Goal: Task Accomplishment & Management: Use online tool/utility

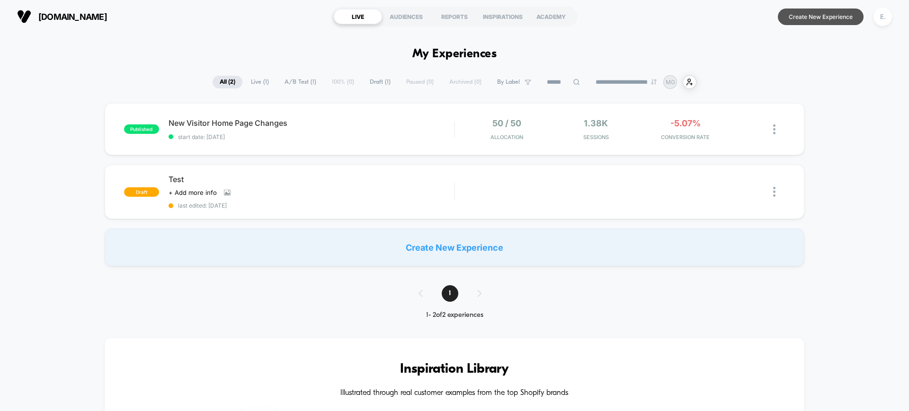
click at [834, 19] on button "Create New Experience" at bounding box center [821, 17] width 86 height 17
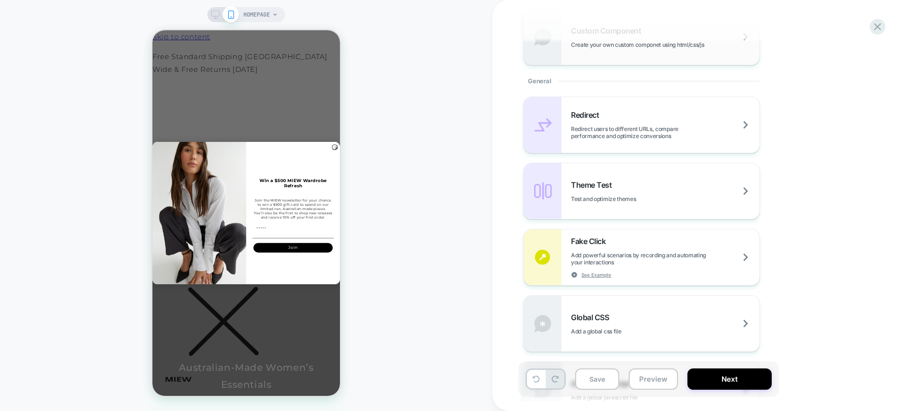
scroll to position [473, 0]
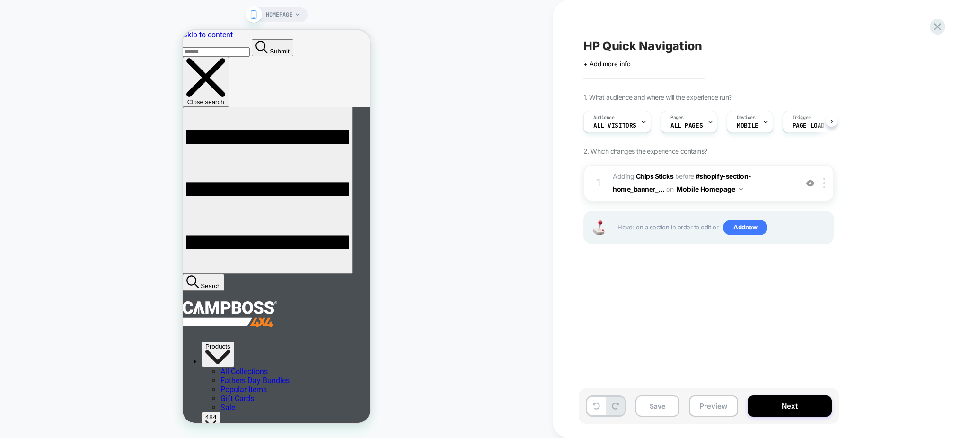
scroll to position [0, 0]
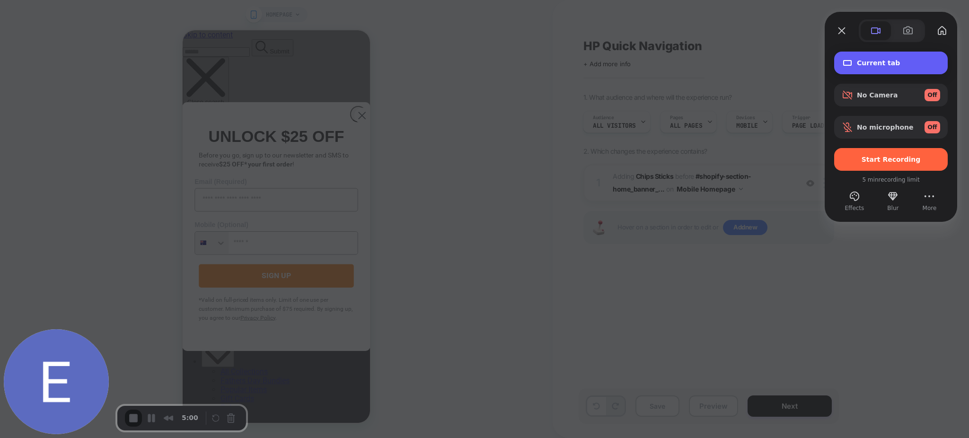
click at [881, 62] on span "Current tab" at bounding box center [898, 63] width 83 height 8
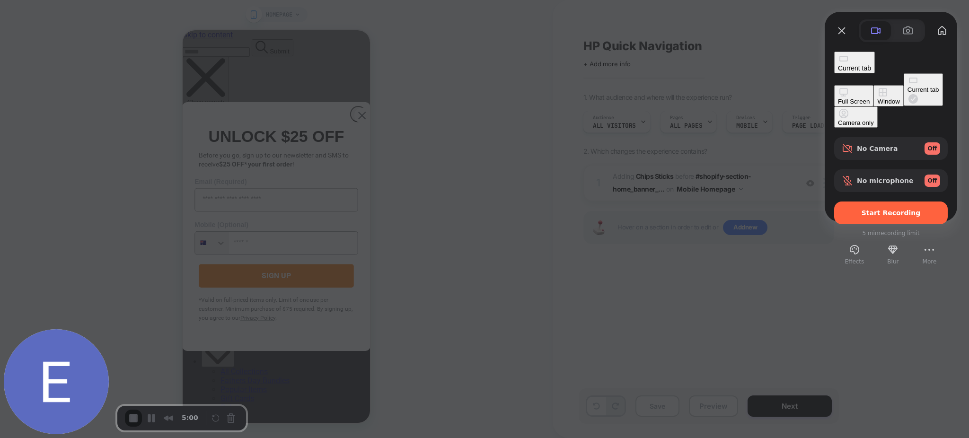
click at [872, 209] on span "Start Recording" at bounding box center [891, 213] width 59 height 8
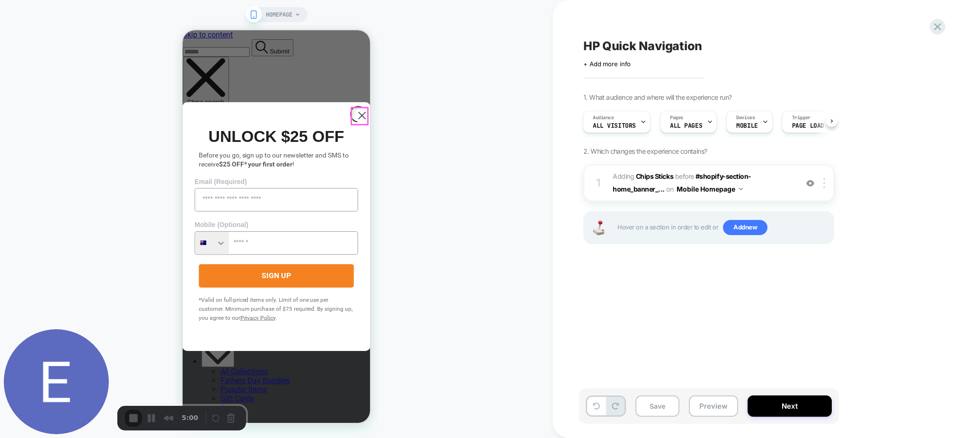
click at [354, 116] on circle "Close dialog" at bounding box center [362, 116] width 16 height 16
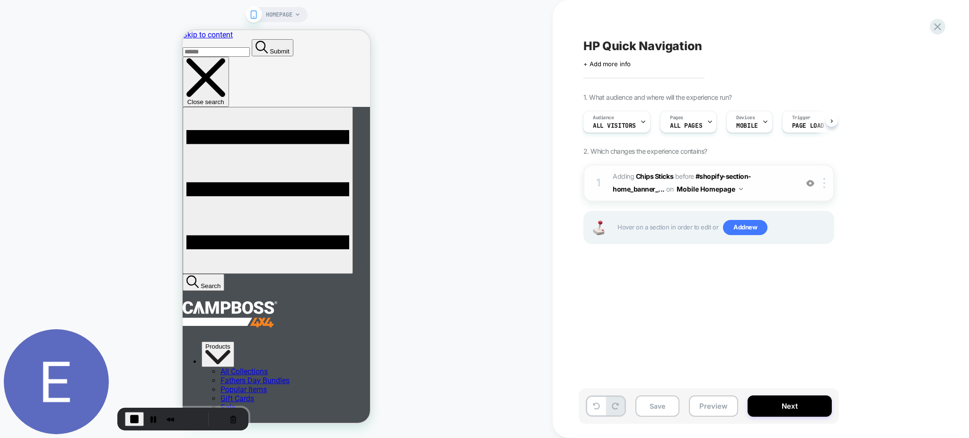
click at [748, 192] on span "#_loomi_addon_1755054090821 Adding Chips Sticks BEFORE #shopify-section-home_ba…" at bounding box center [703, 183] width 180 height 26
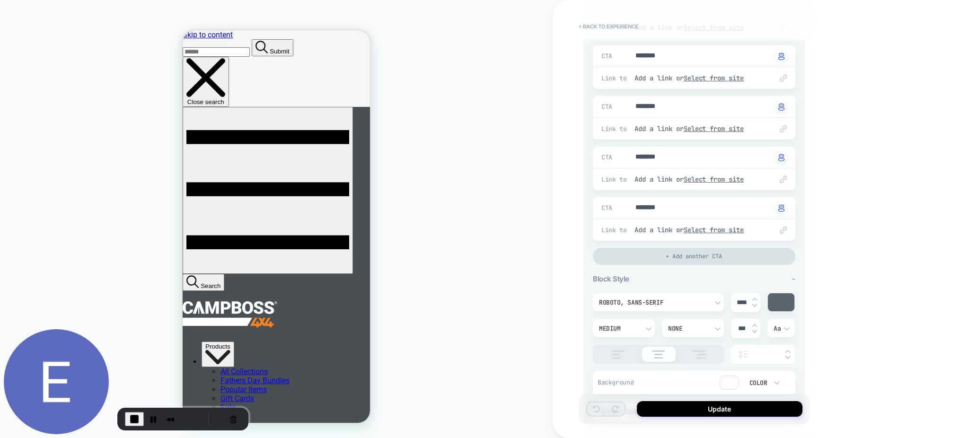
scroll to position [308, 0]
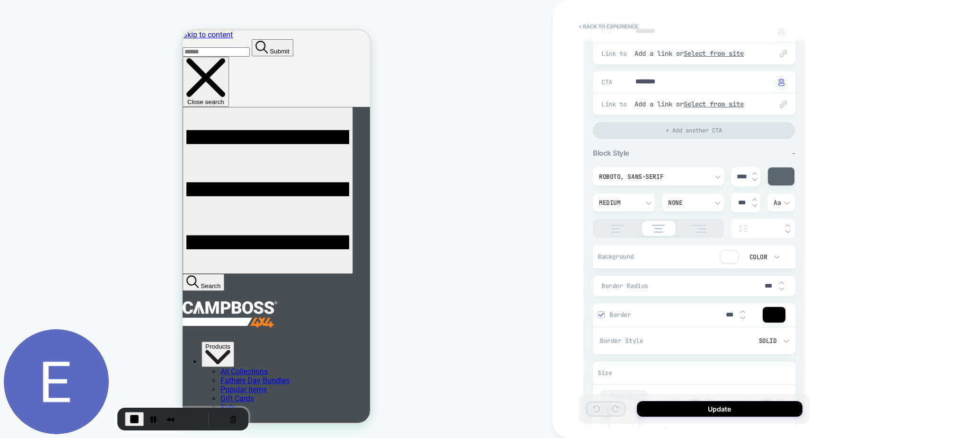
click at [781, 310] on div at bounding box center [774, 315] width 23 height 16
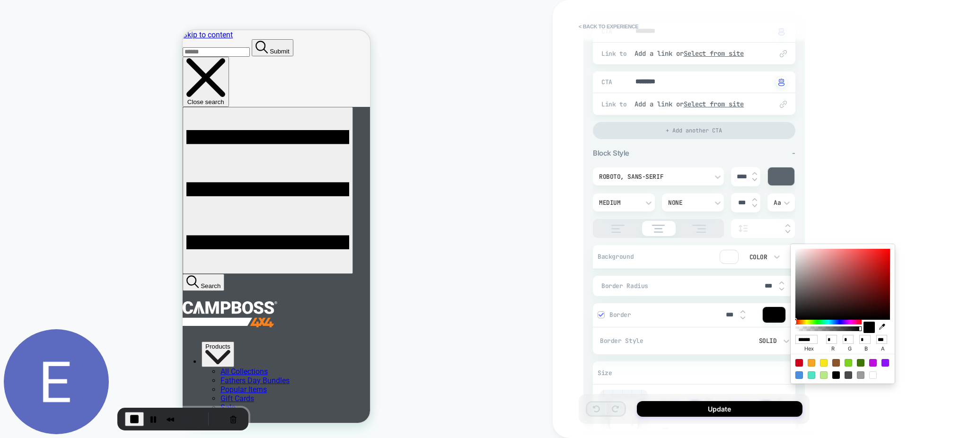
click at [881, 328] on icon "button" at bounding box center [882, 327] width 6 height 6
type textarea "*"
type input "******"
type input "***"
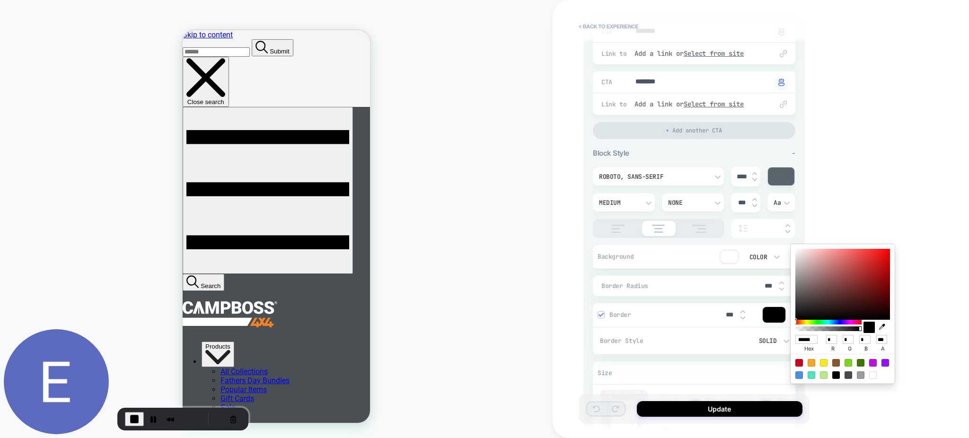
type input "**"
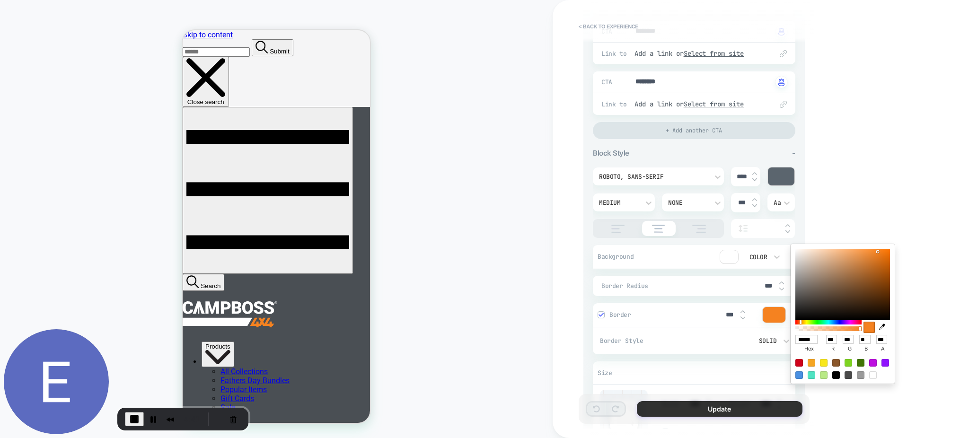
click at [763, 404] on button "Update" at bounding box center [720, 409] width 166 height 16
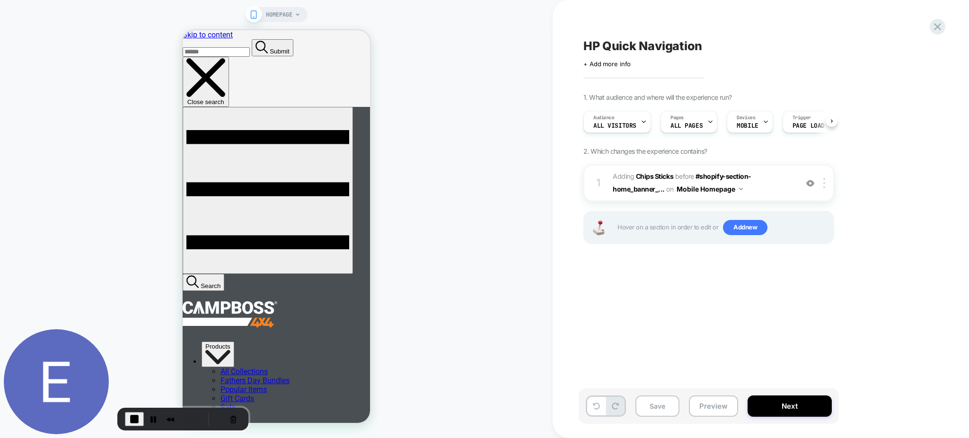
scroll to position [0, 0]
click at [762, 186] on span "#_loomi_addon_1755054090821 Adding Chips Sticks BEFORE #shopify-section-home_ba…" at bounding box center [703, 183] width 180 height 26
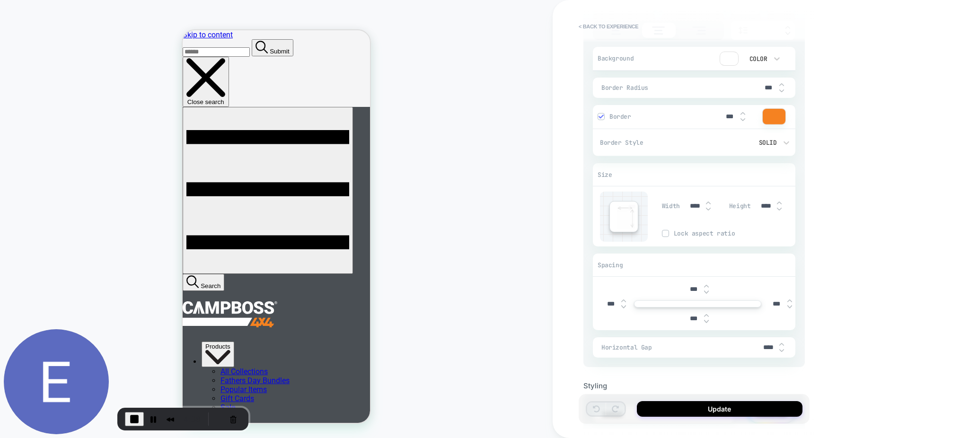
scroll to position [559, 0]
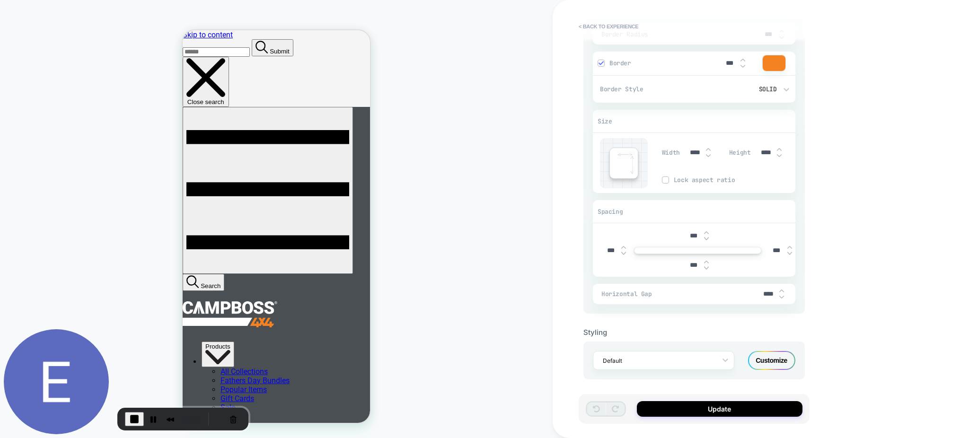
click at [769, 355] on div "Customize" at bounding box center [771, 360] width 47 height 19
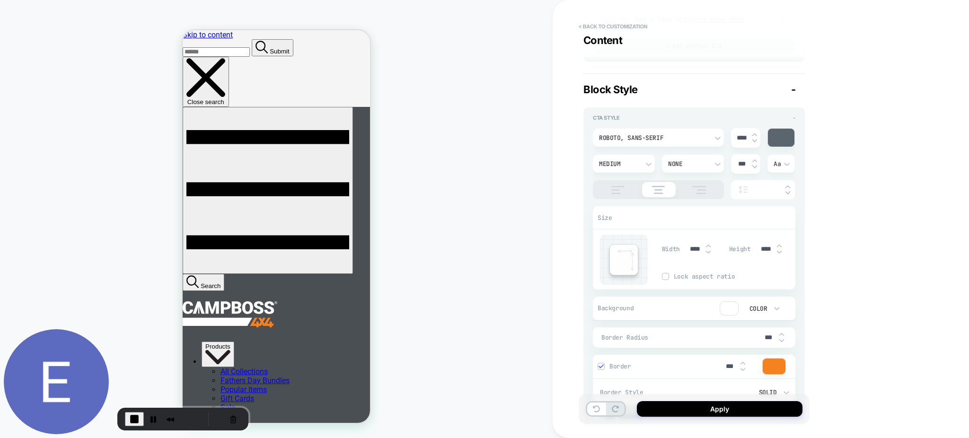
scroll to position [315, 0]
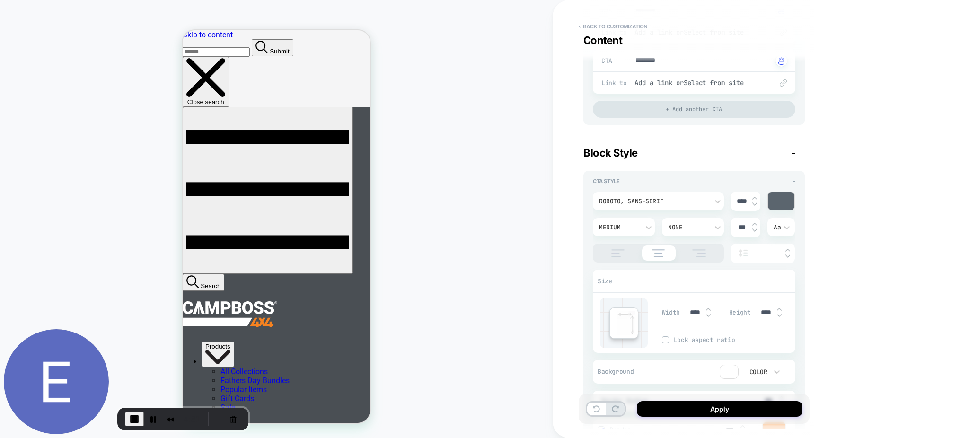
click at [772, 203] on div at bounding box center [781, 201] width 27 height 18
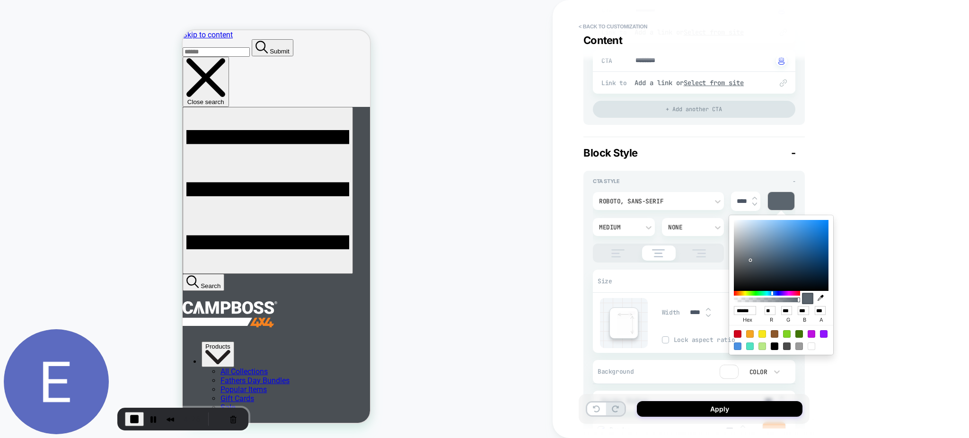
click at [821, 298] on icon "button" at bounding box center [821, 298] width 6 height 6
type textarea "*"
type input "******"
type input "***"
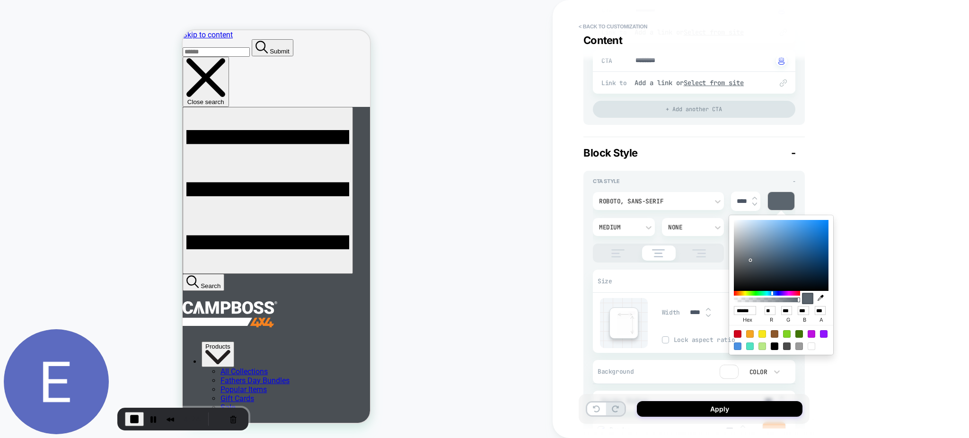
type input "**"
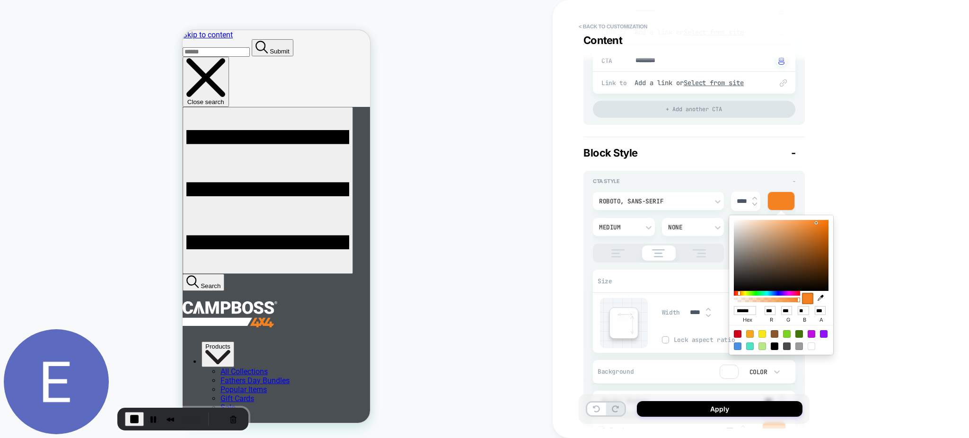
click at [575, 313] on div "< Back to customization Content Detailed Styling Default RENAME SAVE Content - …" at bounding box center [761, 219] width 416 height 438
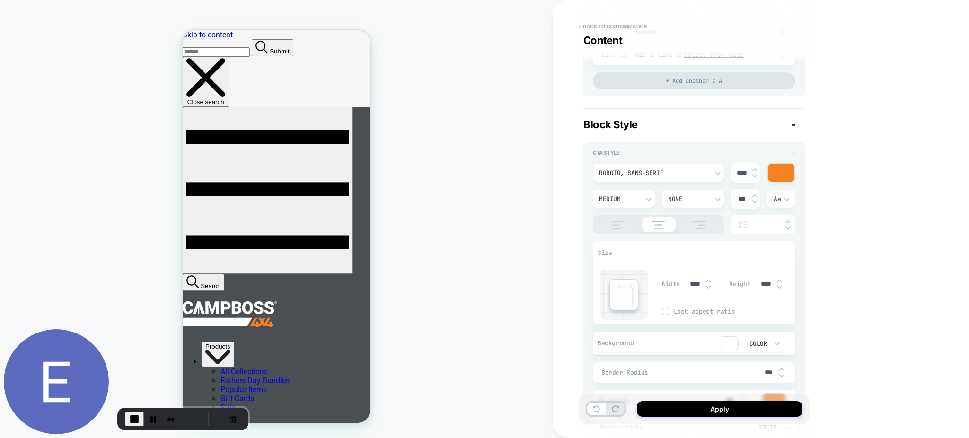
scroll to position [442, 0]
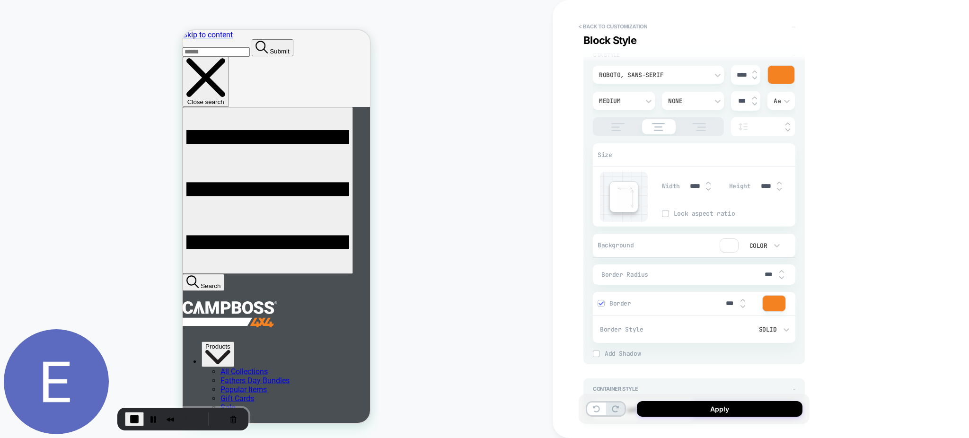
click at [728, 243] on div at bounding box center [729, 245] width 18 height 13
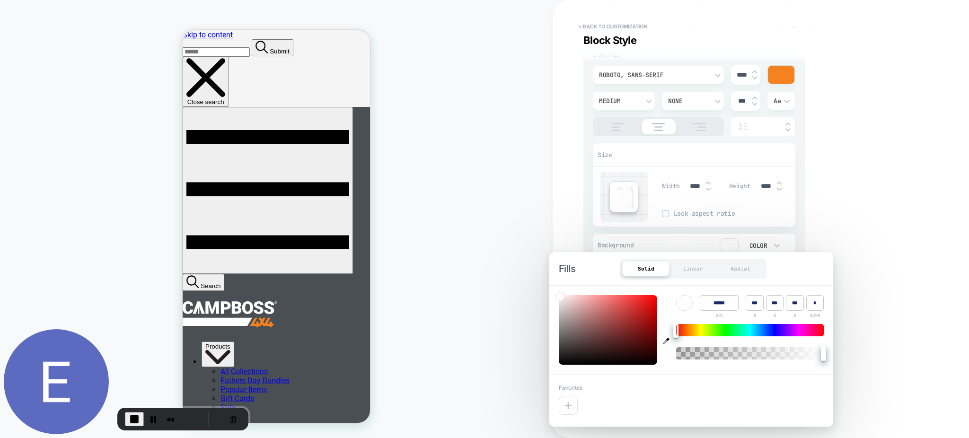
type textarea "*"
click at [664, 341] on icon "button" at bounding box center [666, 341] width 6 height 6
type input "******"
type input "***"
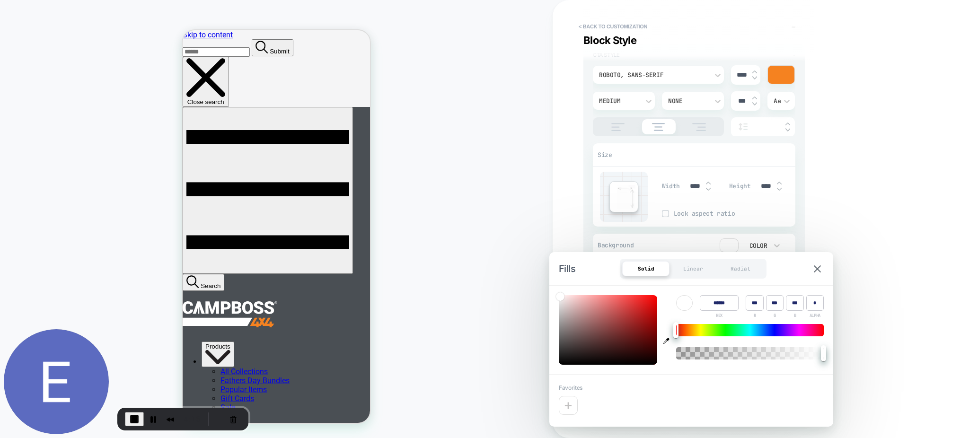
type input "**"
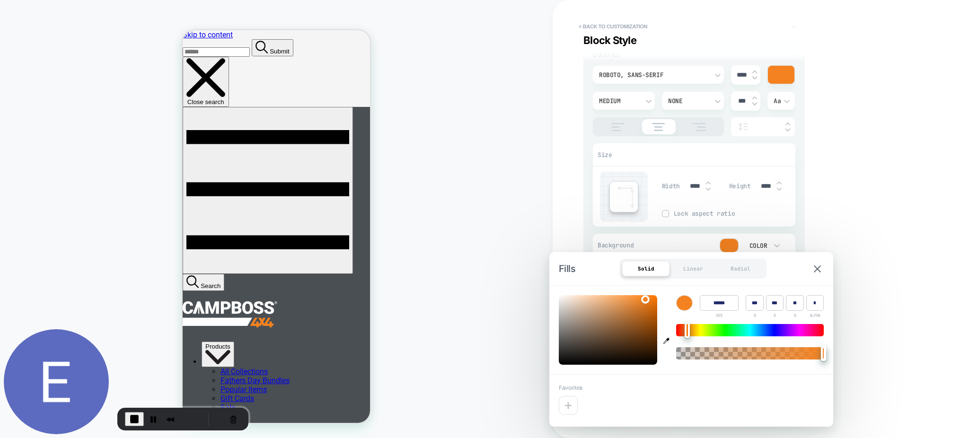
click at [856, 236] on div "< Back to customization Block Style Detailed Styling Default RENAME SAVE Conten…" at bounding box center [761, 219] width 416 height 438
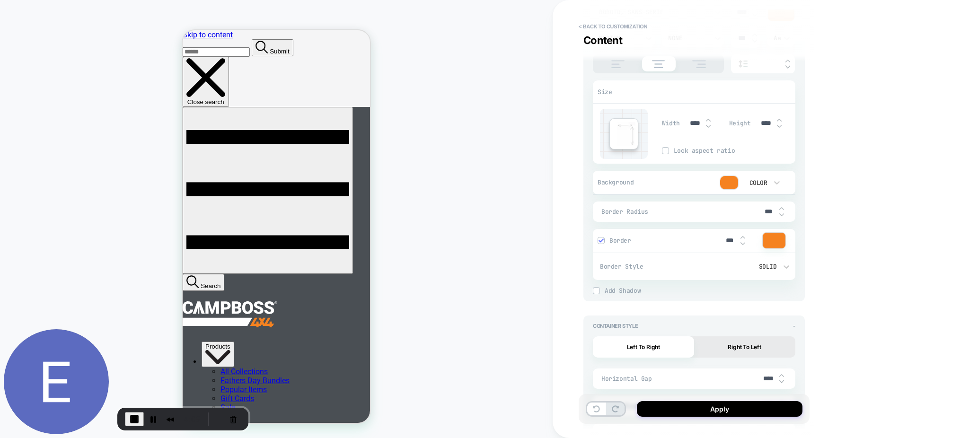
scroll to position [252, 0]
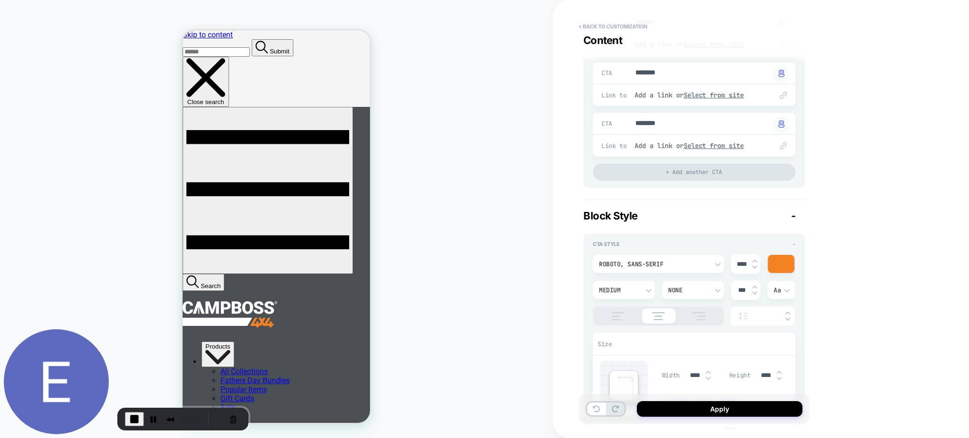
click at [781, 267] on div at bounding box center [781, 264] width 27 height 18
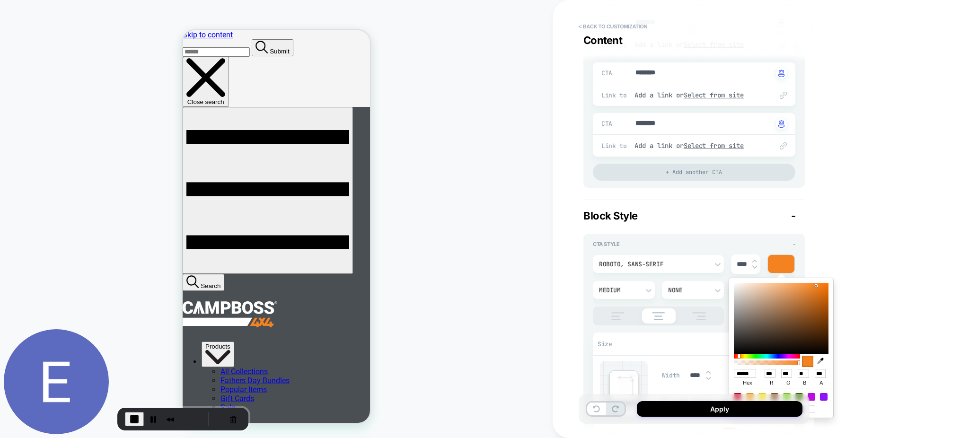
click at [821, 361] on icon "button" at bounding box center [821, 361] width 6 height 6
type textarea "*"
type input "******"
type input "***"
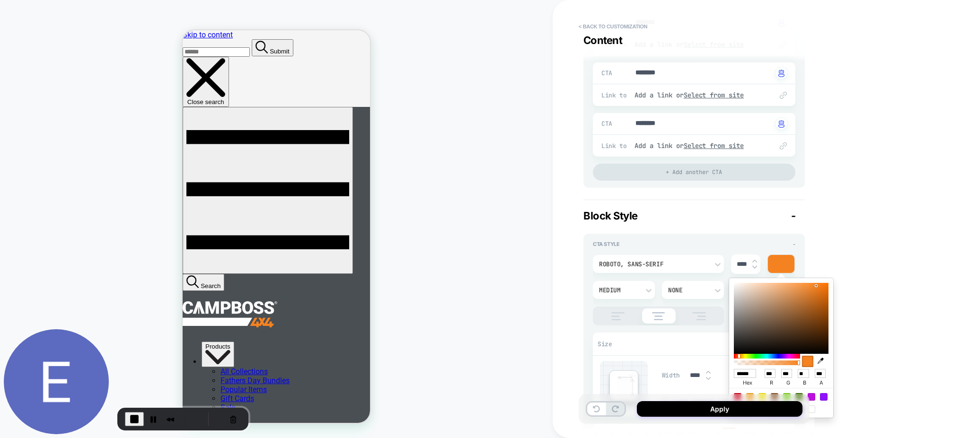
type input "***"
click at [858, 255] on div "< Back to customization Content Detailed Styling Default RENAME SAVE Content - …" at bounding box center [761, 219] width 416 height 438
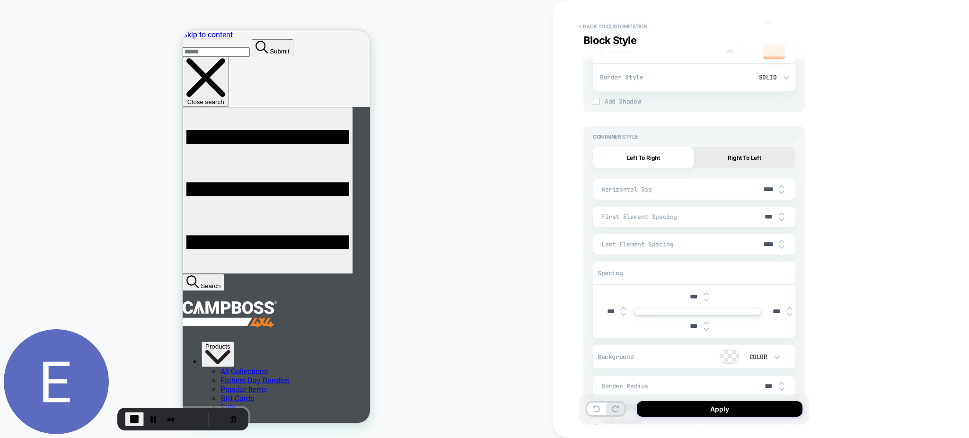
scroll to position [757, 0]
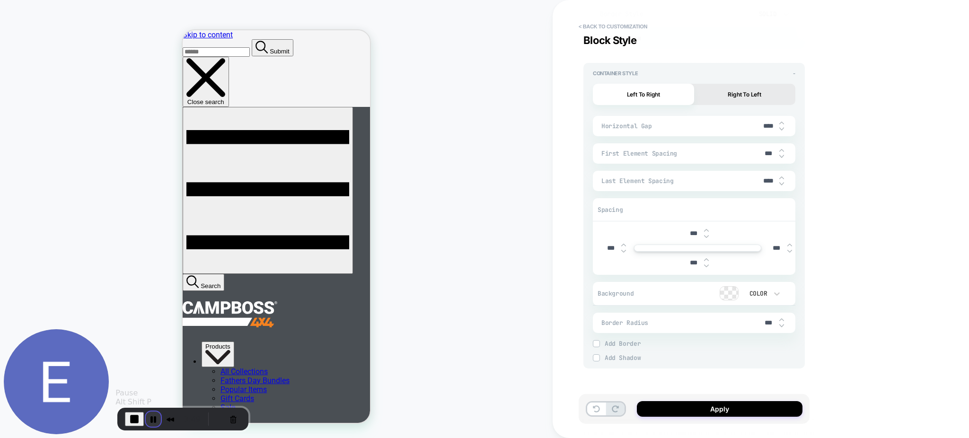
click at [149, 416] on button "Pause Recording" at bounding box center [153, 419] width 15 height 15
click at [730, 287] on div at bounding box center [729, 293] width 18 height 13
type textarea "*"
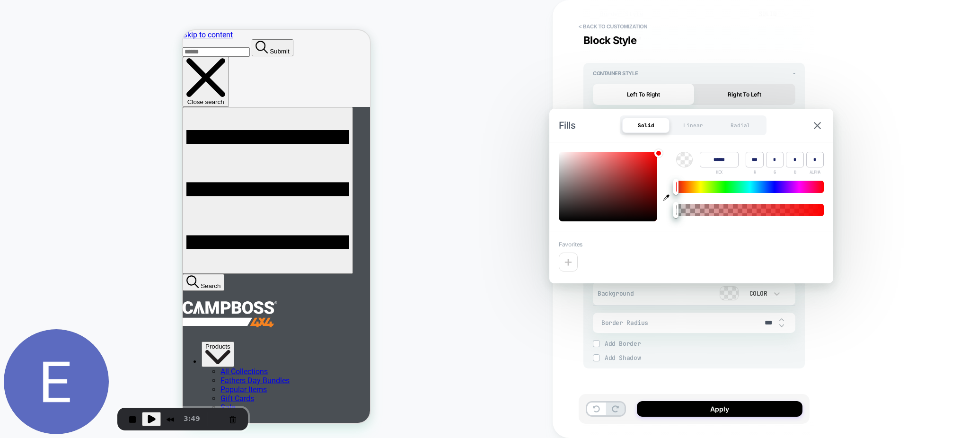
click at [663, 200] on icon "button" at bounding box center [666, 198] width 6 height 6
type input "******"
type input "***"
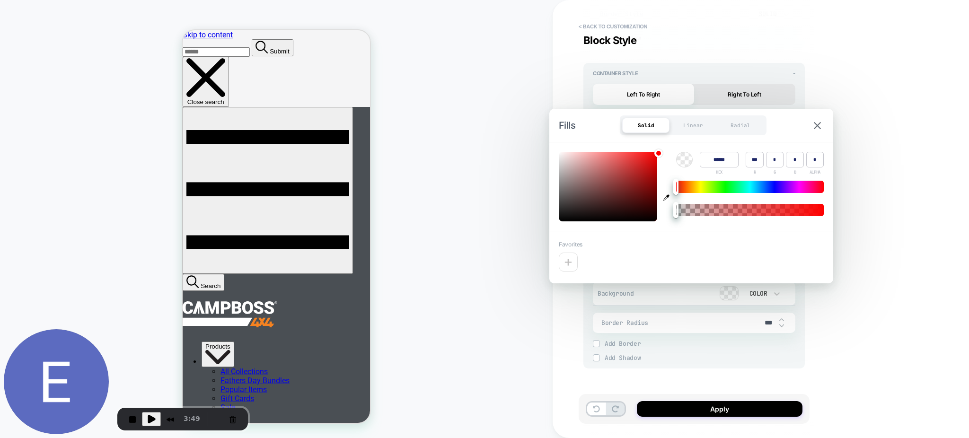
type input "*"
click at [593, 408] on icon at bounding box center [596, 409] width 7 height 7
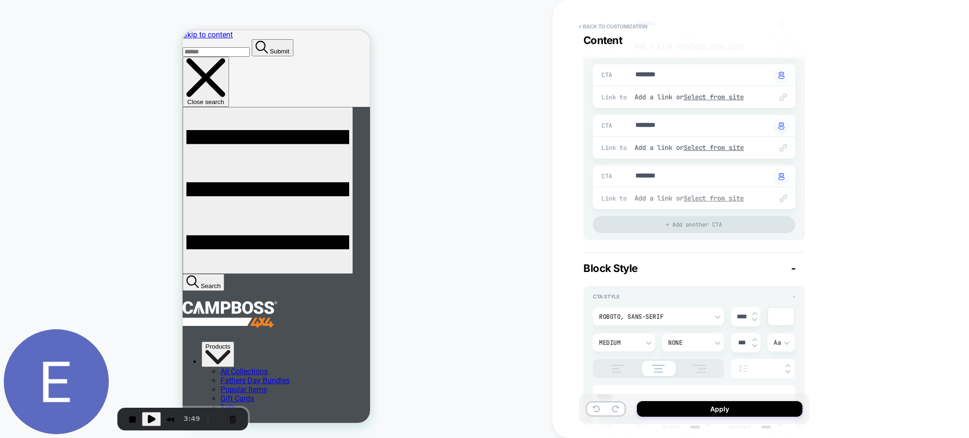
scroll to position [126, 0]
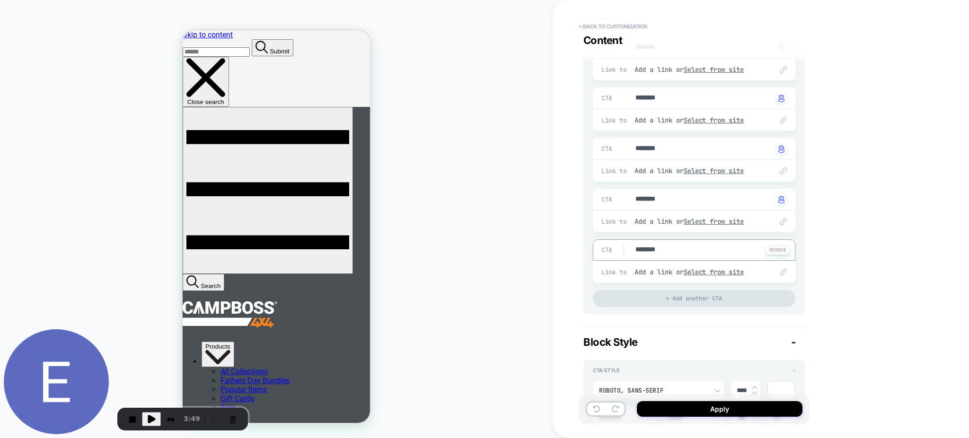
click at [660, 253] on textarea "********" at bounding box center [704, 250] width 138 height 10
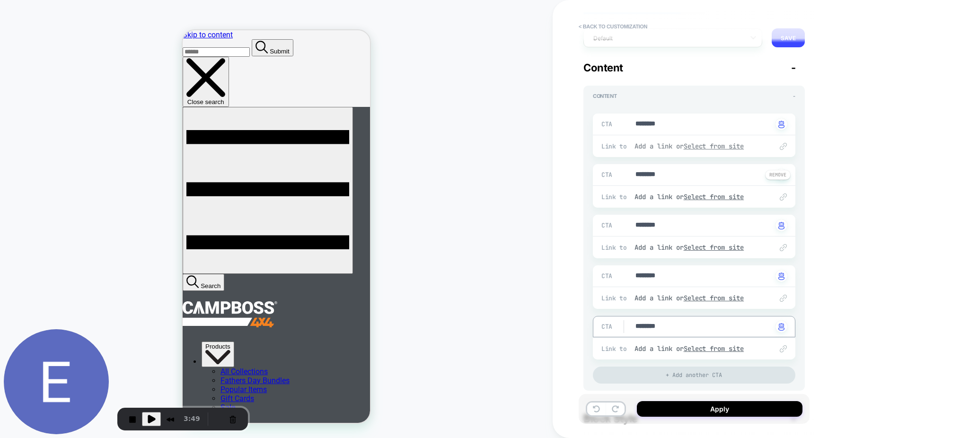
scroll to position [0, 0]
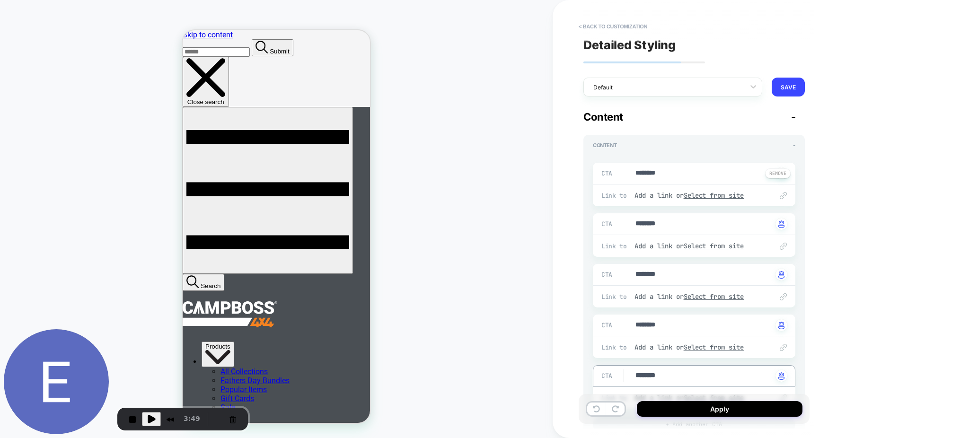
type textarea "*"
click at [652, 174] on textarea "********" at bounding box center [704, 173] width 138 height 10
type textarea "*"
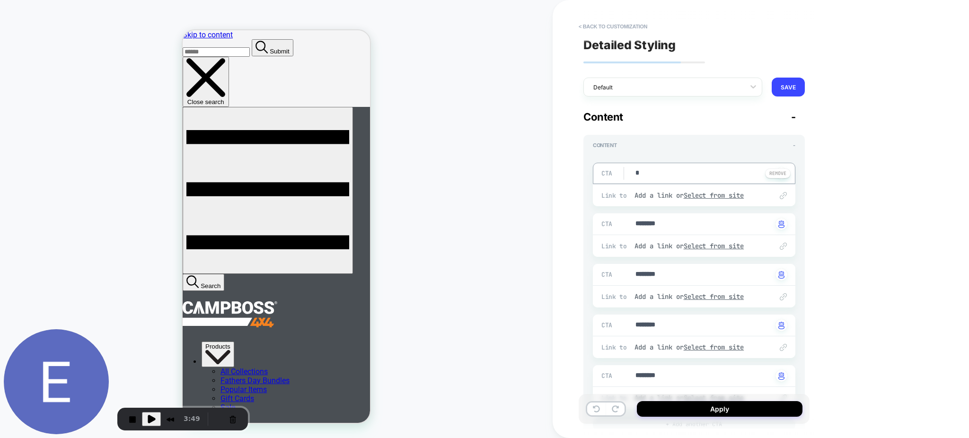
type textarea "**"
type textarea "*"
type textarea "***"
type textarea "*"
type textarea "****"
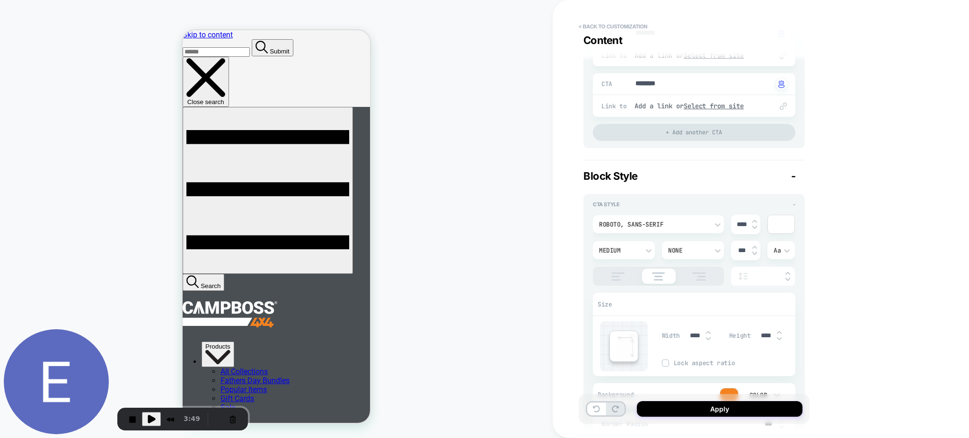
scroll to position [379, 0]
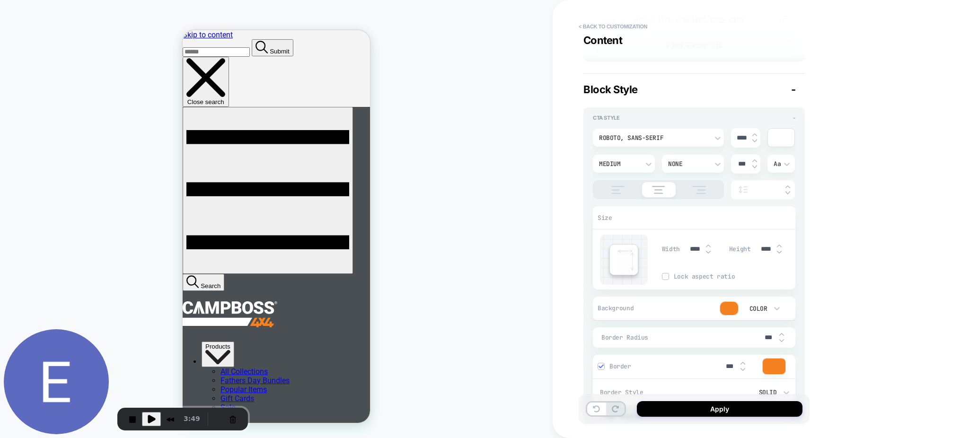
type textarea "*"
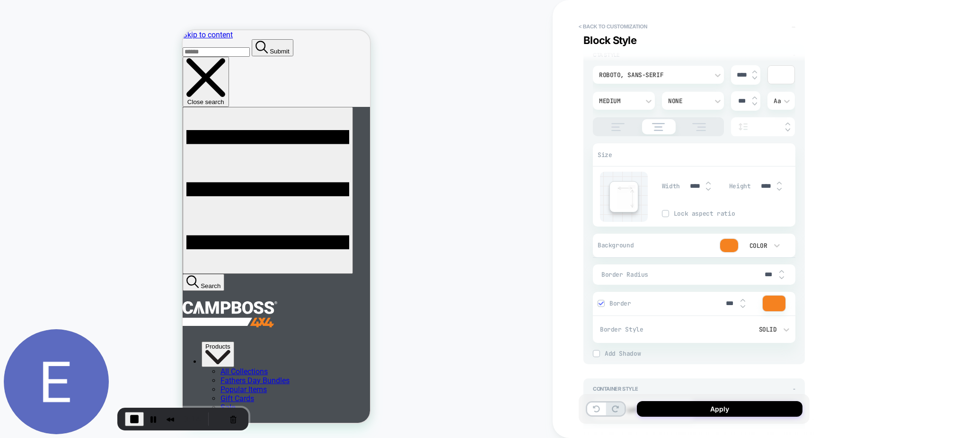
type textarea "****"
click at [768, 302] on div at bounding box center [774, 304] width 23 height 16
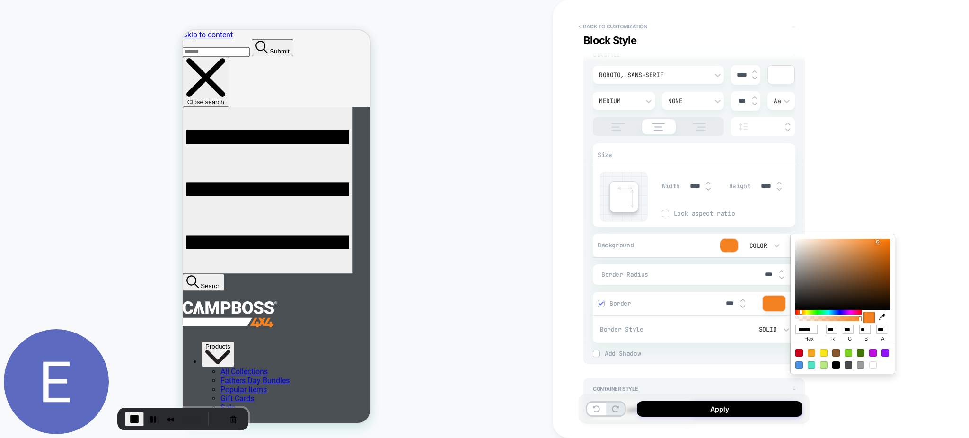
click at [749, 313] on div "Border ***" at bounding box center [694, 304] width 203 height 24
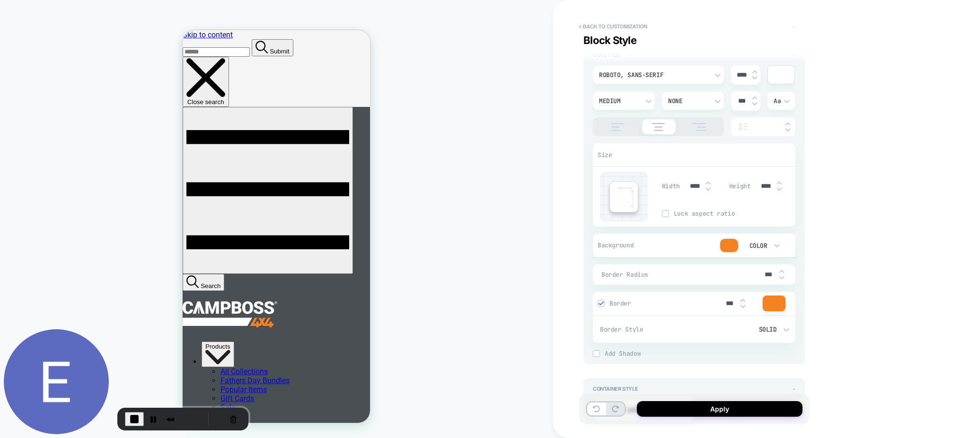
click at [601, 304] on img at bounding box center [601, 303] width 5 height 5
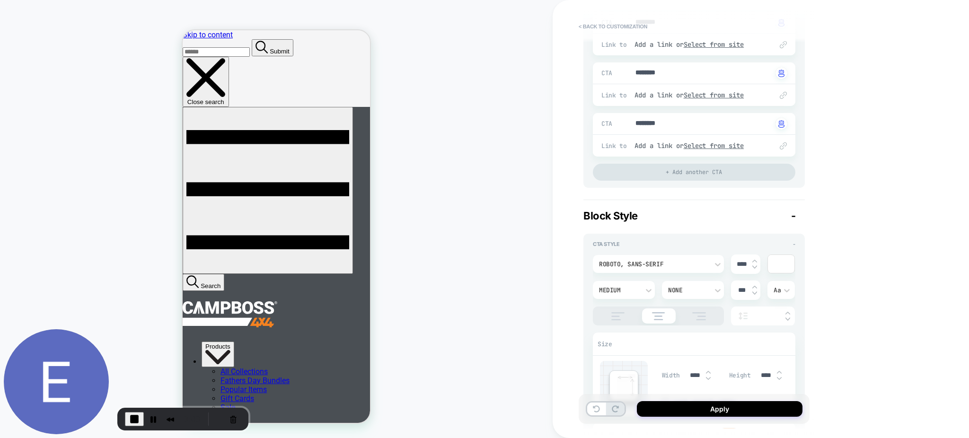
scroll to position [0, 0]
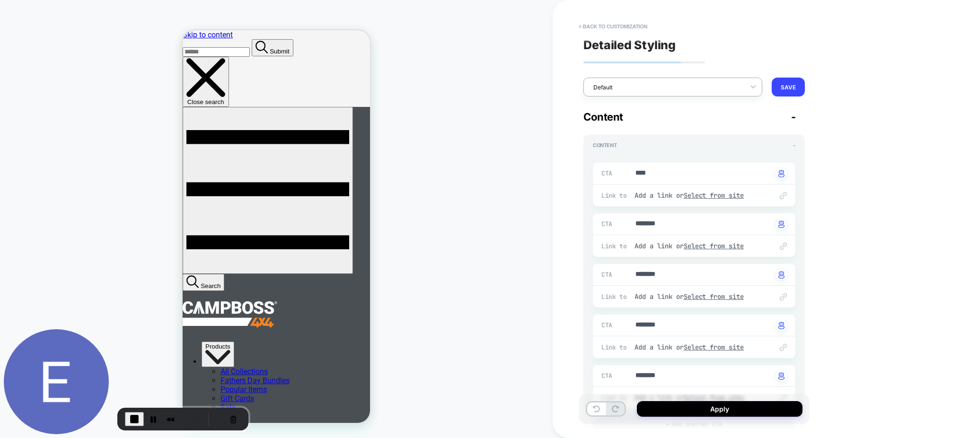
click at [676, 87] on div at bounding box center [666, 87] width 147 height 9
click at [665, 129] on div "M Chips Sticks (LATEST EDIT)" at bounding box center [673, 128] width 179 height 17
click at [685, 94] on div "M Chips Sticks (LATEST EDIT)" at bounding box center [673, 87] width 179 height 19
click at [663, 109] on div "Default EDIT" at bounding box center [673, 111] width 179 height 18
click at [669, 87] on div "Default" at bounding box center [667, 87] width 156 height 13
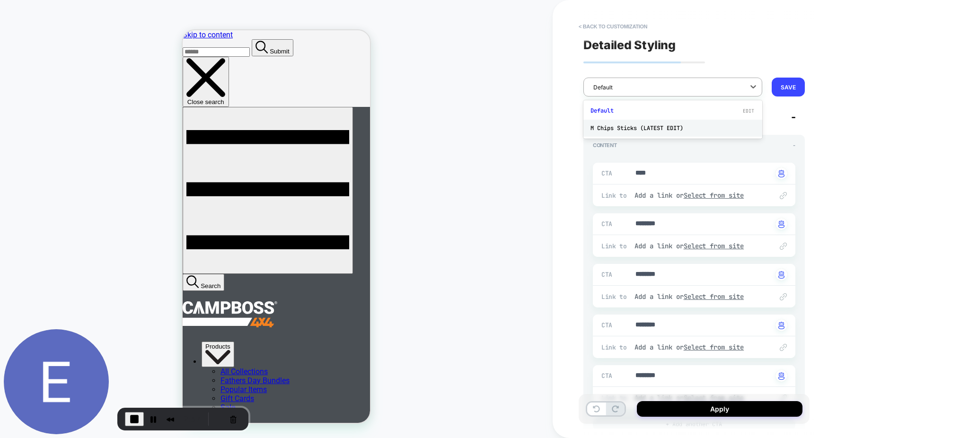
click at [642, 124] on div "M Chips Sticks (LATEST EDIT)" at bounding box center [673, 128] width 179 height 17
click at [606, 28] on button "< Back to customization" at bounding box center [613, 26] width 78 height 15
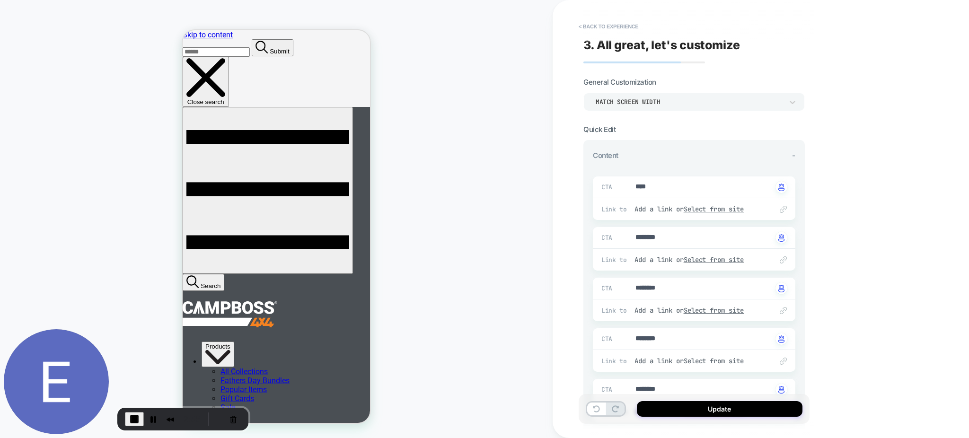
click at [606, 28] on button "< Back to experience" at bounding box center [608, 26] width 69 height 15
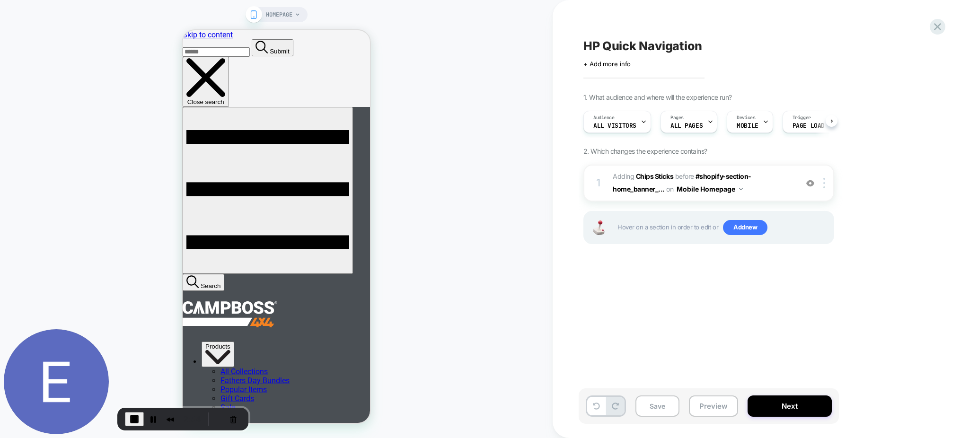
scroll to position [0, 0]
click at [146, 421] on button "Pause Recording" at bounding box center [153, 419] width 15 height 15
click at [228, 417] on button "Cancel Recording" at bounding box center [232, 419] width 15 height 15
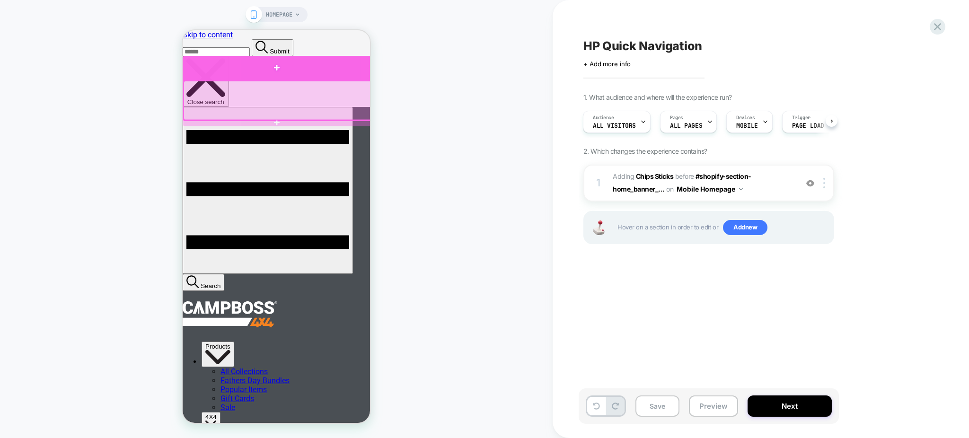
click at [270, 76] on div at bounding box center [277, 68] width 188 height 24
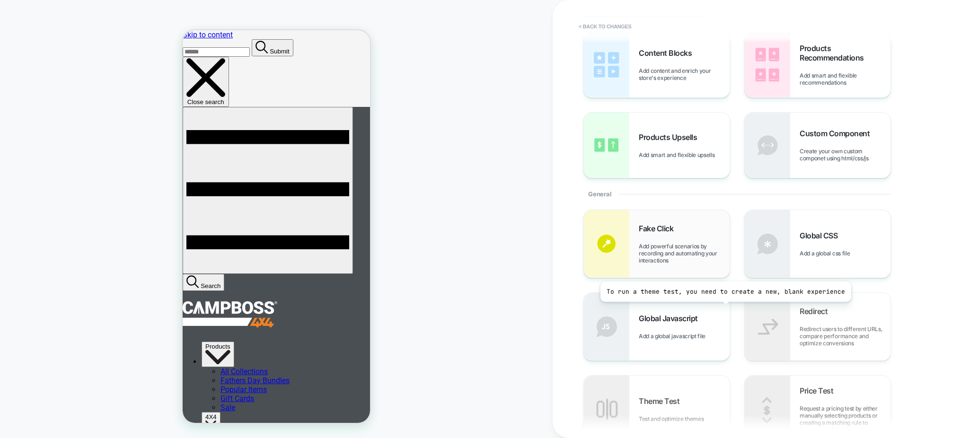
scroll to position [0, 0]
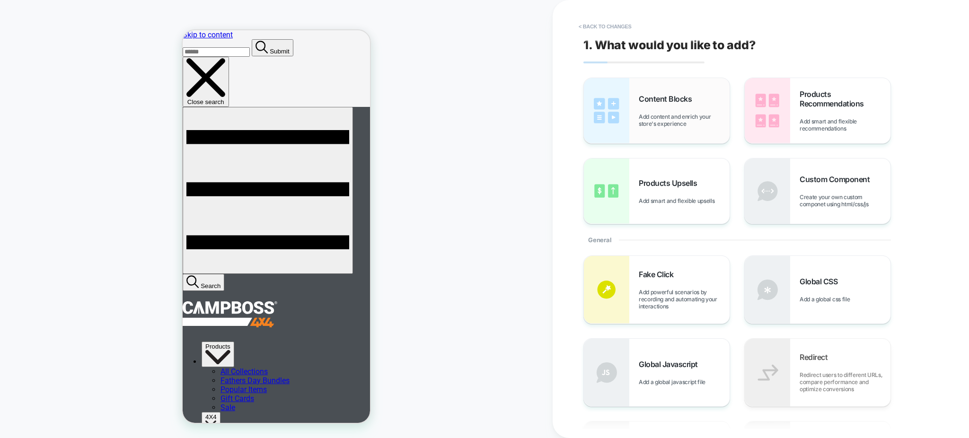
click at [685, 117] on span "Add content and enrich your store's experience" at bounding box center [684, 120] width 91 height 14
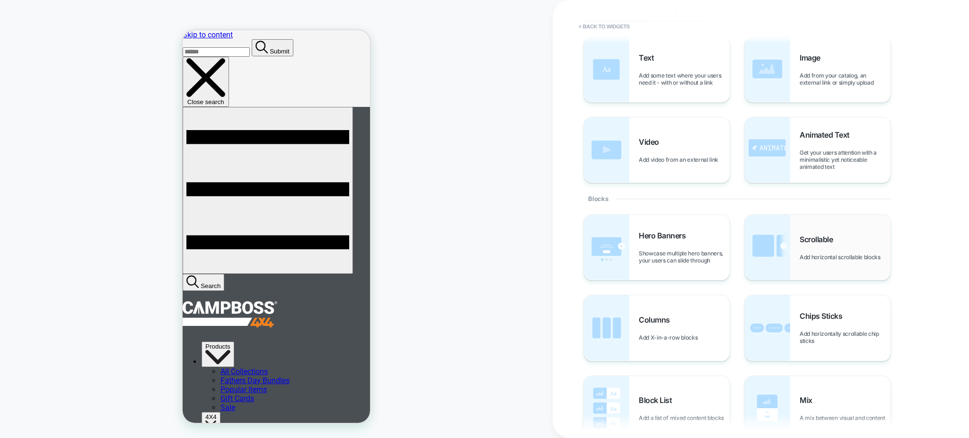
scroll to position [126, 0]
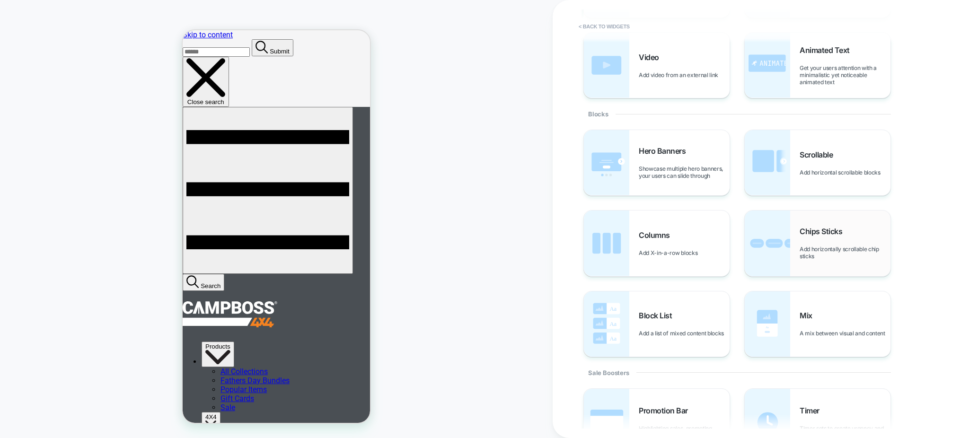
click at [801, 256] on span "Add horizontally scrollable chip sticks" at bounding box center [845, 253] width 91 height 14
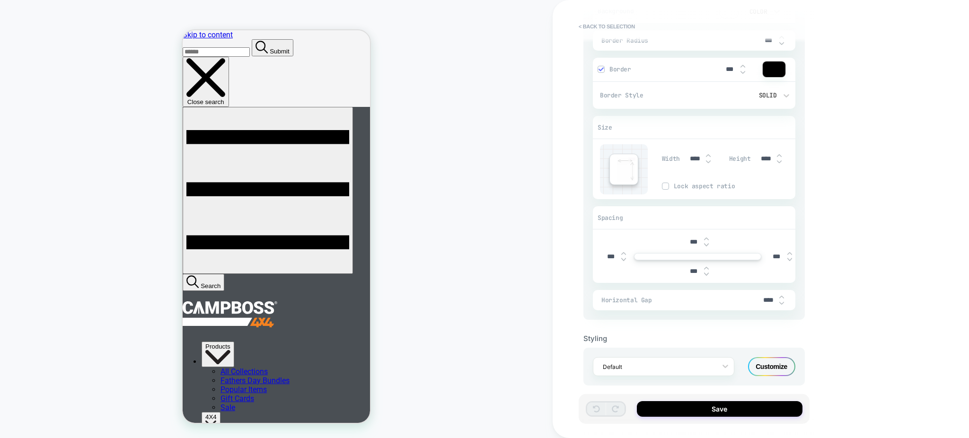
scroll to position [559, 0]
click at [773, 354] on div "Customize" at bounding box center [771, 360] width 47 height 19
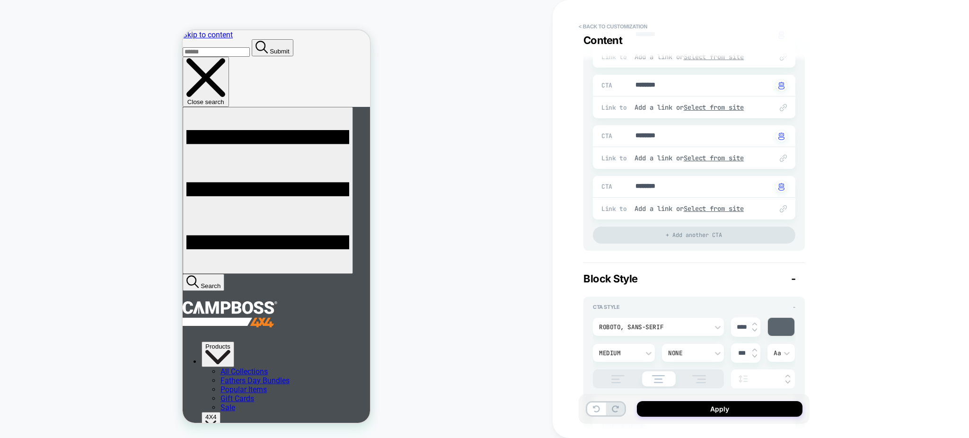
scroll to position [315, 0]
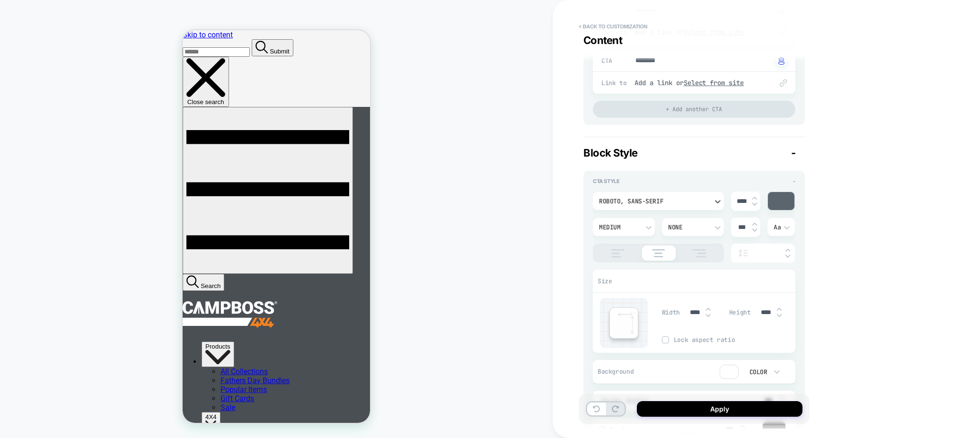
click at [685, 203] on div "Roboto, sans-serif" at bounding box center [653, 201] width 109 height 8
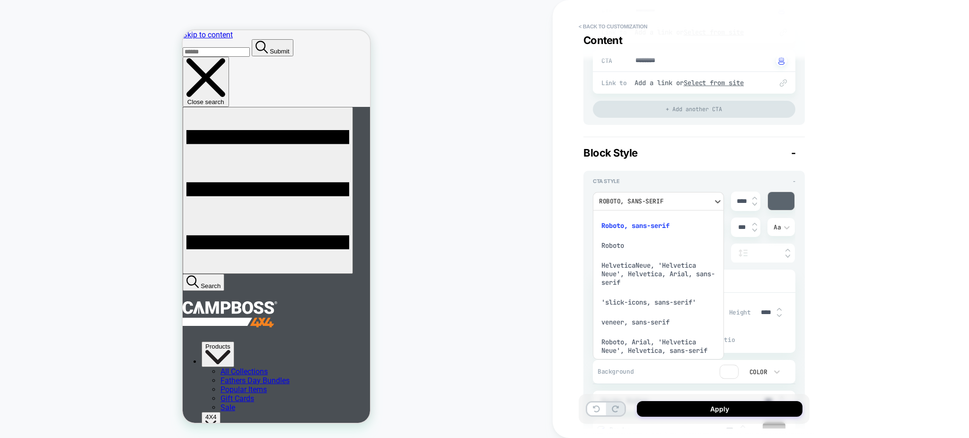
click at [685, 203] on div at bounding box center [484, 219] width 969 height 438
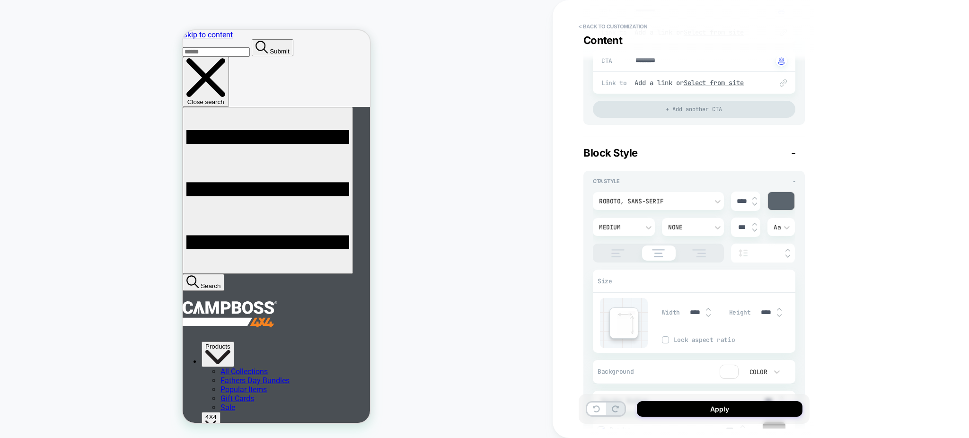
click at [778, 205] on div at bounding box center [781, 201] width 27 height 18
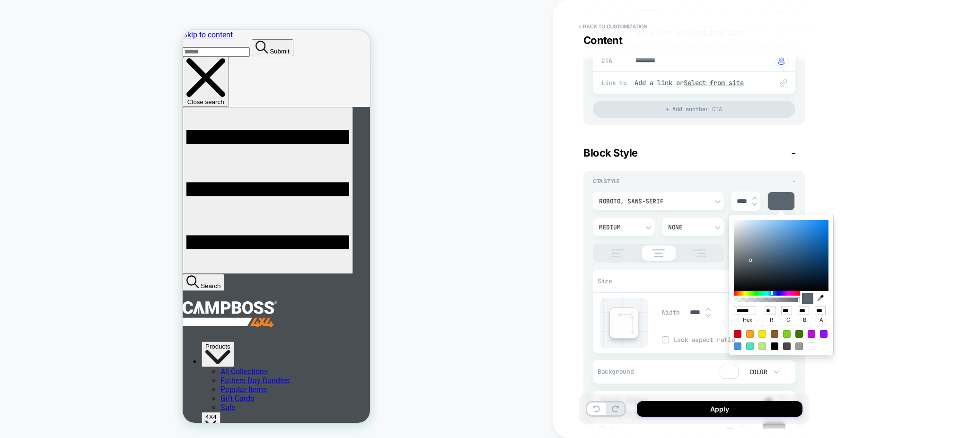
click at [760, 243] on div at bounding box center [781, 255] width 95 height 71
type textarea "*"
type input "******"
type input "***"
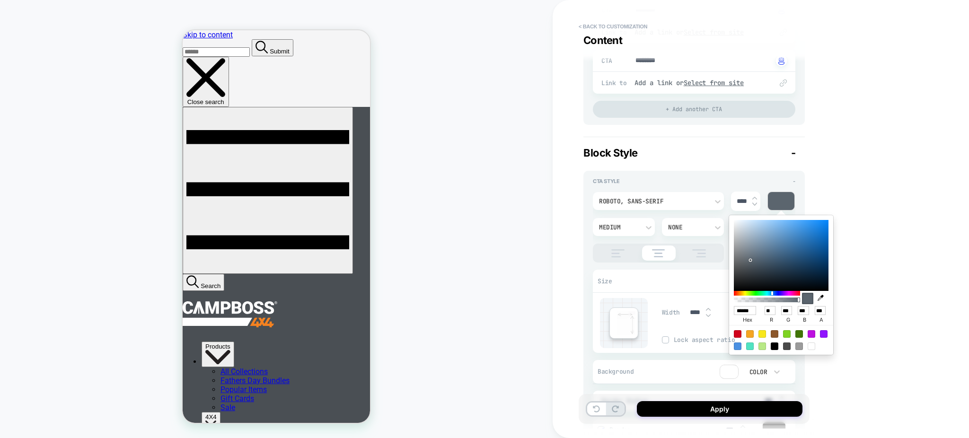
type input "***"
type textarea "*"
type input "******"
type input "**"
type input "***"
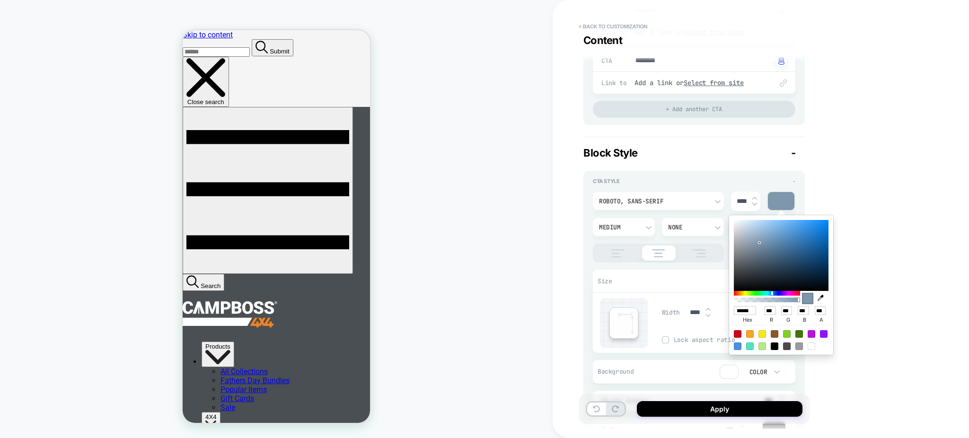
type input "***"
click at [814, 238] on div at bounding box center [781, 255] width 95 height 71
type textarea "*"
type input "******"
type input "**"
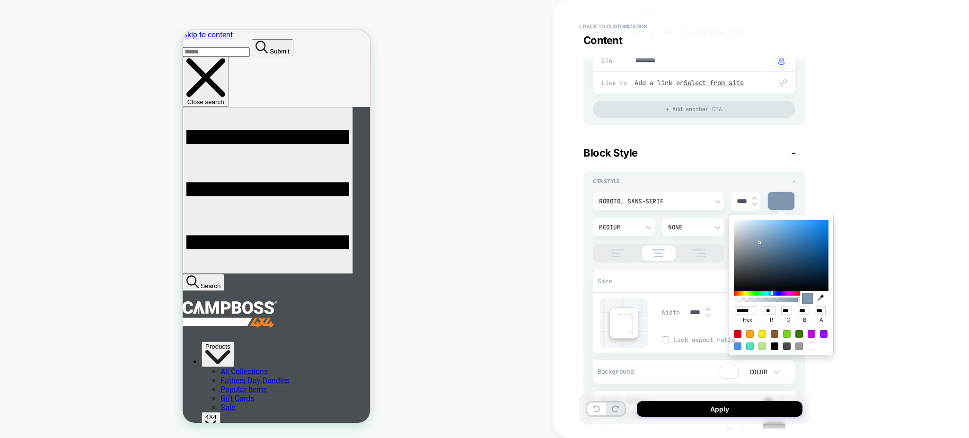
type input "***"
click at [585, 218] on div "CTA Style - Roboto, sans-serif **** Medium None *** Aa Size Width **** Height *…" at bounding box center [694, 331] width 221 height 320
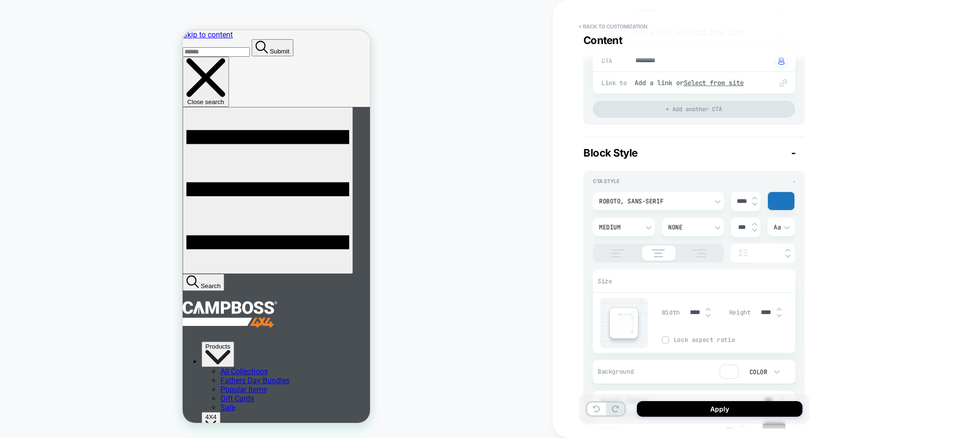
click at [665, 203] on div "Roboto, sans-serif" at bounding box center [653, 201] width 109 height 8
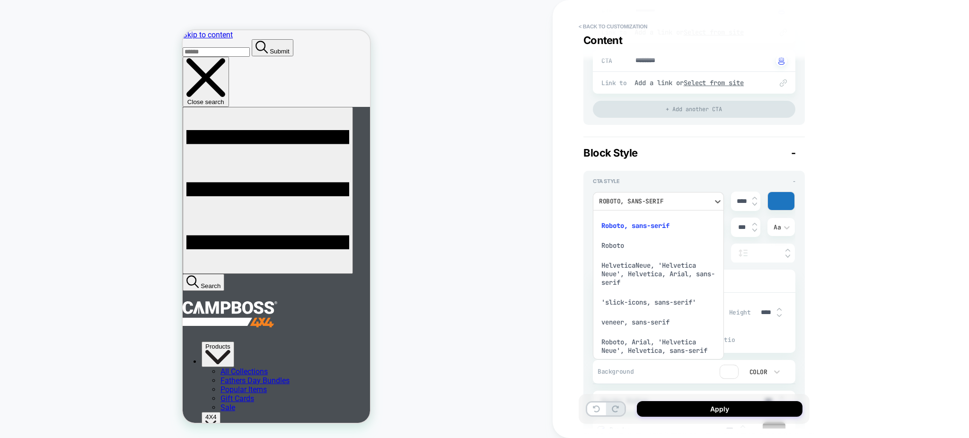
click at [665, 203] on div at bounding box center [484, 219] width 969 height 438
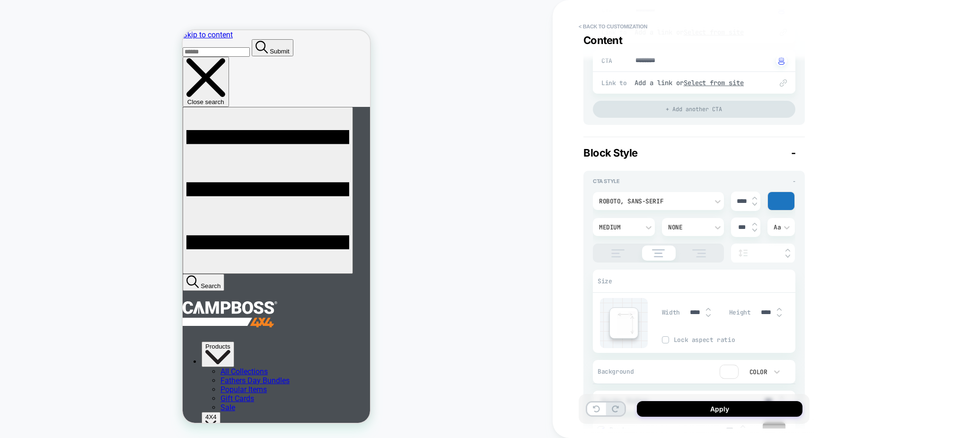
click at [665, 203] on div "Roboto, sans-serif" at bounding box center [653, 201] width 109 height 8
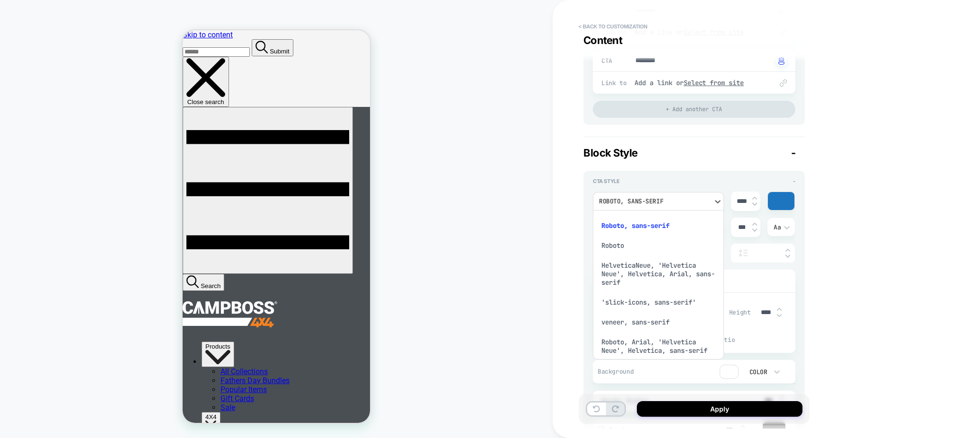
click at [641, 264] on div "HelveticaNeue, 'Helvetica Neue', Helvetica, Arial, sans-serif" at bounding box center [659, 274] width 124 height 37
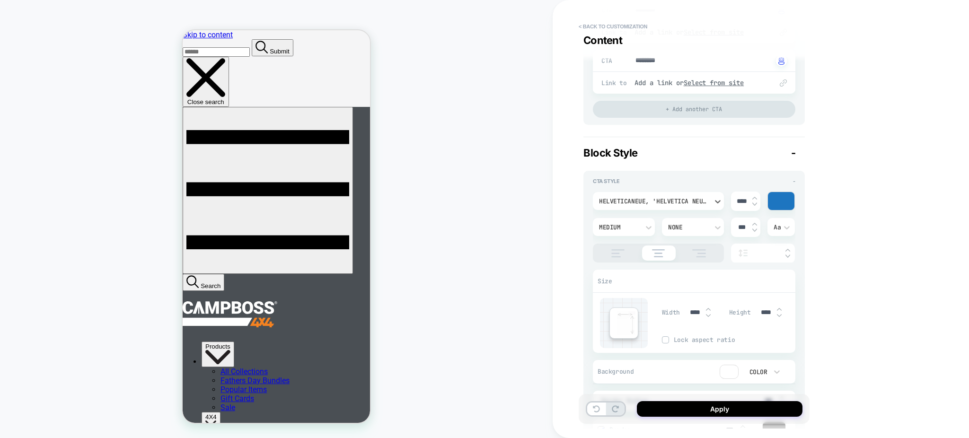
click at [653, 200] on div "HelveticaNeue, 'Helvetica Neue', Helvetica, Arial, sans-serif" at bounding box center [653, 201] width 109 height 8
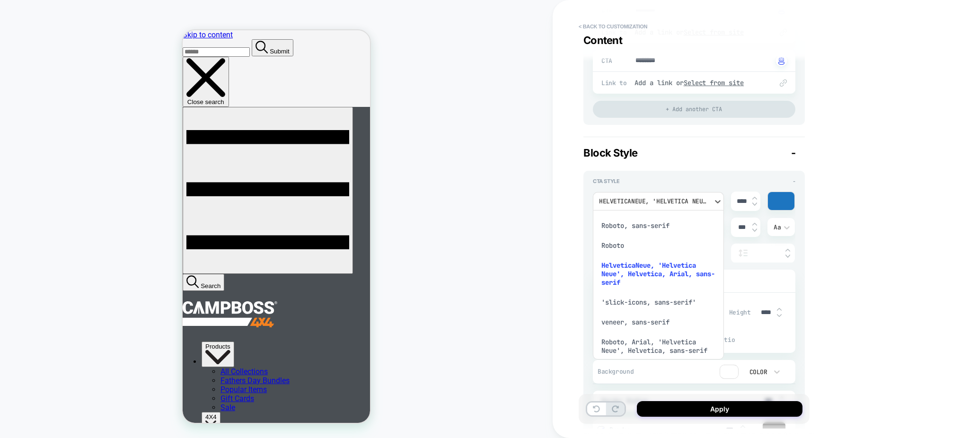
click at [622, 314] on div "veneer, sans-serif" at bounding box center [659, 322] width 124 height 20
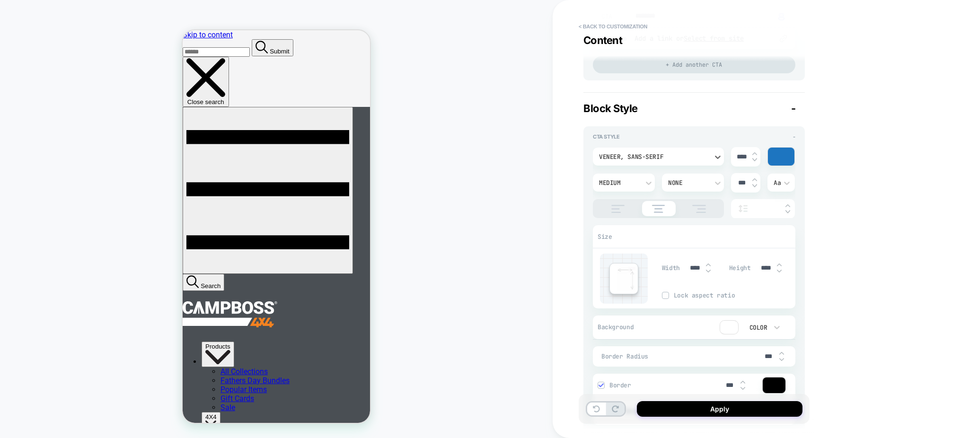
scroll to position [379, 0]
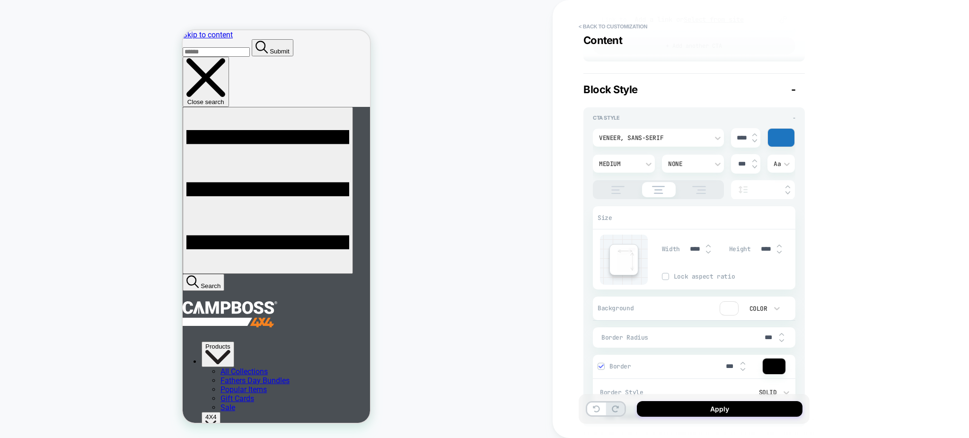
click at [699, 189] on img at bounding box center [699, 190] width 24 height 8
click at [594, 188] on div at bounding box center [658, 189] width 131 height 19
click at [632, 28] on button "< Back to customization" at bounding box center [613, 26] width 78 height 15
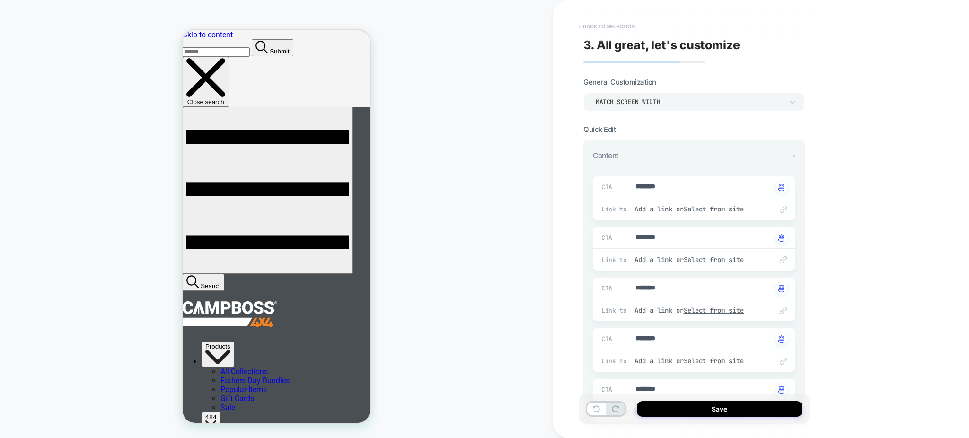
click at [637, 27] on button "< Back to selection" at bounding box center [607, 26] width 66 height 15
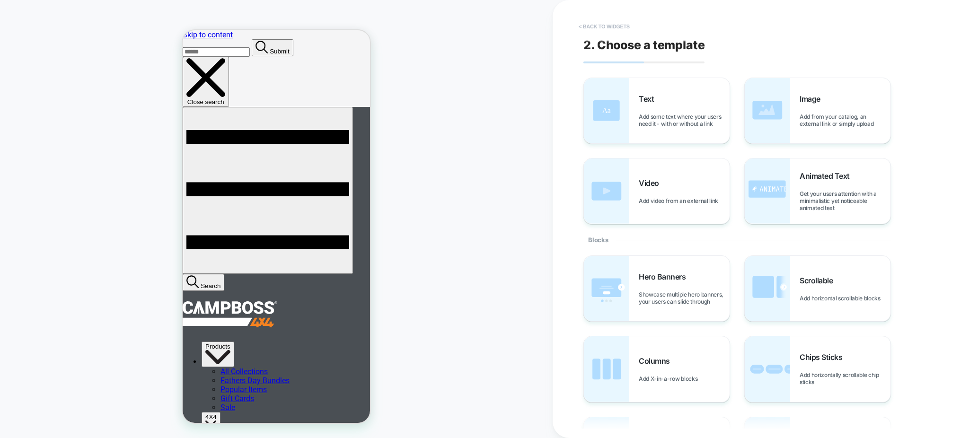
drag, startPoint x: 615, startPoint y: 16, endPoint x: 616, endPoint y: 26, distance: 10.4
click at [620, 26] on div "< Back to widgets 2. Choose a template Text Add some text where your users need…" at bounding box center [761, 219] width 355 height 438
click at [617, 31] on button "< Back to widgets" at bounding box center [604, 26] width 61 height 15
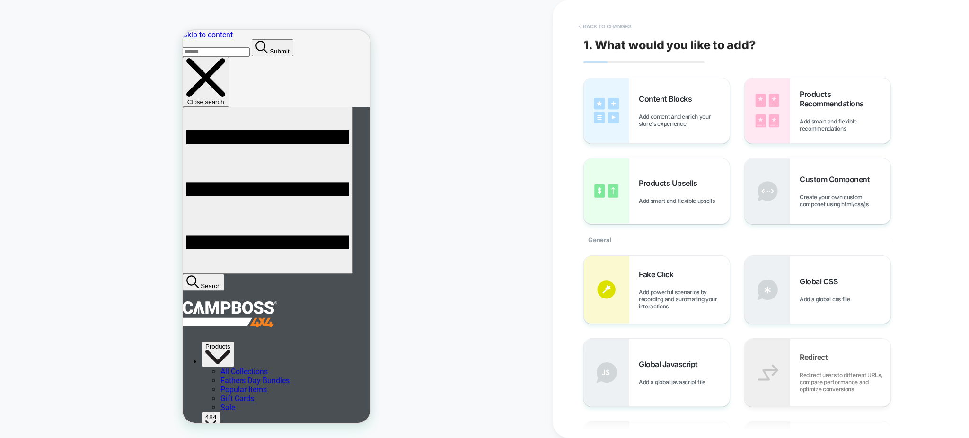
click at [627, 30] on button "< Back to changes" at bounding box center [605, 26] width 62 height 15
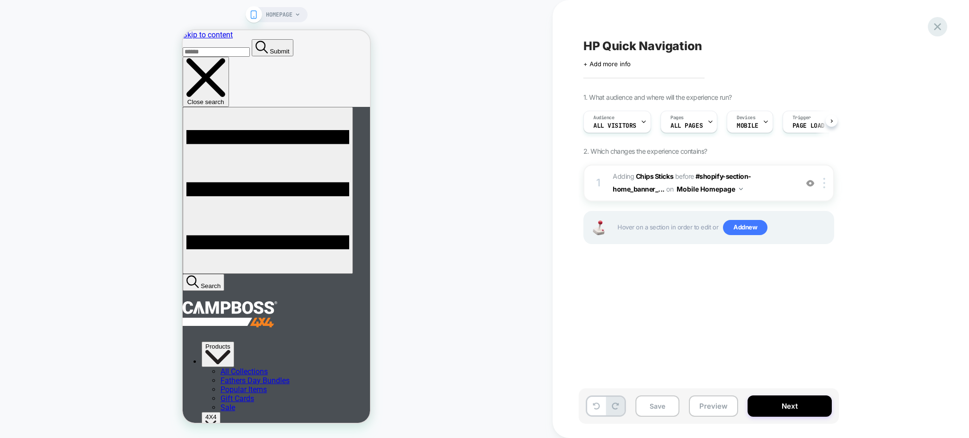
scroll to position [0, 0]
click at [937, 24] on icon at bounding box center [937, 26] width 13 height 13
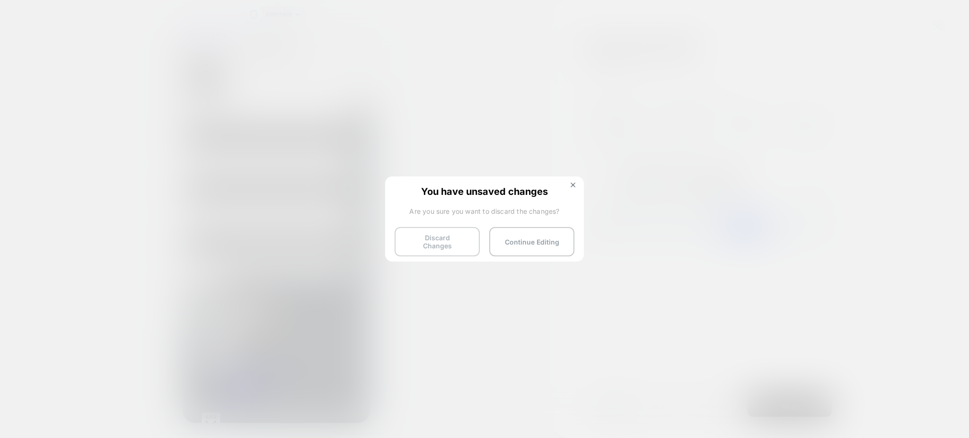
click at [438, 241] on button "Discard Changes" at bounding box center [437, 241] width 85 height 29
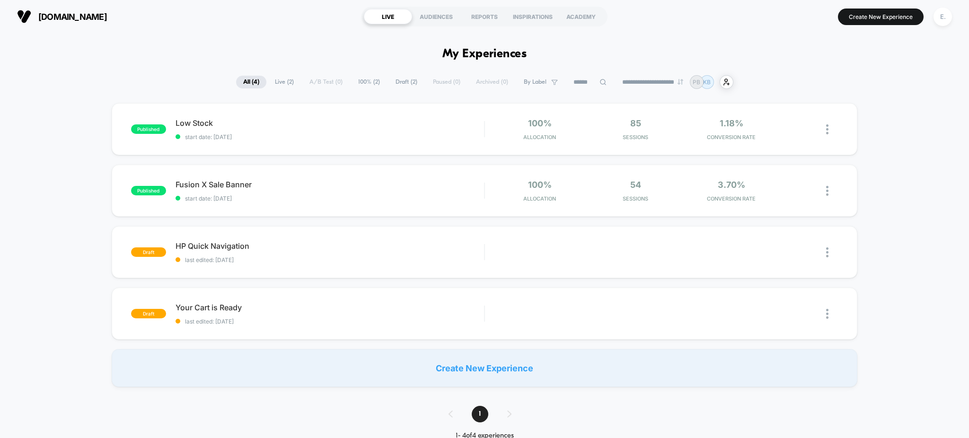
drag, startPoint x: 941, startPoint y: 20, endPoint x: 926, endPoint y: 21, distance: 15.6
click at [942, 20] on div "E." at bounding box center [943, 17] width 18 height 18
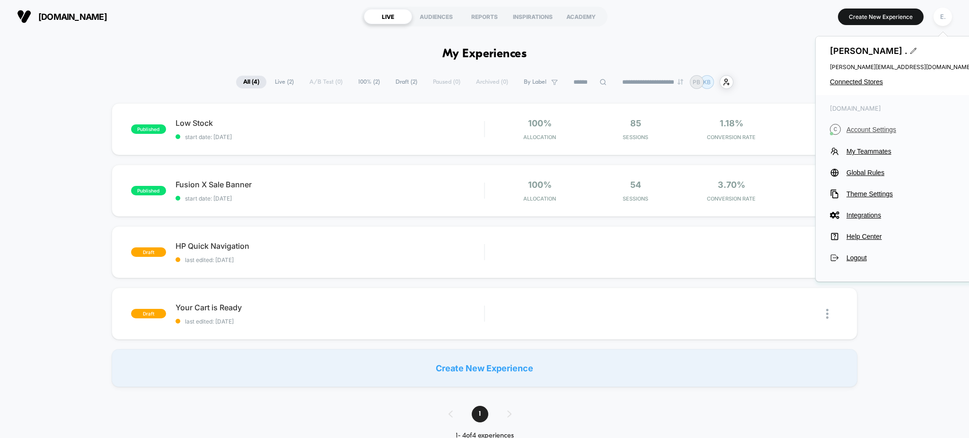
click at [876, 126] on span "Account Settings" at bounding box center [909, 130] width 125 height 8
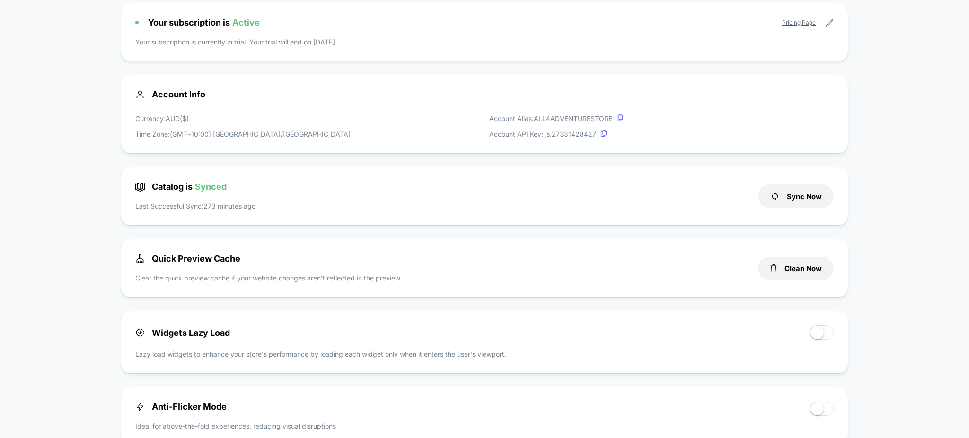
scroll to position [252, 0]
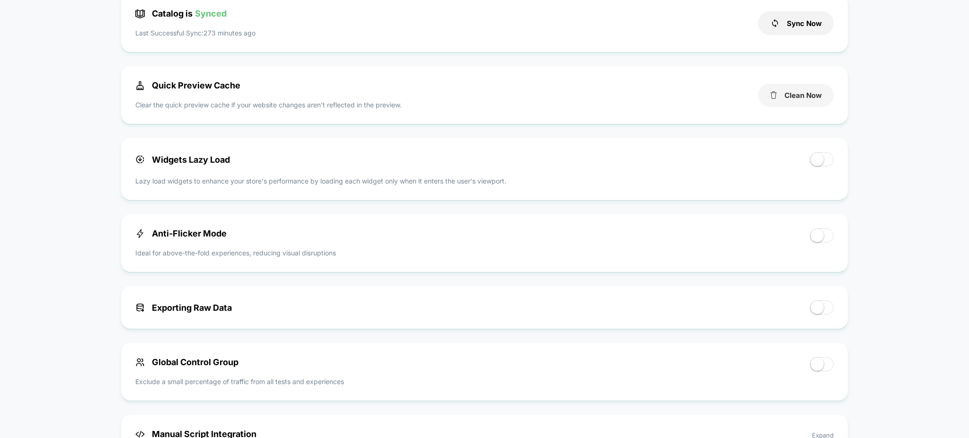
click at [786, 101] on button "Clean Now" at bounding box center [796, 95] width 76 height 23
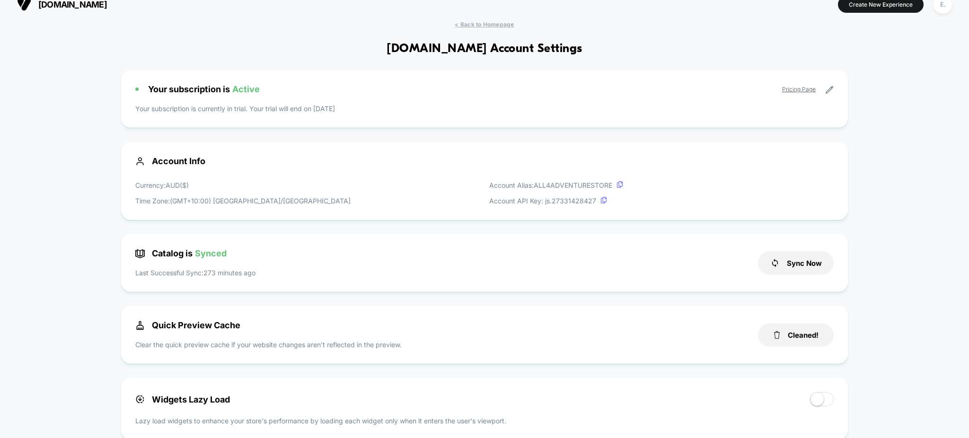
scroll to position [0, 0]
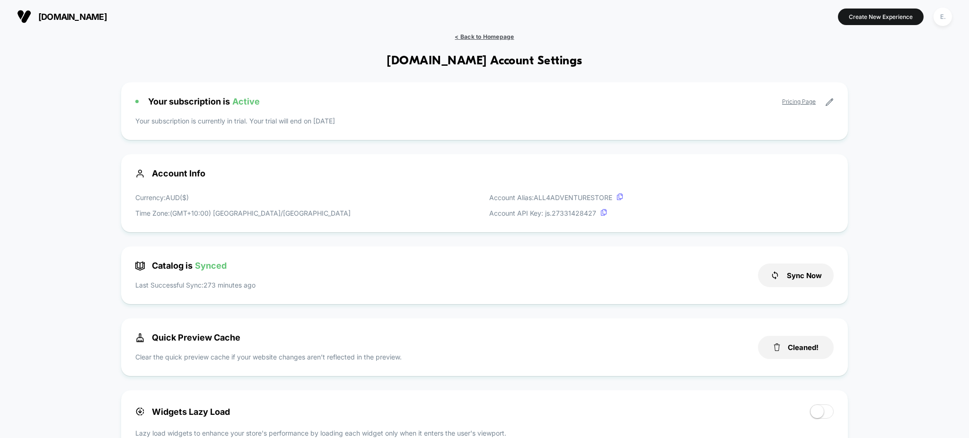
click at [492, 37] on span "< Back to Homepage" at bounding box center [484, 36] width 59 height 7
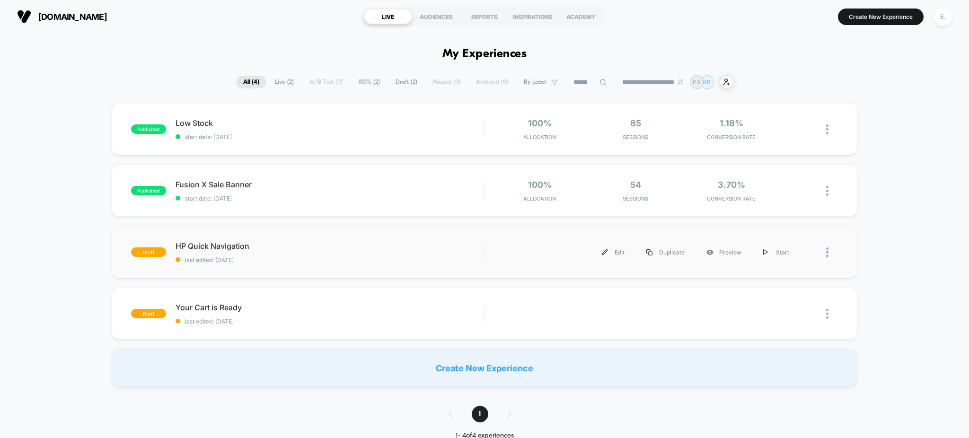
click at [337, 252] on div "HP Quick Navigation last edited: 8/13/2025" at bounding box center [330, 252] width 309 height 22
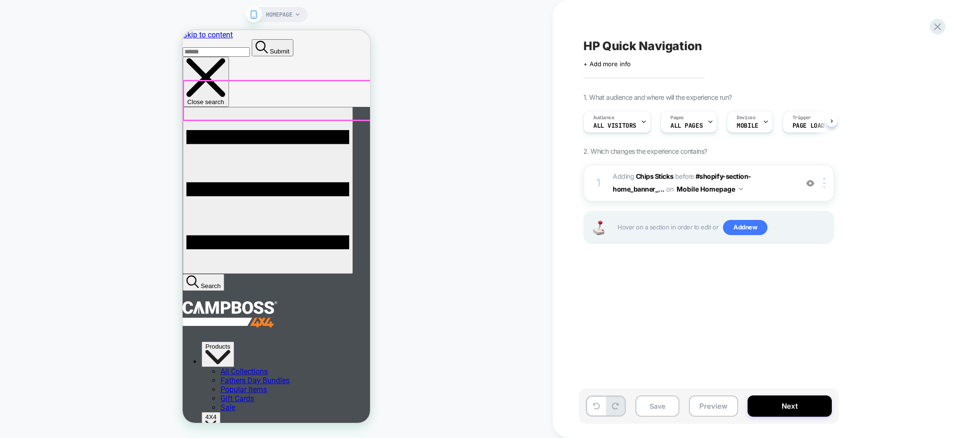
scroll to position [0, 0]
click at [766, 192] on span "#_loomi_addon_1755054090821 Adding Chips Sticks BEFORE #shopify-section-home_ba…" at bounding box center [703, 183] width 180 height 26
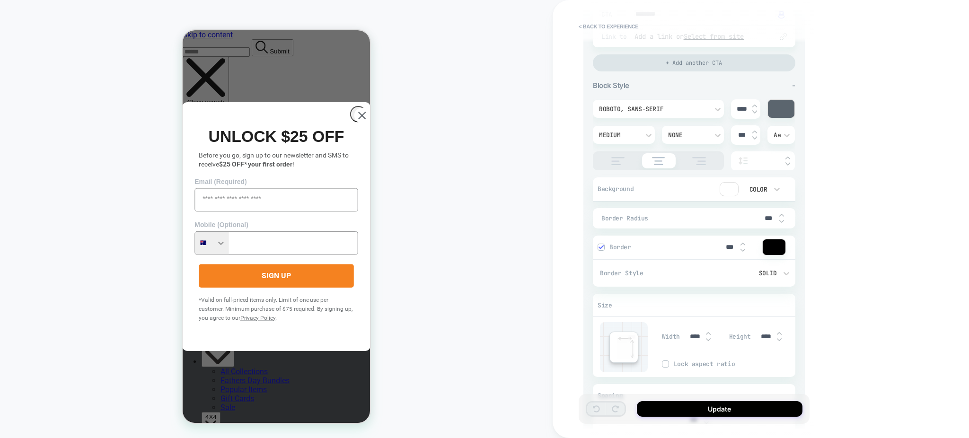
scroll to position [379, 0]
click at [780, 103] on div at bounding box center [781, 106] width 27 height 18
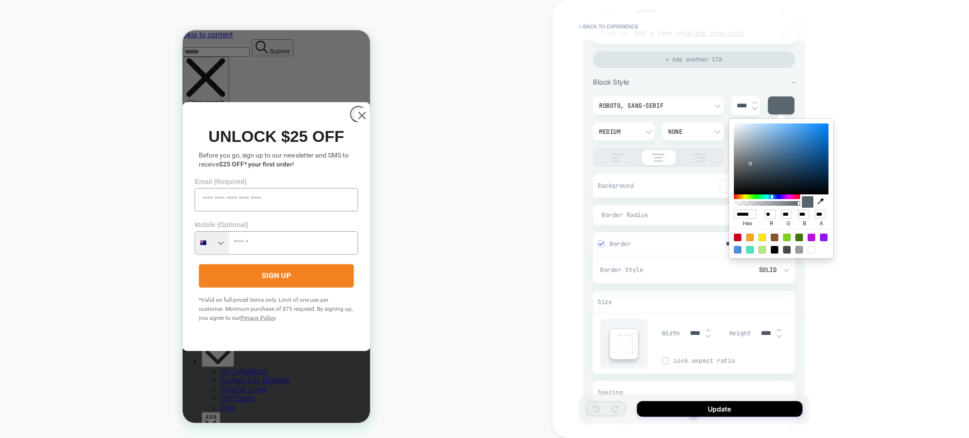
click at [362, 112] on icon "Close dialog" at bounding box center [362, 115] width 17 height 17
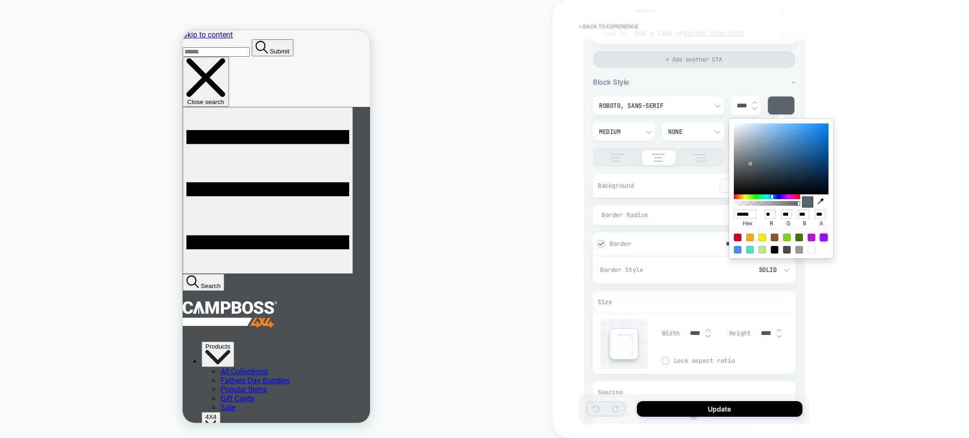
click at [822, 238] on div at bounding box center [824, 238] width 8 height 8
type textarea "*"
type input "******"
type input "***"
type input "**"
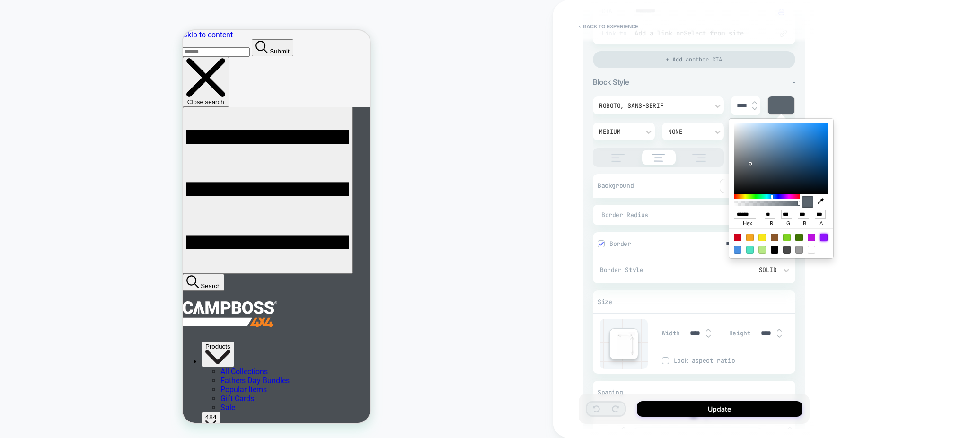
type input "***"
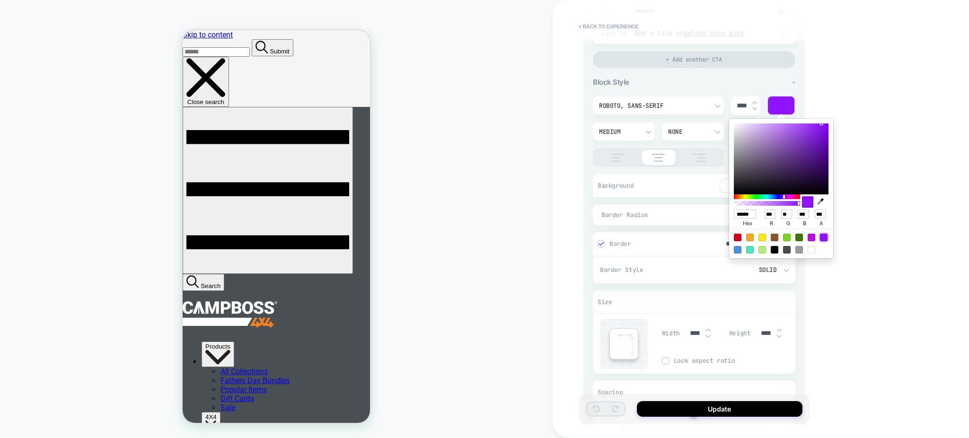
type textarea "*"
type input "******"
type input "***"
type input "**"
type input "***"
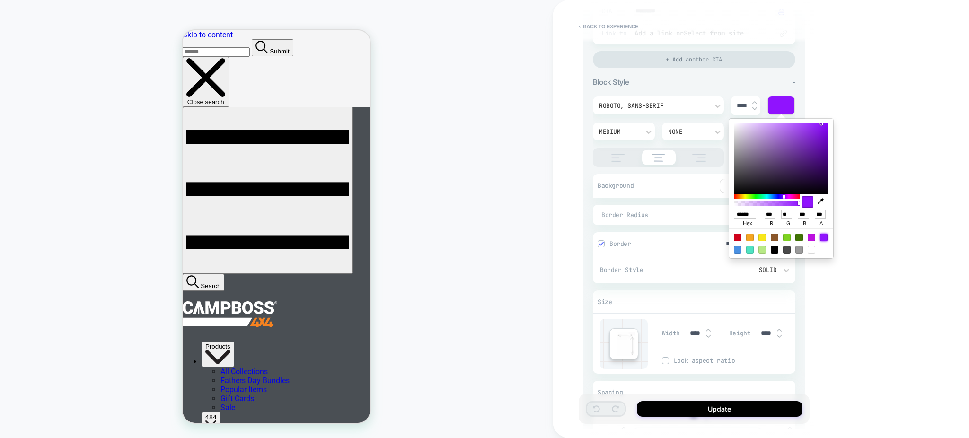
type textarea "*"
type input "******"
type input "***"
type input "**"
type textarea "*"
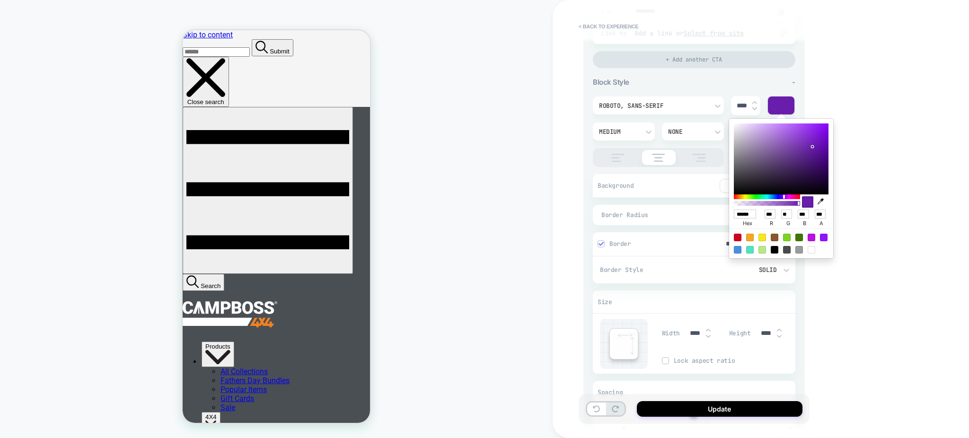
type input "******"
type input "***"
type input "**"
type input "***"
drag, startPoint x: 812, startPoint y: 146, endPoint x: 816, endPoint y: 138, distance: 8.5
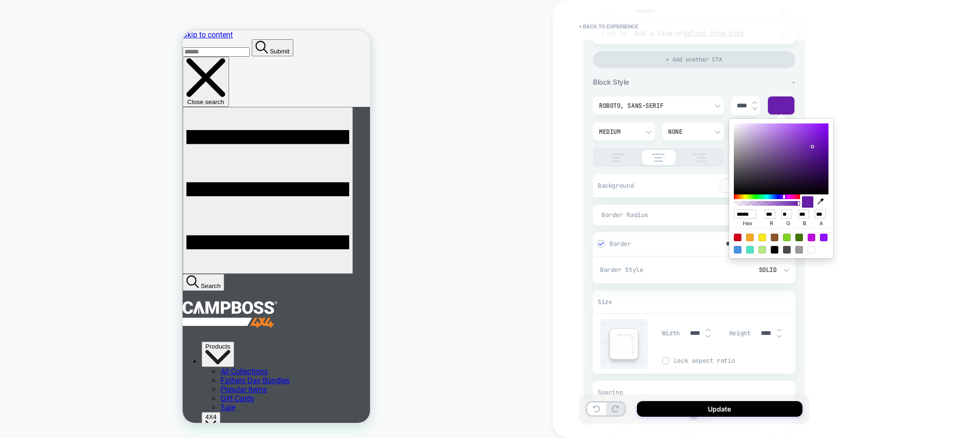
click at [816, 138] on div at bounding box center [781, 159] width 95 height 71
type textarea "*"
type input "******"
type input "**"
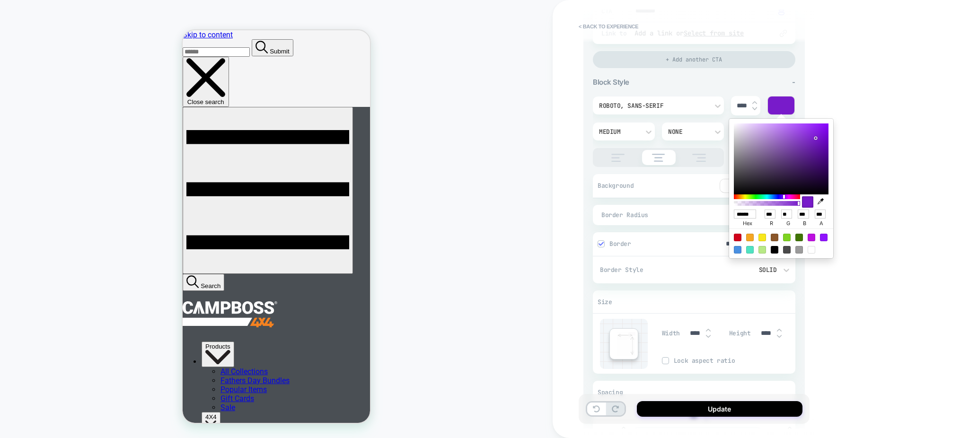
type input "***"
type textarea "*"
type input "******"
type input "**"
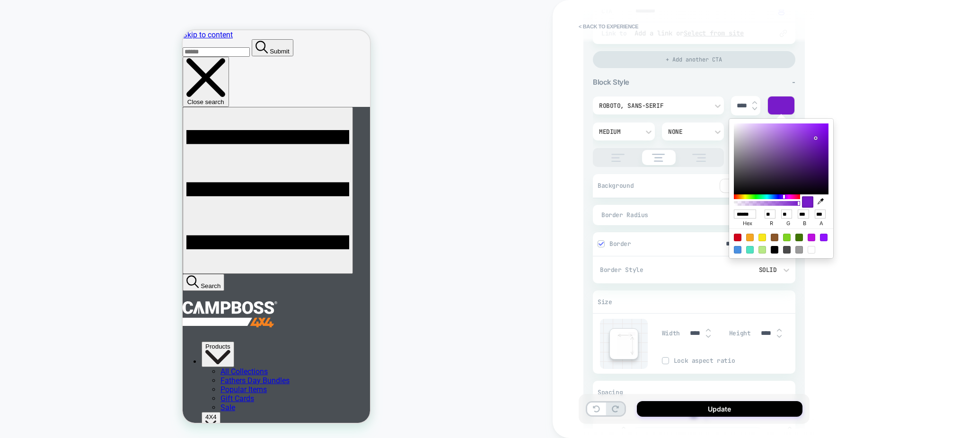
type input "***"
type textarea "*"
type input "******"
type input "**"
type input "*"
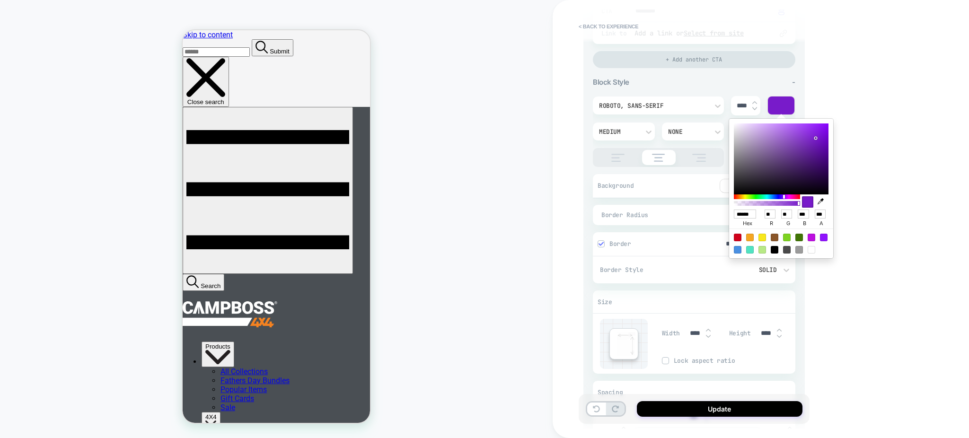
type input "**"
drag, startPoint x: 816, startPoint y: 157, endPoint x: 820, endPoint y: 195, distance: 38.9
click at [820, 195] on div "****** hex ** r * g ** b *** a" at bounding box center [781, 189] width 104 height 140
type textarea "*"
type input "******"
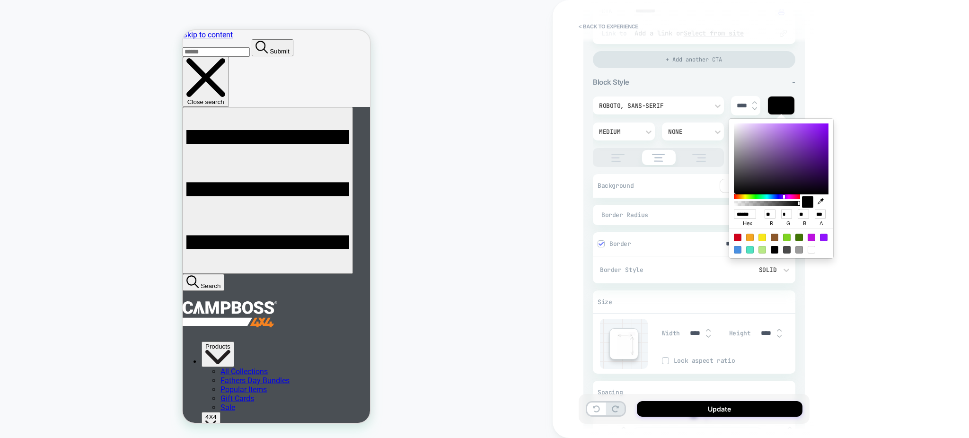
type input "*"
click at [863, 97] on div "< Back to experience 3. All great, let's customize General Customization Match …" at bounding box center [761, 219] width 416 height 438
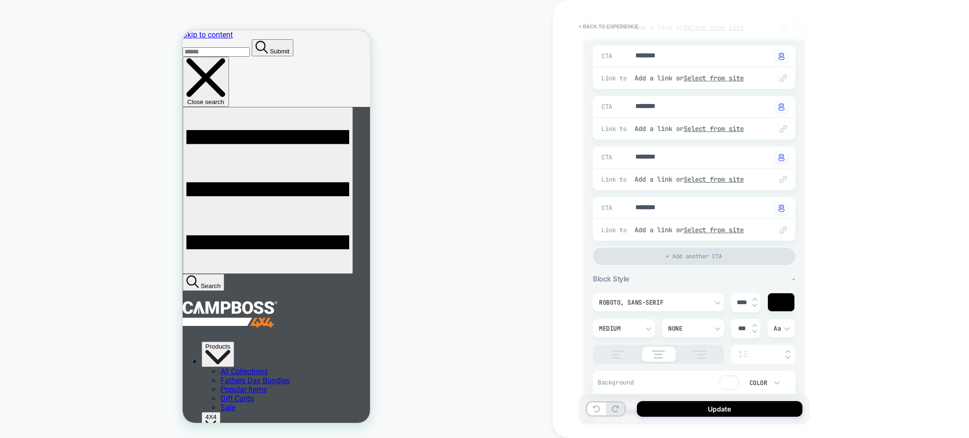
scroll to position [0, 0]
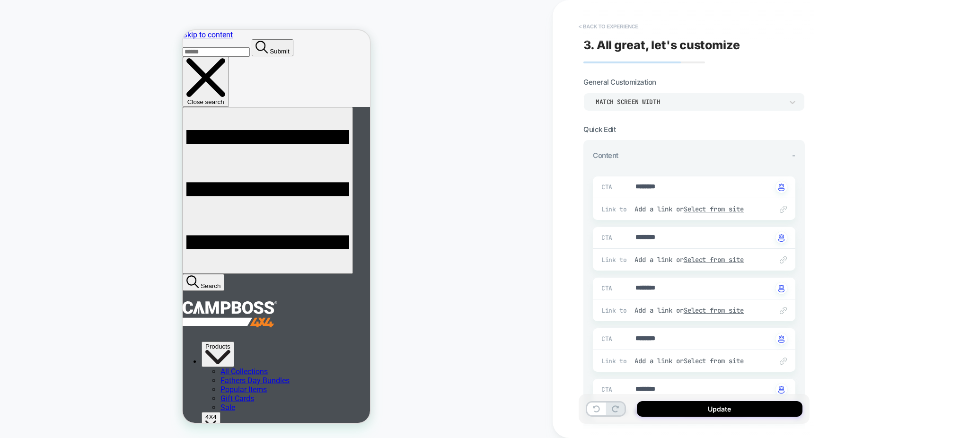
click at [625, 27] on button "< Back to experience" at bounding box center [608, 26] width 69 height 15
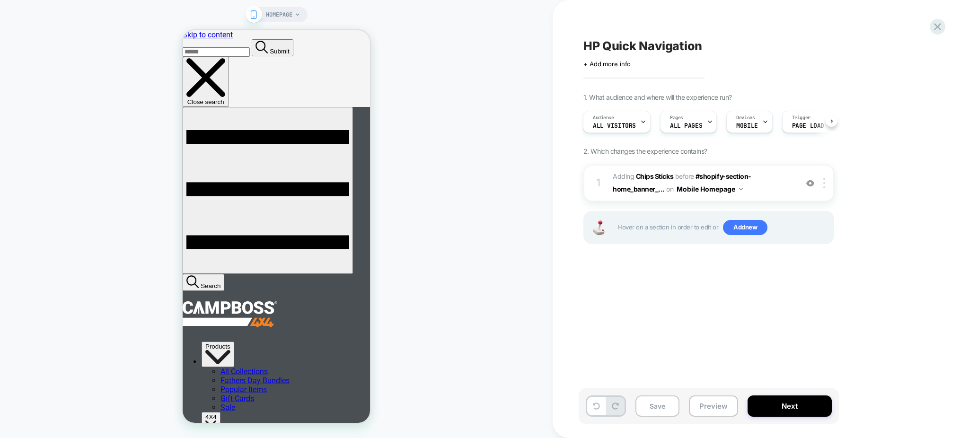
scroll to position [0, 2]
click at [825, 186] on img at bounding box center [824, 183] width 2 height 10
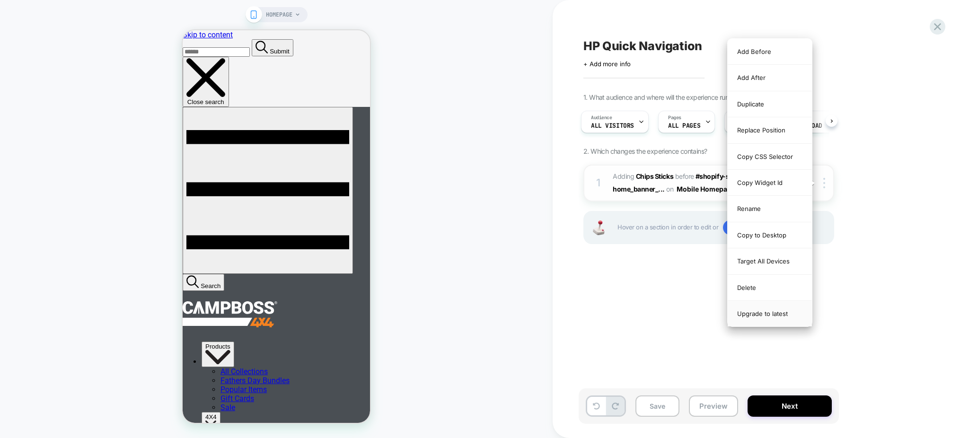
click at [783, 317] on div "Upgrade to latest" at bounding box center [770, 314] width 84 height 26
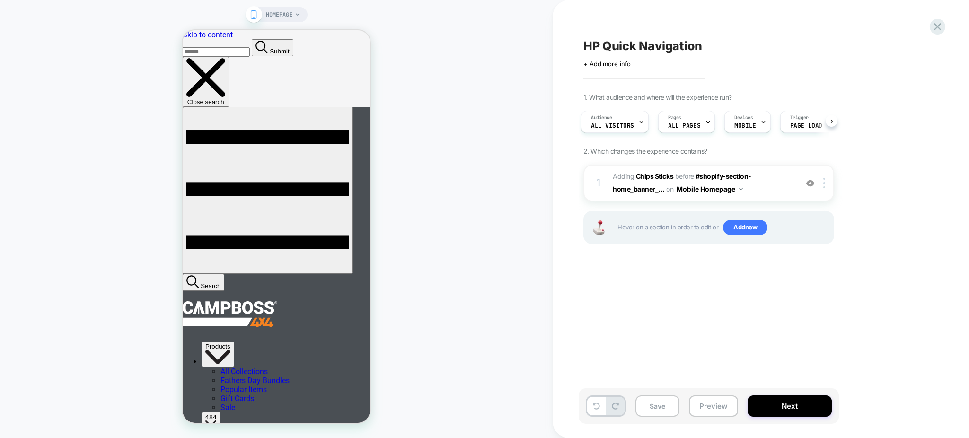
click at [651, 287] on div "HP Quick Navigation Click to edit experience details + Add more info 1. What au…" at bounding box center [756, 218] width 355 height 419
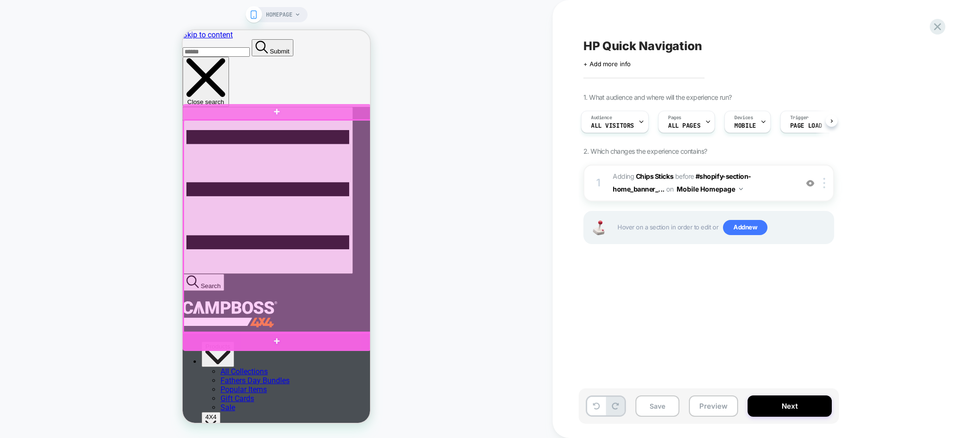
click at [213, 345] on div at bounding box center [277, 341] width 188 height 19
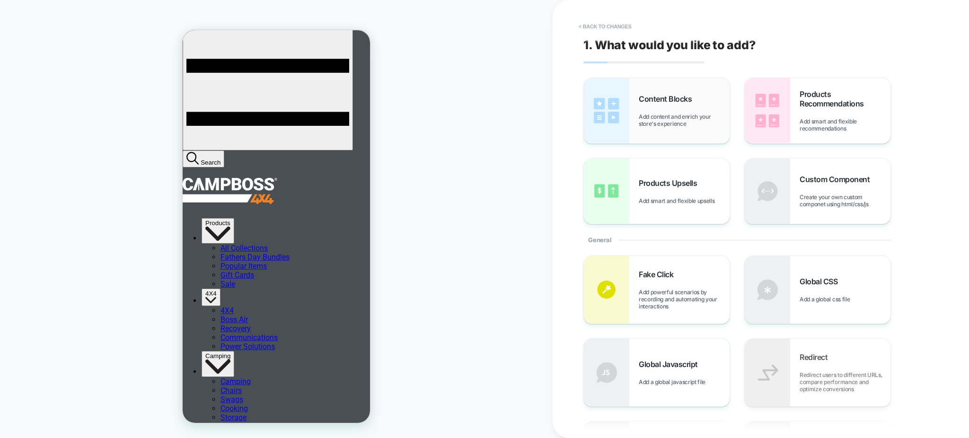
click at [667, 141] on div "Content Blocks Add content and enrich your store's experience" at bounding box center [657, 110] width 146 height 65
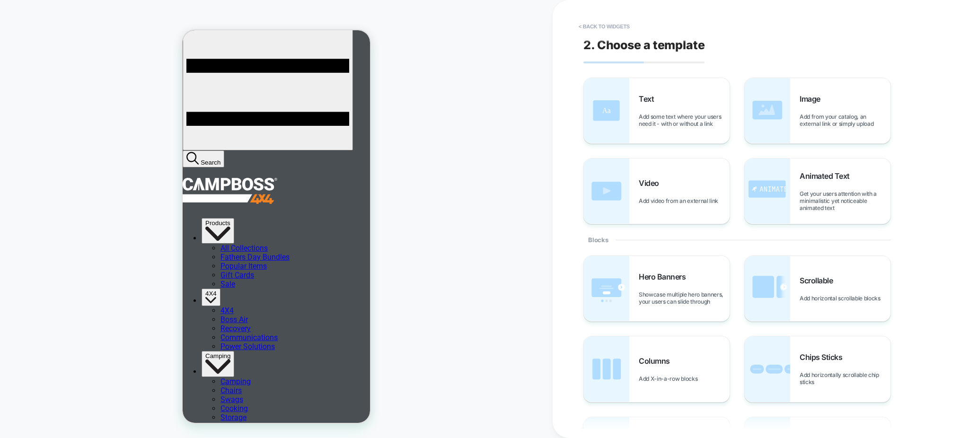
scroll to position [124, 0]
click at [814, 356] on span "Chips Sticks" at bounding box center [823, 357] width 47 height 9
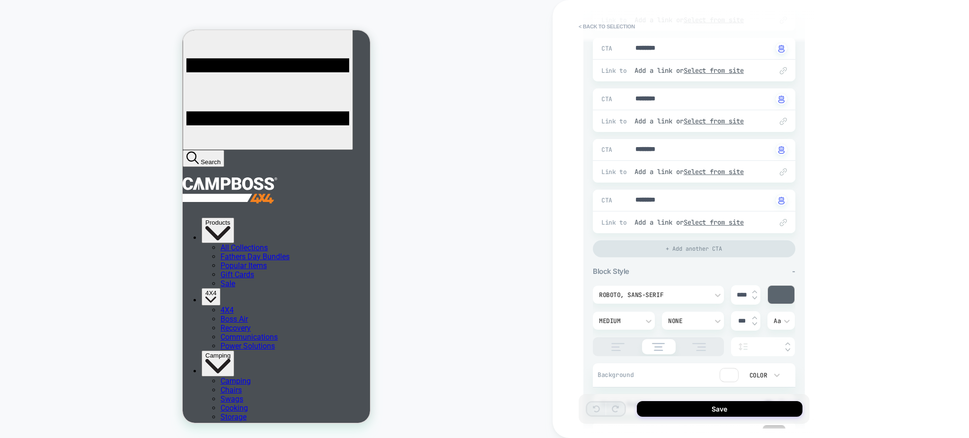
scroll to position [315, 0]
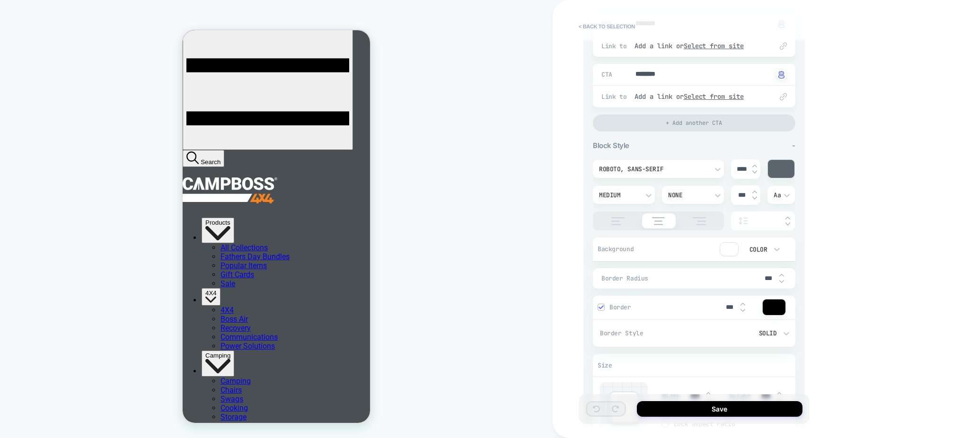
click at [777, 174] on div at bounding box center [781, 169] width 27 height 18
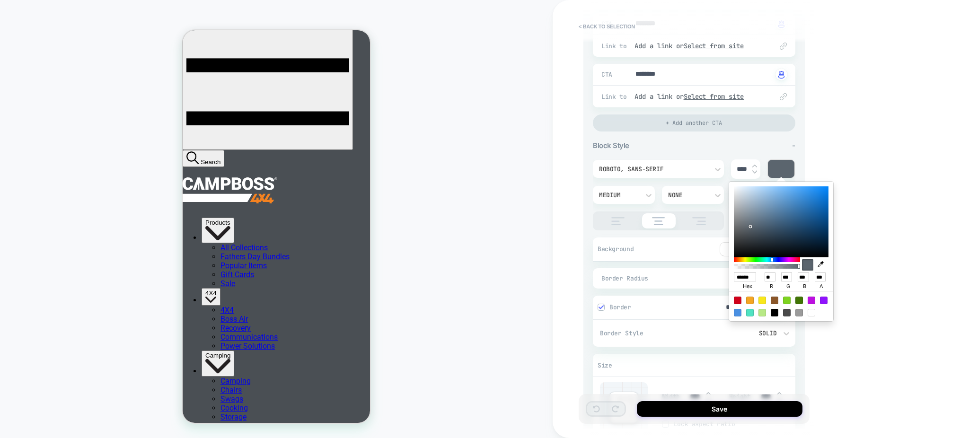
type textarea "*"
type input "******"
type input "**"
type input "***"
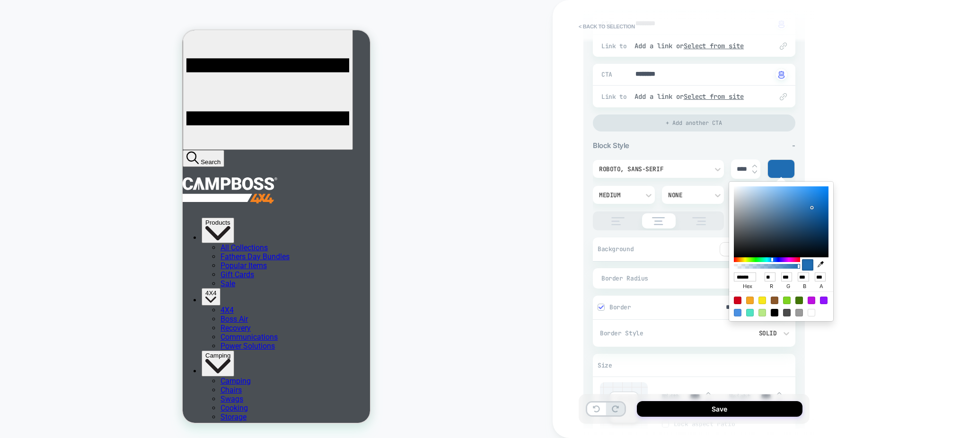
type textarea "*"
type input "******"
type input "**"
type input "***"
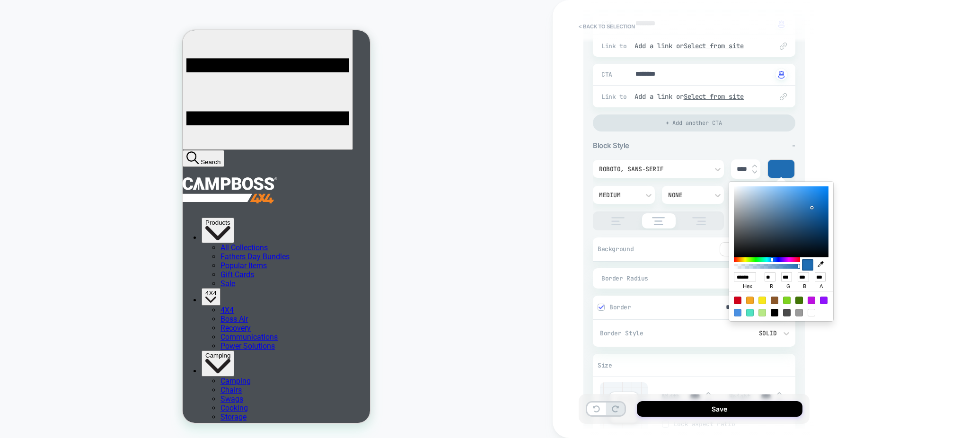
click at [812, 208] on div at bounding box center [781, 221] width 95 height 71
type textarea "*"
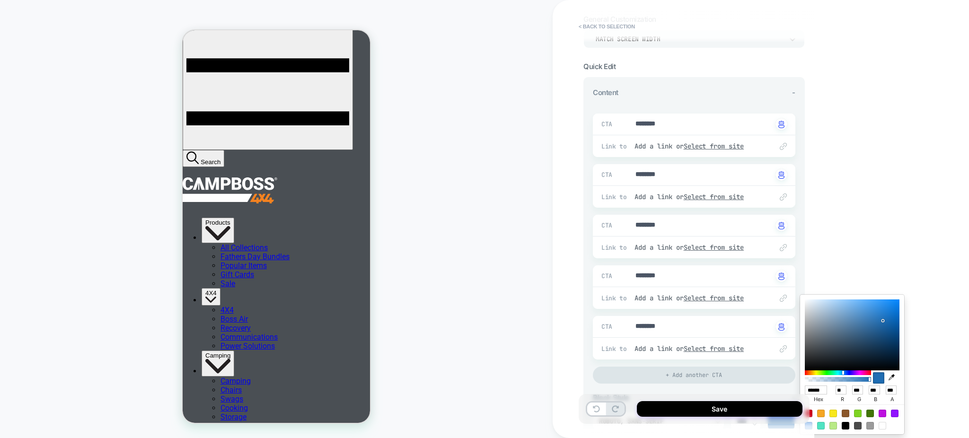
click at [596, 35] on div "Match Screen Width" at bounding box center [689, 39] width 187 height 8
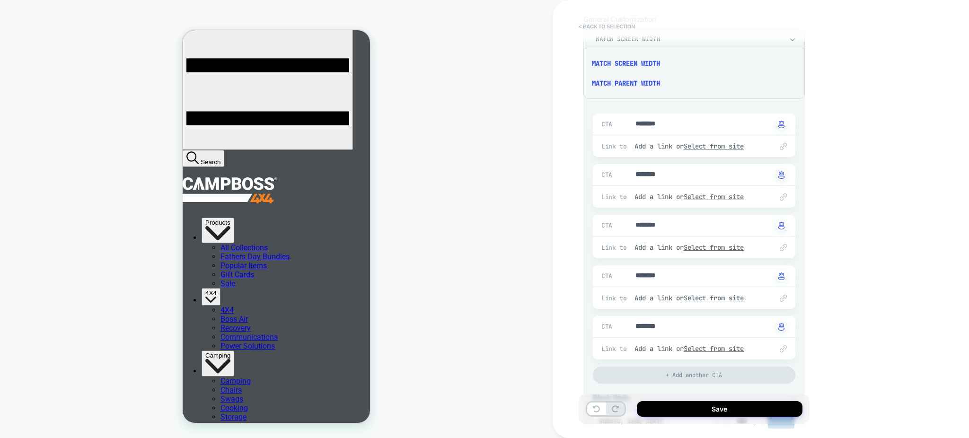
click at [595, 23] on button "< Back to selection" at bounding box center [607, 26] width 66 height 15
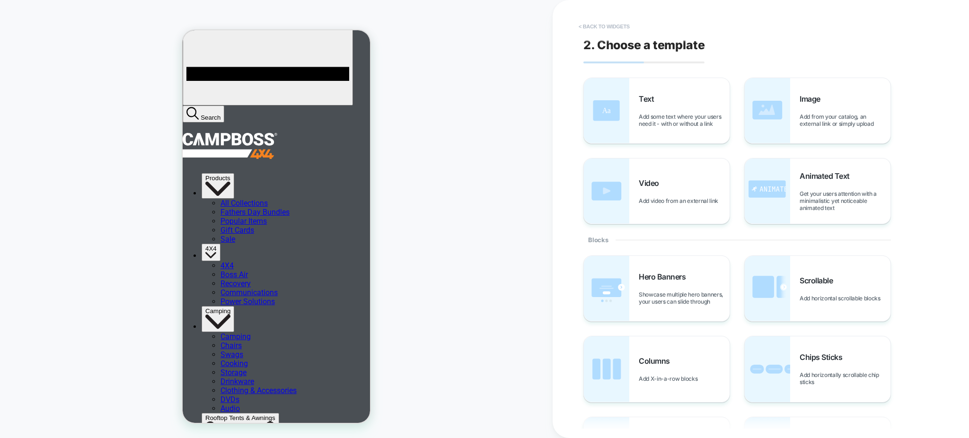
click at [616, 23] on button "< Back to widgets" at bounding box center [604, 26] width 61 height 15
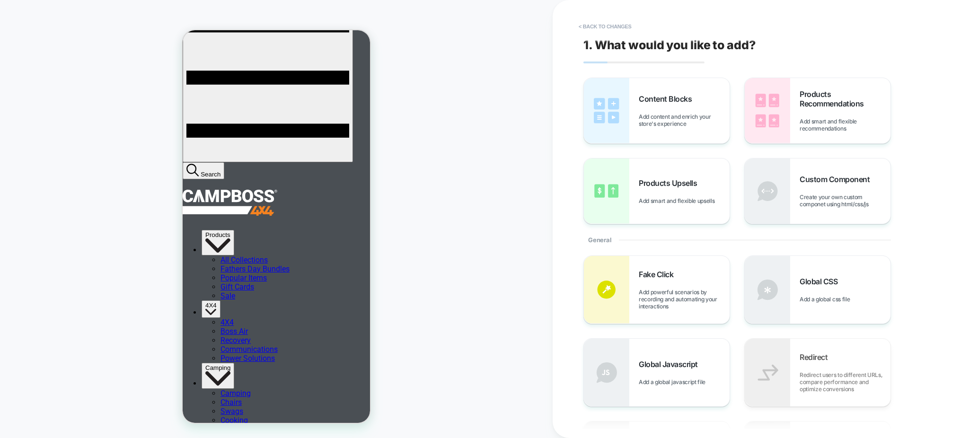
scroll to position [0, 0]
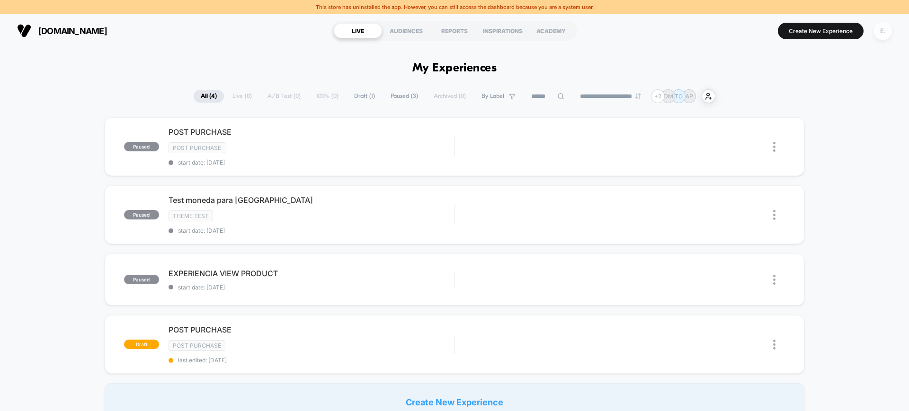
click at [881, 31] on div "E." at bounding box center [882, 31] width 18 height 18
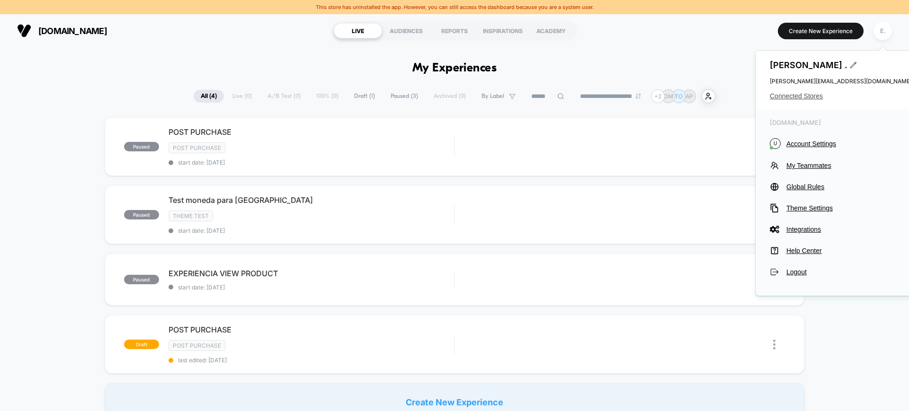
click at [805, 93] on span "Connected Stores" at bounding box center [841, 96] width 142 height 8
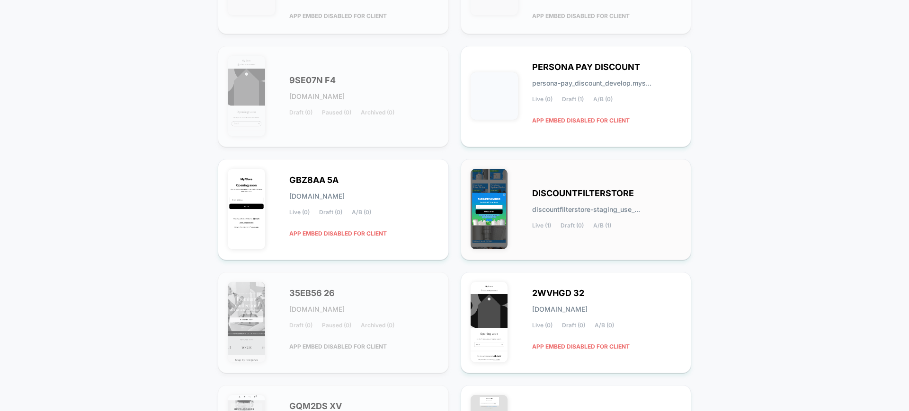
click at [584, 244] on div "DISCOUNTFILTERSTORE discountfilterstore-staging_use_... Live (1) Draft (0) A/B …" at bounding box center [575, 209] width 211 height 81
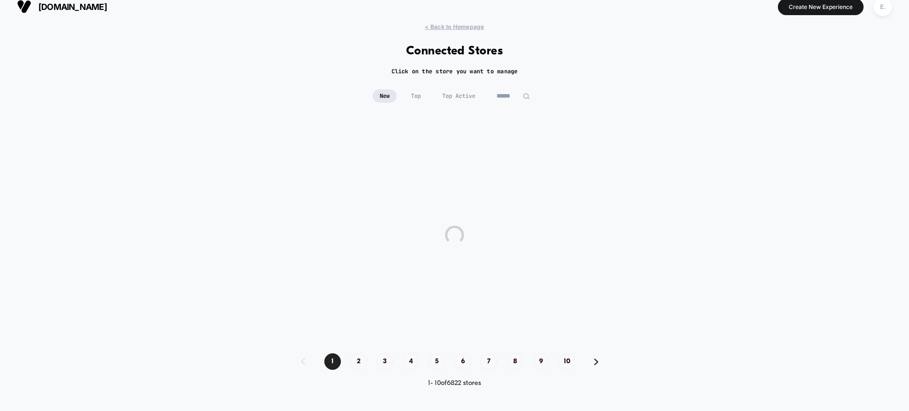
scroll to position [10, 0]
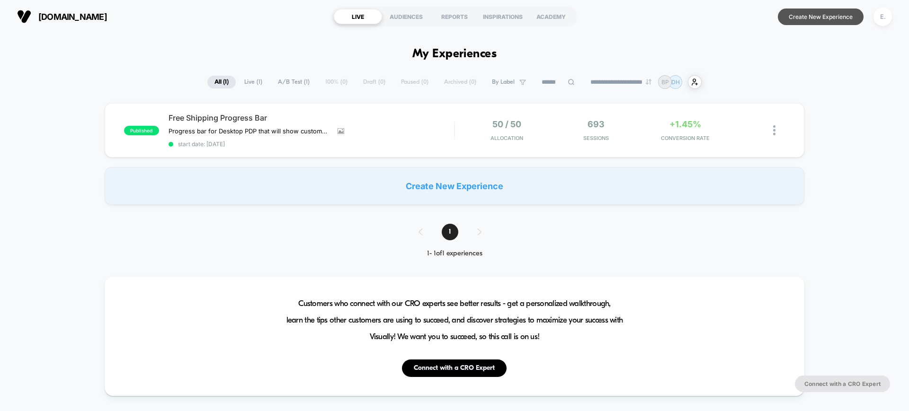
click at [804, 12] on button "Create New Experience" at bounding box center [821, 17] width 86 height 17
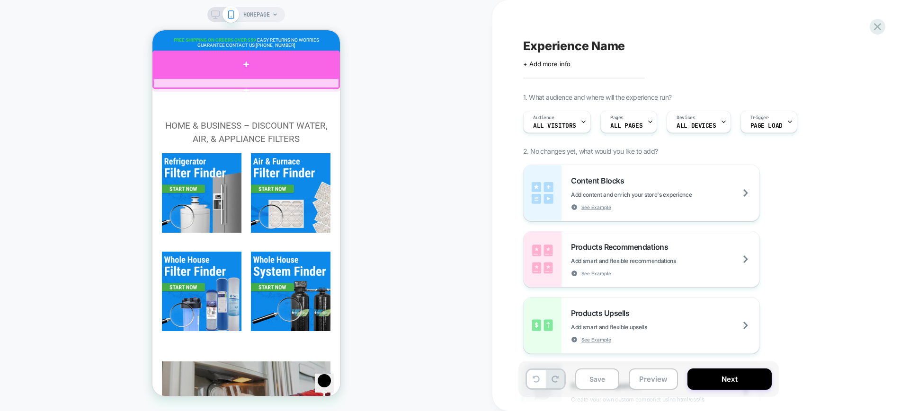
click at [218, 65] on div at bounding box center [245, 64] width 187 height 27
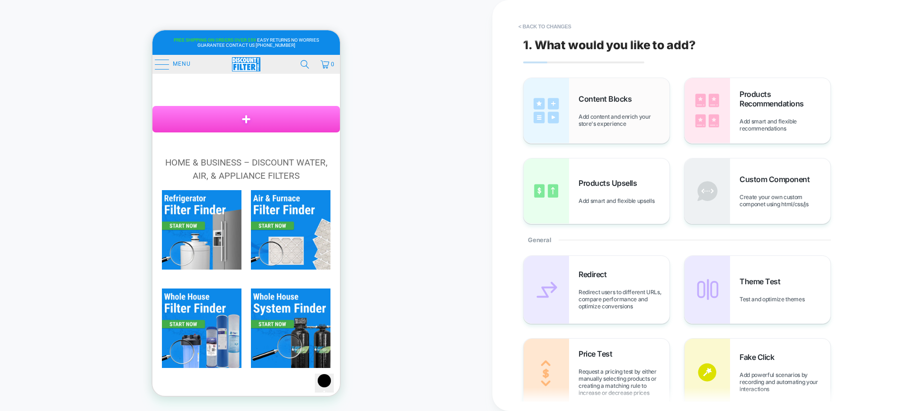
click at [610, 133] on div "Content Blocks Add content and enrich your store's experience" at bounding box center [596, 110] width 146 height 65
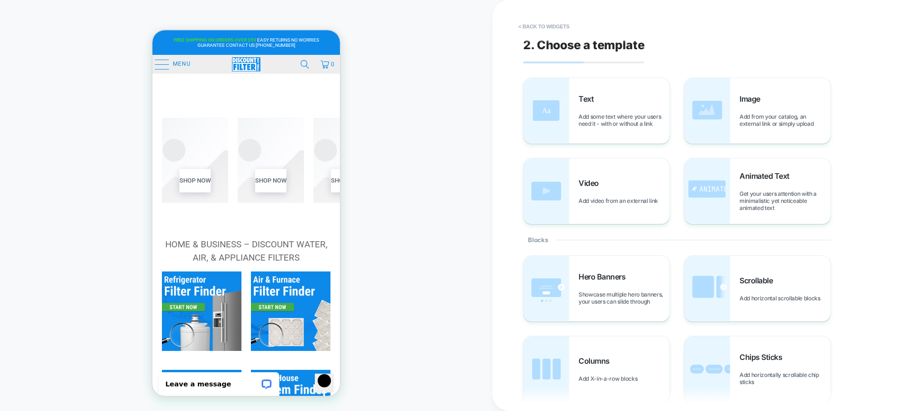
scroll to position [237, 0]
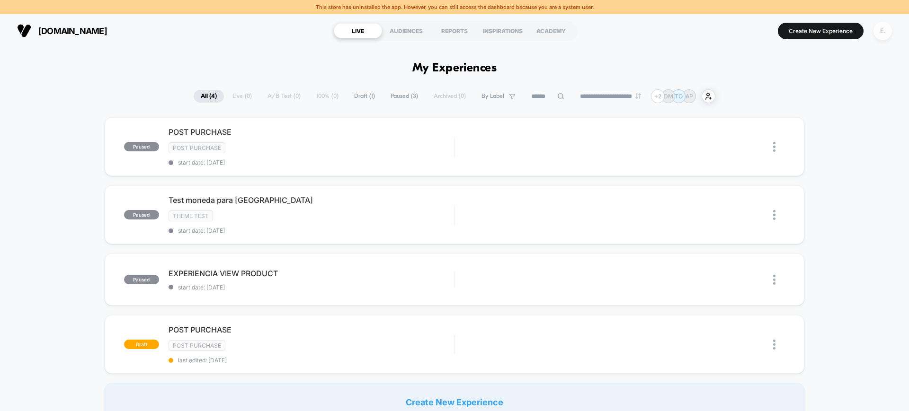
click at [880, 34] on div "E." at bounding box center [882, 31] width 18 height 18
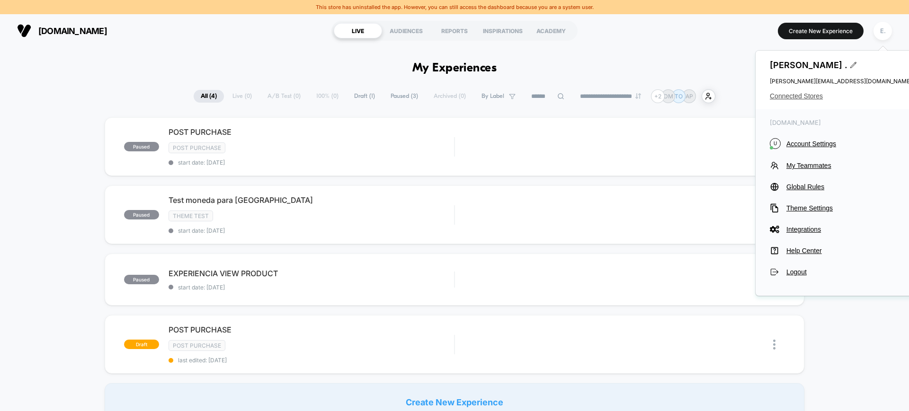
click at [816, 99] on span "Connected Stores" at bounding box center [841, 96] width 142 height 8
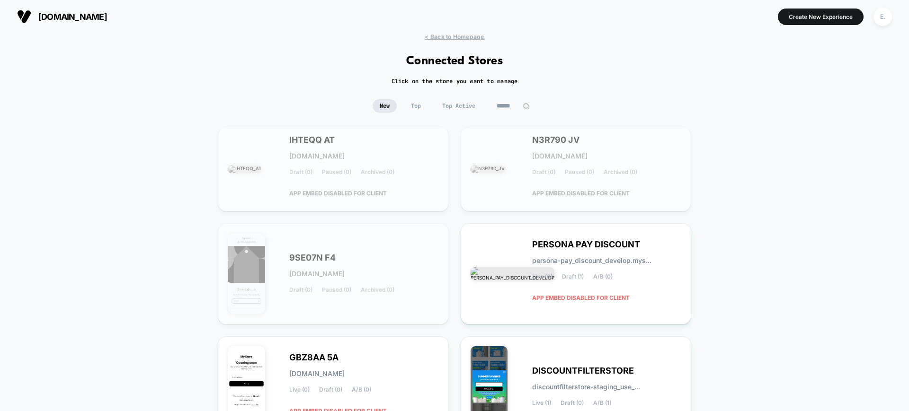
click at [505, 106] on input at bounding box center [512, 105] width 47 height 13
type input "*"
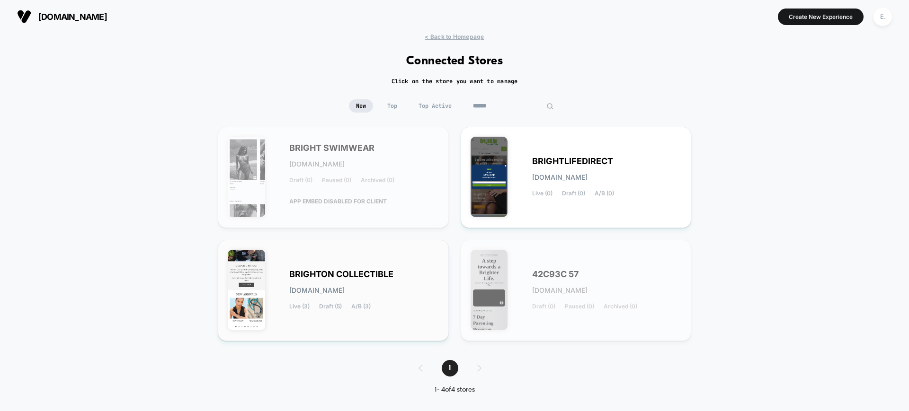
type input "******"
click at [417, 268] on div "BRIGHTON COLLECTIBLE brighton-collectibles.myshopify.com Live (3) Draft (5) A/B…" at bounding box center [333, 290] width 211 height 81
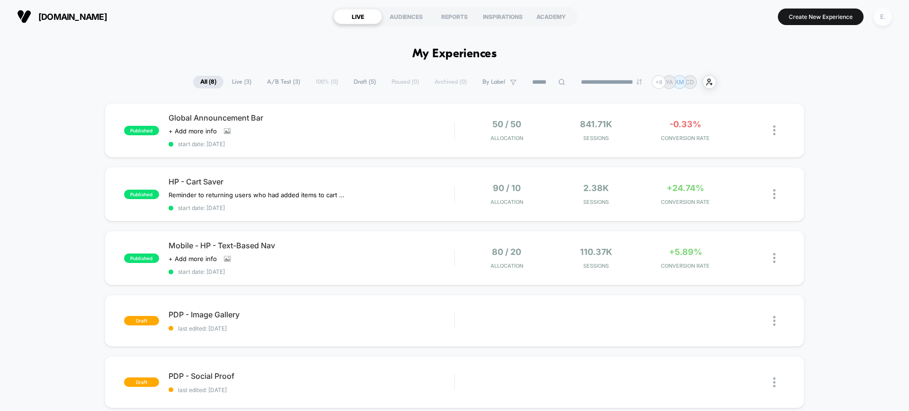
click at [884, 21] on div "E." at bounding box center [882, 17] width 18 height 18
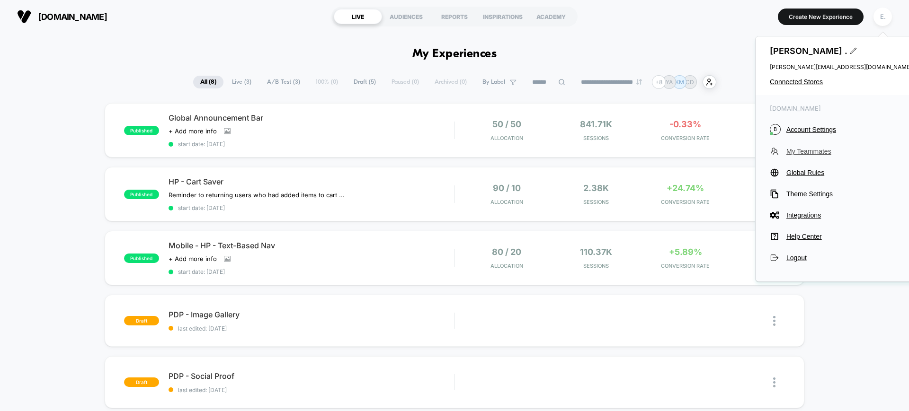
click at [807, 150] on span "My Teammates" at bounding box center [848, 152] width 125 height 8
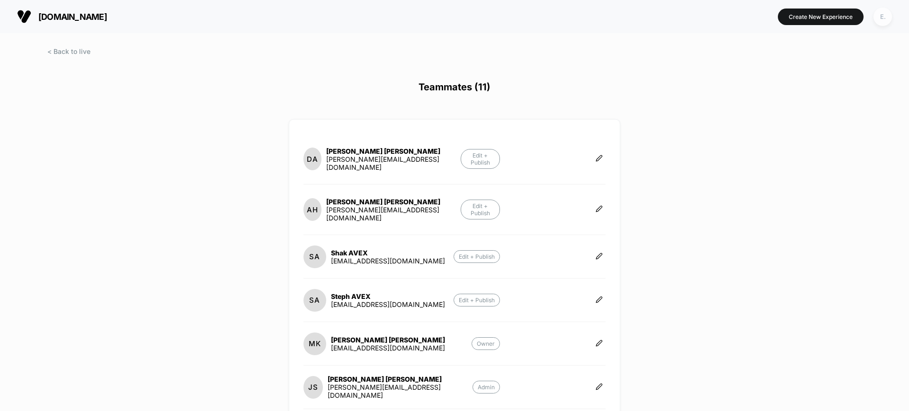
click at [878, 20] on div "E." at bounding box center [882, 17] width 18 height 18
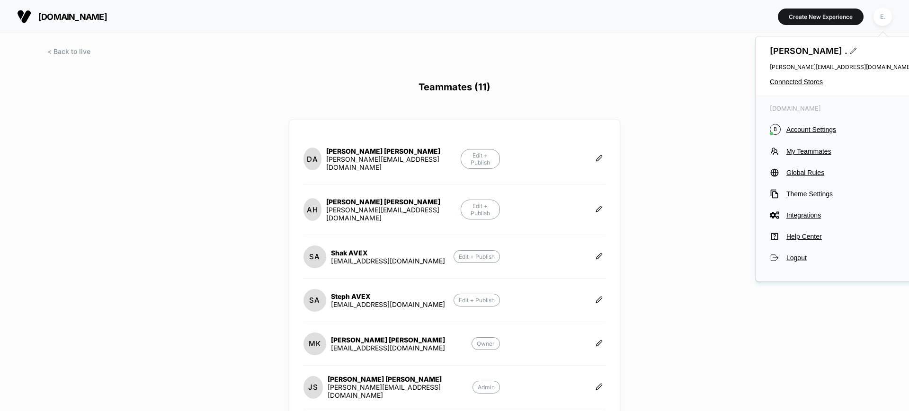
click at [806, 77] on div "Evangeline . evangeline@visually.io Connected Stores" at bounding box center [840, 65] width 170 height 59
click at [783, 84] on span "Connected Stores" at bounding box center [841, 82] width 142 height 8
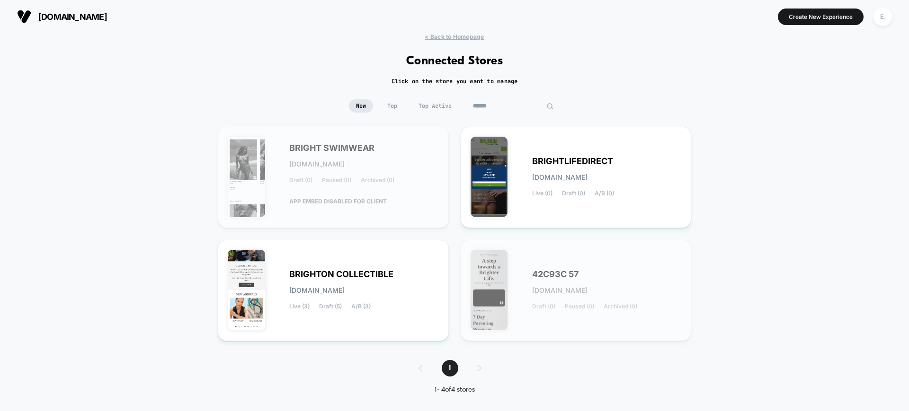
click at [506, 99] on input "******" at bounding box center [513, 105] width 95 height 13
click at [507, 101] on input "******" at bounding box center [513, 105] width 95 height 13
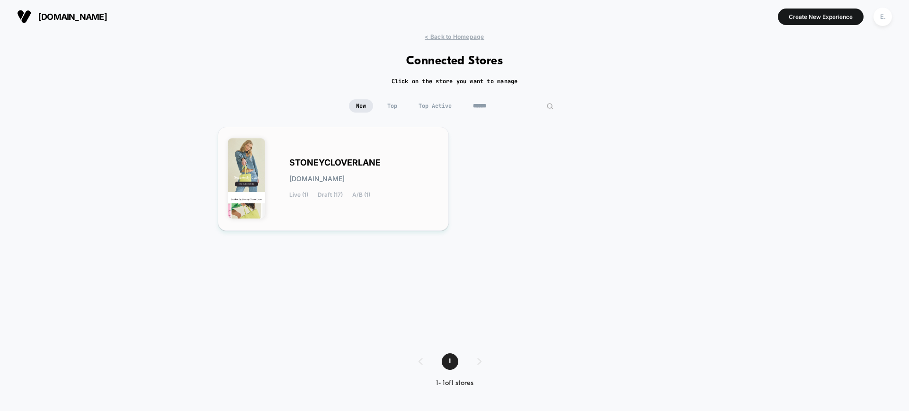
type input "******"
click at [284, 129] on div "STONEYCLOVERLANE stoneycloverlane.myshopify.com Live (1) Draft (17) A/B (1)" at bounding box center [333, 179] width 231 height 104
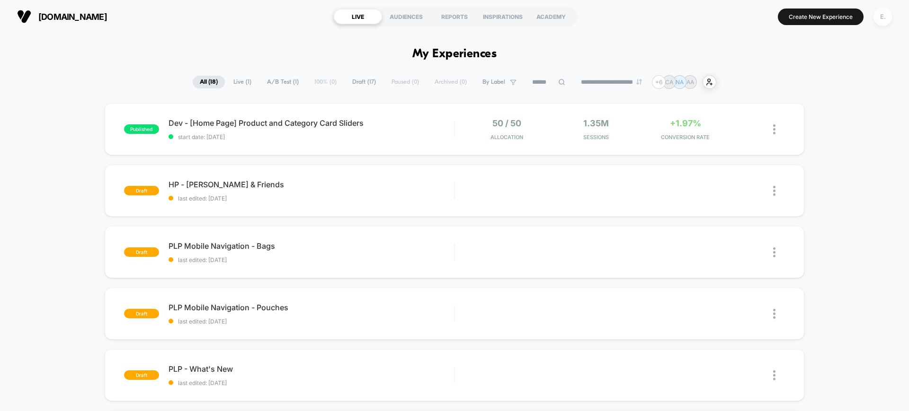
click at [880, 24] on div "E." at bounding box center [882, 17] width 18 height 18
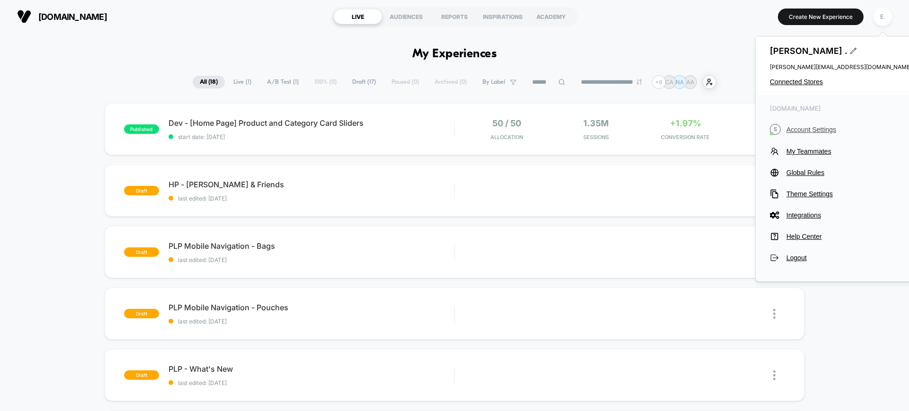
click at [803, 128] on span "Account Settings" at bounding box center [848, 130] width 125 height 8
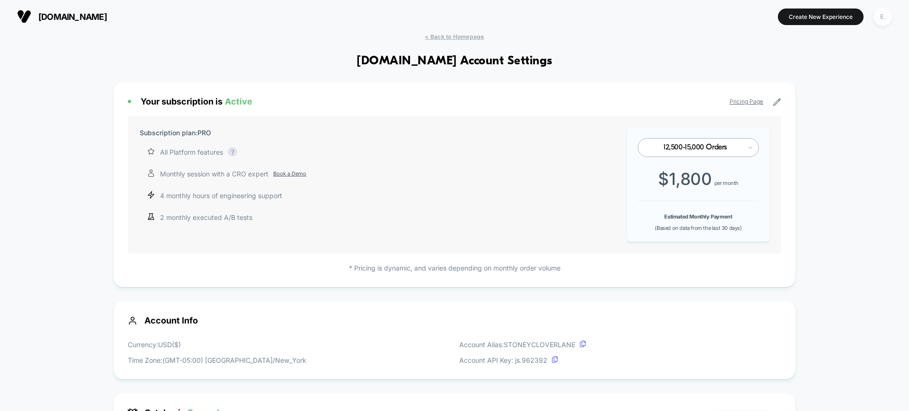
click at [883, 20] on div "E." at bounding box center [882, 17] width 18 height 18
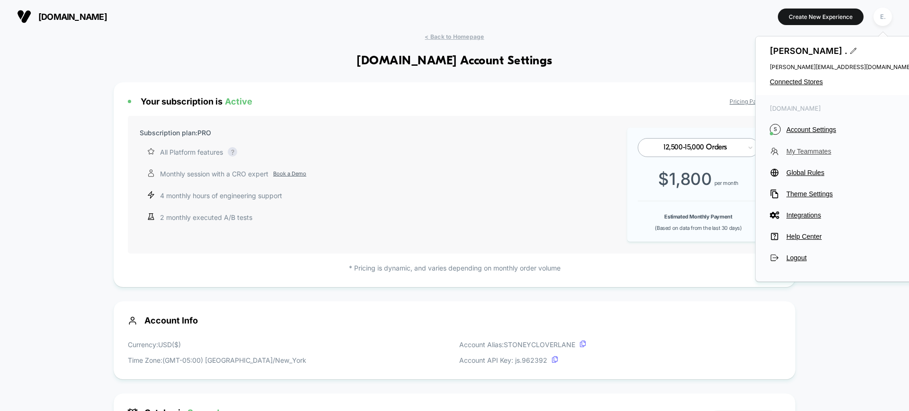
click at [800, 148] on span "My Teammates" at bounding box center [848, 152] width 125 height 8
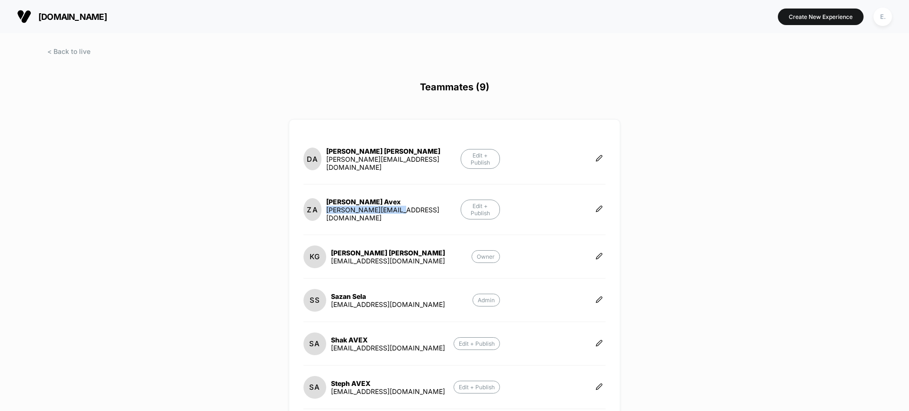
drag, startPoint x: 409, startPoint y: 206, endPoint x: 328, endPoint y: 204, distance: 80.9
click at [328, 204] on section "ZA Zane Avex zane@avexdesigns.com Edit + Publish" at bounding box center [401, 209] width 196 height 31
copy div "zane@avexdesigns.com"
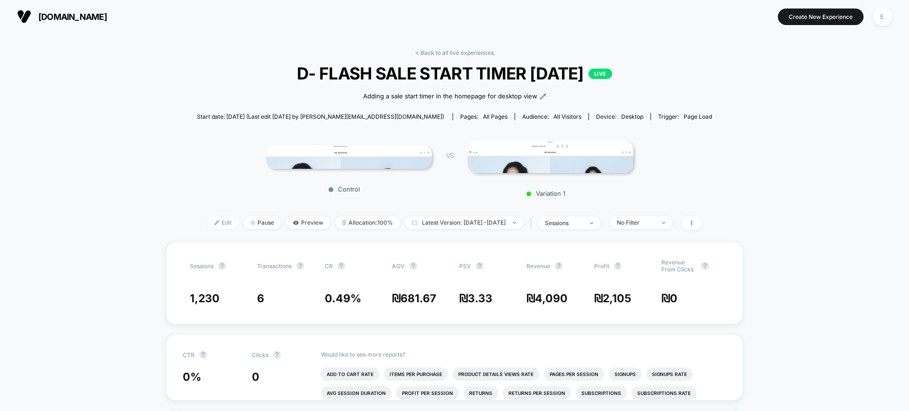
click at [207, 225] on span "Edit" at bounding box center [222, 222] width 31 height 13
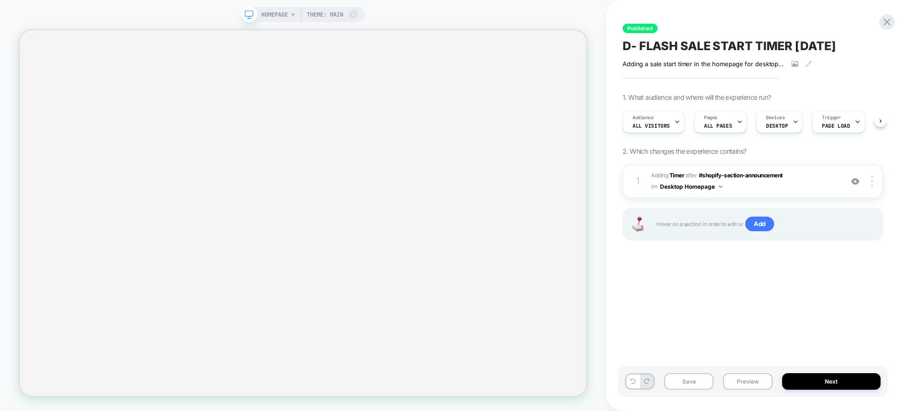
scroll to position [0, 0]
click at [713, 187] on button "Desktop Homepage" at bounding box center [691, 187] width 62 height 12
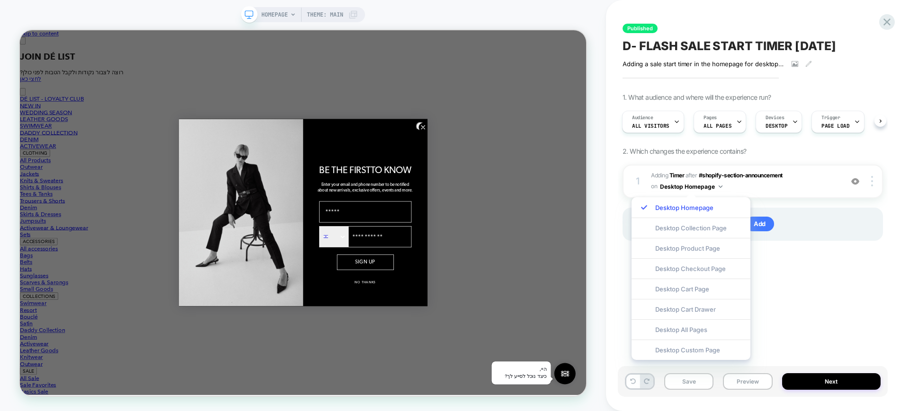
scroll to position [0, 0]
click at [890, 22] on icon at bounding box center [886, 22] width 13 height 13
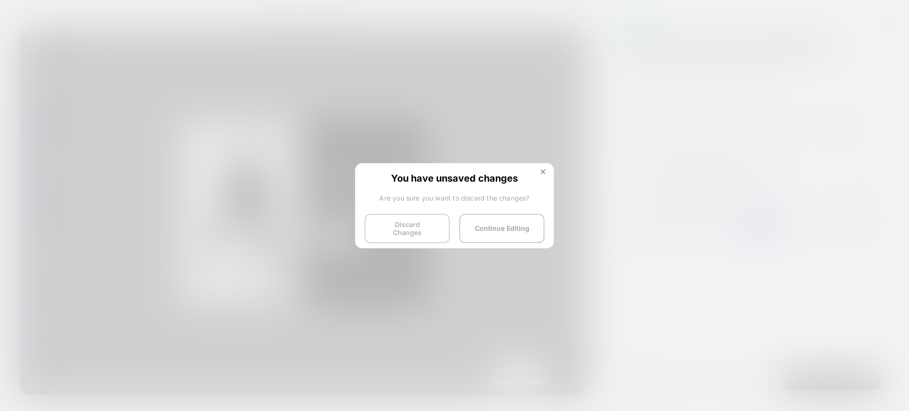
click at [408, 228] on button "Discard Changes" at bounding box center [406, 228] width 85 height 29
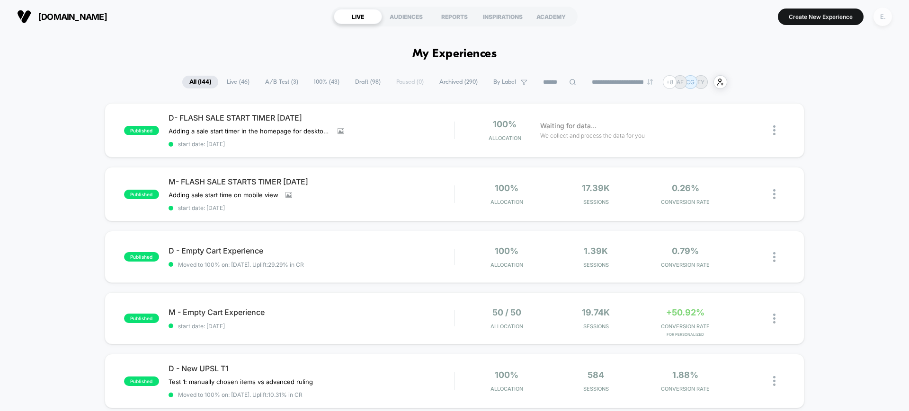
click at [887, 20] on div "E." at bounding box center [882, 17] width 18 height 18
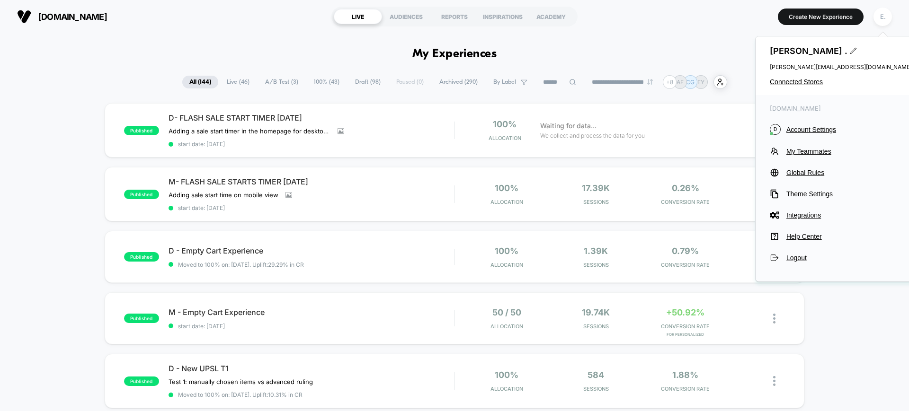
click at [786, 86] on div "Evangeline . evangeline@visually.io Connected Stores" at bounding box center [840, 65] width 170 height 59
click at [785, 83] on span "Connected Stores" at bounding box center [841, 82] width 142 height 8
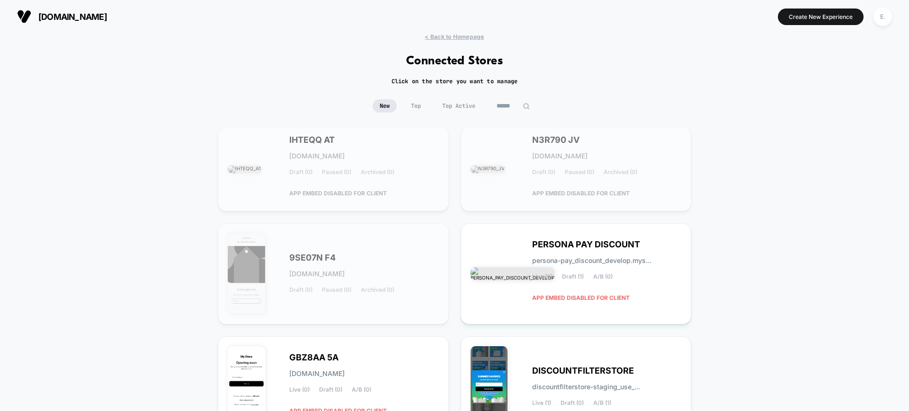
click at [516, 107] on input at bounding box center [512, 105] width 47 height 13
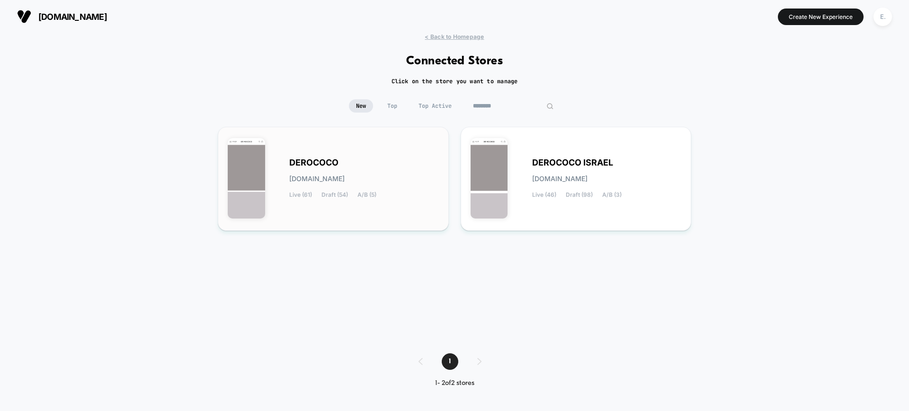
type input "********"
click at [437, 165] on div "DEROCOCO derococo.myshopify.com Live (61) Draft (54) A/B (5)" at bounding box center [364, 178] width 150 height 39
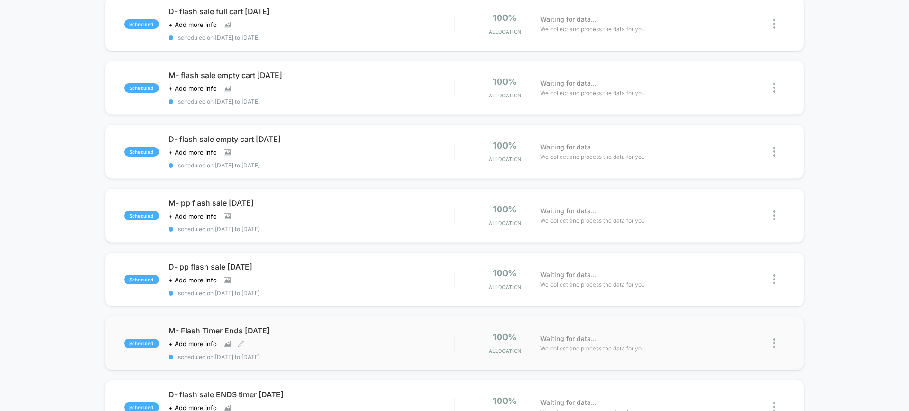
scroll to position [296, 0]
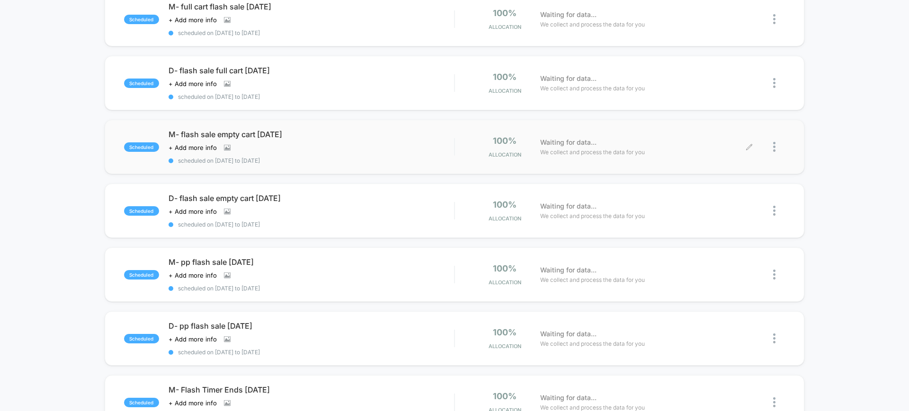
click at [772, 144] on div at bounding box center [766, 147] width 35 height 22
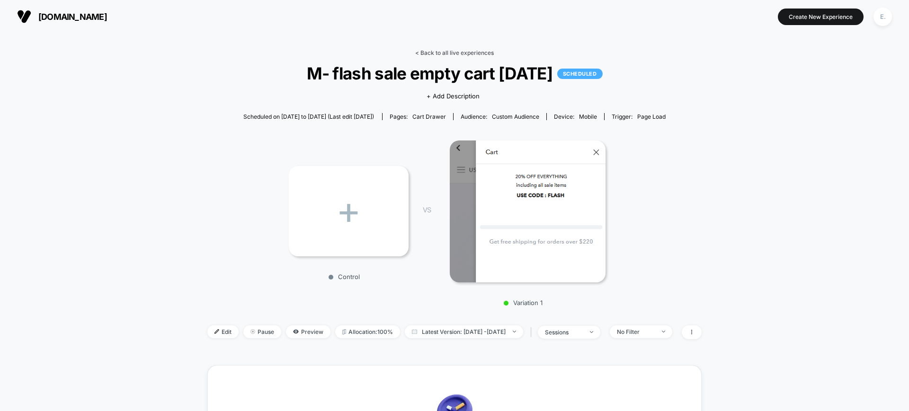
click at [433, 53] on link "< Back to all live experiences" at bounding box center [454, 52] width 79 height 7
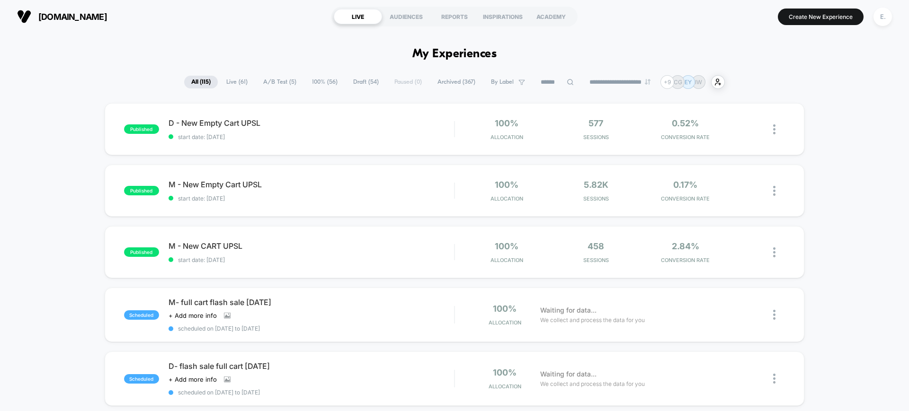
click at [445, 84] on span "Archived ( 367 )" at bounding box center [456, 82] width 52 height 13
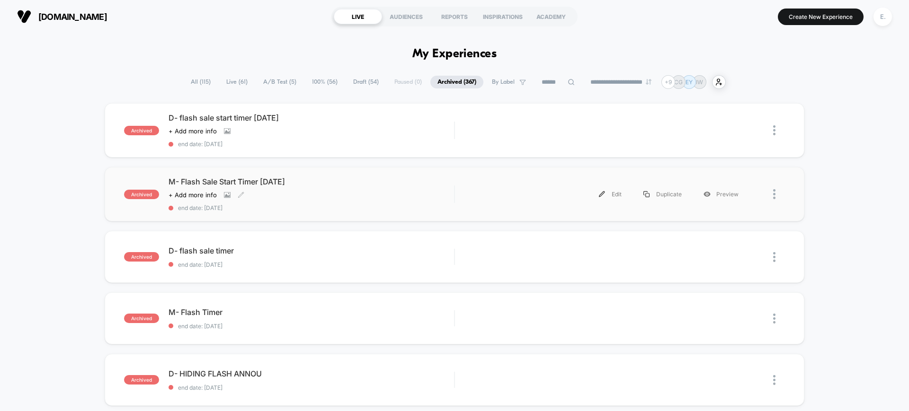
click at [362, 183] on span "M- Flash Sale Start Timer August 2025" at bounding box center [310, 181] width 285 height 9
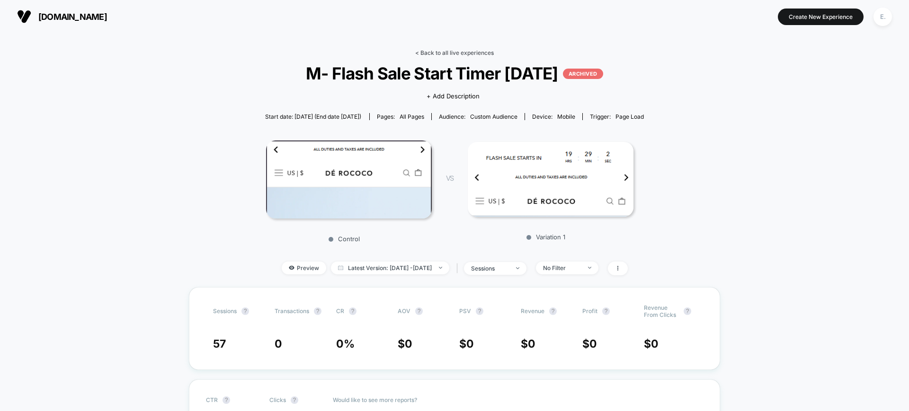
click at [425, 53] on link "< Back to all live experiences" at bounding box center [454, 52] width 79 height 7
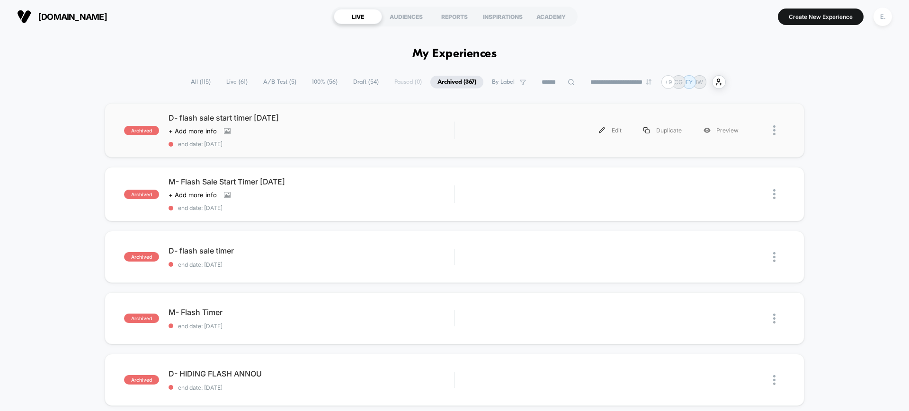
click at [772, 129] on div at bounding box center [766, 130] width 35 height 21
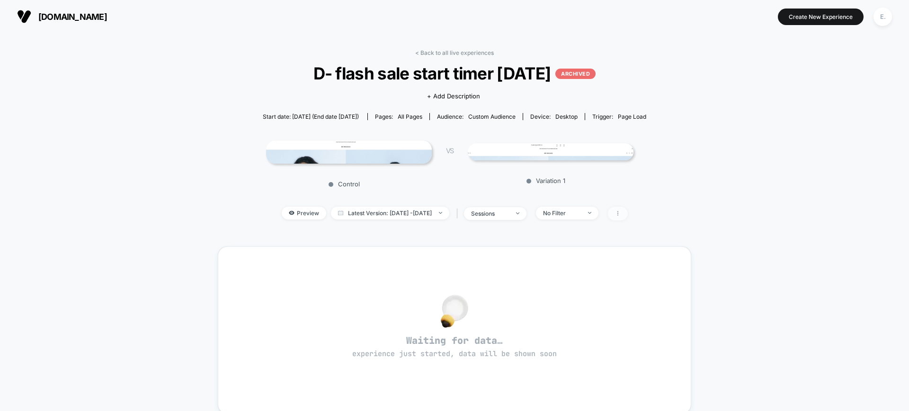
click at [620, 214] on icon at bounding box center [618, 214] width 6 height 6
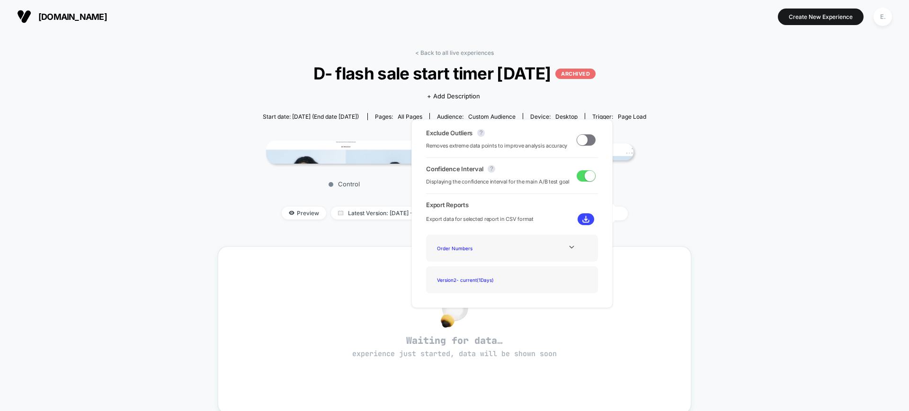
click at [715, 201] on div "< Back to all live experiences D- flash sale start timer AUGUST 25 ARCHIVED Cli…" at bounding box center [454, 333] width 909 height 601
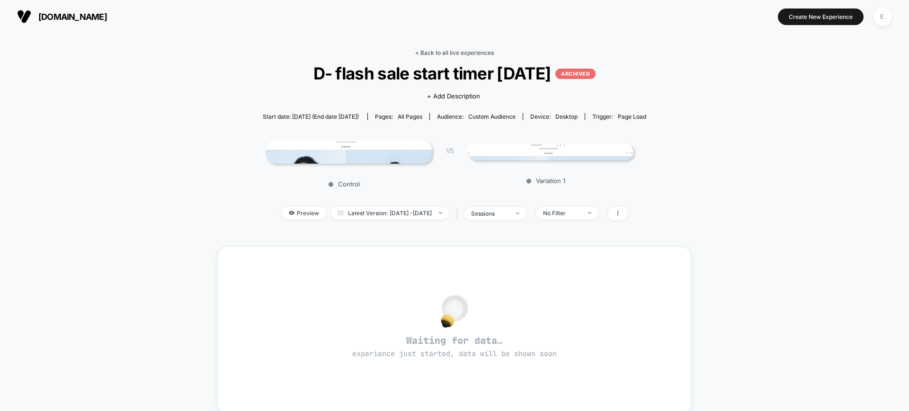
click at [445, 51] on link "< Back to all live experiences" at bounding box center [454, 52] width 79 height 7
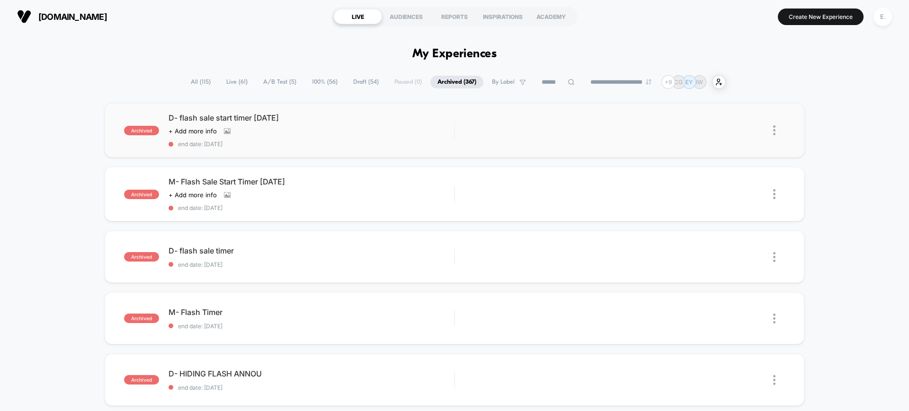
click at [774, 131] on img at bounding box center [774, 130] width 2 height 10
click at [203, 81] on span "All ( 117 )" at bounding box center [200, 82] width 34 height 13
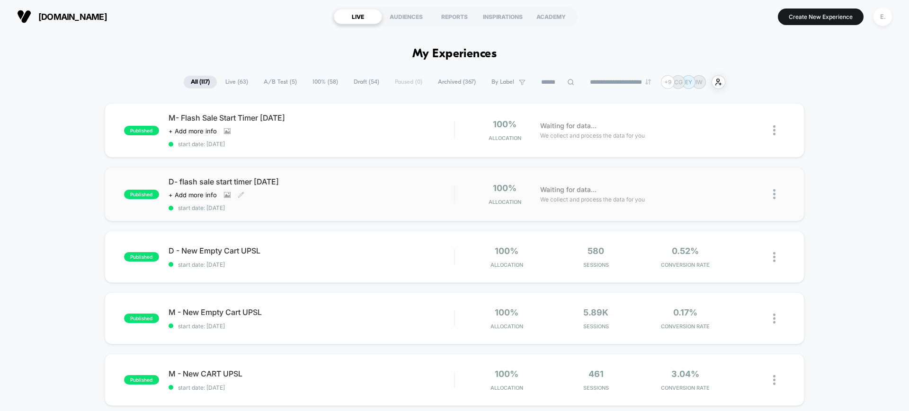
click at [406, 201] on div "D- flash sale start timer [DATE] Click to view images Click to edit experience …" at bounding box center [310, 194] width 285 height 35
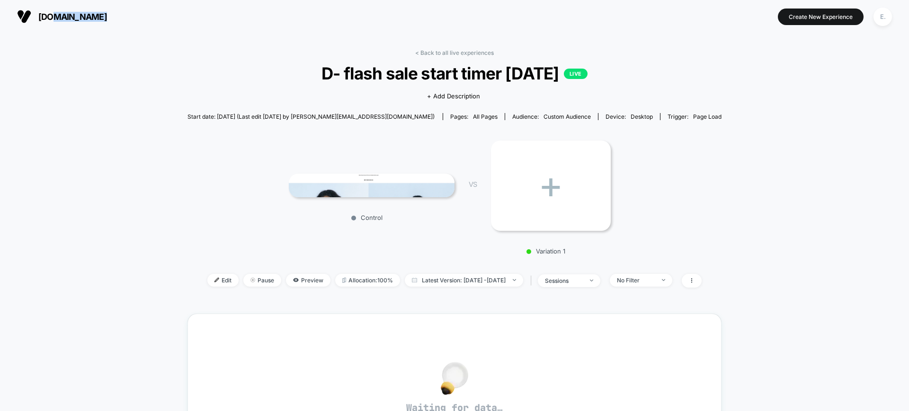
drag, startPoint x: 118, startPoint y: 21, endPoint x: 51, endPoint y: 16, distance: 67.0
click at [51, 16] on section "[DOMAIN_NAME]" at bounding box center [158, 17] width 289 height 24
click at [219, 280] on div at bounding box center [220, 280] width 2 height 0
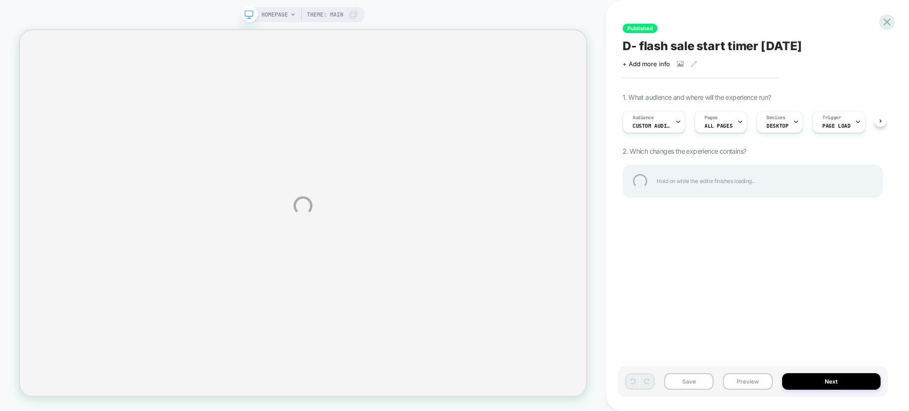
click at [671, 125] on div "HOMEPAGE Theme: MAIN Published D- flash sale start timer [DATE] Click to view i…" at bounding box center [454, 205] width 909 height 411
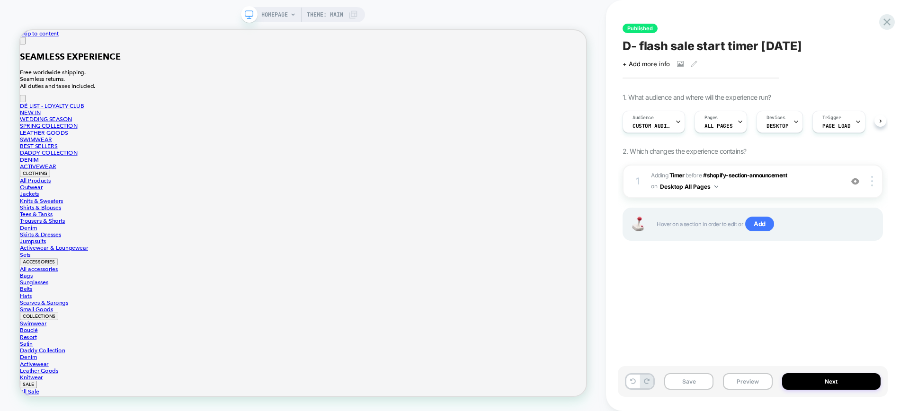
scroll to position [0, 0]
click at [668, 119] on div "Audience Custom Audience" at bounding box center [650, 121] width 57 height 21
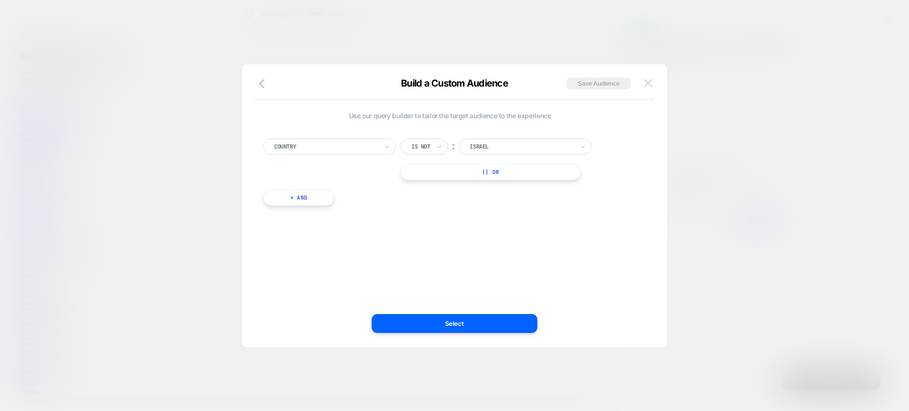
click at [646, 87] on img at bounding box center [648, 83] width 9 height 8
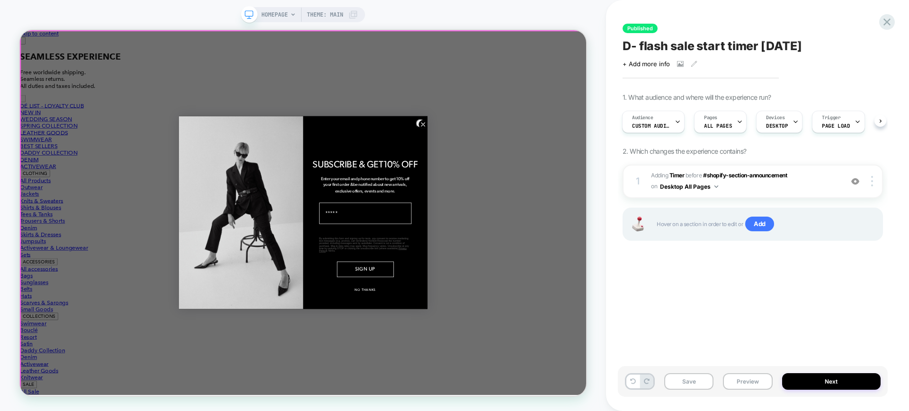
scroll to position [0, 0]
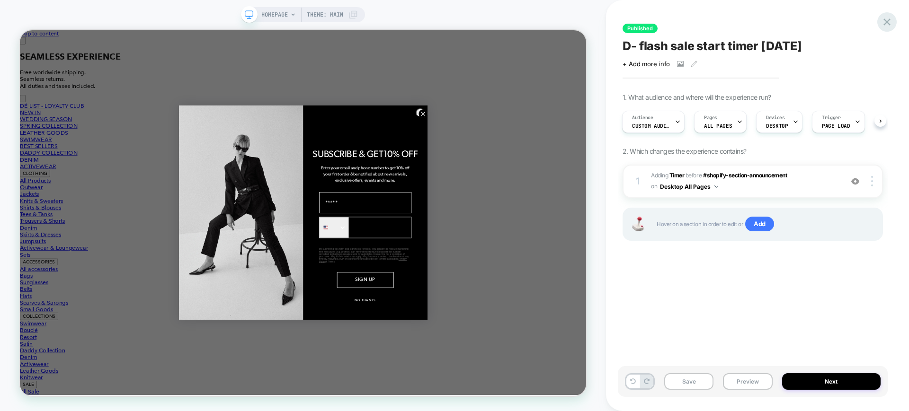
click at [885, 24] on icon at bounding box center [886, 21] width 7 height 7
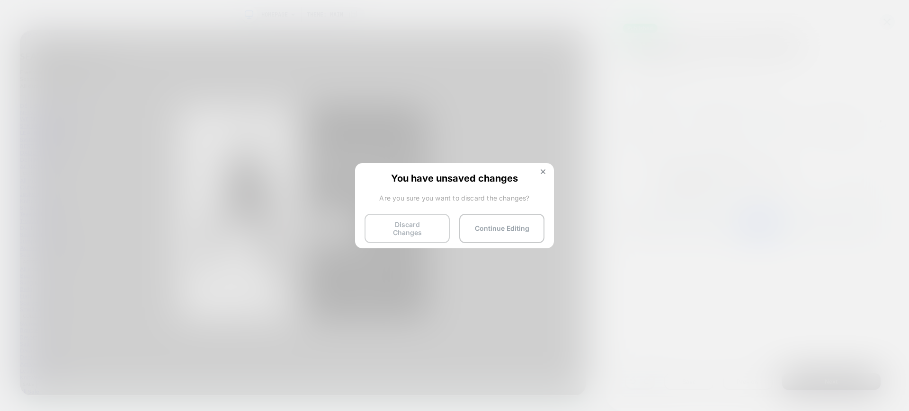
click at [407, 220] on button "Discard Changes" at bounding box center [406, 228] width 85 height 29
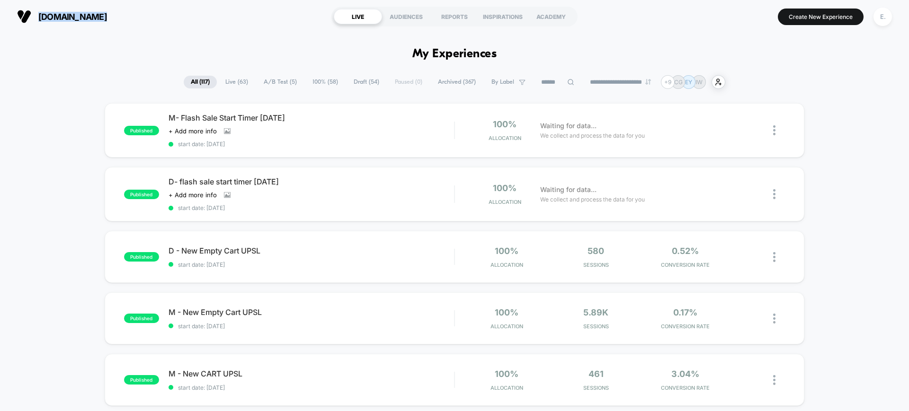
drag, startPoint x: 114, startPoint y: 19, endPoint x: 31, endPoint y: 17, distance: 83.3
click at [31, 17] on section "de-rococo.com" at bounding box center [158, 17] width 289 height 24
copy button "de-rococo.com"
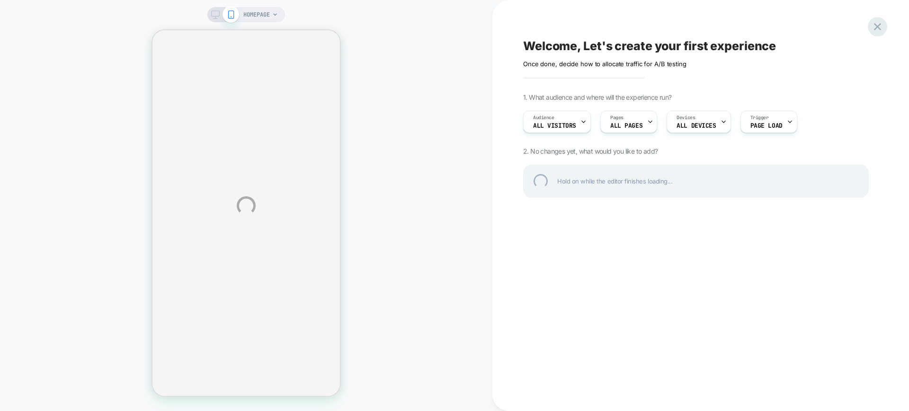
click at [877, 32] on div at bounding box center [876, 26] width 19 height 19
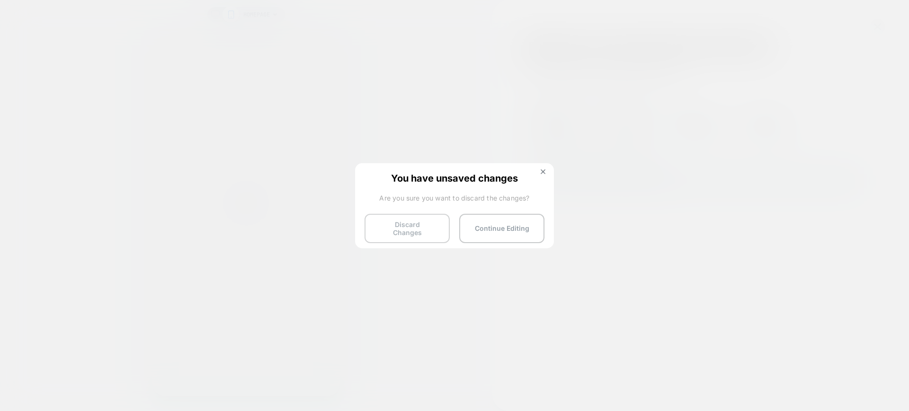
click at [400, 223] on button "Discard Changes" at bounding box center [406, 228] width 85 height 29
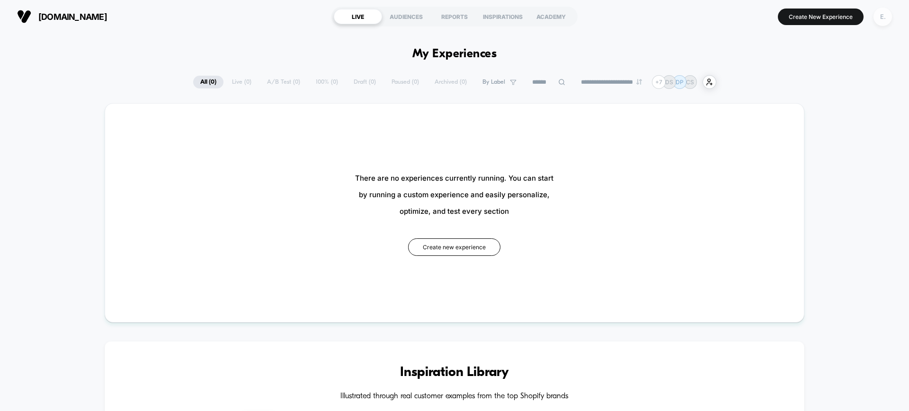
click at [885, 18] on div "E." at bounding box center [882, 17] width 18 height 18
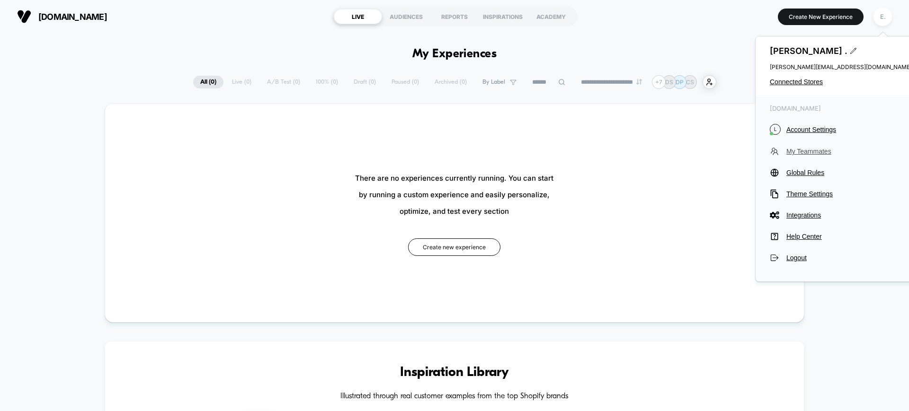
click at [808, 153] on span "My Teammates" at bounding box center [848, 152] width 125 height 8
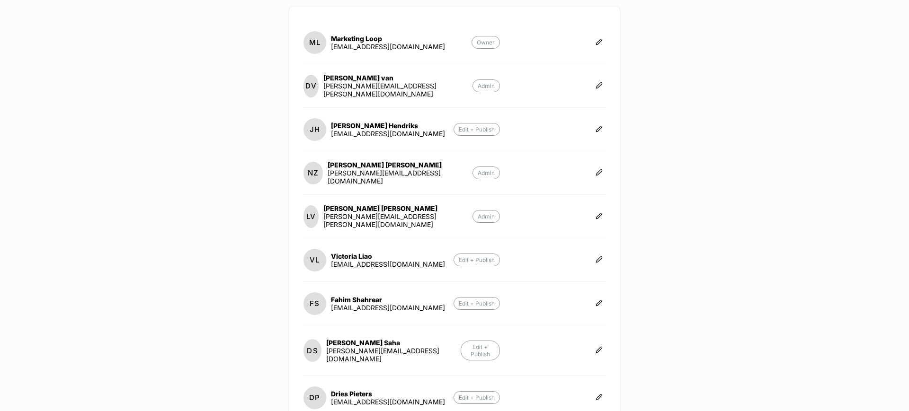
scroll to position [118, 0]
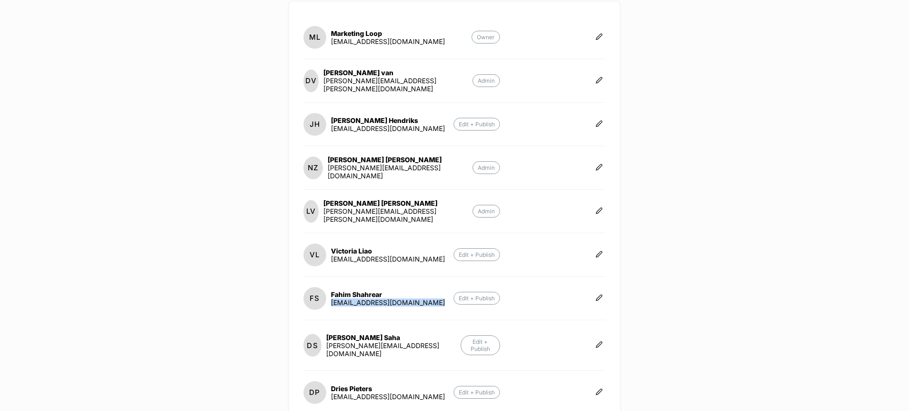
drag, startPoint x: 437, startPoint y: 302, endPoint x: 329, endPoint y: 305, distance: 108.0
click at [329, 305] on section "FS Fahim Shahrear fahim.shahrear@echologyx.com Edit + Publish" at bounding box center [401, 298] width 196 height 24
copy div "fahim.shahrear@echologyx.com"
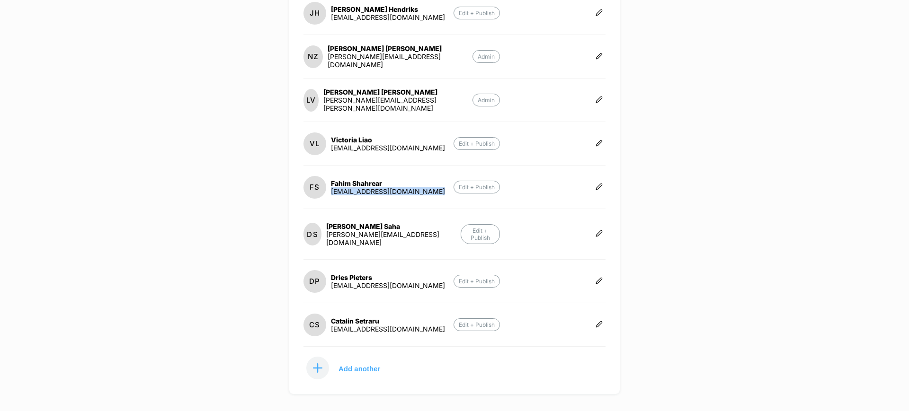
scroll to position [237, 0]
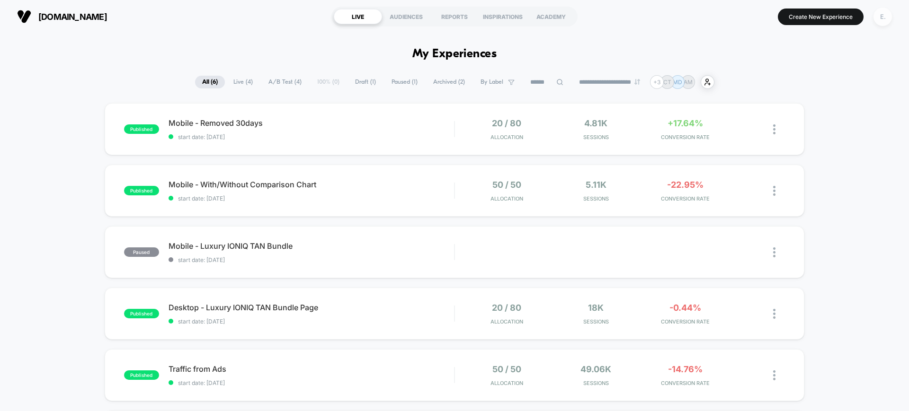
click at [875, 19] on div "E." at bounding box center [882, 17] width 18 height 18
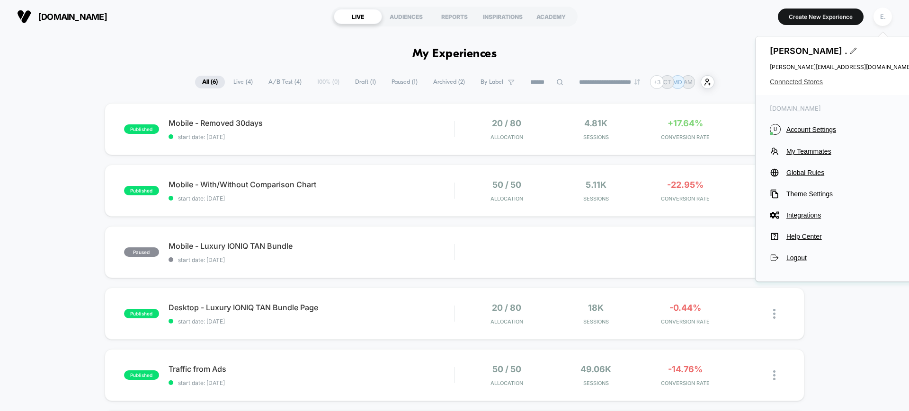
click at [810, 84] on span "Connected Stores" at bounding box center [841, 82] width 142 height 8
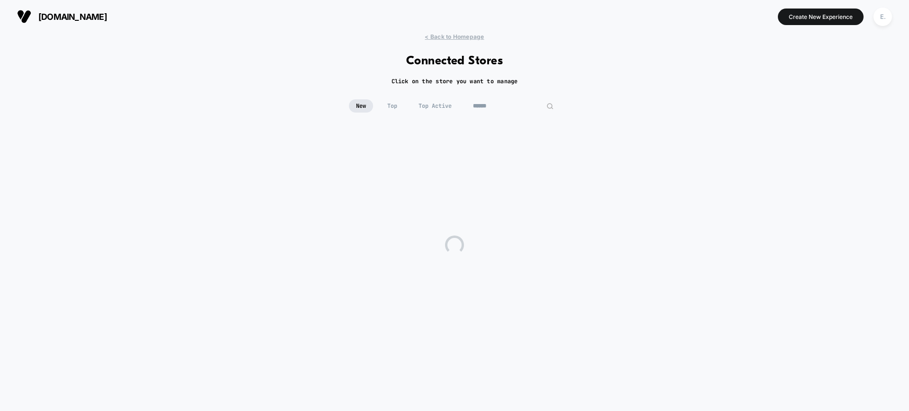
click at [504, 106] on input at bounding box center [513, 105] width 95 height 13
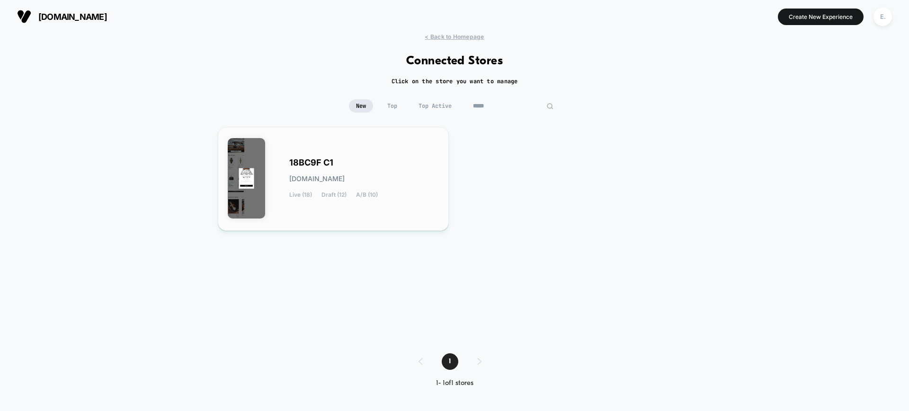
type input "*****"
click at [389, 164] on div "18BC9F C1 [DOMAIN_NAME] Live (18) Draft (12) A/B (10)" at bounding box center [364, 178] width 150 height 39
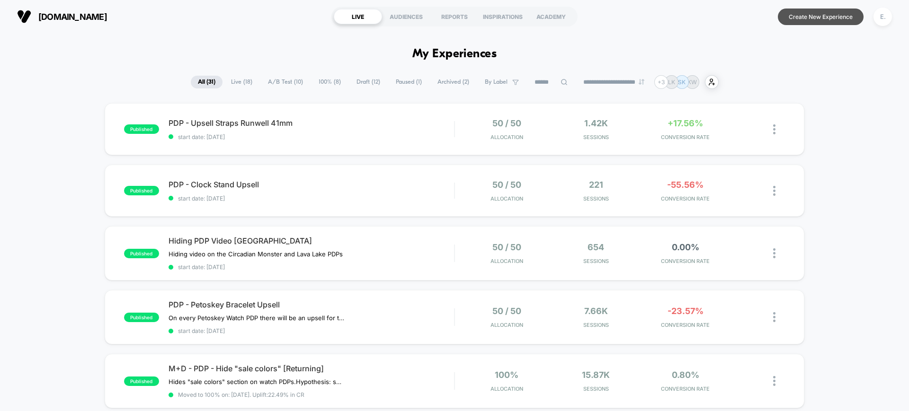
click at [805, 21] on button "Create New Experience" at bounding box center [821, 17] width 86 height 17
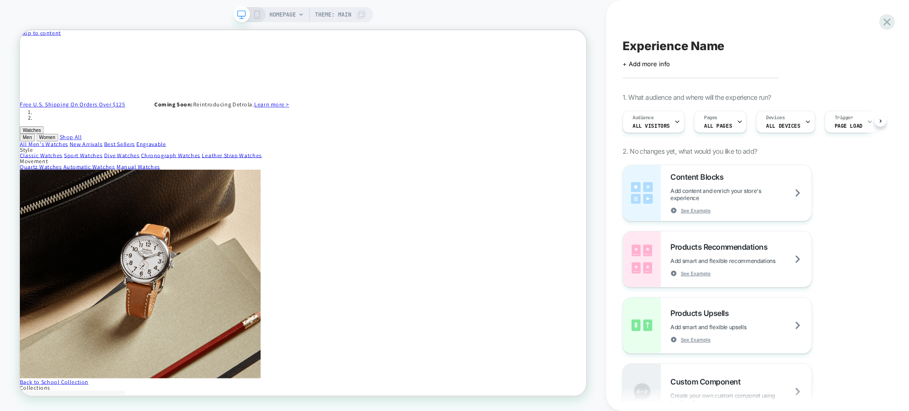
scroll to position [0, 0]
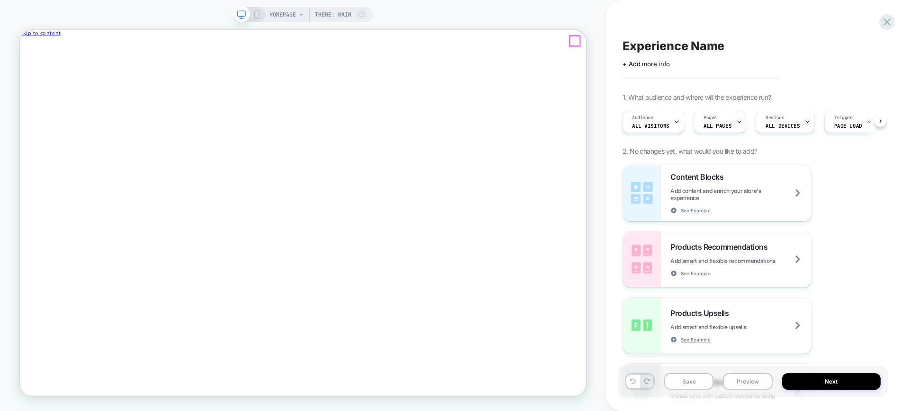
click at [61, 48] on span "Close drawer" at bounding box center [42, 50] width 37 height 7
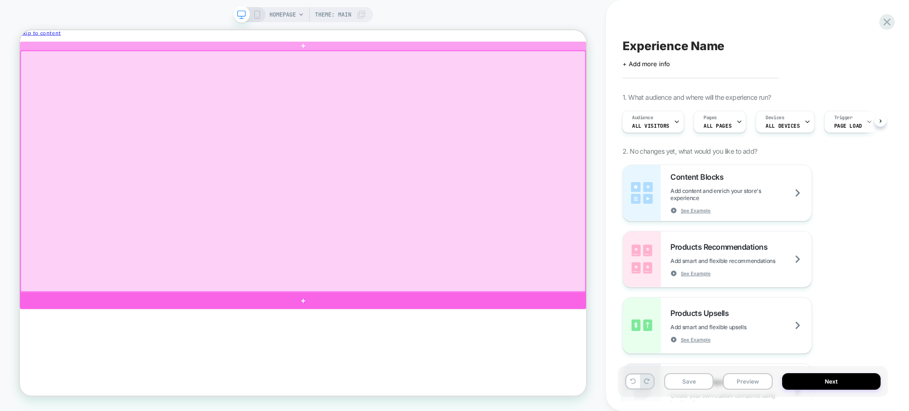
click at [409, 392] on div at bounding box center [397, 391] width 755 height 23
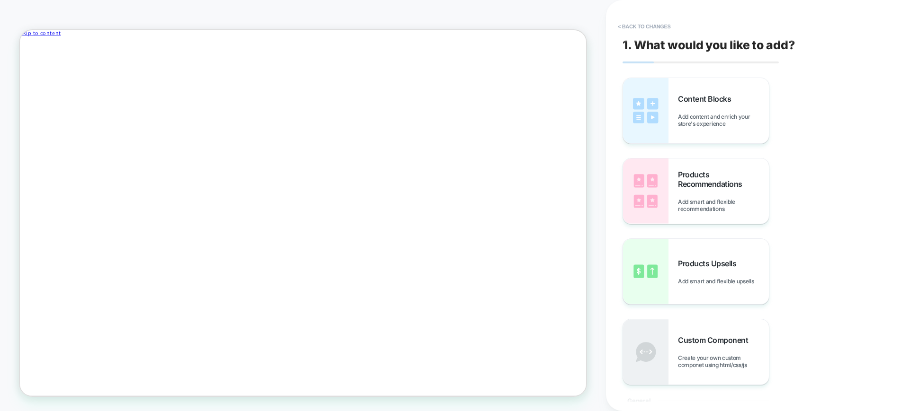
scroll to position [127, 0]
click at [714, 196] on div "Products Recommendations Add smart and flexible recommendations" at bounding box center [723, 191] width 91 height 43
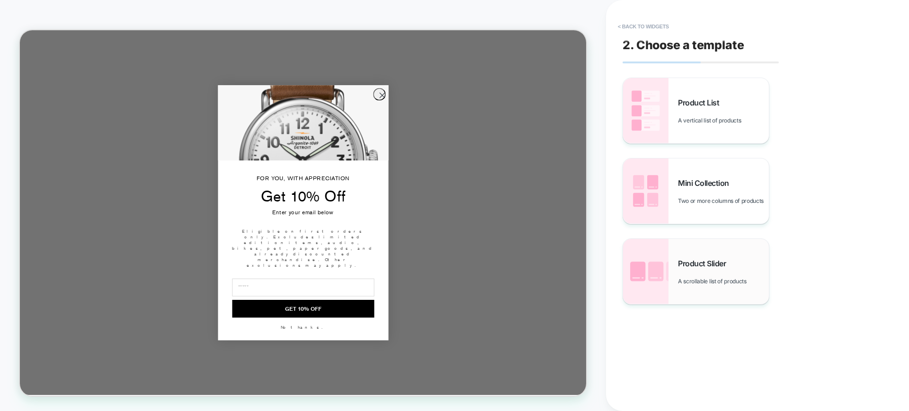
scroll to position [224, 0]
click at [713, 274] on div "Product Slider A scrollable list of products" at bounding box center [723, 272] width 91 height 26
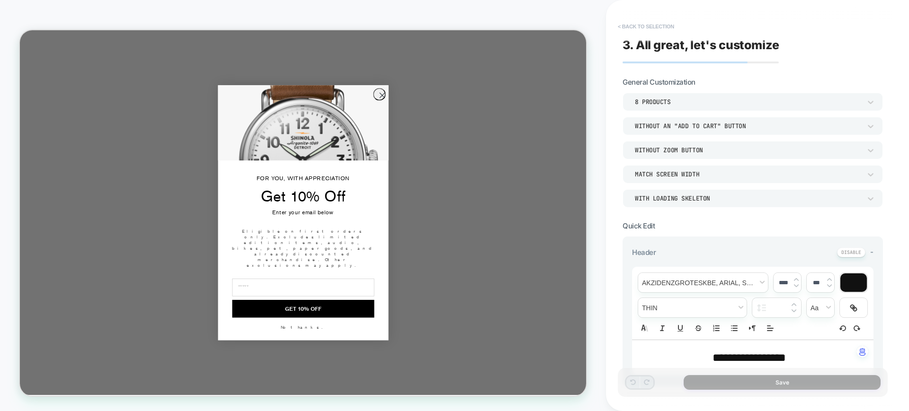
click at [636, 27] on button "< Back to selection" at bounding box center [646, 26] width 66 height 15
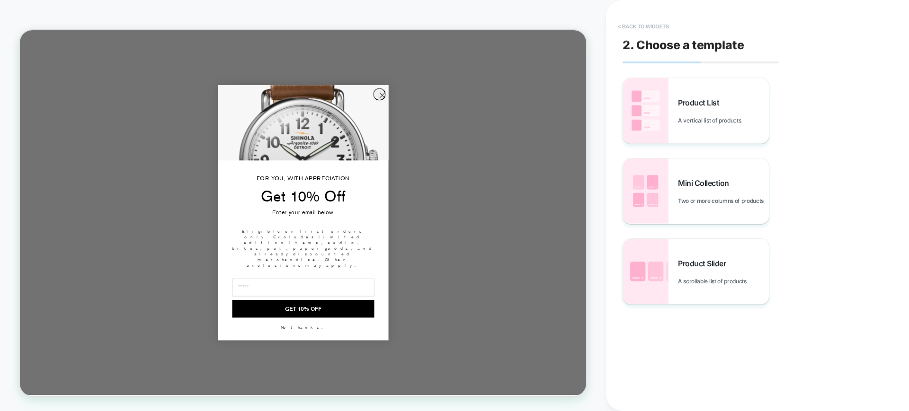
click at [656, 29] on button "< Back to widgets" at bounding box center [643, 26] width 61 height 15
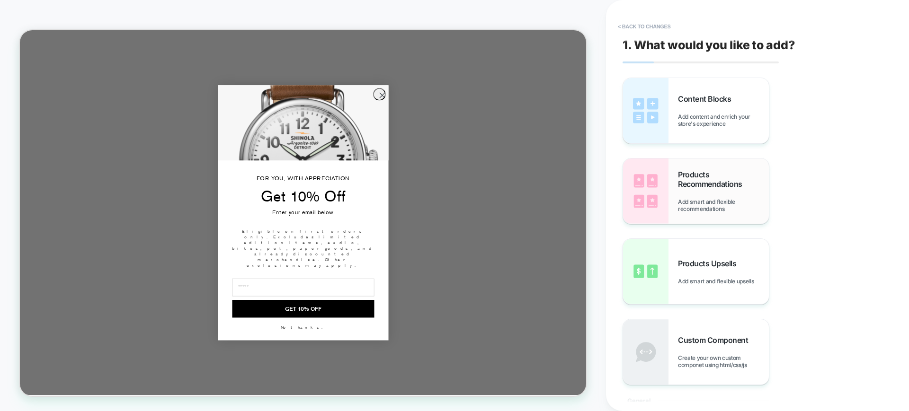
scroll to position [127, 0]
click at [717, 249] on div "Products Upsells Add smart and flexible upsells" at bounding box center [696, 271] width 146 height 65
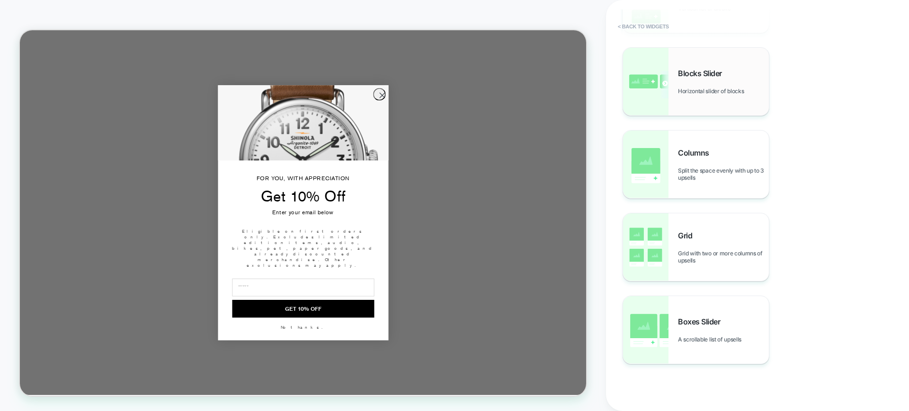
scroll to position [114, 0]
click at [710, 187] on div "Columns Split the space evenly with up to 3 upsells" at bounding box center [696, 164] width 146 height 68
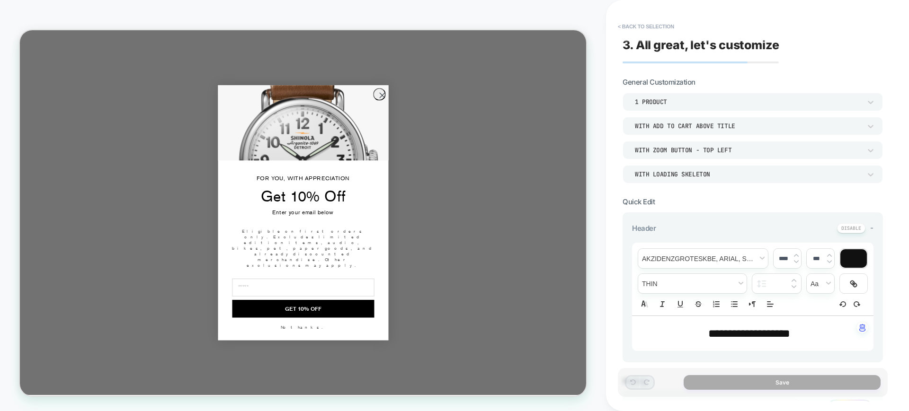
click at [662, 107] on div "1 Product" at bounding box center [752, 102] width 260 height 18
click at [679, 168] on div "3 Products" at bounding box center [752, 166] width 253 height 20
click at [657, 21] on button "< Back to selection" at bounding box center [646, 26] width 66 height 15
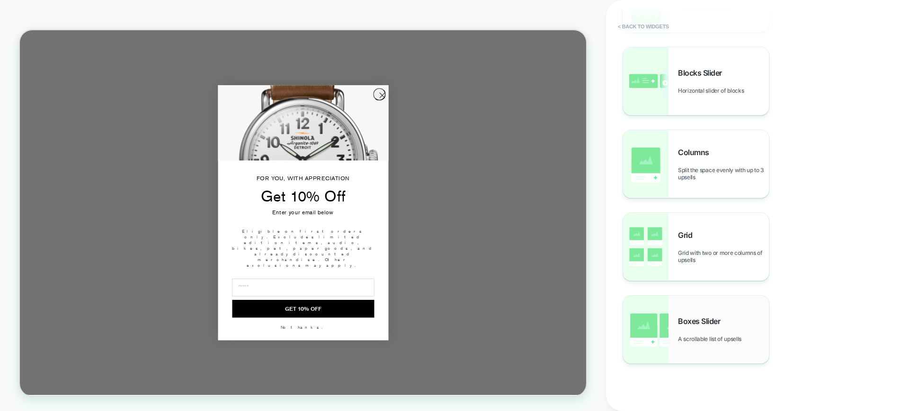
click at [700, 320] on span "Boxes Slider" at bounding box center [701, 321] width 47 height 9
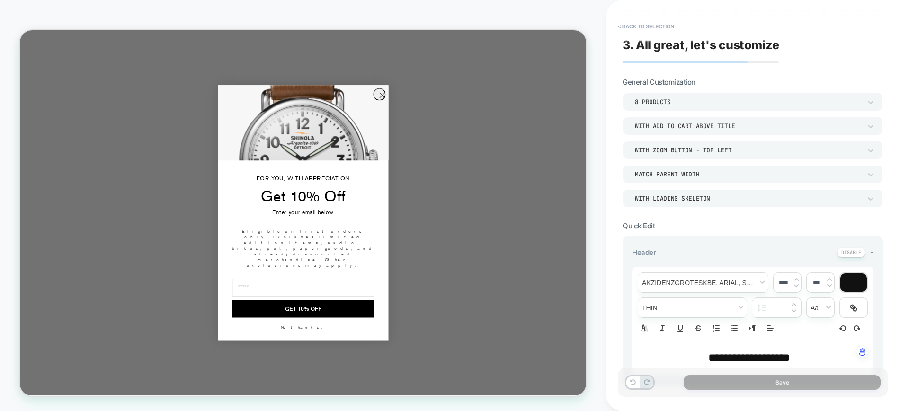
click at [498, 124] on circle "Close dialog" at bounding box center [503, 117] width 16 height 16
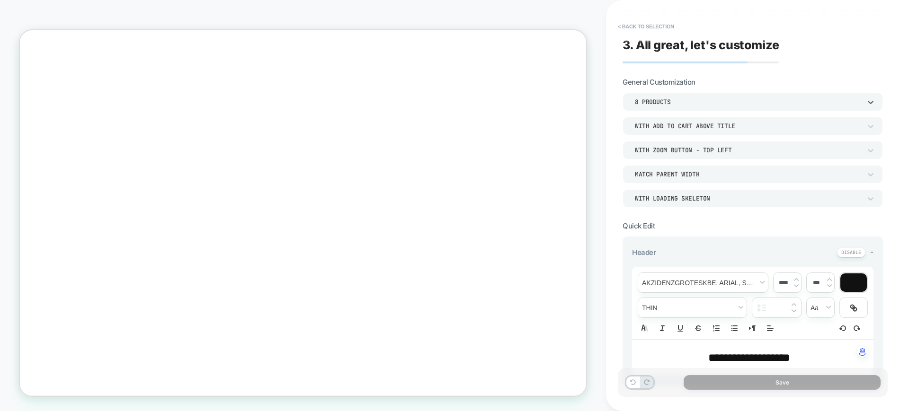
click at [717, 99] on div "8 Products" at bounding box center [748, 102] width 226 height 8
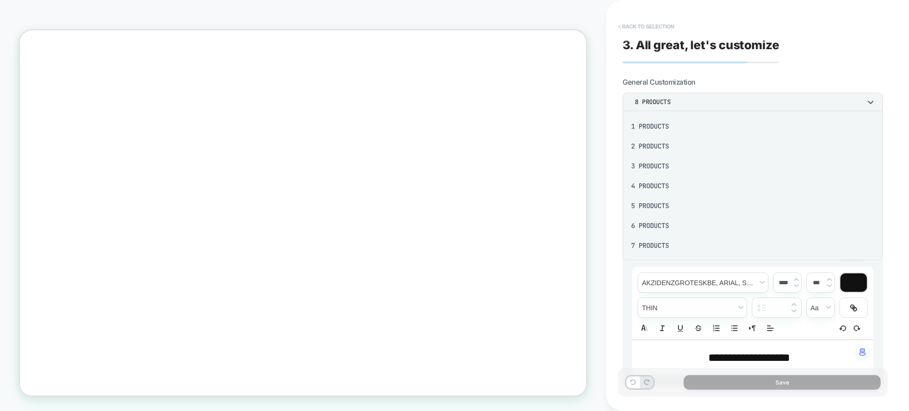
click at [638, 27] on button "< Back to selection" at bounding box center [646, 26] width 66 height 15
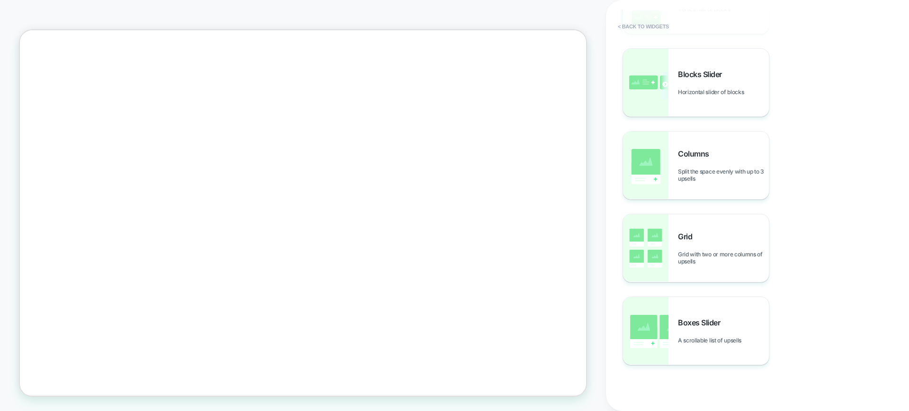
scroll to position [171, 0]
click at [708, 317] on span "Boxes Slider" at bounding box center [701, 321] width 47 height 9
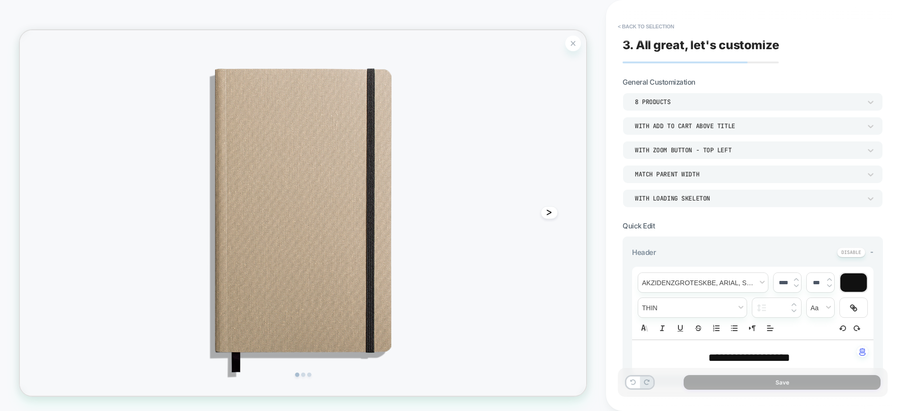
click at [723, 272] on button "ᐳ" at bounding box center [725, 273] width 23 height 17
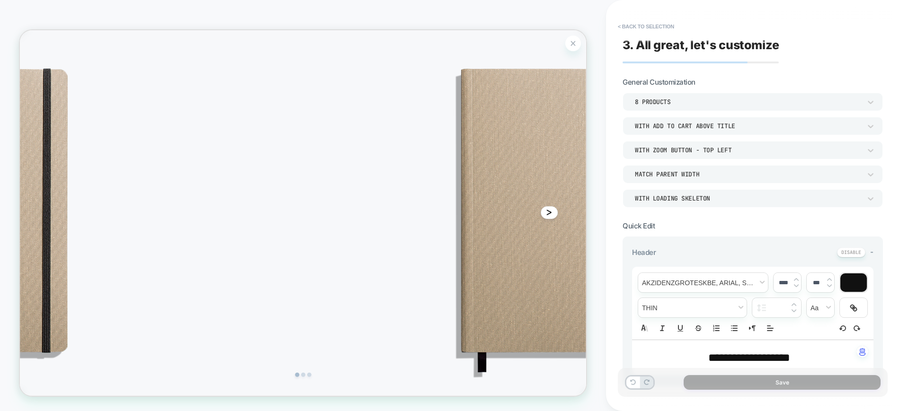
scroll to position [0, 760]
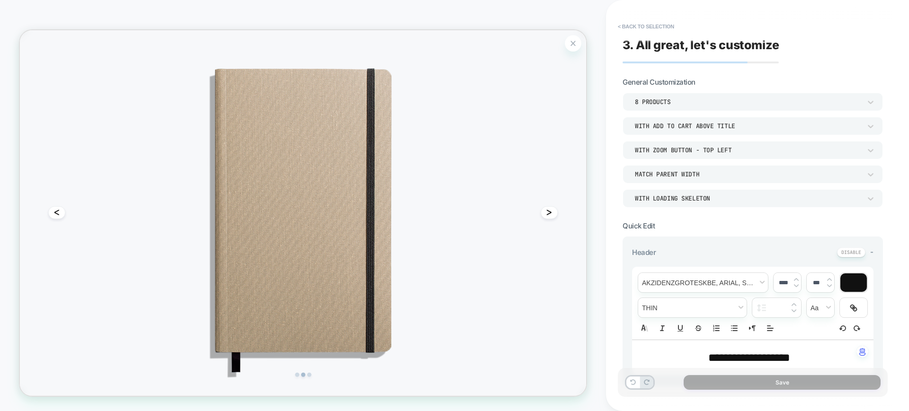
click at [757, 42] on div "Zoom Button" at bounding box center [757, 48] width 22 height 22
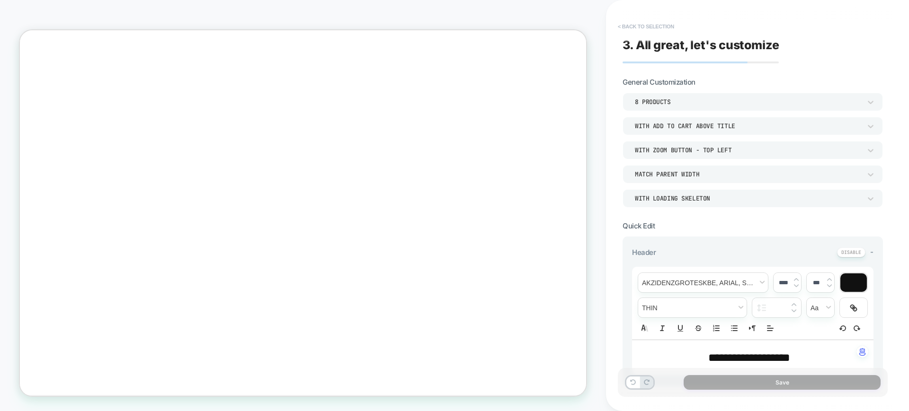
click at [656, 24] on button "< Back to selection" at bounding box center [646, 26] width 66 height 15
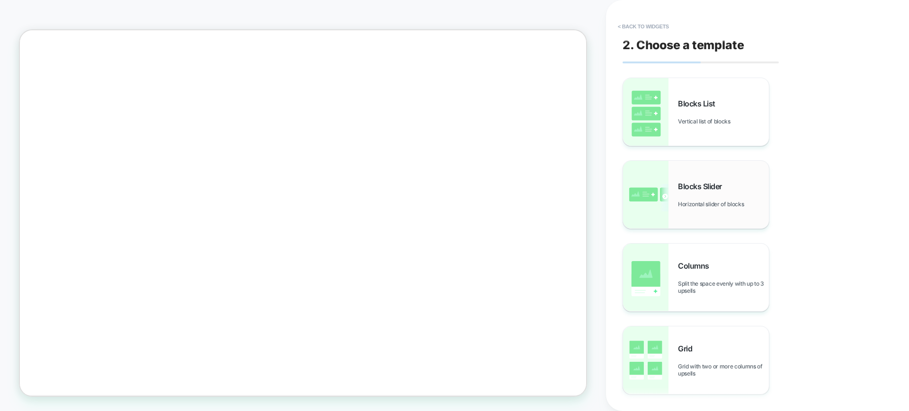
scroll to position [451, 0]
click at [691, 204] on span "Horizontal slider of blocks" at bounding box center [713, 204] width 71 height 7
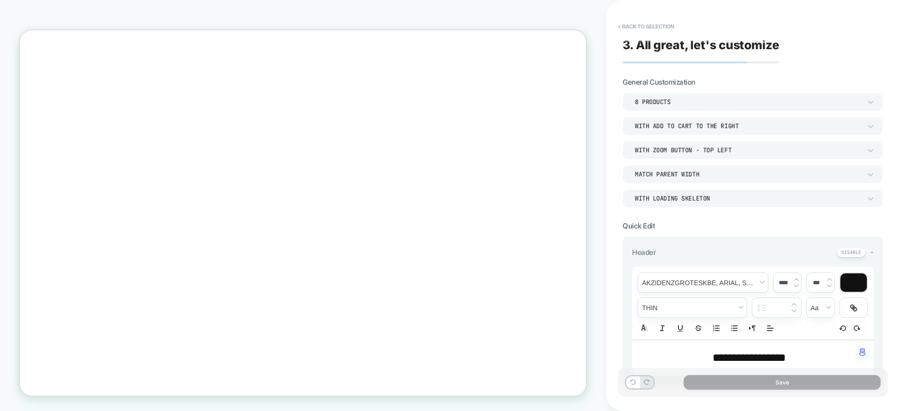
scroll to position [214, 0]
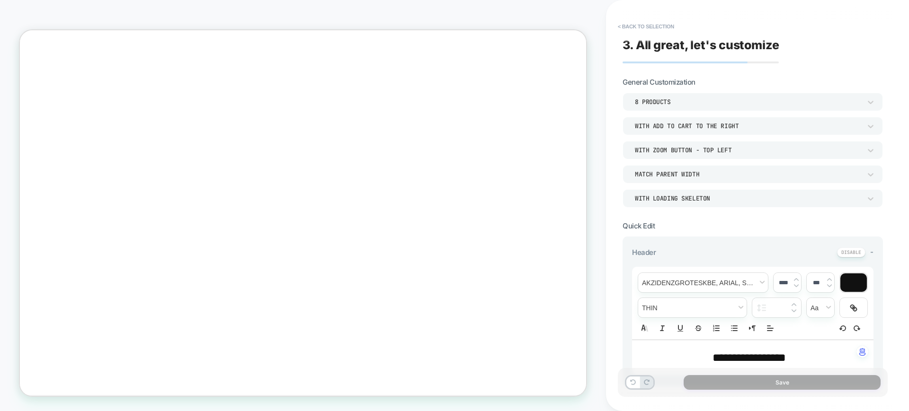
scroll to position [0, 781]
click at [641, 26] on button "< Back to selection" at bounding box center [646, 26] width 66 height 15
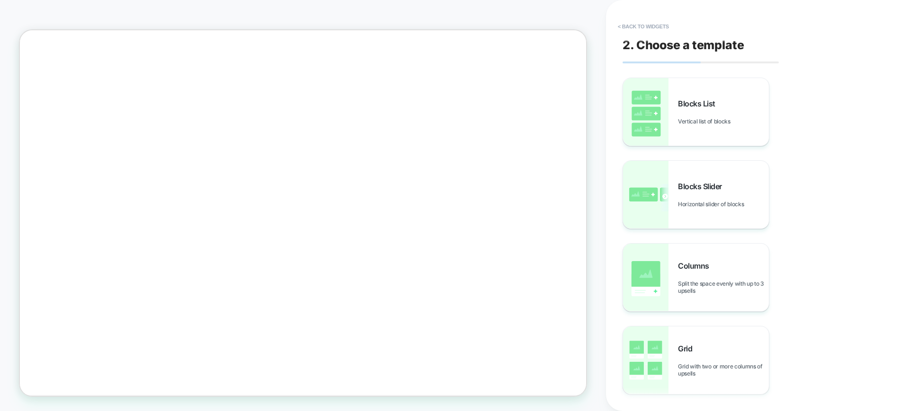
click at [641, 26] on button "< Back to widgets" at bounding box center [643, 26] width 61 height 15
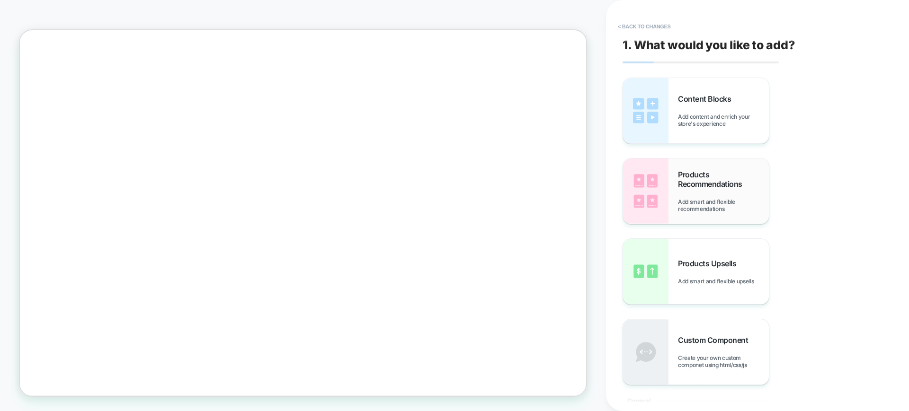
scroll to position [126, 0]
click at [722, 205] on span "Add smart and flexible recommendations" at bounding box center [723, 205] width 91 height 14
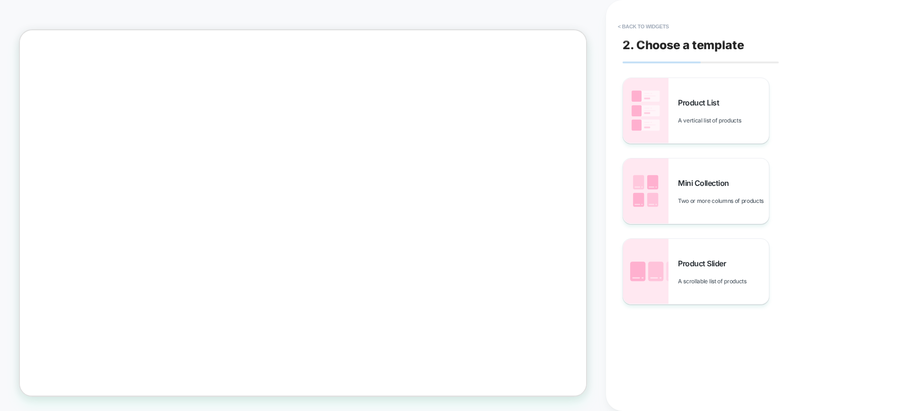
scroll to position [171, 0]
click at [651, 27] on button "< Back to widgets" at bounding box center [643, 26] width 61 height 15
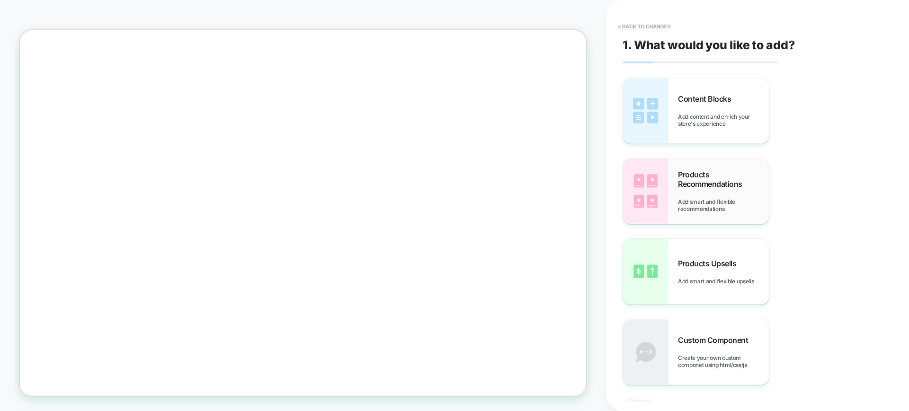
scroll to position [127, 0]
click at [707, 261] on span "Products Upsells" at bounding box center [709, 263] width 63 height 9
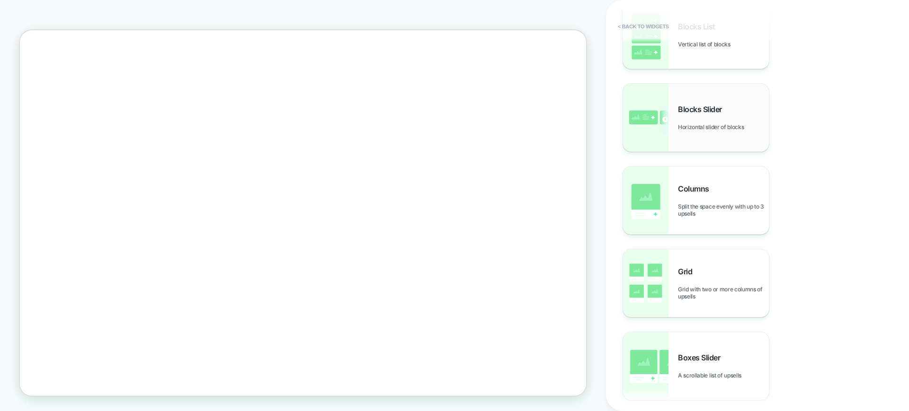
scroll to position [114, 0]
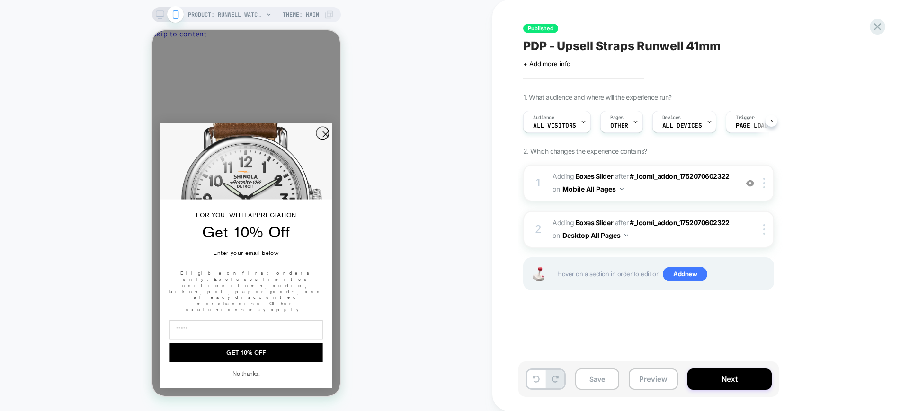
scroll to position [0, 0]
click at [321, 141] on icon "Close dialog" at bounding box center [325, 134] width 13 height 13
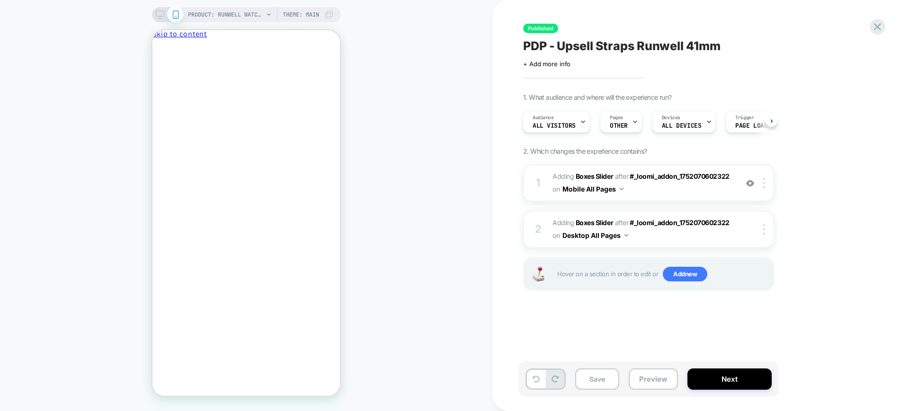
click at [150, 18] on div "PRODUCT: Runwell Watch - Black [41mm] PRODUCT: Runwell Watch - Black [41mm] The…" at bounding box center [246, 205] width 492 height 392
drag, startPoint x: 163, startPoint y: 12, endPoint x: 170, endPoint y: 4, distance: 10.4
click at [161, 14] on icon at bounding box center [160, 14] width 9 height 9
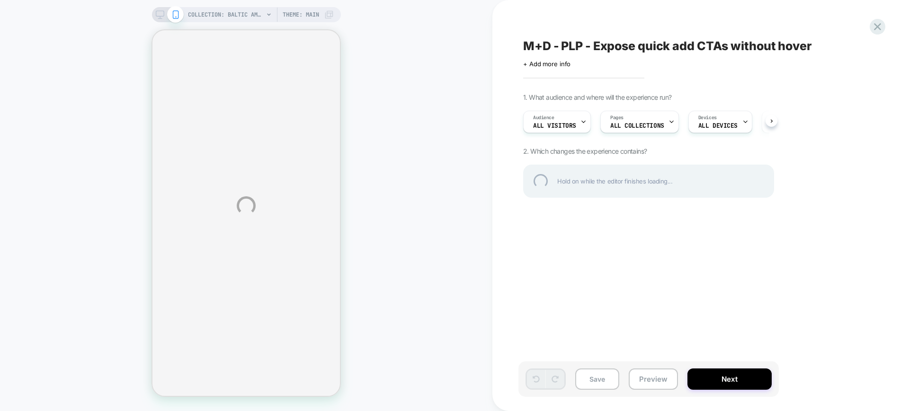
select select "******"
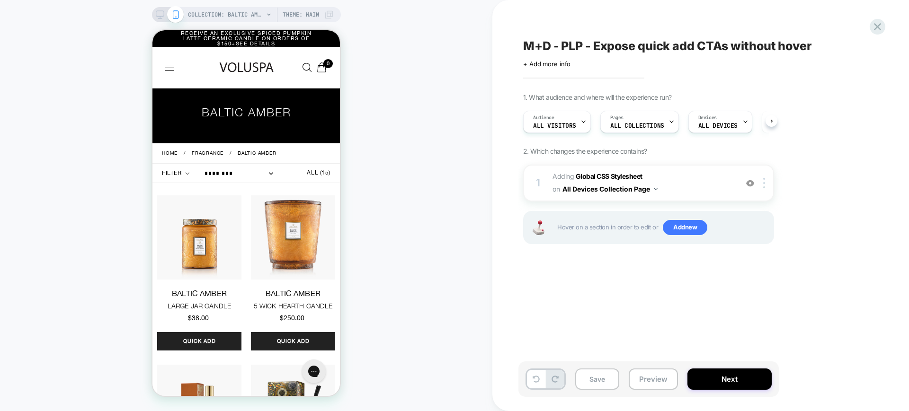
scroll to position [0, 0]
click at [658, 381] on button "Preview" at bounding box center [652, 379] width 49 height 21
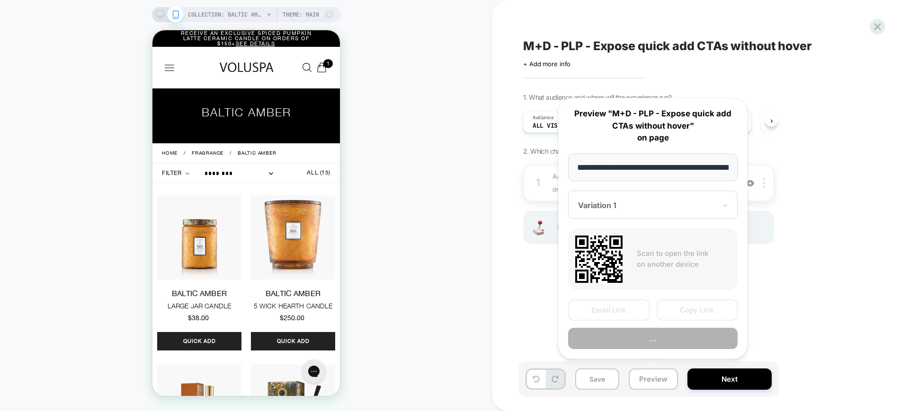
scroll to position [0, 92]
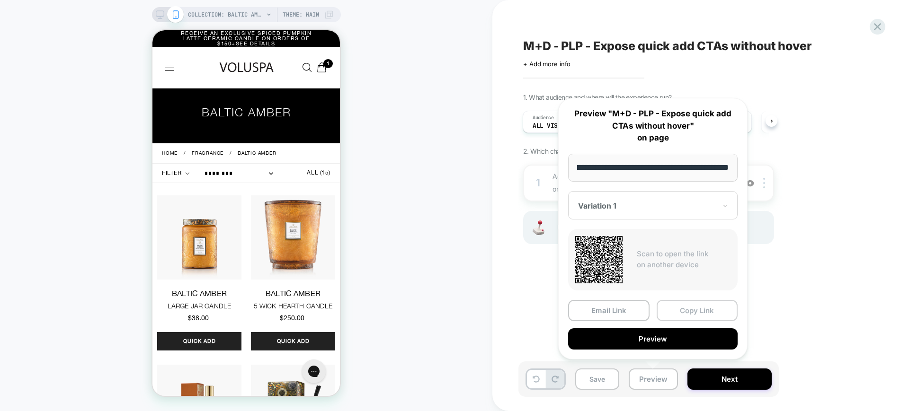
click at [681, 310] on button "Copy Link" at bounding box center [696, 310] width 81 height 21
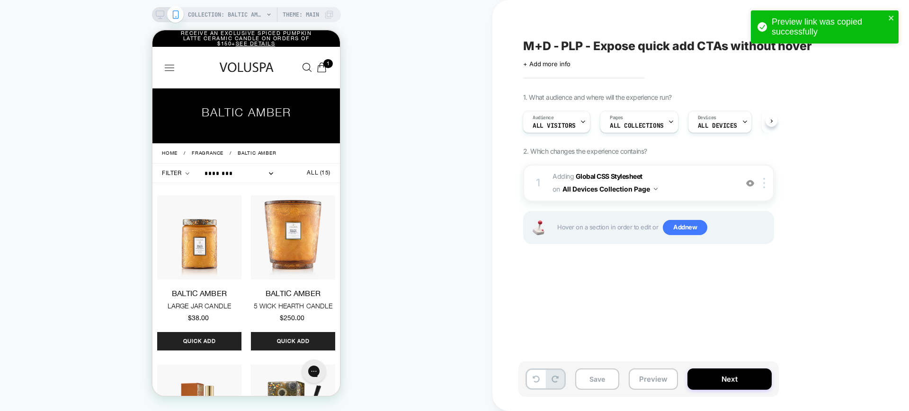
scroll to position [0, 0]
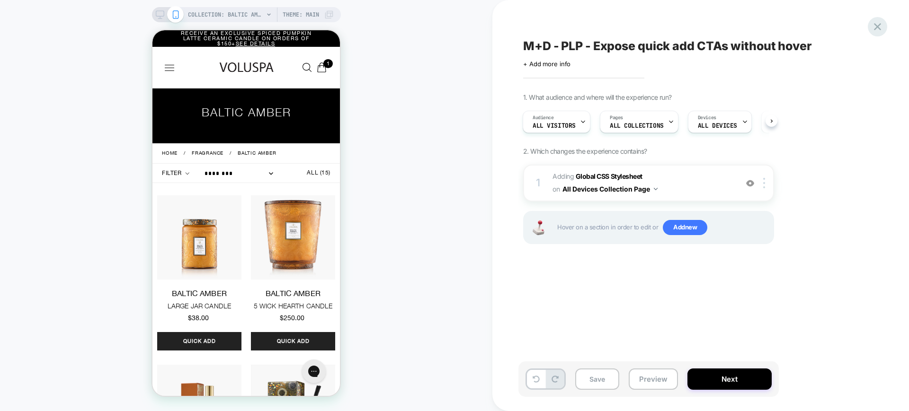
click at [876, 27] on icon at bounding box center [877, 26] width 13 height 13
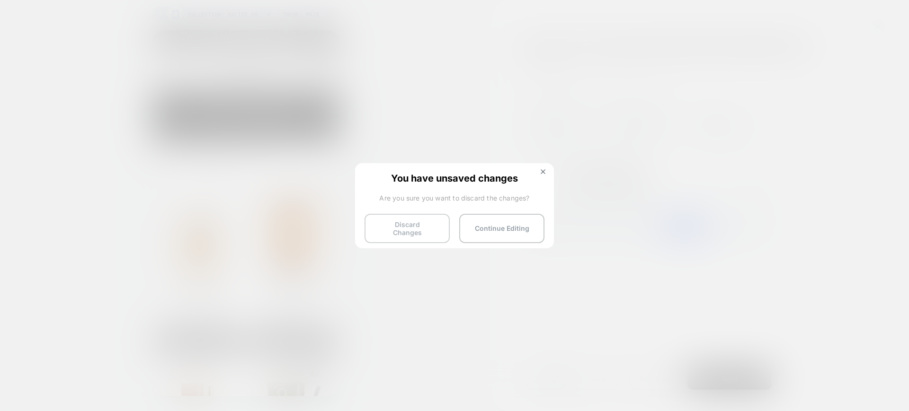
click at [375, 224] on button "Discard Changes" at bounding box center [406, 228] width 85 height 29
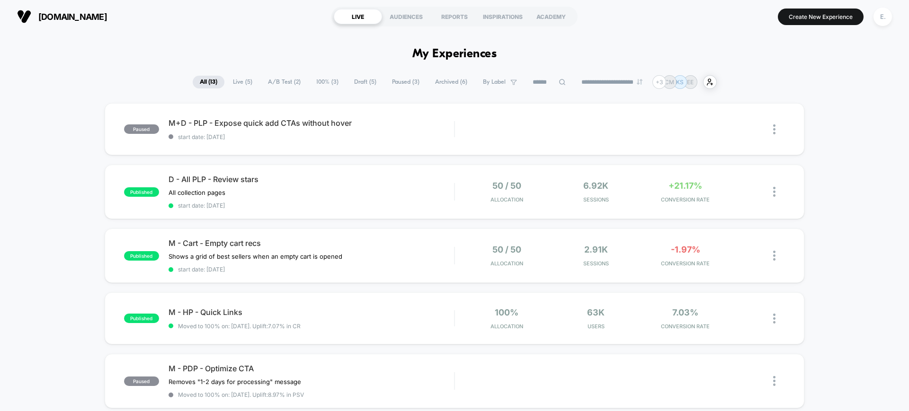
click at [388, 80] on span "Paused ( 3 )" at bounding box center [406, 82] width 42 height 13
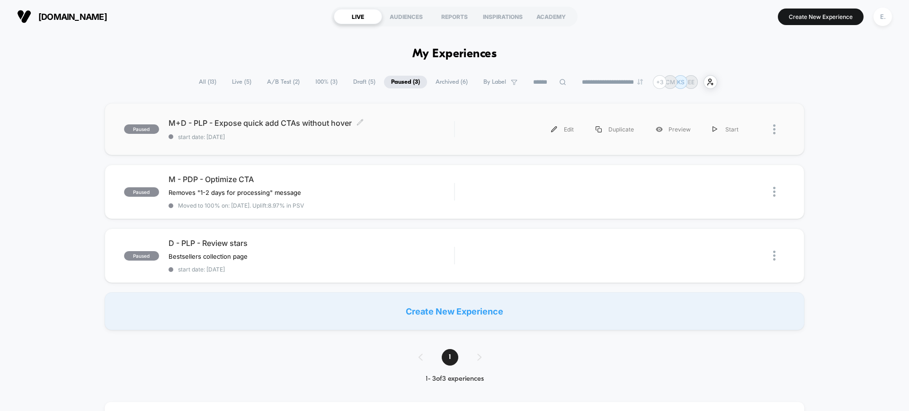
click at [408, 131] on div "M+D - PLP - Expose quick add CTAs without hover Click to edit experience detail…" at bounding box center [310, 129] width 285 height 22
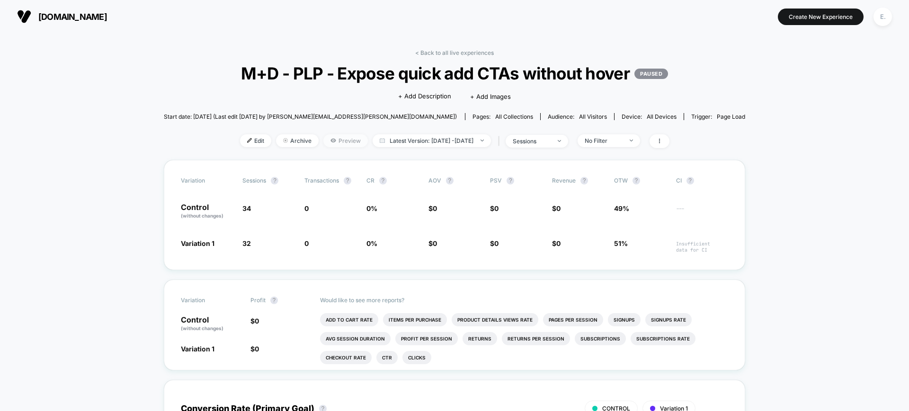
click at [336, 144] on span "Preview" at bounding box center [345, 140] width 44 height 13
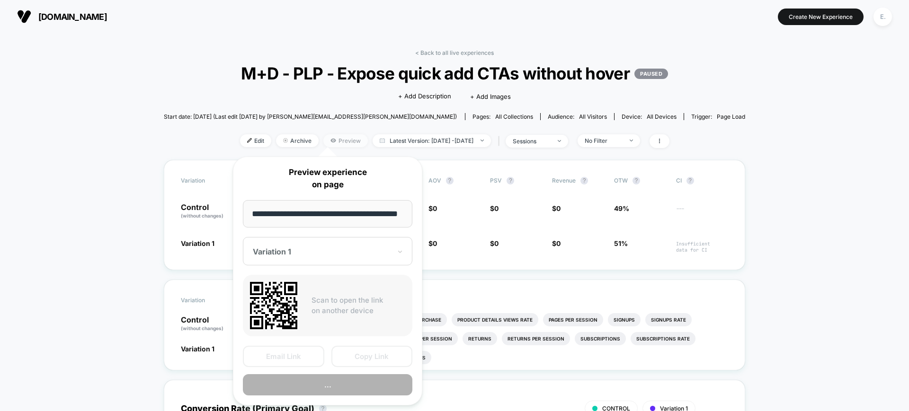
scroll to position [0, 13]
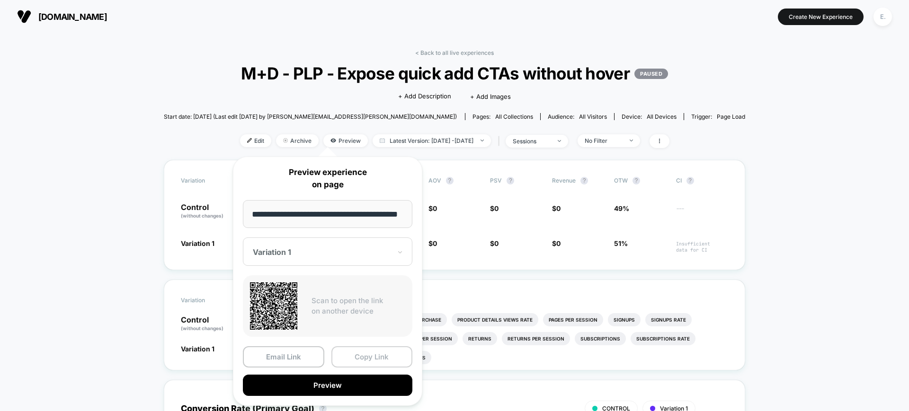
click at [390, 354] on button "Copy Link" at bounding box center [371, 356] width 81 height 21
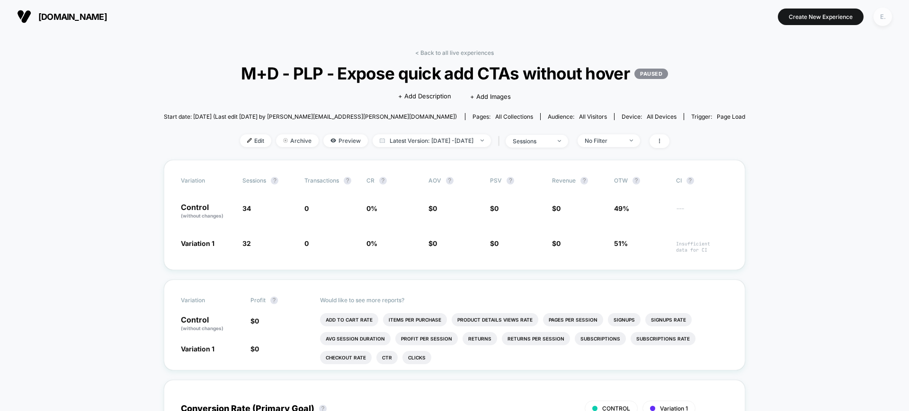
click at [884, 19] on div "E." at bounding box center [882, 17] width 18 height 18
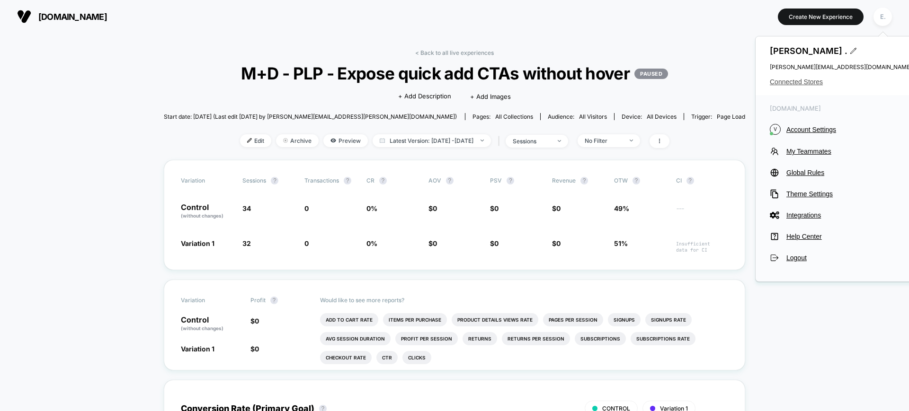
click at [803, 82] on span "Connected Stores" at bounding box center [841, 82] width 142 height 8
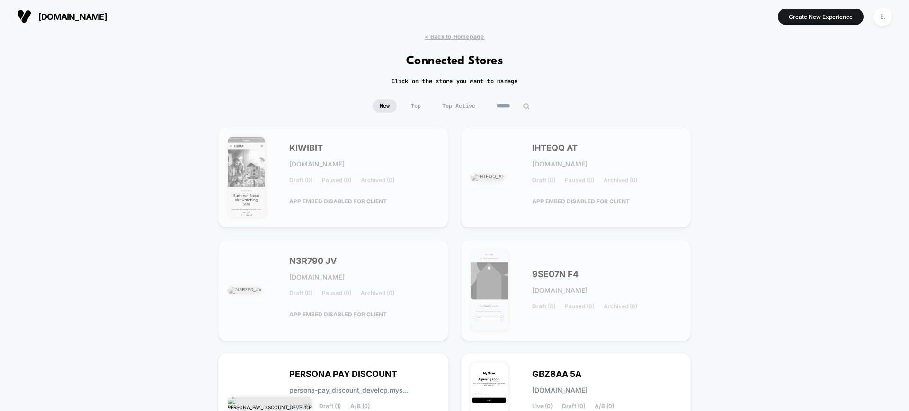
click at [513, 106] on input at bounding box center [512, 105] width 47 height 13
paste input "*********"
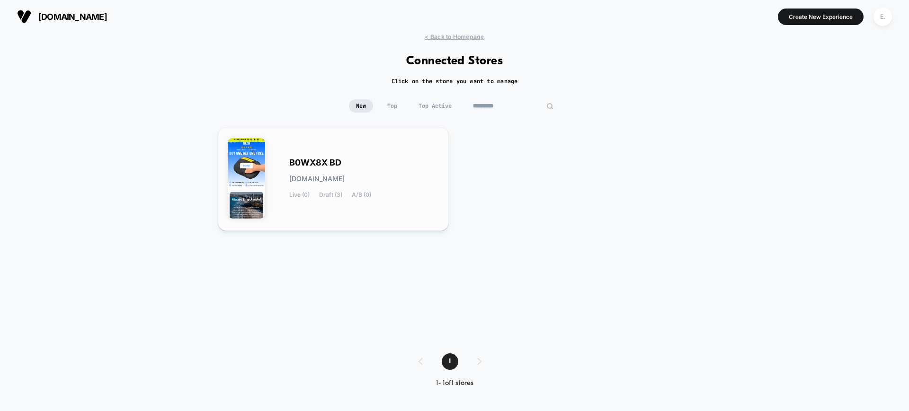
type input "*********"
click at [366, 158] on div "B0WX8X BD [DOMAIN_NAME] Live (0) Draft (3) A/B (0)" at bounding box center [333, 179] width 211 height 84
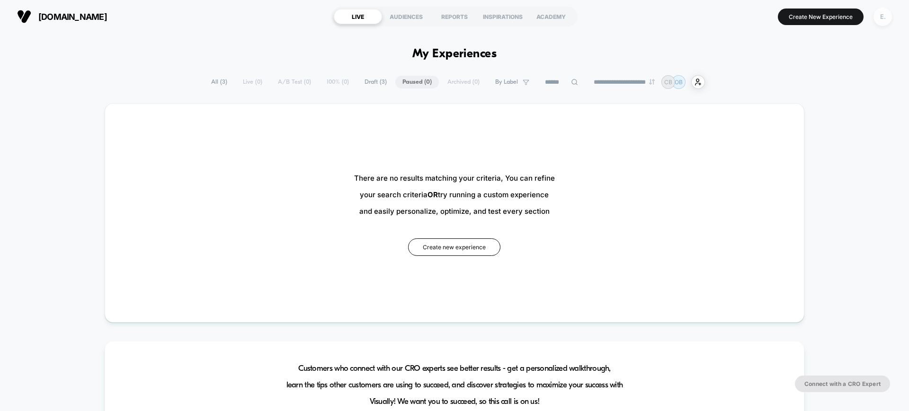
click at [888, 14] on div "E." at bounding box center [882, 17] width 18 height 18
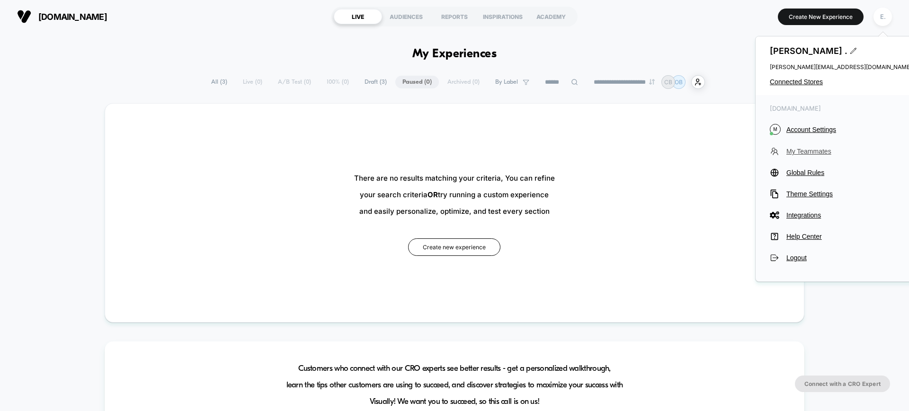
click at [816, 154] on span "My Teammates" at bounding box center [848, 152] width 125 height 8
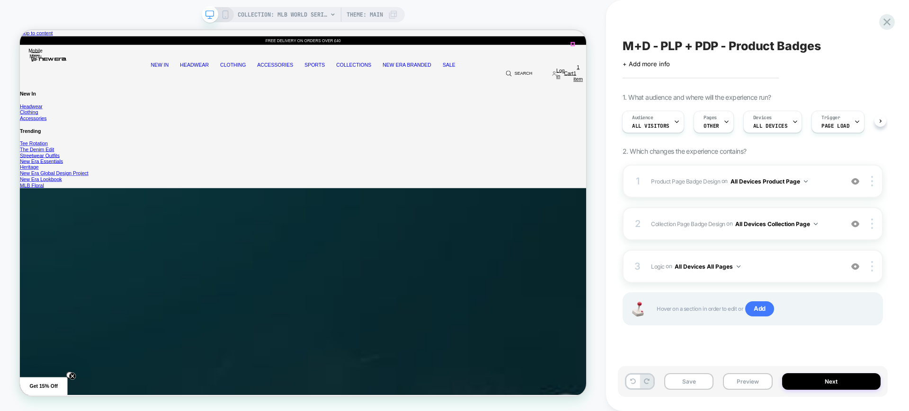
click at [853, 224] on img at bounding box center [855, 224] width 8 height 8
click at [851, 266] on img at bounding box center [855, 267] width 8 height 8
click at [858, 183] on img at bounding box center [855, 181] width 8 height 8
click at [748, 374] on button "Preview" at bounding box center [747, 381] width 49 height 17
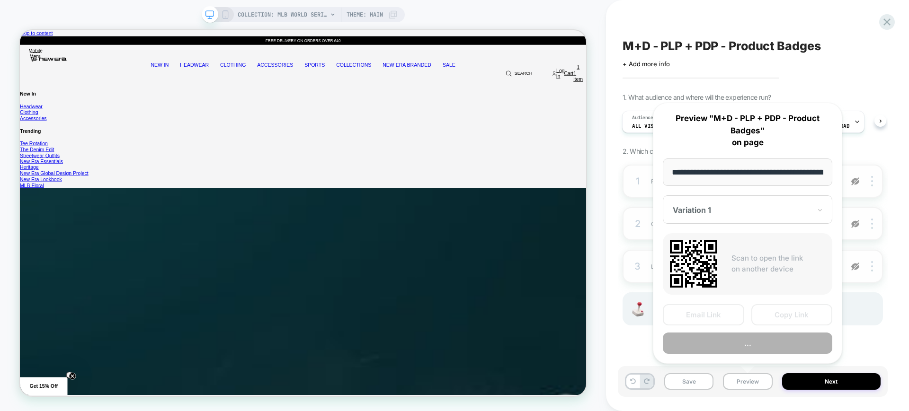
scroll to position [0, 145]
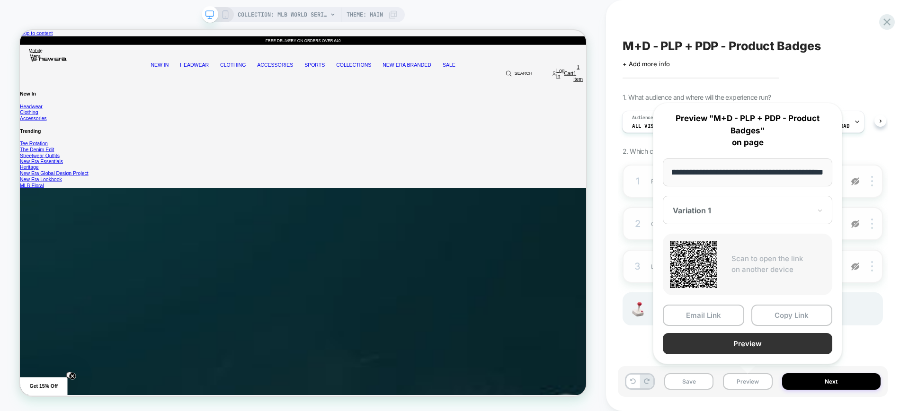
click at [729, 343] on button "Preview" at bounding box center [747, 343] width 169 height 21
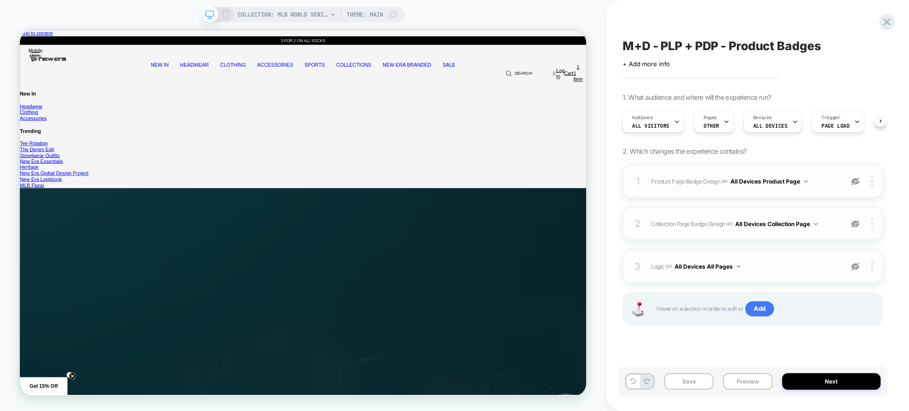
click at [852, 183] on img at bounding box center [855, 181] width 8 height 8
click at [723, 124] on icon at bounding box center [726, 122] width 6 height 6
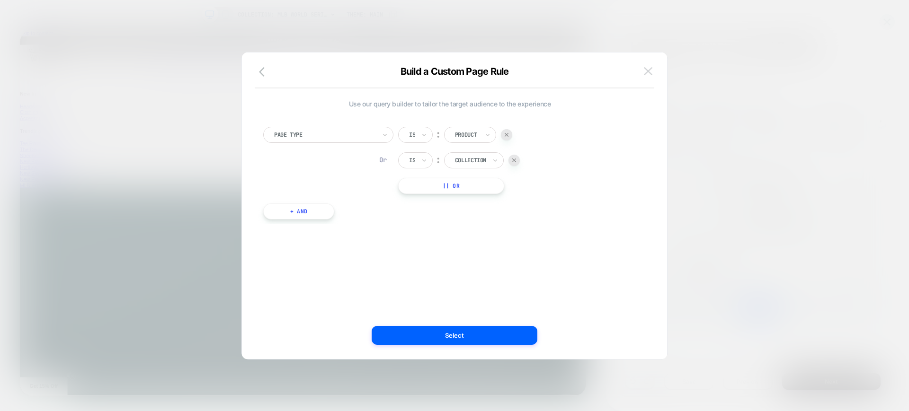
click at [654, 72] on button at bounding box center [648, 71] width 14 height 14
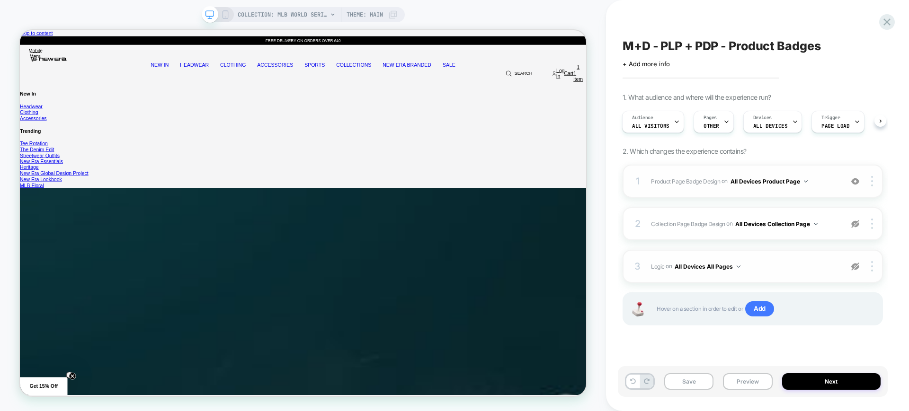
drag, startPoint x: 850, startPoint y: 224, endPoint x: 858, endPoint y: 250, distance: 27.7
click at [851, 224] on div at bounding box center [855, 224] width 18 height 10
click at [857, 267] on img at bounding box center [855, 267] width 8 height 8
click at [739, 380] on button "Preview" at bounding box center [747, 381] width 49 height 17
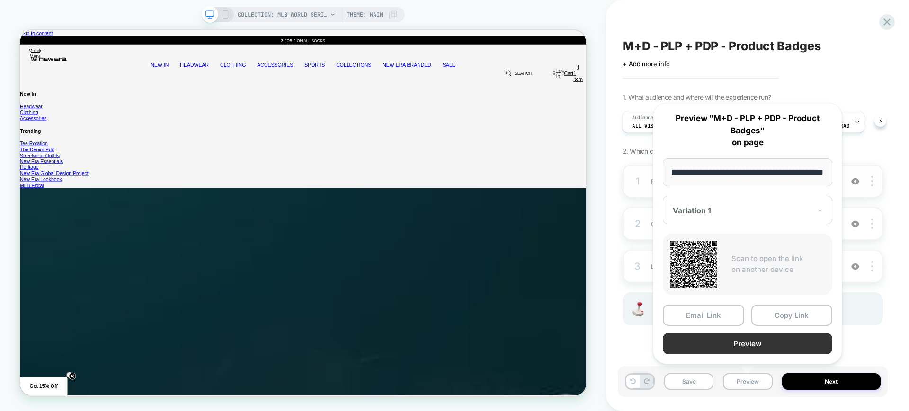
click at [727, 347] on button "Preview" at bounding box center [747, 343] width 169 height 21
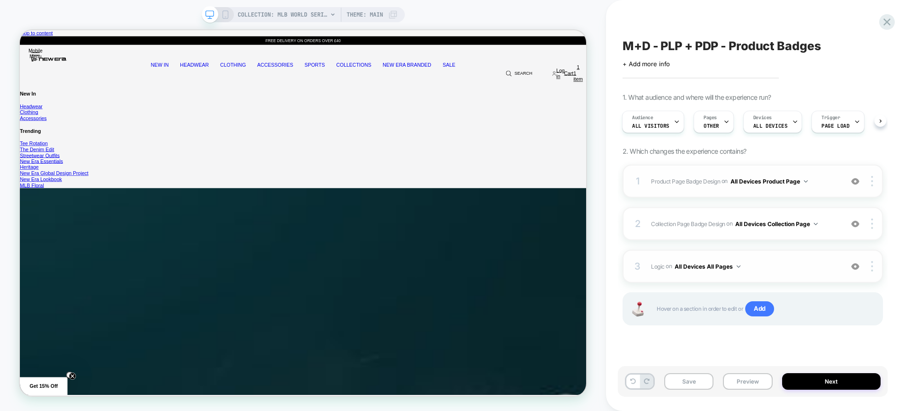
click at [777, 261] on span "Logic Adding Code Block BEFORE footer on All Devices All Pages" at bounding box center [744, 267] width 187 height 12
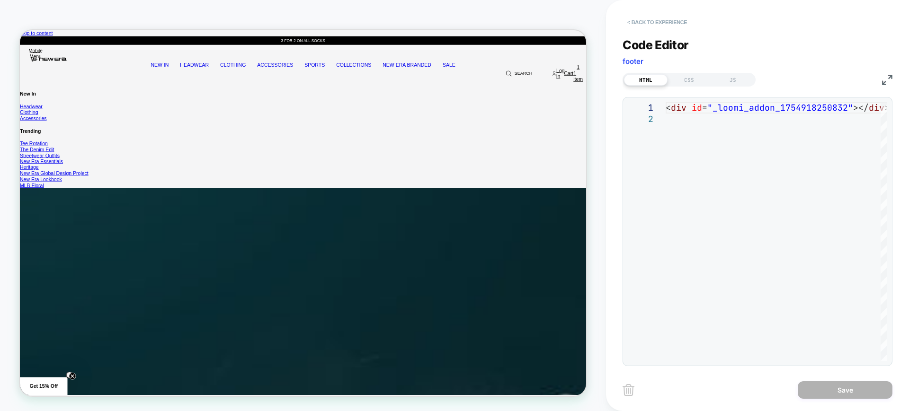
click at [642, 23] on button "< Back to experience" at bounding box center [656, 22] width 69 height 15
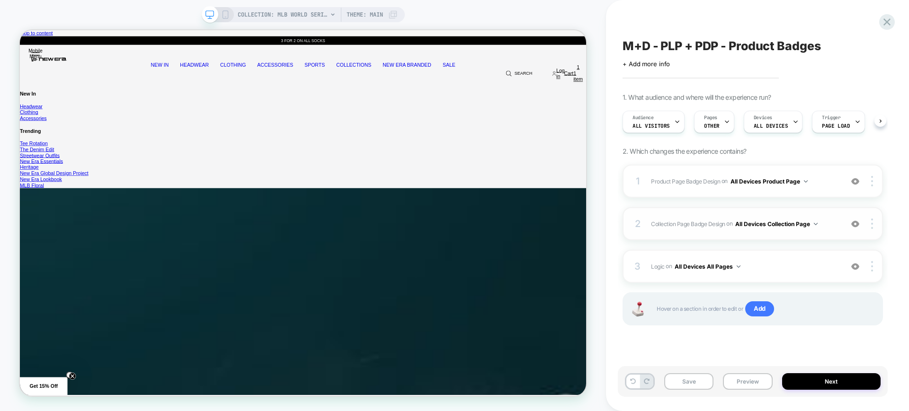
scroll to position [0, 0]
click at [825, 235] on div "2 Collection Page Badge Design Adding Text BEFORE footer on All Devices Collect…" at bounding box center [752, 223] width 260 height 33
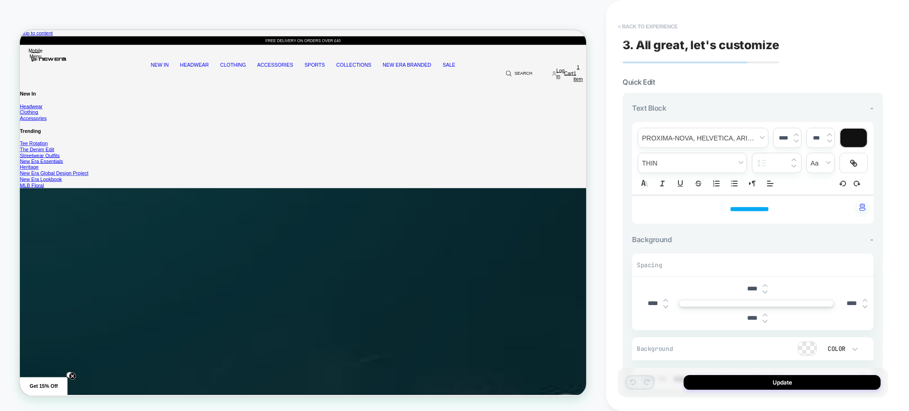
click at [650, 27] on button "< Back to experience" at bounding box center [647, 26] width 69 height 15
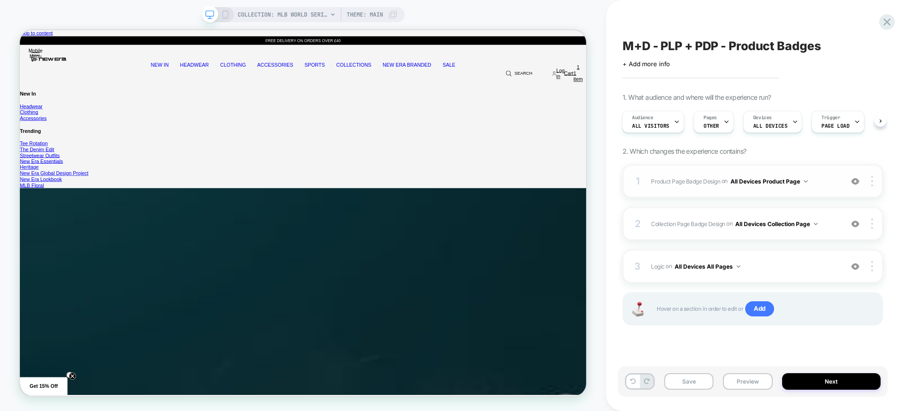
click at [826, 185] on span "Product Page Badge Design Adding Text BEFORE footer on All Devices Product Page" at bounding box center [744, 182] width 187 height 12
click at [821, 223] on span "Collection Page Badge Design Adding Text BEFORE footer on All Devices Collectio…" at bounding box center [744, 224] width 187 height 12
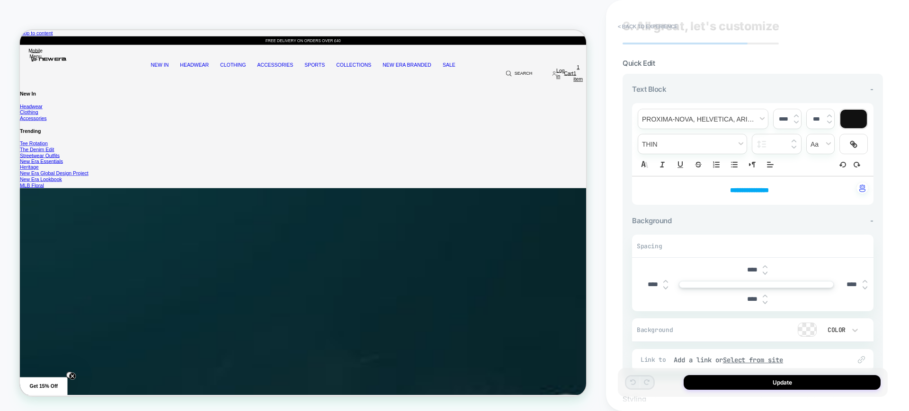
scroll to position [0, 0]
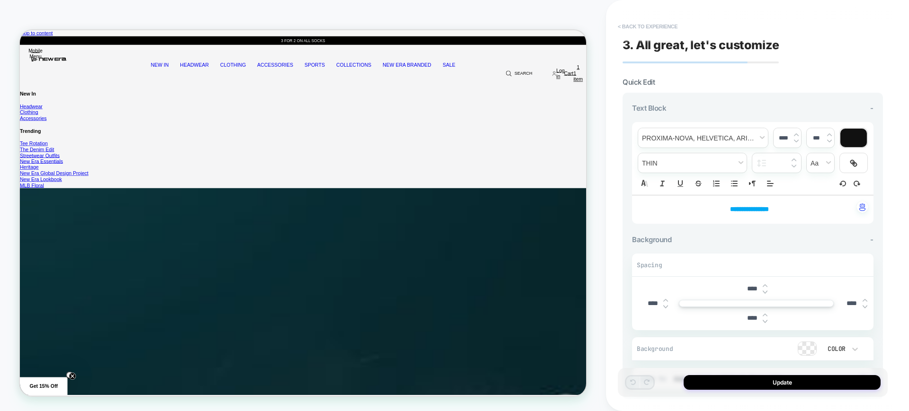
click at [637, 30] on button "< Back to experience" at bounding box center [647, 26] width 69 height 15
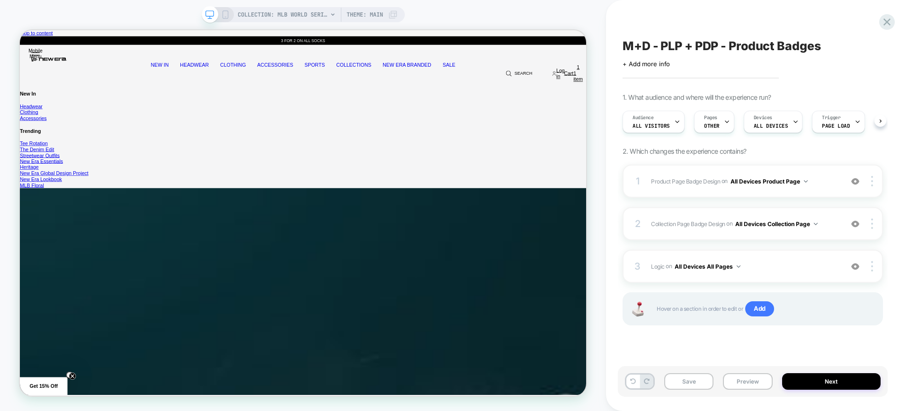
scroll to position [0, 0]
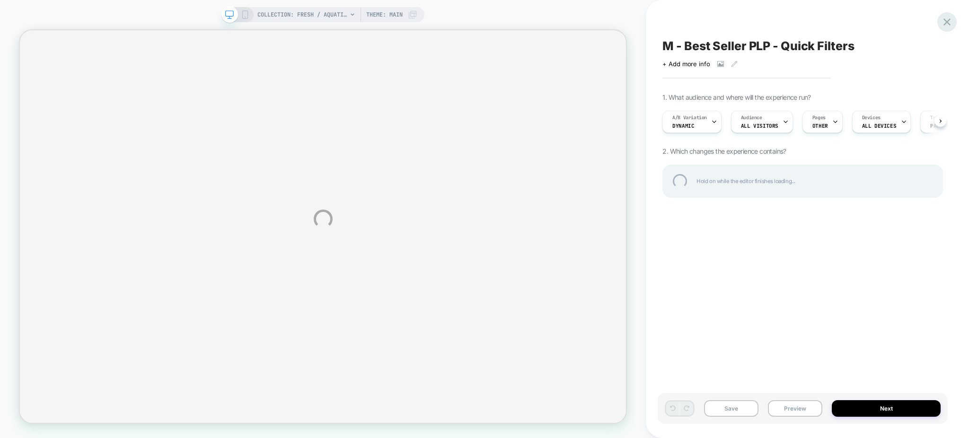
click at [950, 25] on div at bounding box center [947, 21] width 19 height 19
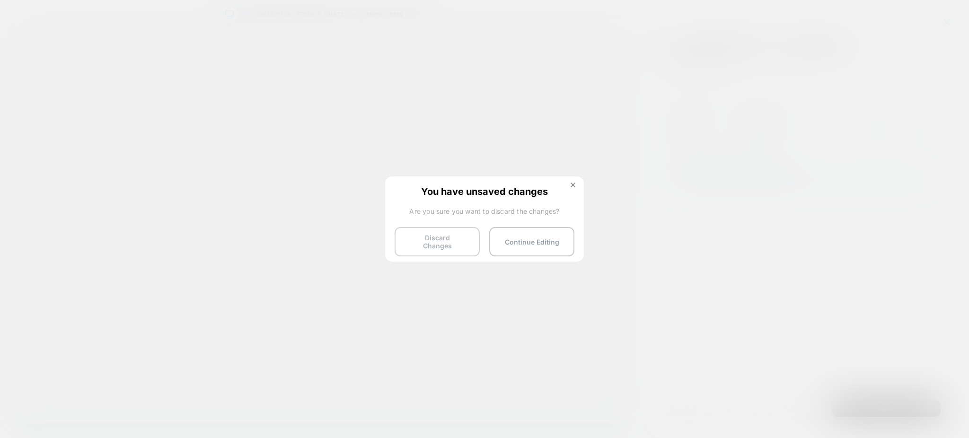
click at [450, 244] on button "Discard Changes" at bounding box center [437, 241] width 85 height 29
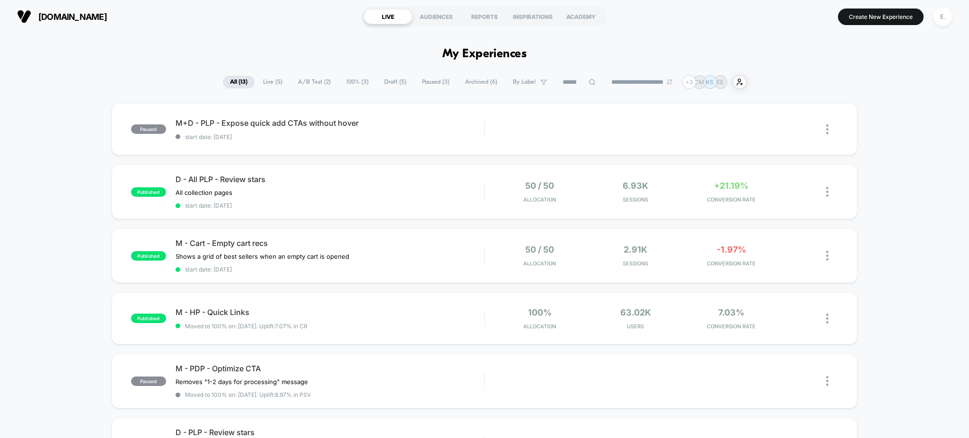
click at [400, 80] on span "Draft ( 5 )" at bounding box center [395, 82] width 36 height 13
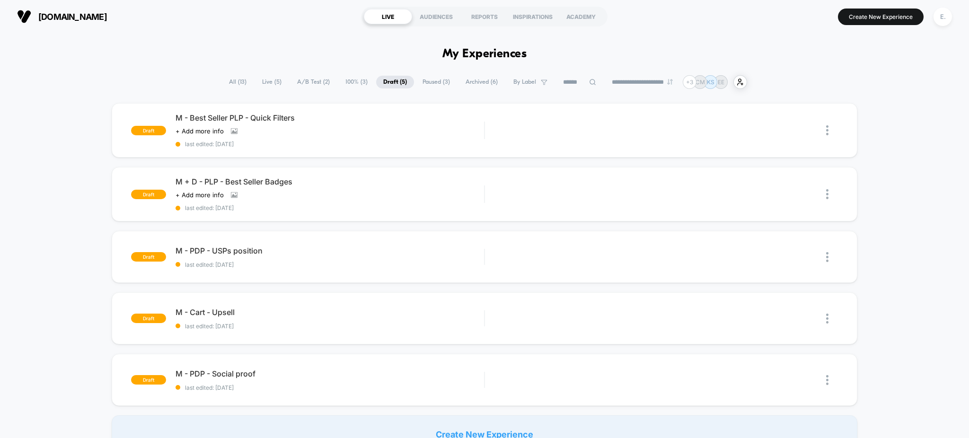
click at [425, 88] on span "Paused ( 3 )" at bounding box center [437, 82] width 42 height 13
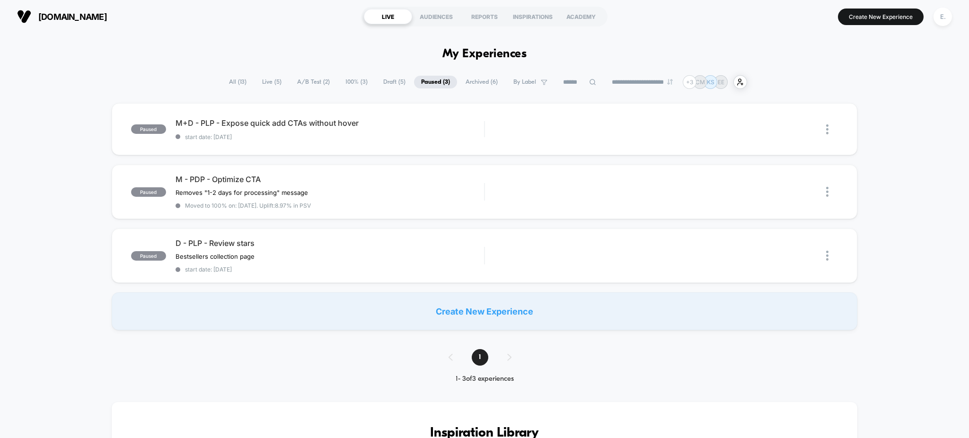
click at [385, 86] on span "Draft ( 5 )" at bounding box center [394, 82] width 36 height 13
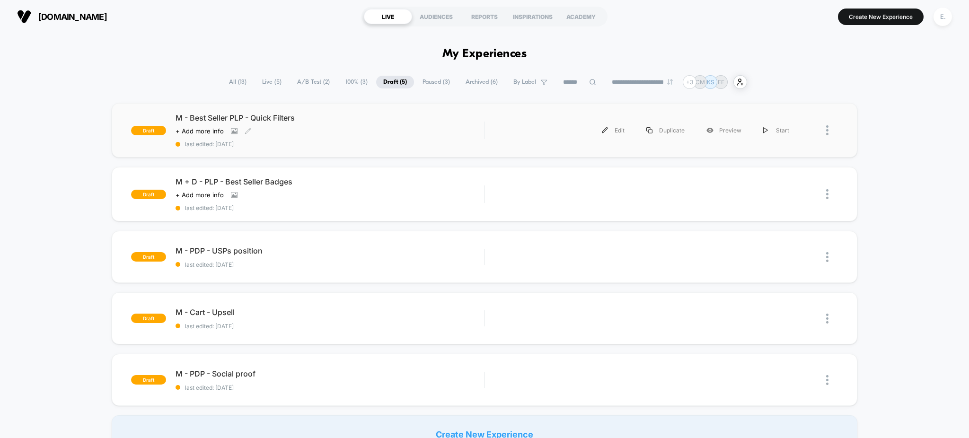
click at [277, 133] on div "Click to view images Click to edit experience details + Add more info" at bounding box center [284, 131] width 216 height 8
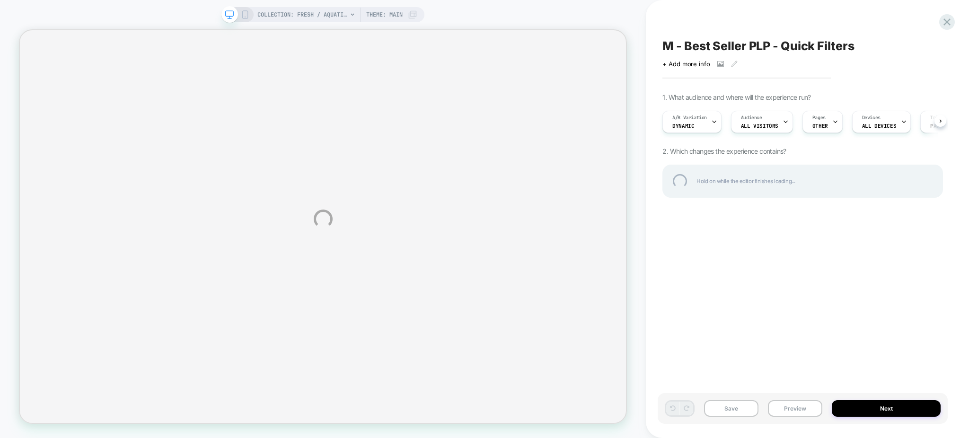
select select "******"
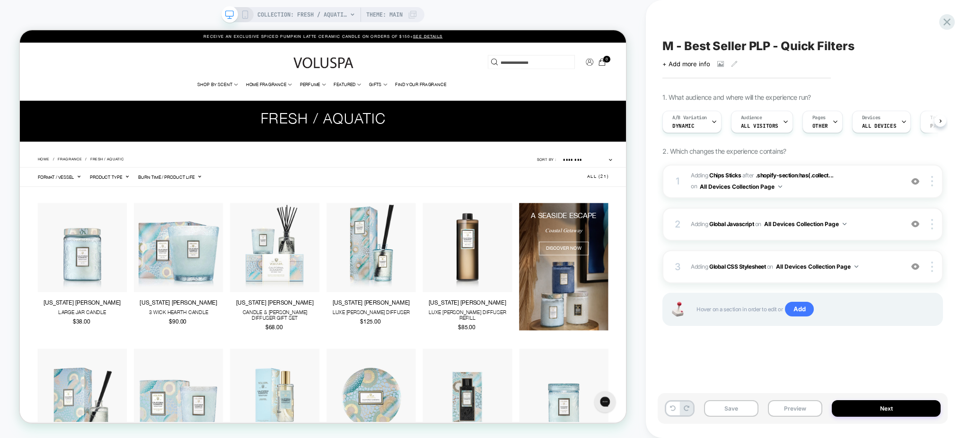
scroll to position [0, 0]
click at [681, 45] on span "M - Best Seller PLP - Quick Filters" at bounding box center [759, 46] width 192 height 14
click at [731, 67] on icon at bounding box center [734, 64] width 7 height 7
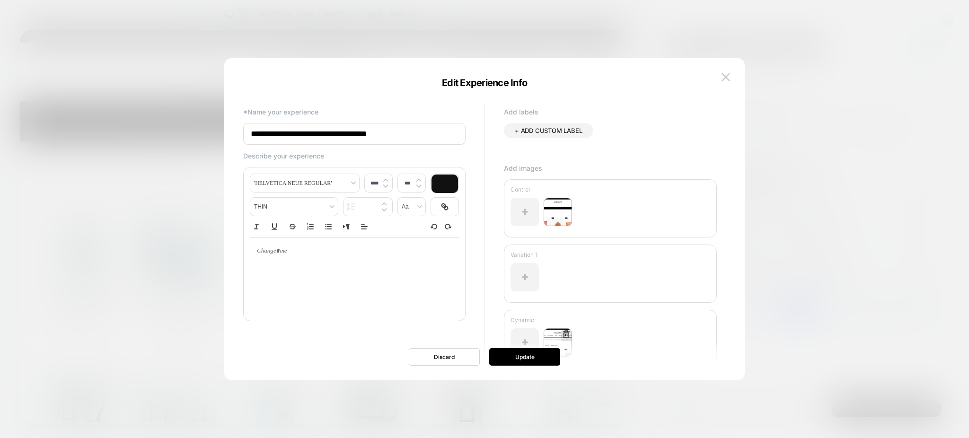
click at [558, 338] on img at bounding box center [558, 342] width 28 height 28
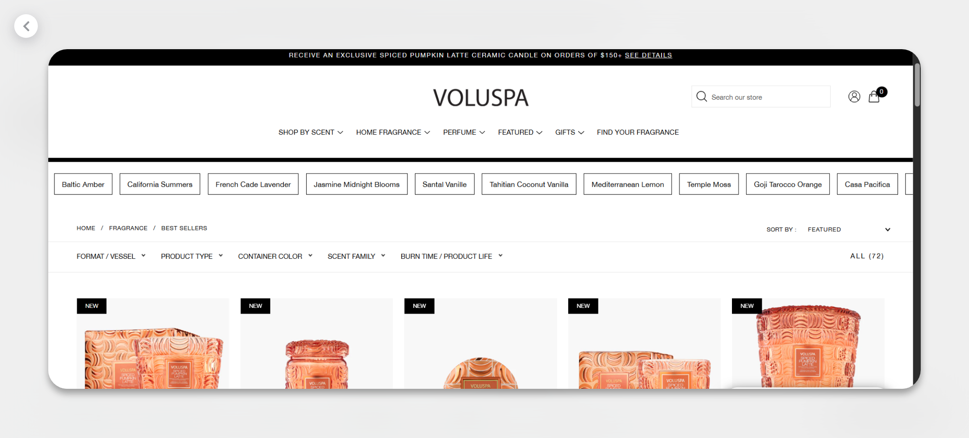
click at [27, 23] on icon at bounding box center [26, 26] width 6 height 10
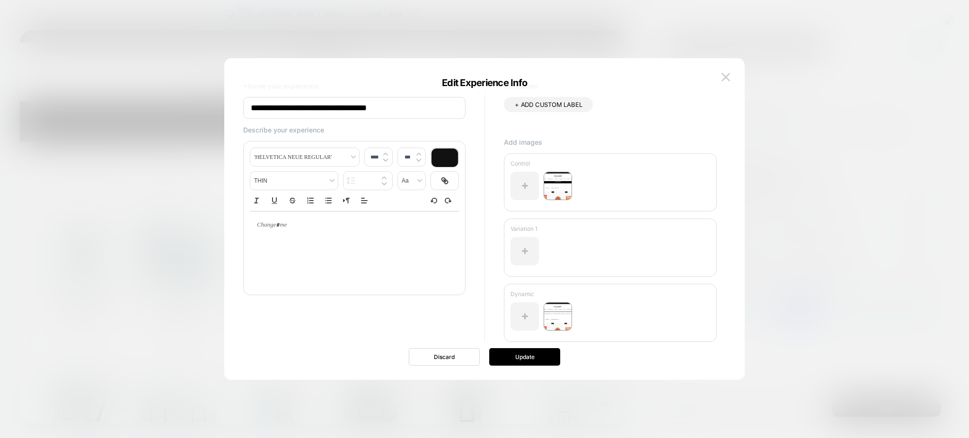
scroll to position [40, 0]
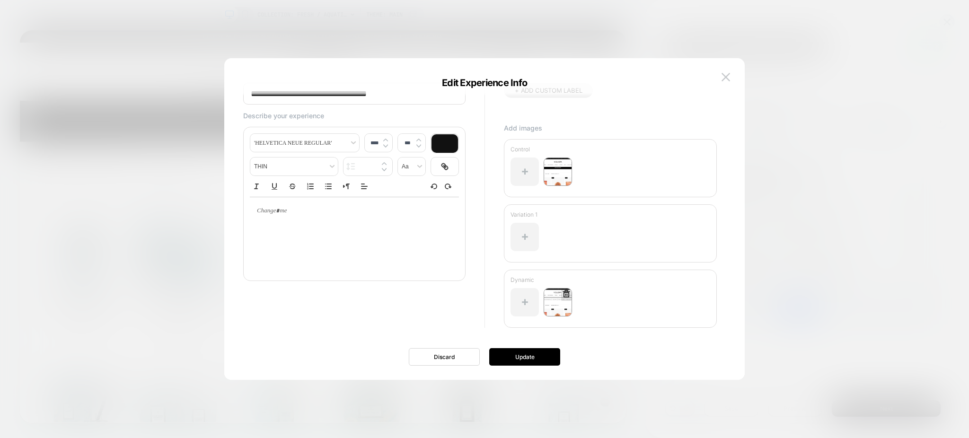
click at [554, 314] on img at bounding box center [558, 302] width 28 height 28
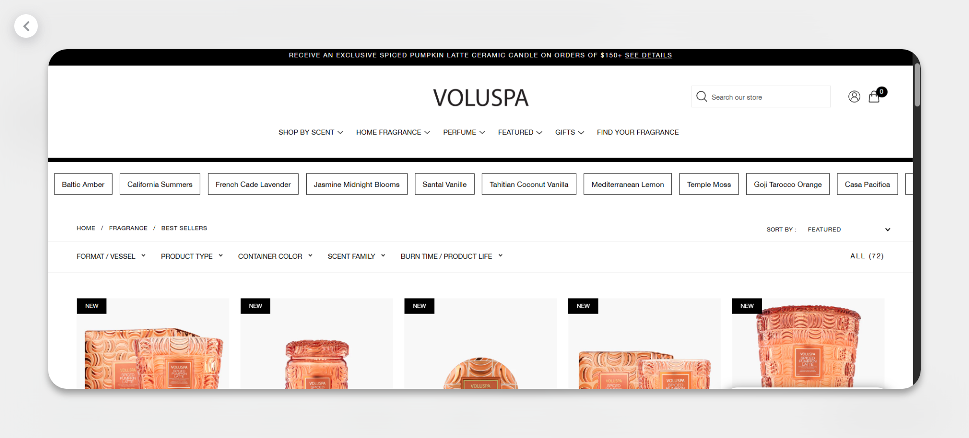
scroll to position [0, 0]
click at [35, 20] on div at bounding box center [26, 26] width 24 height 24
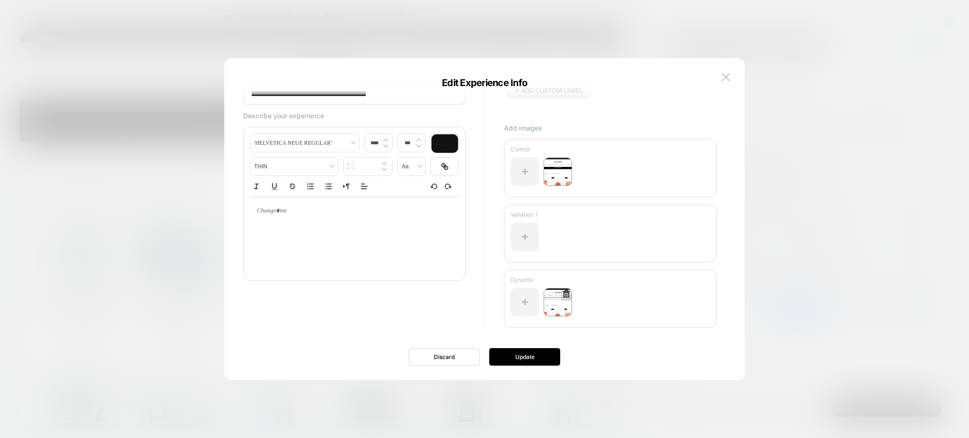
click at [565, 296] on icon at bounding box center [566, 294] width 9 height 9
click at [588, 351] on button "Yes" at bounding box center [592, 348] width 47 height 15
click at [527, 297] on div at bounding box center [525, 302] width 28 height 28
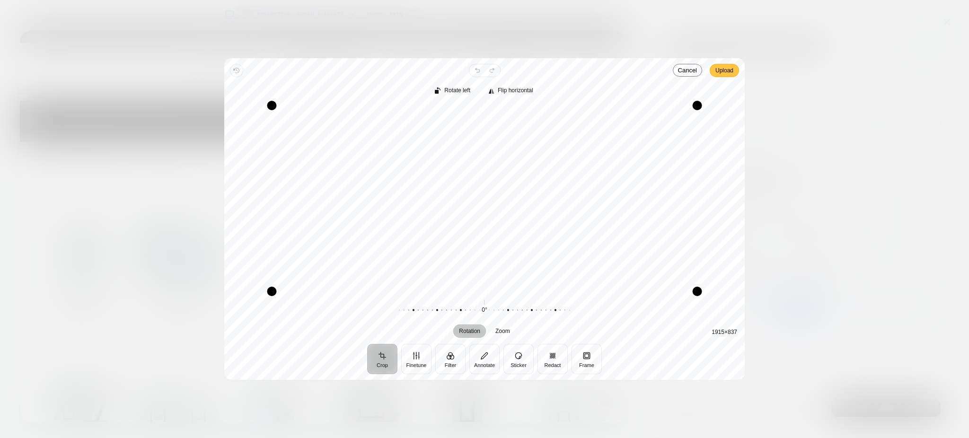
click at [729, 71] on span "Upload" at bounding box center [725, 70] width 18 height 11
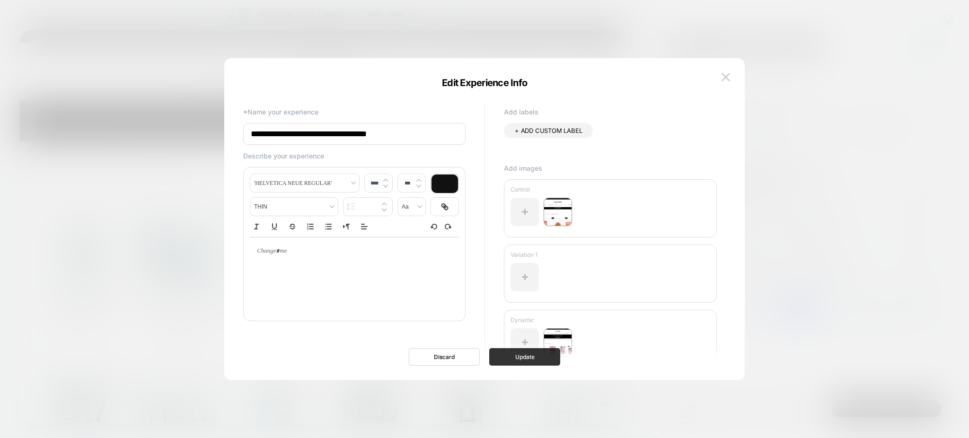
click at [529, 359] on button "Update" at bounding box center [524, 357] width 71 height 18
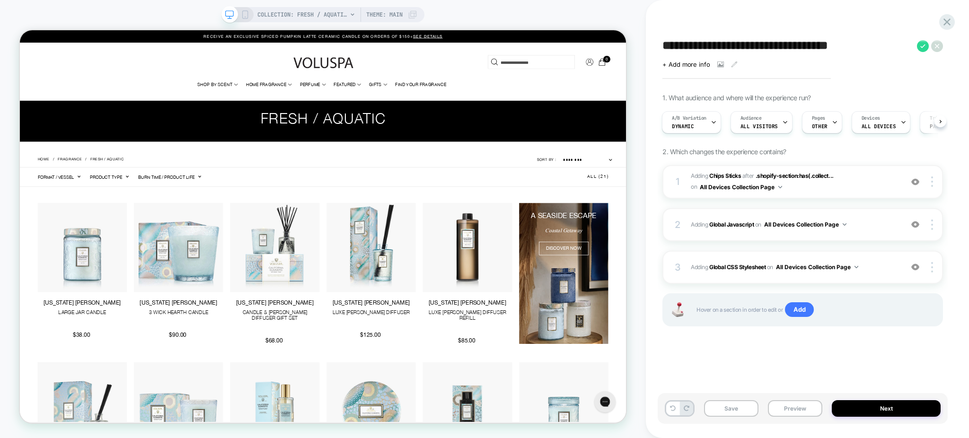
click at [698, 44] on textarea "**********" at bounding box center [788, 46] width 250 height 15
click at [670, 45] on textarea "**********" at bounding box center [788, 46] width 250 height 15
click at [686, 43] on textarea "**********" at bounding box center [788, 46] width 250 height 15
click at [734, 62] on icon at bounding box center [734, 64] width 5 height 5
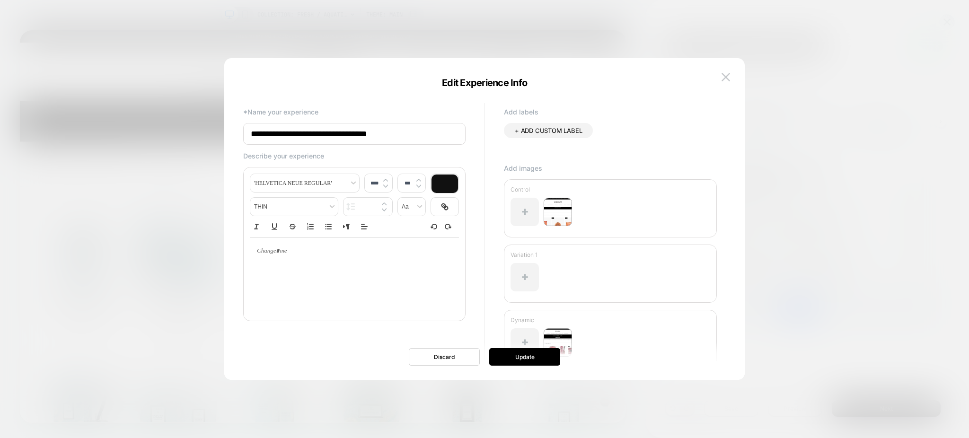
click at [261, 137] on input "**********" at bounding box center [354, 134] width 222 height 22
type input "**********"
click at [526, 354] on button "Update" at bounding box center [524, 357] width 71 height 18
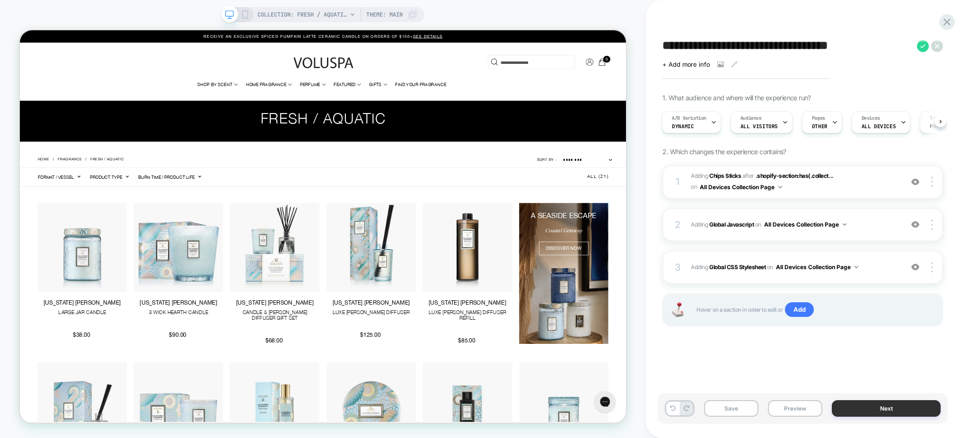
click at [869, 407] on button "Next" at bounding box center [886, 408] width 109 height 17
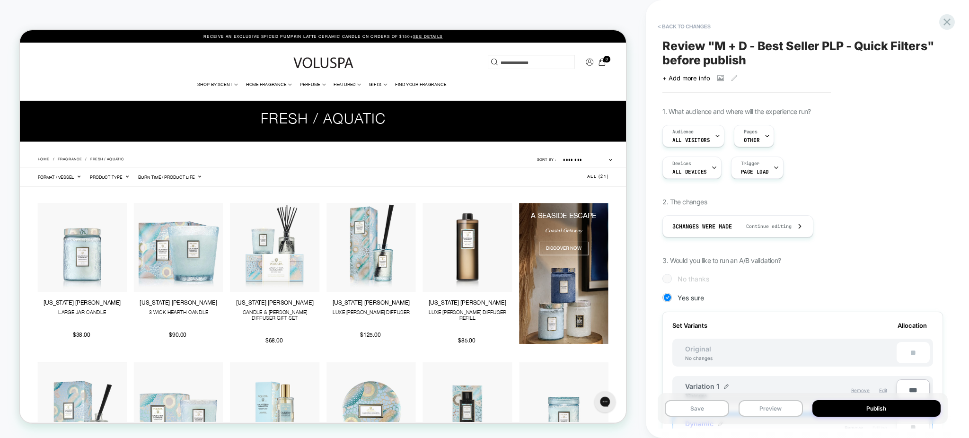
scroll to position [0, 1]
click at [698, 411] on button "Save" at bounding box center [697, 408] width 64 height 17
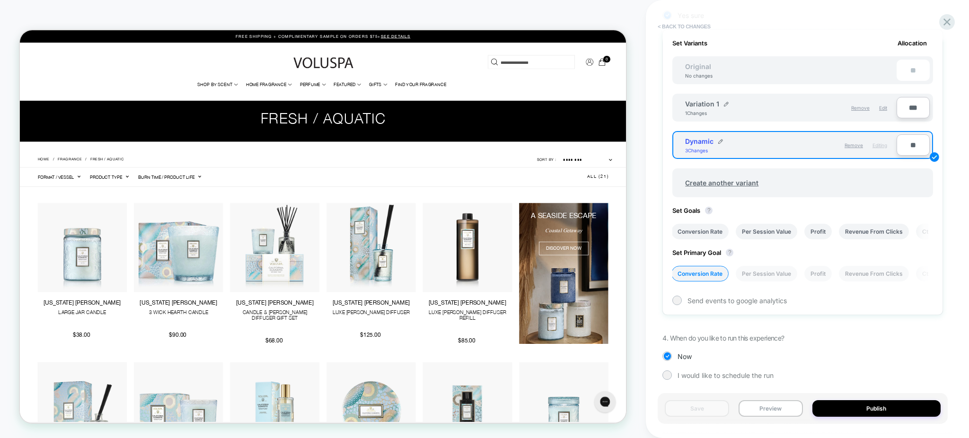
scroll to position [0, 0]
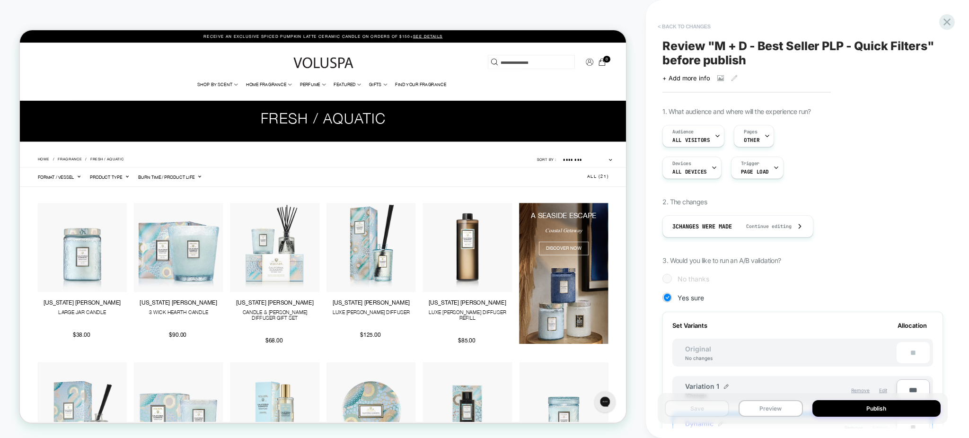
click at [692, 26] on button "< Back to changes" at bounding box center [684, 26] width 62 height 15
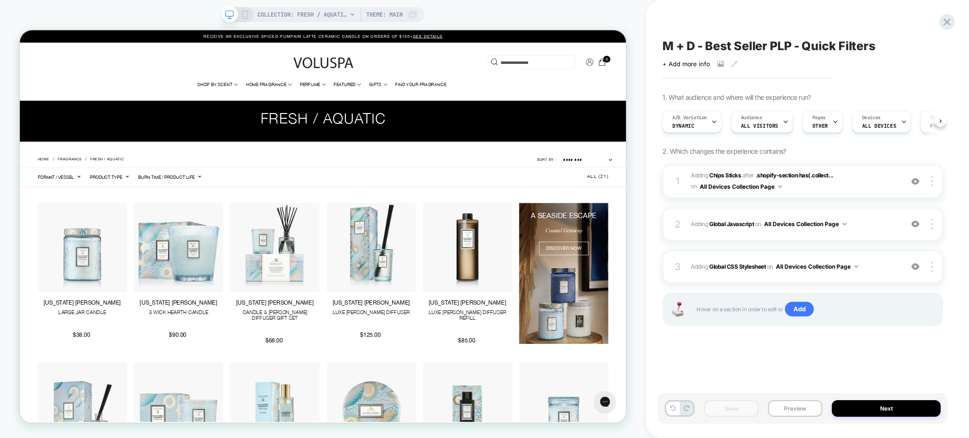
scroll to position [0, 0]
click at [785, 412] on button "Preview" at bounding box center [795, 408] width 54 height 17
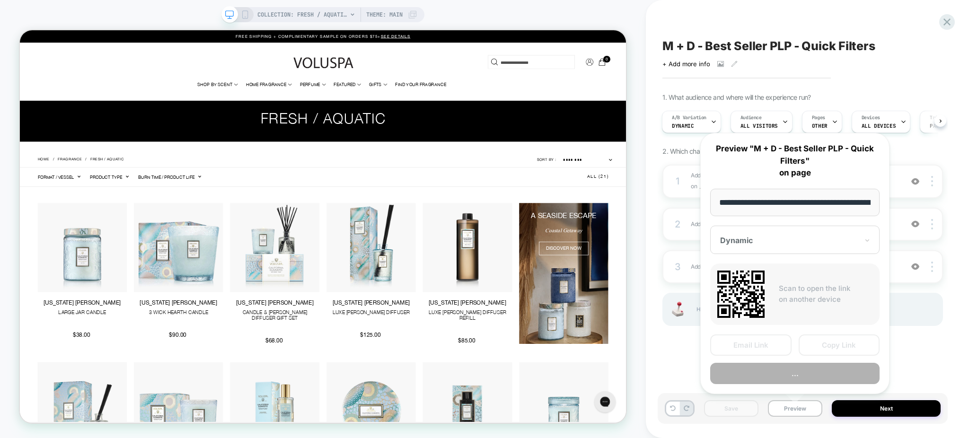
scroll to position [0, 94]
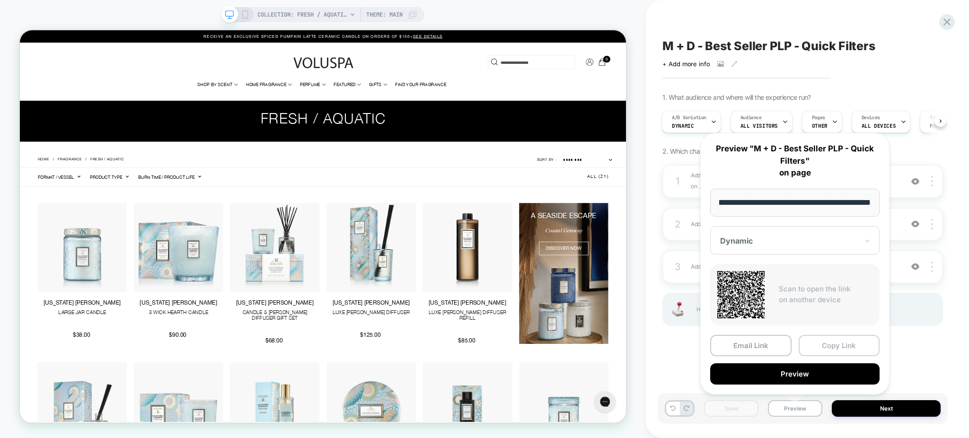
click at [830, 351] on button "Copy Link" at bounding box center [839, 345] width 81 height 21
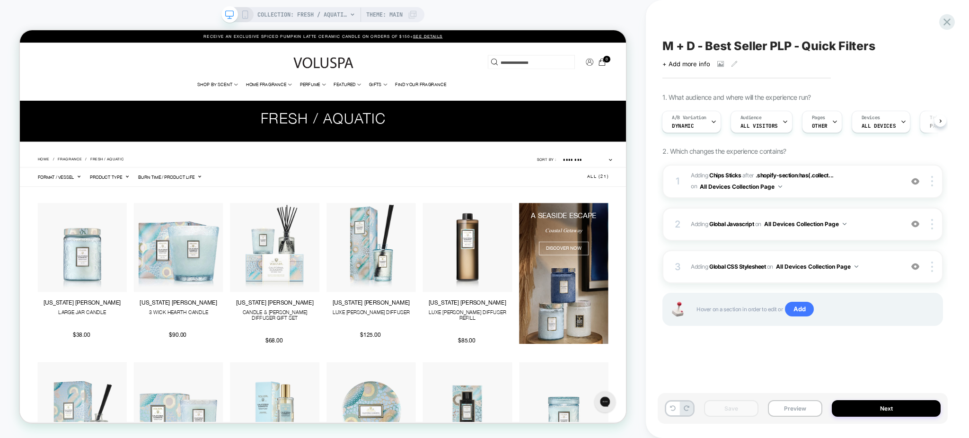
click at [813, 48] on span "M + D - Best Seller PLP - Quick Filters" at bounding box center [769, 46] width 213 height 14
click at [811, 48] on textarea "**********" at bounding box center [788, 46] width 250 height 15
click at [798, 46] on textarea "**********" at bounding box center [788, 46] width 250 height 15
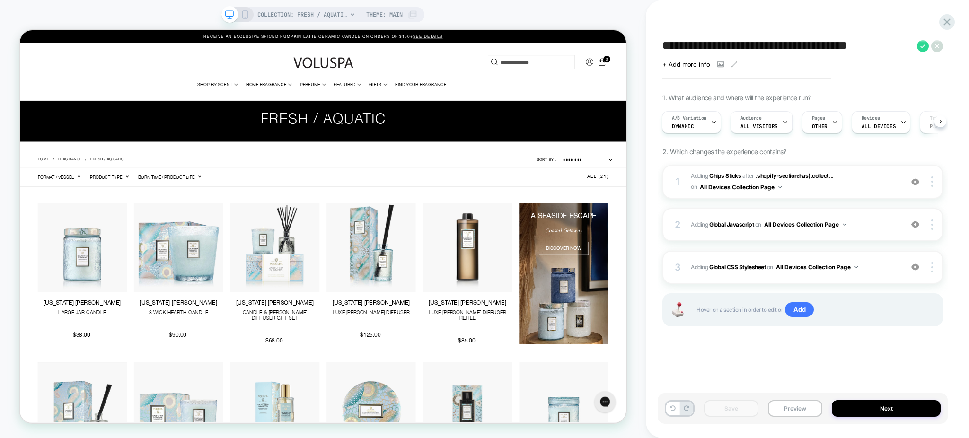
click at [798, 46] on textarea "**********" at bounding box center [788, 46] width 250 height 15
click at [787, 410] on button "Preview" at bounding box center [795, 408] width 54 height 17
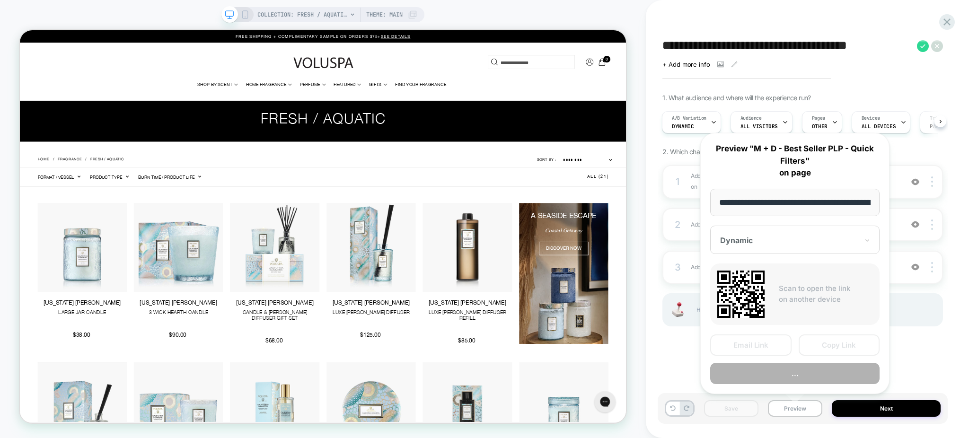
scroll to position [0, 94]
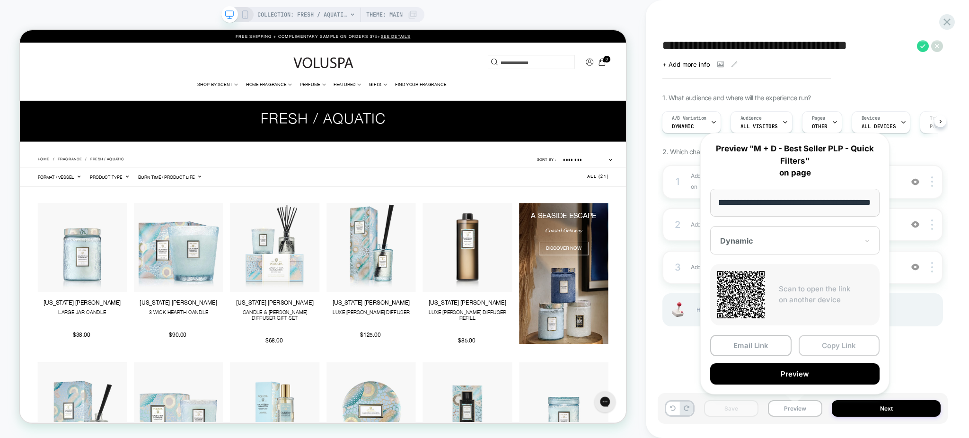
click at [819, 343] on button "Copy Link" at bounding box center [839, 345] width 81 height 21
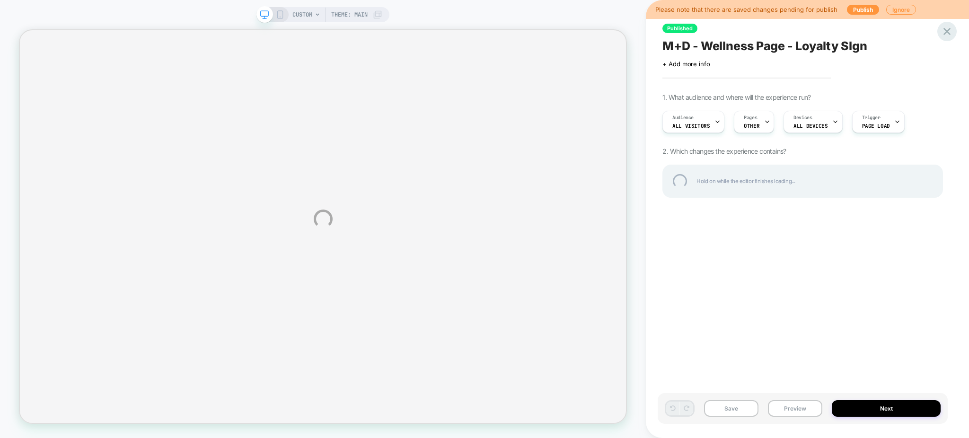
click at [950, 35] on div at bounding box center [947, 31] width 19 height 19
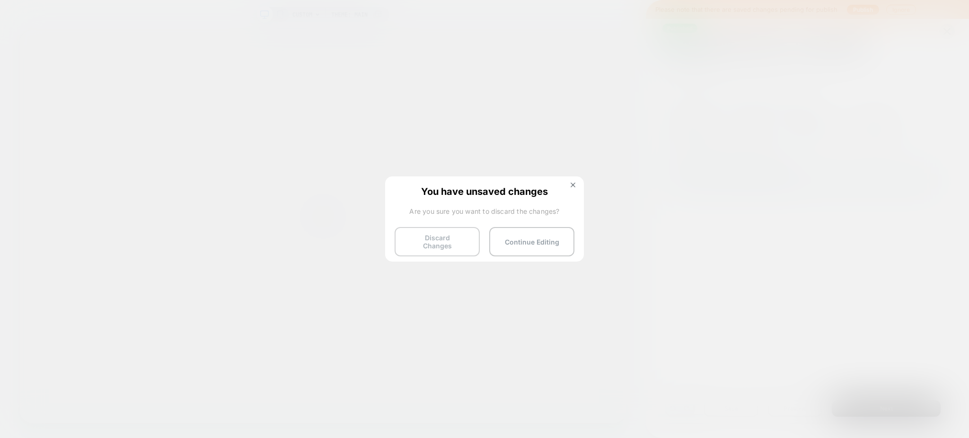
click at [461, 230] on button "Discard Changes" at bounding box center [437, 241] width 85 height 29
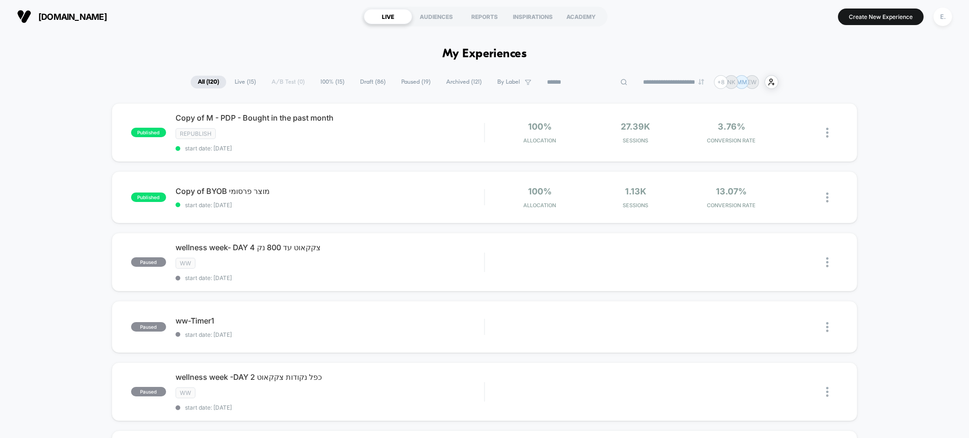
click at [574, 78] on input at bounding box center [587, 82] width 95 height 11
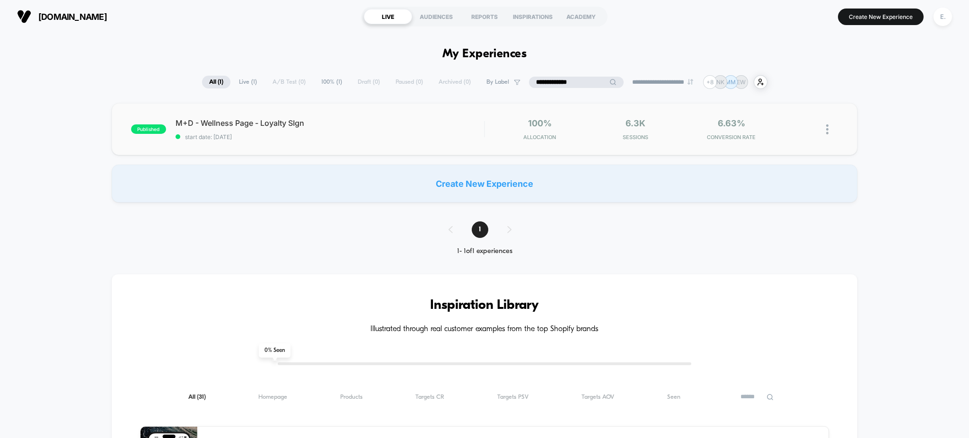
type input "**********"
click at [377, 149] on div "published M+D - Wellness Page - Loyalty SIgn start date: [DATE] 100% Allocation…" at bounding box center [485, 129] width 746 height 52
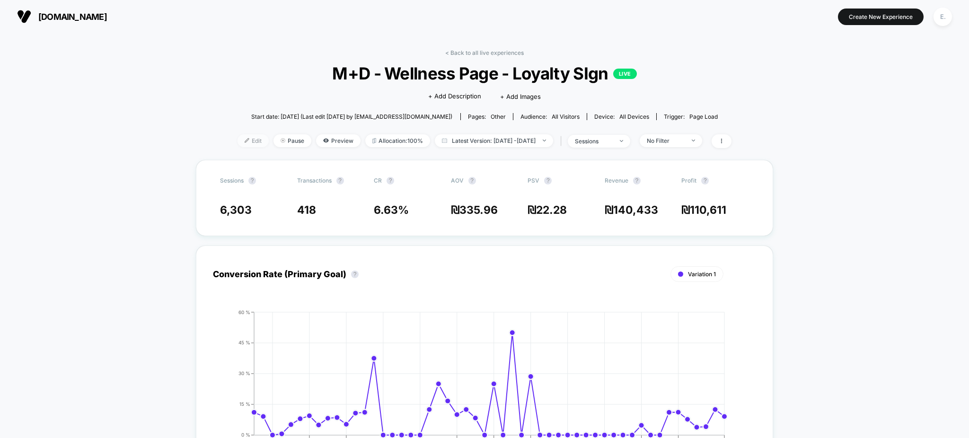
click at [238, 144] on span "Edit" at bounding box center [253, 140] width 31 height 13
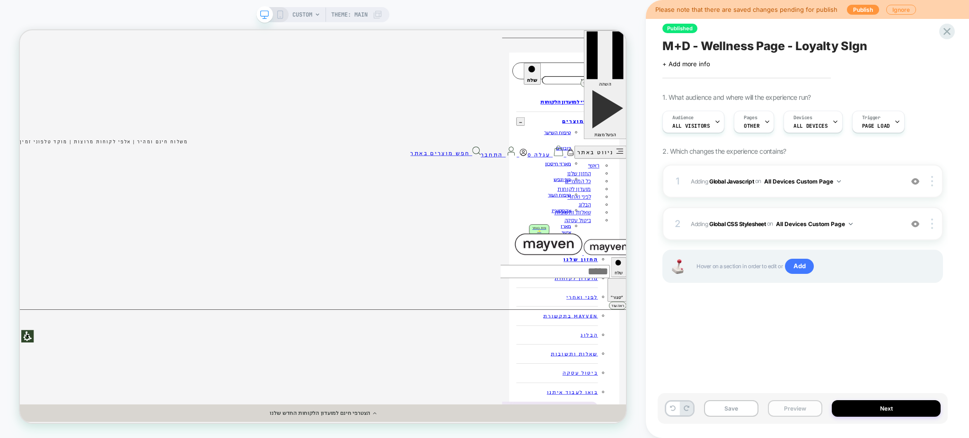
click at [782, 407] on button "Preview" at bounding box center [795, 408] width 54 height 17
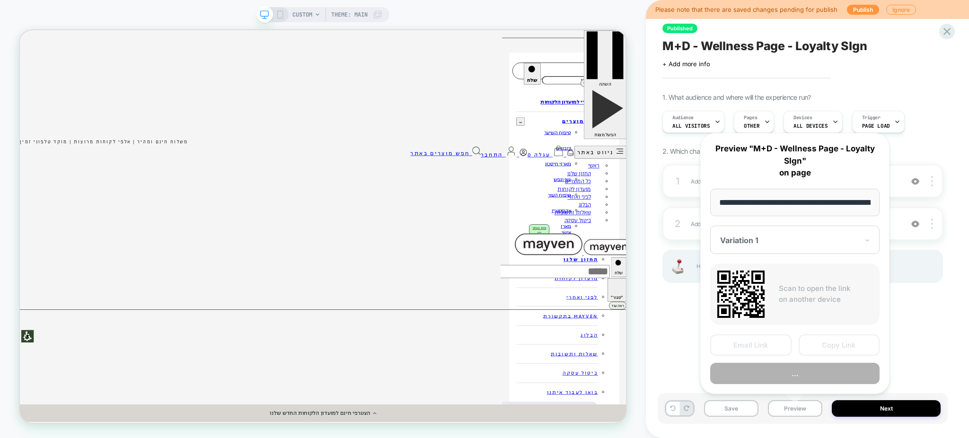
scroll to position [0, 99]
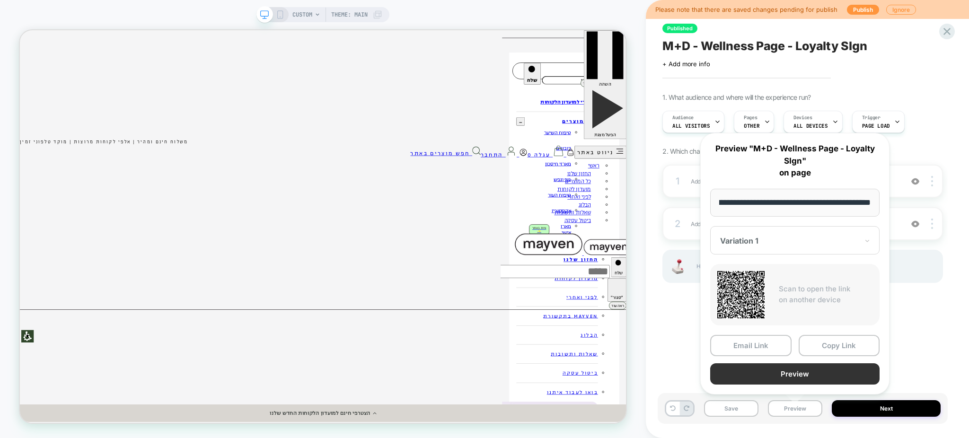
click at [780, 378] on button "Preview" at bounding box center [794, 373] width 169 height 21
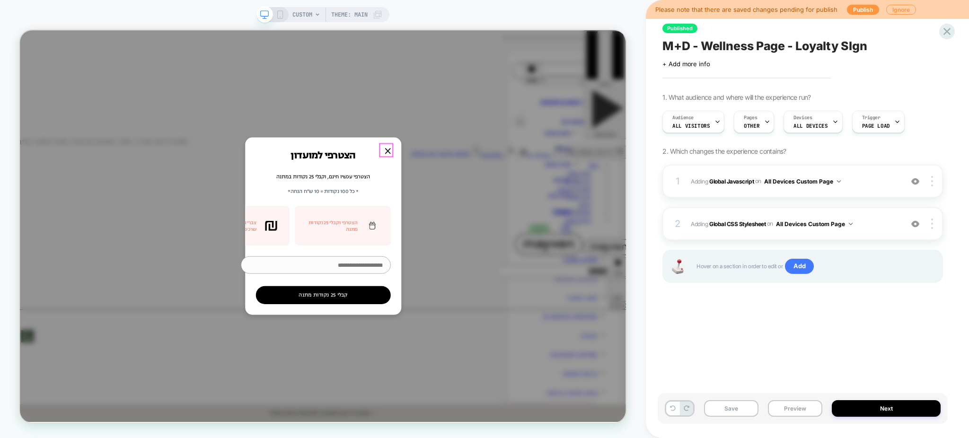
click at [506, 187] on div at bounding box center [510, 191] width 17 height 17
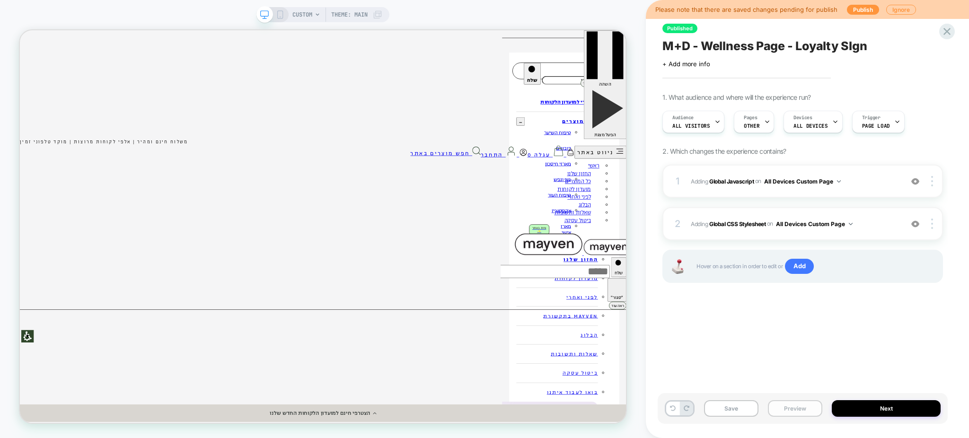
click at [811, 407] on button "Preview" at bounding box center [795, 408] width 54 height 17
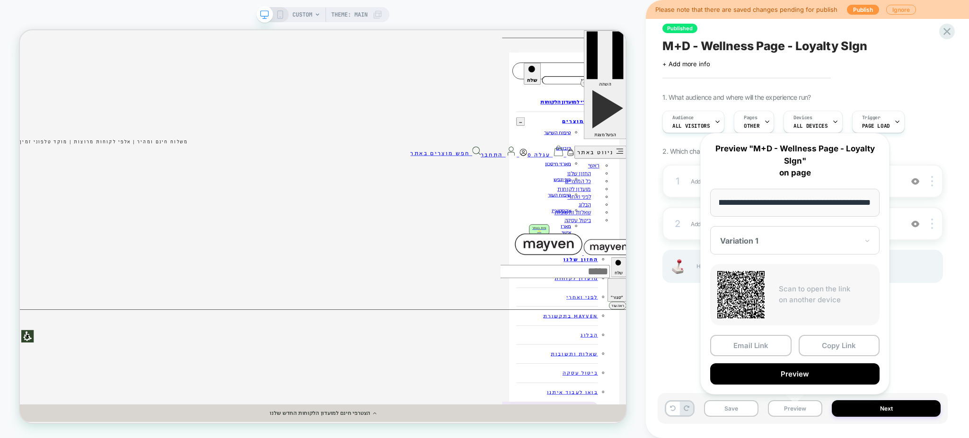
scroll to position [0, 0]
click at [825, 344] on button "Copy Link" at bounding box center [839, 345] width 81 height 21
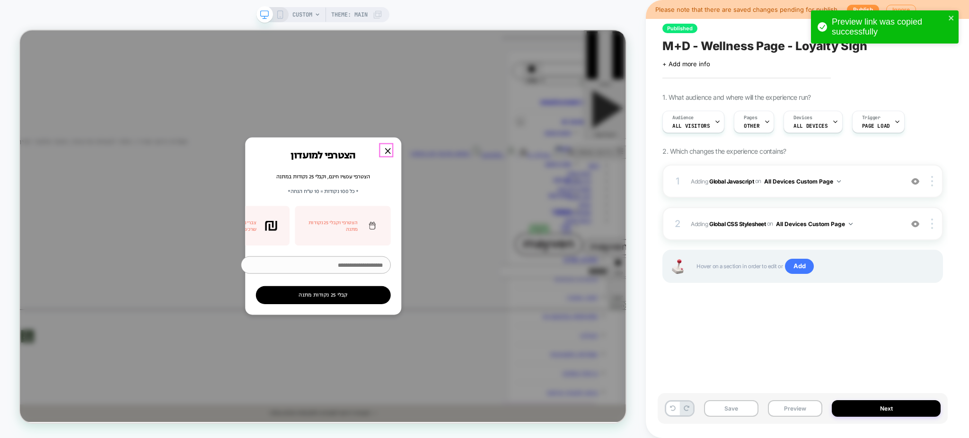
click at [508, 197] on div at bounding box center [510, 191] width 17 height 17
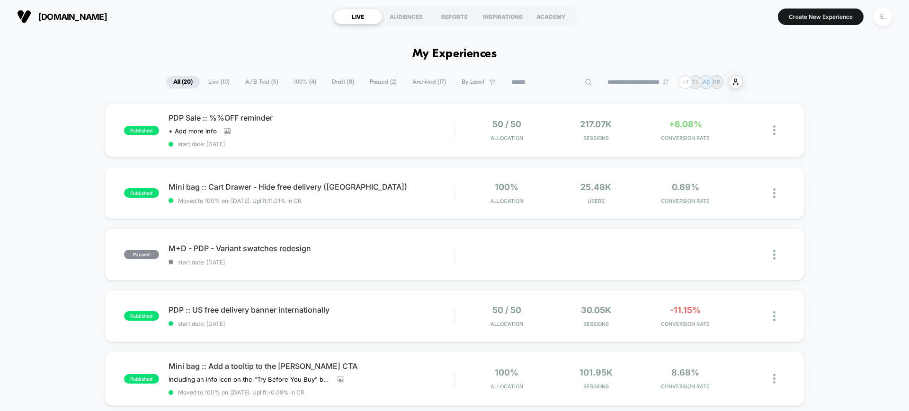
click at [540, 86] on input at bounding box center [551, 82] width 95 height 11
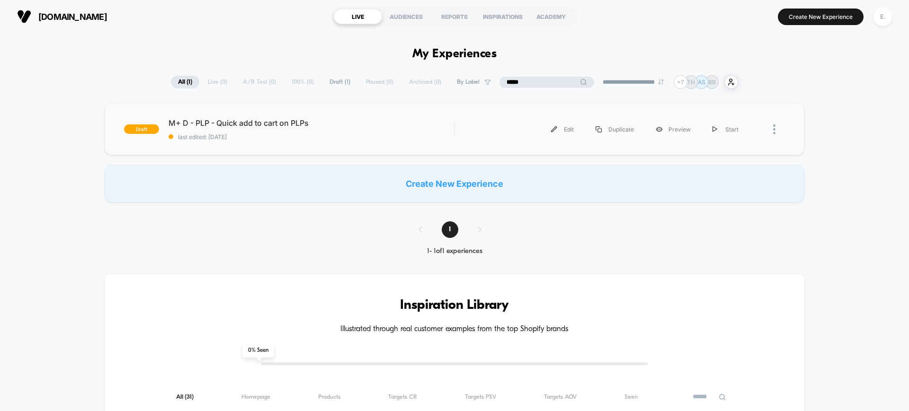
type input "*****"
click at [425, 129] on div "M+ D - PLP - Quick add to cart on PLPs last edited: 8/11/2025" at bounding box center [310, 129] width 285 height 22
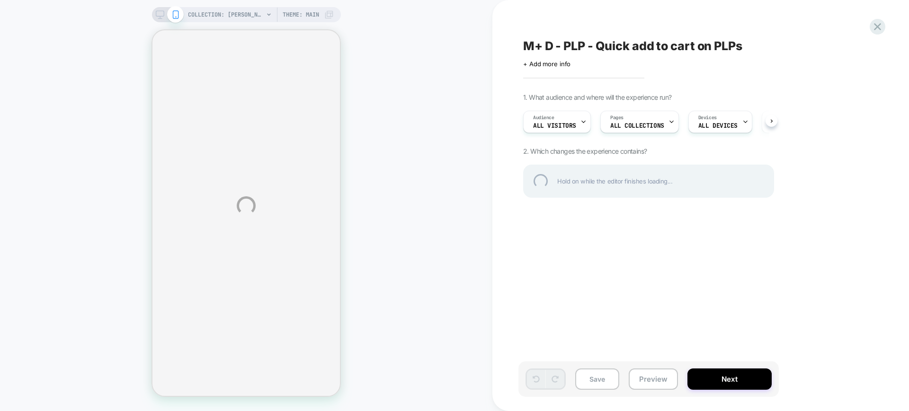
select select "**"
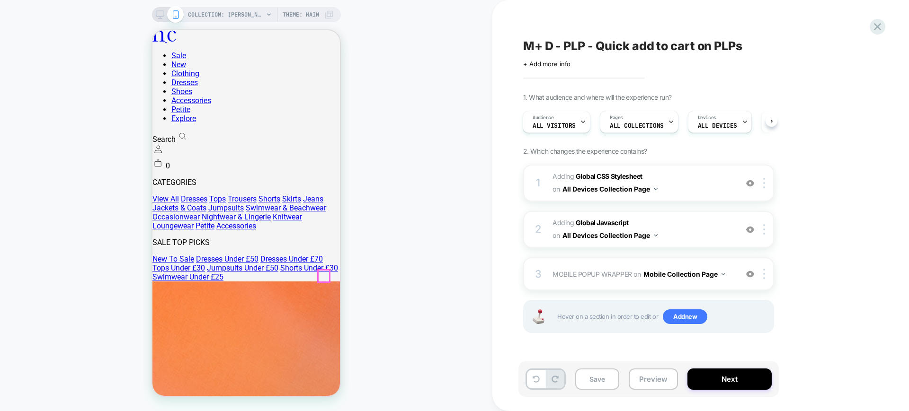
click at [646, 388] on button "Preview" at bounding box center [652, 379] width 49 height 21
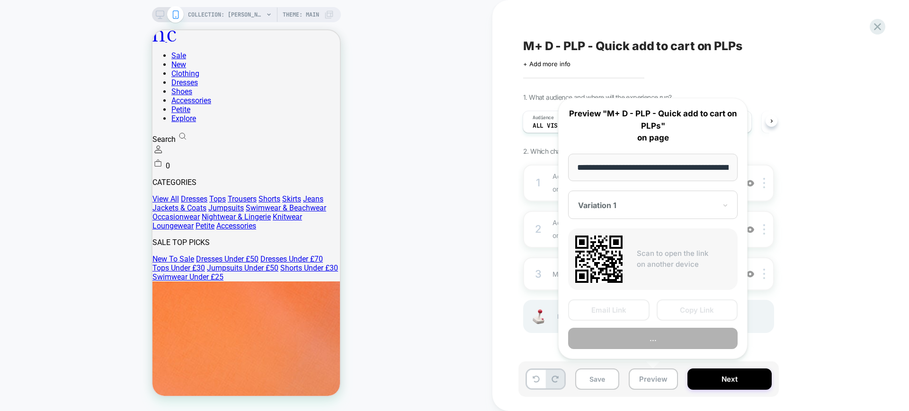
scroll to position [0, 106]
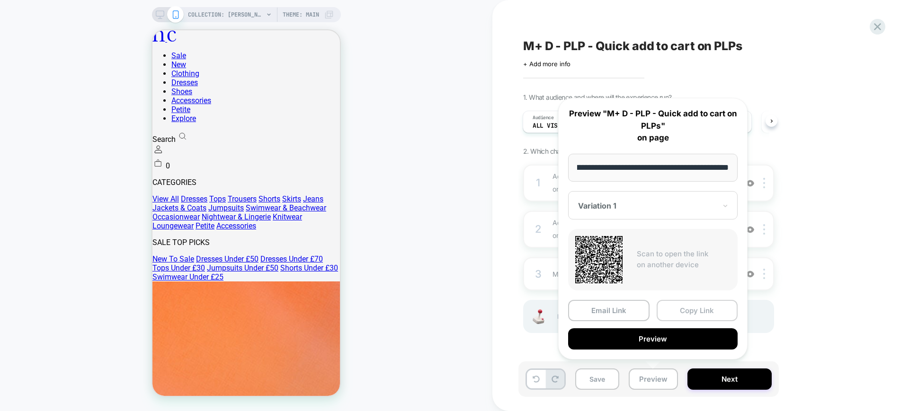
click at [679, 306] on button "Copy Link" at bounding box center [696, 310] width 81 height 21
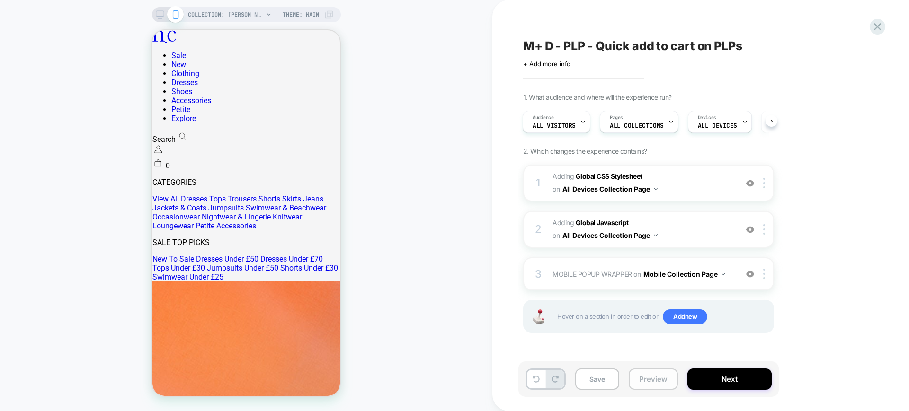
click at [648, 382] on button "Preview" at bounding box center [652, 379] width 49 height 21
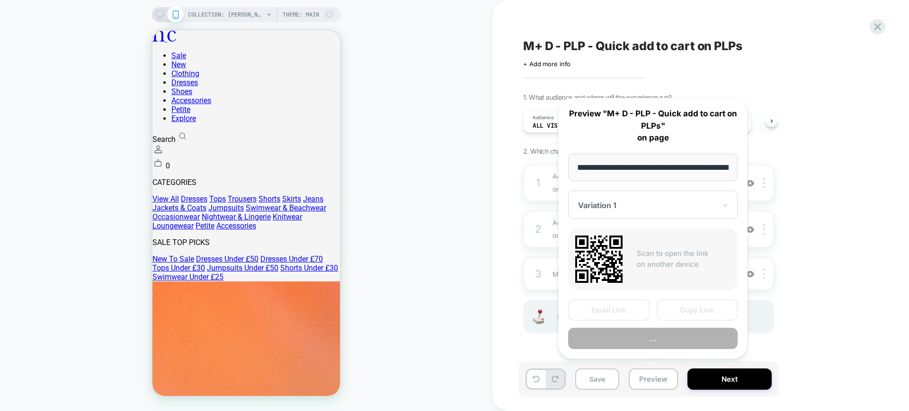
scroll to position [0, 106]
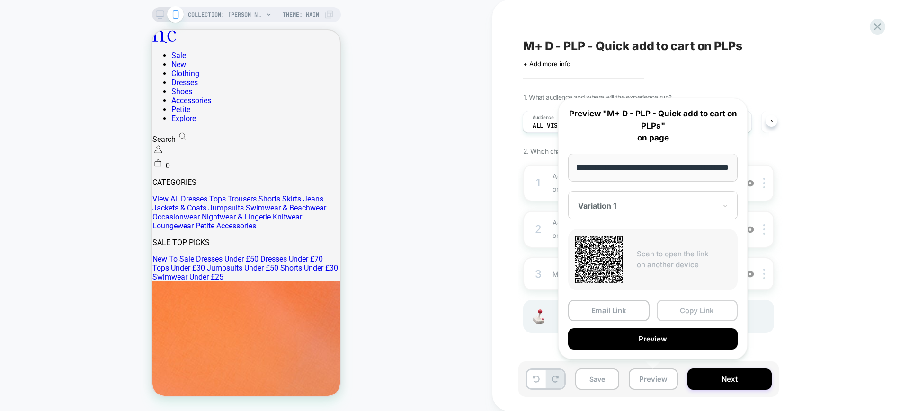
click at [695, 315] on button "Copy Link" at bounding box center [696, 310] width 81 height 21
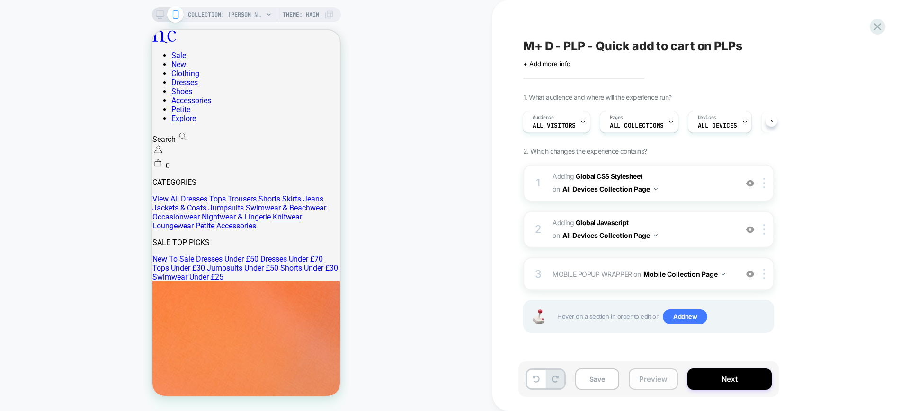
click at [663, 382] on button "Preview" at bounding box center [652, 379] width 49 height 21
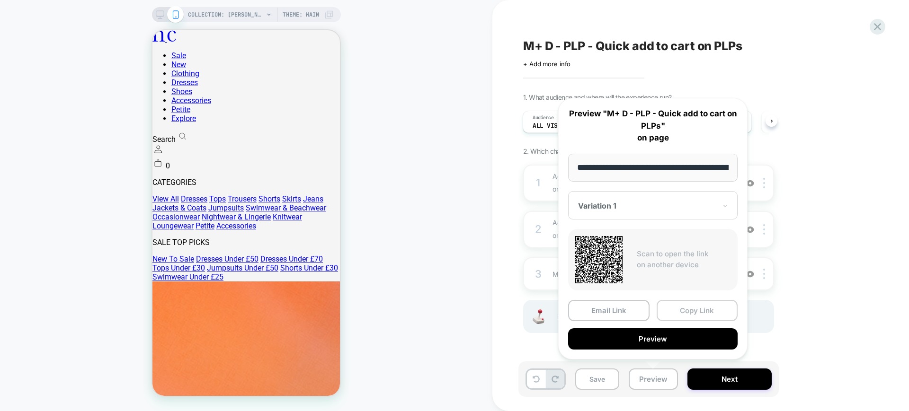
click at [695, 312] on button "Copy Link" at bounding box center [696, 310] width 81 height 21
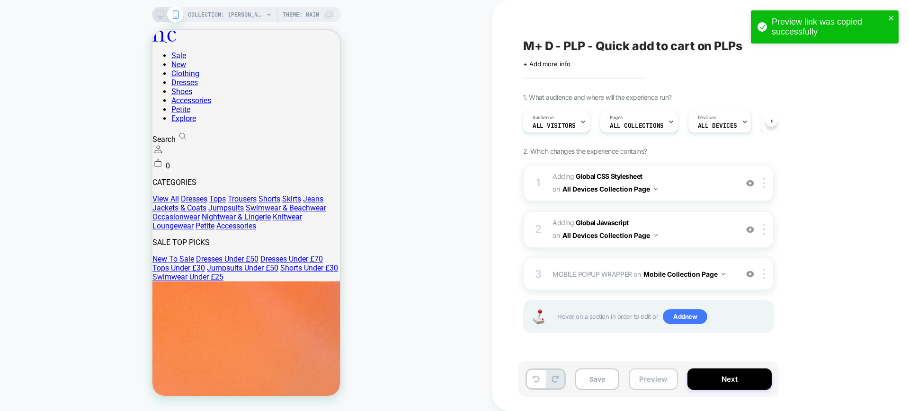
click at [654, 379] on button "Preview" at bounding box center [652, 379] width 49 height 21
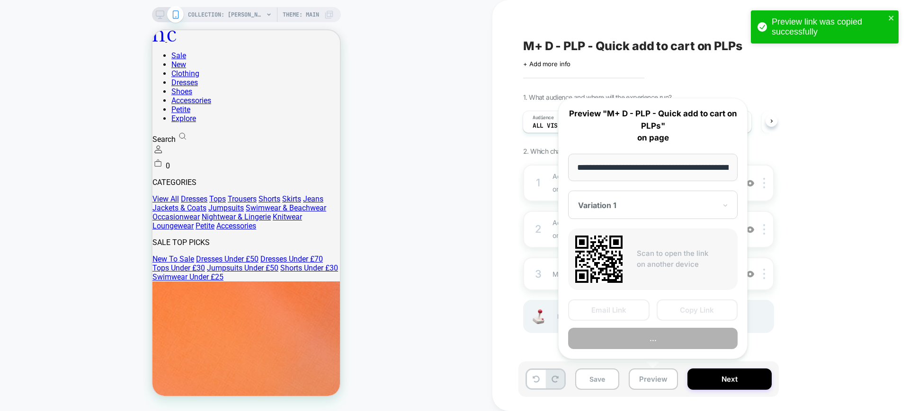
scroll to position [0, 106]
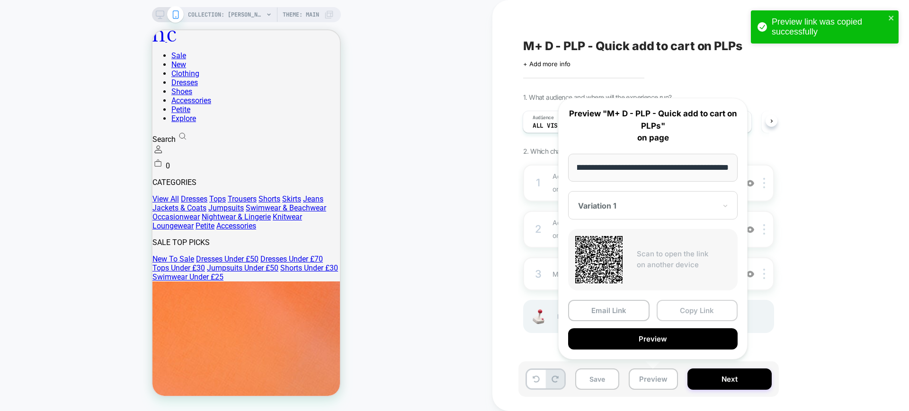
click at [714, 308] on button "Copy Link" at bounding box center [696, 310] width 81 height 21
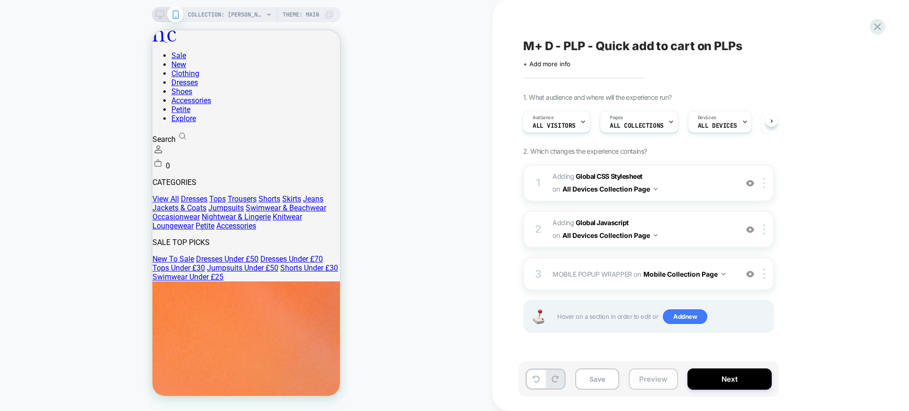
click at [646, 381] on button "Preview" at bounding box center [652, 379] width 49 height 21
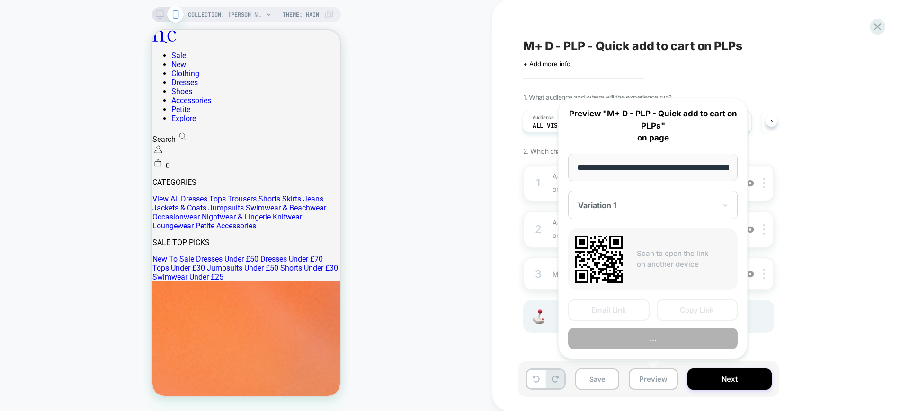
scroll to position [0, 106]
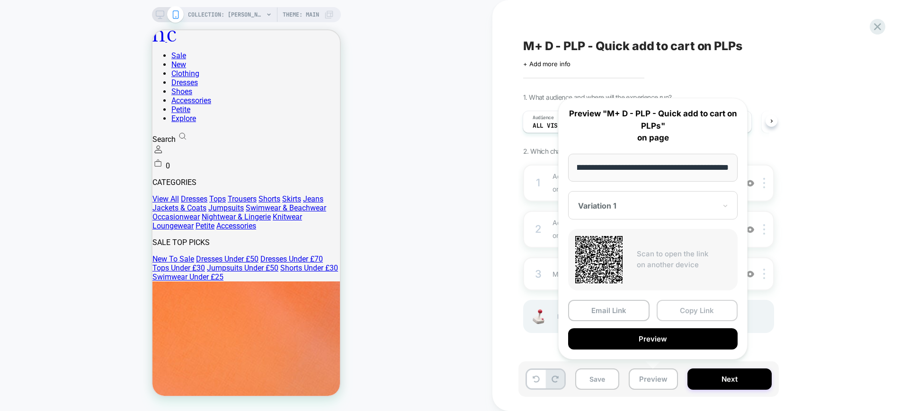
click at [673, 316] on button "Copy Link" at bounding box center [696, 310] width 81 height 21
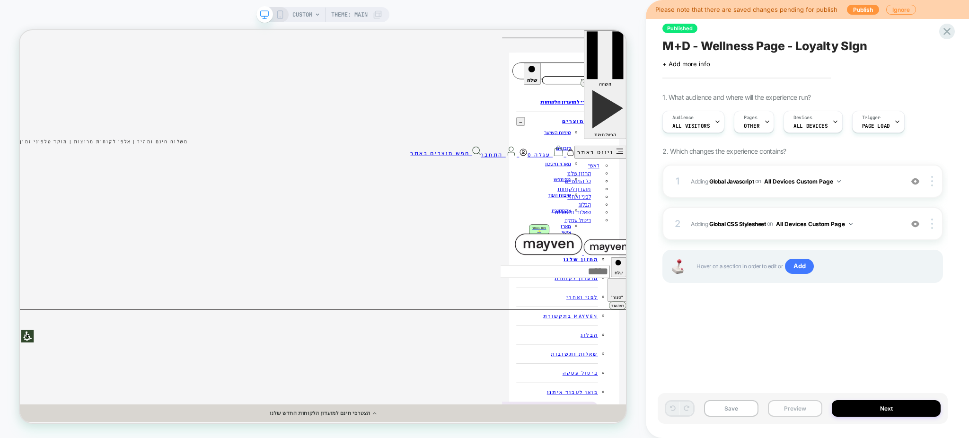
click at [786, 408] on button "Preview" at bounding box center [795, 408] width 54 height 17
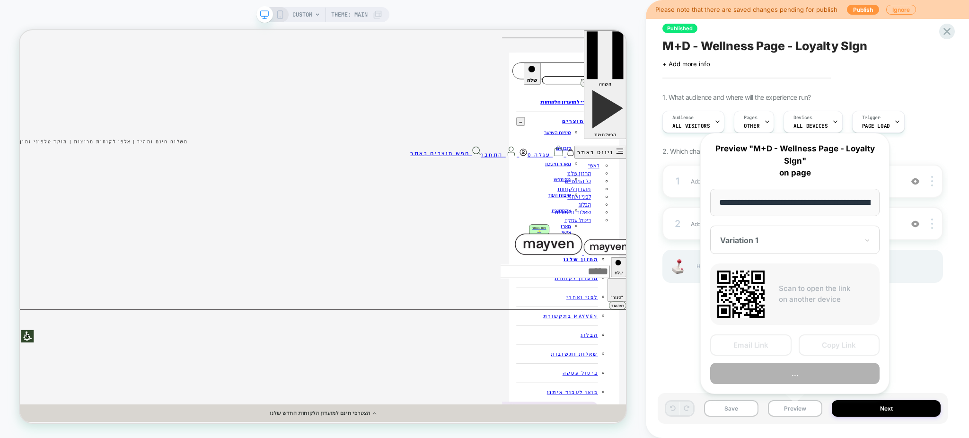
scroll to position [0, 99]
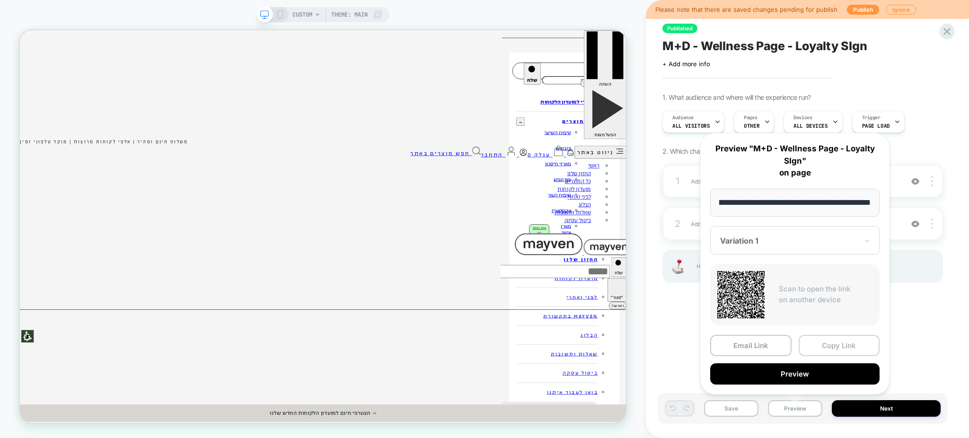
click at [822, 340] on button "Copy Link" at bounding box center [839, 345] width 81 height 21
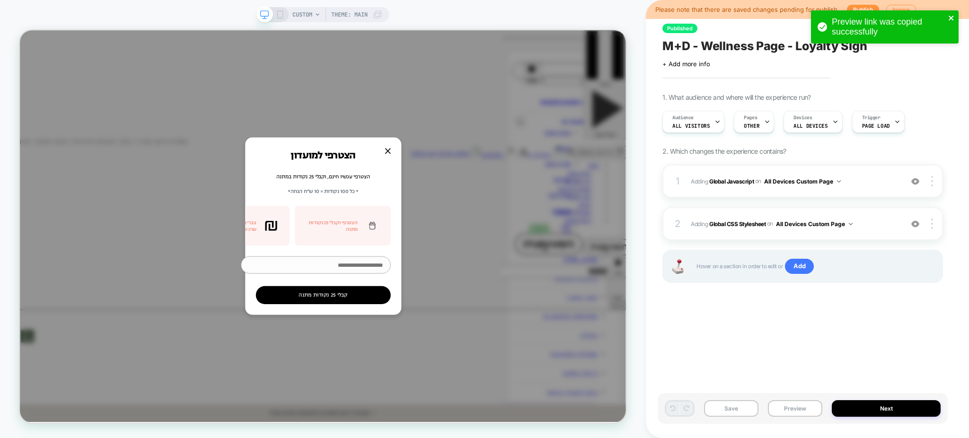
click at [951, 18] on icon "close" at bounding box center [951, 18] width 5 height 5
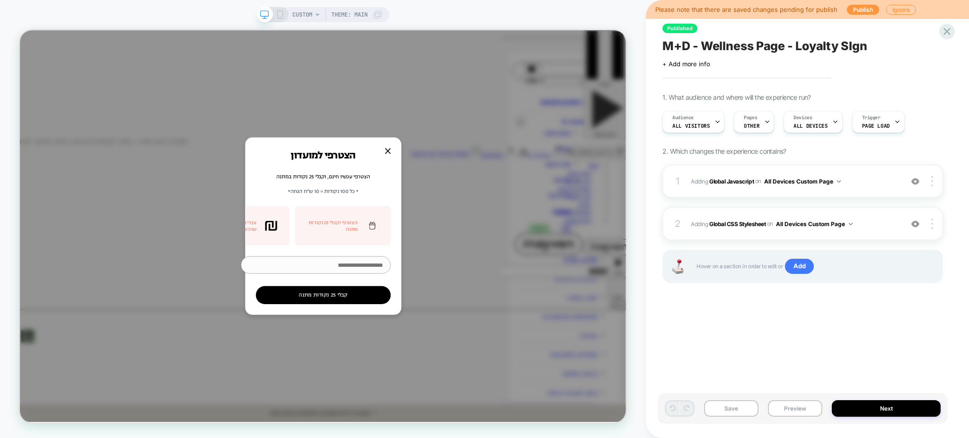
click at [948, 29] on div "Preview link was copied successfully" at bounding box center [884, 30] width 151 height 42
click at [947, 31] on icon at bounding box center [947, 31] width 7 height 7
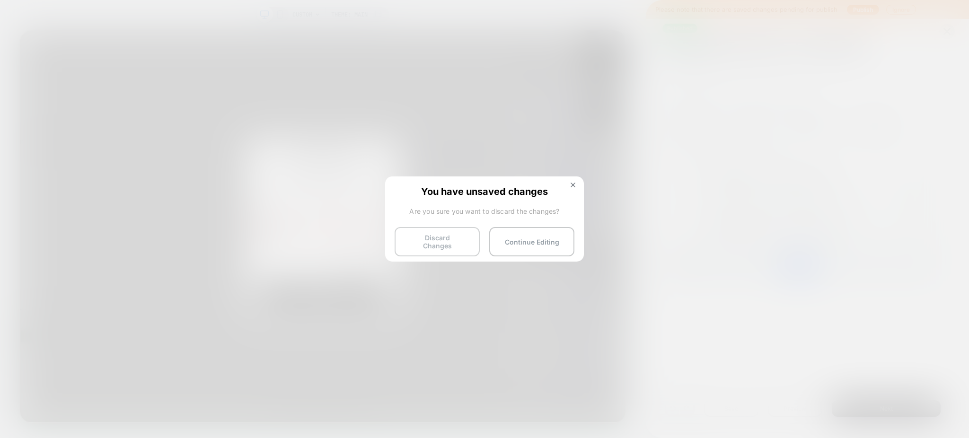
click at [422, 246] on button "Discard Changes" at bounding box center [437, 241] width 85 height 29
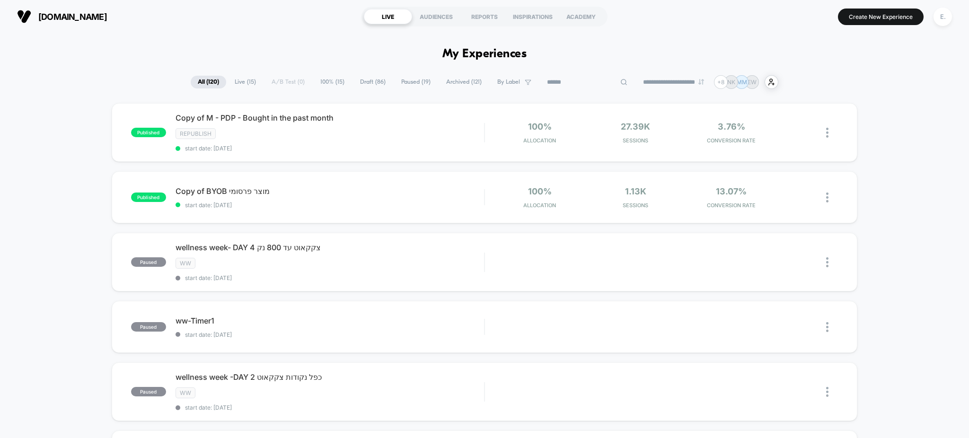
click at [573, 84] on input at bounding box center [587, 82] width 95 height 11
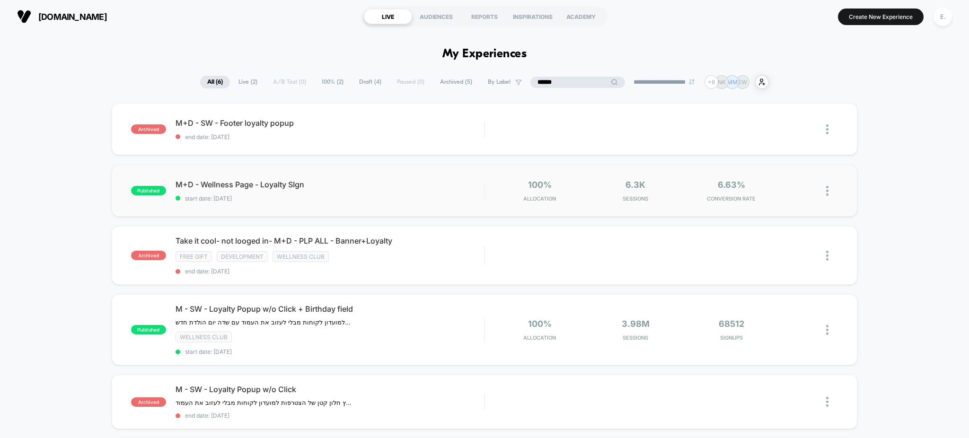
type input "******"
click at [406, 177] on div "published M+D - Wellness Page - Loyalty SIgn start date: [DATE] 100% Allocation…" at bounding box center [485, 191] width 746 height 52
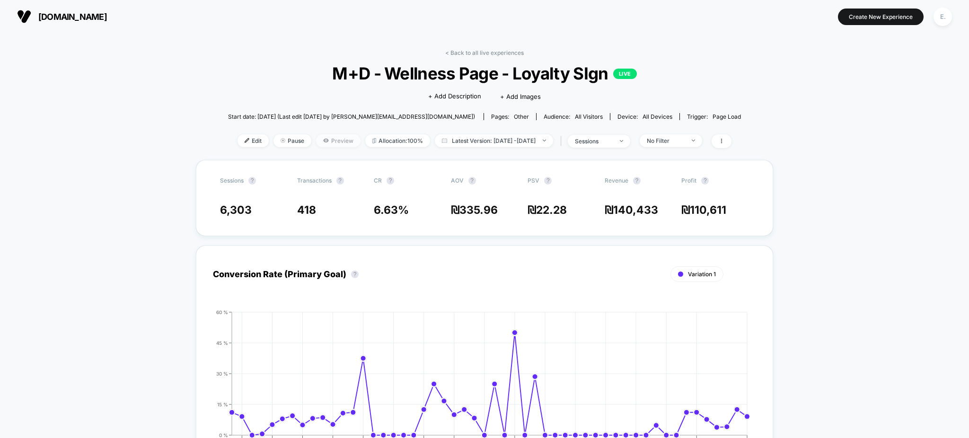
click at [322, 142] on span "Preview" at bounding box center [338, 140] width 44 height 13
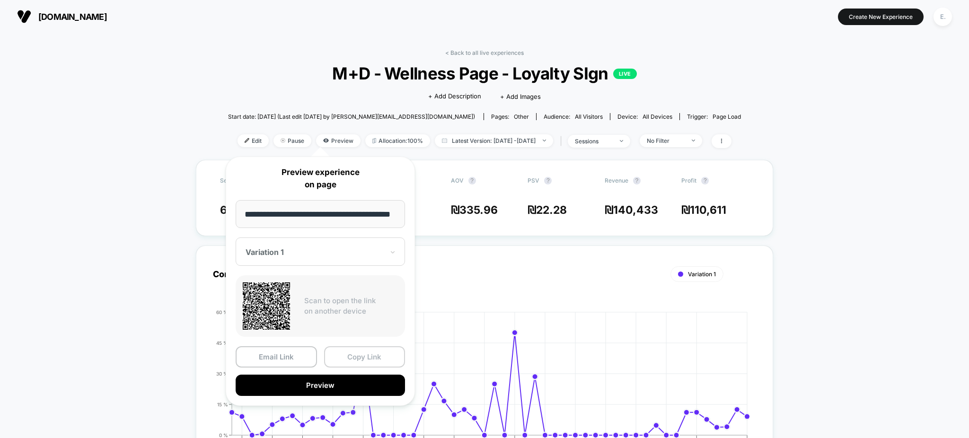
click at [362, 361] on button "Copy Link" at bounding box center [364, 356] width 81 height 21
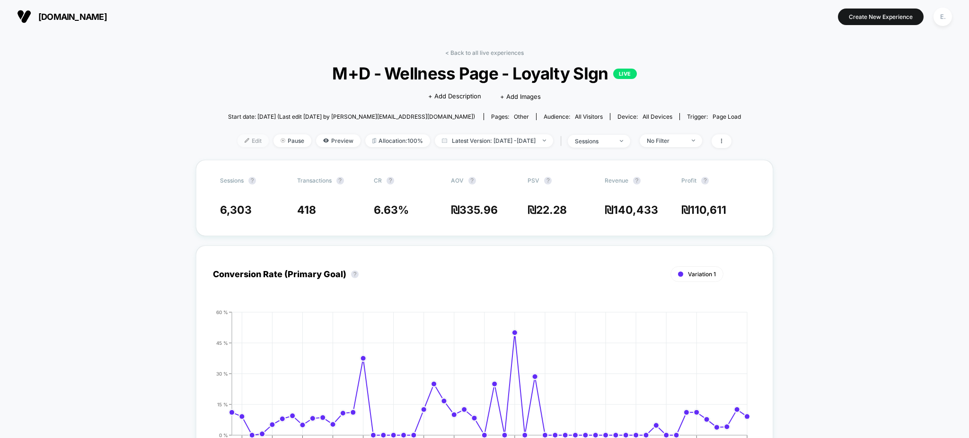
click at [246, 139] on span "Edit" at bounding box center [253, 140] width 31 height 13
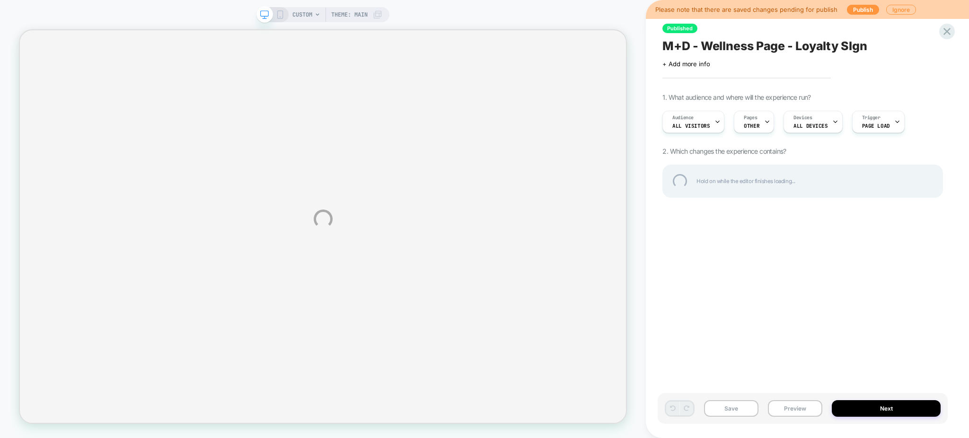
click at [709, 48] on div "M+D - Wellness Page - Loyalty SIgn" at bounding box center [803, 46] width 281 height 14
click at [709, 48] on textarea "**********" at bounding box center [788, 46] width 250 height 15
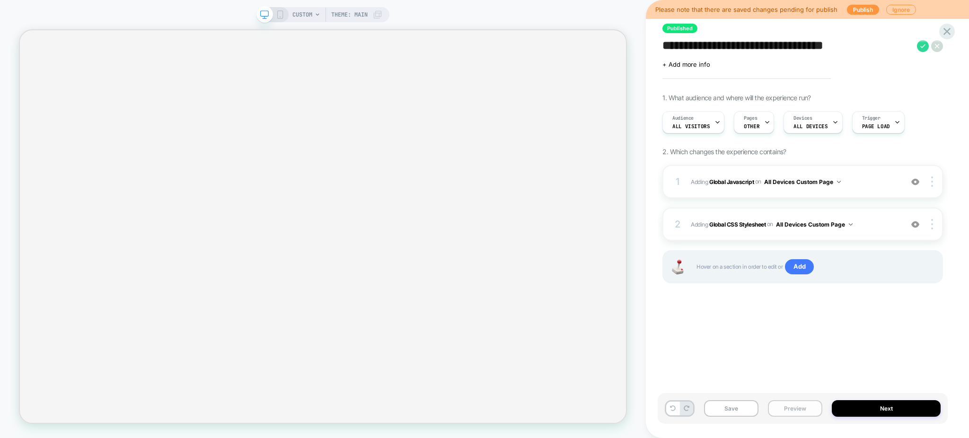
click at [791, 413] on button "Preview" at bounding box center [795, 408] width 54 height 17
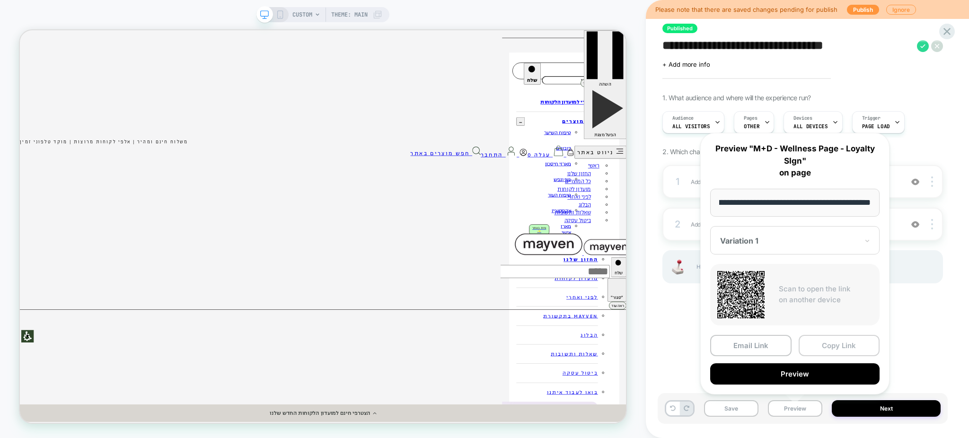
click at [831, 340] on button "Copy Link" at bounding box center [839, 345] width 81 height 21
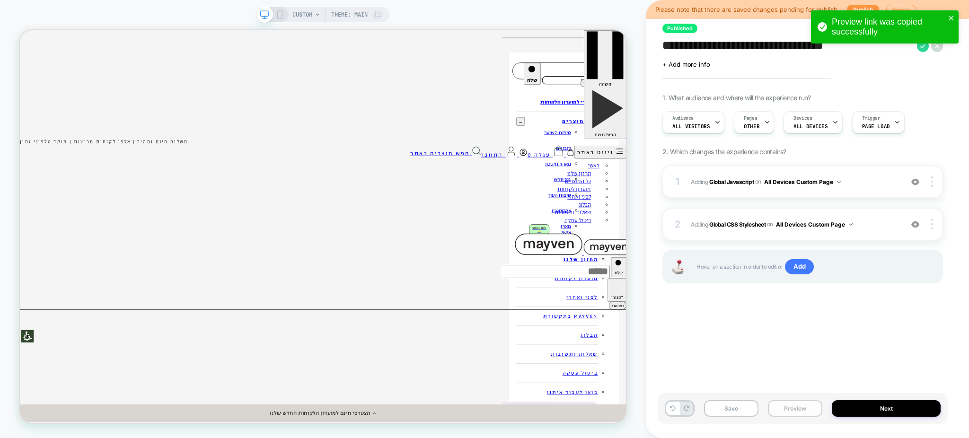
click at [796, 412] on button "Preview" at bounding box center [795, 408] width 54 height 17
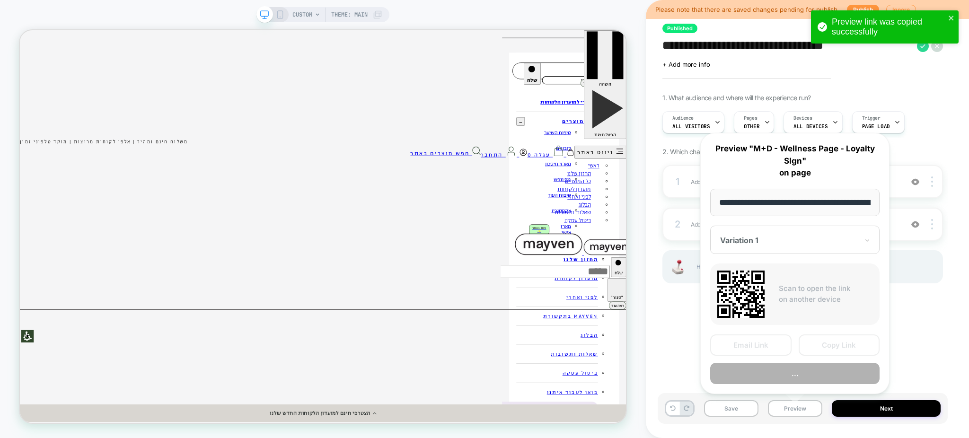
scroll to position [0, 99]
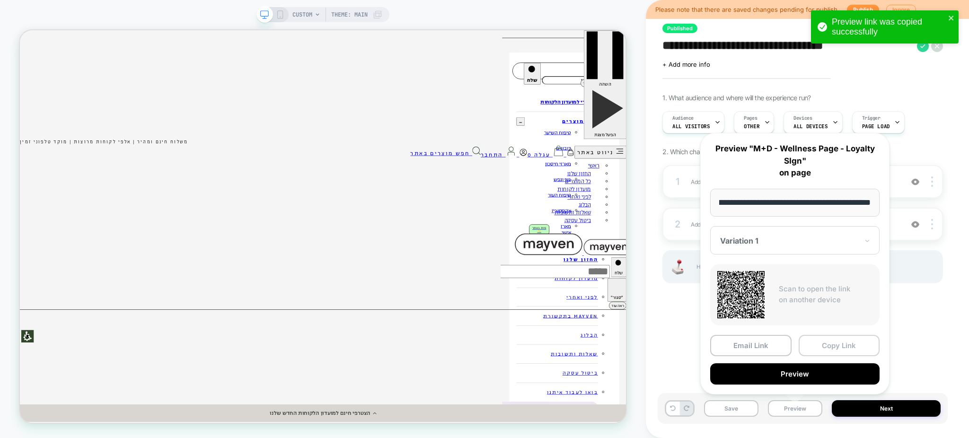
click at [818, 343] on button "Copy Link" at bounding box center [839, 345] width 81 height 21
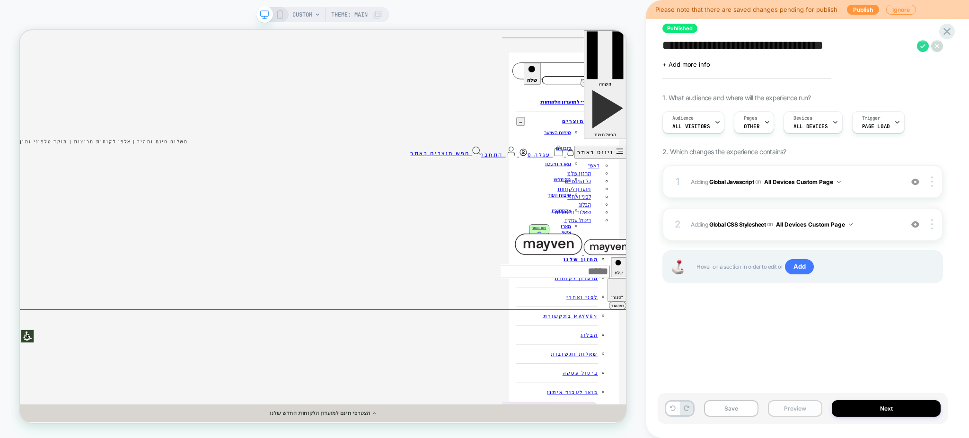
click at [805, 412] on button "Preview" at bounding box center [795, 408] width 54 height 17
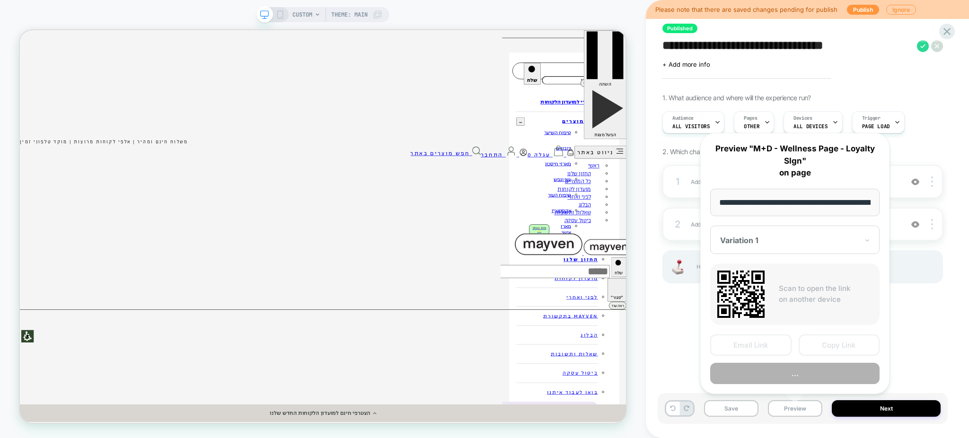
scroll to position [0, 99]
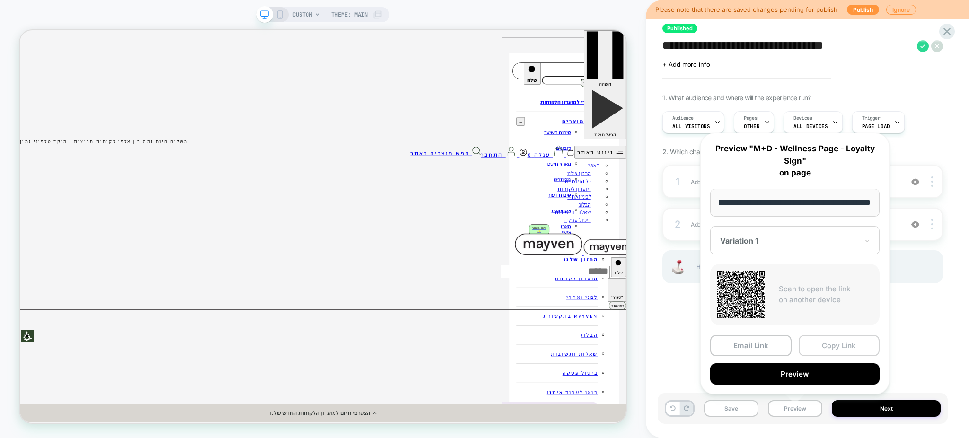
click at [840, 345] on button "Copy Link" at bounding box center [839, 345] width 81 height 21
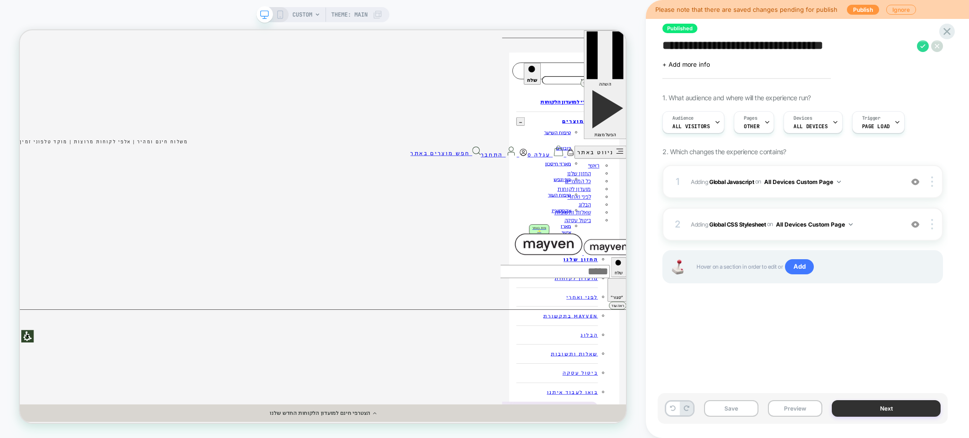
click at [862, 415] on button "Next" at bounding box center [886, 408] width 109 height 17
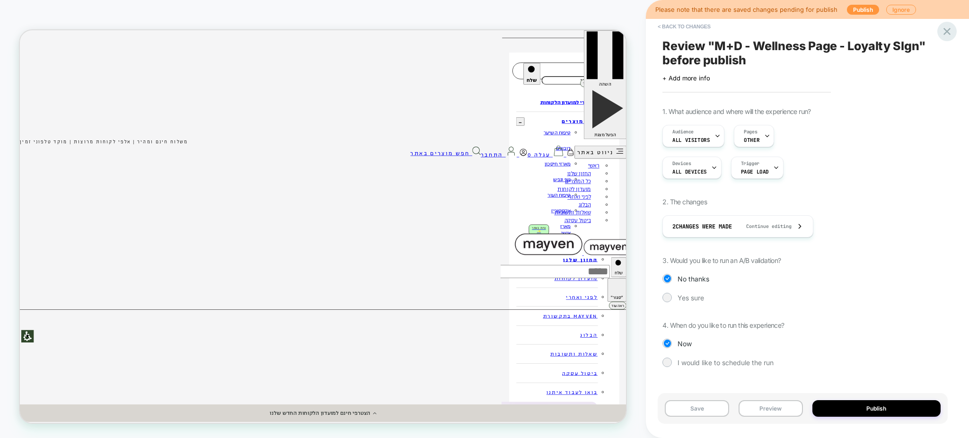
click at [946, 36] on icon at bounding box center [947, 31] width 13 height 13
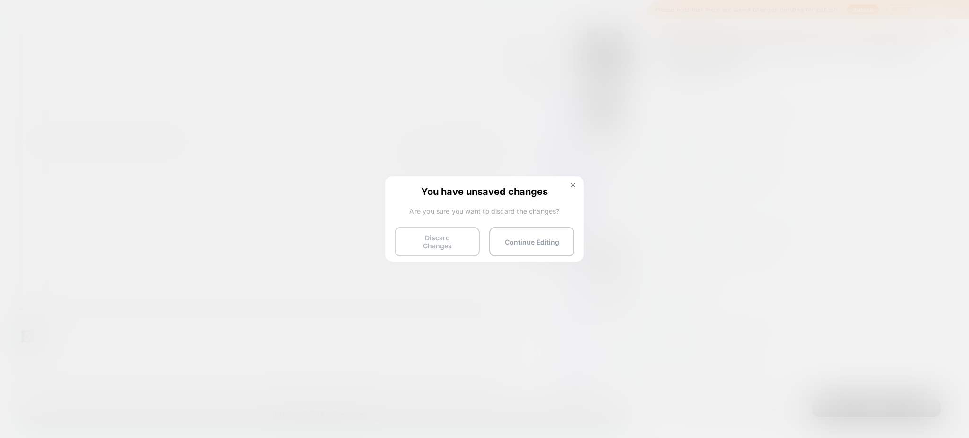
click at [465, 233] on button "Discard Changes" at bounding box center [437, 241] width 85 height 29
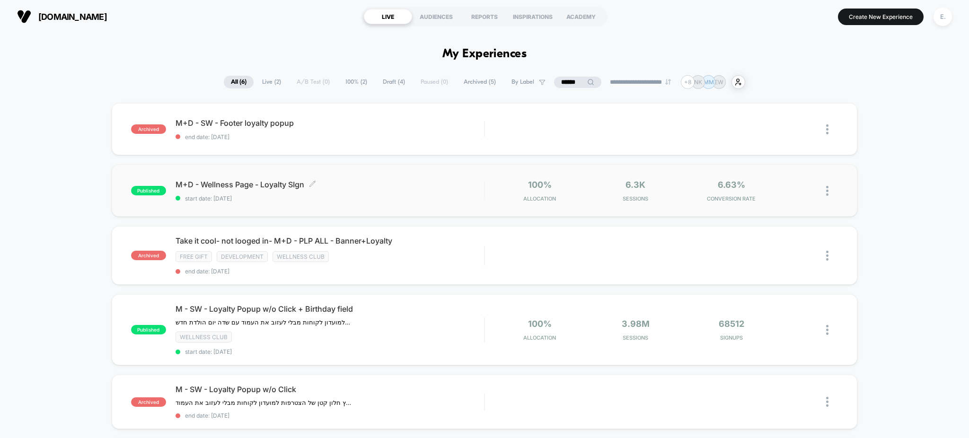
click at [419, 194] on div "M+D - Wellness Page - Loyalty SIgn Click to edit experience details Click to ed…" at bounding box center [330, 191] width 309 height 22
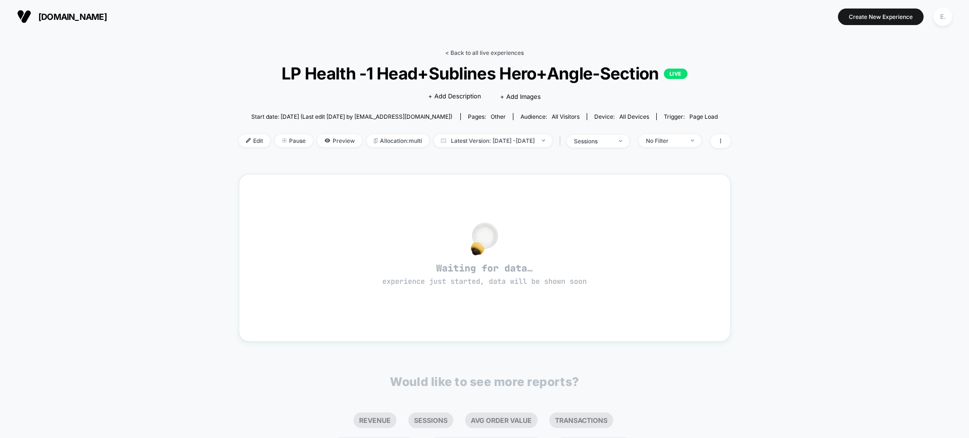
click at [482, 51] on link "< Back to all live experiences" at bounding box center [484, 52] width 79 height 7
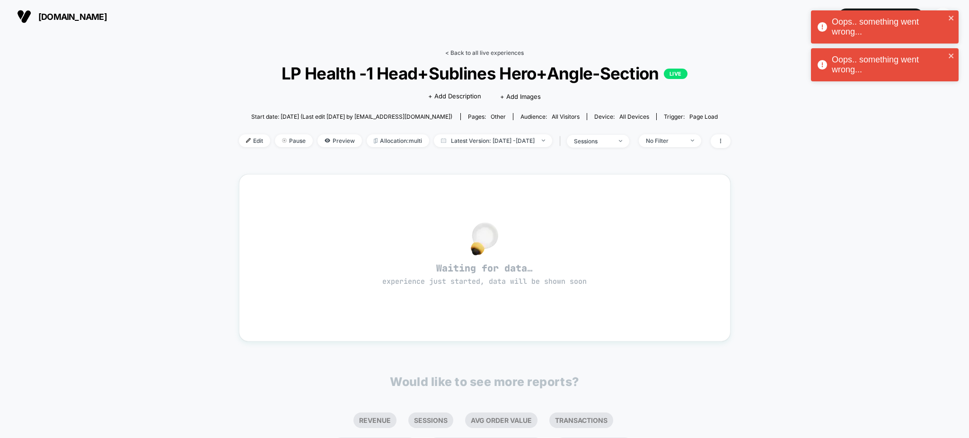
click at [482, 53] on link "< Back to all live experiences" at bounding box center [484, 52] width 79 height 7
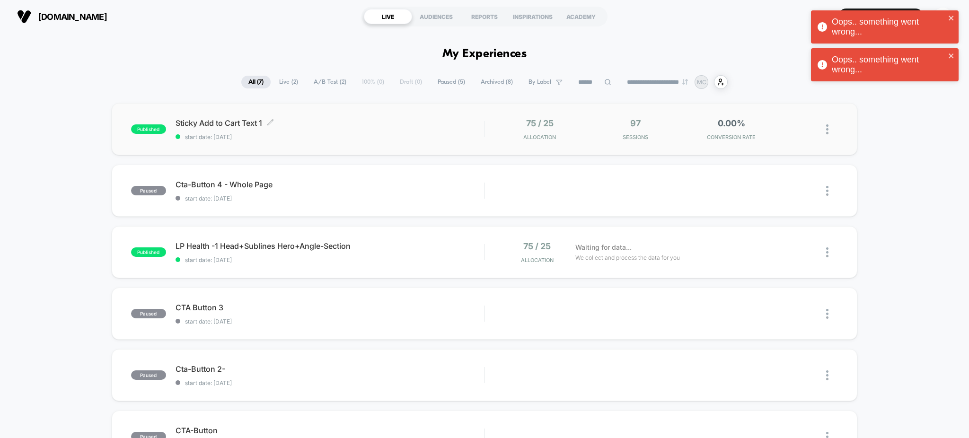
click at [383, 122] on span "Sticky Add to Cart Text 1 Click to edit experience details" at bounding box center [330, 122] width 309 height 9
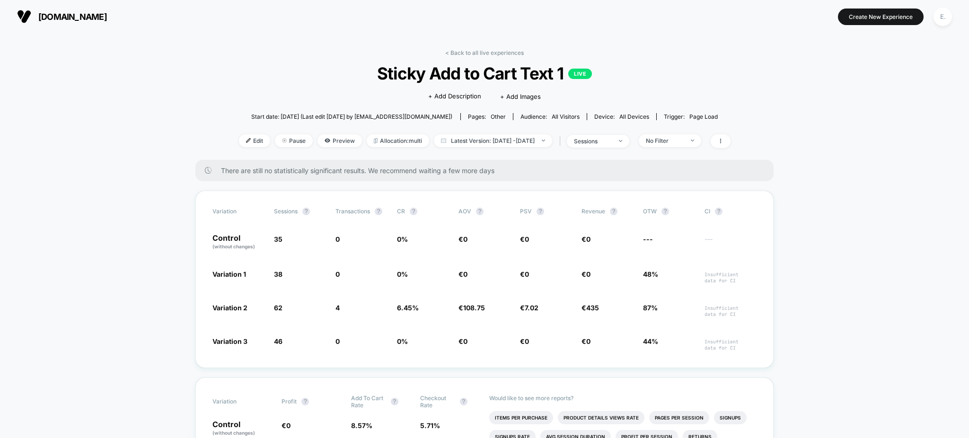
drag, startPoint x: 484, startPoint y: 56, endPoint x: 482, endPoint y: 62, distance: 6.4
click at [482, 62] on div "< Back to all live experiences Sticky Add to Cart Text 1 LIVE Click to edit exp…" at bounding box center [485, 104] width 492 height 111
click at [478, 52] on link "< Back to all live experiences" at bounding box center [484, 52] width 79 height 7
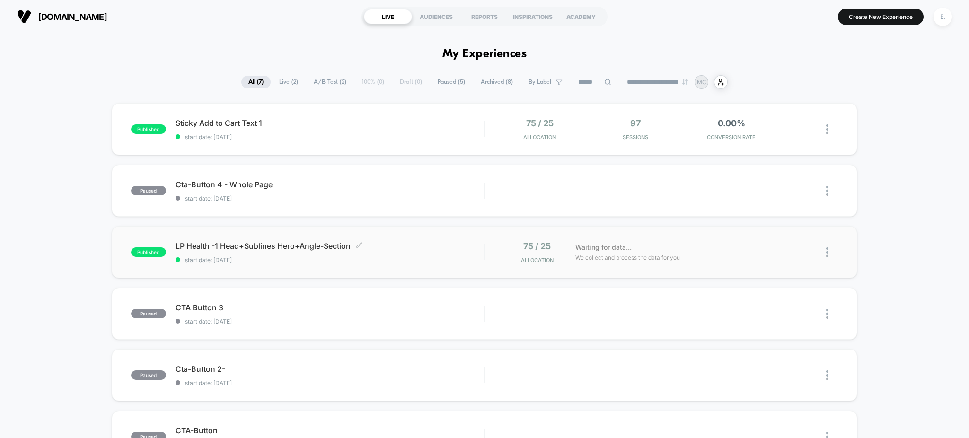
click at [403, 248] on span "LP Health -1 Head+Sublines Hero+Angle-Section Click to edit experience details" at bounding box center [330, 245] width 309 height 9
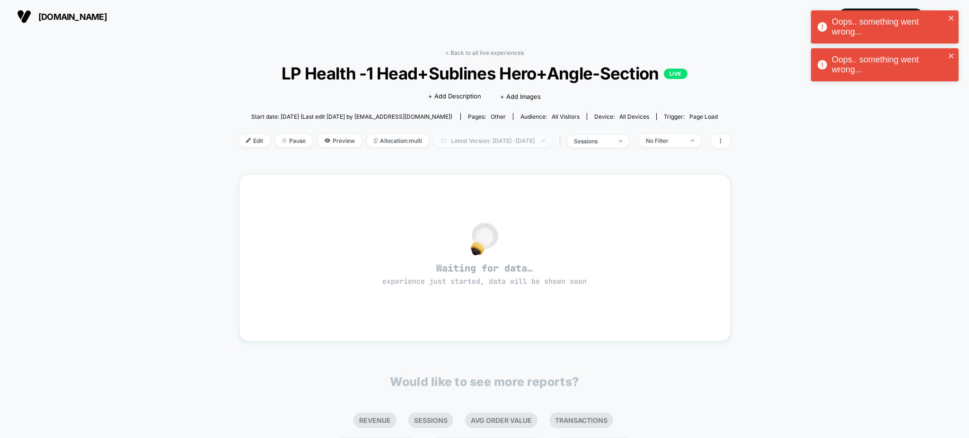
click at [474, 144] on span "Latest Version: Aug 11, 2025 - Aug 13, 2025" at bounding box center [493, 140] width 118 height 13
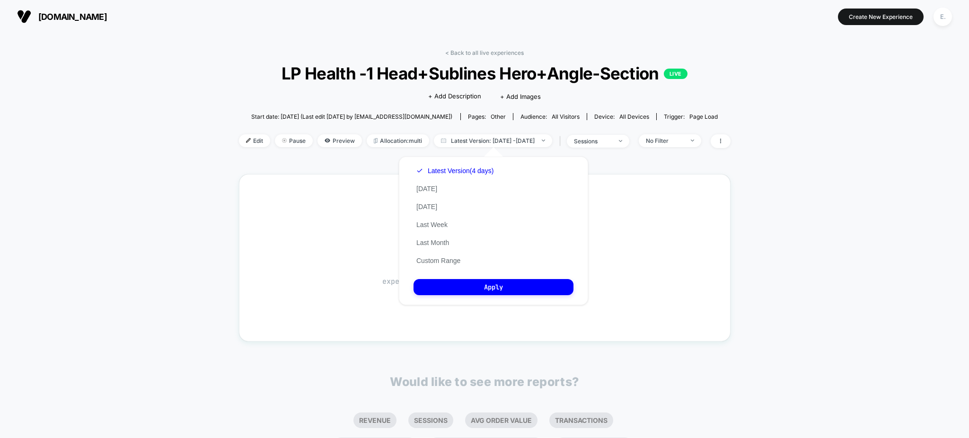
click at [462, 60] on div "< Back to all live experiences LP Health -1 Head+Sublines Hero+Angle-Section LI…" at bounding box center [485, 104] width 492 height 111
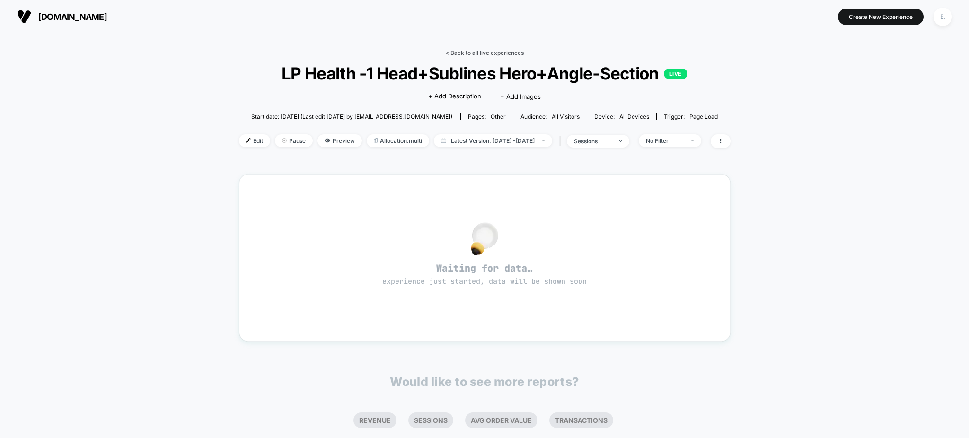
click at [462, 52] on link "< Back to all live experiences" at bounding box center [484, 52] width 79 height 7
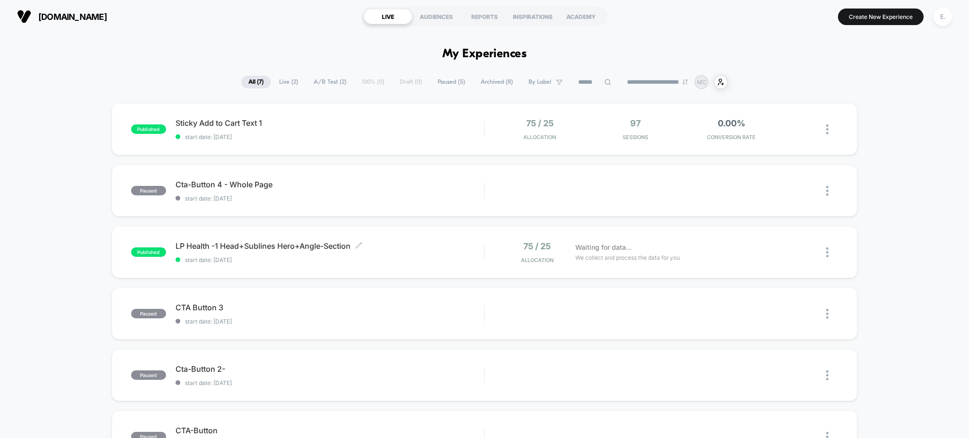
drag, startPoint x: 416, startPoint y: 246, endPoint x: 418, endPoint y: 241, distance: 5.4
click at [416, 246] on span "LP Health -1 Head+Sublines Hero+Angle-Section Click to edit experience details" at bounding box center [330, 245] width 309 height 9
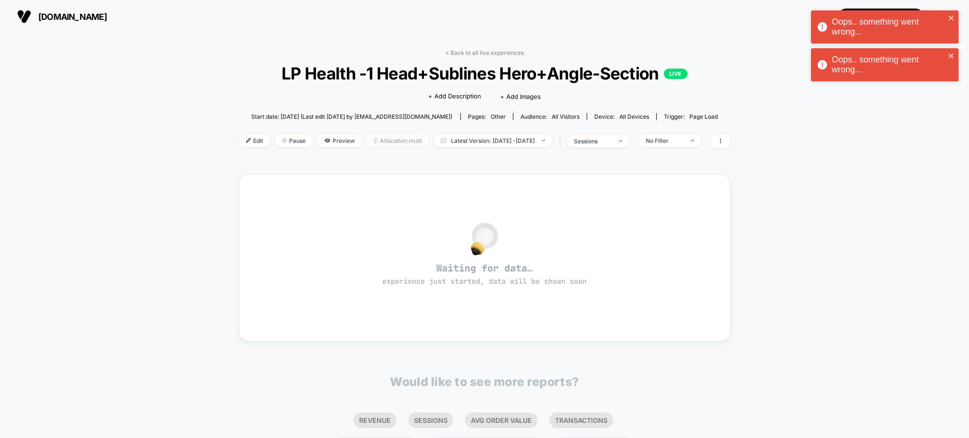
click at [367, 139] on span "Allocation: multi" at bounding box center [398, 140] width 62 height 13
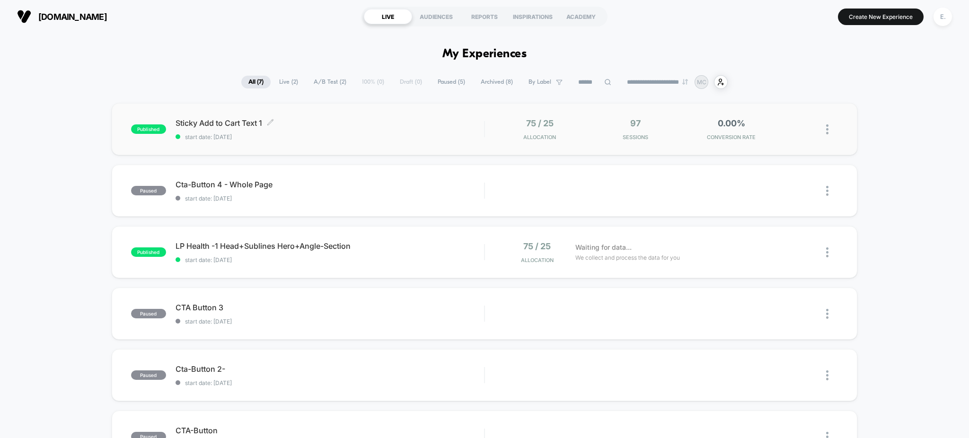
click at [400, 130] on div "Sticky Add to Cart Text 1 Click to edit experience details Click to edit experi…" at bounding box center [330, 129] width 309 height 22
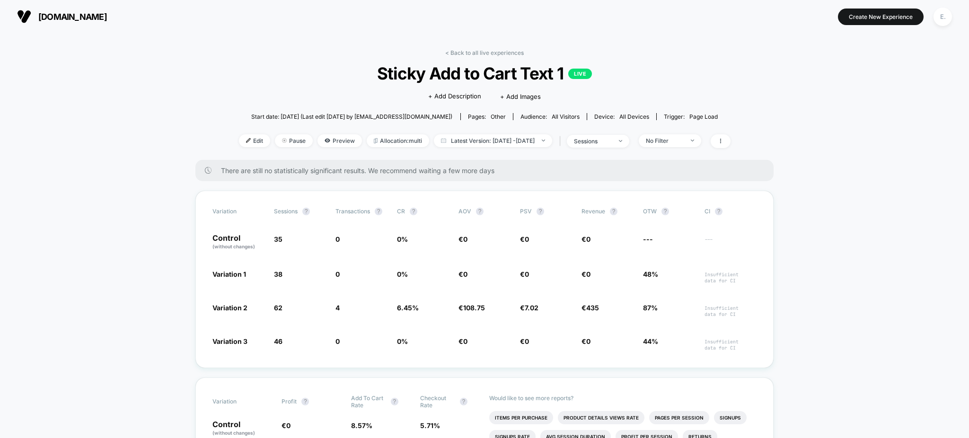
click at [490, 56] on div "< Back to all live experiences Sticky Add to Cart Text 1 LIVE Click to edit exp…" at bounding box center [485, 104] width 492 height 111
click at [489, 50] on link "< Back to all live experiences" at bounding box center [484, 52] width 79 height 7
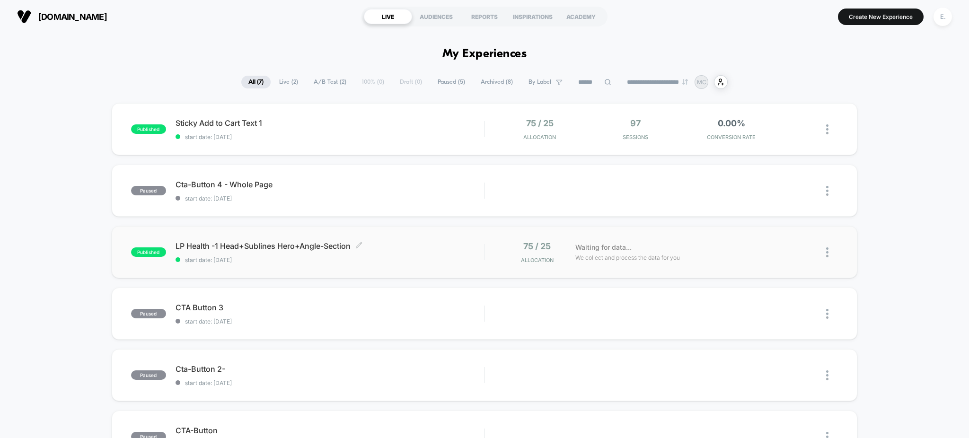
click at [436, 254] on div "LP Health -1 Head+Sublines Hero+Angle-Section Click to edit experience details …" at bounding box center [330, 252] width 309 height 22
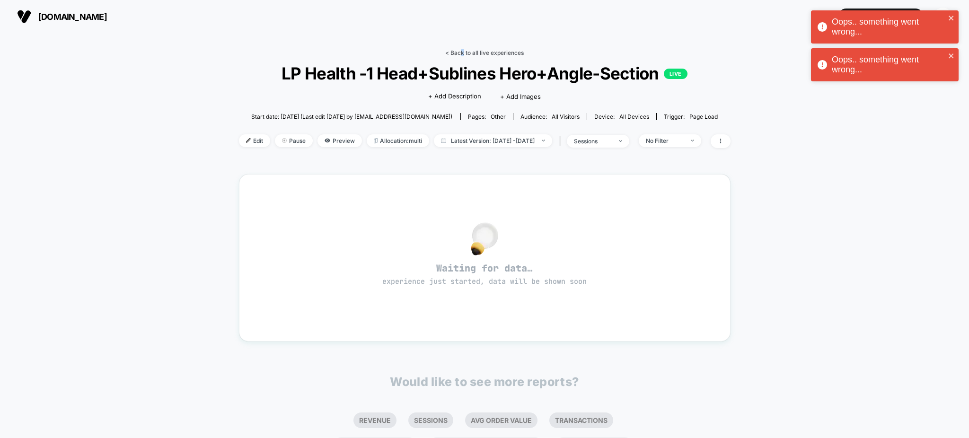
click at [461, 50] on div "< Back to all live experiences LP Health -1 Head+Sublines Hero+Angle-Section LI…" at bounding box center [485, 288] width 492 height 491
click at [464, 57] on div "< Back to all live experiences LP Health -1 Head+Sublines Hero+Angle-Section LI…" at bounding box center [485, 104] width 492 height 111
click at [455, 49] on link "< Back to all live experiences" at bounding box center [484, 52] width 79 height 7
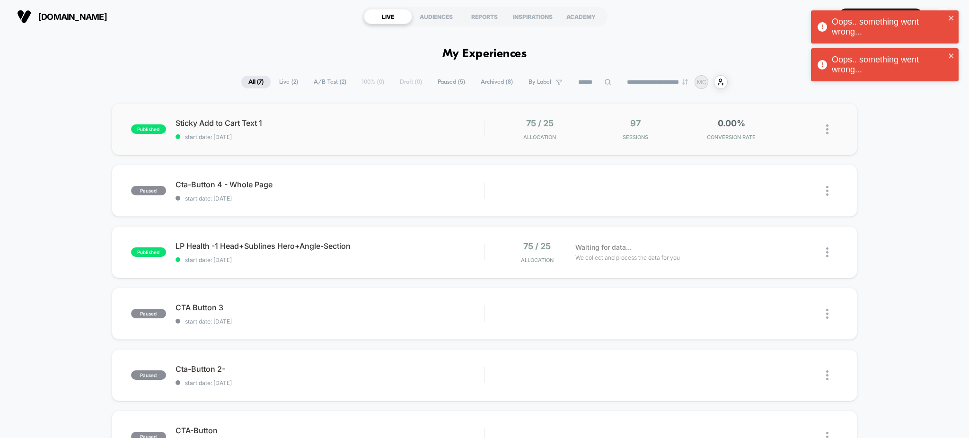
click at [343, 143] on div "published Sticky Add to Cart Text 1 start date: [DATE] 75 / 25 Allocation 97 Se…" at bounding box center [485, 129] width 746 height 52
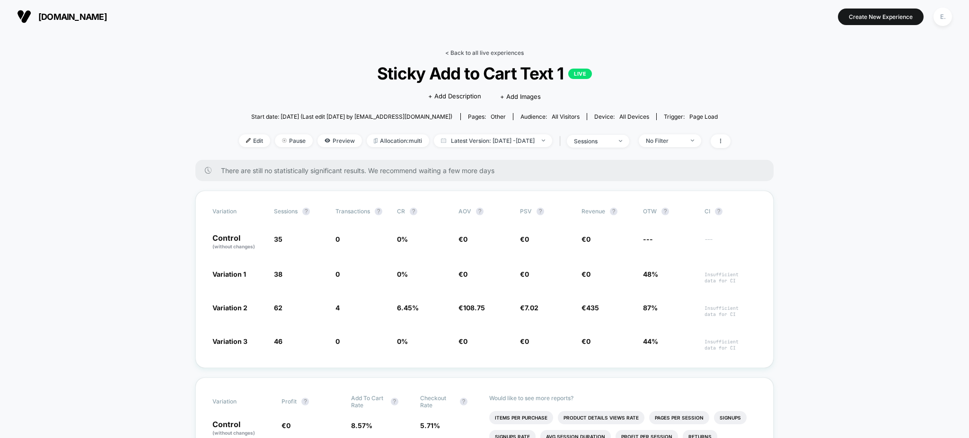
click at [446, 56] on link "< Back to all live experiences" at bounding box center [484, 52] width 79 height 7
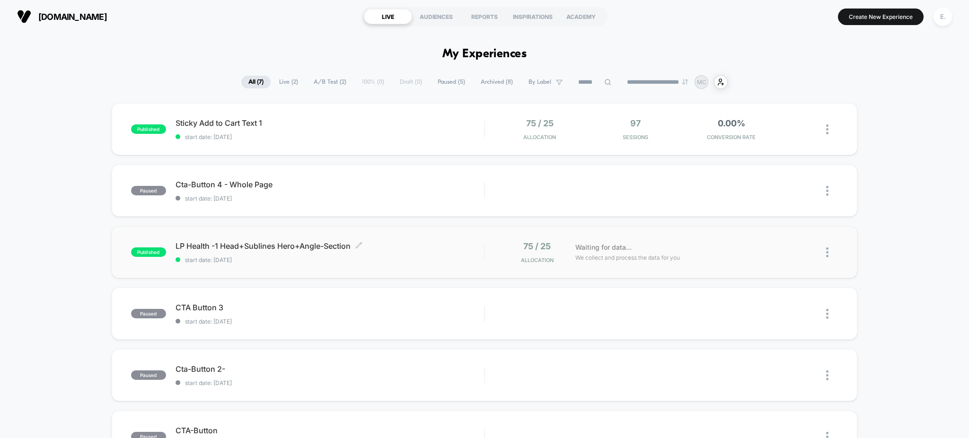
click at [482, 248] on span "LP Health -1 Head+Sublines Hero+Angle-Section Click to edit experience details" at bounding box center [330, 245] width 309 height 9
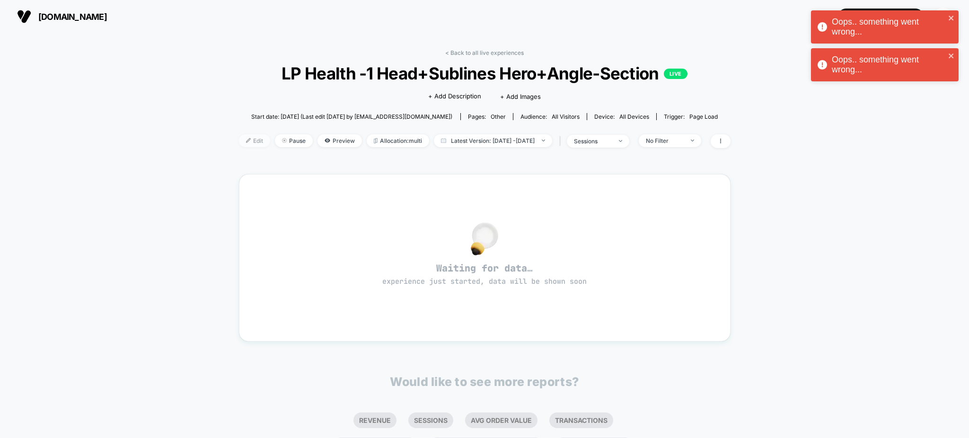
click at [239, 141] on span "Edit" at bounding box center [254, 140] width 31 height 13
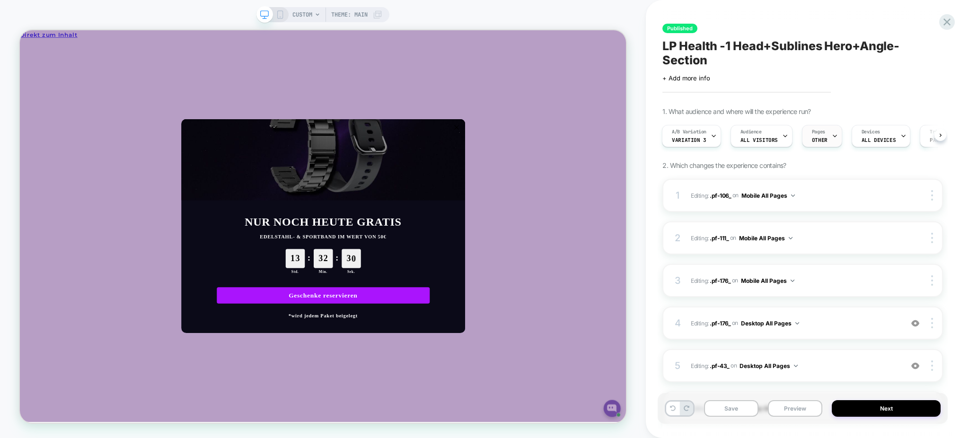
click at [818, 136] on div "Pages OTHER" at bounding box center [820, 135] width 35 height 21
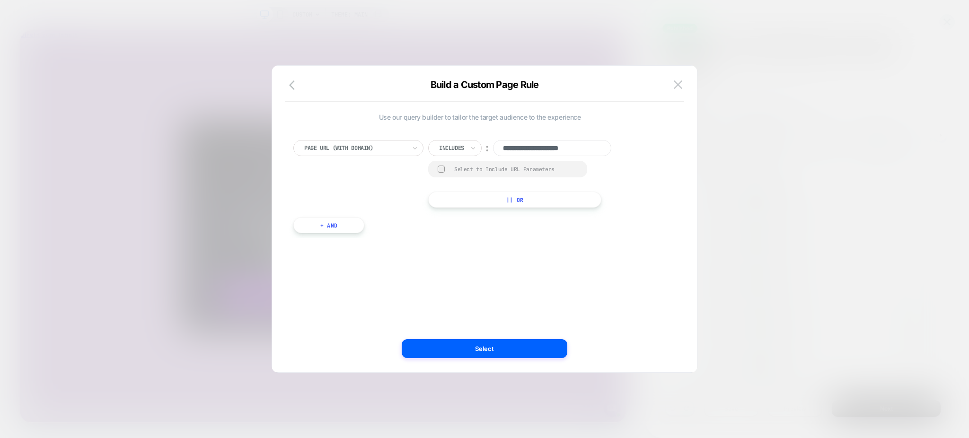
click at [666, 87] on div "Build a Custom Page Rule" at bounding box center [484, 90] width 425 height 23
click at [678, 92] on div "Build a Custom Page Rule" at bounding box center [484, 90] width 425 height 23
click at [678, 90] on button at bounding box center [678, 85] width 14 height 14
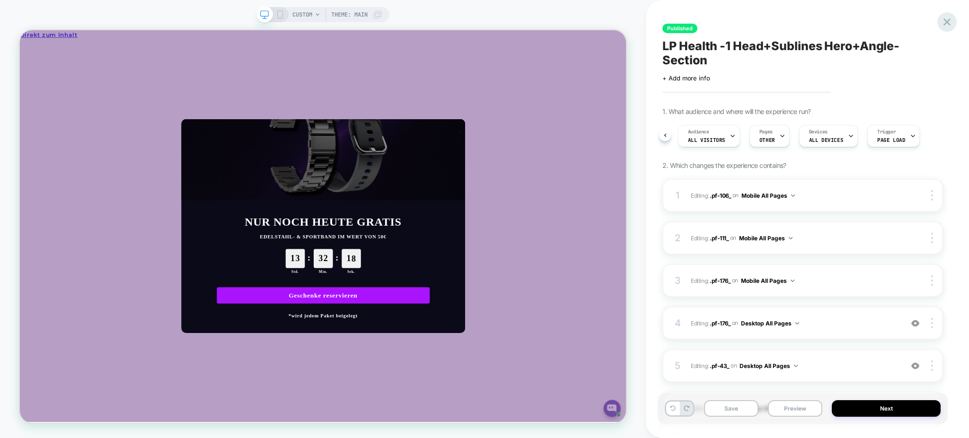
click at [947, 27] on icon at bounding box center [947, 22] width 13 height 13
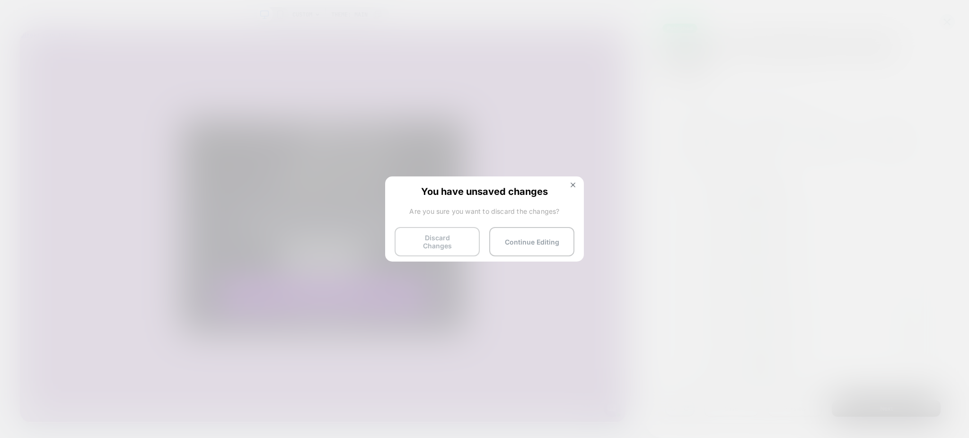
click at [435, 248] on button "Discard Changes" at bounding box center [437, 241] width 85 height 29
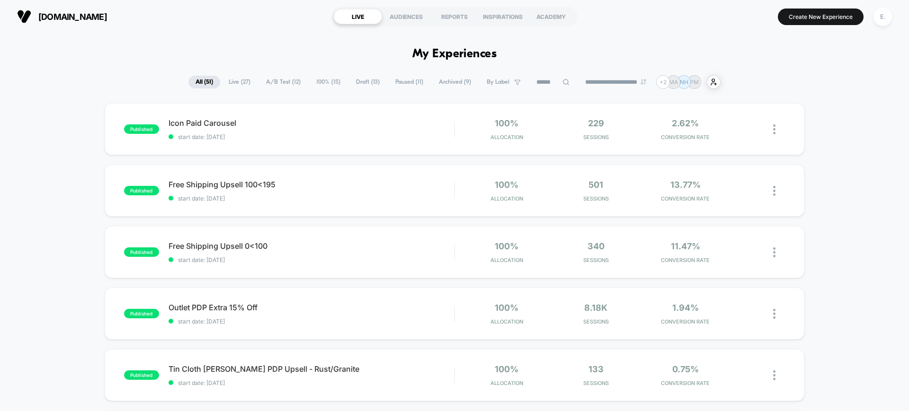
click at [892, 17] on button "E." at bounding box center [882, 16] width 24 height 19
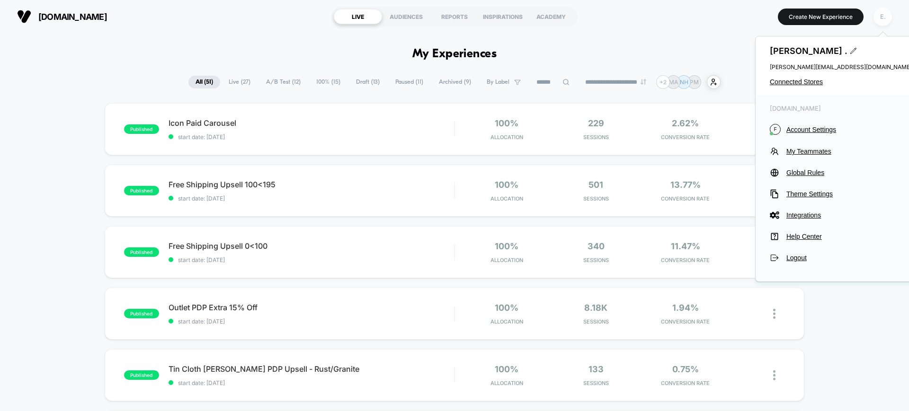
click at [886, 14] on div "E." at bounding box center [882, 17] width 18 height 18
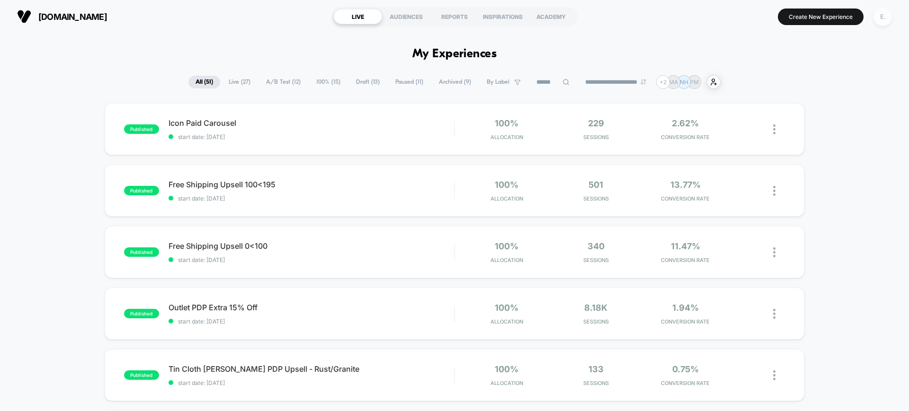
click at [886, 14] on div "E." at bounding box center [882, 17] width 18 height 18
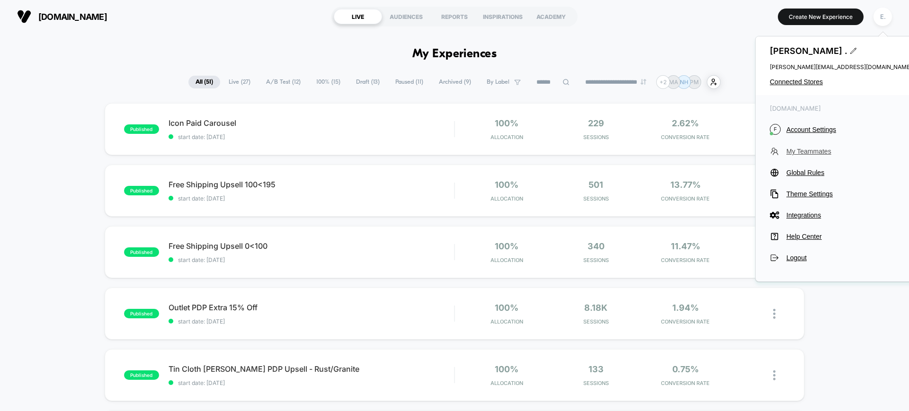
click at [807, 151] on span "My Teammates" at bounding box center [848, 152] width 125 height 8
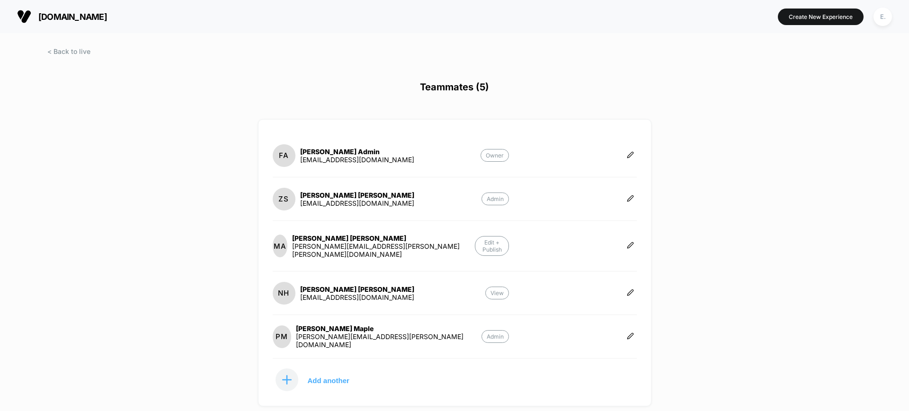
drag, startPoint x: 50, startPoint y: 51, endPoint x: 53, endPoint y: 37, distance: 14.1
click at [50, 51] on span at bounding box center [68, 51] width 43 height 8
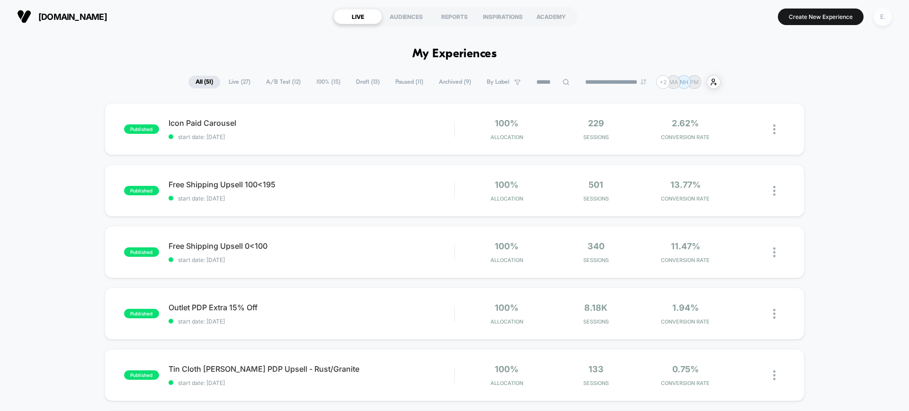
click at [878, 21] on div "E." at bounding box center [882, 17] width 18 height 18
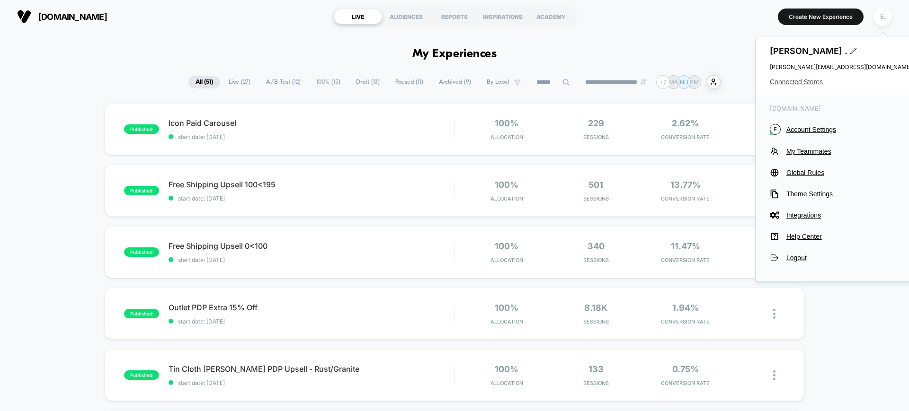
click at [790, 83] on span "Connected Stores" at bounding box center [841, 82] width 142 height 8
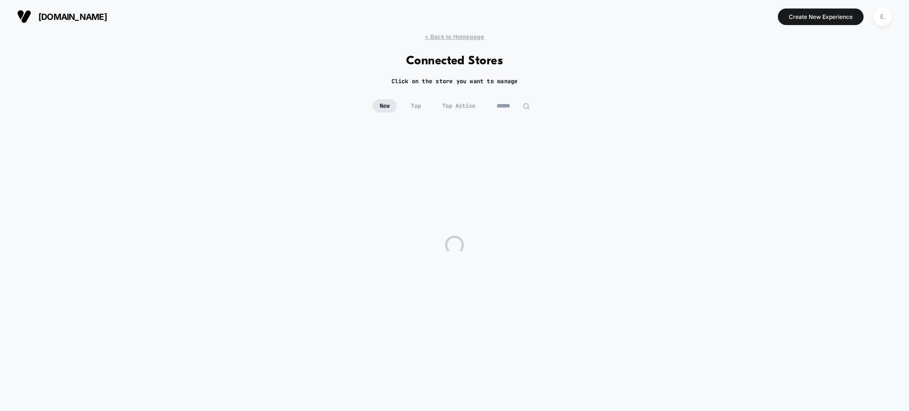
click at [512, 101] on input at bounding box center [512, 105] width 47 height 13
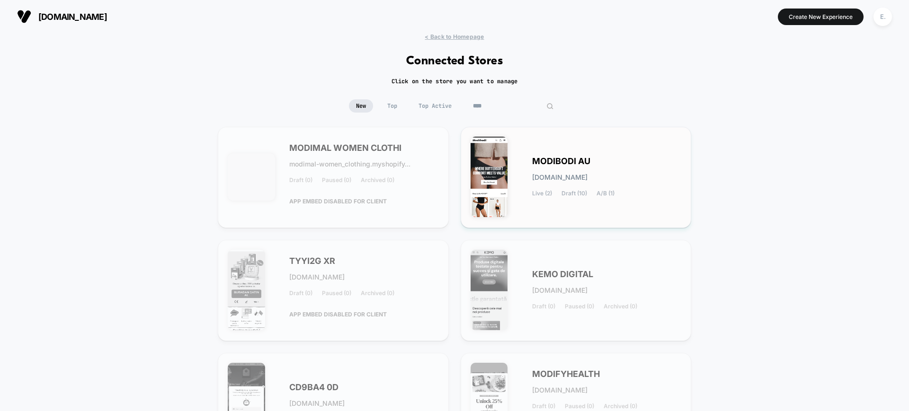
type input "****"
click at [607, 185] on div "MODIBODI AU modibodi-au.myshopify.com Live (2) Draft (10) A/B (1)" at bounding box center [607, 177] width 150 height 39
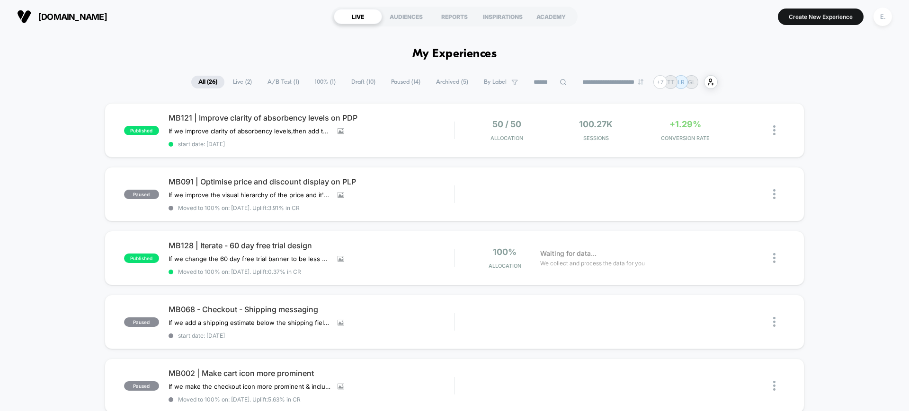
click at [349, 79] on span "Draft ( 10 )" at bounding box center [363, 82] width 38 height 13
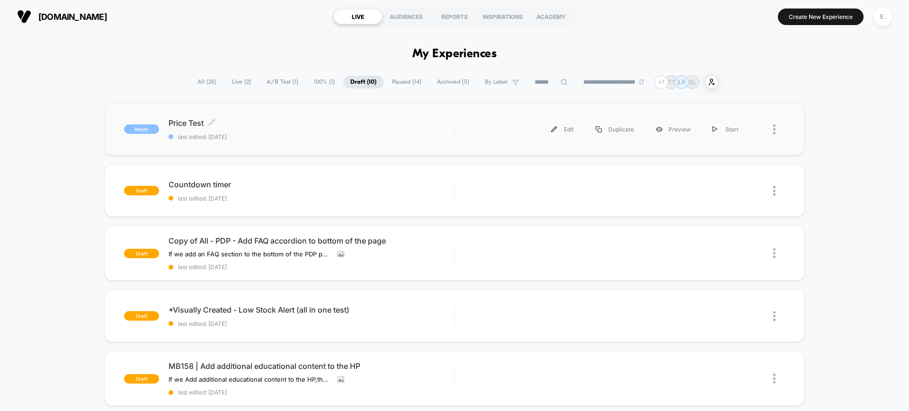
click at [340, 139] on span "last edited: 8/13/2025" at bounding box center [310, 136] width 285 height 7
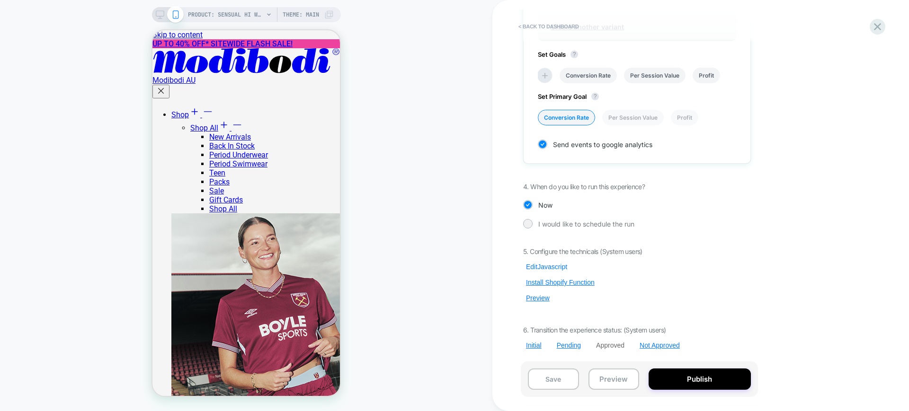
click at [558, 268] on button "Edit Javascript" at bounding box center [546, 267] width 47 height 9
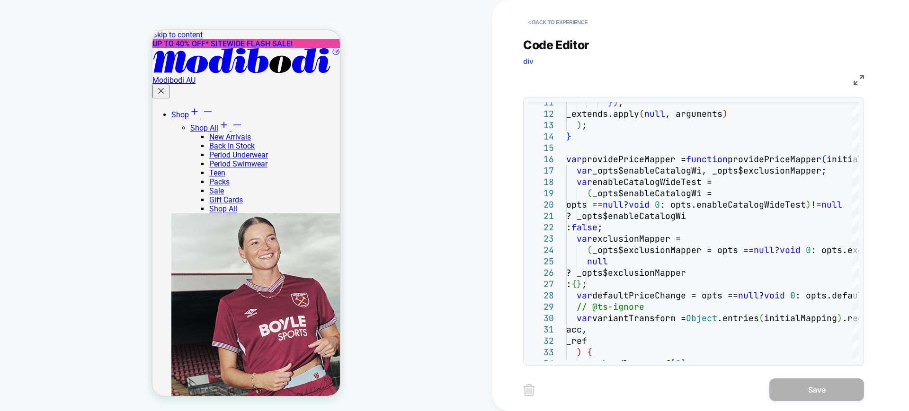
click at [861, 83] on img at bounding box center [858, 80] width 10 height 10
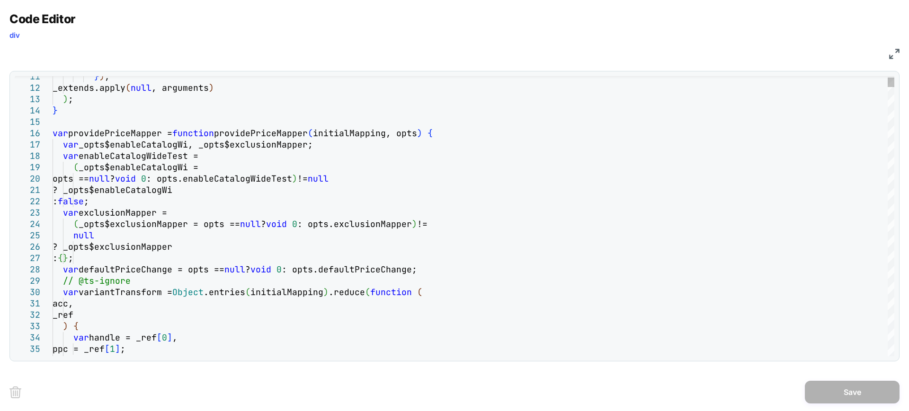
type textarea "**********"
type textarea "*"
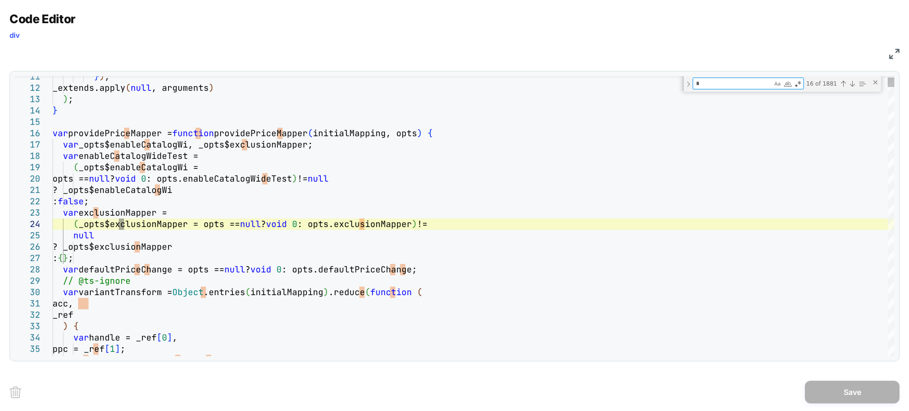
type textarea "**********"
type textarea "**"
type textarea "**********"
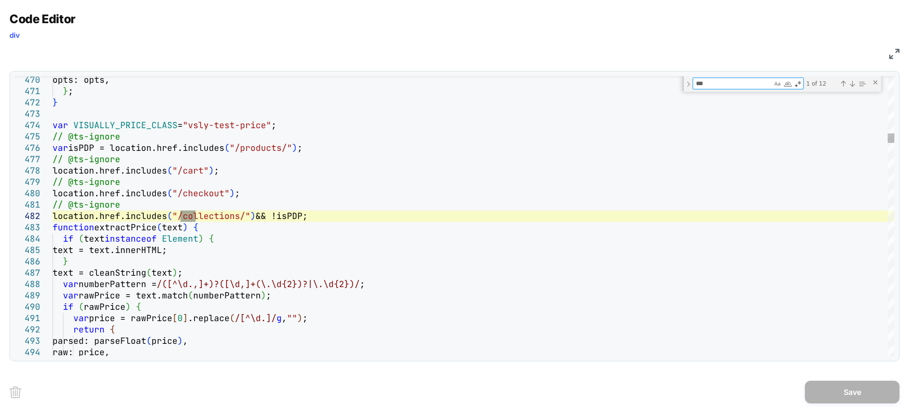
type textarea "****"
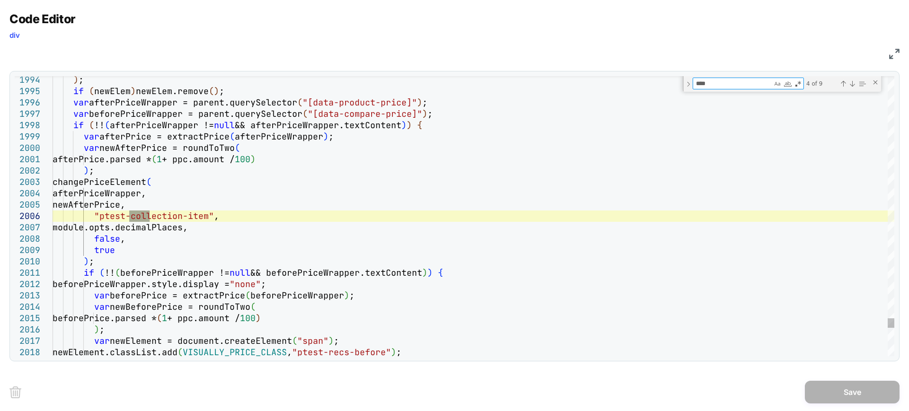
type textarea "**********"
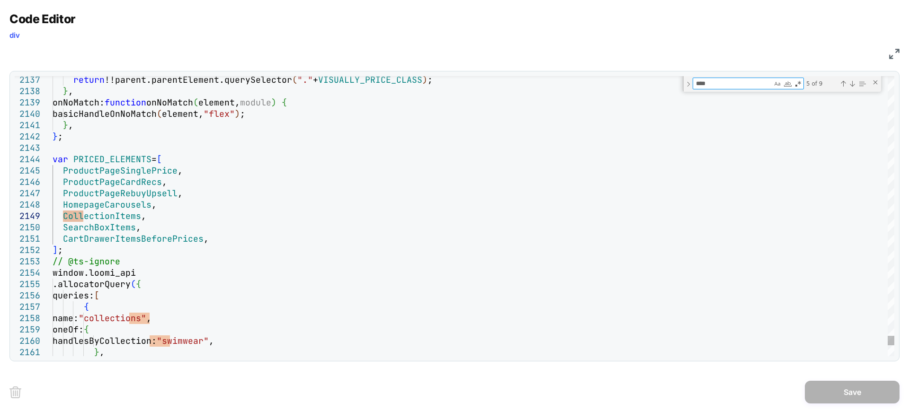
type textarea "*"
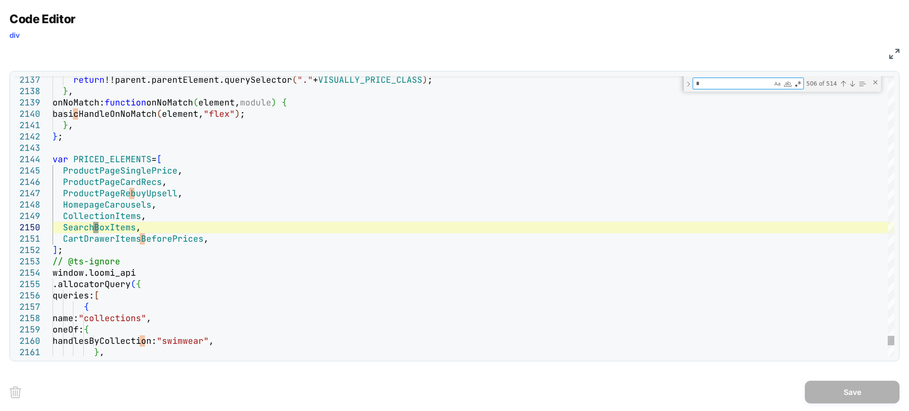
type textarea "**********"
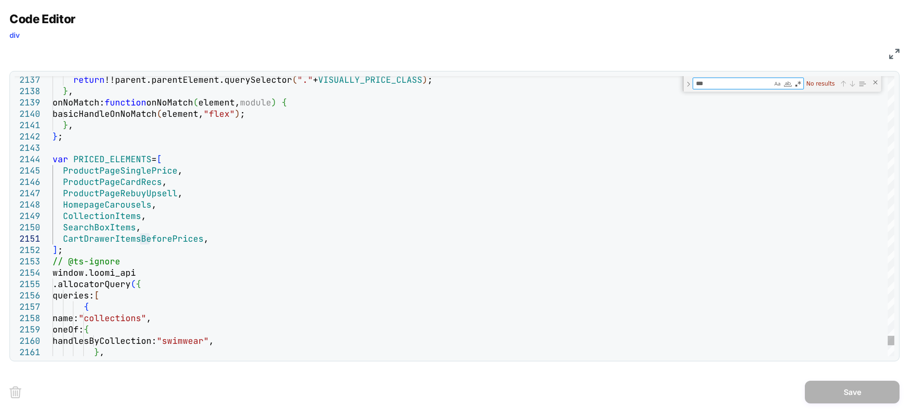
type textarea "**"
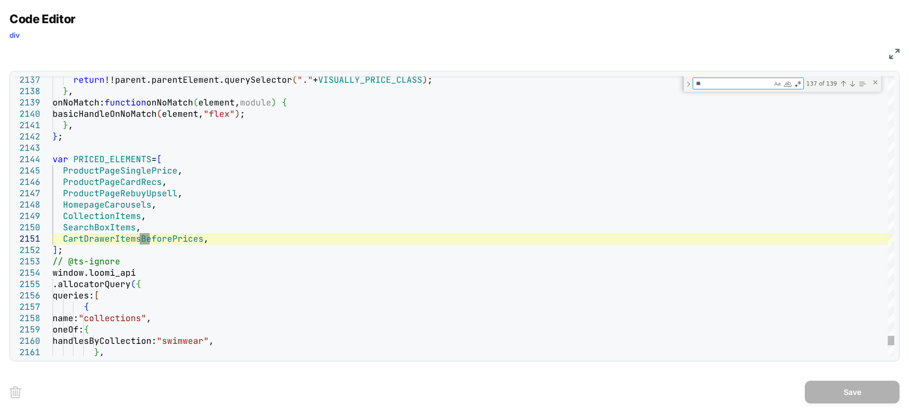
type textarea "**********"
type textarea "*"
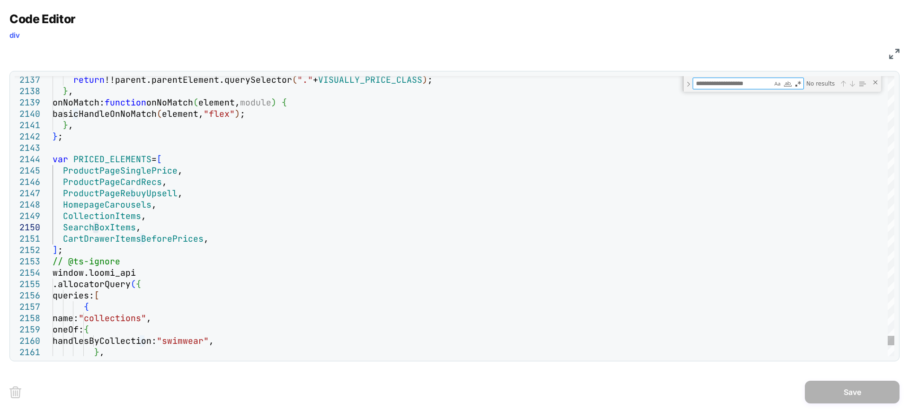
type textarea "**********"
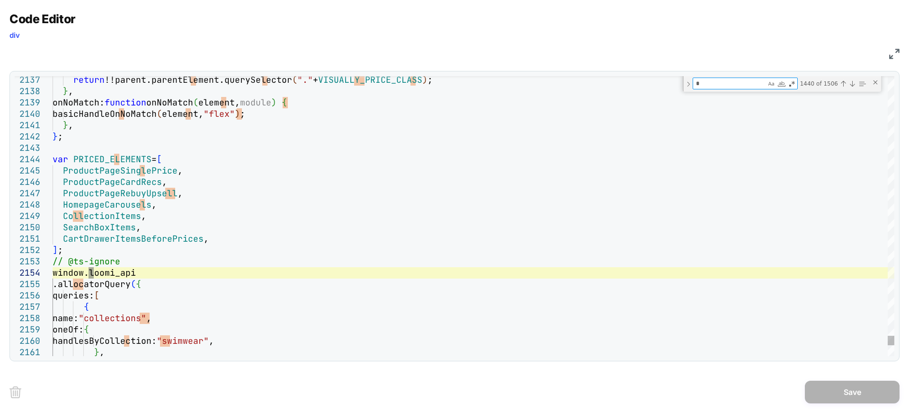
type textarea "**"
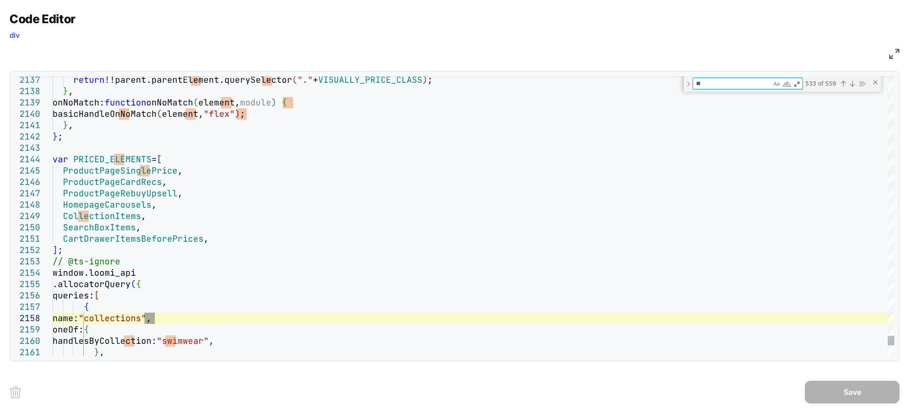
type textarea "**********"
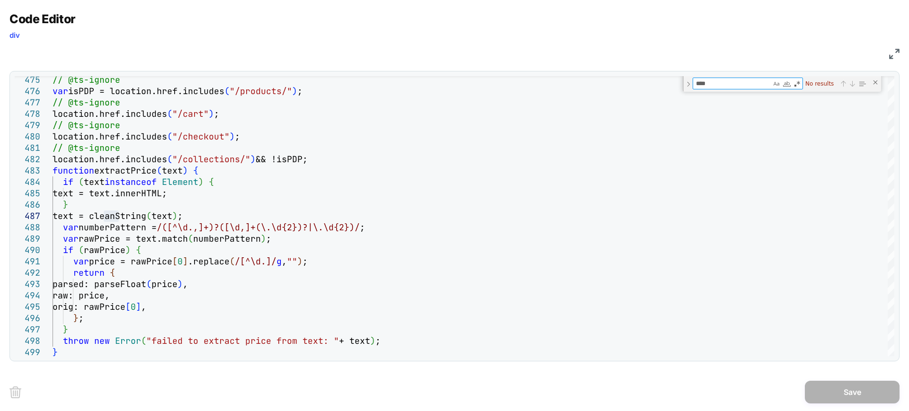
type textarea "****"
click at [717, 80] on textarea "****" at bounding box center [732, 83] width 78 height 11
type textarea "**********"
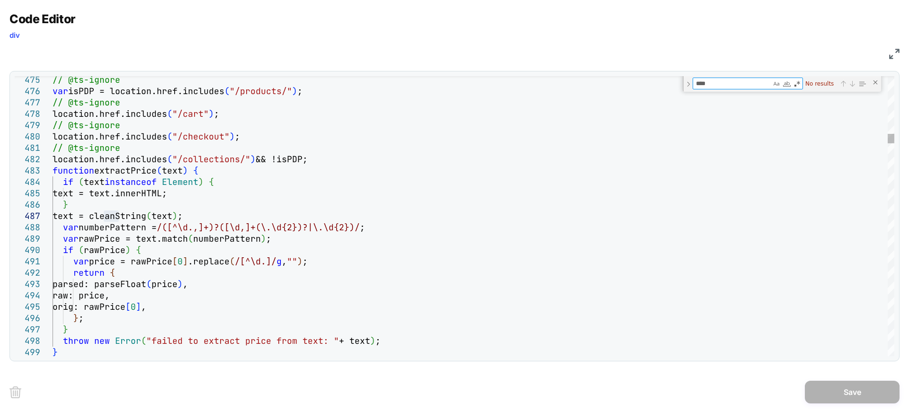
type textarea "*"
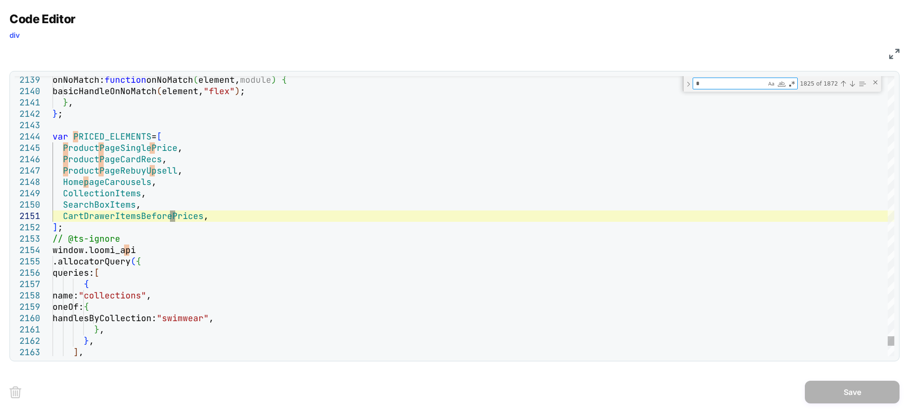
type textarea "**********"
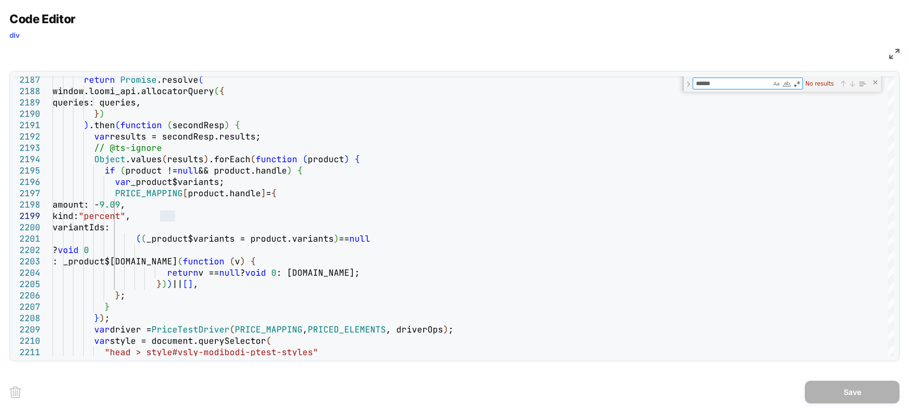
type textarea "******"
click at [893, 54] on img at bounding box center [894, 54] width 10 height 10
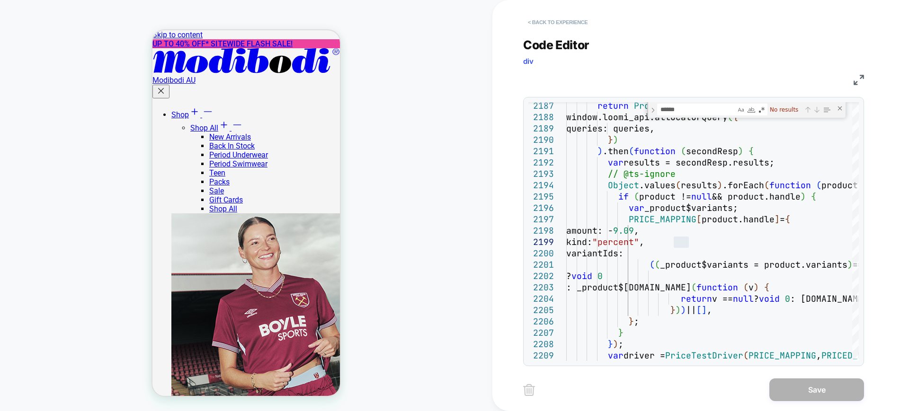
click at [578, 21] on button "< Back to experience" at bounding box center [557, 22] width 69 height 15
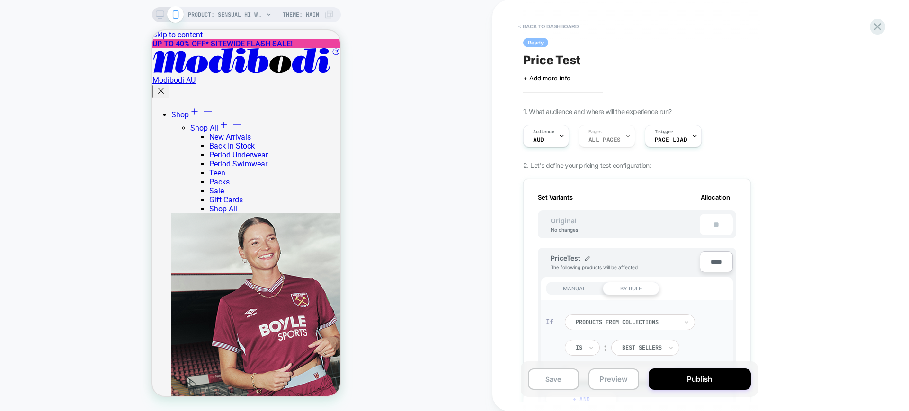
scroll to position [0, 1]
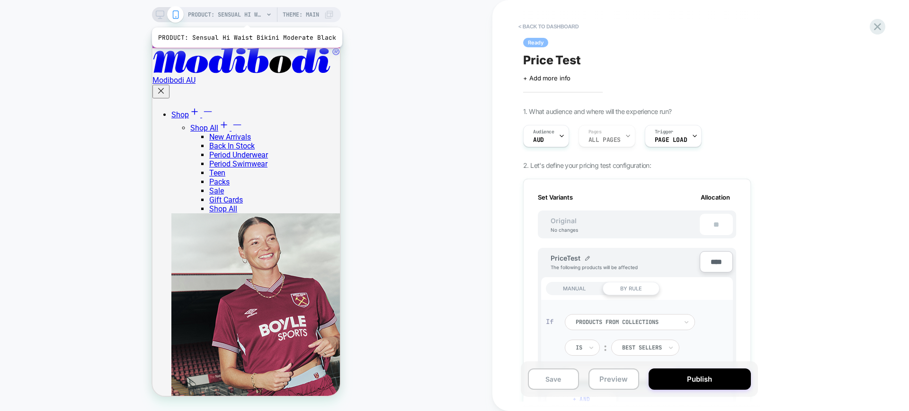
click at [245, 16] on span "PRODUCT: Sensual Hi Waist Bikini Moderate Black" at bounding box center [226, 14] width 76 height 15
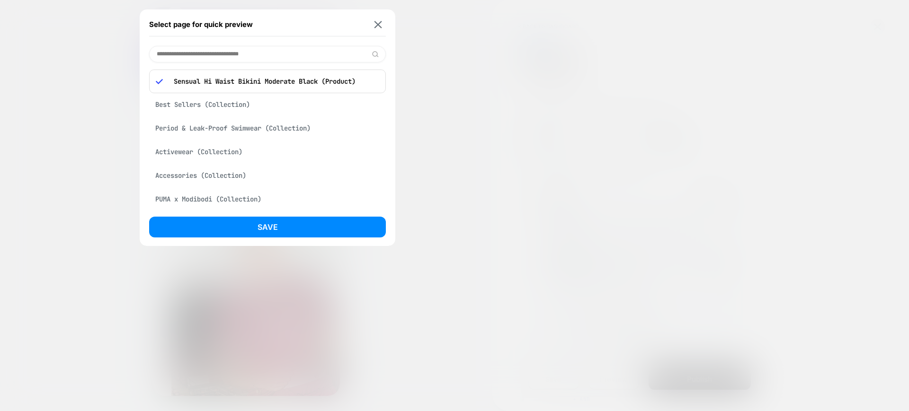
click at [240, 126] on div "Period & Leak-Proof Swimwear (Collection)" at bounding box center [267, 128] width 237 height 18
click at [290, 228] on button "Save" at bounding box center [267, 227] width 237 height 21
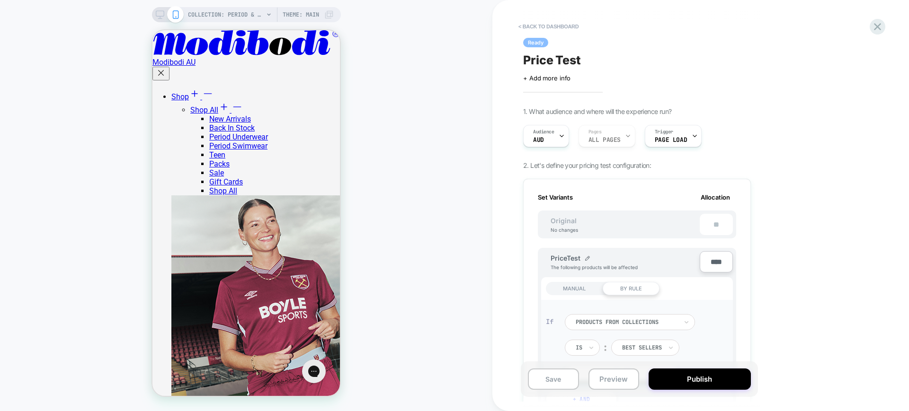
scroll to position [1065, 0]
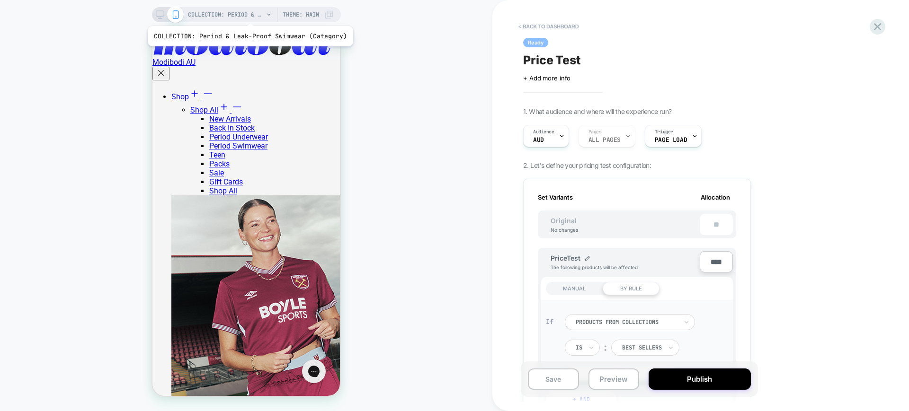
click at [248, 18] on span "COLLECTION: Period & Leak-Proof Swimwear (Category)" at bounding box center [226, 14] width 76 height 15
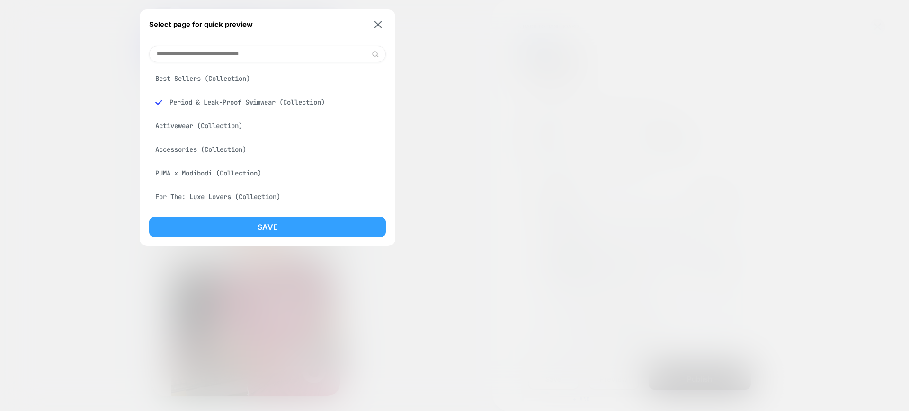
click at [274, 224] on button "Save" at bounding box center [267, 227] width 237 height 21
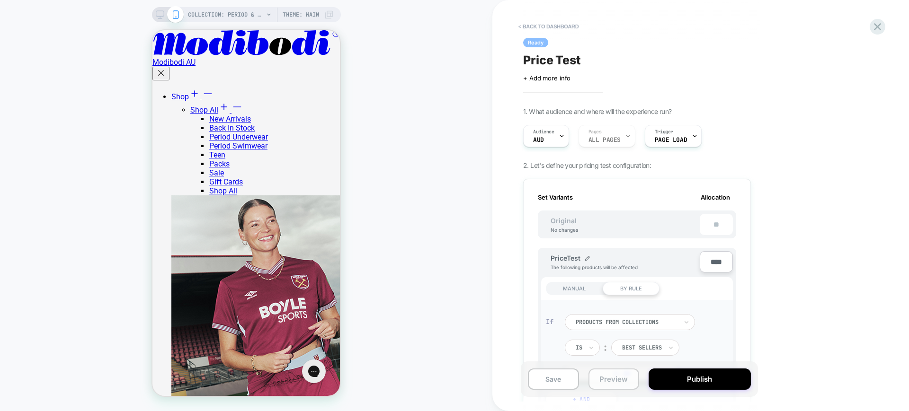
click at [604, 374] on button "Preview" at bounding box center [613, 379] width 51 height 21
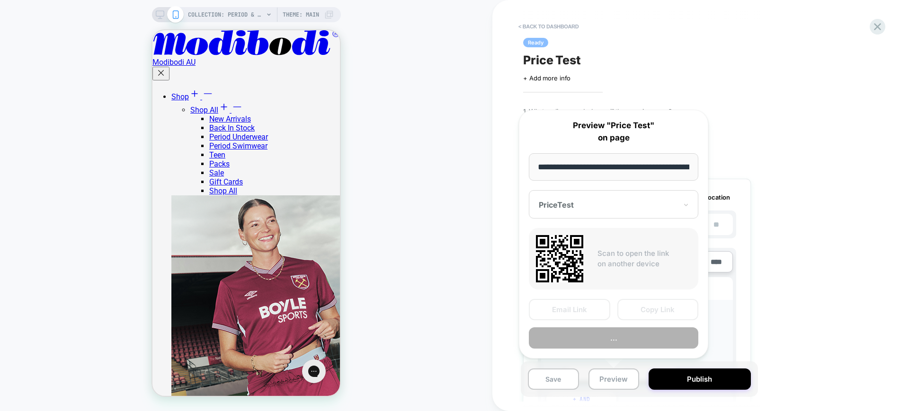
scroll to position [0, 109]
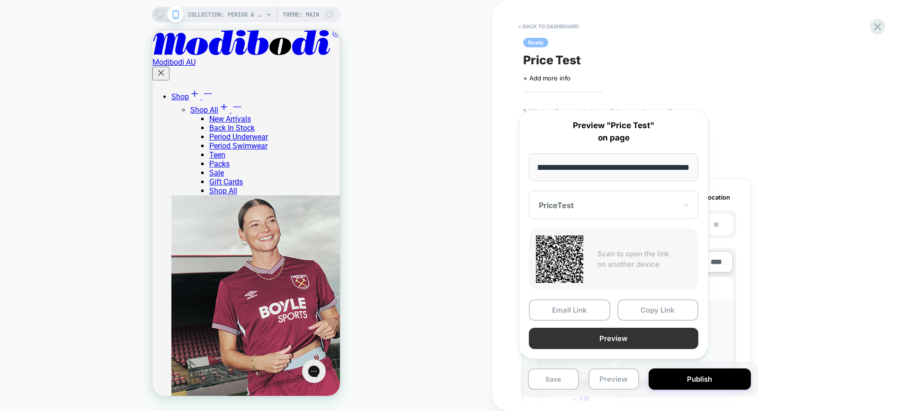
click at [584, 344] on button "Preview" at bounding box center [613, 338] width 169 height 21
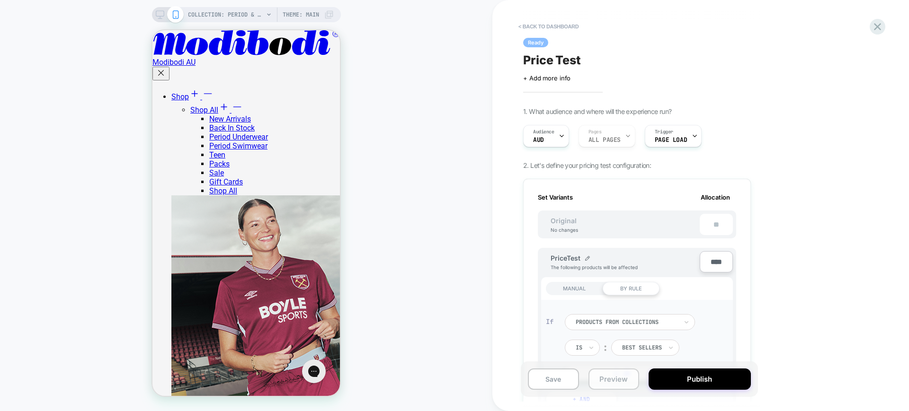
click at [603, 375] on button "Preview" at bounding box center [613, 379] width 51 height 21
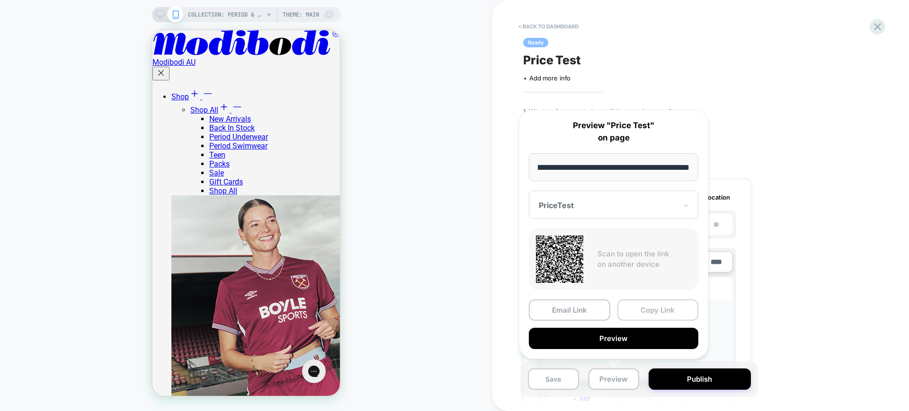
click at [662, 308] on button "Copy Link" at bounding box center [657, 310] width 81 height 21
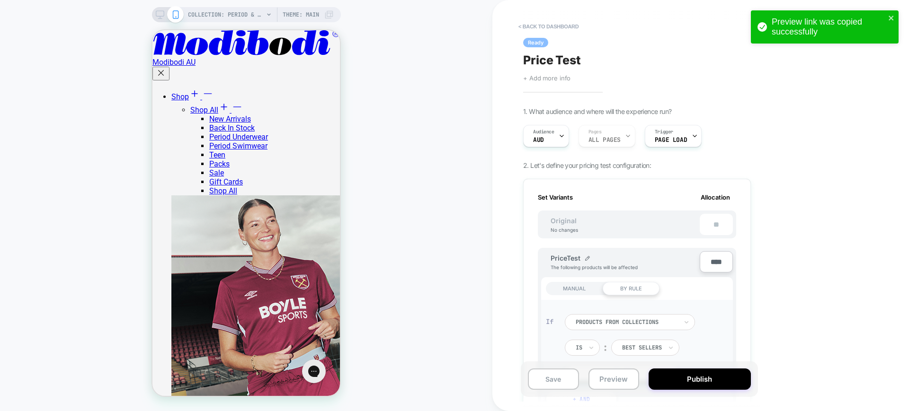
click at [546, 79] on span "+ Add more info" at bounding box center [546, 78] width 47 height 8
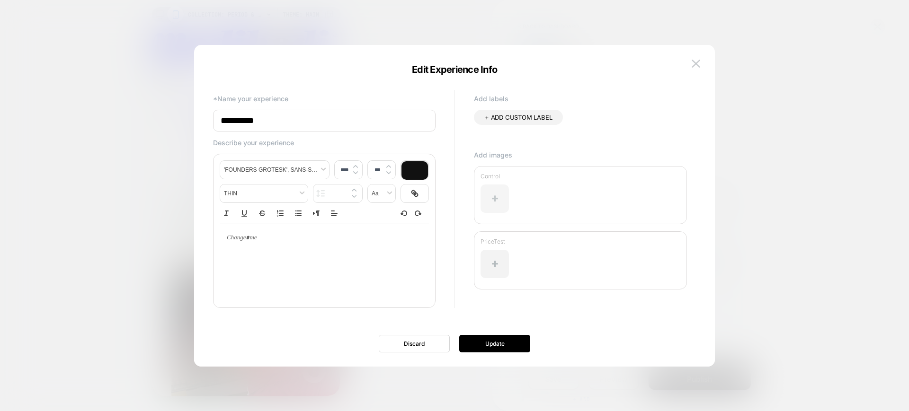
click at [487, 198] on div at bounding box center [494, 199] width 28 height 28
click at [491, 201] on div at bounding box center [494, 199] width 28 height 28
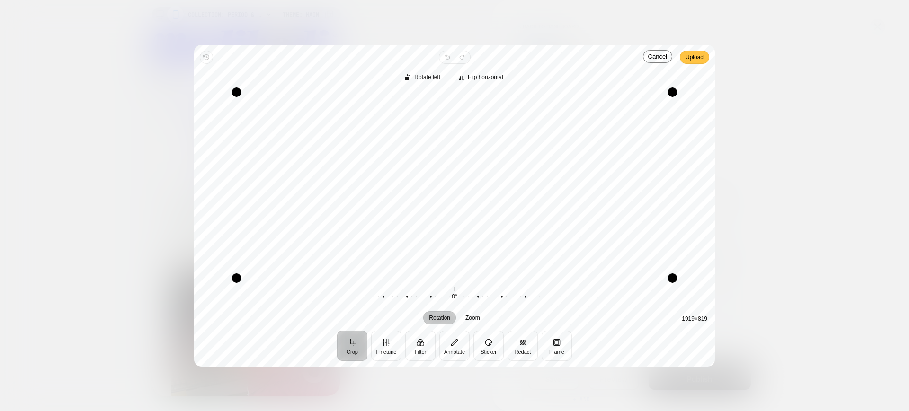
click at [690, 60] on span "Upload" at bounding box center [694, 57] width 18 height 11
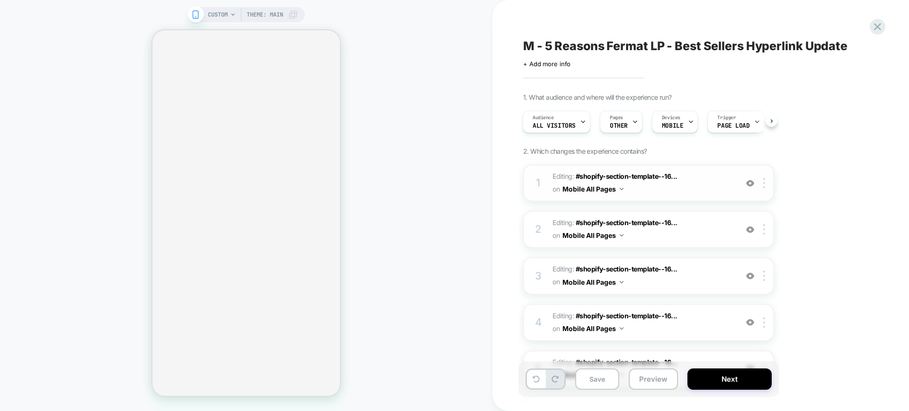
click at [697, 187] on span "Editing : #shopify-section-template--16... #shopify-section-template--167948346…" at bounding box center [642, 183] width 180 height 26
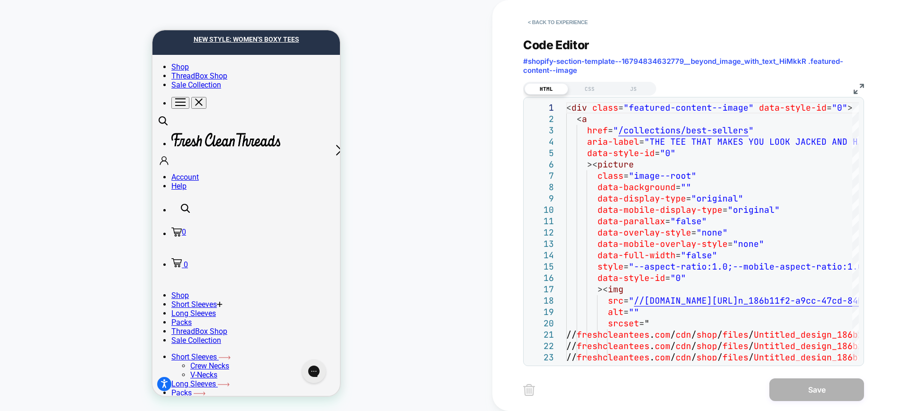
click at [572, 12] on div "< Back to experience" at bounding box center [731, 14] width 416 height 28
click at [566, 23] on button "< Back to experience" at bounding box center [557, 22] width 69 height 15
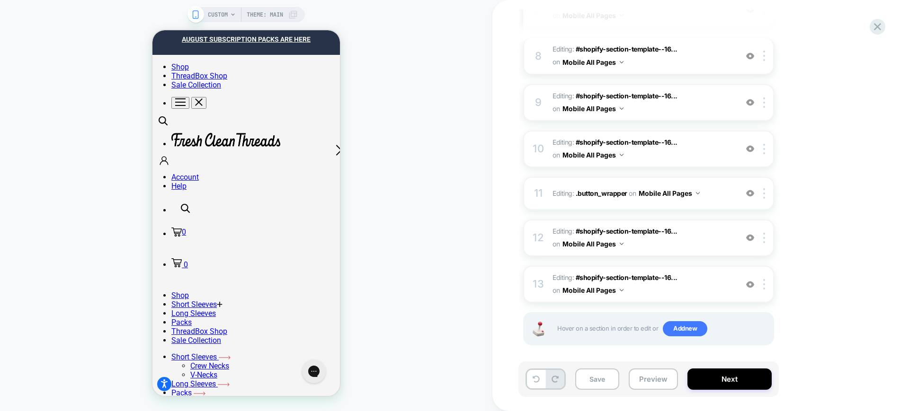
scroll to position [458, 0]
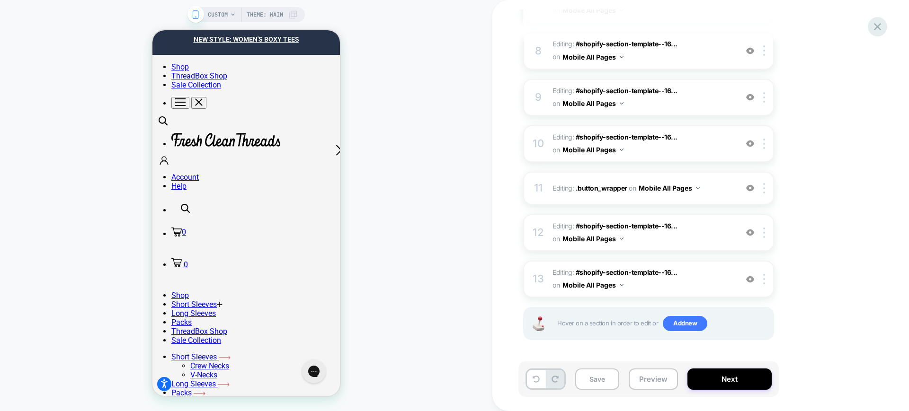
click at [882, 26] on icon at bounding box center [877, 26] width 13 height 13
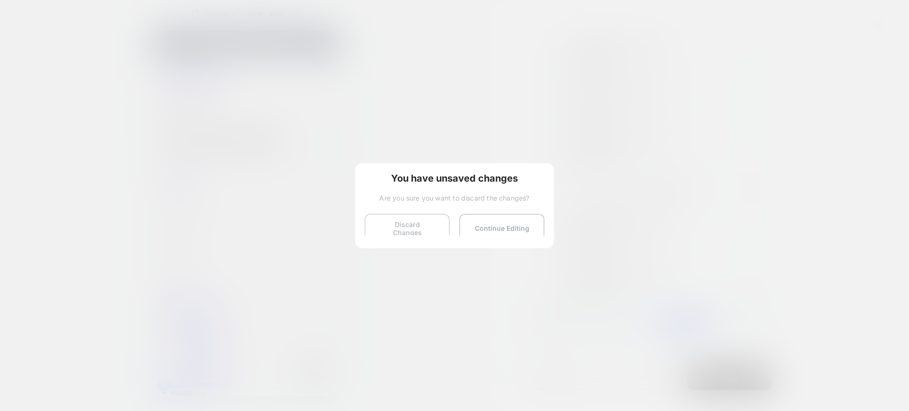
click at [386, 221] on button "Discard Changes" at bounding box center [406, 228] width 85 height 29
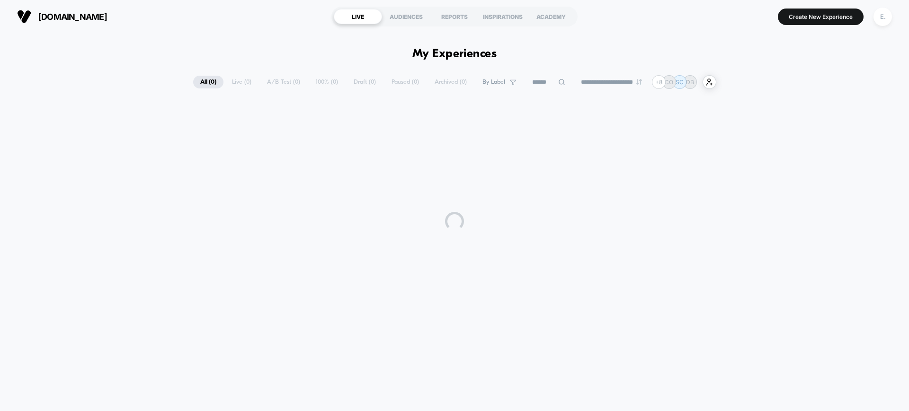
click at [879, 19] on div "E." at bounding box center [882, 17] width 18 height 18
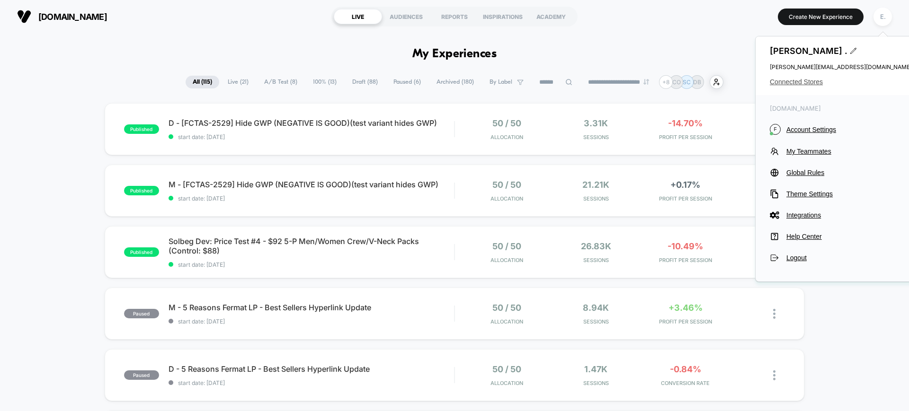
click at [797, 81] on span "Connected Stores" at bounding box center [841, 82] width 142 height 8
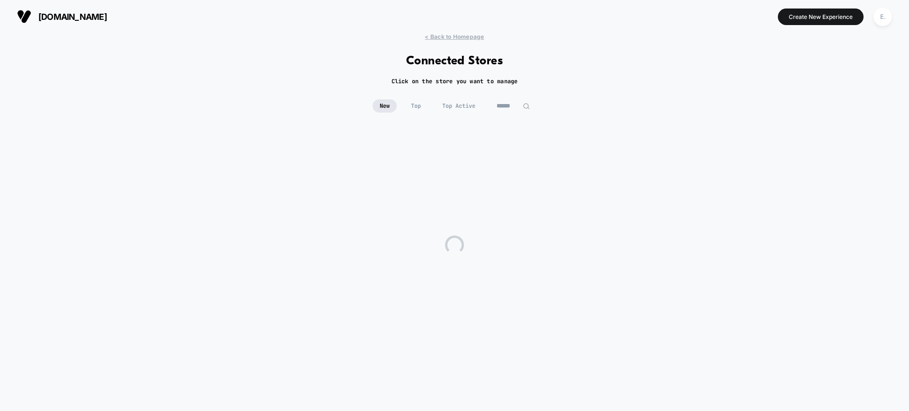
click at [517, 105] on input at bounding box center [512, 105] width 47 height 13
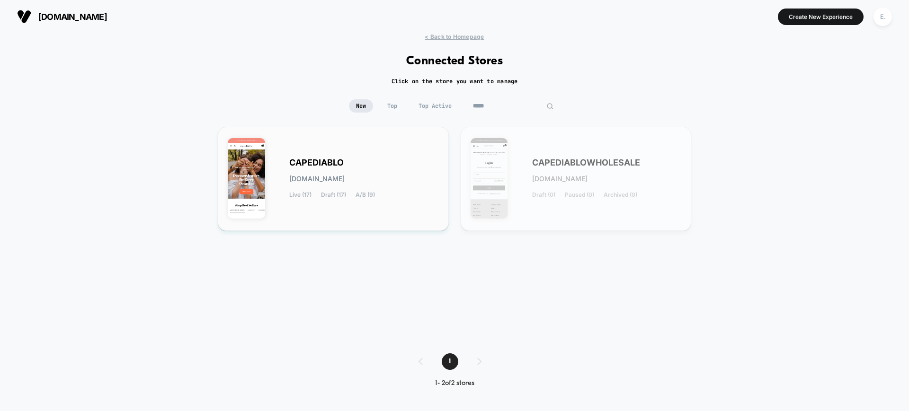
type input "*****"
click at [405, 188] on div "CAPEDIABLO [DOMAIN_NAME] Live (17) Draft (17) A/B (9)" at bounding box center [364, 178] width 150 height 39
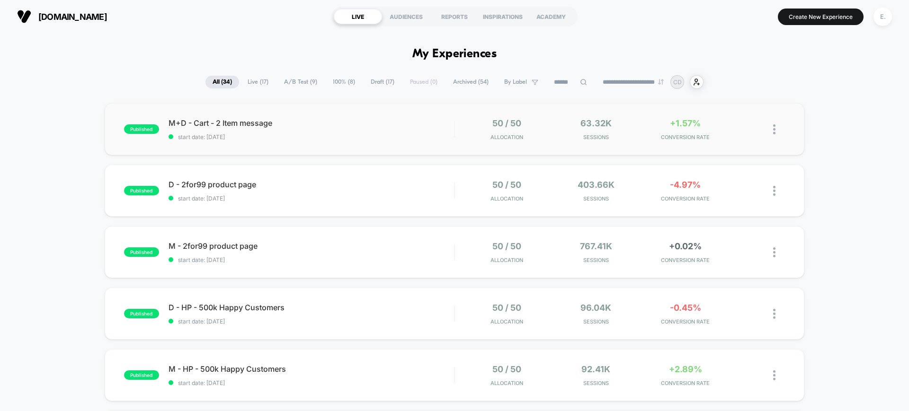
click at [370, 141] on div "published M+D - Cart - 2 Item message start date: [DATE] 50 / 50 Allocation 63.…" at bounding box center [454, 129] width 699 height 52
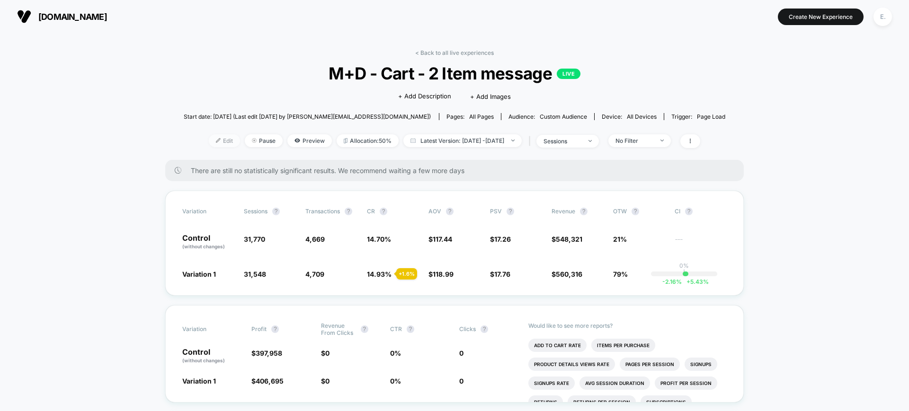
click at [209, 143] on span "Edit" at bounding box center [224, 140] width 31 height 13
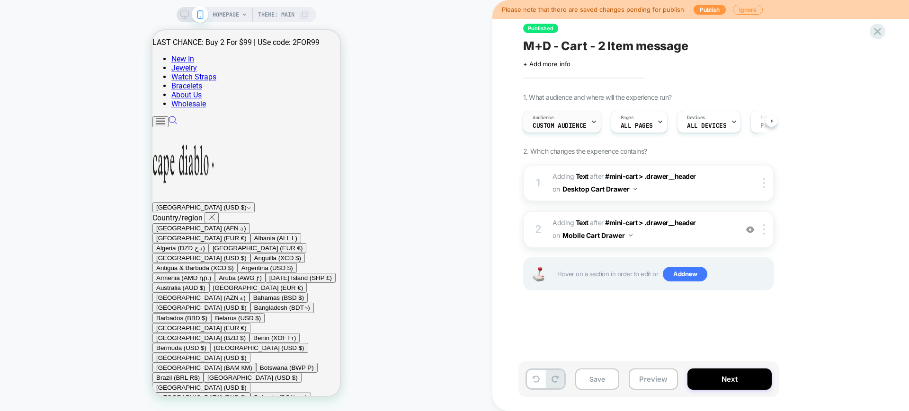
click at [593, 119] on icon at bounding box center [594, 122] width 6 height 6
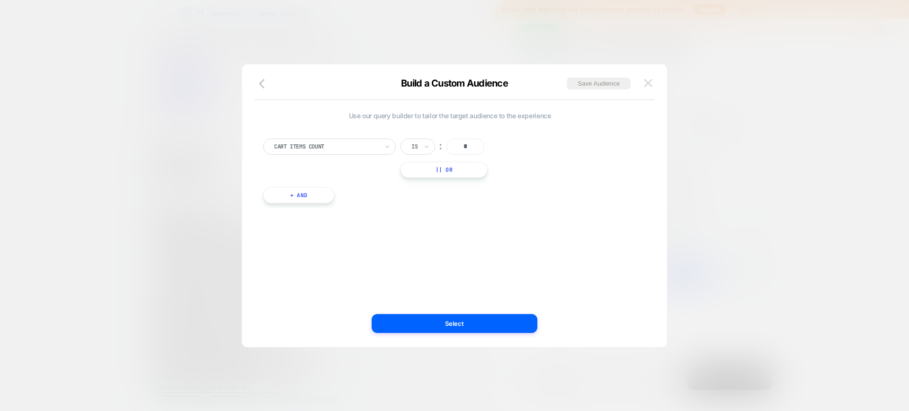
click at [646, 83] on img at bounding box center [648, 83] width 9 height 8
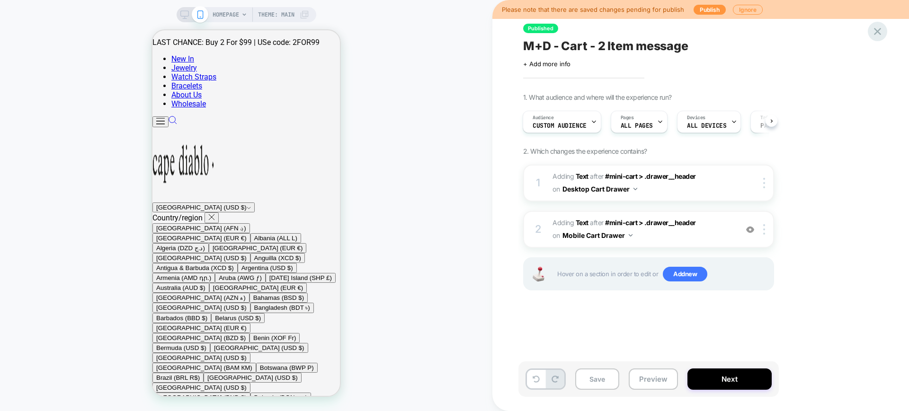
click at [876, 35] on icon at bounding box center [877, 31] width 13 height 13
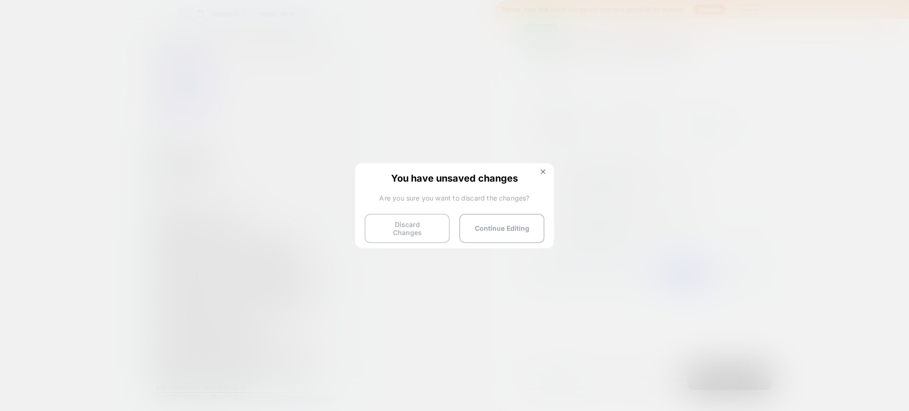
click at [416, 227] on button "Discard Changes" at bounding box center [406, 228] width 85 height 29
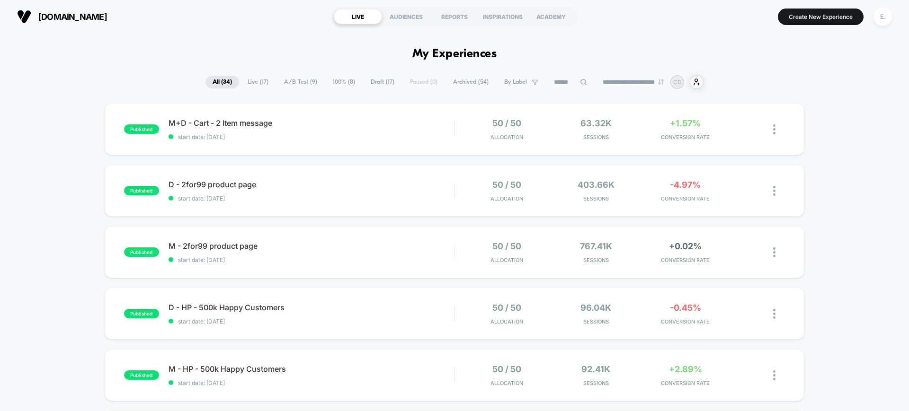
click at [386, 85] on span "Draft ( 17 )" at bounding box center [382, 82] width 38 height 13
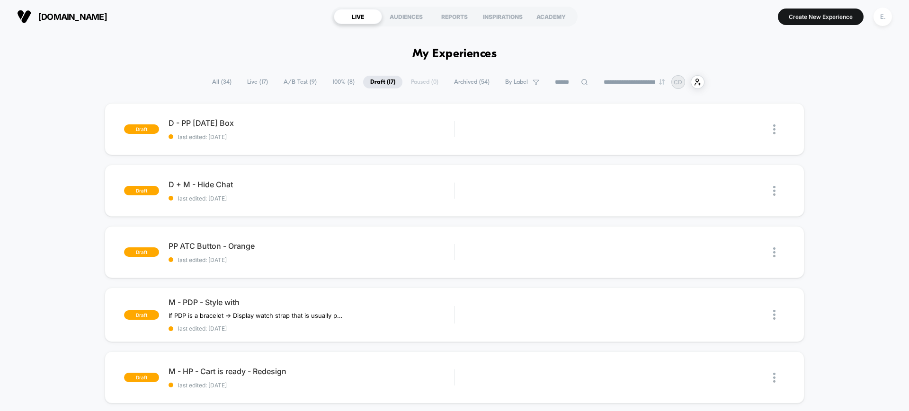
click at [333, 79] on span "100% ( 8 )" at bounding box center [343, 82] width 36 height 13
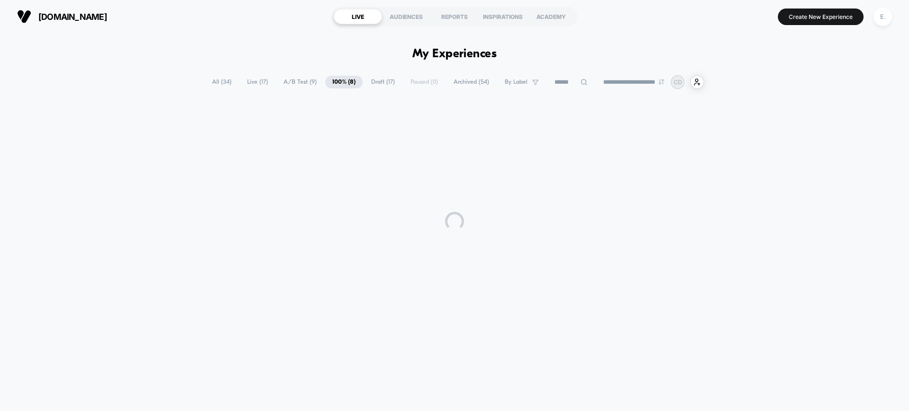
click at [215, 83] on span "All ( 34 )" at bounding box center [222, 82] width 34 height 13
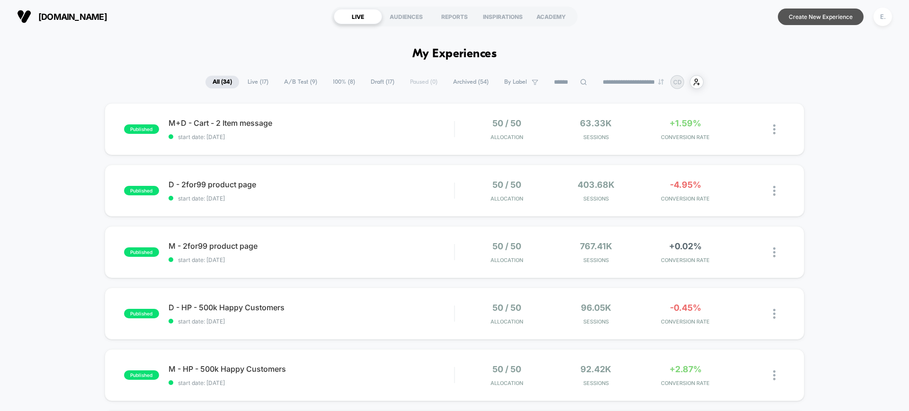
click at [795, 15] on button "Create New Experience" at bounding box center [821, 17] width 86 height 17
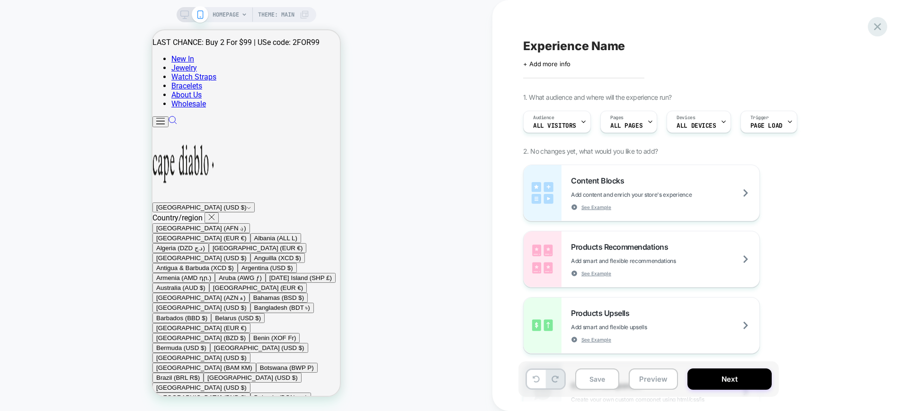
click at [872, 23] on icon at bounding box center [877, 26] width 13 height 13
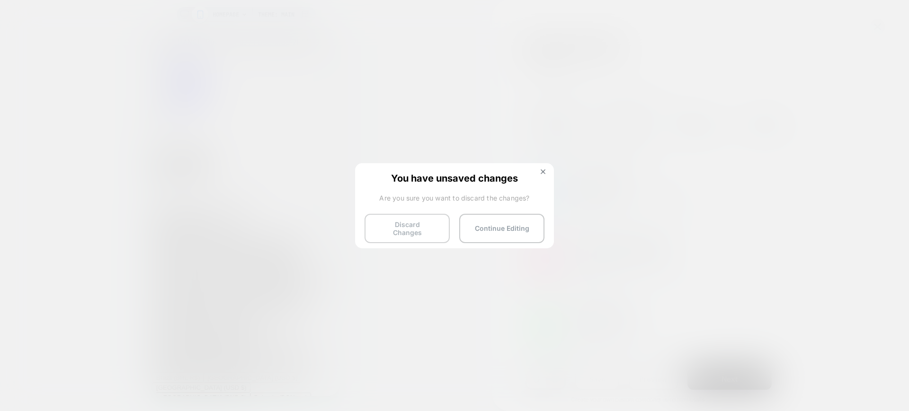
click at [394, 233] on button "Discard Changes" at bounding box center [406, 228] width 85 height 29
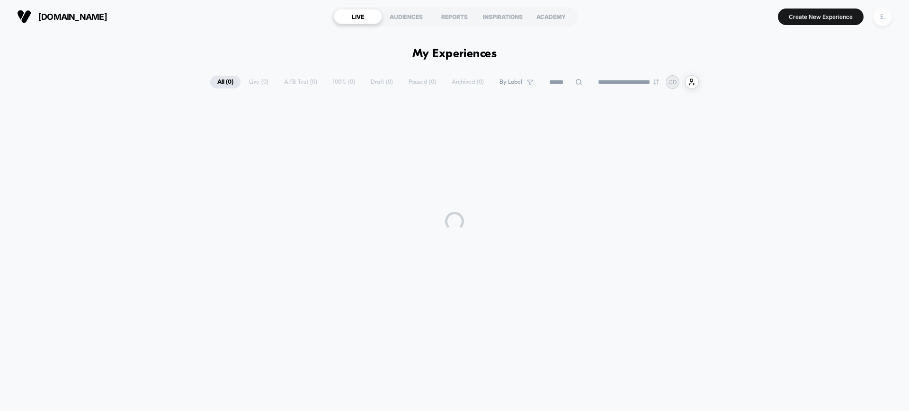
click at [887, 15] on div "E." at bounding box center [882, 17] width 18 height 18
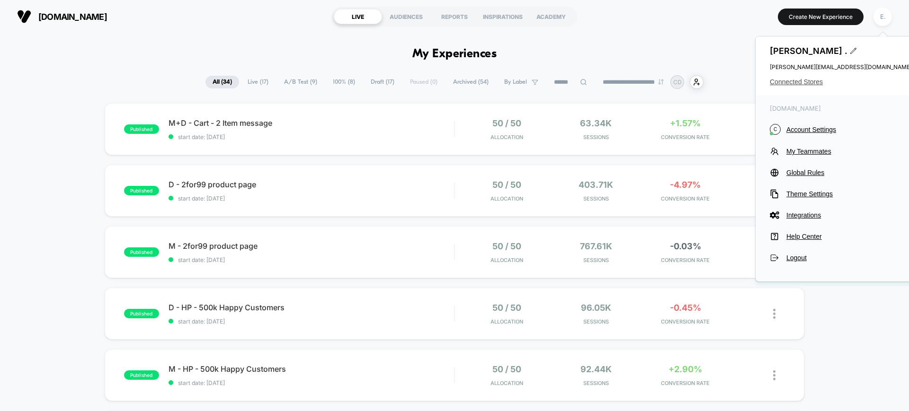
click at [778, 83] on span "Connected Stores" at bounding box center [841, 82] width 142 height 8
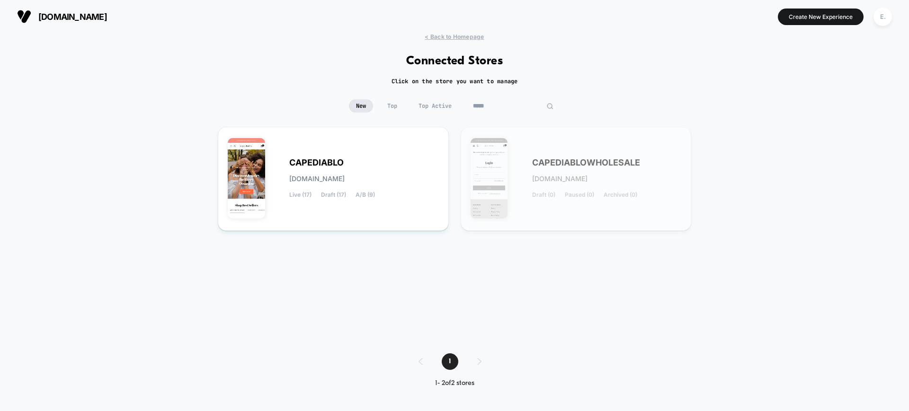
click at [513, 106] on input "*****" at bounding box center [513, 105] width 95 height 13
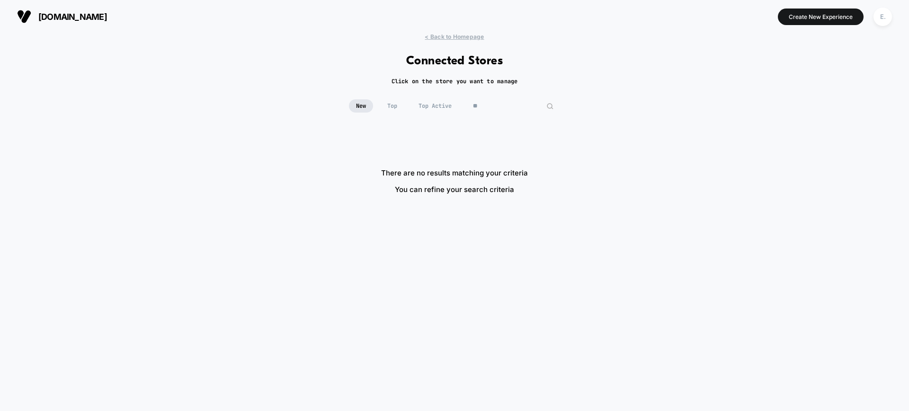
type input "*"
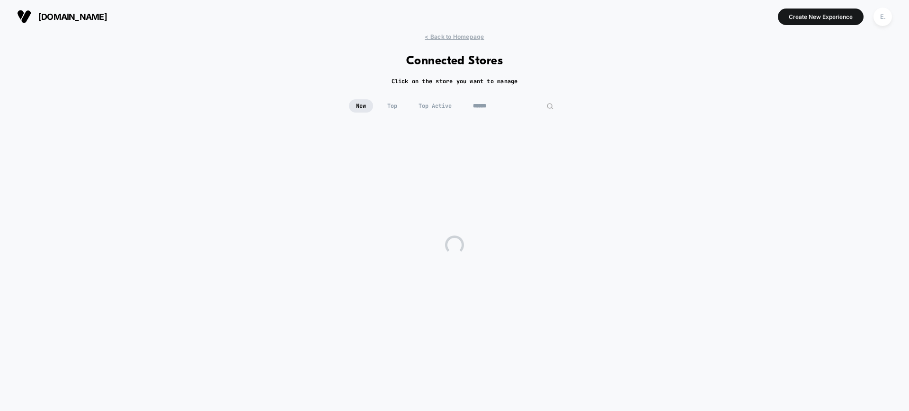
type input "*"
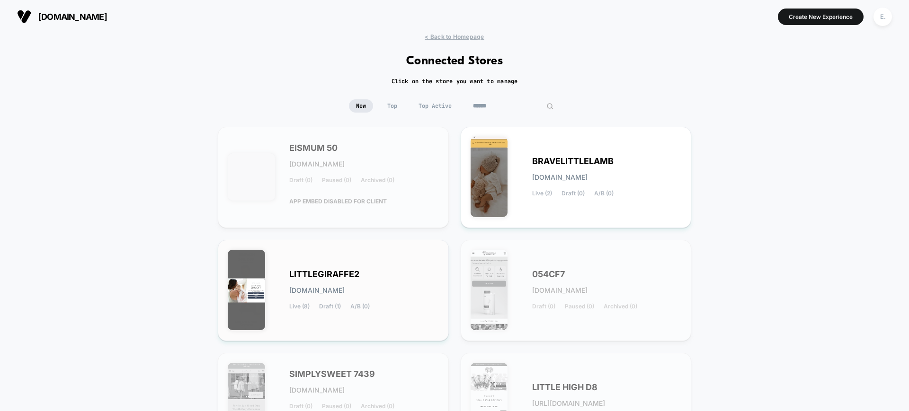
type input "******"
click at [427, 273] on div "LITTLEGIRAFFE2 [DOMAIN_NAME] Live (8) Draft (1) A/B (0)" at bounding box center [364, 290] width 150 height 39
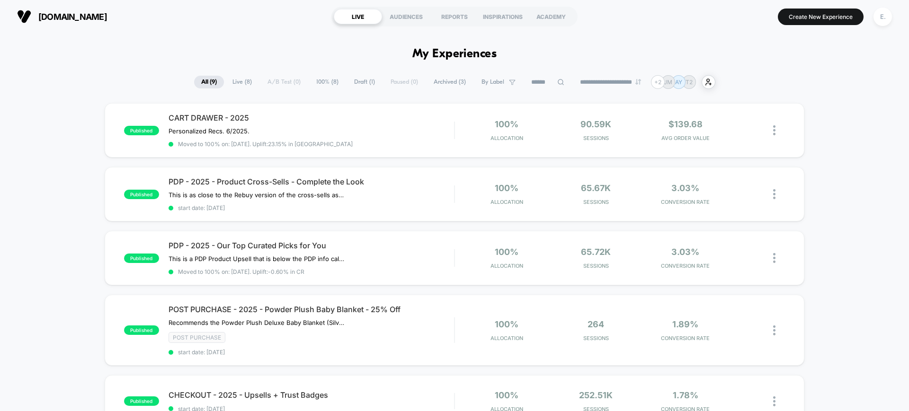
click at [545, 80] on input at bounding box center [547, 82] width 47 height 11
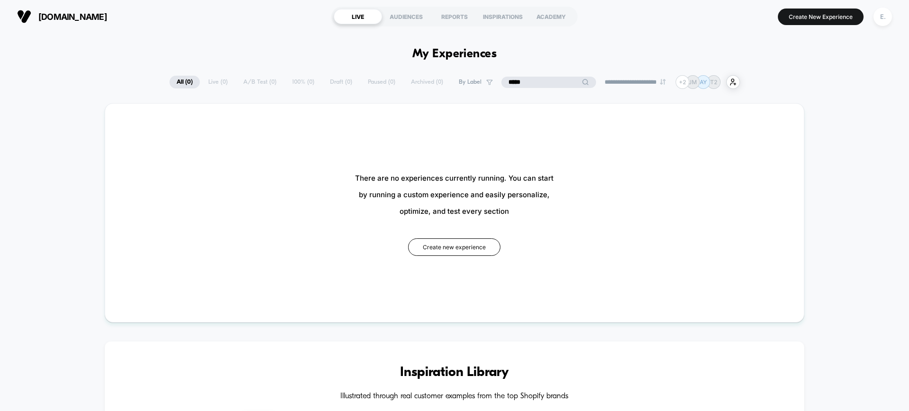
type input "*****"
click at [540, 83] on input "*****" at bounding box center [548, 82] width 95 height 11
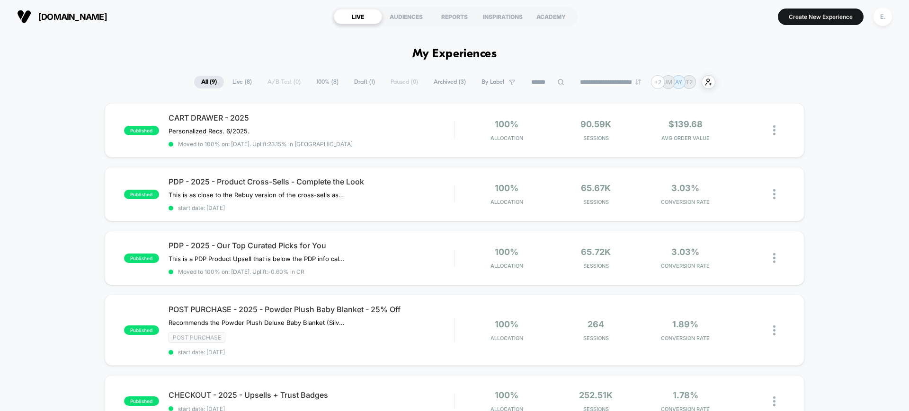
click at [347, 82] on span "Draft ( 1 )" at bounding box center [364, 82] width 35 height 13
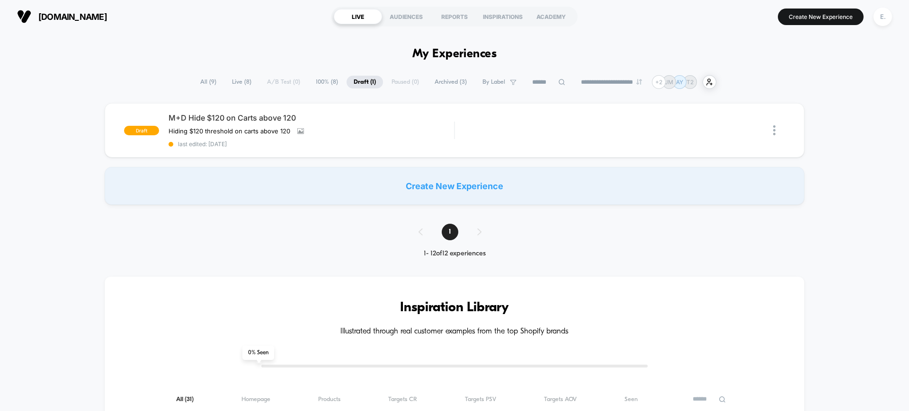
click at [438, 81] on span "Archived ( 3 )" at bounding box center [450, 82] width 46 height 13
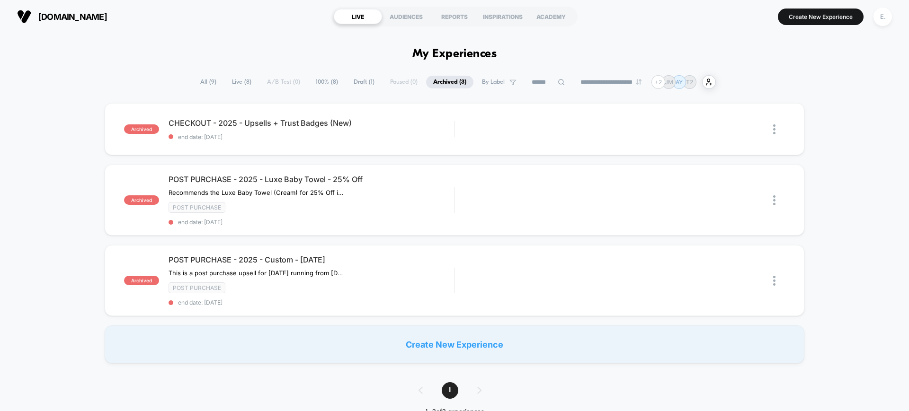
click at [206, 83] on span "All ( 9 )" at bounding box center [208, 82] width 30 height 13
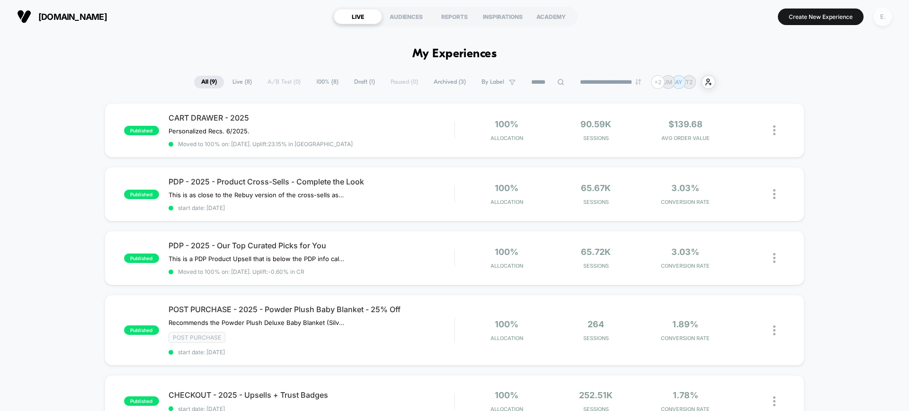
click at [887, 14] on div "E." at bounding box center [882, 17] width 18 height 18
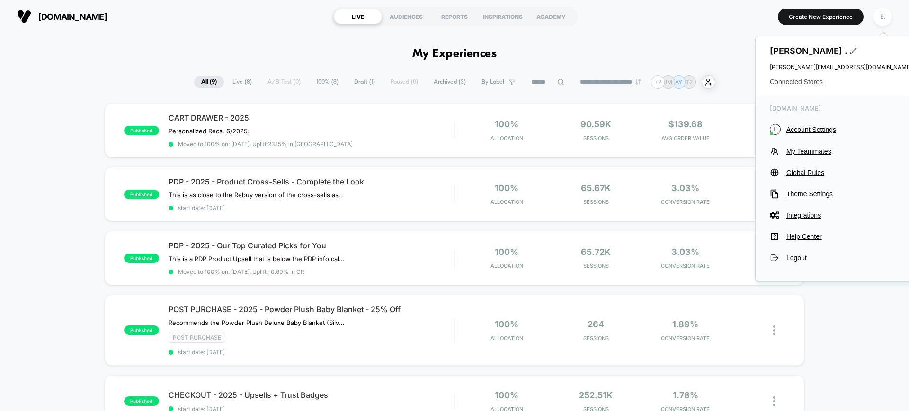
click at [785, 80] on span "Connected Stores" at bounding box center [841, 82] width 142 height 8
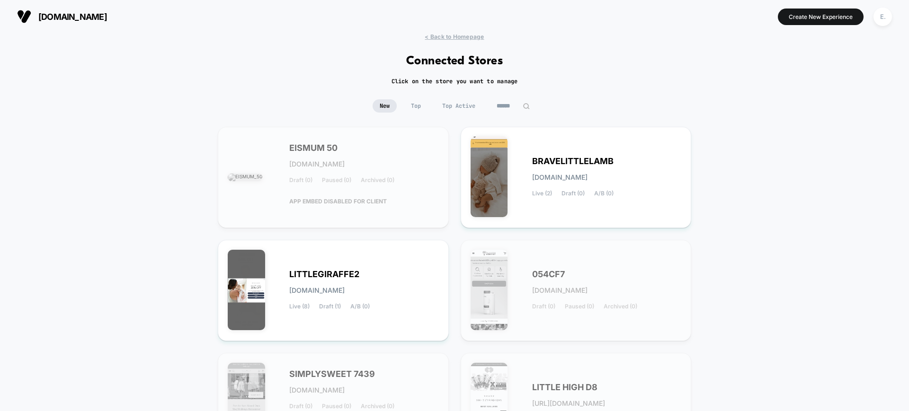
click at [508, 106] on input "******" at bounding box center [512, 105] width 47 height 13
click at [508, 106] on input "******" at bounding box center [513, 105] width 95 height 13
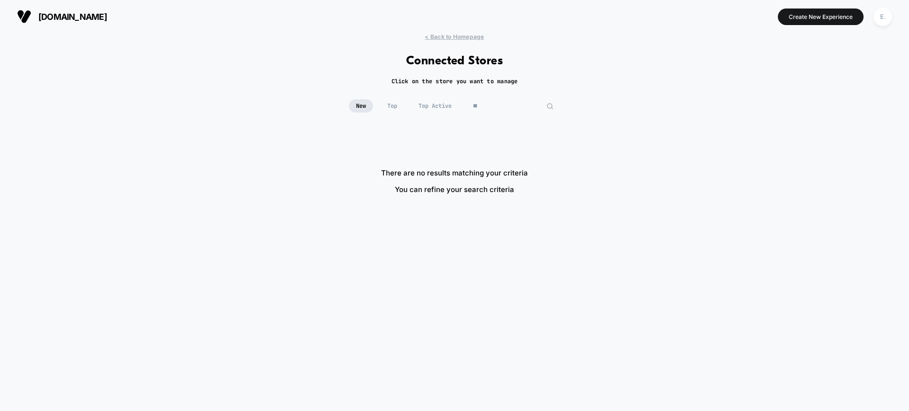
type input "*"
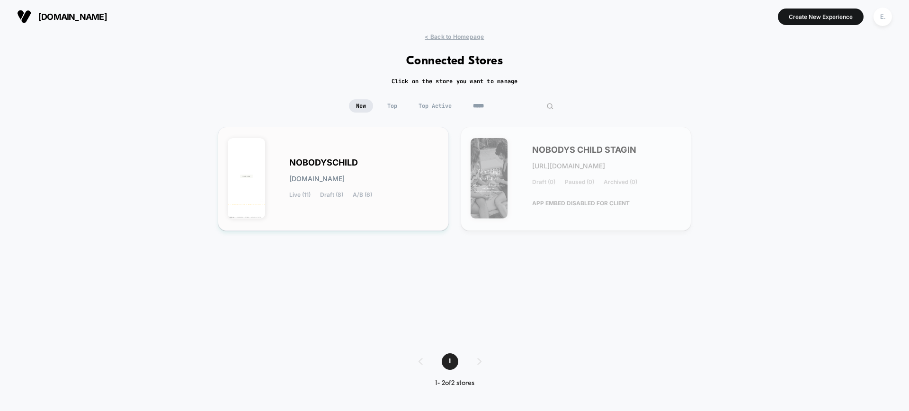
type input "*****"
click at [398, 175] on div "NOBODYSCHILD [DOMAIN_NAME] Live (11) Draft (8) A/B (6)" at bounding box center [364, 178] width 150 height 39
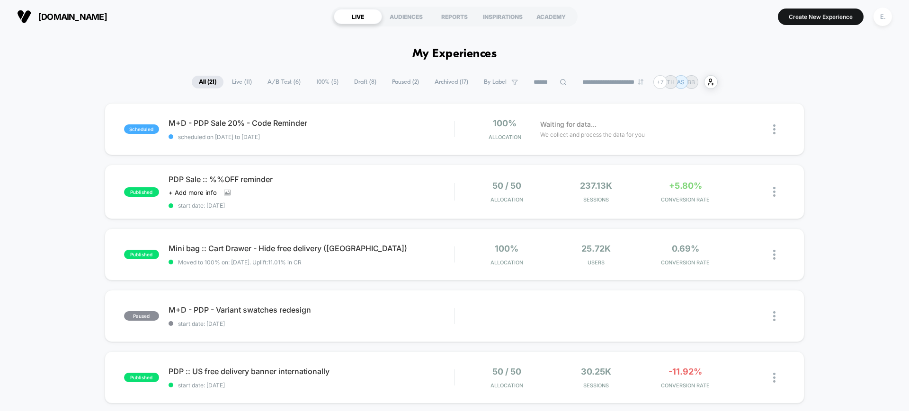
click at [363, 81] on span "Draft ( 8 )" at bounding box center [365, 82] width 36 height 13
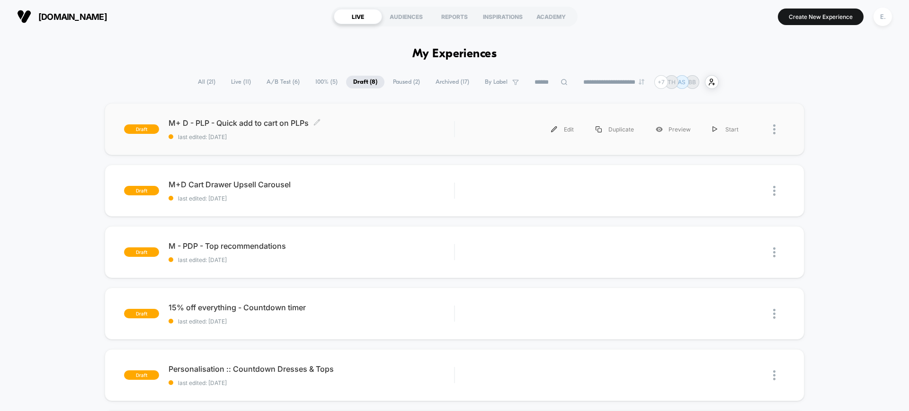
click at [363, 118] on span "M+ D - PLP - Quick add to cart on PLPs Click to edit experience details" at bounding box center [310, 122] width 285 height 9
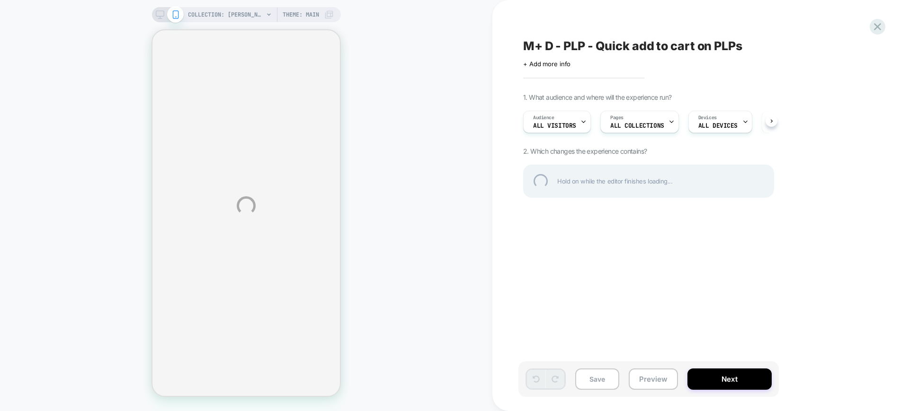
click at [650, 375] on div "COLLECTION: [PERSON_NAME] (Category) COLLECTION: Jeans (Category) Theme: MAIN M…" at bounding box center [454, 205] width 909 height 411
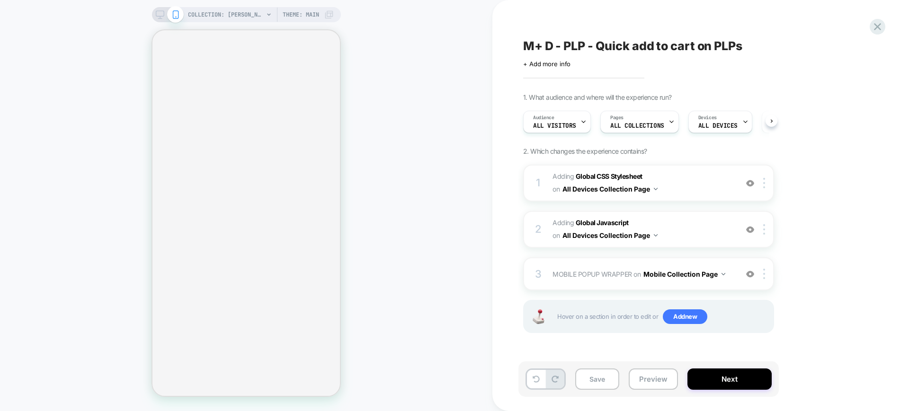
select select "**"
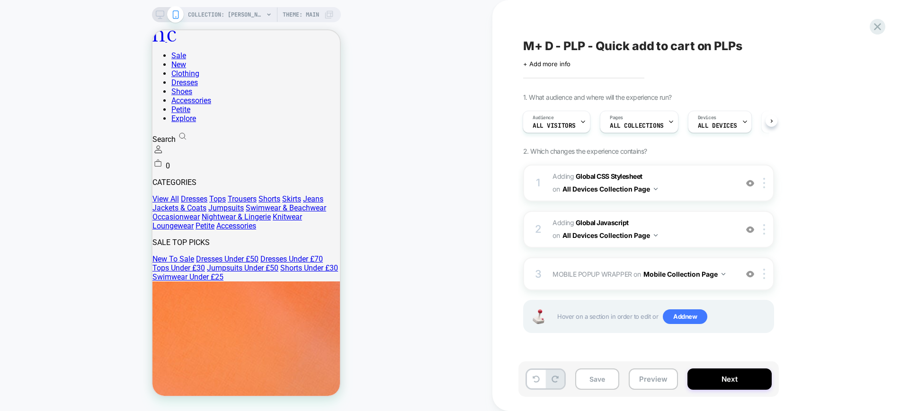
click at [669, 391] on div "Save Preview Next" at bounding box center [648, 379] width 260 height 35
click at [651, 379] on button "Preview" at bounding box center [652, 379] width 49 height 21
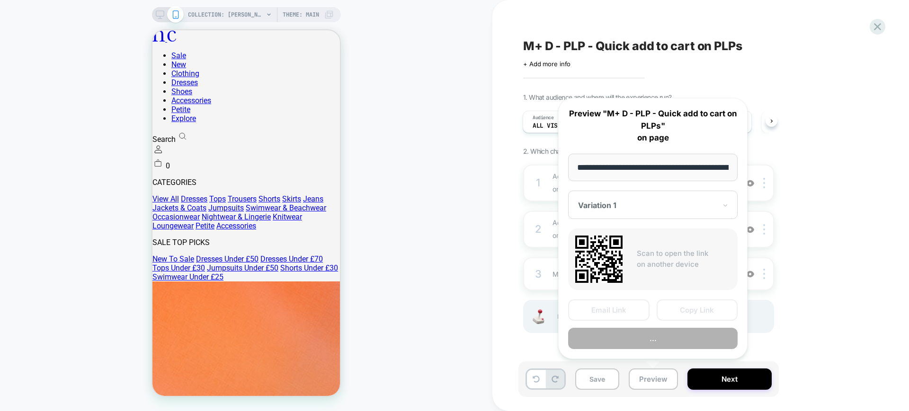
scroll to position [0, 106]
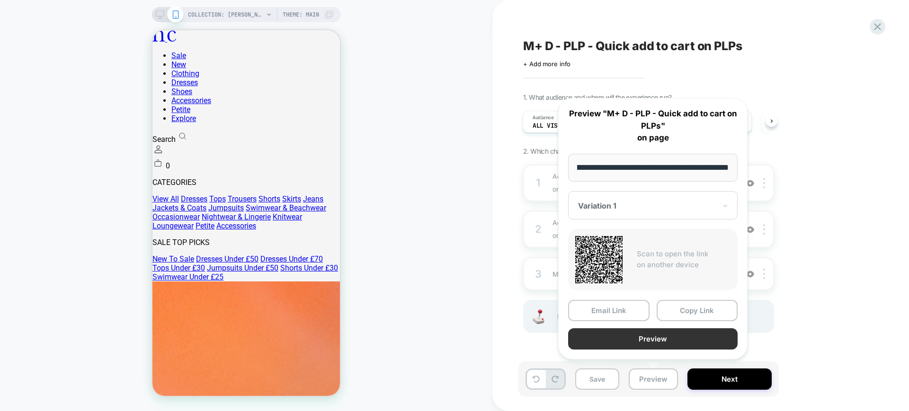
click at [637, 346] on button "Preview" at bounding box center [652, 338] width 169 height 21
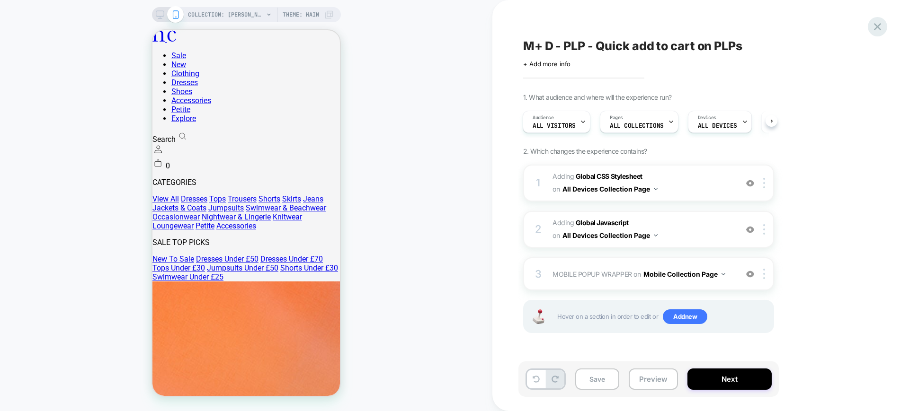
click at [877, 27] on icon at bounding box center [877, 26] width 7 height 7
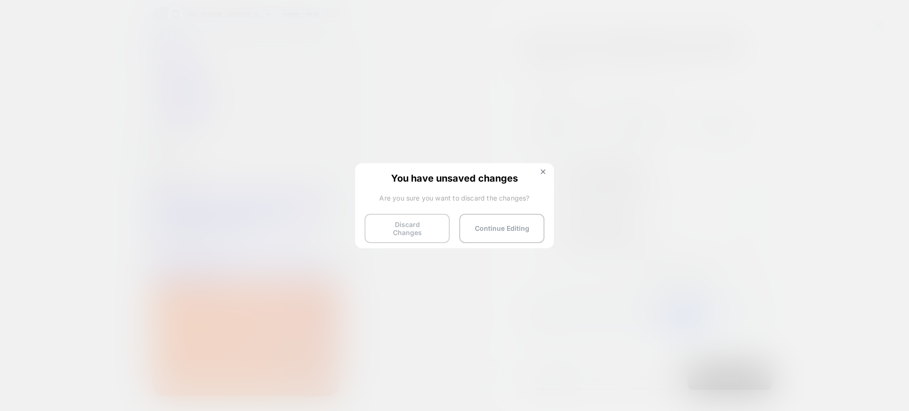
click at [406, 230] on button "Discard Changes" at bounding box center [406, 228] width 85 height 29
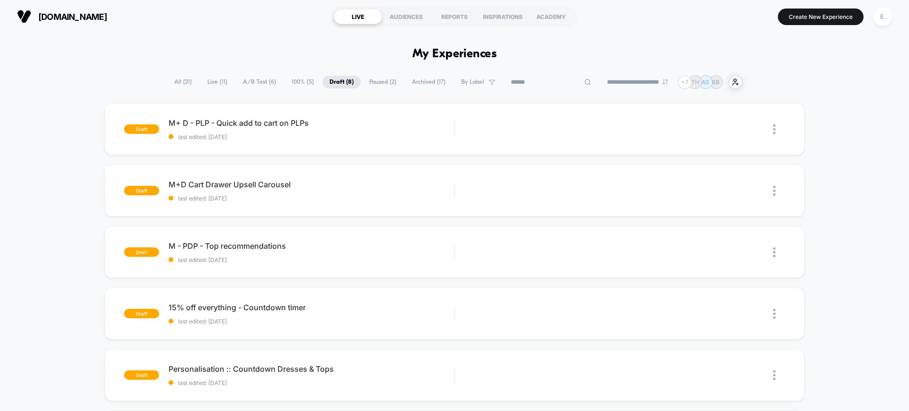
click at [546, 83] on input at bounding box center [551, 82] width 95 height 11
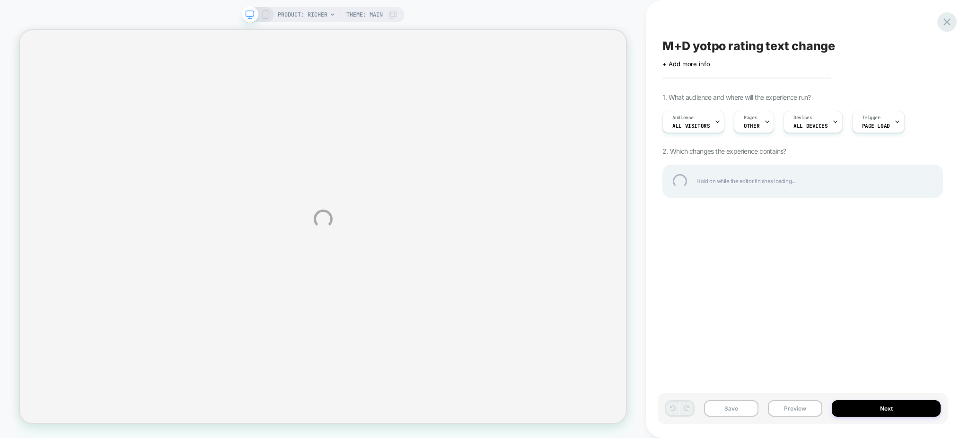
click at [952, 22] on div at bounding box center [947, 21] width 19 height 19
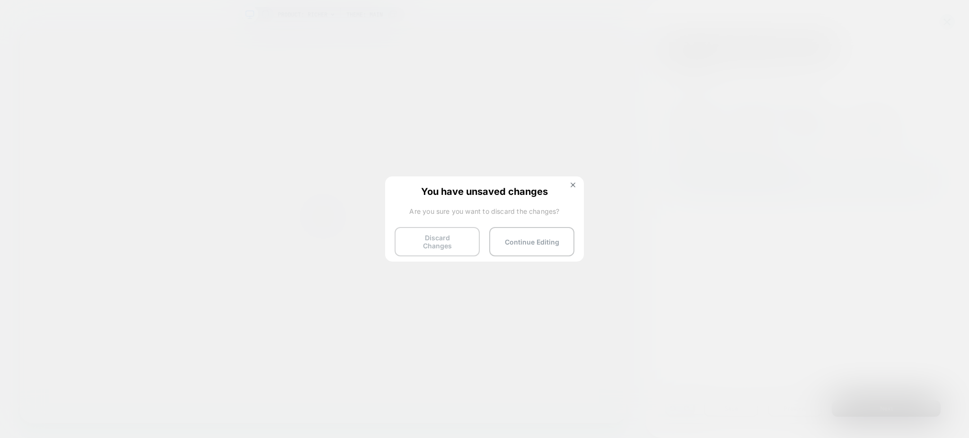
click at [442, 247] on button "Discard Changes" at bounding box center [437, 241] width 85 height 29
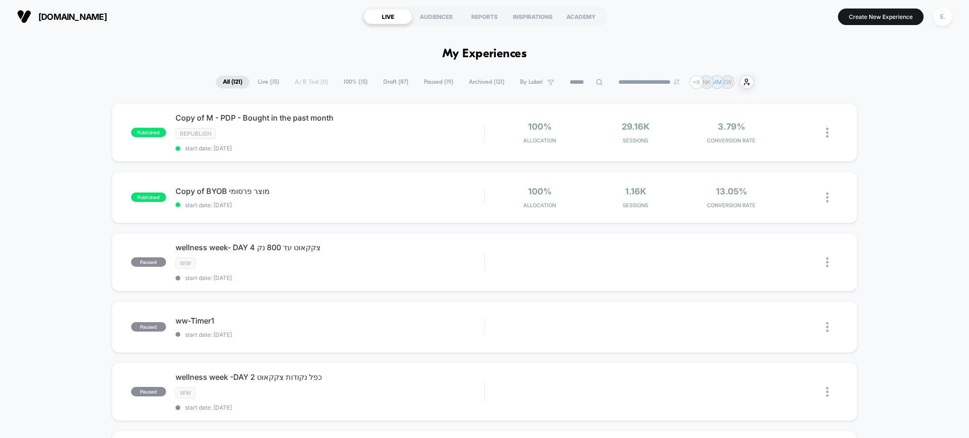
click at [386, 81] on span "Draft ( 87 )" at bounding box center [395, 82] width 39 height 13
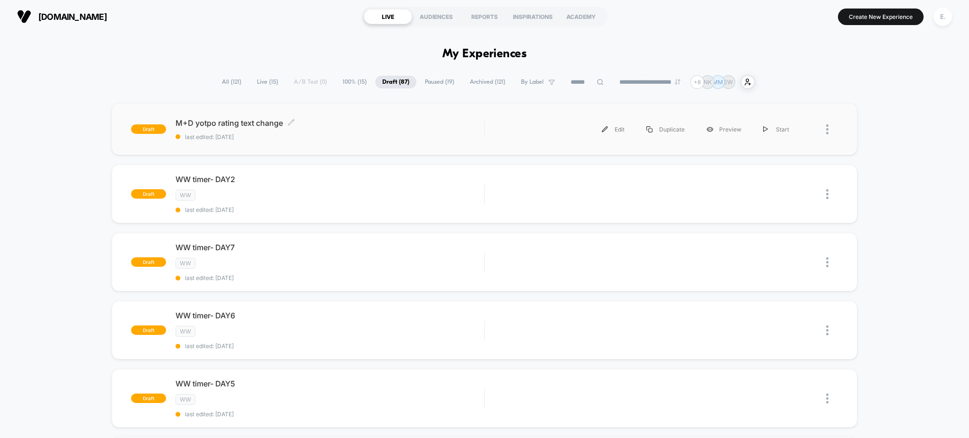
click at [387, 139] on span "last edited: [DATE]" at bounding box center [330, 136] width 309 height 7
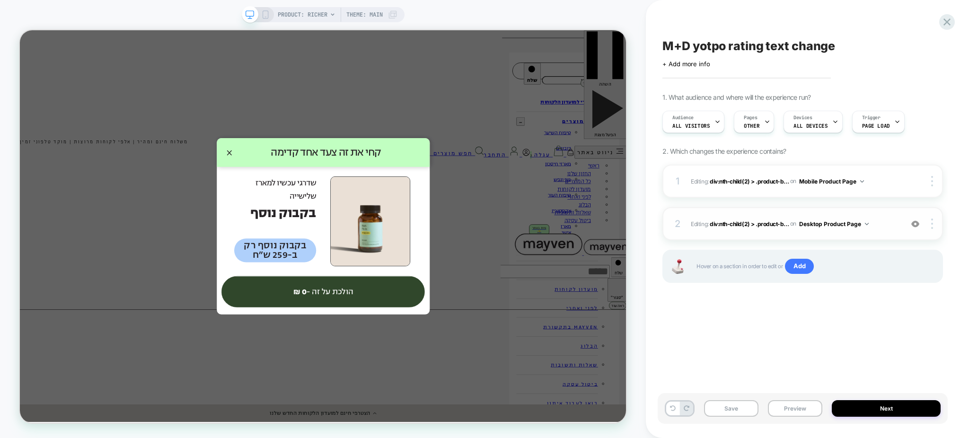
click at [879, 218] on span "Editing : div:nth-child(2) > .product-b... div:nth-child(2) > .product-block:nt…" at bounding box center [794, 224] width 207 height 12
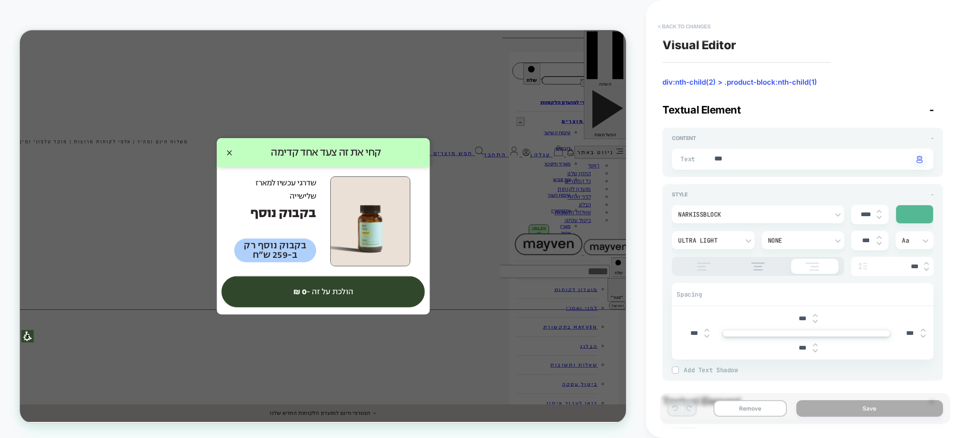
click at [684, 27] on button "< Back to changes" at bounding box center [684, 26] width 62 height 15
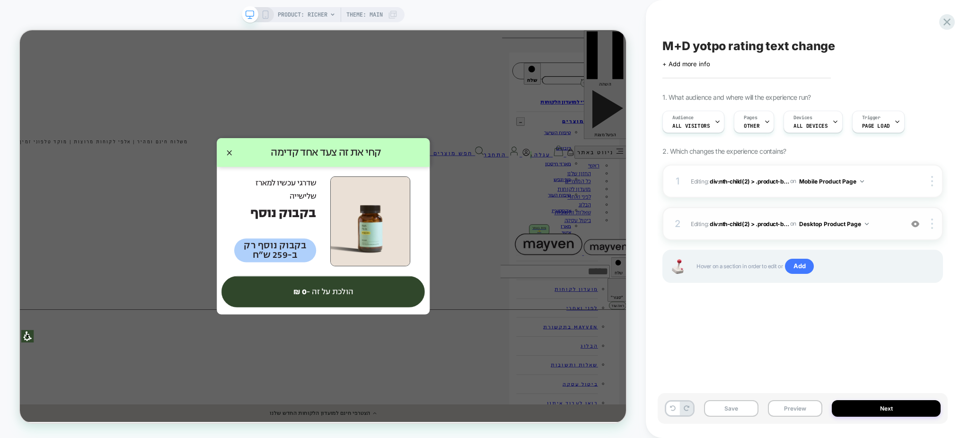
click at [914, 230] on div "2 Editing : div:nth-child(2) > .product-b... div:nth-child(2) > .product-block:…" at bounding box center [803, 223] width 281 height 33
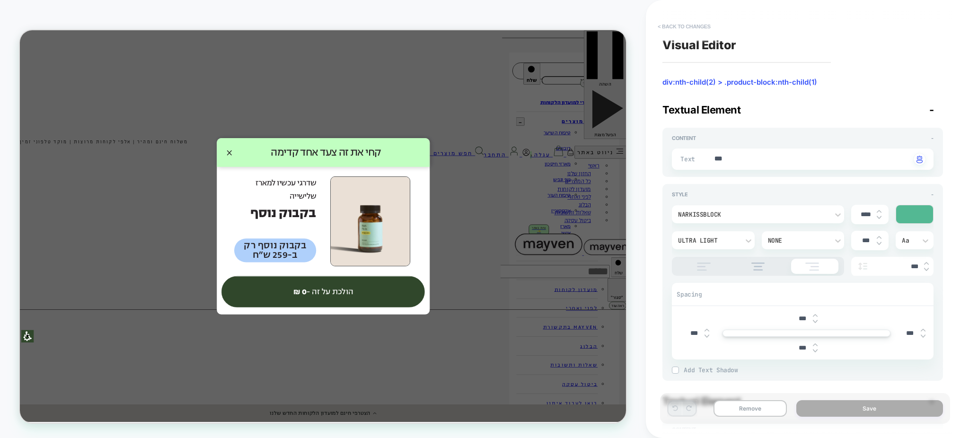
click at [688, 23] on button "< Back to changes" at bounding box center [684, 26] width 62 height 15
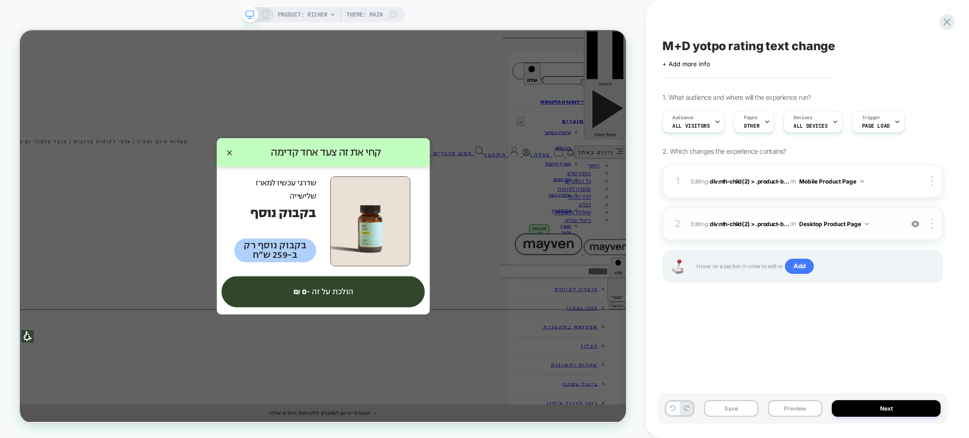
click at [915, 224] on img at bounding box center [915, 224] width 8 height 8
click at [916, 224] on img at bounding box center [915, 224] width 8 height 8
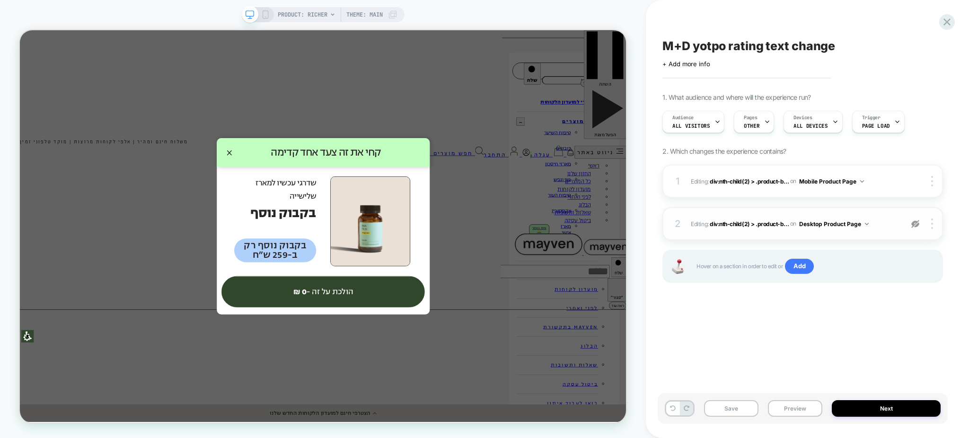
click at [920, 223] on img at bounding box center [915, 224] width 8 height 8
click at [796, 406] on button "Preview" at bounding box center [795, 408] width 54 height 17
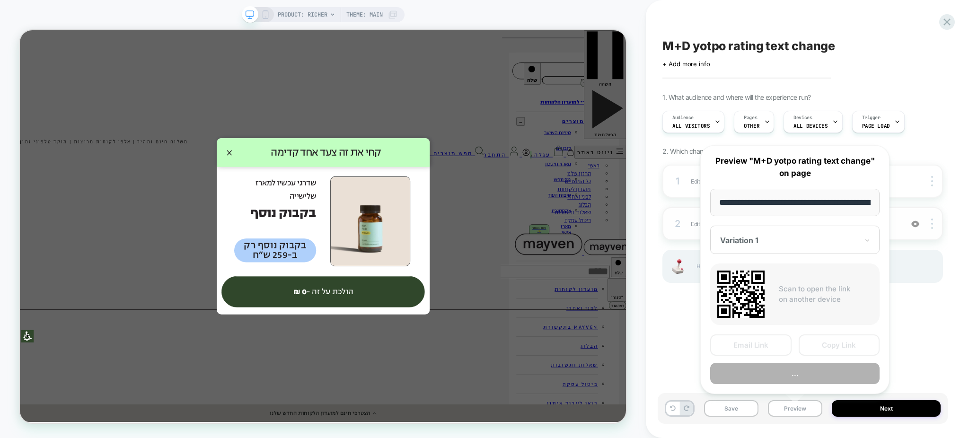
scroll to position [0, 79]
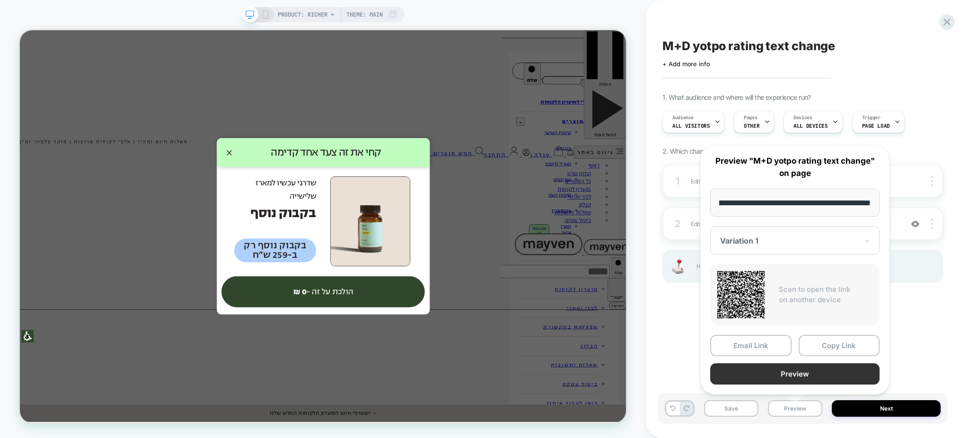
click at [789, 378] on button "Preview" at bounding box center [794, 373] width 169 height 21
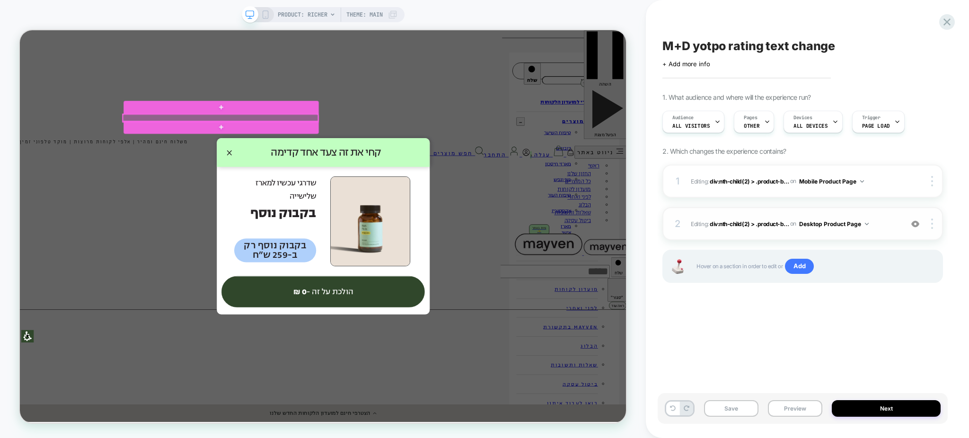
click at [375, 146] on div at bounding box center [288, 147] width 260 height 10
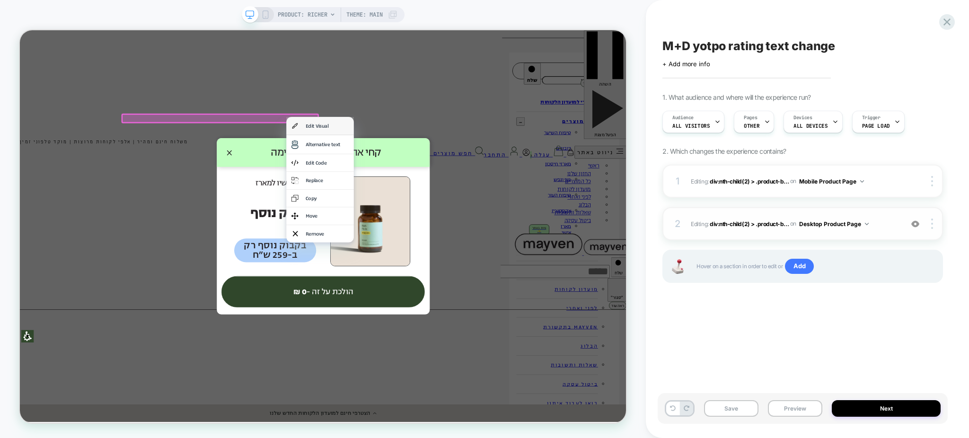
click at [423, 162] on div "Edit Visual" at bounding box center [430, 158] width 58 height 10
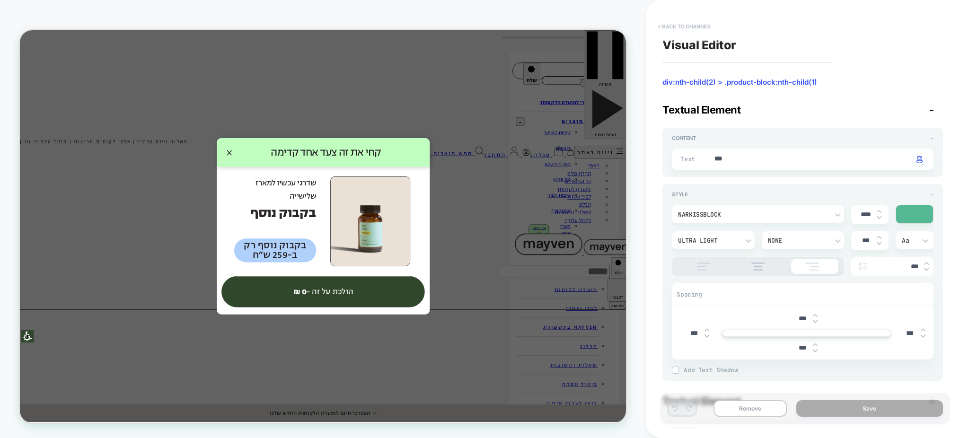
click at [694, 26] on button "< Back to changes" at bounding box center [684, 26] width 62 height 15
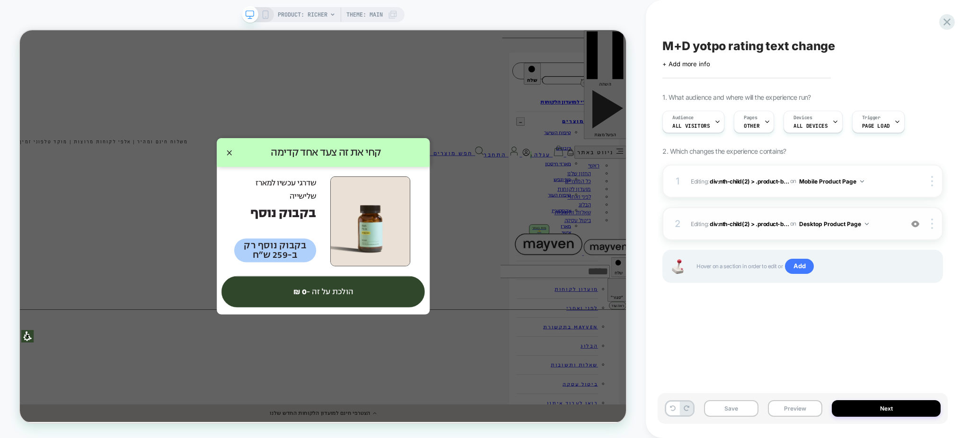
click at [833, 233] on div "2 Editing : div:nth-child(2) > .product-b... div:nth-child(2) > .product-block:…" at bounding box center [803, 223] width 281 height 33
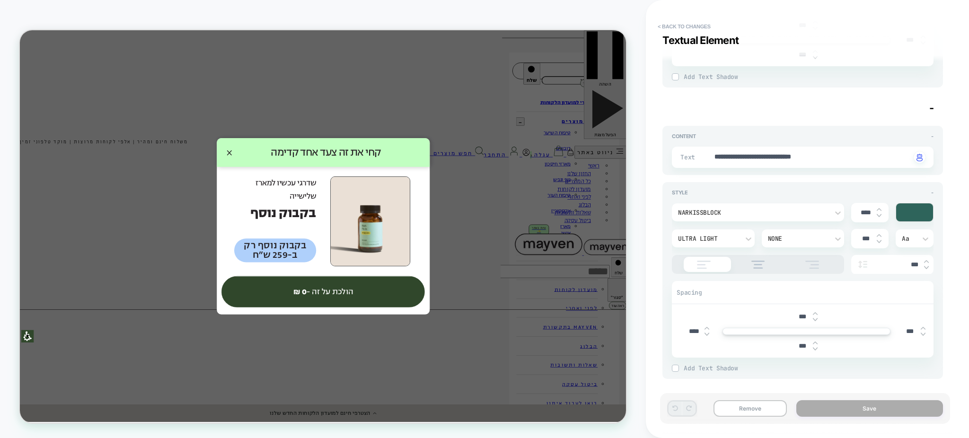
scroll to position [0, 0]
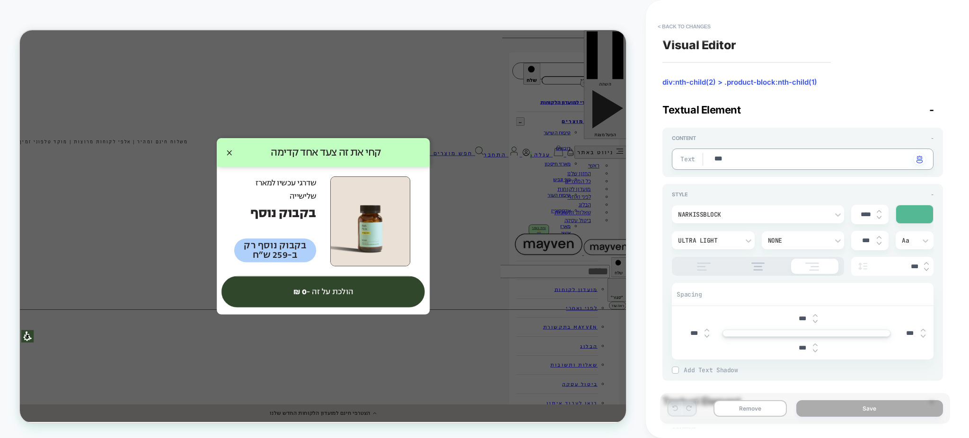
type textarea "*"
type textarea "***"
type textarea "*"
type textarea "***"
type textarea "*"
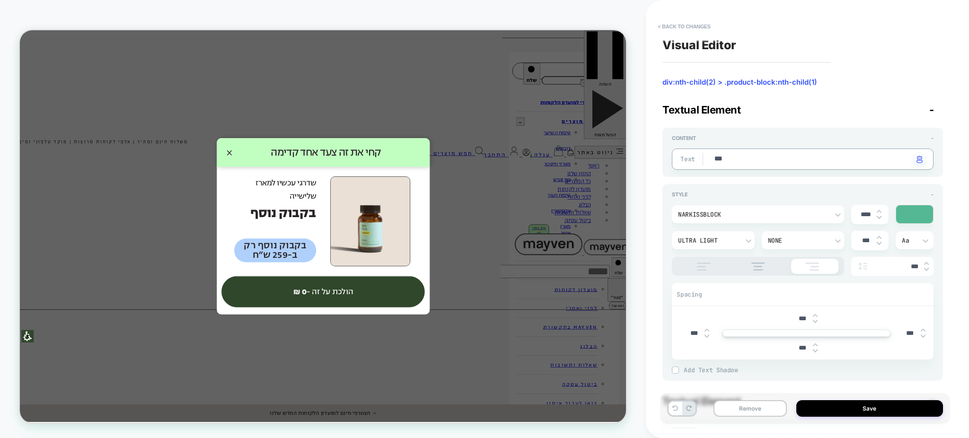
type textarea "****"
type textarea "*"
type textarea "***"
type textarea "*"
type textarea "**"
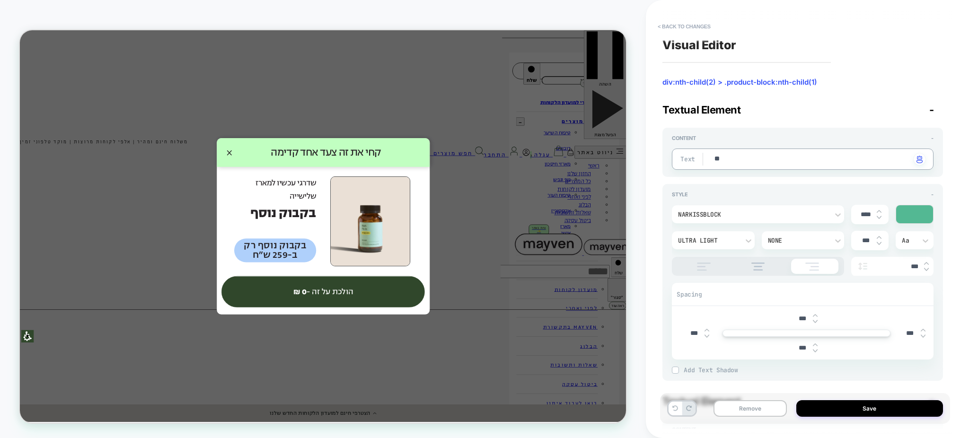
type textarea "*"
click at [699, 27] on button "< Back to changes" at bounding box center [684, 26] width 62 height 15
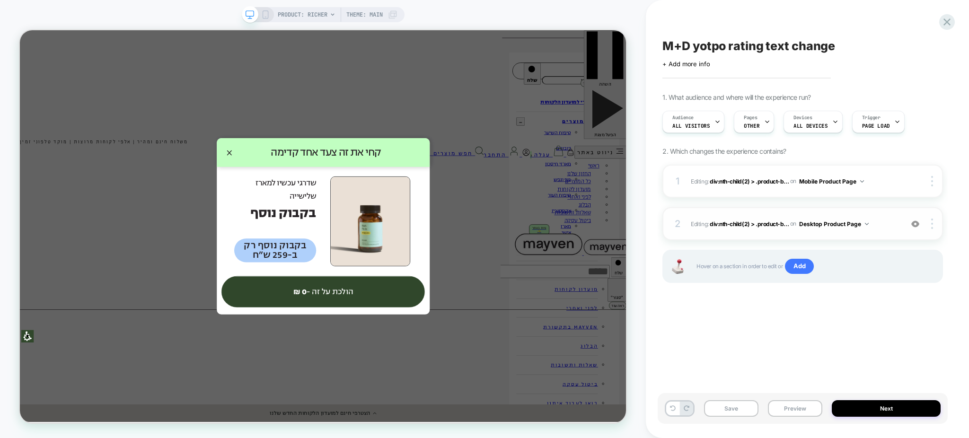
click at [916, 223] on img at bounding box center [915, 224] width 8 height 8
click at [867, 237] on div "2 Editing : div:nth-child(2) > .product-b... div:nth-child(2) > .product-block:…" at bounding box center [803, 223] width 281 height 33
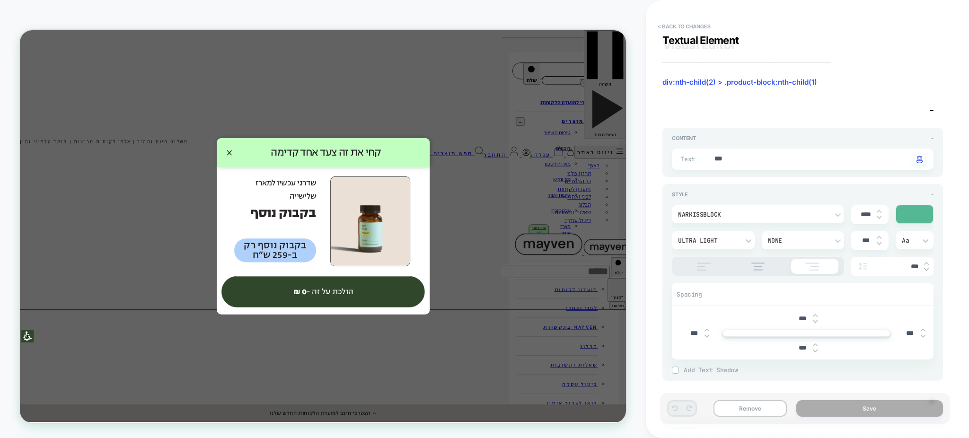
scroll to position [252, 0]
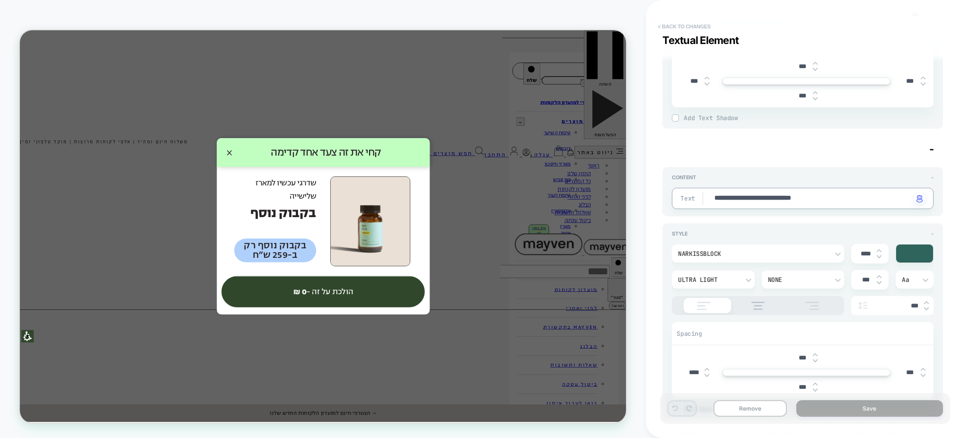
click at [655, 25] on button "< Back to changes" at bounding box center [684, 26] width 62 height 15
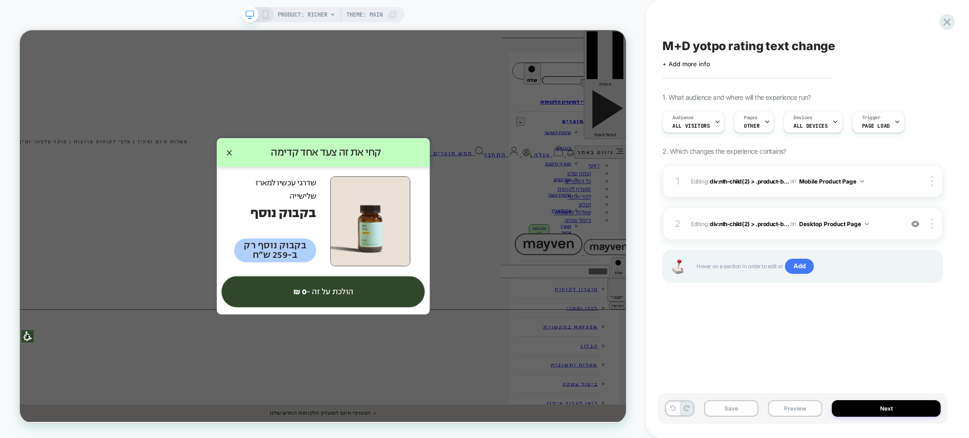
click at [917, 220] on img at bounding box center [915, 224] width 8 height 8
click at [376, 143] on div at bounding box center [288, 147] width 260 height 10
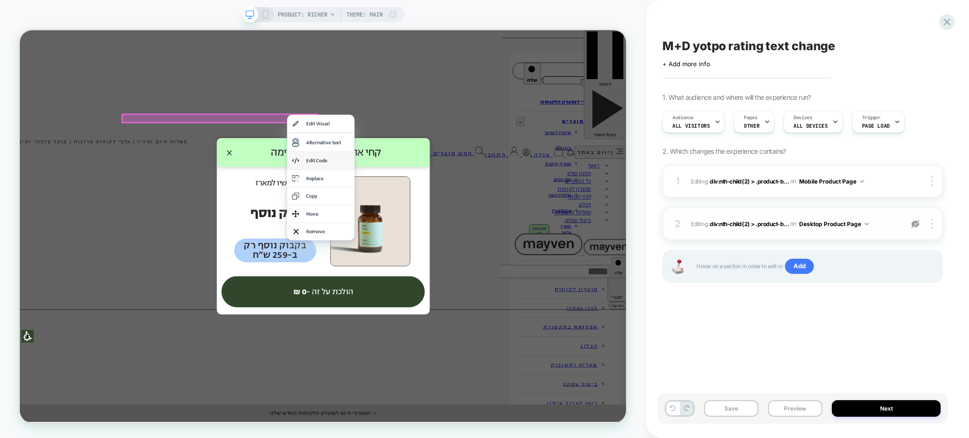
click at [426, 210] on div "Edit Code" at bounding box center [421, 204] width 90 height 23
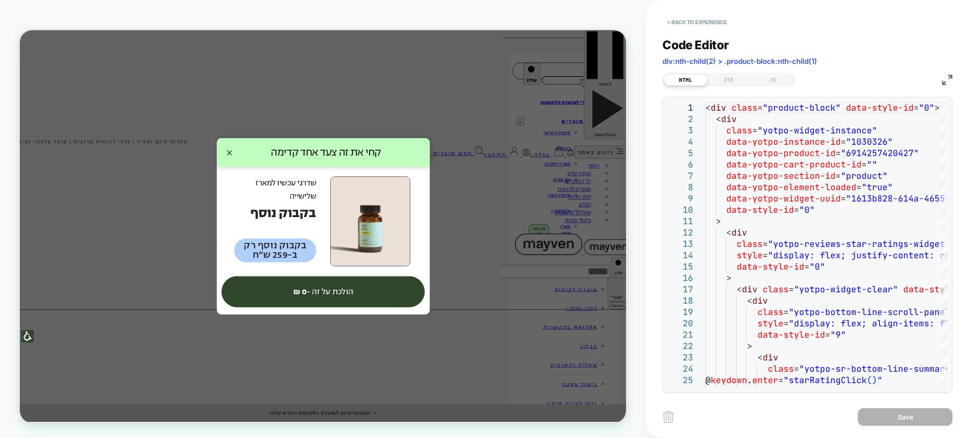
click at [942, 81] on img at bounding box center [947, 80] width 10 height 10
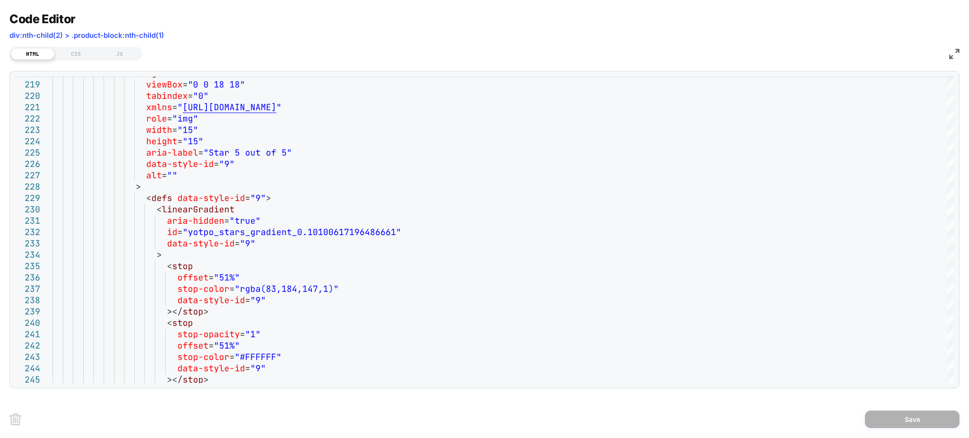
click at [959, 50] on img at bounding box center [954, 54] width 10 height 10
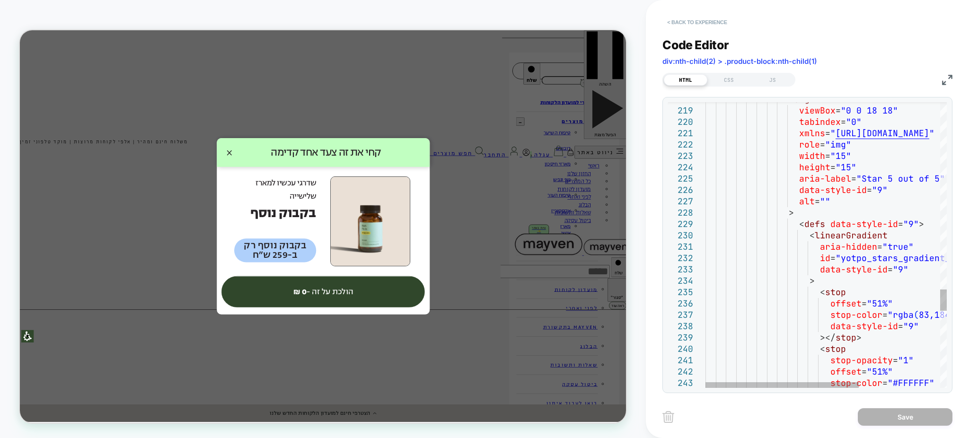
click at [688, 26] on button "< Back to experience" at bounding box center [697, 22] width 69 height 15
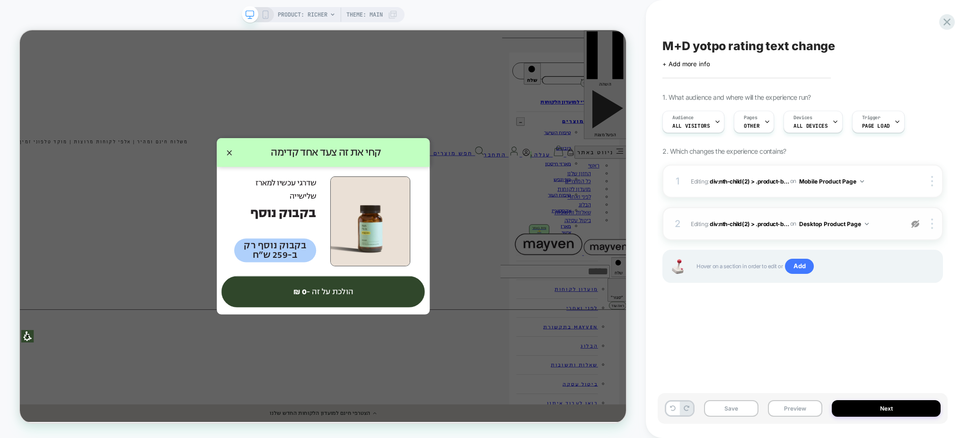
click at [918, 224] on img at bounding box center [915, 224] width 8 height 8
click at [883, 234] on div "2 Editing : div:nth-child(2) > .product-b... div:nth-child(2) > .product-block:…" at bounding box center [803, 223] width 281 height 33
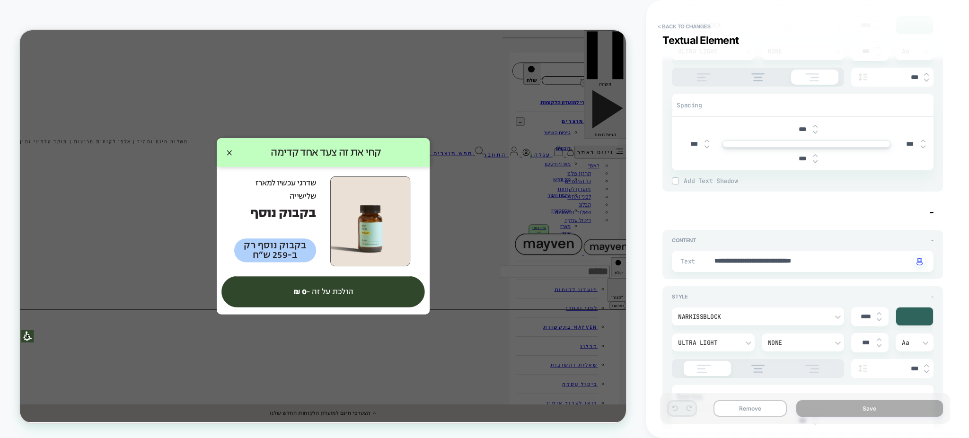
scroll to position [68, 0]
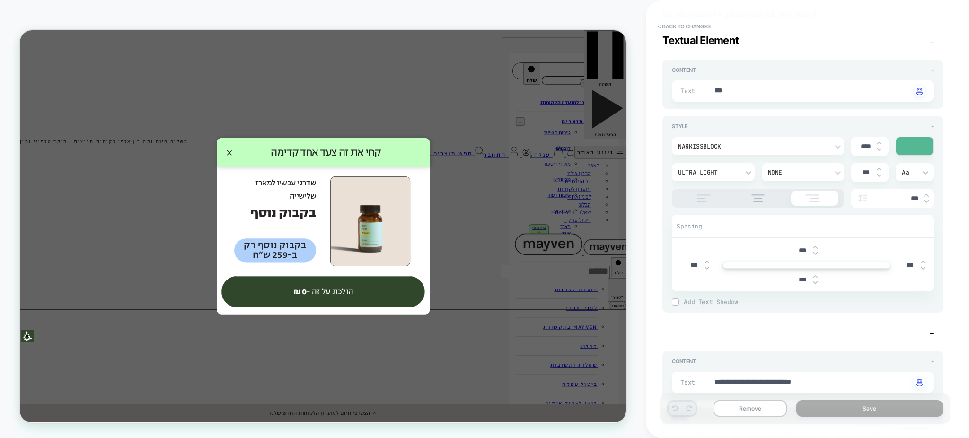
type textarea "*"
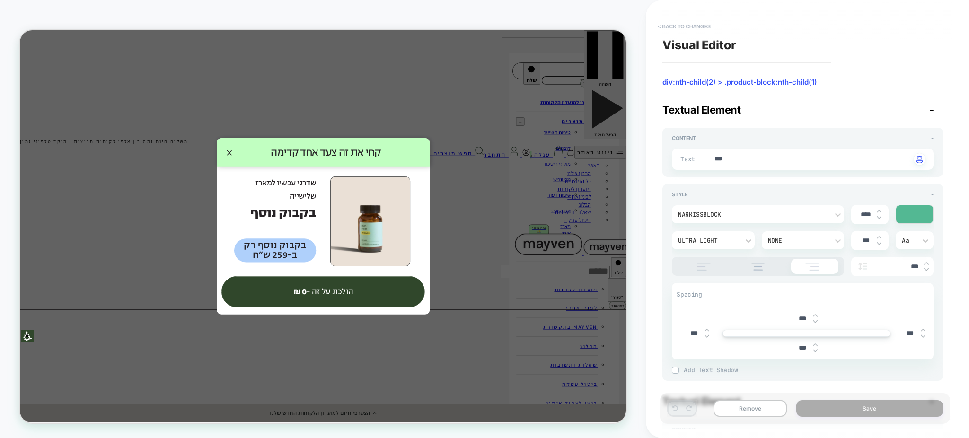
click at [661, 30] on button "< Back to changes" at bounding box center [684, 26] width 62 height 15
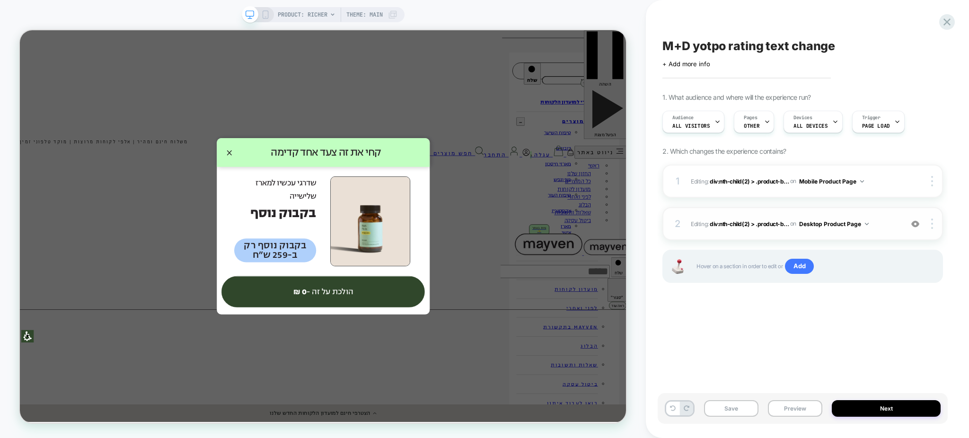
click at [917, 227] on img at bounding box center [915, 224] width 8 height 8
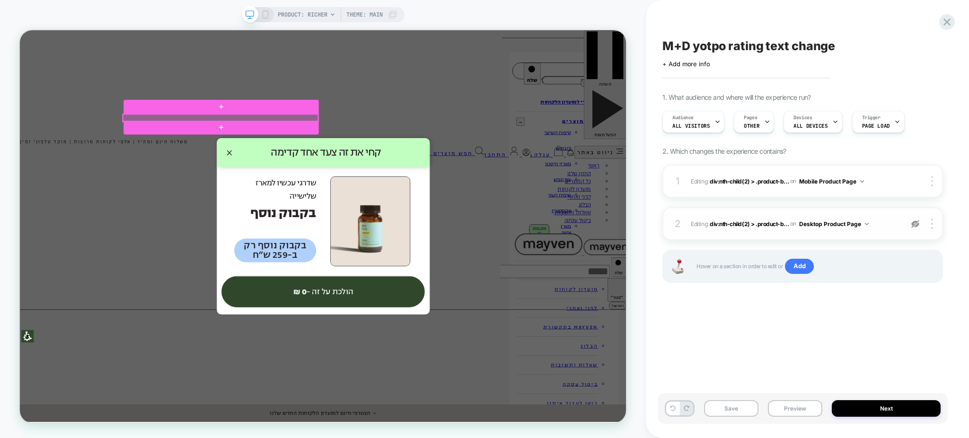
click at [388, 145] on div at bounding box center [288, 147] width 260 height 10
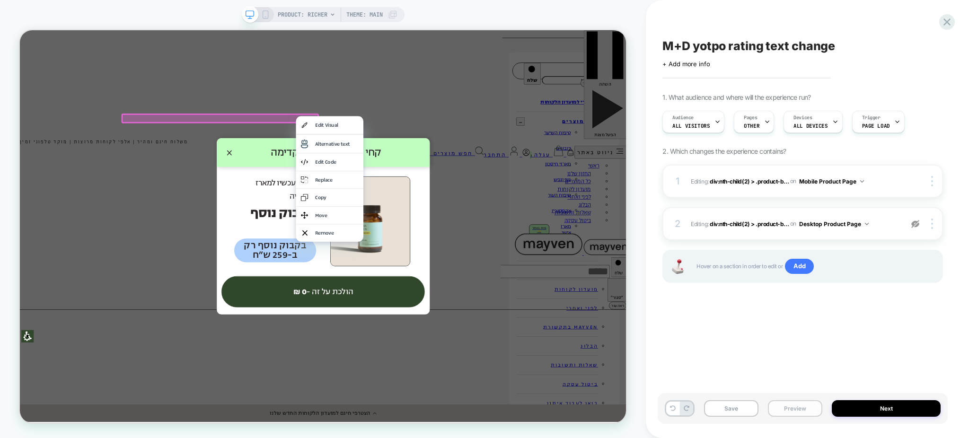
click at [792, 402] on button "Preview" at bounding box center [795, 408] width 54 height 17
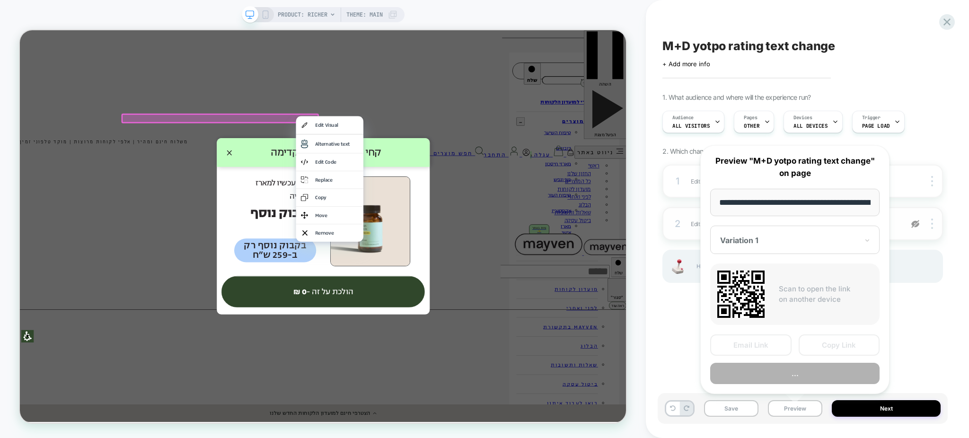
scroll to position [0, 79]
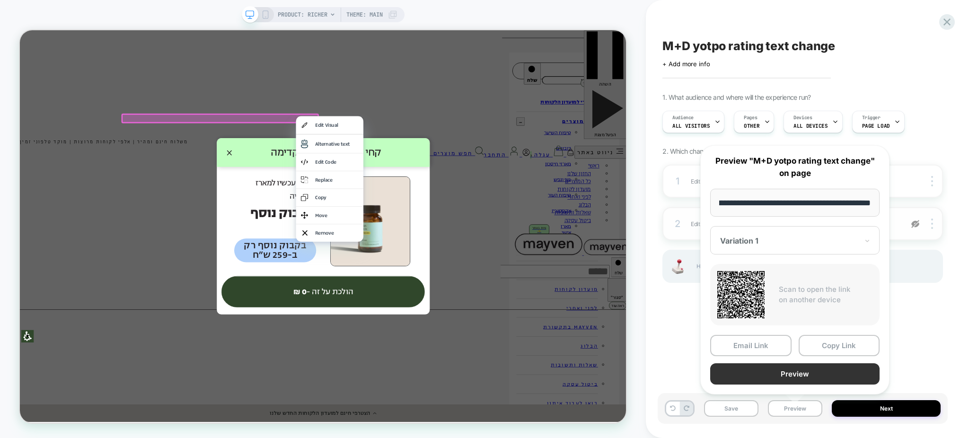
click at [765, 370] on button "Preview" at bounding box center [794, 373] width 169 height 21
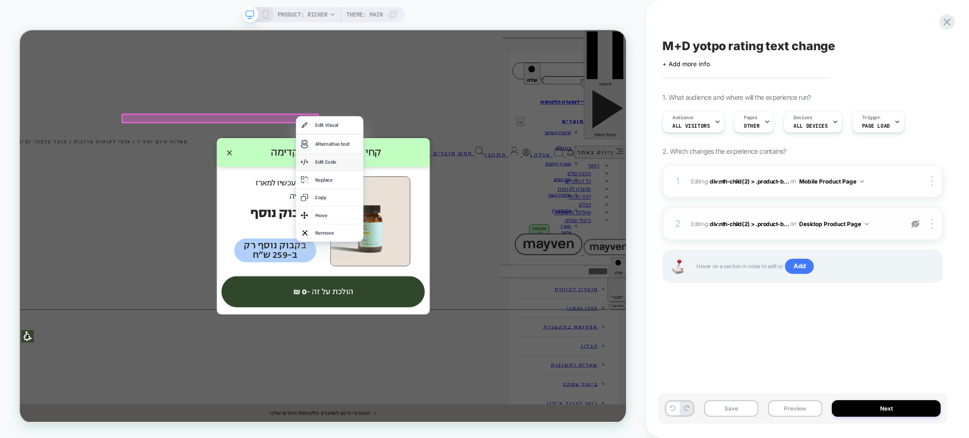
click at [445, 201] on div "Edit Code" at bounding box center [443, 206] width 58 height 10
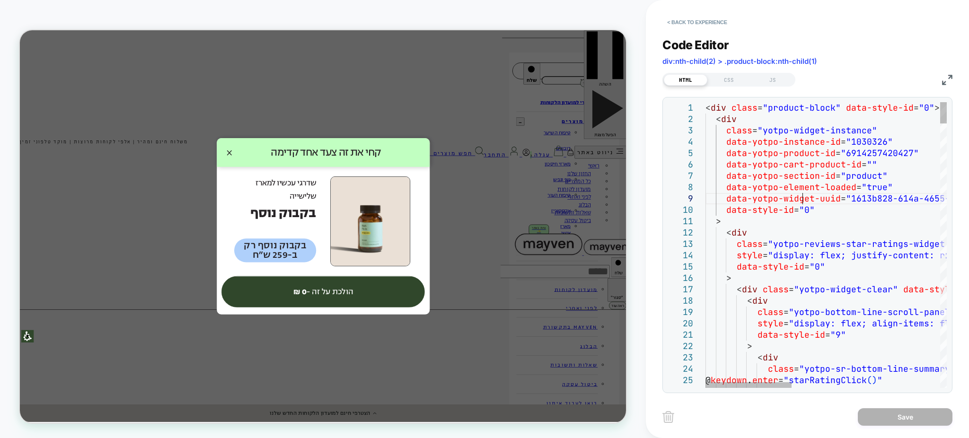
type textarea "**********"
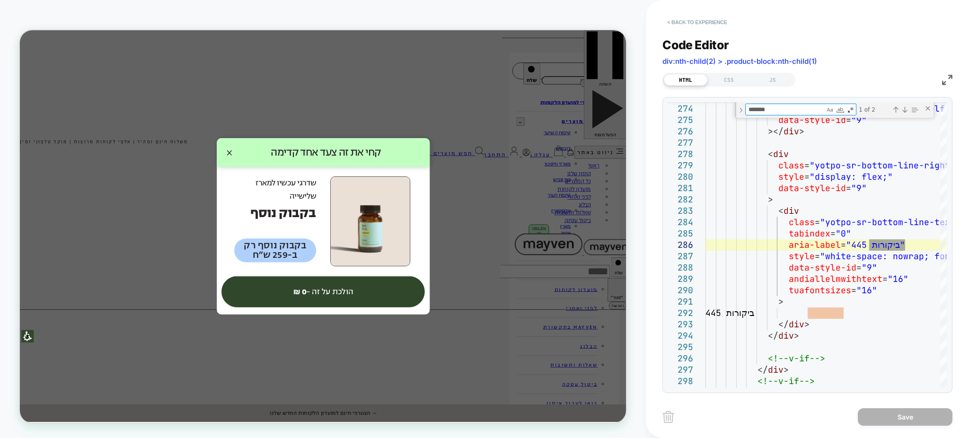
type textarea "*******"
click at [679, 26] on button "< Back to experience" at bounding box center [697, 22] width 69 height 15
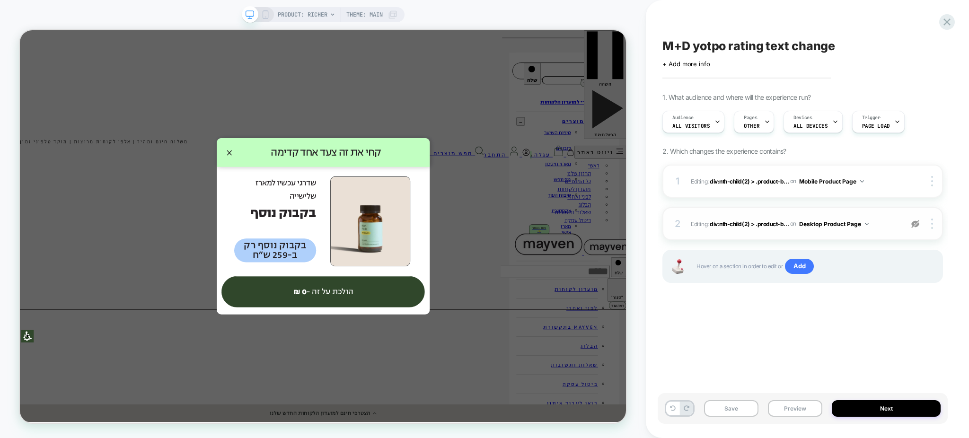
click at [916, 231] on div "2 Editing : div:nth-child(2) > .product-b... div:nth-child(2) > .product-block:…" at bounding box center [803, 223] width 281 height 33
click at [914, 224] on img at bounding box center [915, 224] width 8 height 8
click at [882, 235] on div "2 Editing : div:nth-child(2) > .product-b... div:nth-child(2) > .product-block:…" at bounding box center [803, 223] width 281 height 33
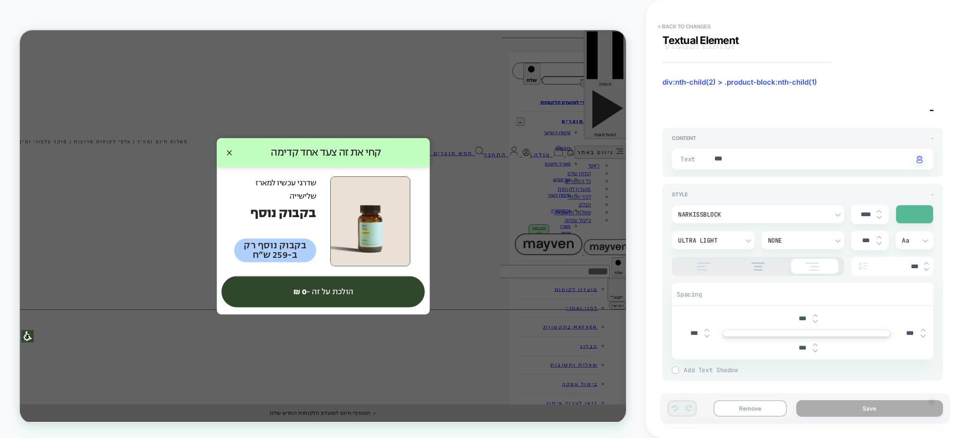
scroll to position [293, 0]
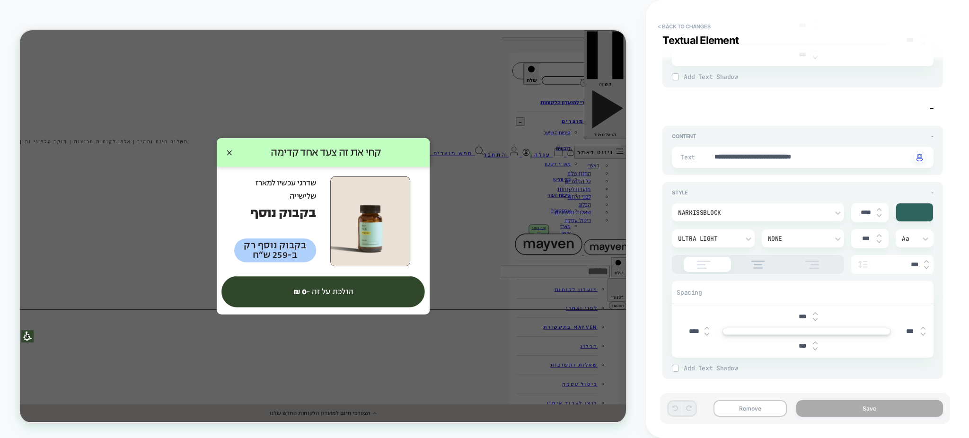
click at [763, 147] on div "**********" at bounding box center [803, 157] width 262 height 21
click at [766, 159] on textarea "**********" at bounding box center [812, 157] width 197 height 10
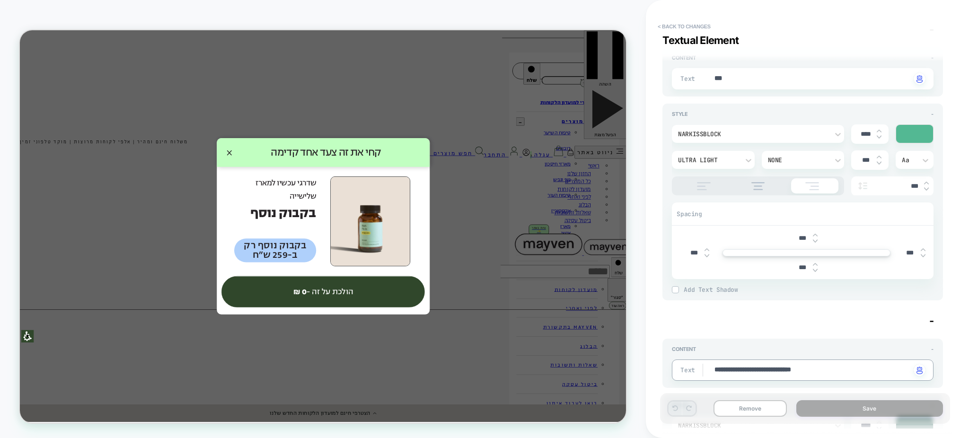
scroll to position [0, 0]
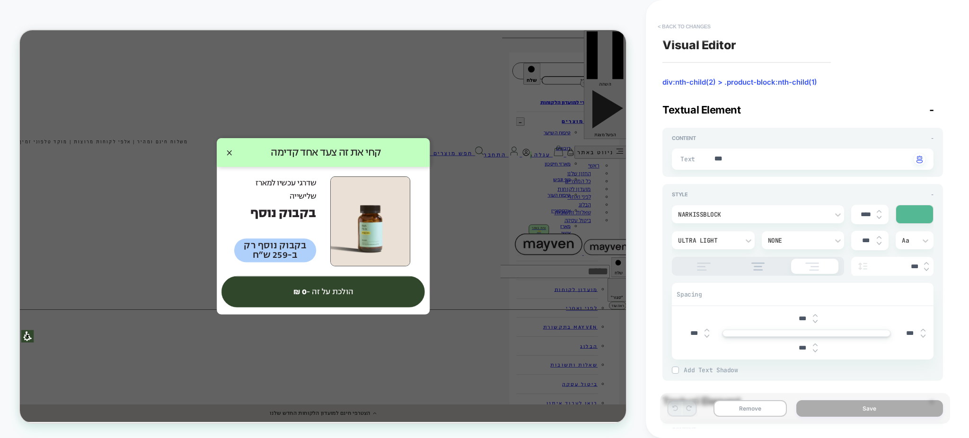
type textarea "*"
click at [687, 25] on button "< Back to changes" at bounding box center [684, 26] width 62 height 15
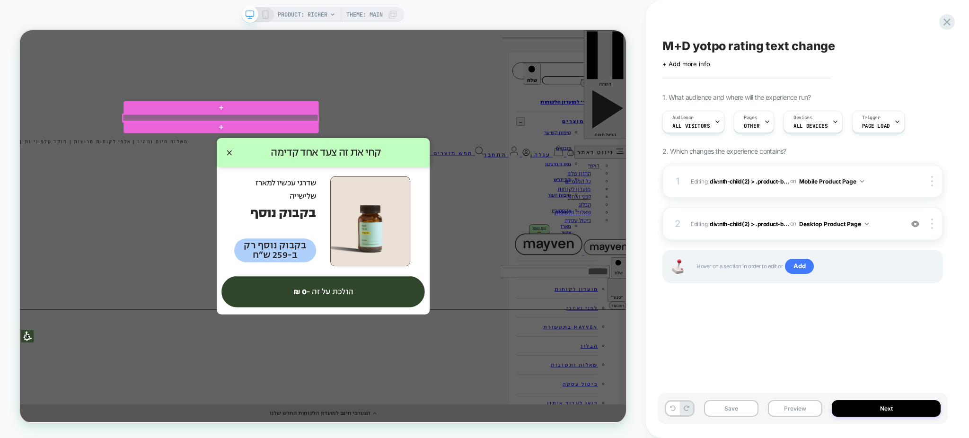
click at [375, 148] on div at bounding box center [288, 147] width 260 height 10
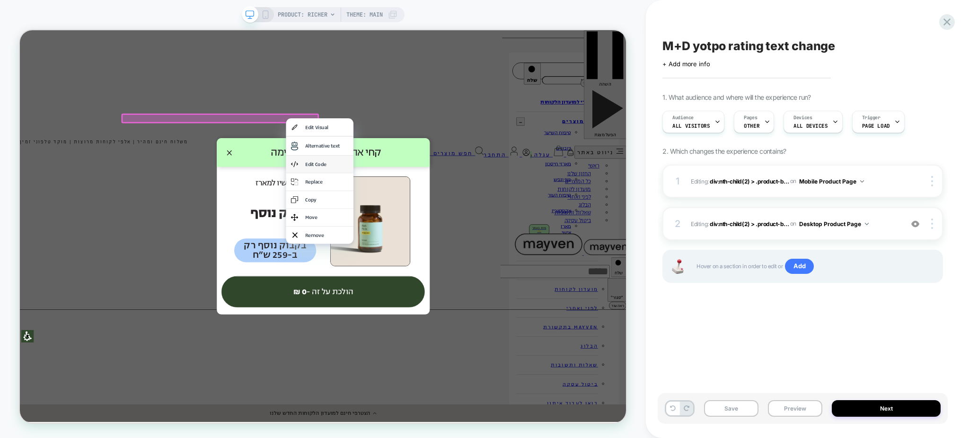
click at [402, 204] on div "Edit Code" at bounding box center [429, 209] width 58 height 10
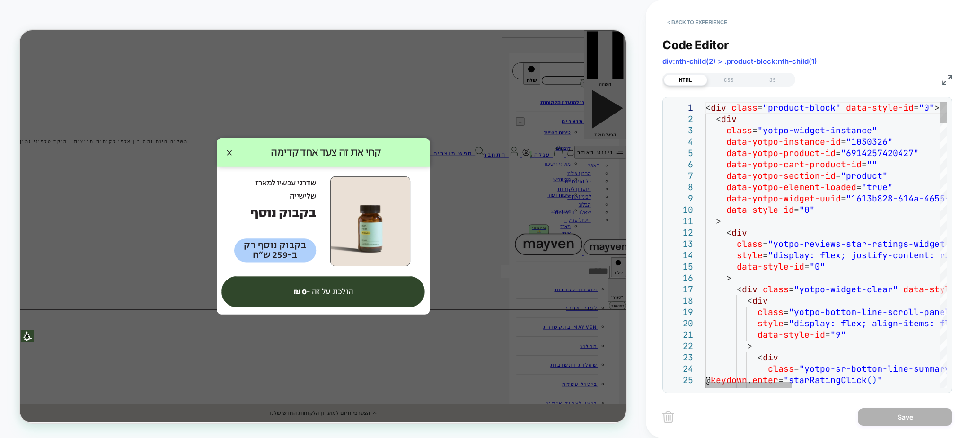
type textarea "*******"
type textarea "**********"
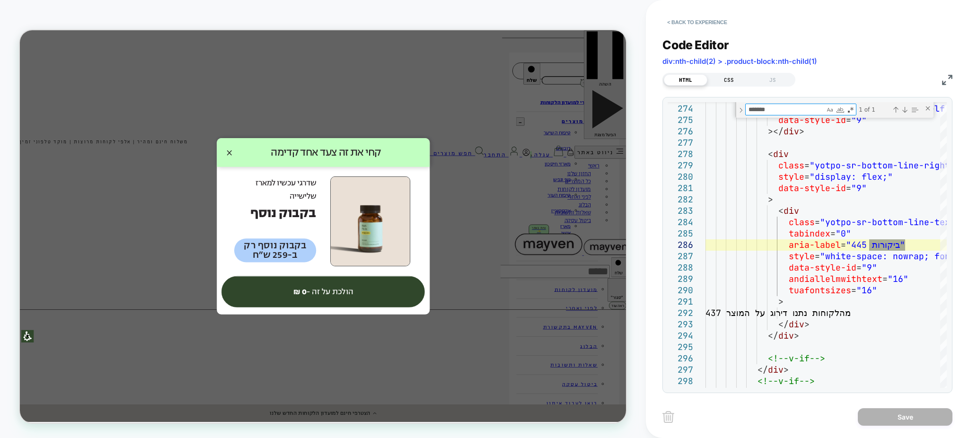
type textarea "*******"
click at [736, 80] on div "CSS" at bounding box center [730, 79] width 44 height 11
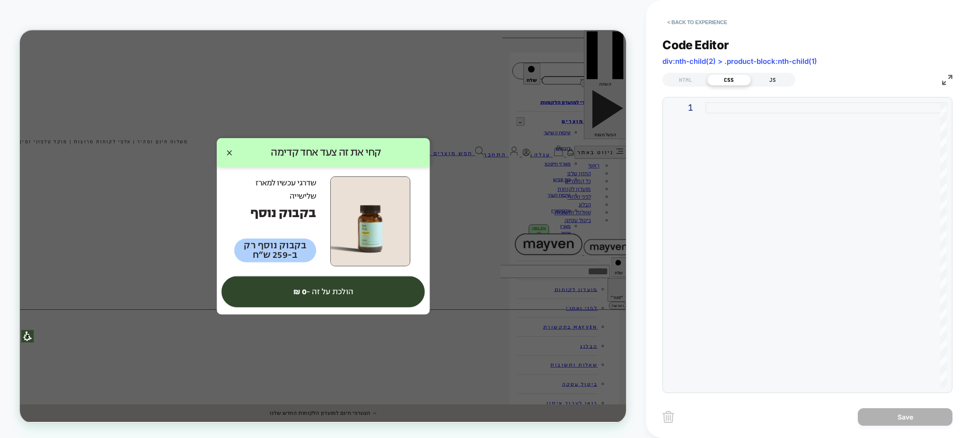
click at [771, 75] on div "JS" at bounding box center [773, 79] width 44 height 11
click at [700, 80] on div "HTML" at bounding box center [686, 79] width 44 height 11
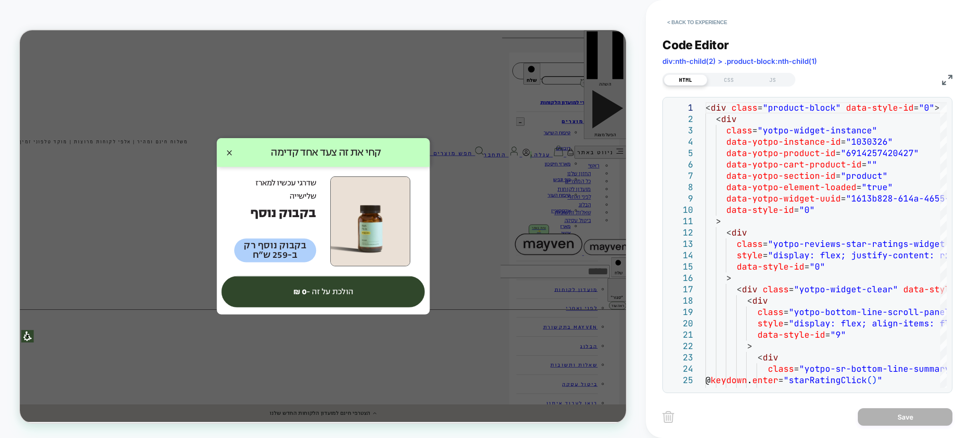
click at [942, 81] on img at bounding box center [947, 80] width 10 height 10
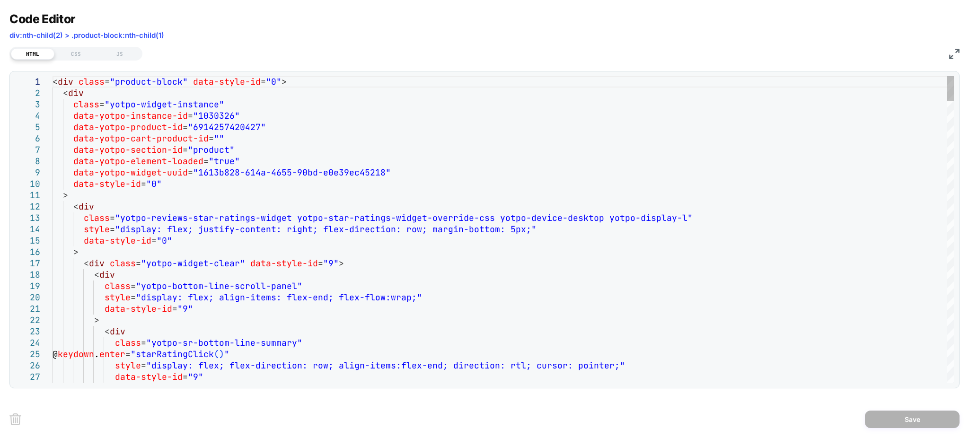
type textarea "**********"
type textarea "*******"
type textarea "**********"
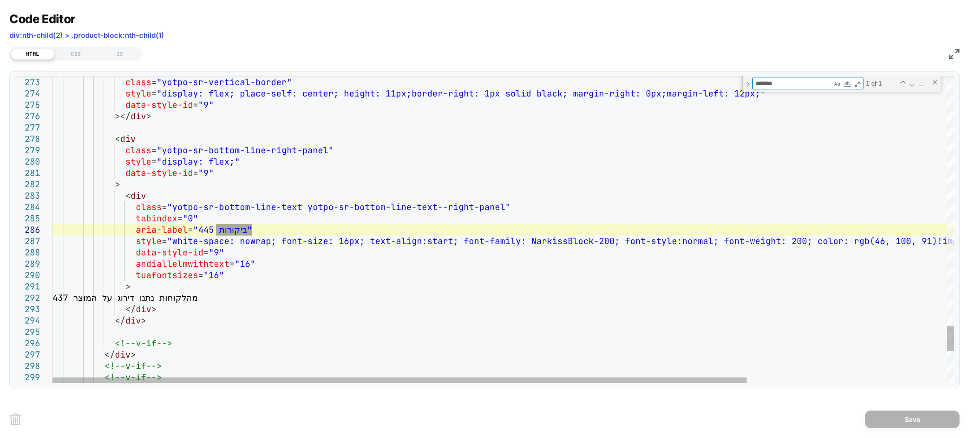
type textarea "*******"
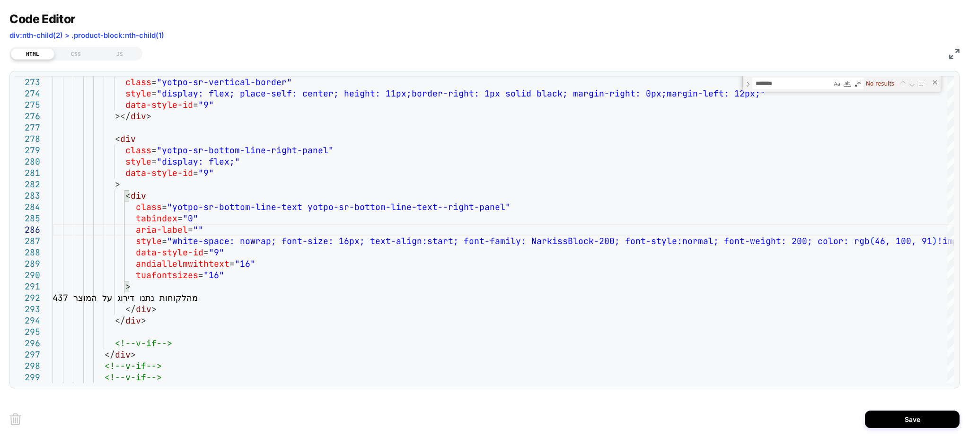
type textarea "**********"
click at [873, 421] on button "Save" at bounding box center [912, 420] width 95 height 18
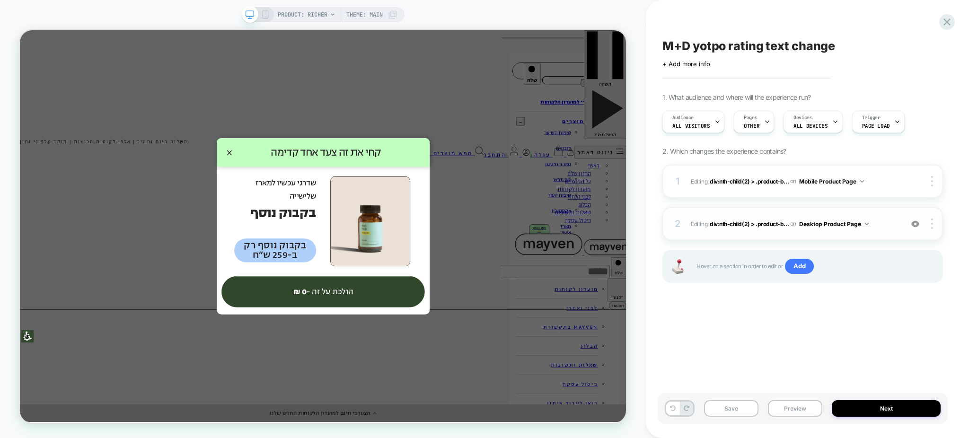
click at [833, 233] on div "2 Editing : div:nth-child(2) > .product-b... div:nth-child(2) > .product-block:…" at bounding box center [803, 223] width 281 height 33
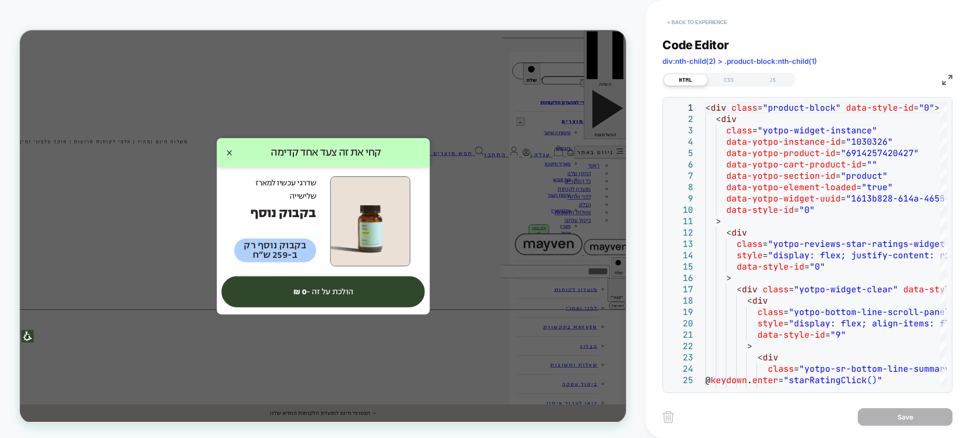
click at [694, 27] on button "< Back to experience" at bounding box center [697, 22] width 69 height 15
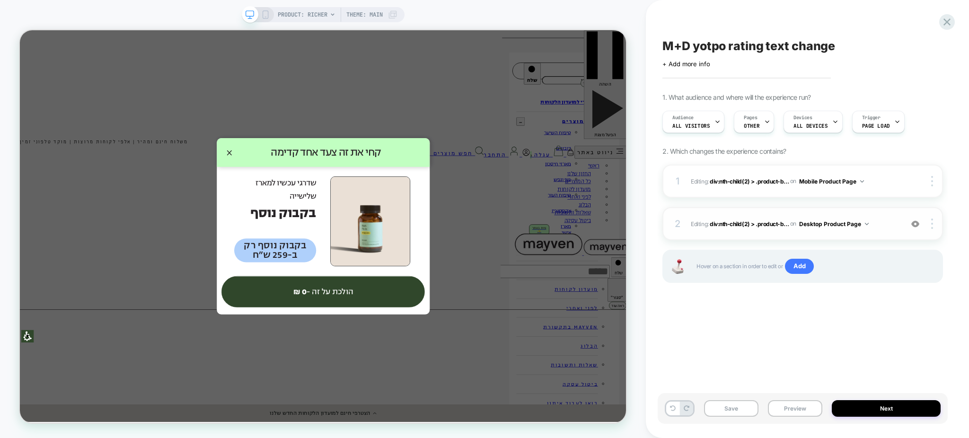
click at [827, 237] on div "2 Editing : div:nth-child(2) > .product-b... div:nth-child(2) > .product-block:…" at bounding box center [803, 223] width 281 height 33
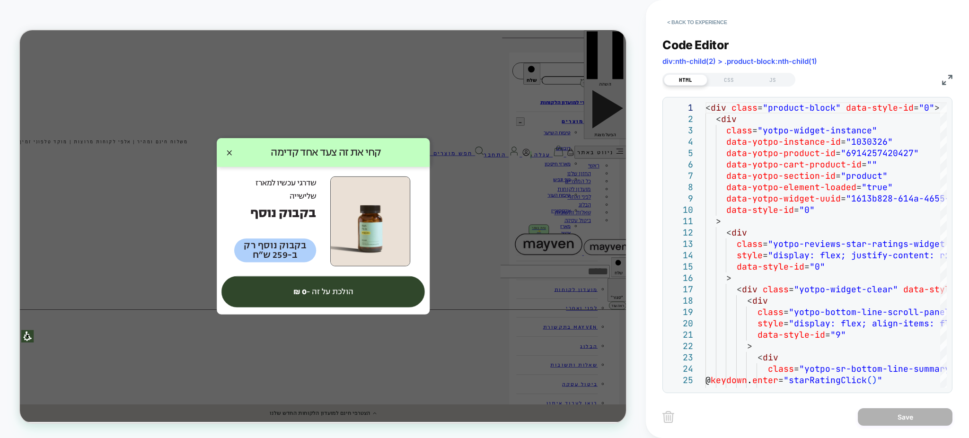
click at [945, 79] on img at bounding box center [947, 80] width 10 height 10
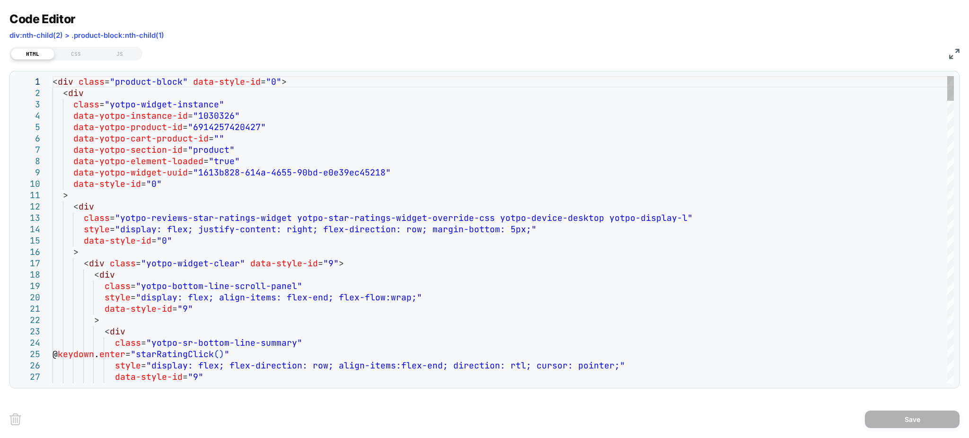
type textarea "**********"
type textarea "*"
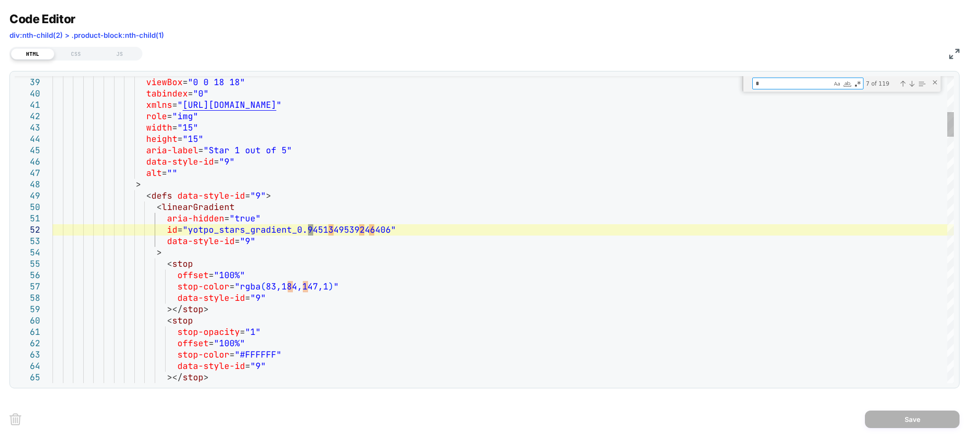
type textarea "**********"
type textarea "**"
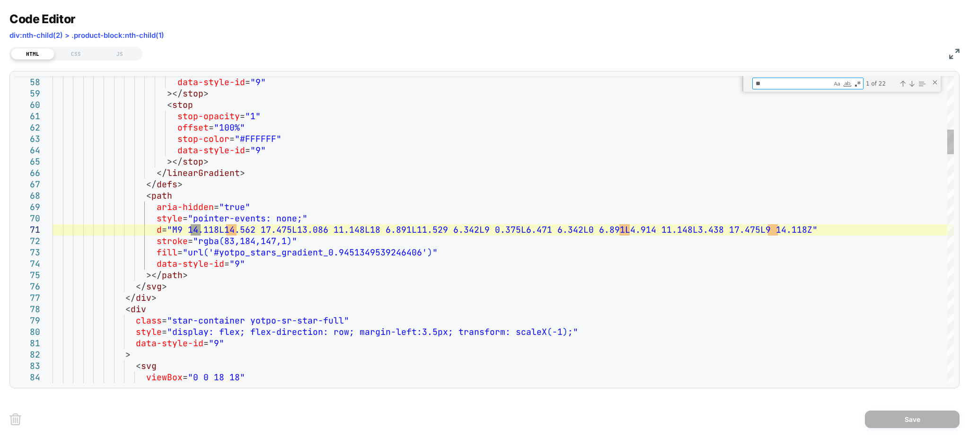
type textarea "**********"
type textarea "***"
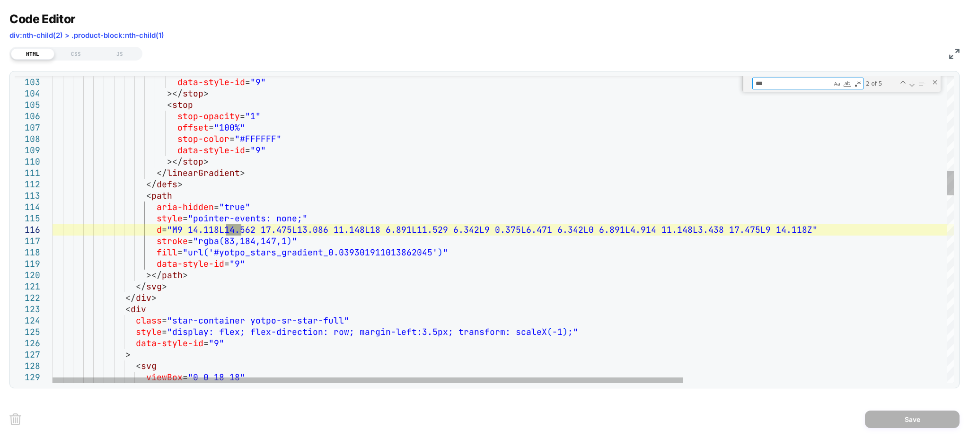
type textarea "**********"
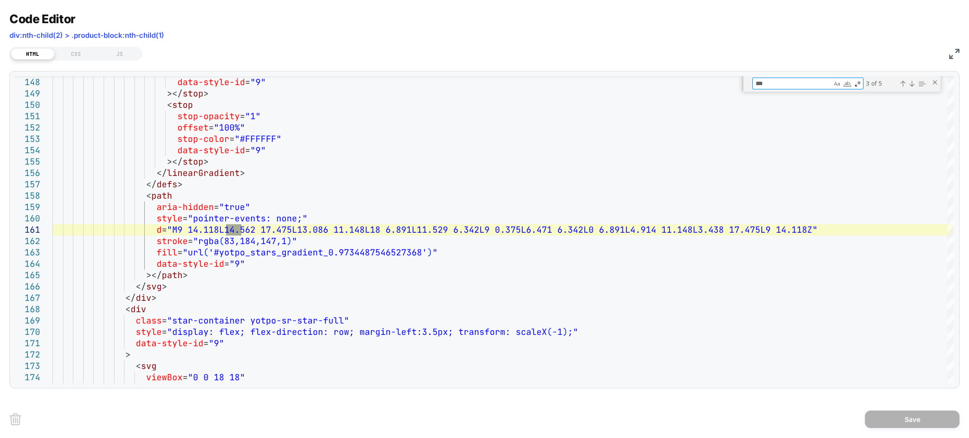
type textarea "***"
click at [951, 57] on img at bounding box center [954, 54] width 10 height 10
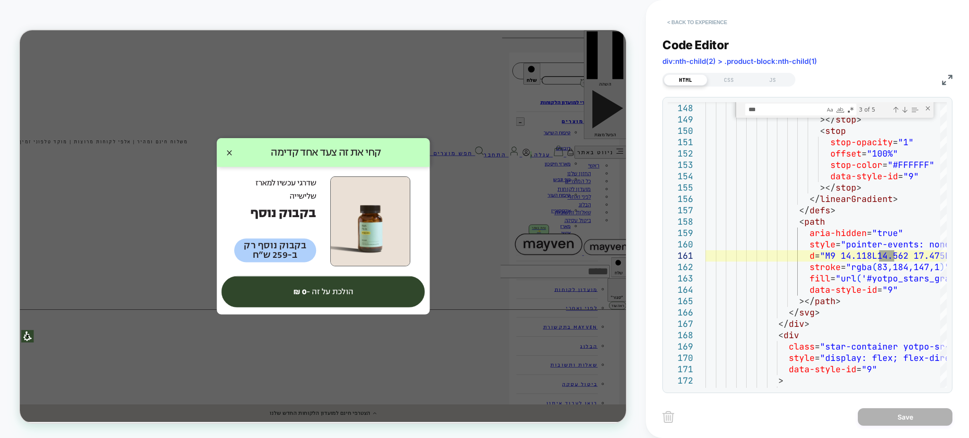
click at [700, 22] on button "< Back to experience" at bounding box center [697, 22] width 69 height 15
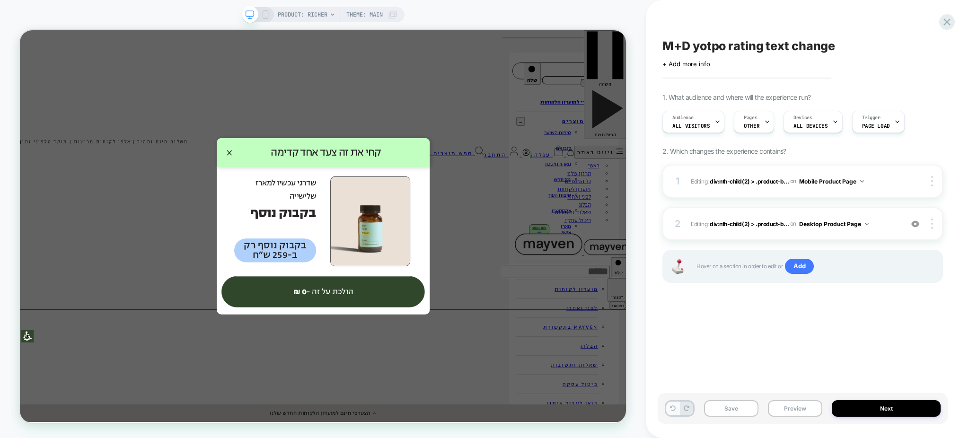
click at [671, 415] on button at bounding box center [672, 409] width 13 height 14
click at [900, 233] on div "2 Editing : div:nth-child(2) > .product-b... div:nth-child(2) > .product-block:…" at bounding box center [803, 223] width 281 height 33
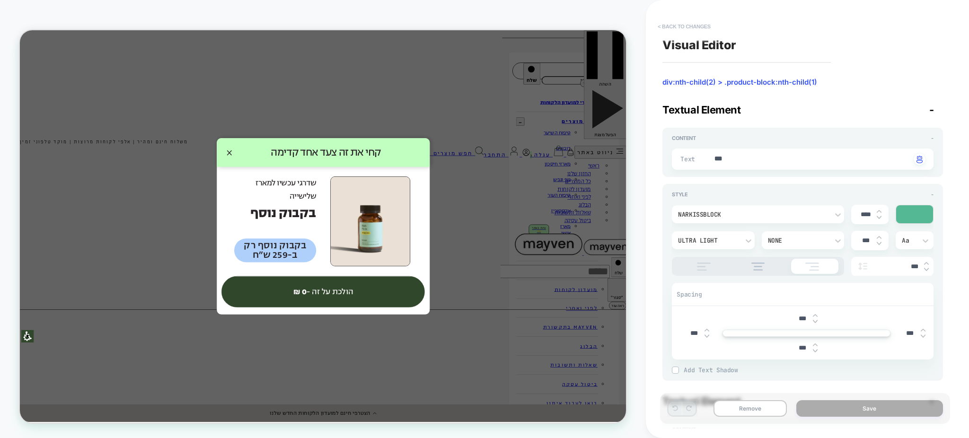
click at [677, 30] on button "< Back to changes" at bounding box center [684, 26] width 62 height 15
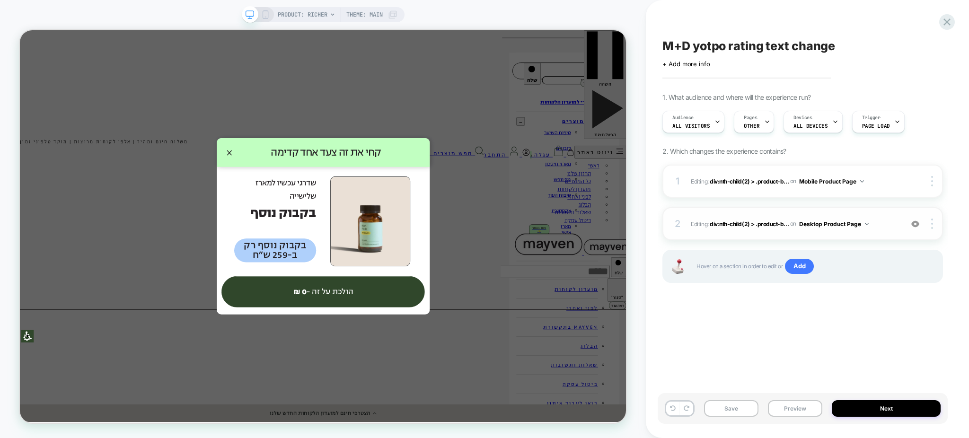
click at [892, 227] on span "Editing : div:nth-child(2) > .product-b... div:nth-child(2) > .product-block:nt…" at bounding box center [794, 224] width 207 height 12
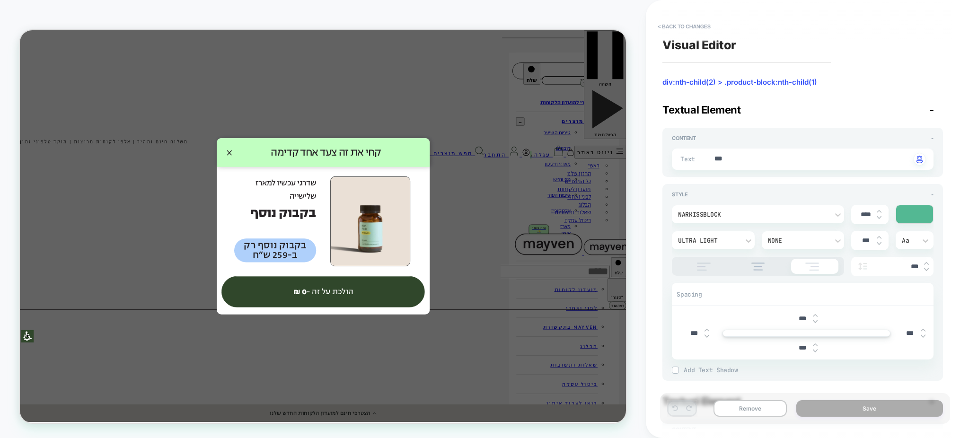
type textarea "*"
type textarea "**"
type textarea "*"
type textarea "***"
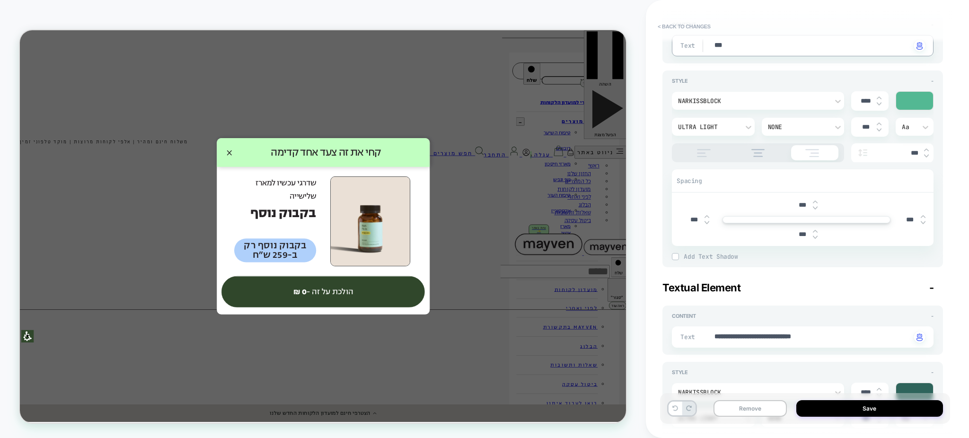
type textarea "*"
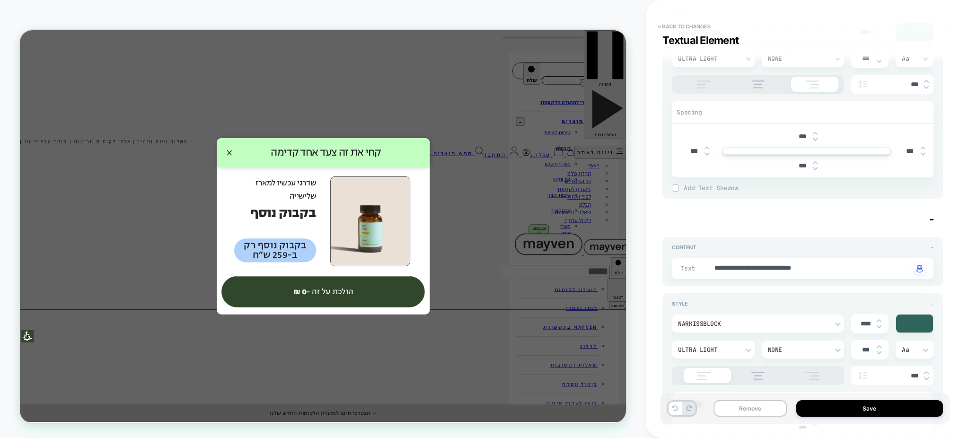
scroll to position [189, 0]
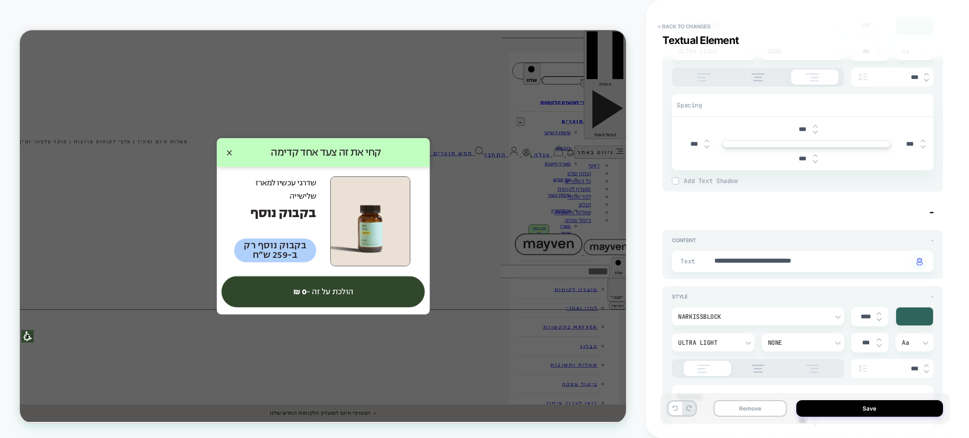
type textarea "***"
click at [717, 258] on textarea "**********" at bounding box center [812, 262] width 197 height 10
type textarea "*"
type textarea "**********"
type textarea "*"
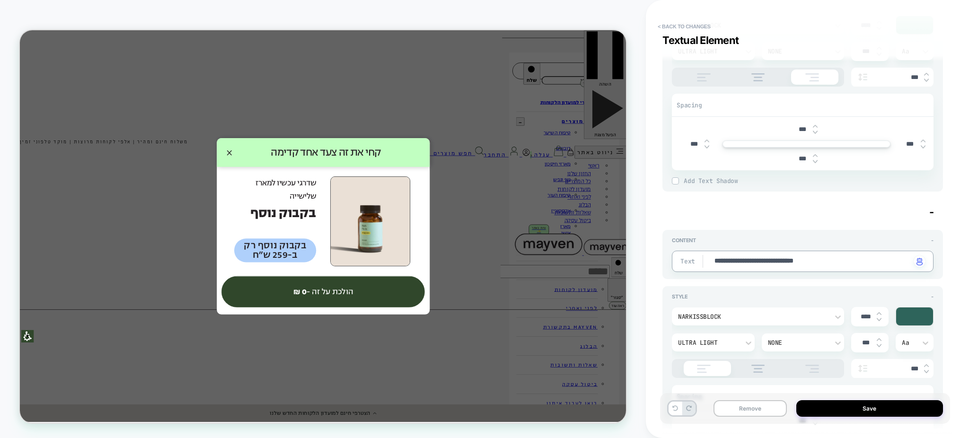
type textarea "**********"
type textarea "*"
type textarea "**********"
type textarea "*"
type textarea "**********"
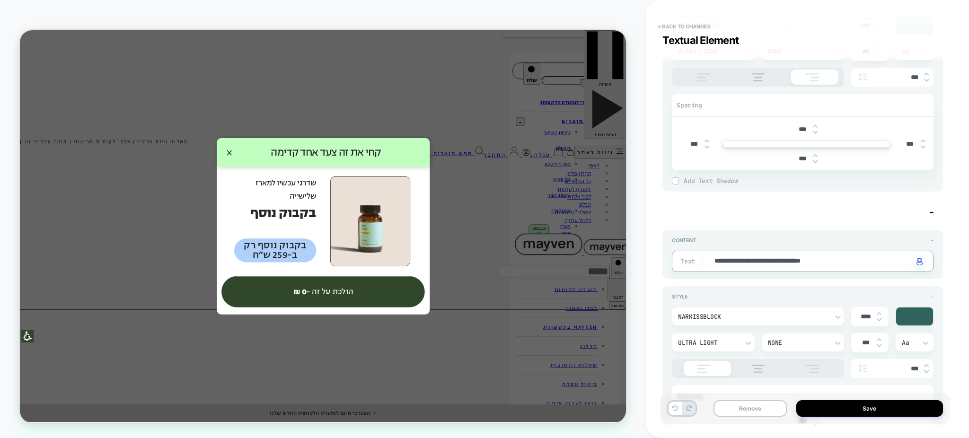
type textarea "*"
type textarea "**********"
type textarea "*"
type textarea "**********"
type textarea "*"
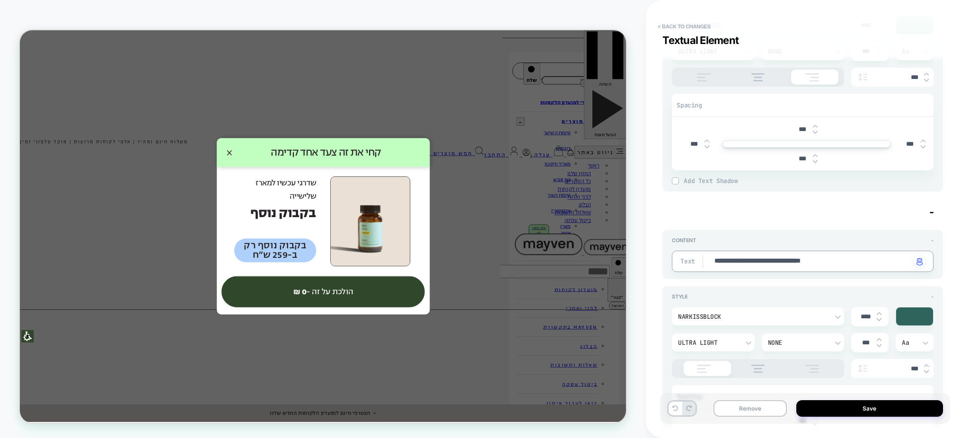
type textarea "**********"
type textarea "*"
type textarea "**********"
type textarea "*"
type textarea "**********"
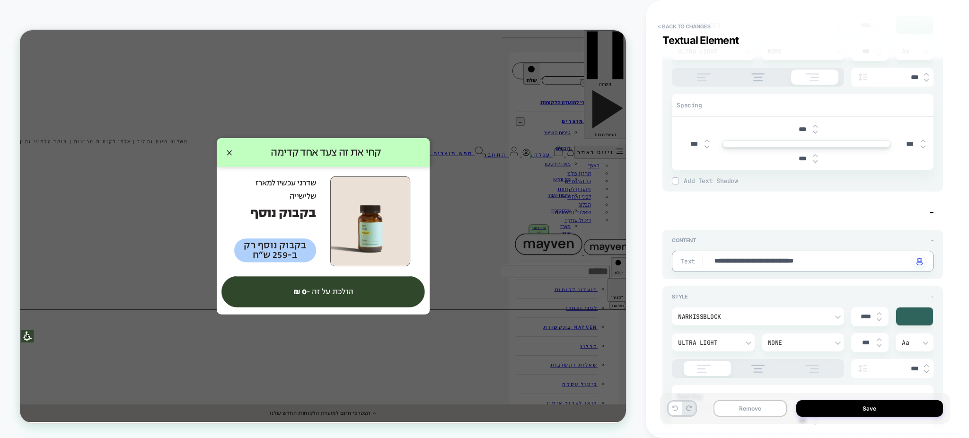
type textarea "*"
type textarea "**********"
click at [839, 262] on textarea "**********" at bounding box center [812, 262] width 197 height 10
type textarea "*"
type textarea "**********"
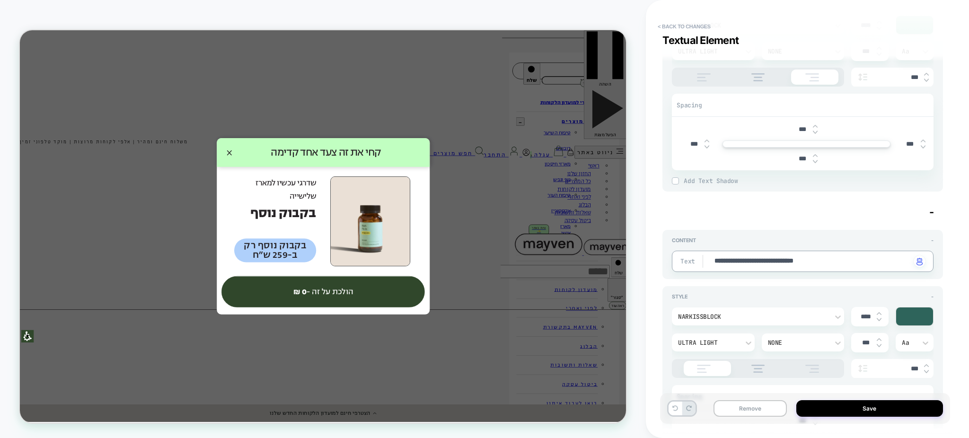
type textarea "*"
type textarea "**********"
type textarea "*"
type textarea "**********"
type textarea "*"
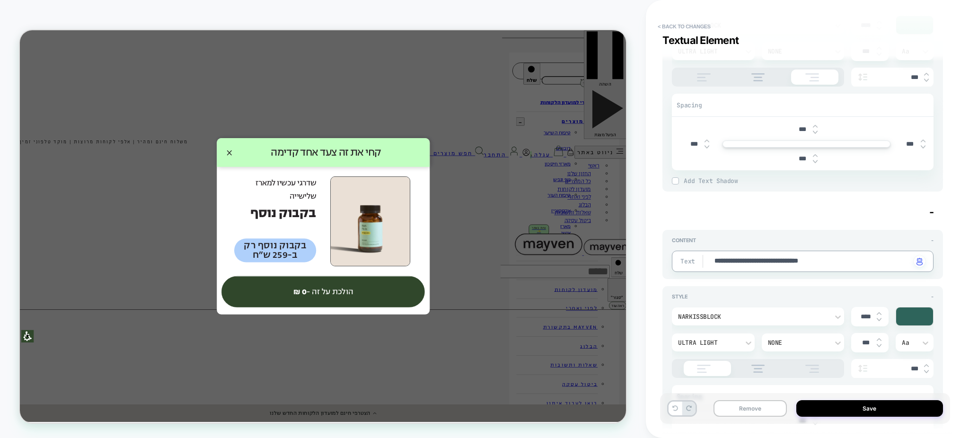
type textarea "**********"
click at [734, 258] on textarea "**********" at bounding box center [812, 262] width 197 height 10
click at [736, 260] on textarea "**********" at bounding box center [812, 262] width 197 height 10
type textarea "*"
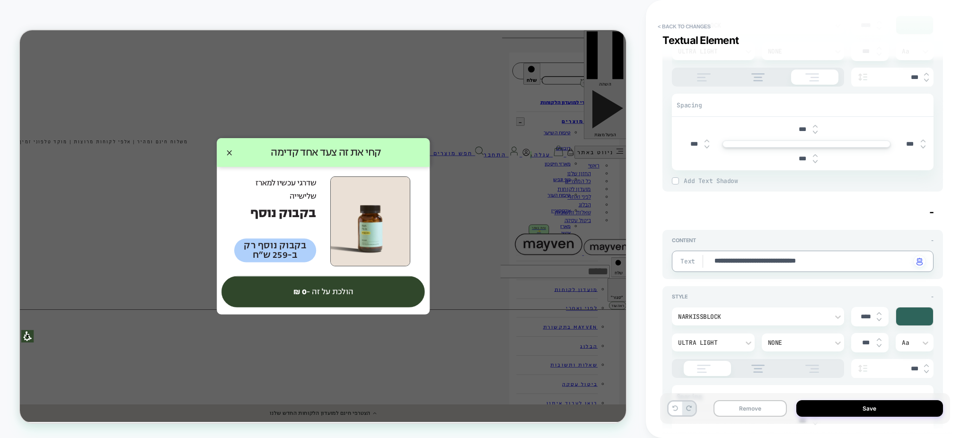
type textarea "**********"
type textarea "*"
type textarea "**********"
type textarea "*"
type textarea "**********"
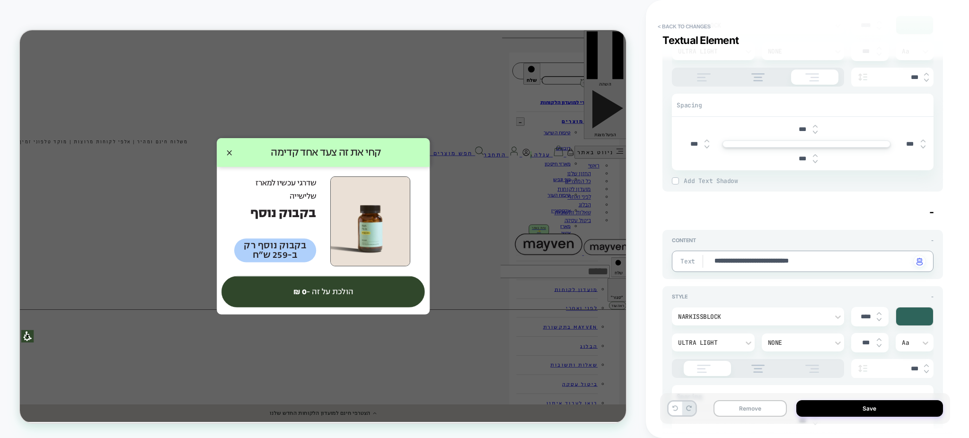
type textarea "*"
type textarea "**********"
type textarea "*"
type textarea "**********"
type textarea "*"
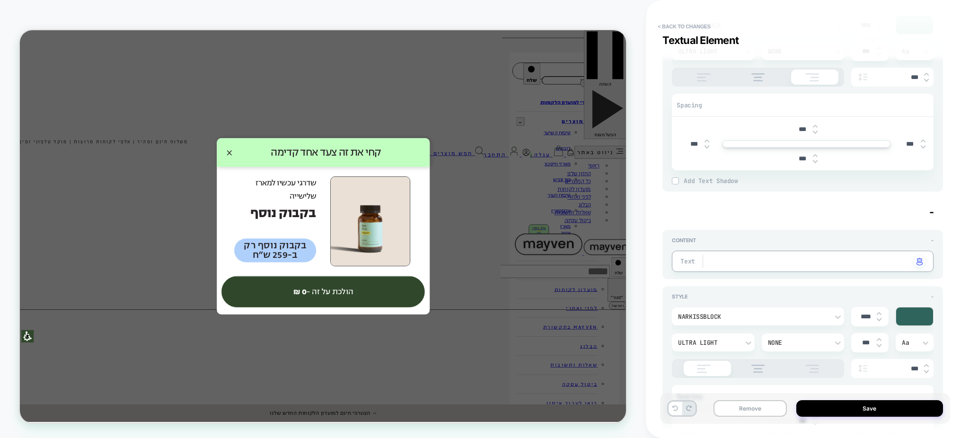
type textarea "*"
click at [692, 30] on button "< Back to changes" at bounding box center [684, 26] width 62 height 15
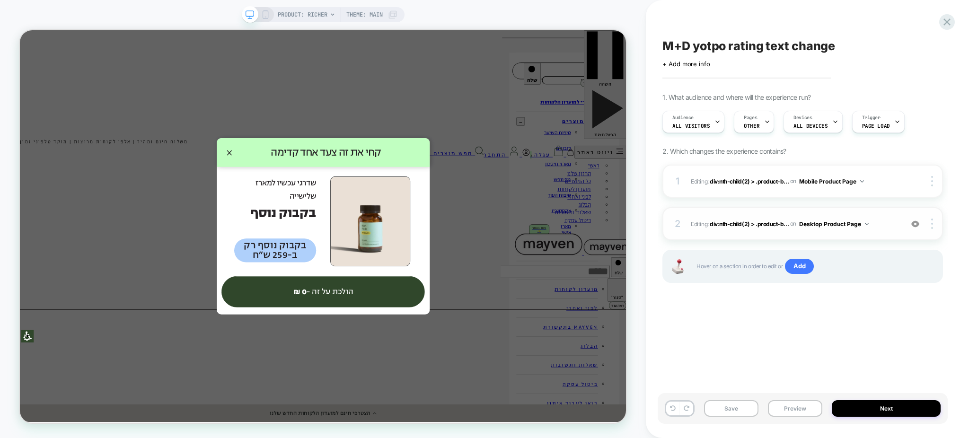
click at [884, 226] on span "Editing : div:nth-child(2) > .product-b... div:nth-child(2) > .product-block:nt…" at bounding box center [794, 224] width 207 height 12
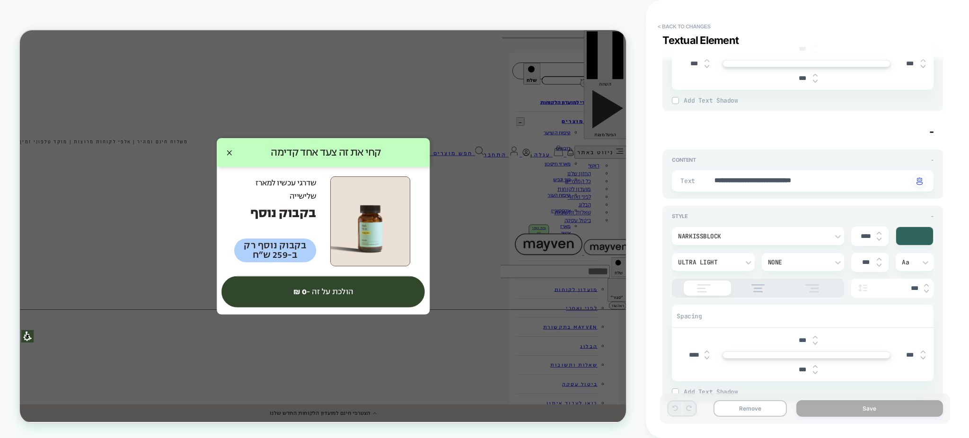
scroll to position [293, 0]
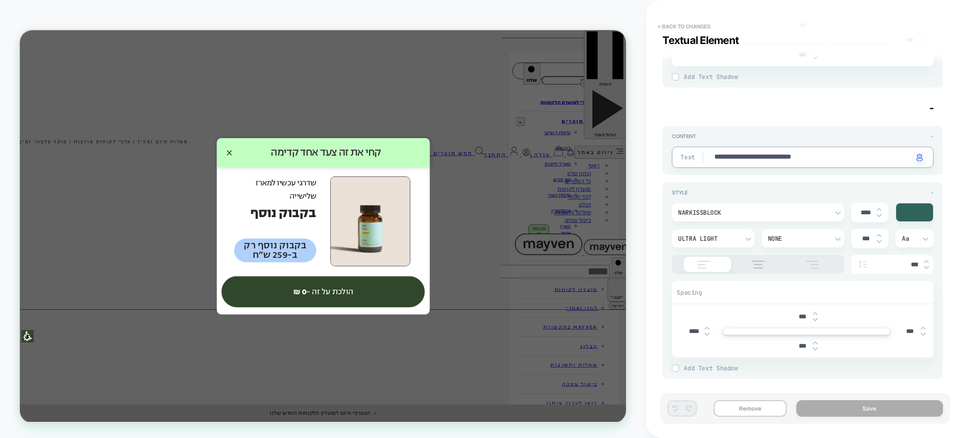
type textarea "*"
type textarea "**********"
type textarea "*"
type textarea "**********"
type textarea "*"
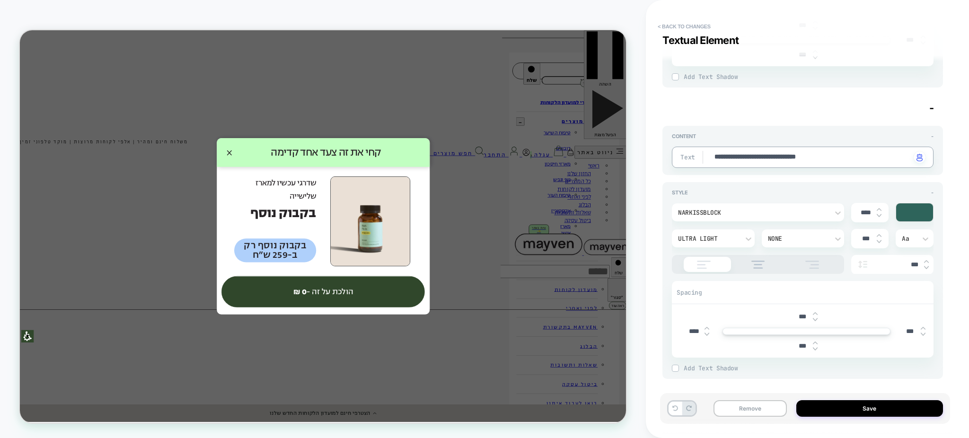
type textarea "**********"
type textarea "*"
drag, startPoint x: 821, startPoint y: 159, endPoint x: 814, endPoint y: 155, distance: 7.9
click at [814, 155] on textarea "**********" at bounding box center [812, 157] width 197 height 10
type textarea "**********"
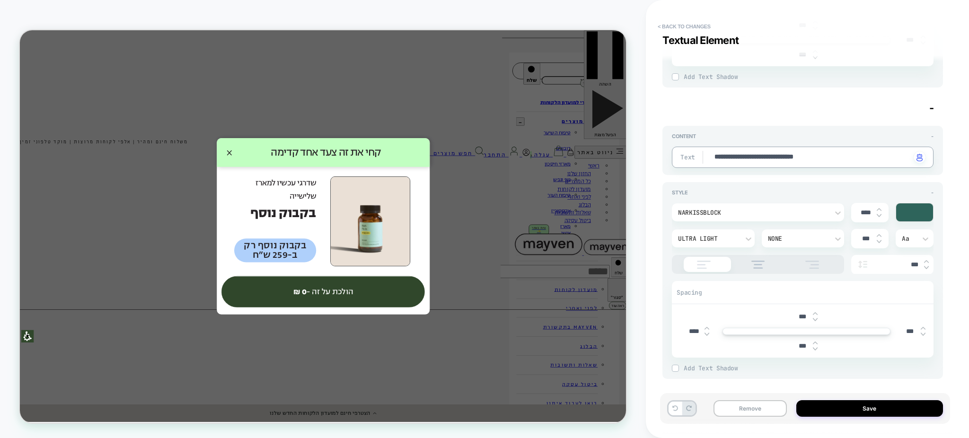
click at [819, 162] on div "**********" at bounding box center [803, 157] width 262 height 21
drag, startPoint x: 813, startPoint y: 155, endPoint x: 730, endPoint y: 167, distance: 83.2
click at [754, 159] on textarea "**********" at bounding box center [812, 157] width 197 height 10
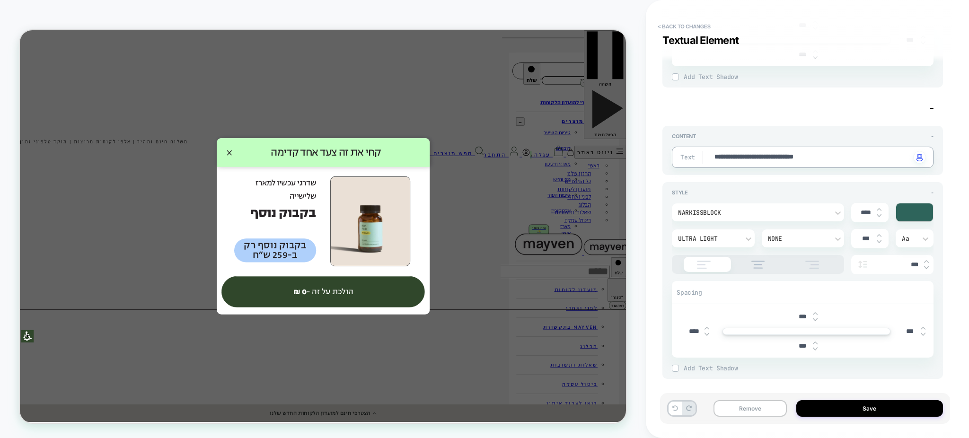
type textarea "*"
type textarea "**"
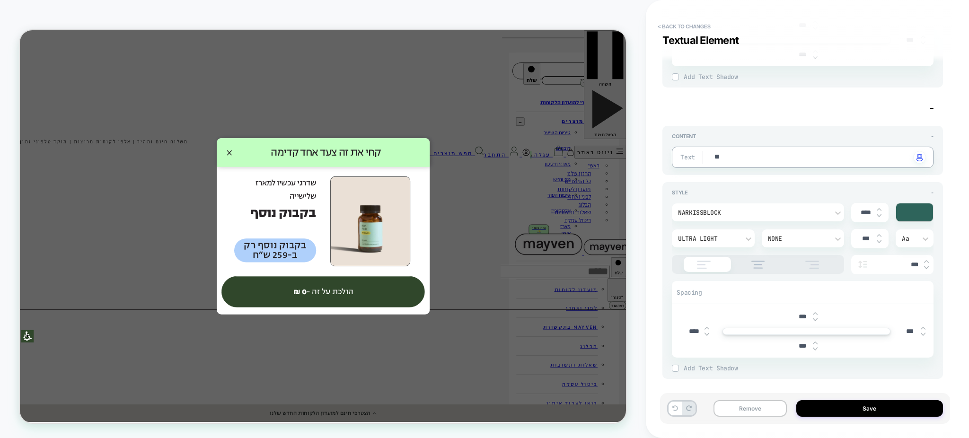
type textarea "*"
type textarea "***"
type textarea "*"
type textarea "****"
type textarea "*"
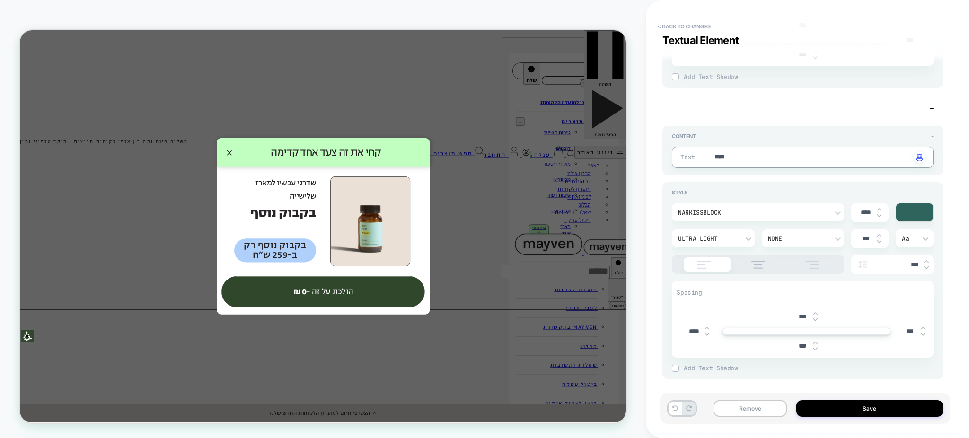
type textarea "***"
type textarea "*"
type textarea "****"
type textarea "*"
type textarea "****"
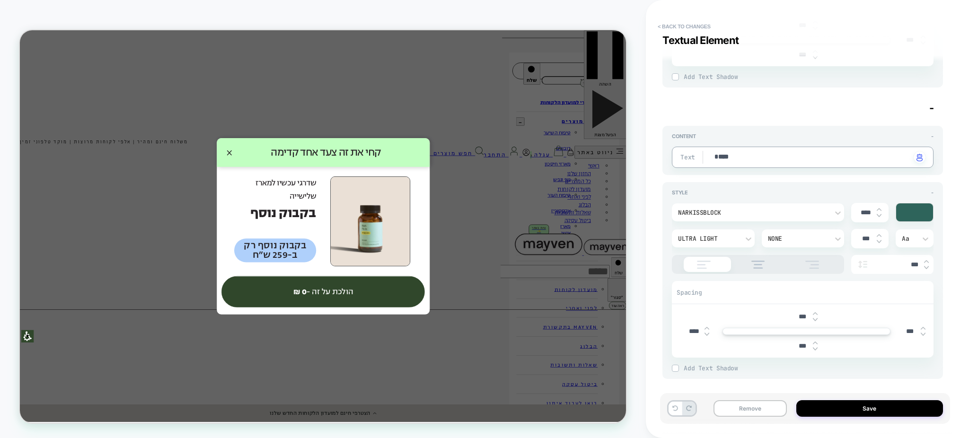
paste textarea "**********"
type textarea "*"
type textarea "**********"
type textarea "*"
type textarea "**********"
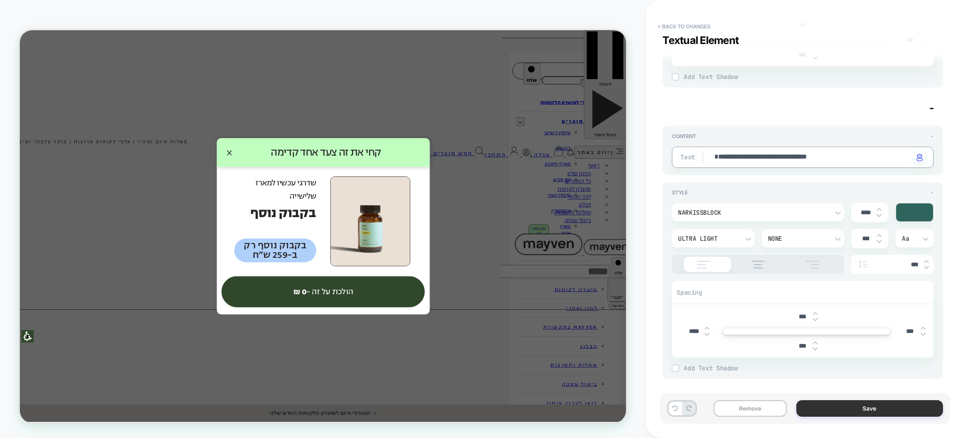
click at [869, 406] on button "Save" at bounding box center [869, 408] width 147 height 17
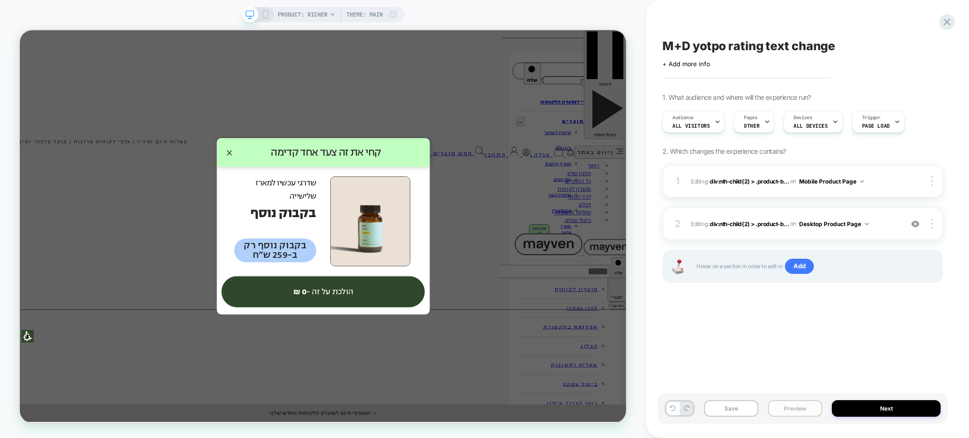
click at [787, 408] on button "Preview" at bounding box center [795, 408] width 54 height 17
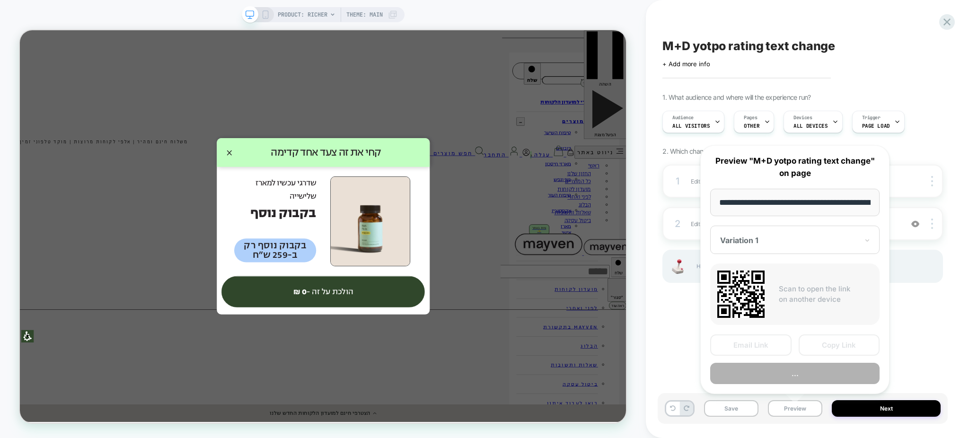
scroll to position [0, 79]
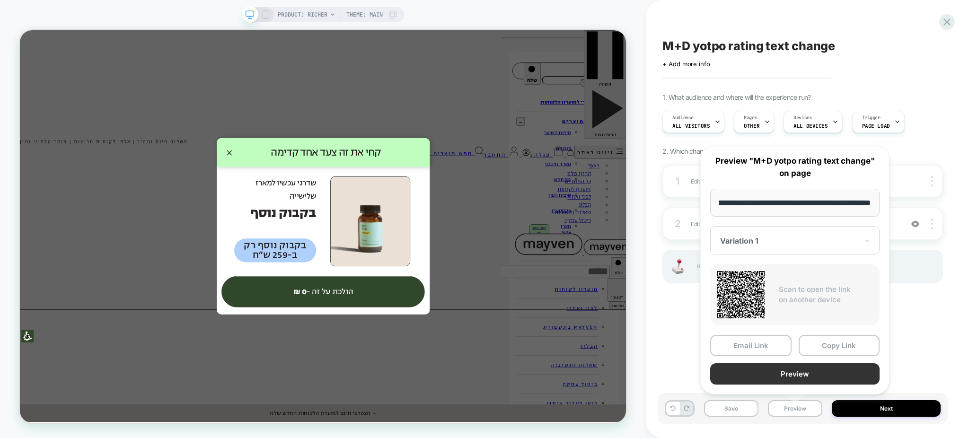
click at [756, 381] on button "Preview" at bounding box center [794, 373] width 169 height 21
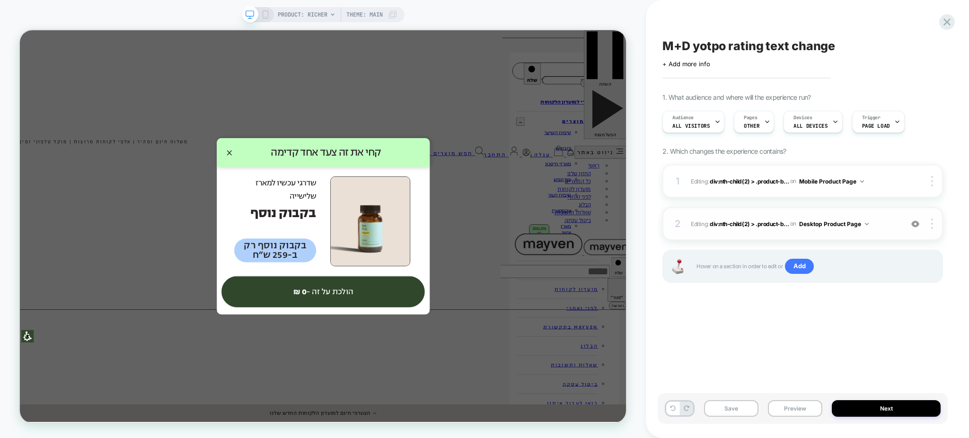
click at [829, 235] on div "2 Editing : div:nth-child(2) > .product-b... div:nth-child(2) > .product-block:…" at bounding box center [803, 223] width 281 height 33
type textarea "*"
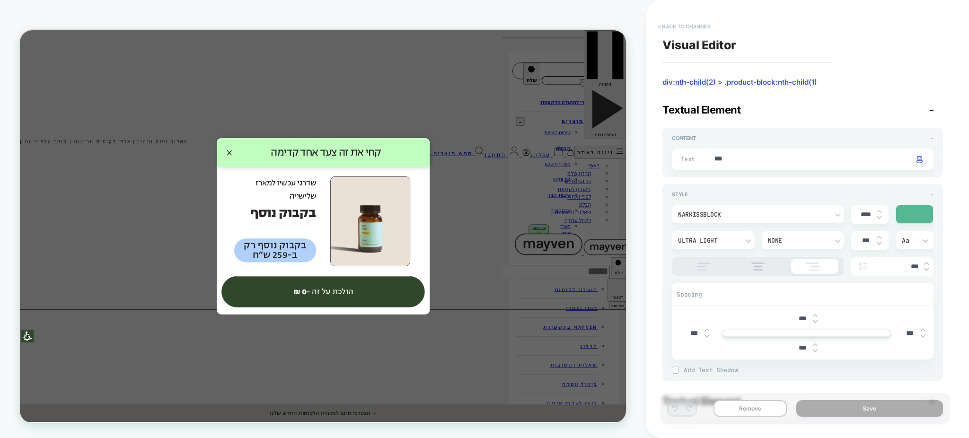
click at [684, 26] on button "< Back to changes" at bounding box center [684, 26] width 62 height 15
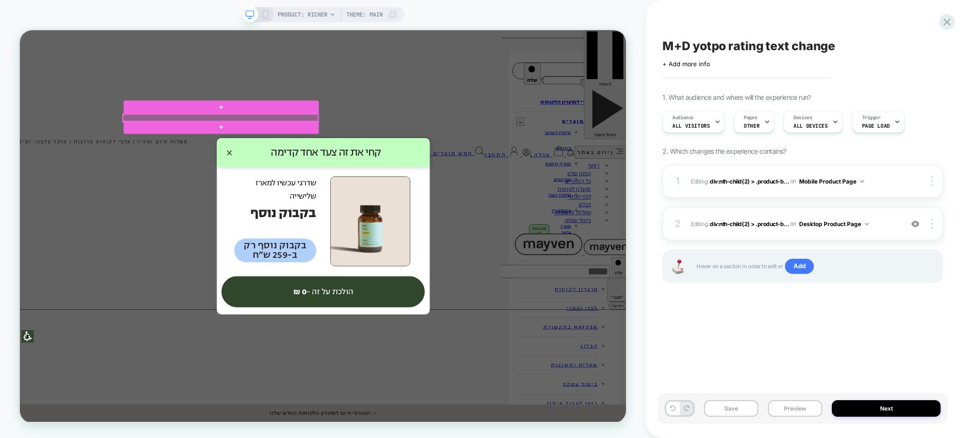
click at [378, 148] on div at bounding box center [288, 147] width 260 height 10
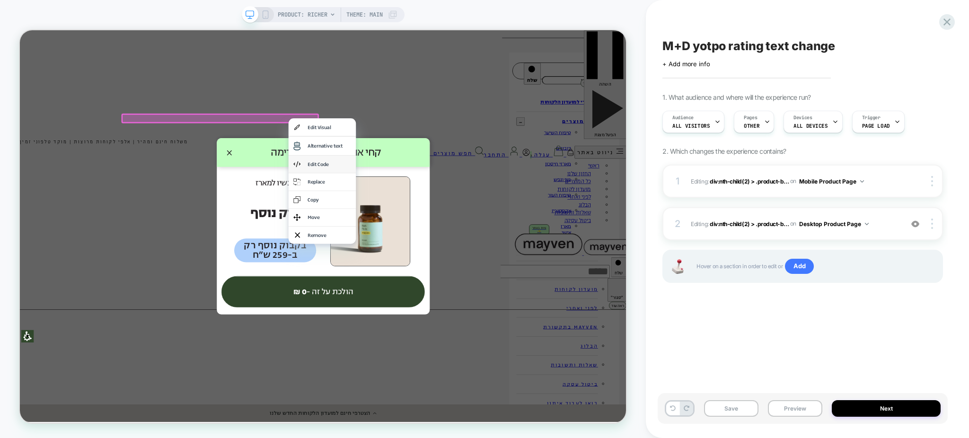
click at [425, 210] on div "Edit Code" at bounding box center [433, 209] width 58 height 10
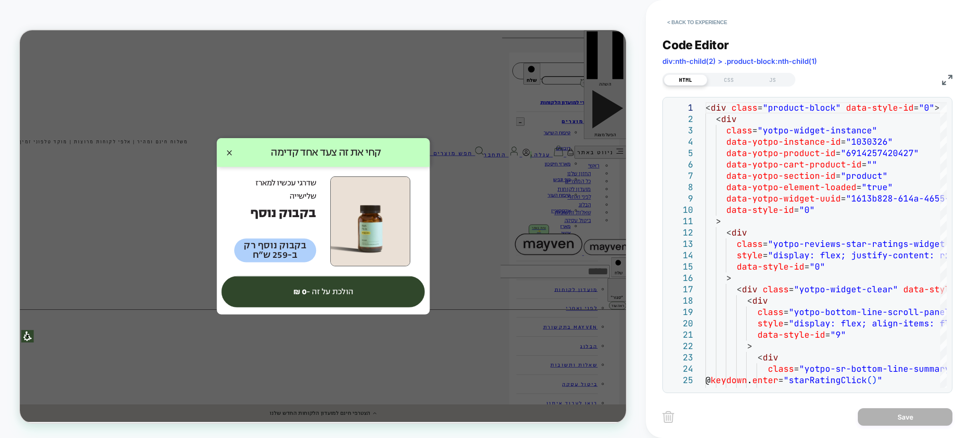
click at [942, 84] on img at bounding box center [947, 80] width 10 height 10
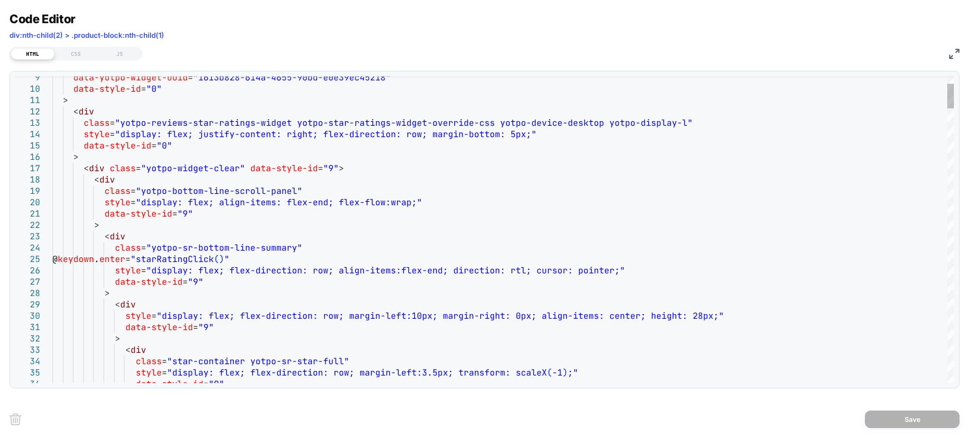
scroll to position [0, 0]
type textarea "**********"
type textarea "*"
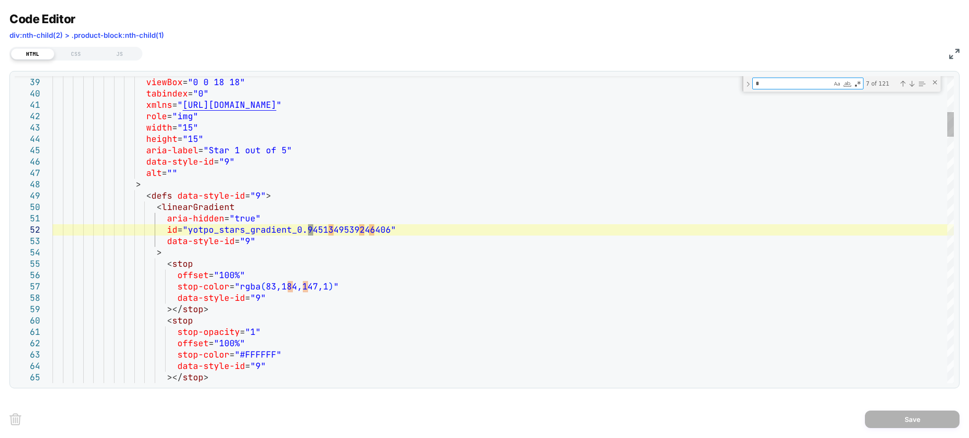
type textarea "**********"
type textarea "**"
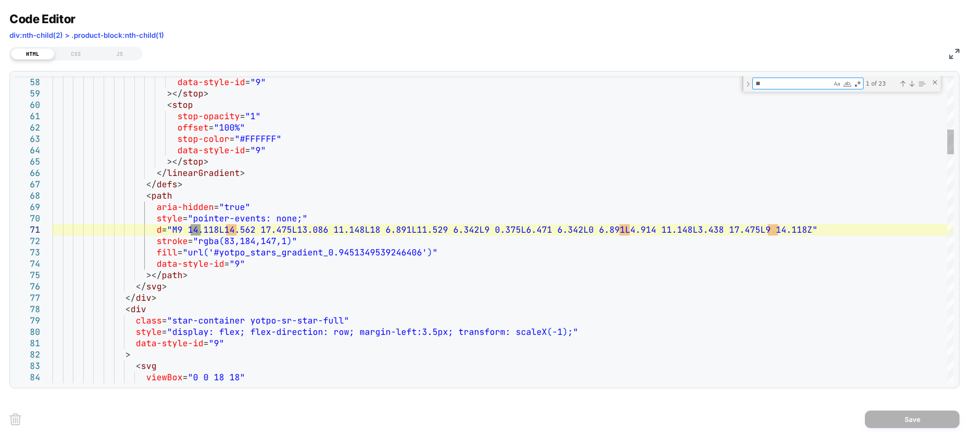
type textarea "**********"
type textarea "***"
click at [911, 83] on div "Next Match (Enter)" at bounding box center [912, 84] width 8 height 8
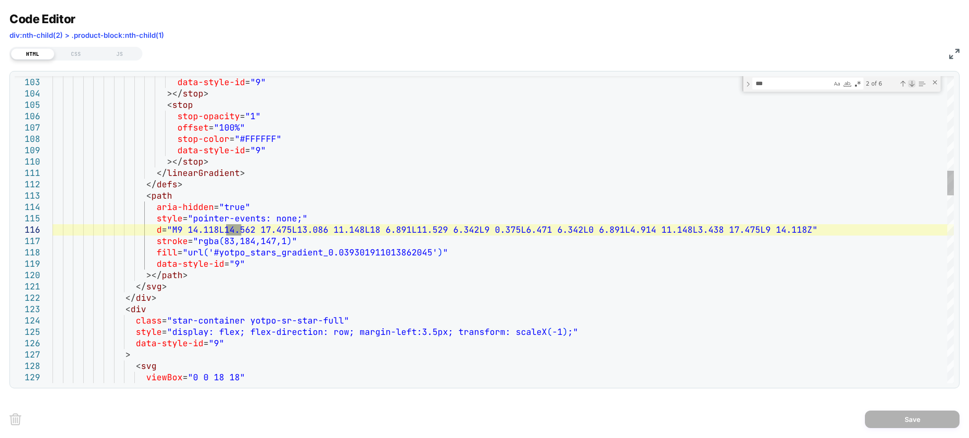
click at [911, 83] on div "Next Match (Enter)" at bounding box center [912, 84] width 8 height 8
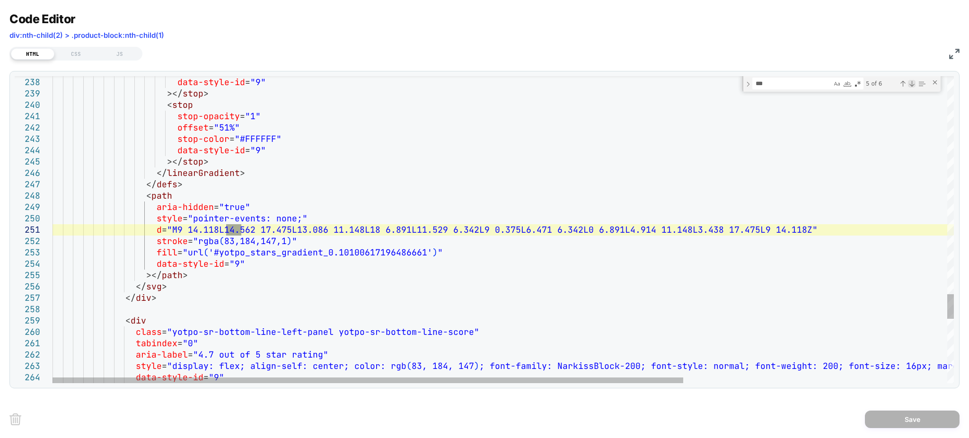
click at [911, 83] on div "Next Match (Enter)" at bounding box center [912, 84] width 8 height 8
type textarea "**********"
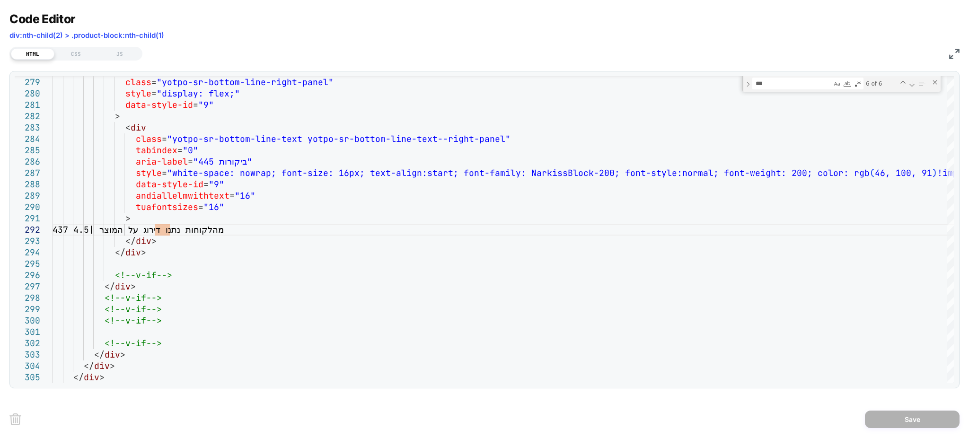
click at [952, 54] on img at bounding box center [954, 54] width 10 height 10
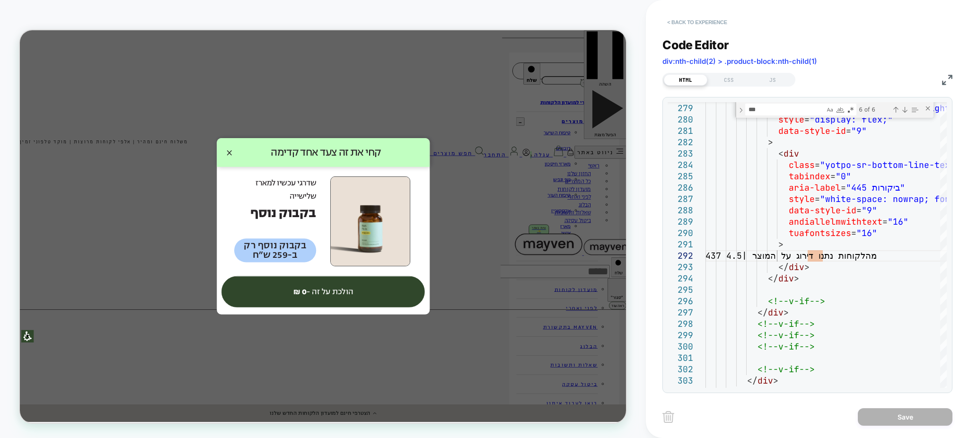
click at [681, 25] on button "< Back to experience" at bounding box center [697, 22] width 69 height 15
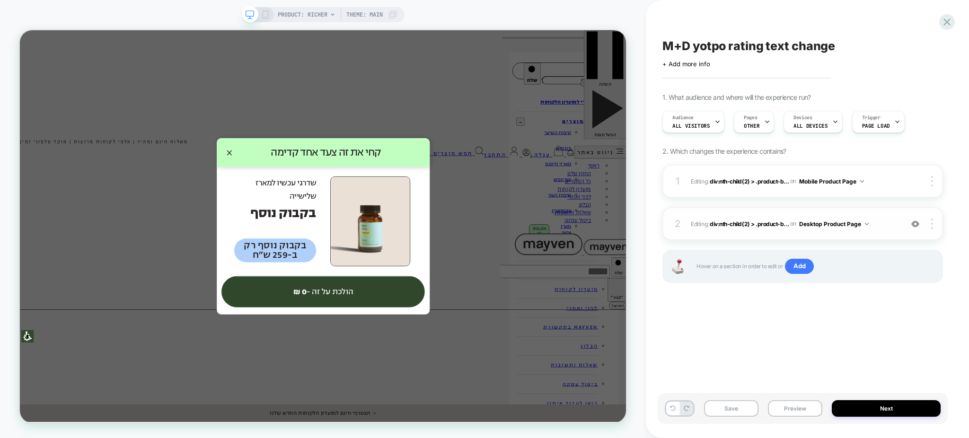
click at [917, 223] on img at bounding box center [915, 224] width 8 height 8
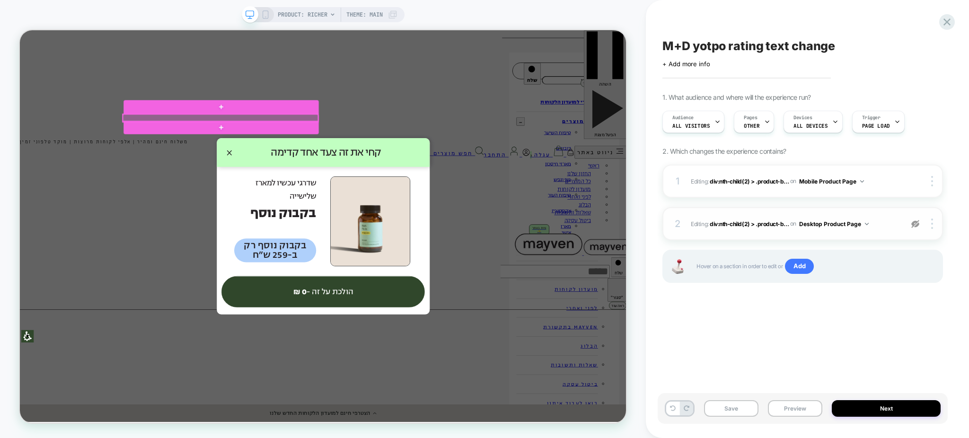
click at [391, 147] on div at bounding box center [288, 147] width 260 height 10
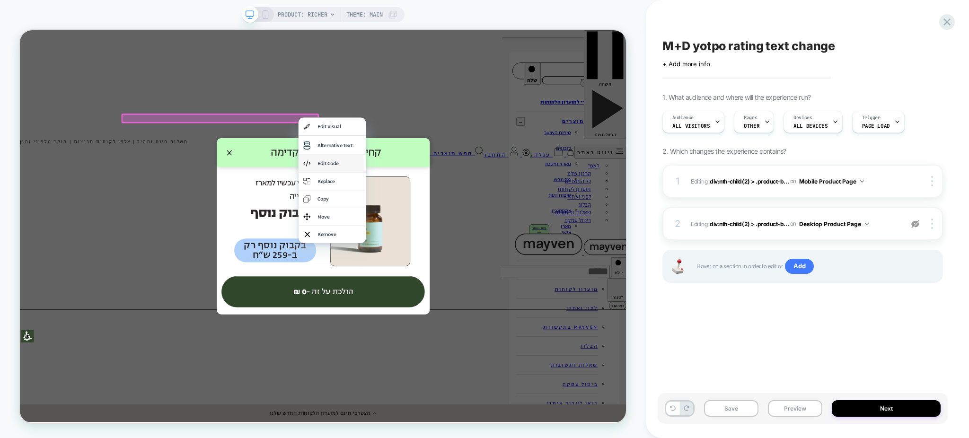
click at [426, 203] on div "Edit Code" at bounding box center [446, 208] width 58 height 10
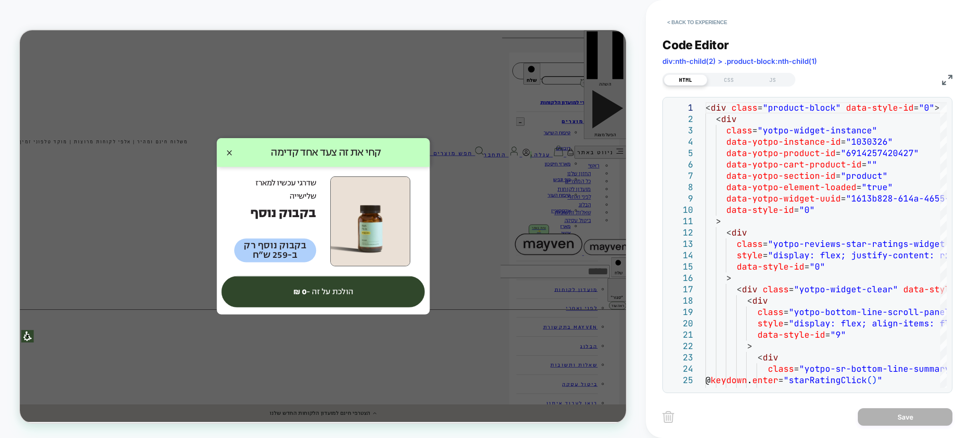
click at [941, 82] on div "HTML CSS JS" at bounding box center [808, 79] width 290 height 16
click at [950, 87] on div "Code Editor div:nth-child(2) > .product-block:nth-child(1) HTML CSS JS 1 2 3 4 …" at bounding box center [808, 209] width 290 height 367
click at [944, 80] on img at bounding box center [947, 80] width 10 height 10
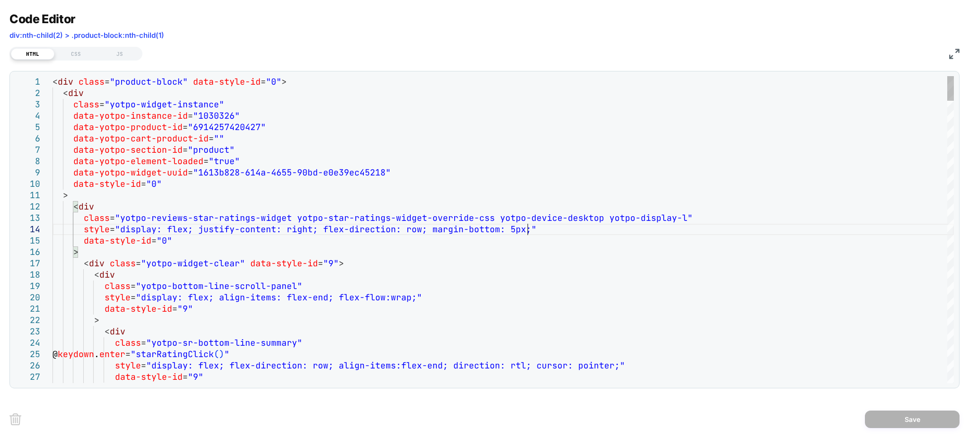
type textarea "**********"
type textarea "*"
type textarea "**********"
type textarea "**"
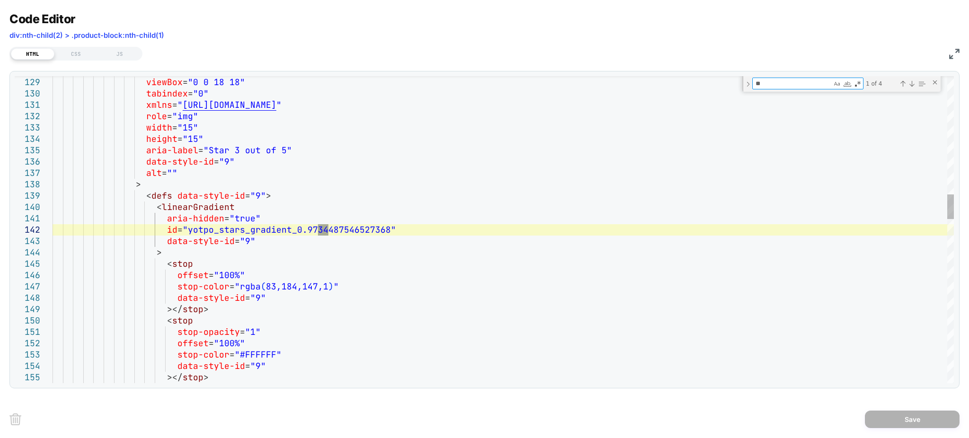
type textarea "**********"
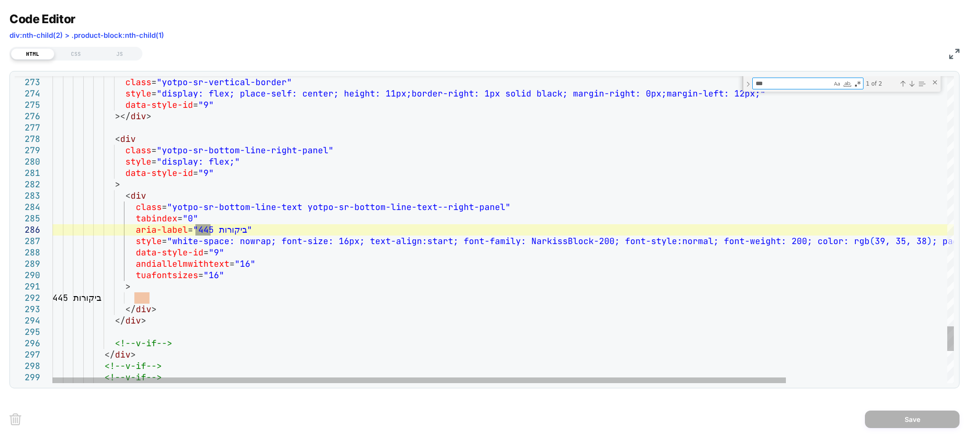
type textarea "***"
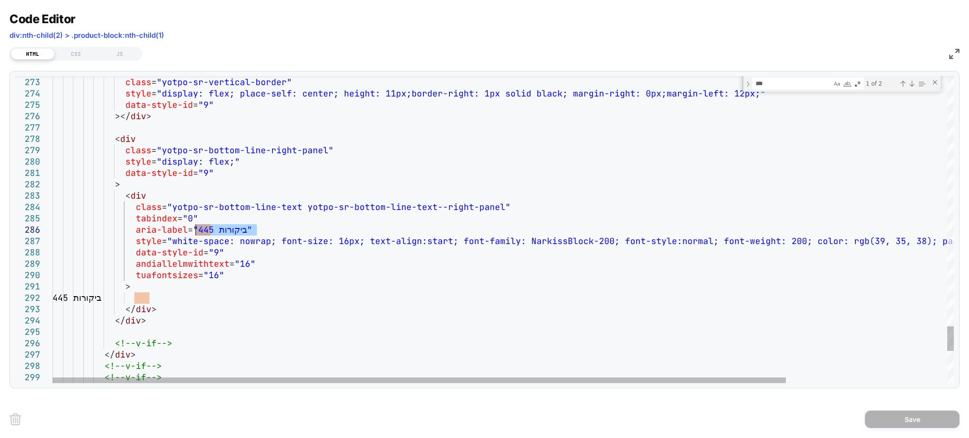
drag, startPoint x: 253, startPoint y: 230, endPoint x: 195, endPoint y: 230, distance: 57.7
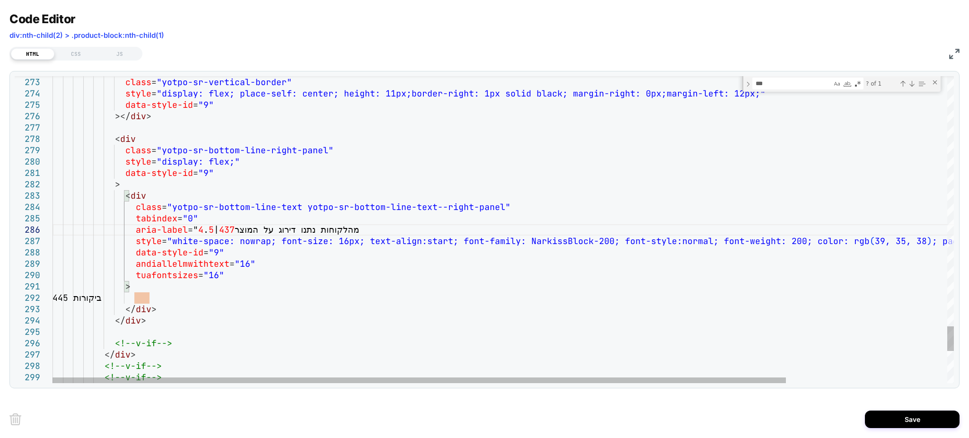
drag, startPoint x: 251, startPoint y: 230, endPoint x: 196, endPoint y: 225, distance: 55.5
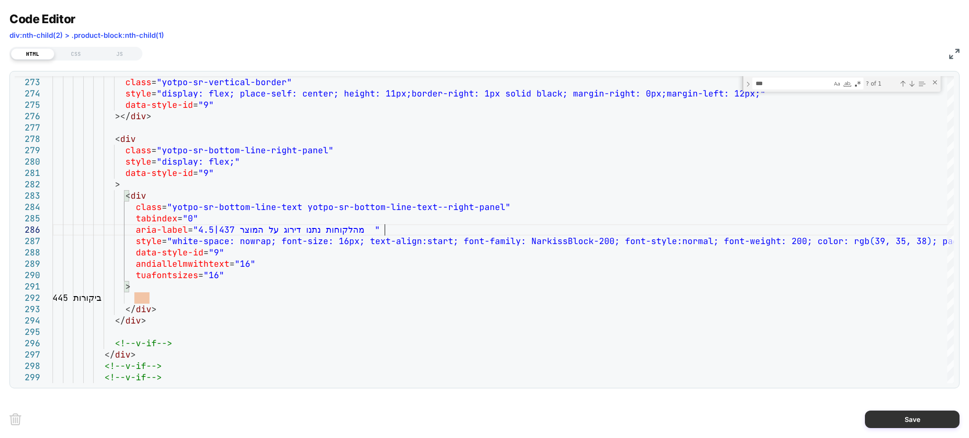
type textarea "**********"
click at [895, 415] on button "Save" at bounding box center [912, 420] width 95 height 18
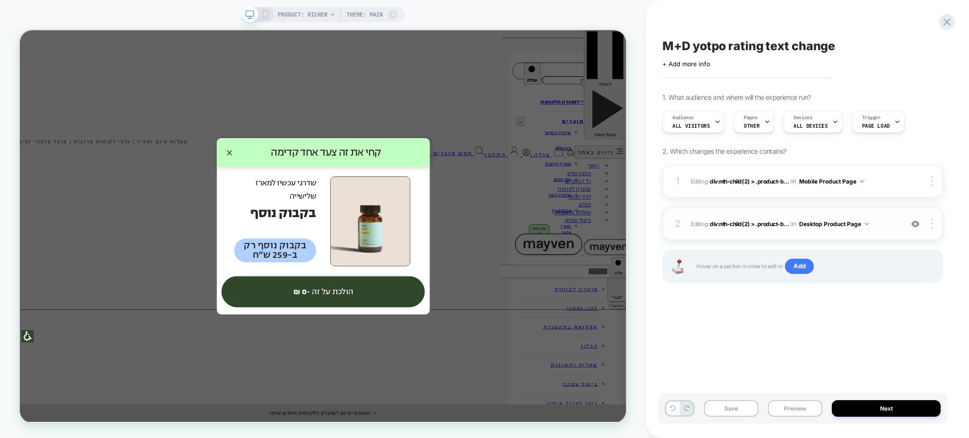
click at [830, 234] on div "2 Editing : div:nth-child(2) > .product-b... div:nth-child(2) > .product-block:…" at bounding box center [803, 223] width 281 height 33
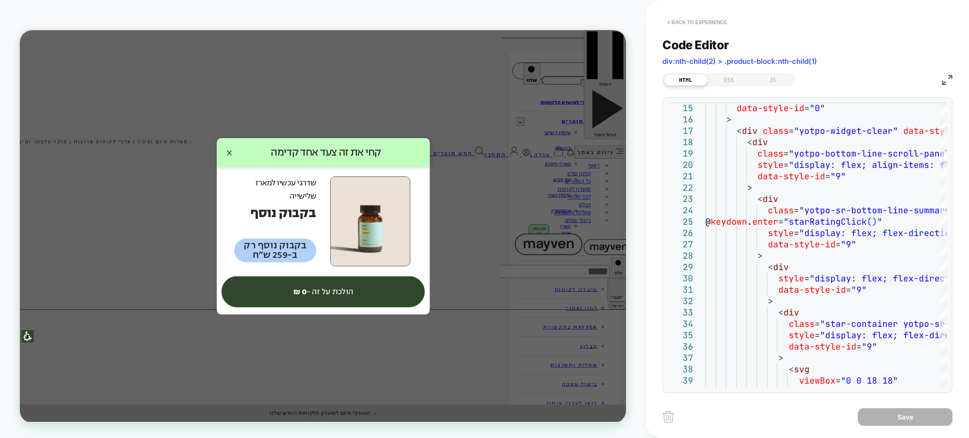
click at [699, 26] on button "< Back to experience" at bounding box center [697, 22] width 69 height 15
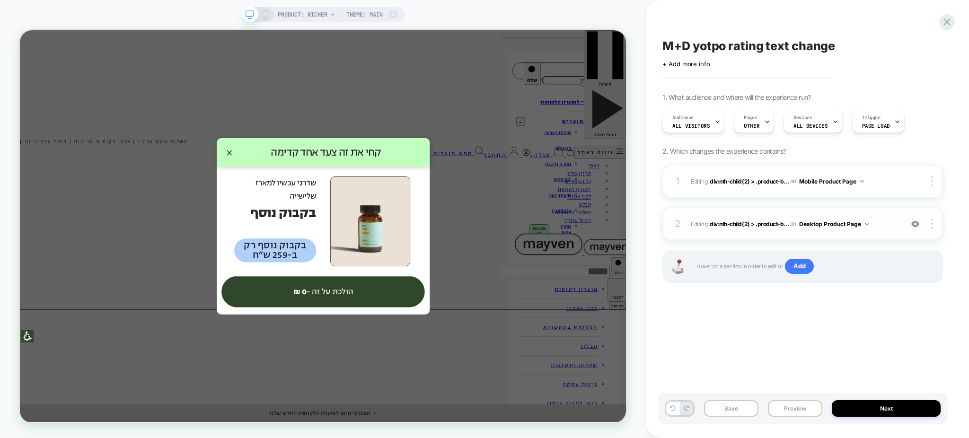
click at [912, 225] on img at bounding box center [915, 224] width 8 height 8
click at [799, 402] on button "Preview" at bounding box center [795, 408] width 54 height 17
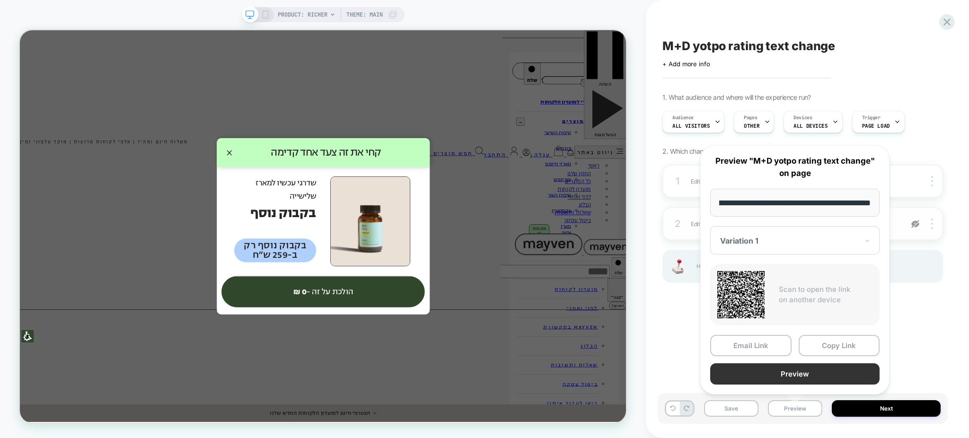
scroll to position [0, 0]
click at [759, 365] on button "Preview" at bounding box center [794, 373] width 169 height 21
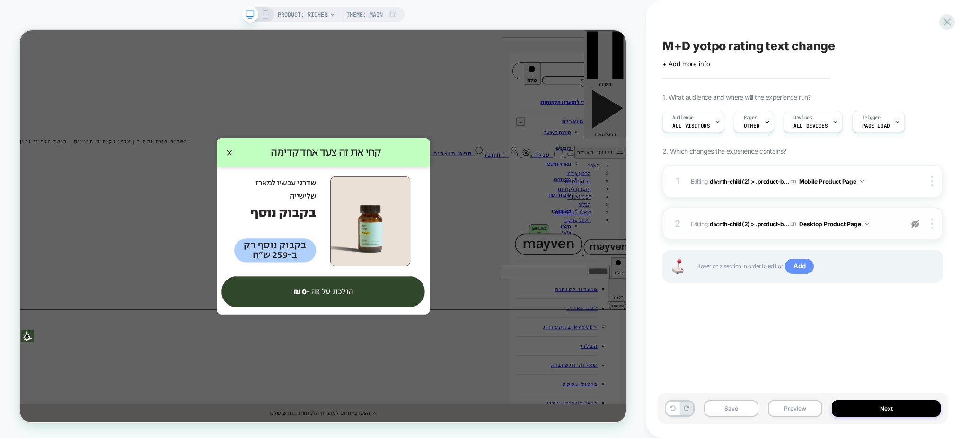
click at [792, 265] on span "Add" at bounding box center [799, 266] width 29 height 15
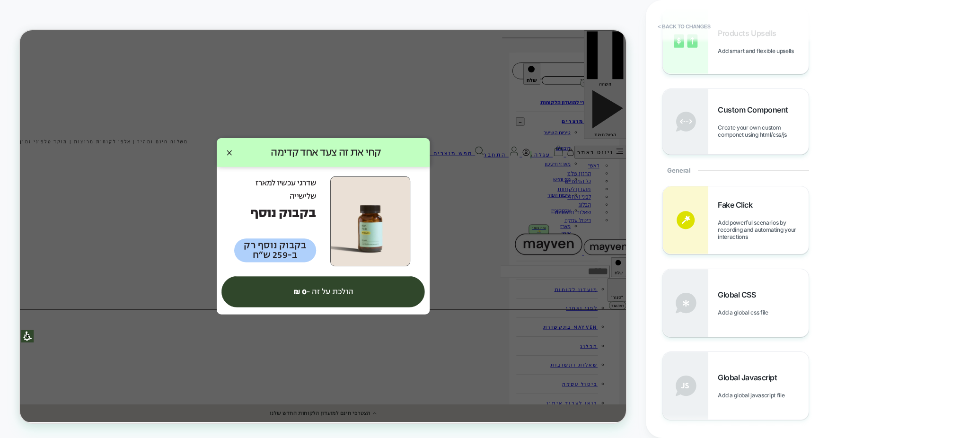
scroll to position [252, 0]
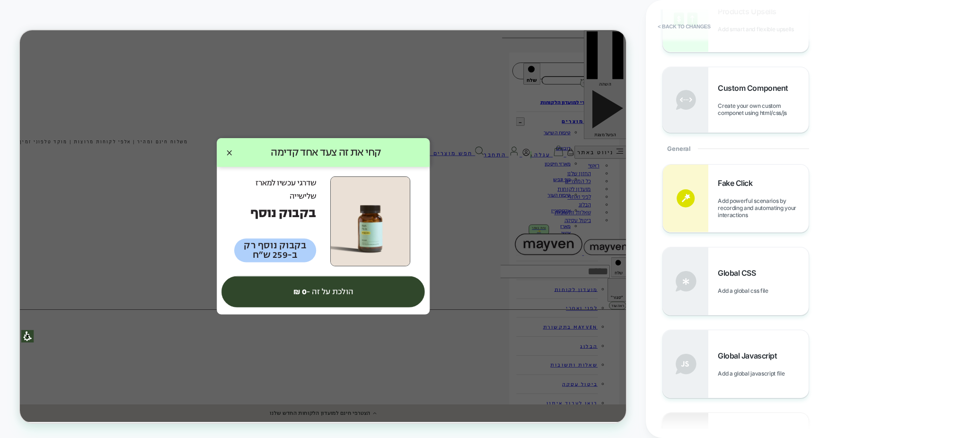
click at [735, 328] on div "To run a redirect test, you need to create a new, blank experience Redirect Red…" at bounding box center [803, 405] width 281 height 483
click at [723, 294] on span "Add a global css file" at bounding box center [745, 290] width 55 height 7
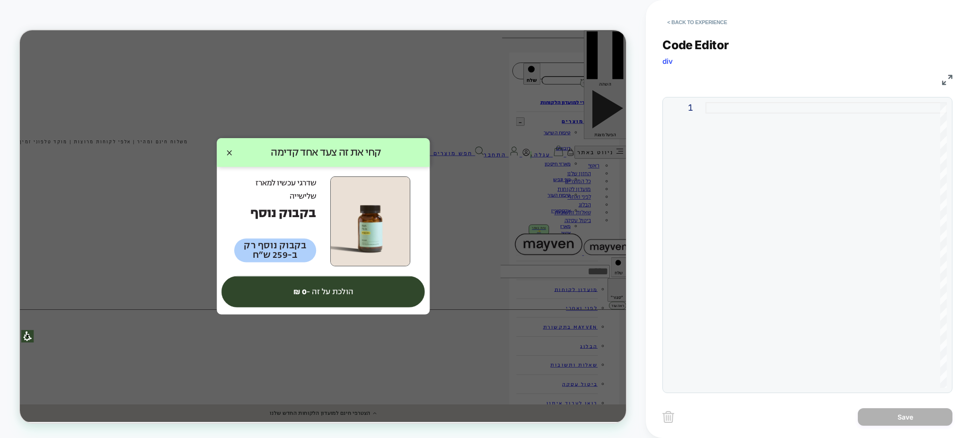
click at [725, 97] on div "1" at bounding box center [808, 245] width 290 height 296
click at [725, 99] on div "1" at bounding box center [808, 245] width 290 height 296
click at [724, 112] on div at bounding box center [826, 245] width 241 height 286
type textarea "**********"
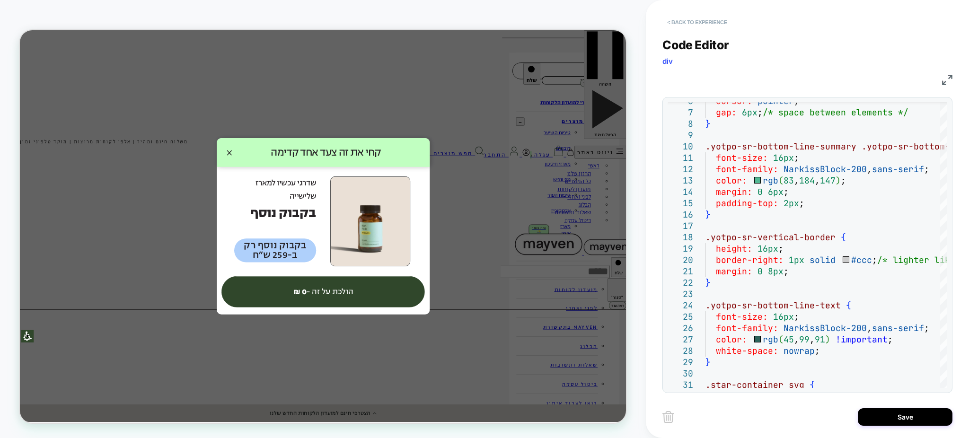
click at [697, 27] on button "< Back to experience" at bounding box center [697, 22] width 69 height 15
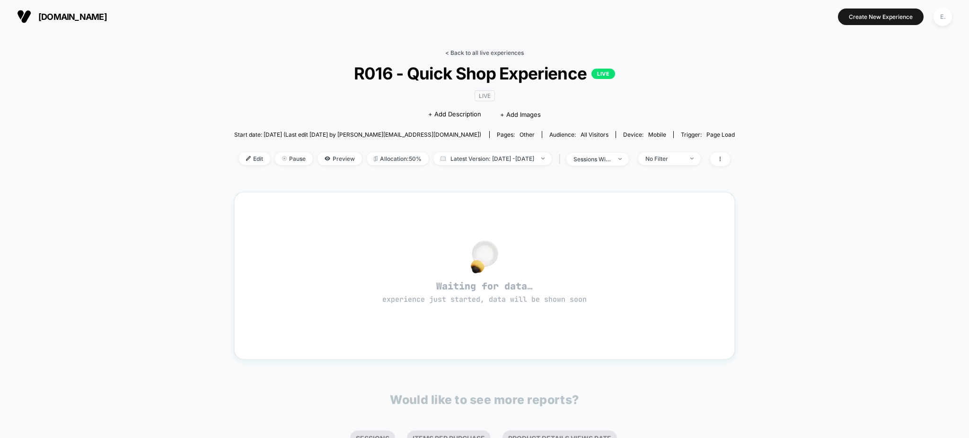
click at [512, 54] on link "< Back to all live experiences" at bounding box center [484, 52] width 79 height 7
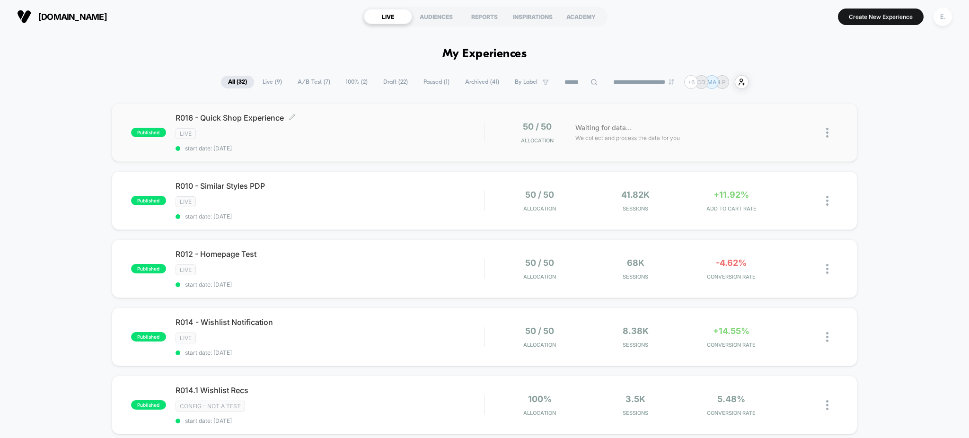
click at [430, 142] on div "R016 - Quick Shop Experience Click to edit experience details Click to edit exp…" at bounding box center [330, 132] width 309 height 39
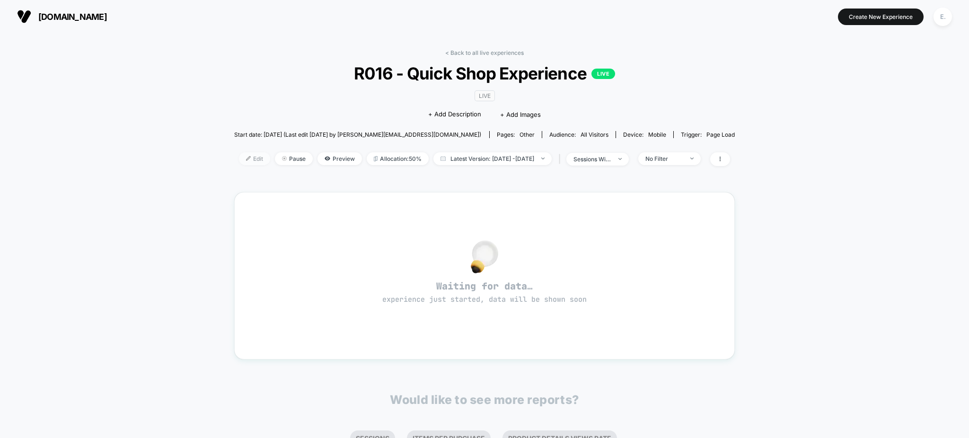
click at [245, 163] on span "Edit" at bounding box center [254, 158] width 31 height 13
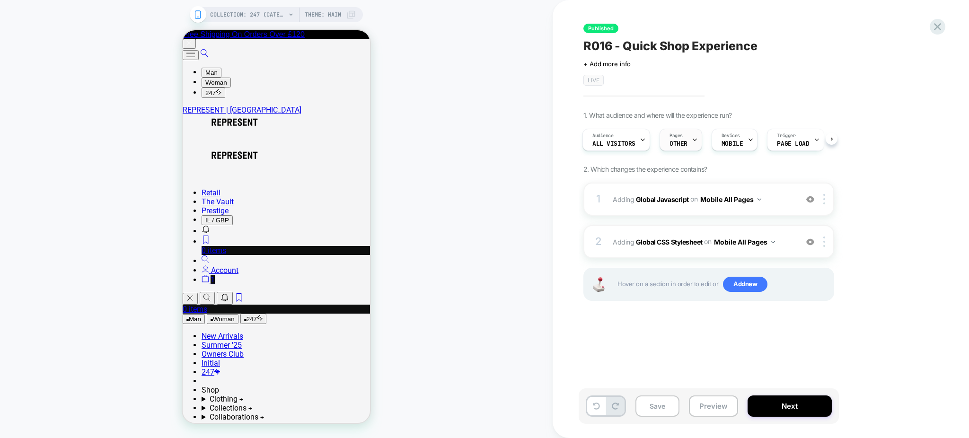
click at [675, 141] on div "Pages OTHER" at bounding box center [678, 139] width 37 height 21
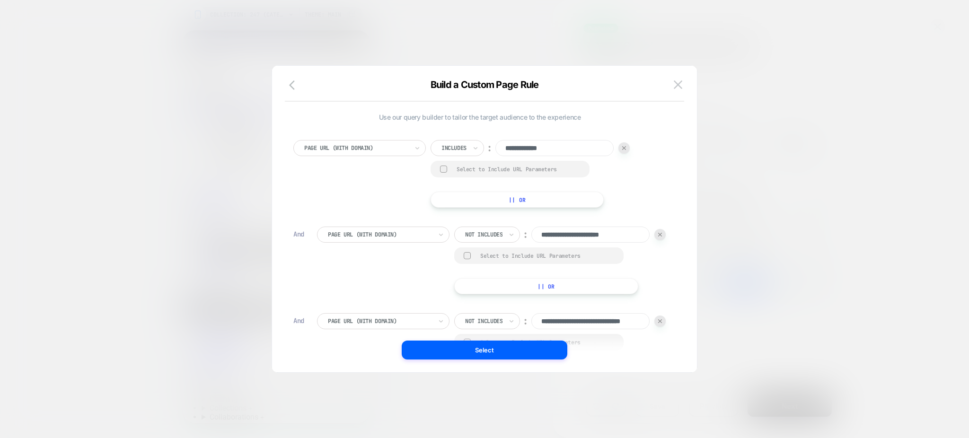
scroll to position [0, 33]
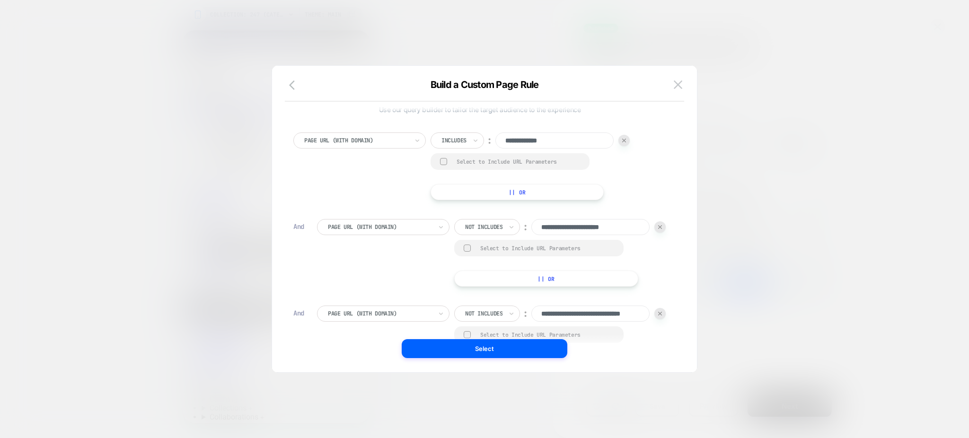
click at [527, 142] on input "**********" at bounding box center [554, 141] width 118 height 16
click at [531, 235] on input "**********" at bounding box center [590, 227] width 118 height 16
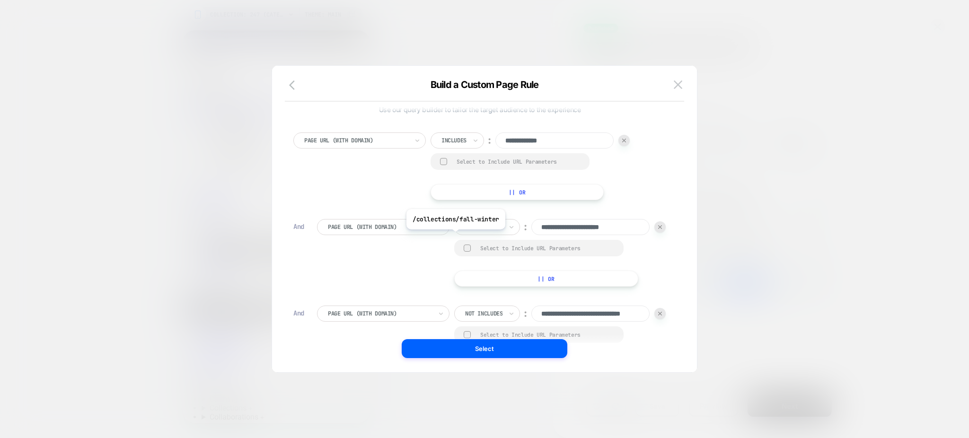
click at [531, 235] on input "**********" at bounding box center [590, 227] width 118 height 16
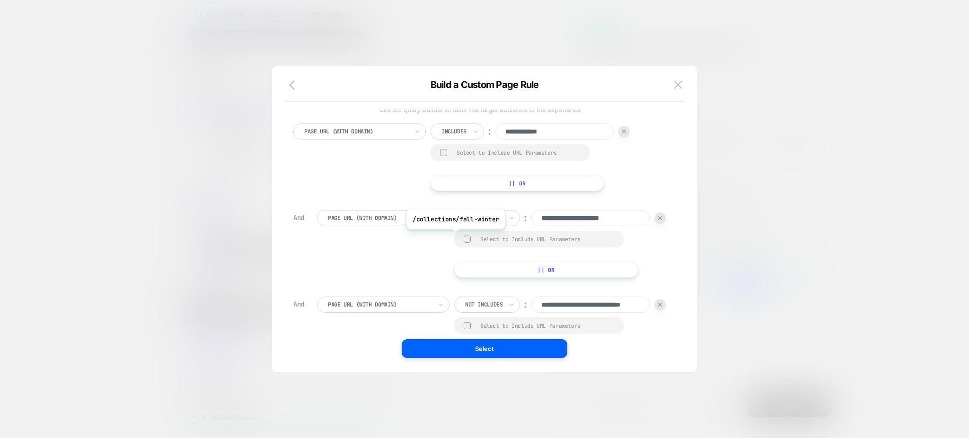
scroll to position [123, 0]
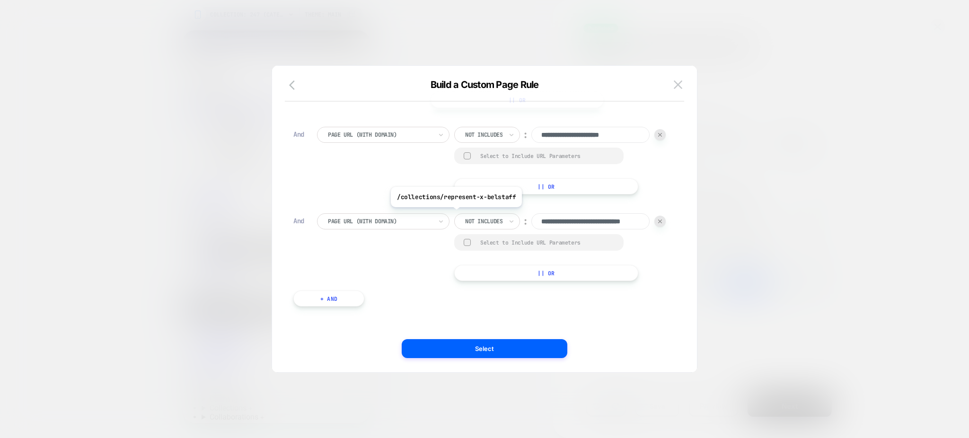
click at [531, 224] on input "**********" at bounding box center [590, 221] width 118 height 16
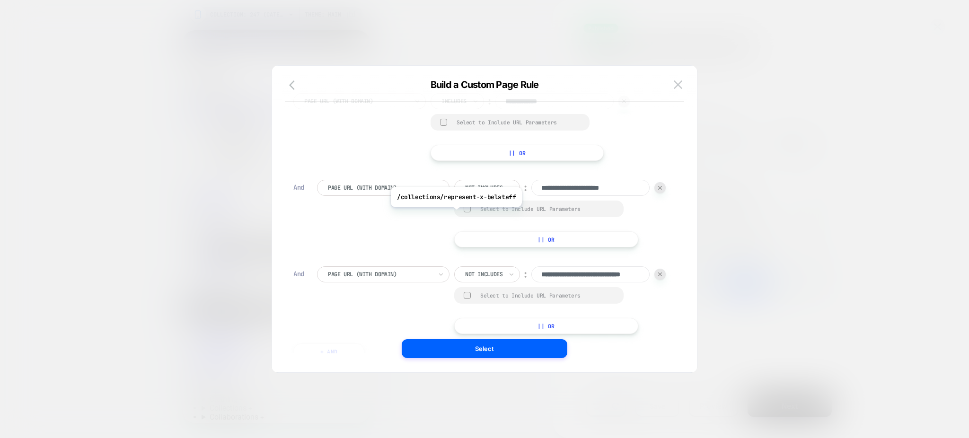
scroll to position [0, 0]
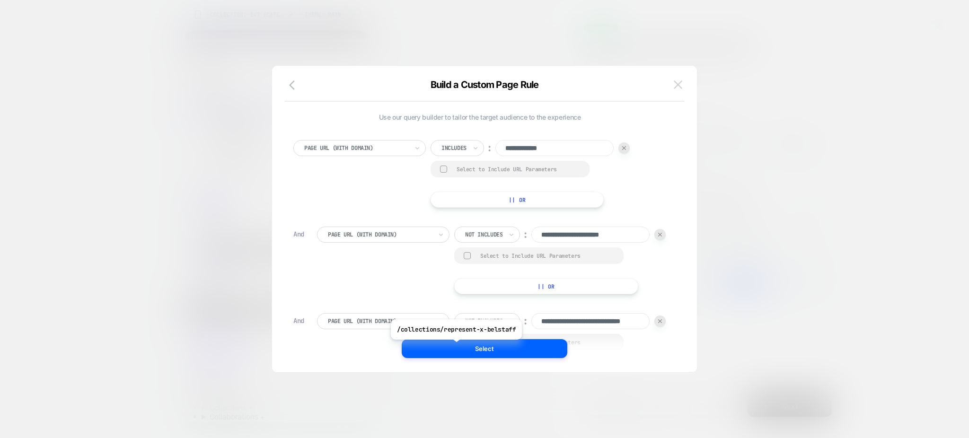
click at [683, 87] on button at bounding box center [678, 85] width 14 height 14
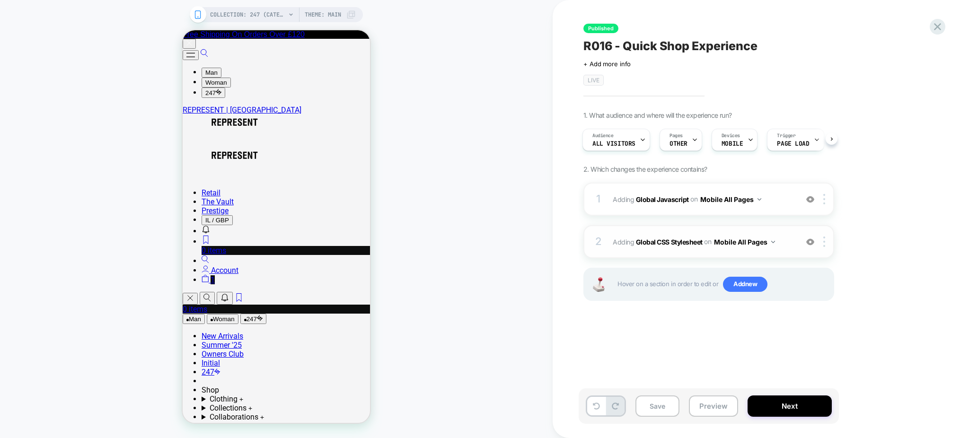
click at [670, 251] on div "2 Adding Global CSS Stylesheet on Mobile All Pages Add Before Add After Copy to…" at bounding box center [709, 241] width 251 height 33
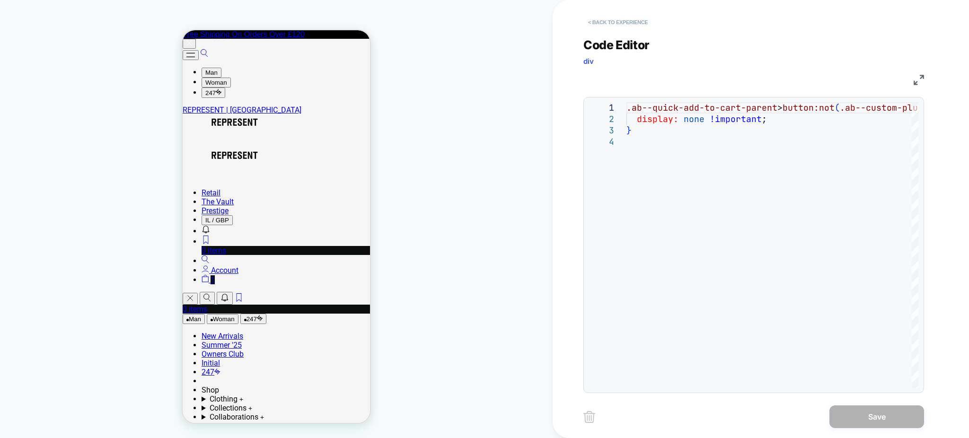
click at [632, 23] on button "< Back to experience" at bounding box center [618, 22] width 69 height 15
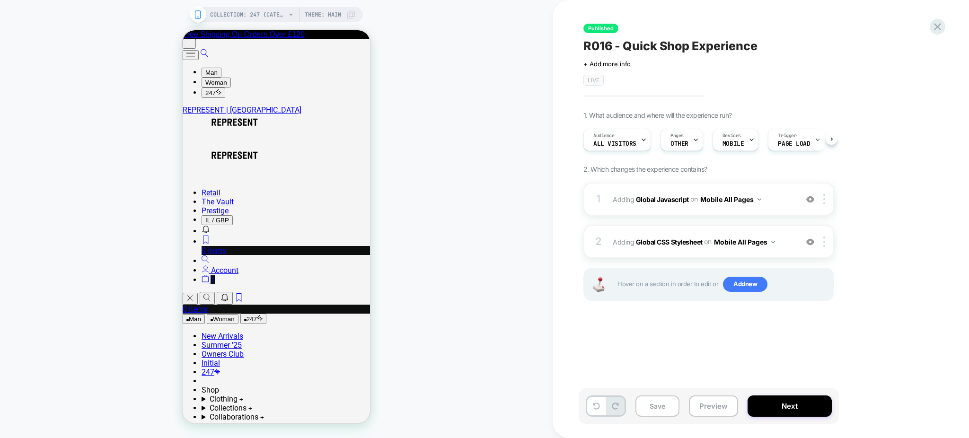
scroll to position [0, 0]
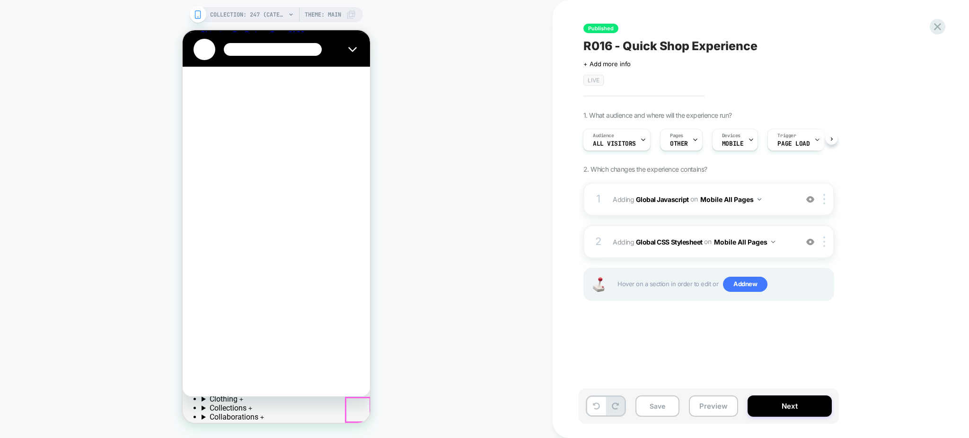
scroll to position [0, 0]
click at [357, 51] on icon "Close" at bounding box center [352, 49] width 9 height 9
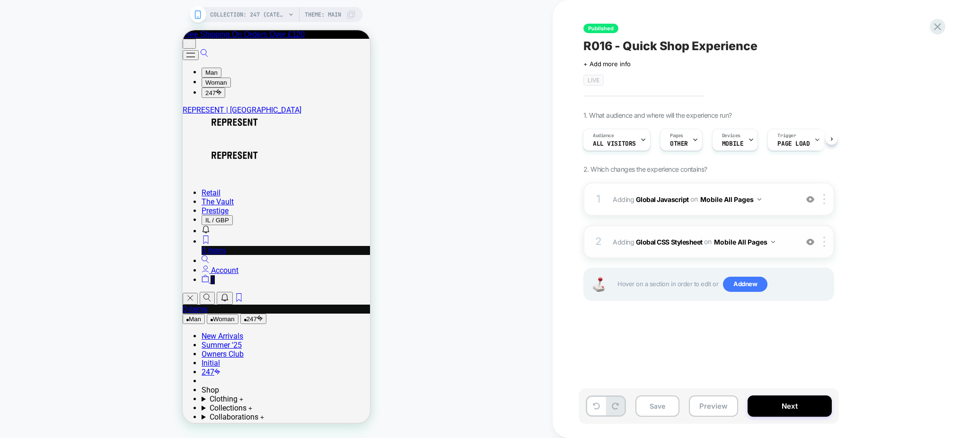
click at [783, 246] on span "Adding Global CSS Stylesheet on Mobile All Pages" at bounding box center [703, 242] width 180 height 14
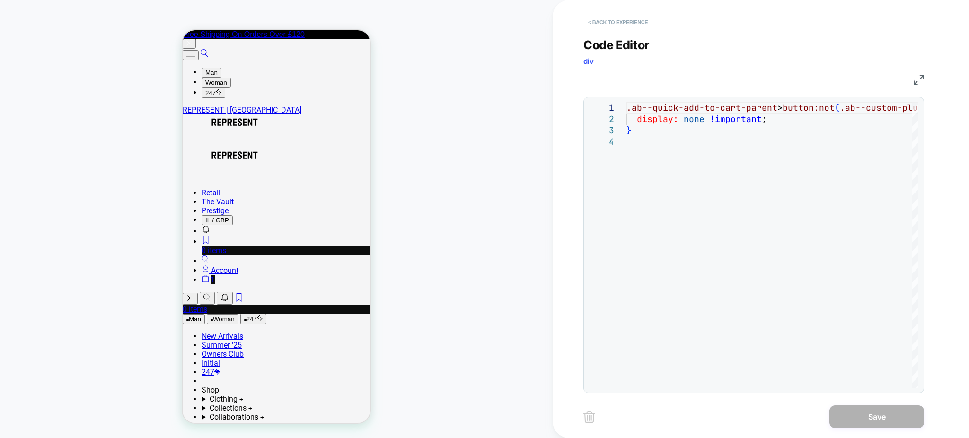
click at [615, 25] on button "< Back to experience" at bounding box center [618, 22] width 69 height 15
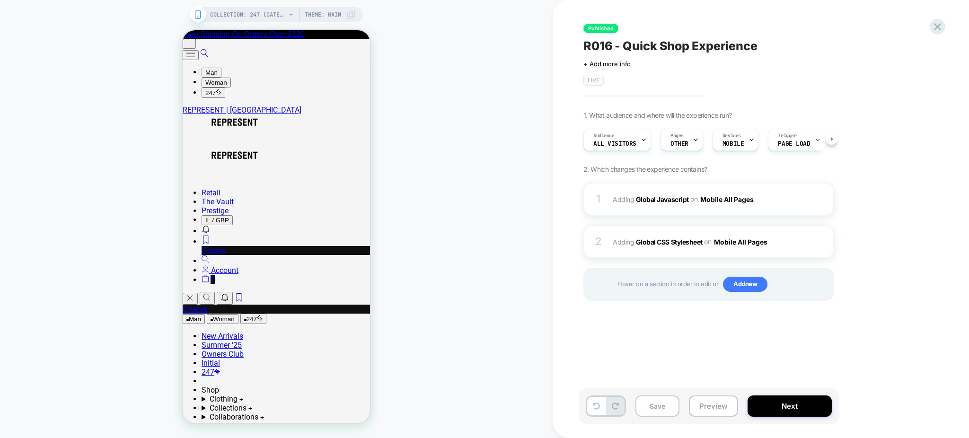
type textarea "*"
click at [776, 193] on span "Adding Global Javascript on Mobile All Pages" at bounding box center [703, 200] width 180 height 14
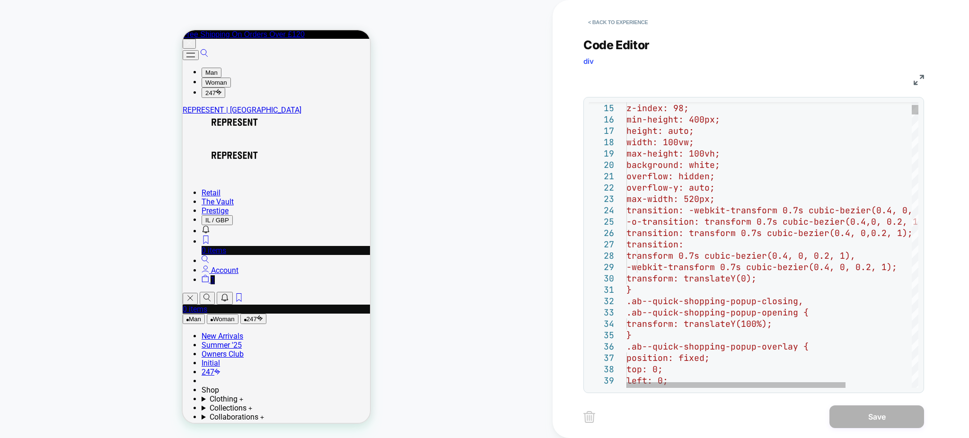
type textarea "**********"
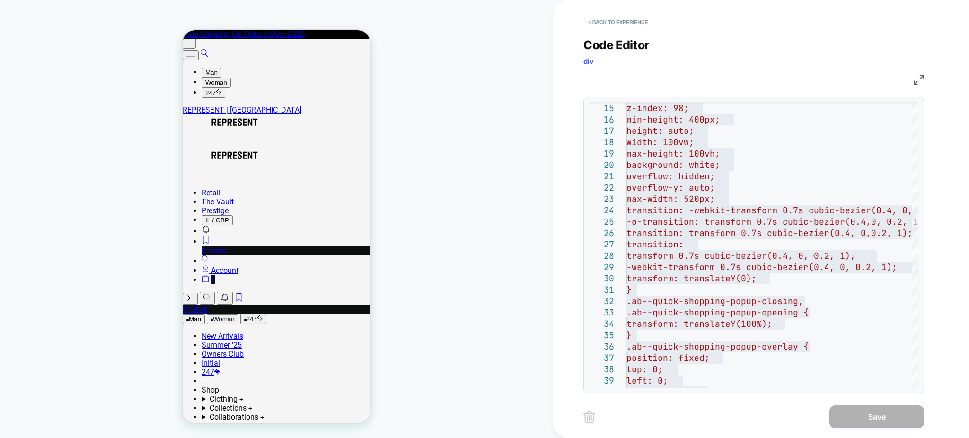
click at [622, 15] on button "< Back to experience" at bounding box center [618, 22] width 69 height 15
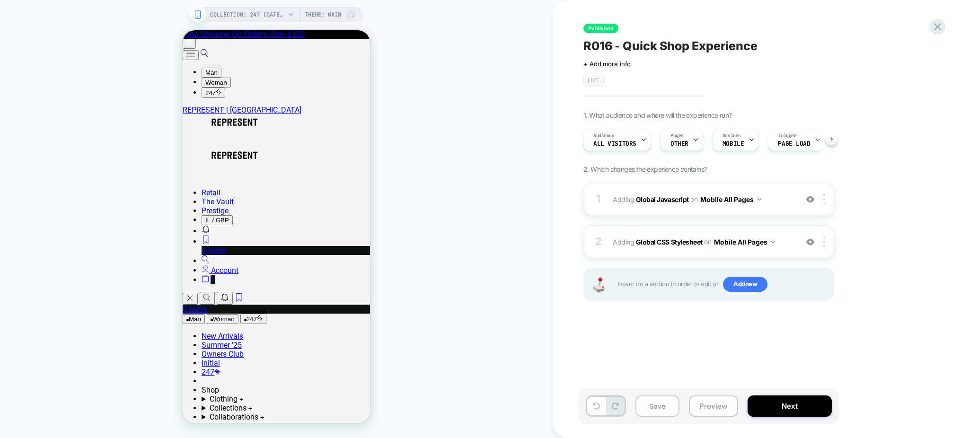
scroll to position [0, 0]
click at [814, 200] on img at bounding box center [810, 199] width 8 height 8
click at [812, 241] on img at bounding box center [810, 242] width 8 height 8
click at [714, 399] on button "Preview" at bounding box center [713, 406] width 49 height 21
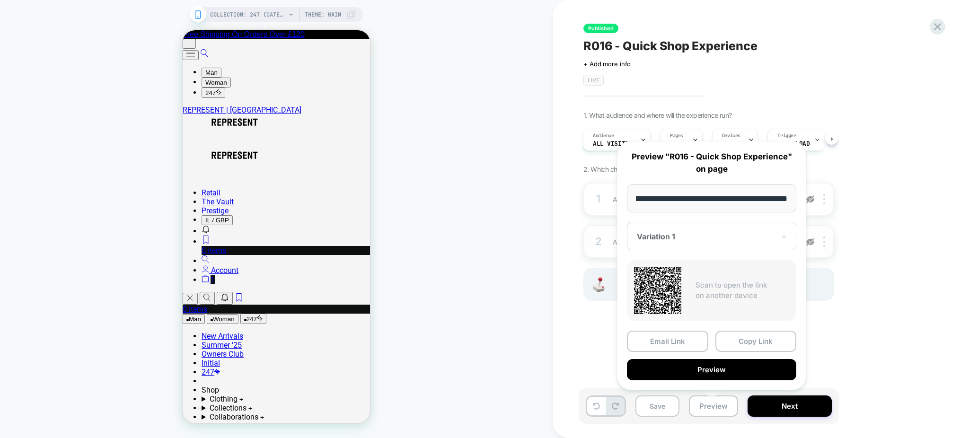
scroll to position [0, 0]
click at [730, 343] on button "Copy Link" at bounding box center [756, 341] width 81 height 21
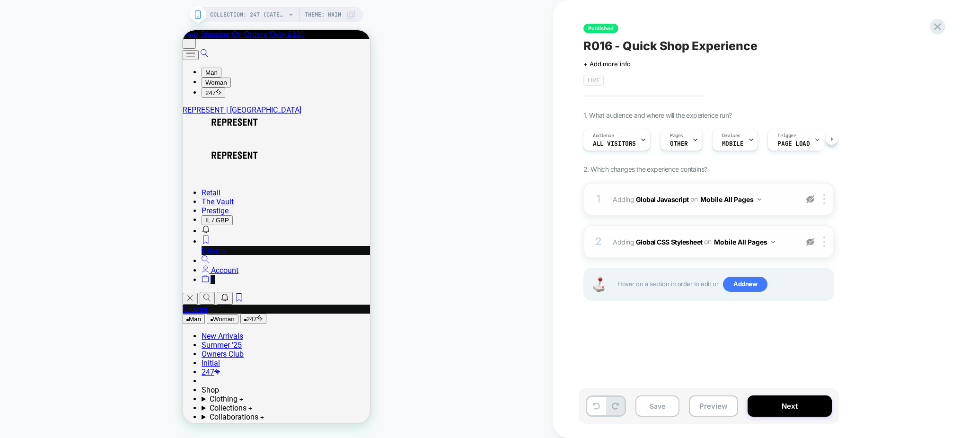
type textarea "*"
click at [808, 202] on img at bounding box center [810, 199] width 8 height 8
drag, startPoint x: 814, startPoint y: 239, endPoint x: 790, endPoint y: 219, distance: 31.2
click at [813, 239] on img at bounding box center [810, 242] width 8 height 8
click at [782, 205] on span "Adding Global Javascript on Mobile All Pages" at bounding box center [703, 200] width 180 height 14
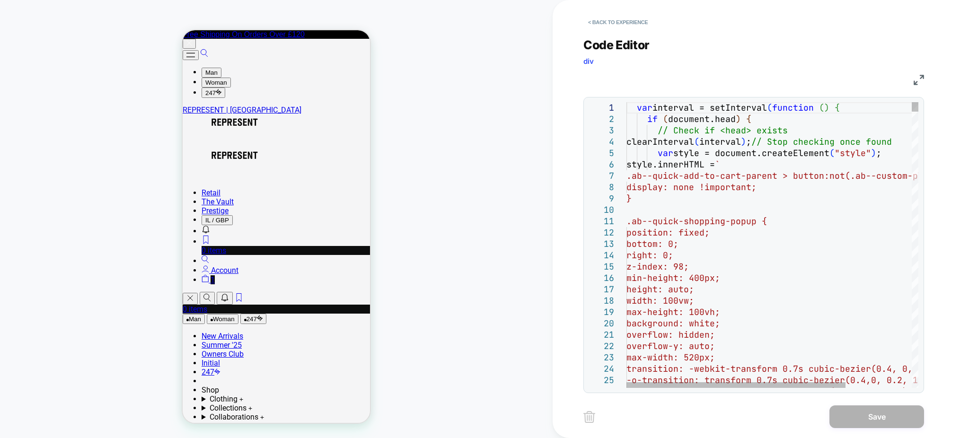
type textarea "**********"
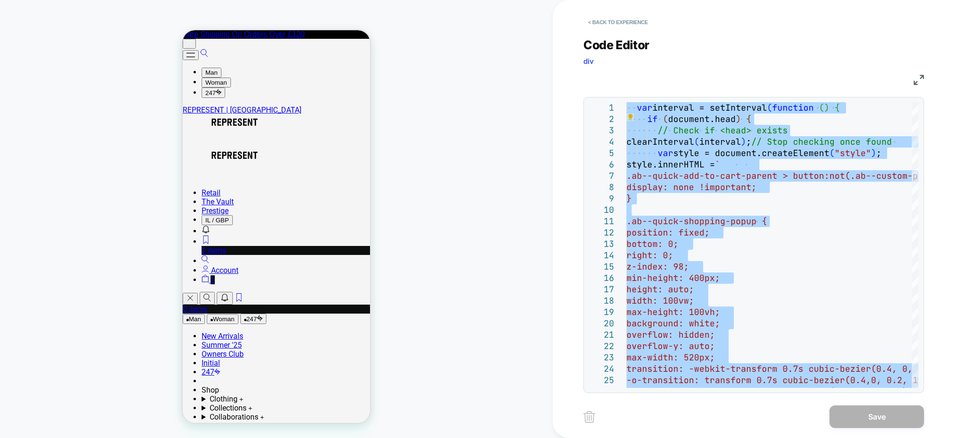
click at [835, 47] on div "Code Editor div" at bounding box center [754, 54] width 341 height 33
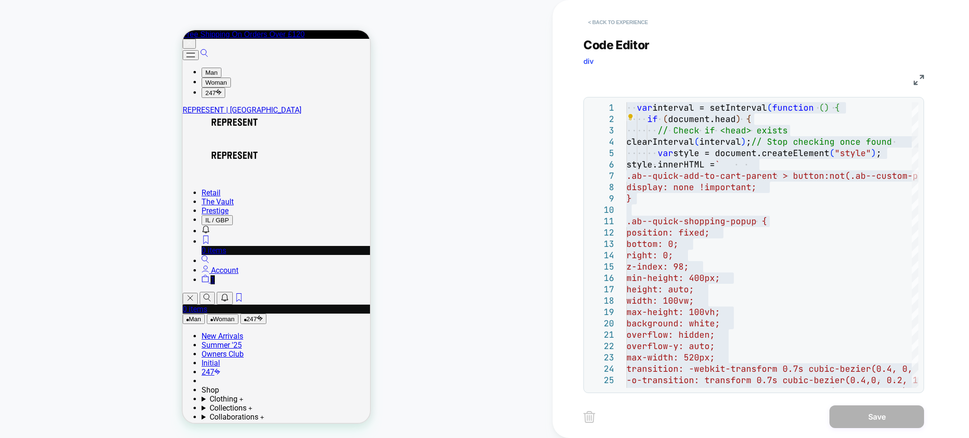
click at [593, 23] on button "< Back to experience" at bounding box center [618, 22] width 69 height 15
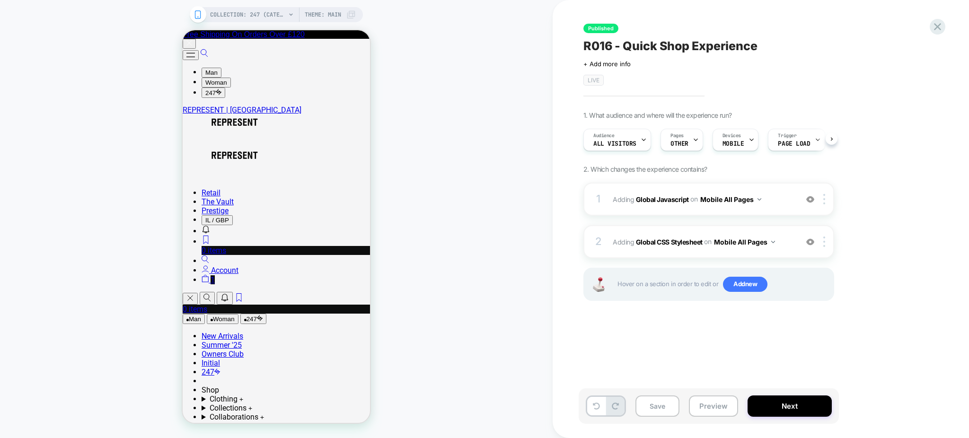
scroll to position [0, 0]
click at [710, 409] on button "Preview" at bounding box center [713, 406] width 49 height 21
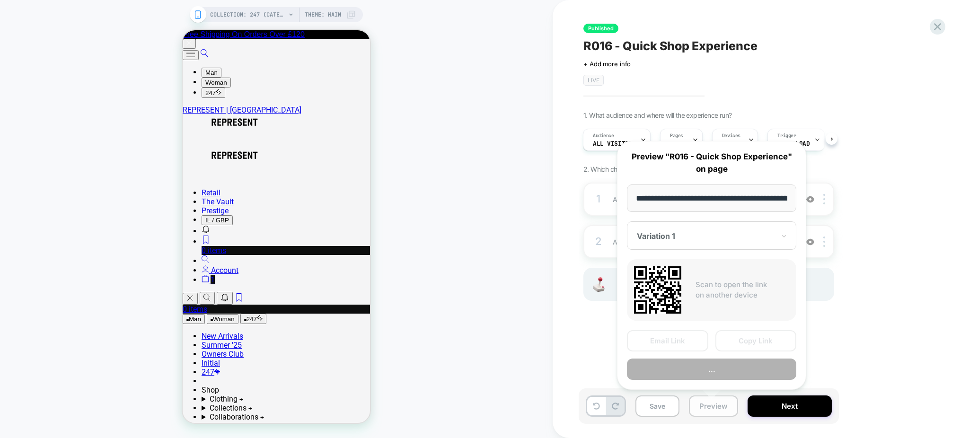
scroll to position [0, 112]
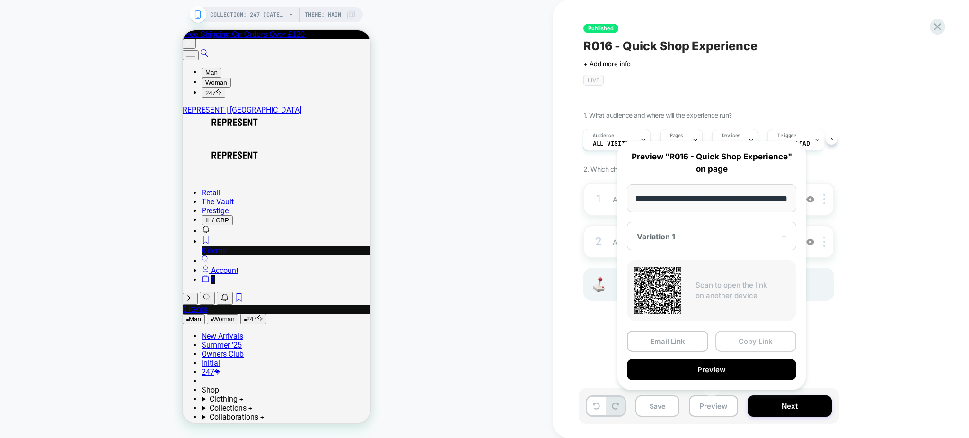
click at [730, 345] on button "Copy Link" at bounding box center [756, 341] width 81 height 21
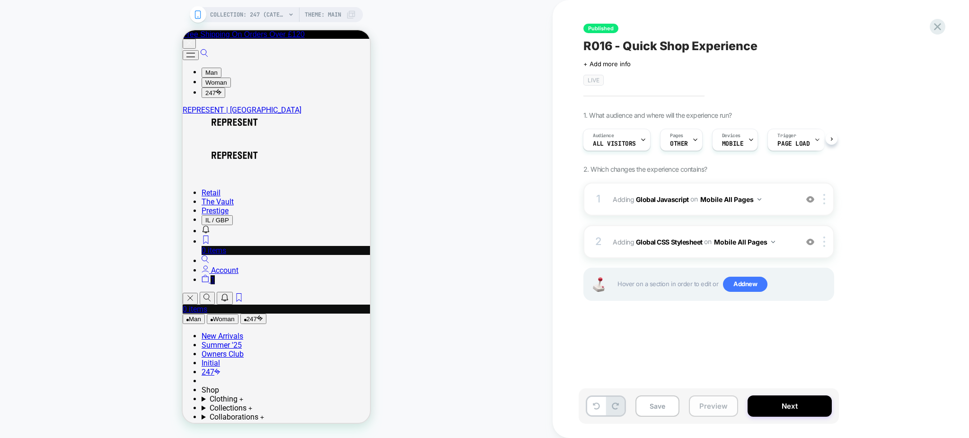
click at [715, 408] on button "Preview" at bounding box center [713, 406] width 49 height 21
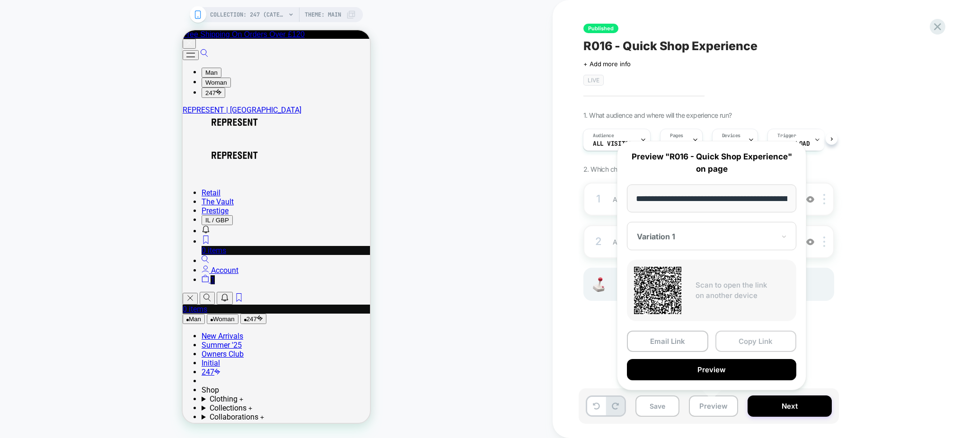
click at [735, 343] on button "Copy Link" at bounding box center [756, 341] width 81 height 21
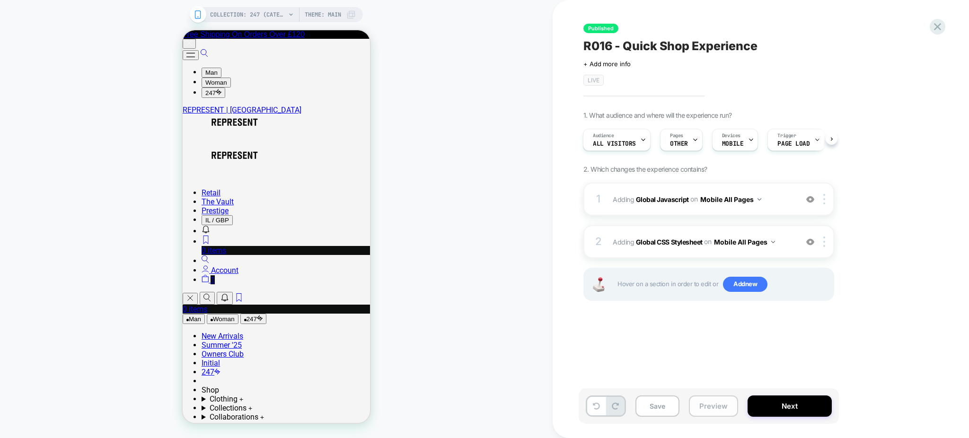
click at [712, 414] on button "Preview" at bounding box center [713, 406] width 49 height 21
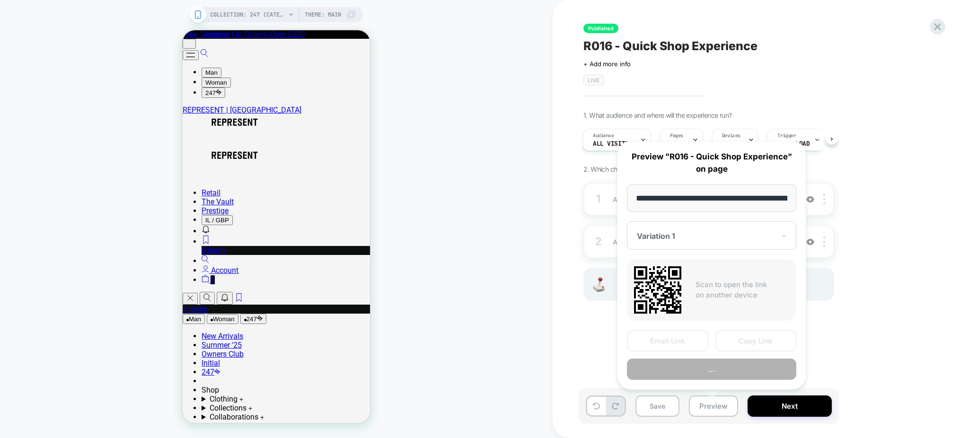
scroll to position [0, 112]
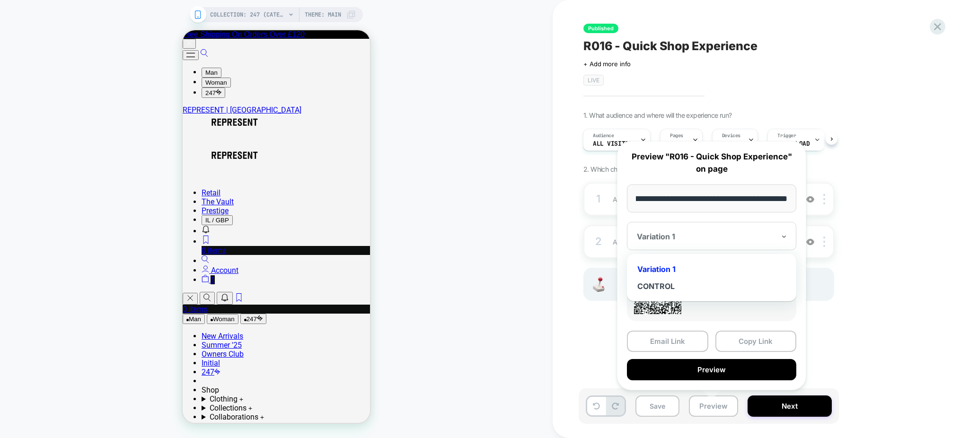
click at [676, 242] on div "Variation 1" at bounding box center [706, 236] width 140 height 11
click at [667, 283] on div "CONTROL" at bounding box center [712, 286] width 160 height 17
click at [759, 332] on button "Copy Link" at bounding box center [756, 341] width 81 height 21
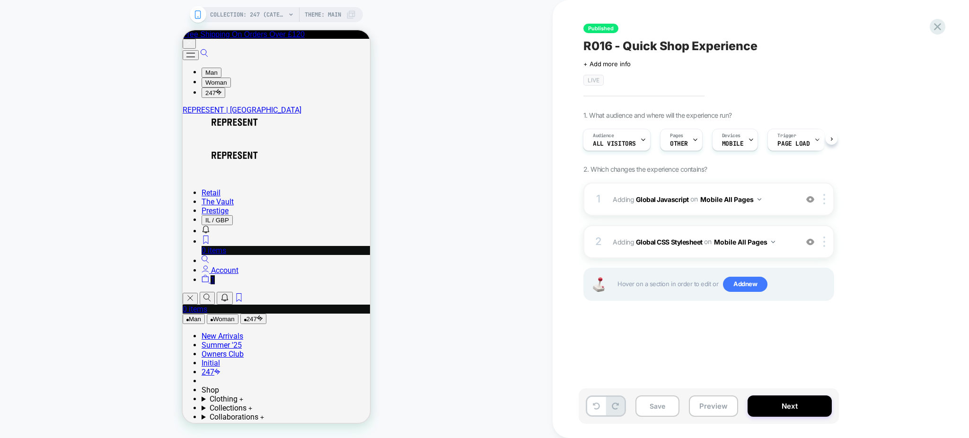
type textarea "*"
click at [426, 314] on div "COLLECTION: 247 (Category) COLLECTION: 247 (Category) Theme: MAIN" at bounding box center [276, 218] width 553 height 419
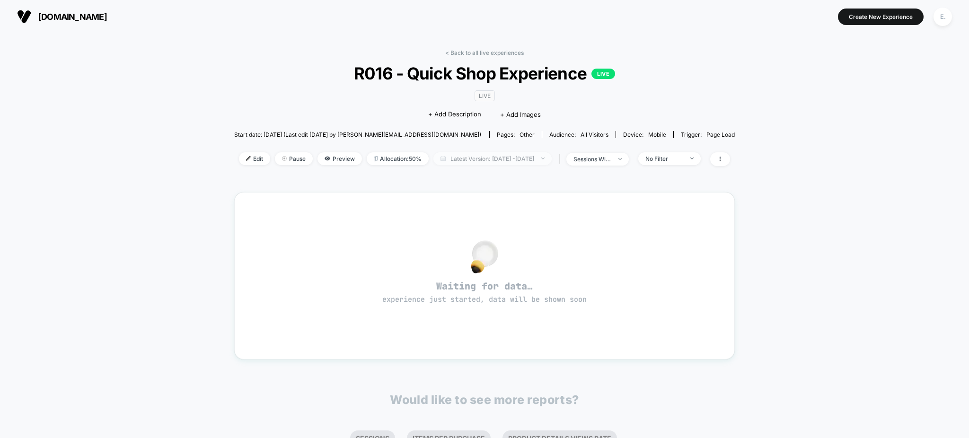
click at [454, 159] on span "Latest Version: [DATE] - [DATE]" at bounding box center [492, 158] width 118 height 13
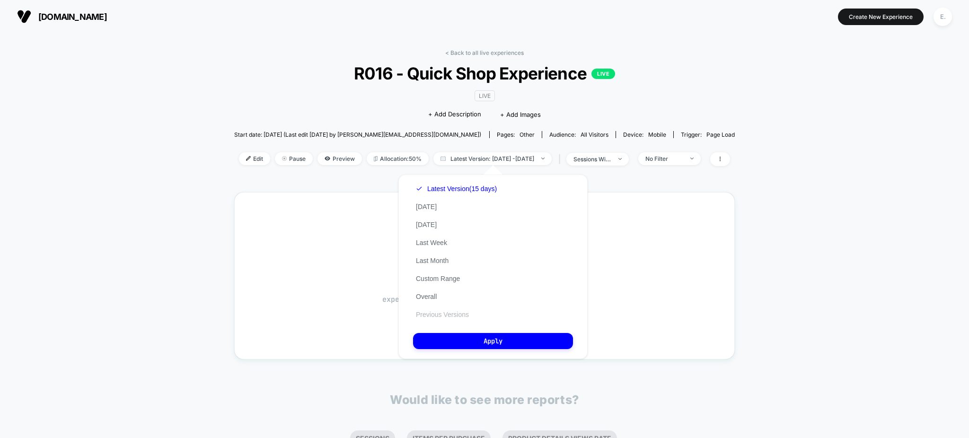
click at [443, 318] on button "Previous Versions" at bounding box center [442, 314] width 59 height 9
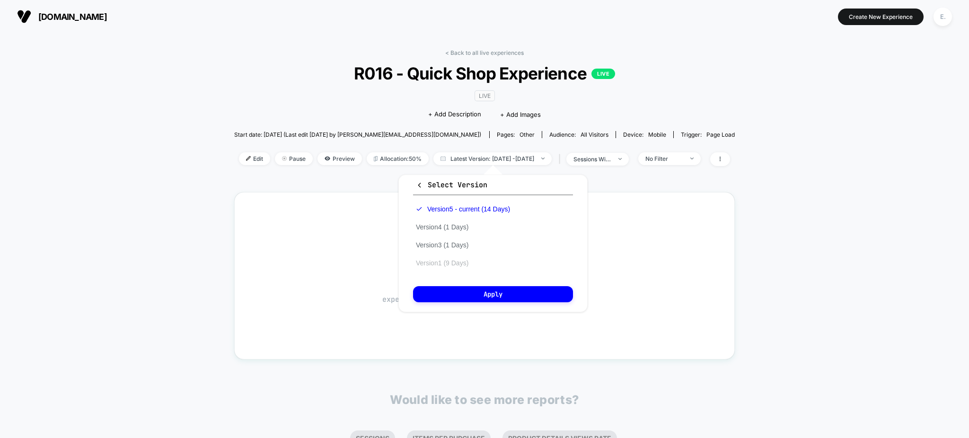
click at [456, 259] on button "Version 1 (9 Days)" at bounding box center [442, 263] width 58 height 9
click at [466, 292] on button "Apply" at bounding box center [493, 294] width 160 height 16
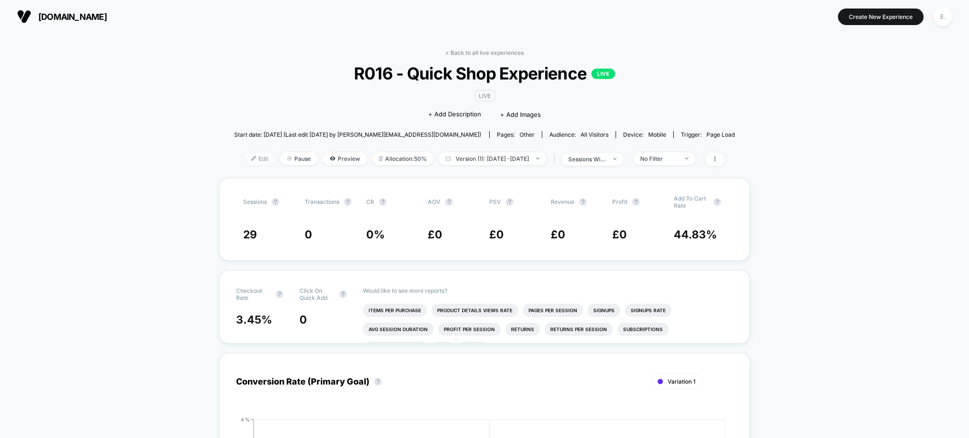
click at [245, 161] on span "Edit" at bounding box center [259, 158] width 31 height 13
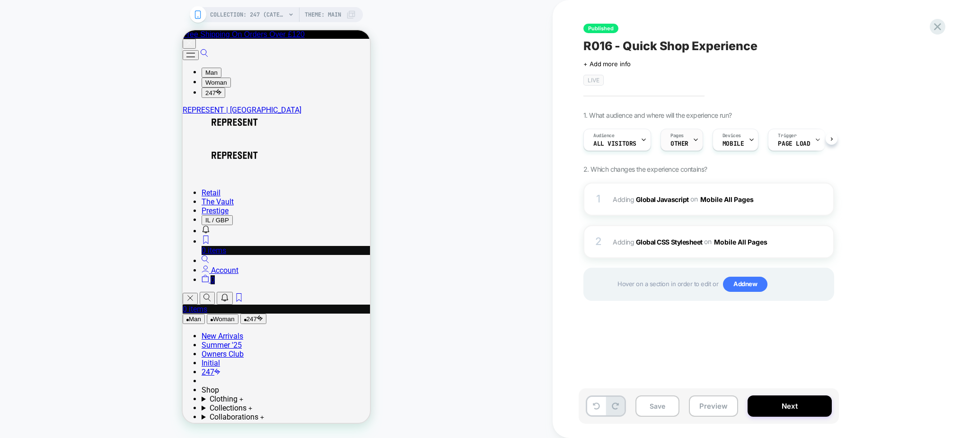
click at [687, 143] on div "Pages OTHER" at bounding box center [679, 139] width 37 height 21
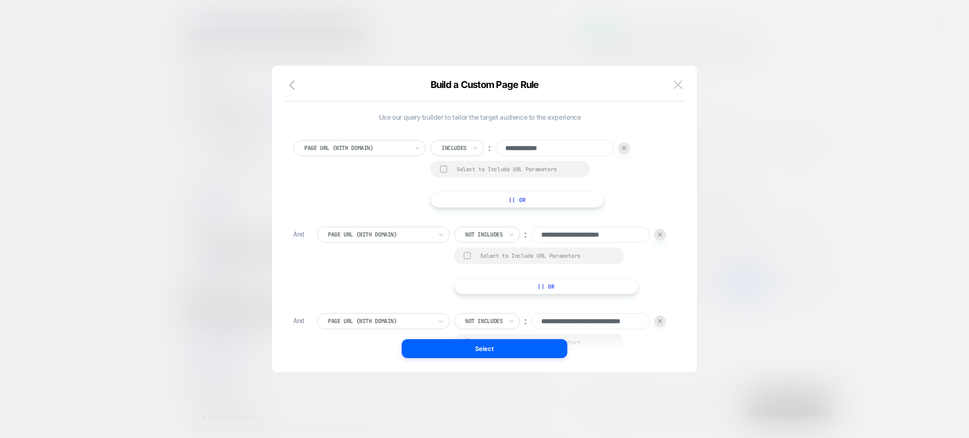
click at [676, 87] on img at bounding box center [678, 84] width 9 height 8
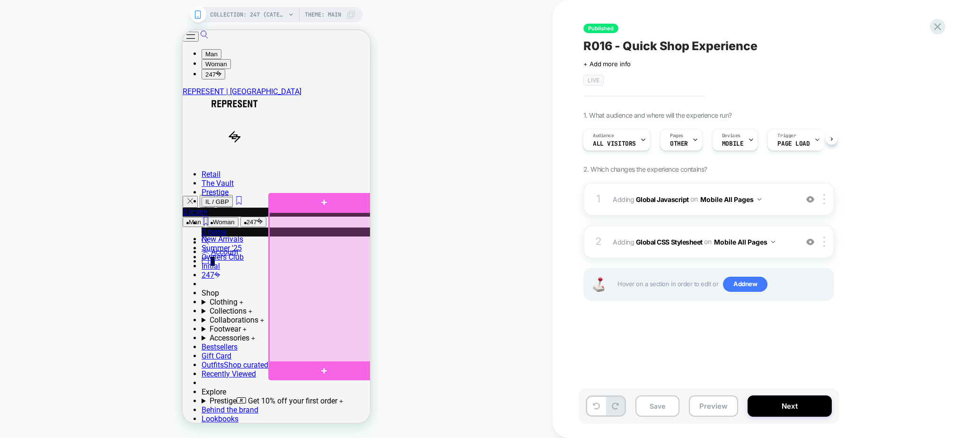
scroll to position [126, 0]
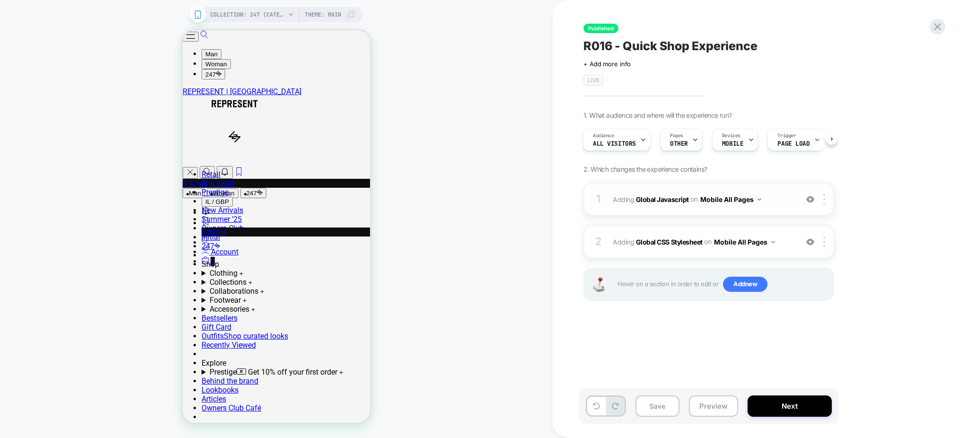
click at [808, 200] on img at bounding box center [810, 199] width 8 height 8
click at [814, 242] on img at bounding box center [810, 242] width 8 height 8
click at [708, 407] on button "Preview" at bounding box center [713, 406] width 49 height 21
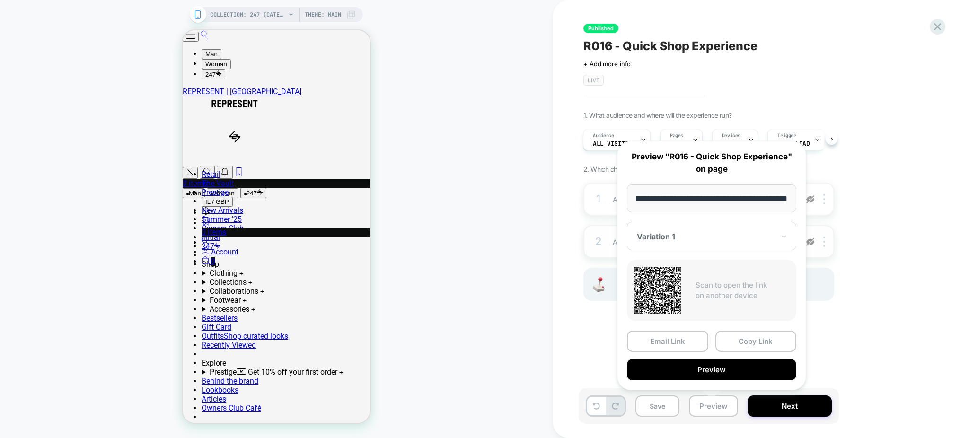
scroll to position [0, 0]
click at [582, 322] on div "Published R016 - Quick Shop Experience Click to edit experience details + Add m…" at bounding box center [756, 218] width 355 height 419
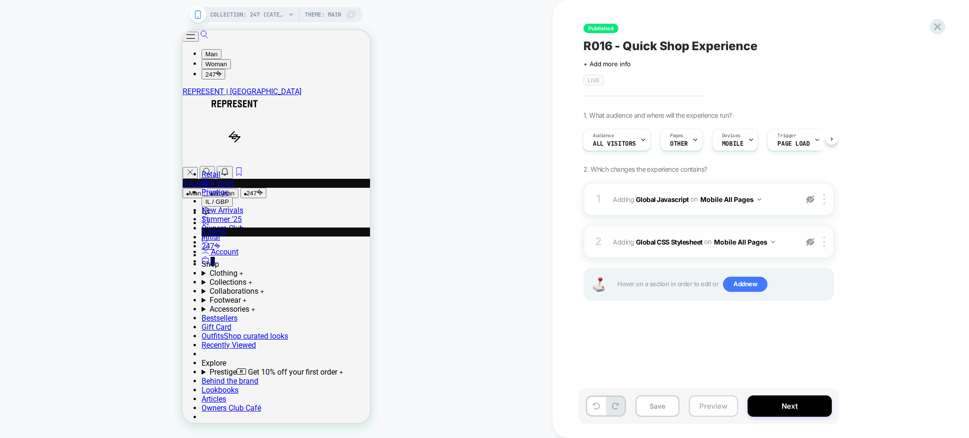
click at [703, 414] on button "Preview" at bounding box center [713, 406] width 49 height 21
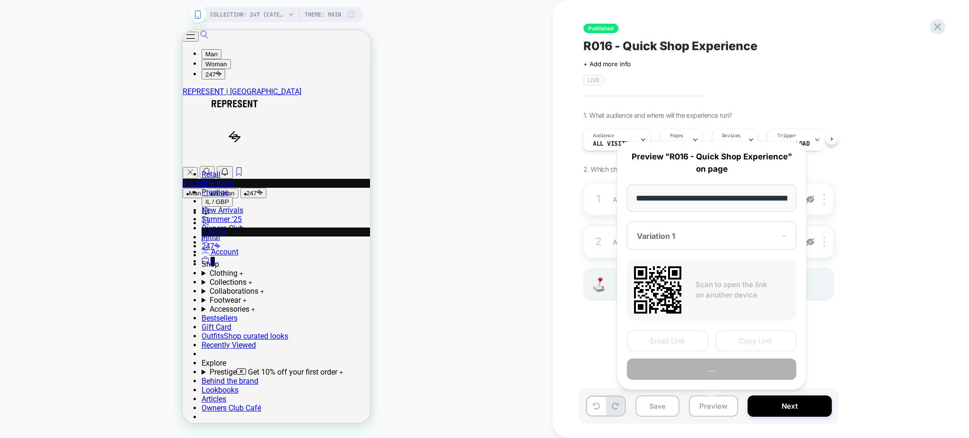
scroll to position [0, 112]
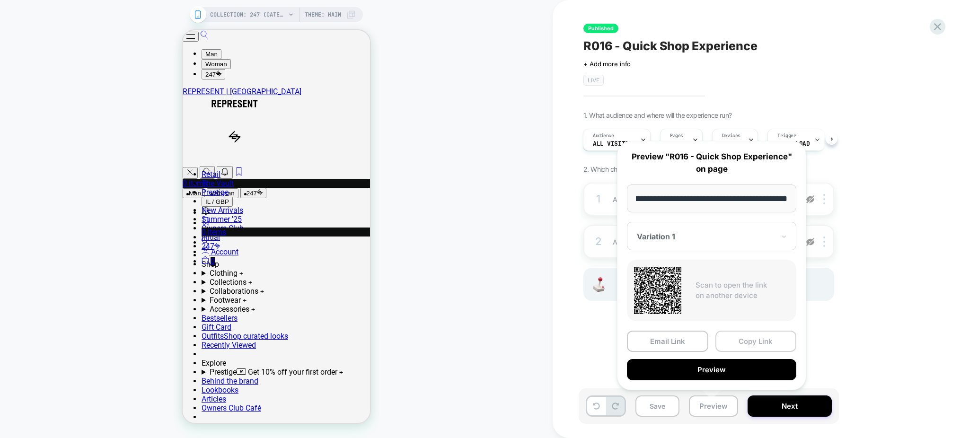
click at [727, 349] on button "Copy Link" at bounding box center [756, 341] width 81 height 21
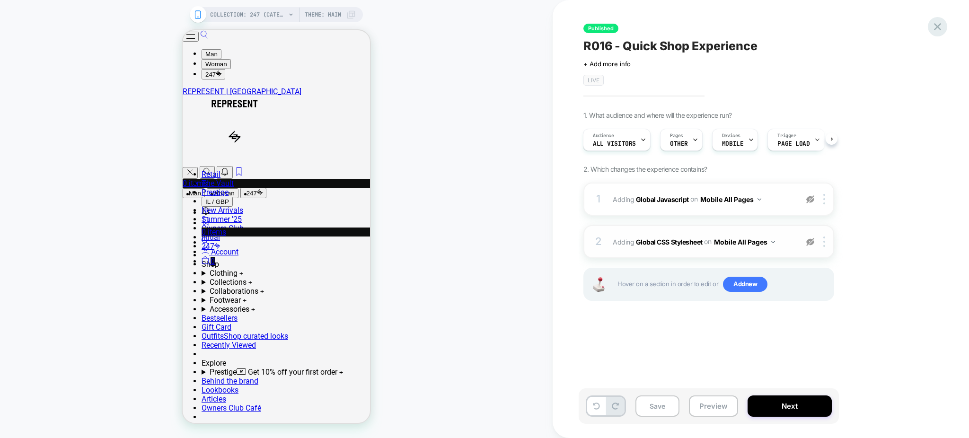
click at [935, 27] on icon at bounding box center [937, 26] width 13 height 13
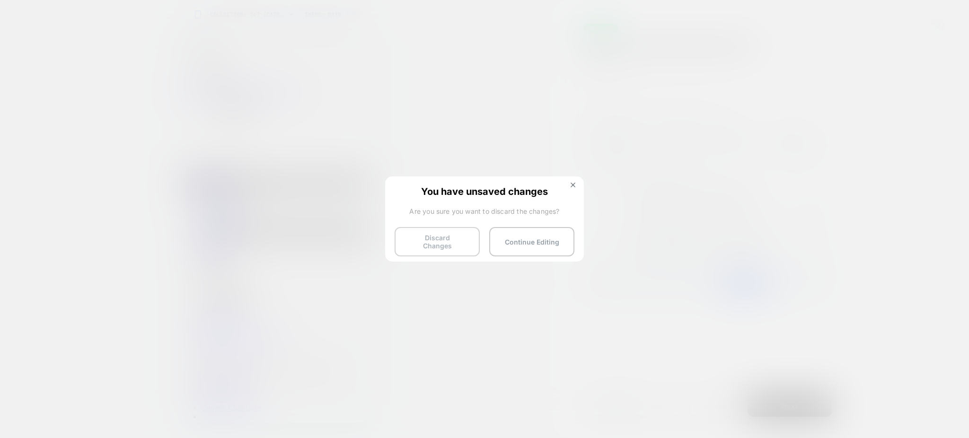
click at [443, 239] on button "Discard Changes" at bounding box center [437, 241] width 85 height 29
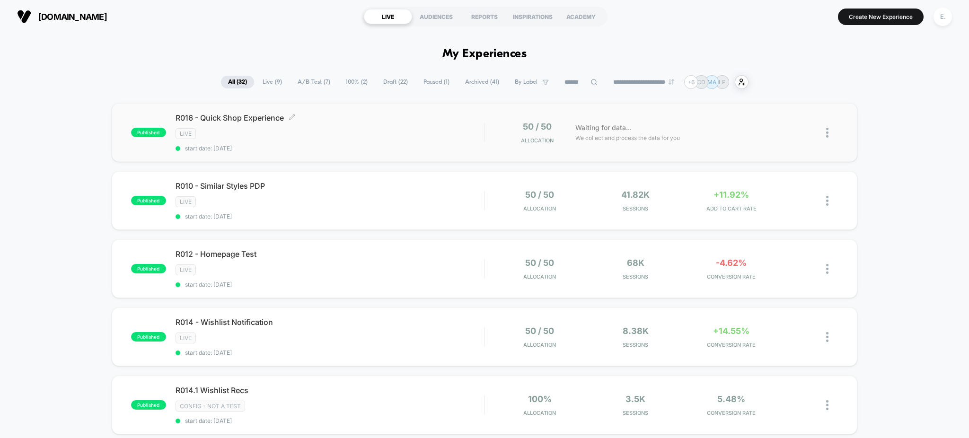
click at [403, 136] on div "LIVE" at bounding box center [330, 133] width 309 height 11
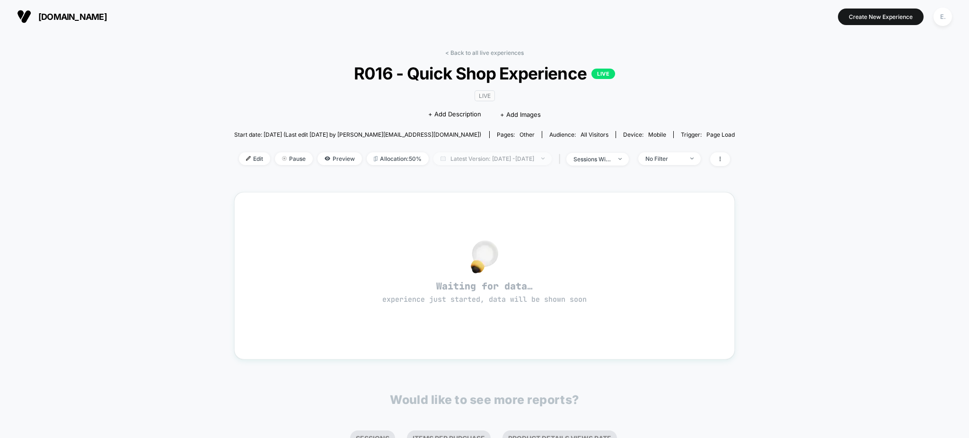
click at [503, 160] on span "Latest Version: Jul 31, 2025 - Aug 13, 2025" at bounding box center [492, 158] width 118 height 13
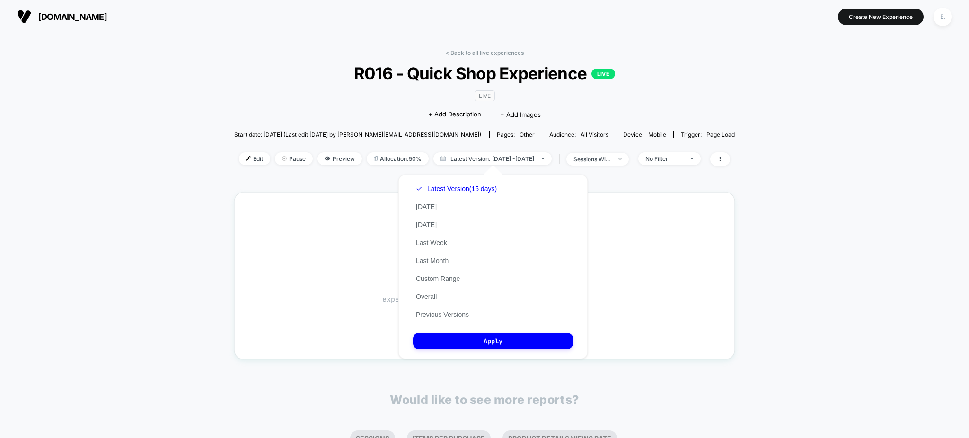
click at [474, 314] on div "Latest Version (15 days) Today Yesterday Last Week Last Month Custom Range Over…" at bounding box center [456, 252] width 87 height 144
click at [455, 314] on button "Previous Versions" at bounding box center [442, 314] width 59 height 9
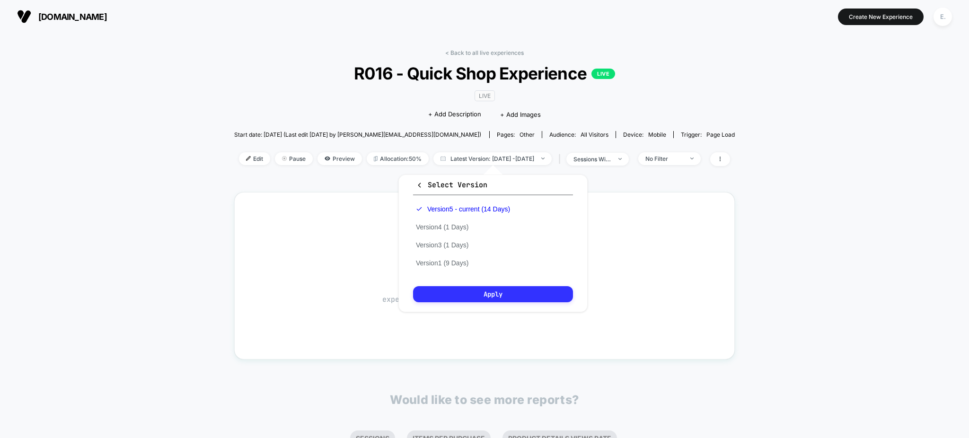
click at [483, 294] on button "Apply" at bounding box center [493, 294] width 160 height 16
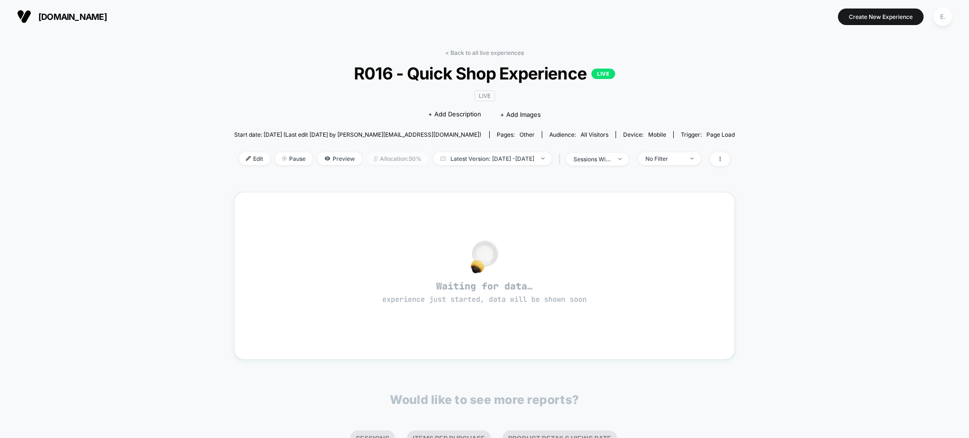
click at [391, 158] on span "Allocation: 50%" at bounding box center [398, 158] width 62 height 13
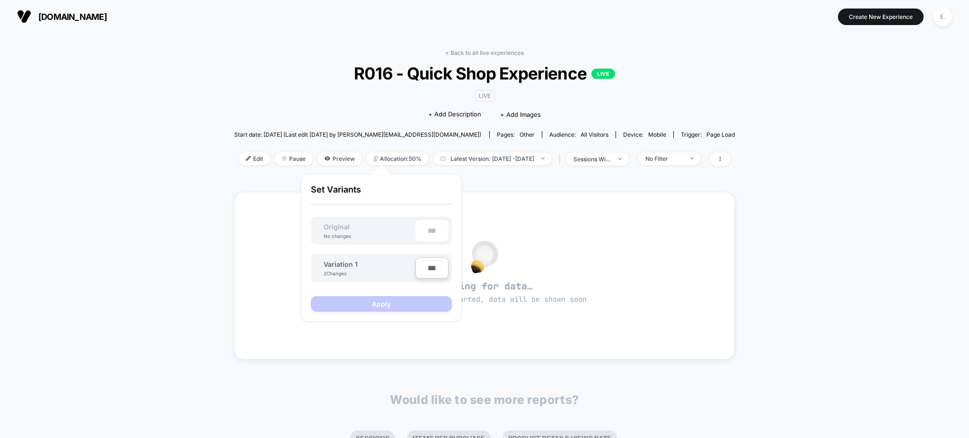
click at [287, 88] on div "< Back to all live experiences R016 - Quick Shop Experience LIVE LIVE Click to …" at bounding box center [484, 113] width 501 height 129
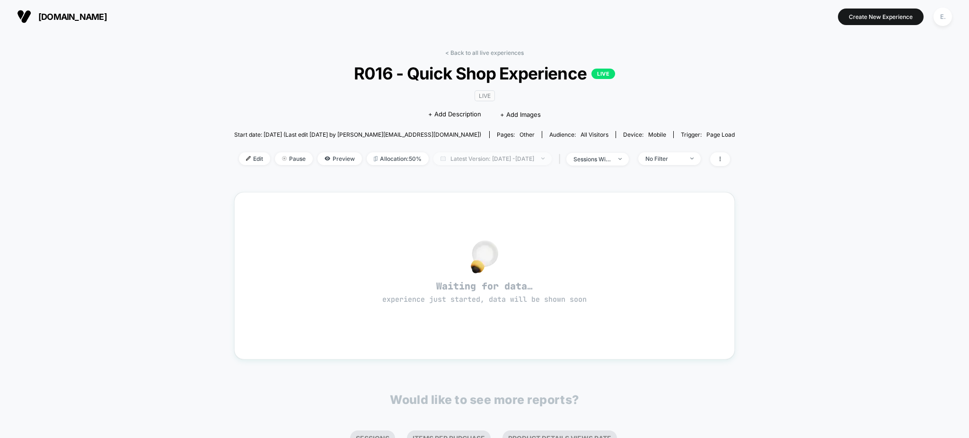
click at [503, 159] on span "Latest Version: Jul 31, 2025 - Aug 13, 2025" at bounding box center [492, 158] width 118 height 13
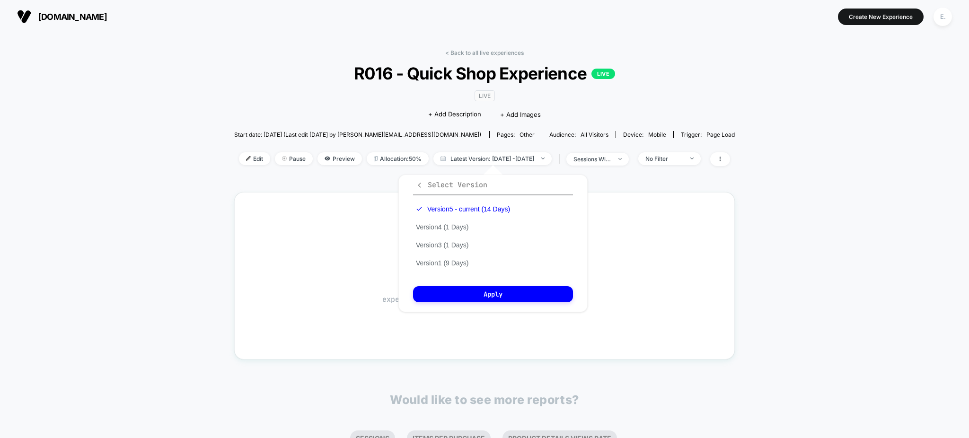
click at [453, 185] on span "Select Version" at bounding box center [451, 184] width 71 height 9
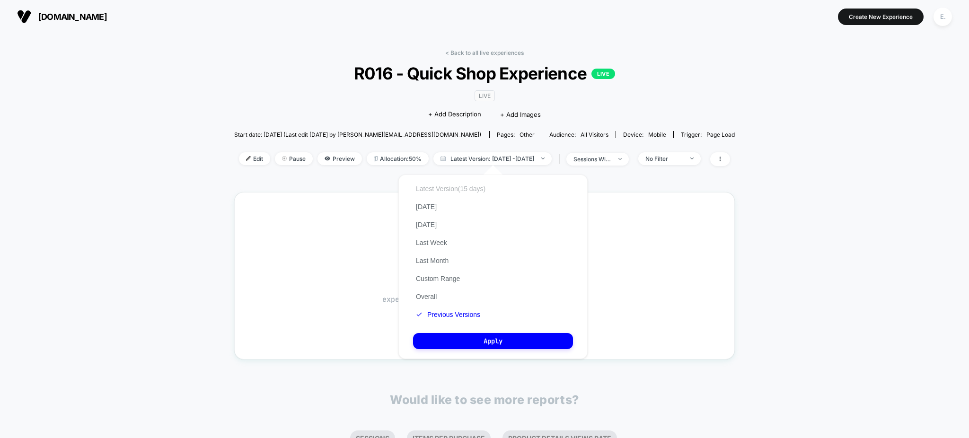
click at [437, 187] on button "Latest Version (15 days)" at bounding box center [450, 189] width 75 height 9
click at [427, 209] on button "Today" at bounding box center [426, 207] width 27 height 9
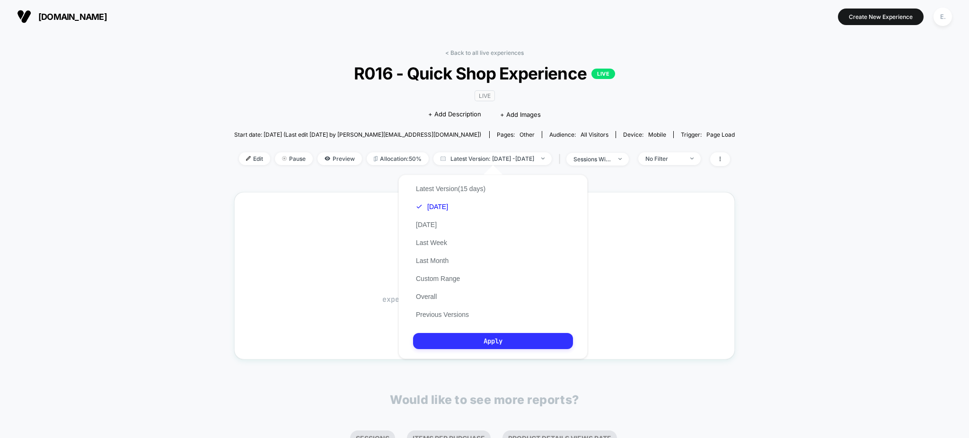
click at [511, 340] on button "Apply" at bounding box center [493, 341] width 160 height 16
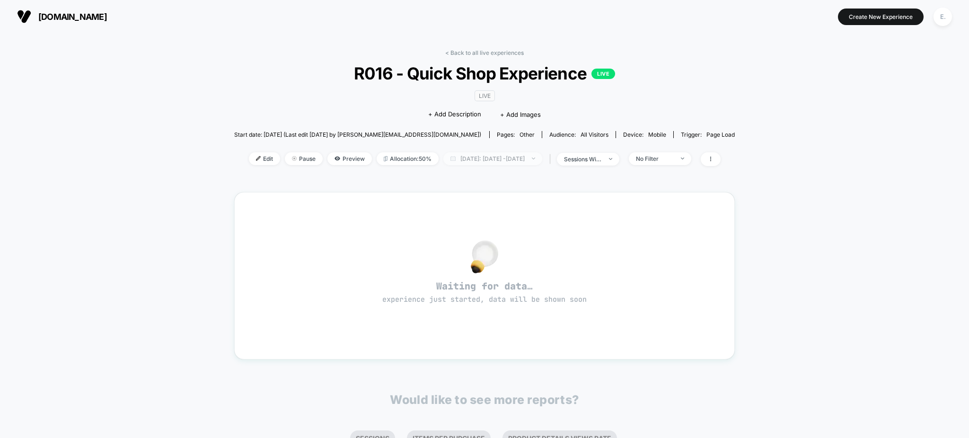
click at [481, 160] on span "Today: Aug 13, 2025 - Aug 13, 2025" at bounding box center [492, 158] width 99 height 13
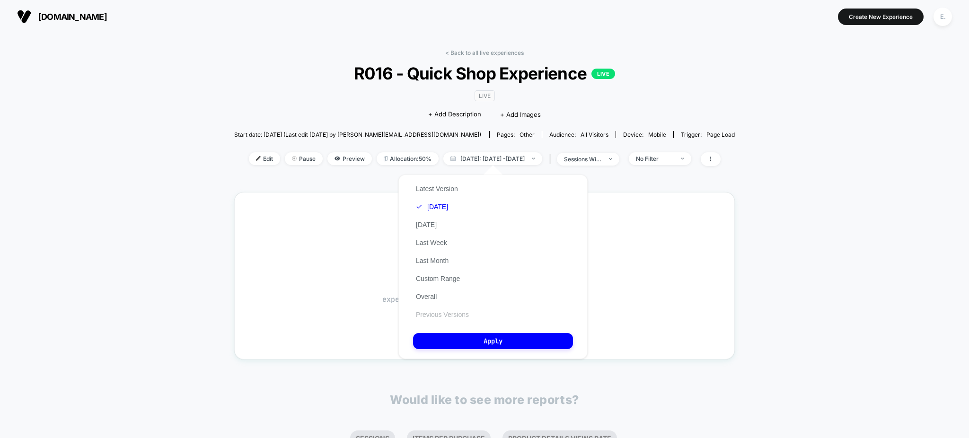
click at [437, 316] on button "Previous Versions" at bounding box center [442, 314] width 59 height 9
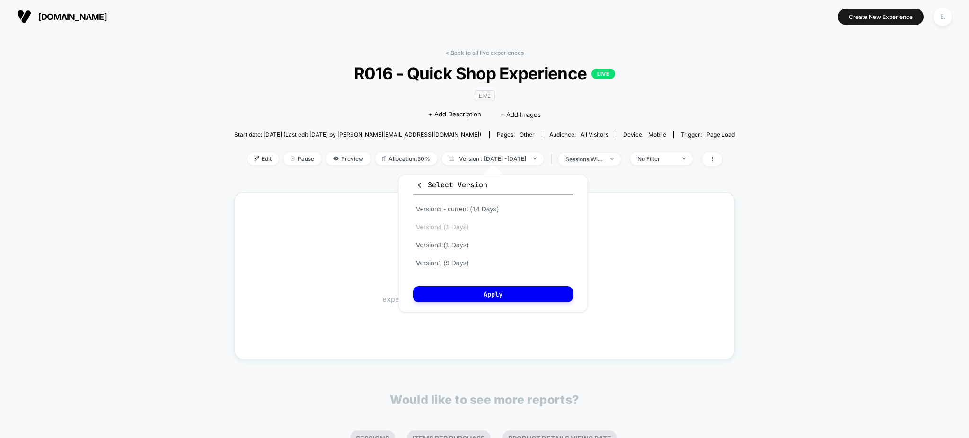
click at [450, 227] on button "Version 4 (1 Days)" at bounding box center [442, 227] width 58 height 9
click at [471, 291] on button "Apply" at bounding box center [493, 294] width 160 height 16
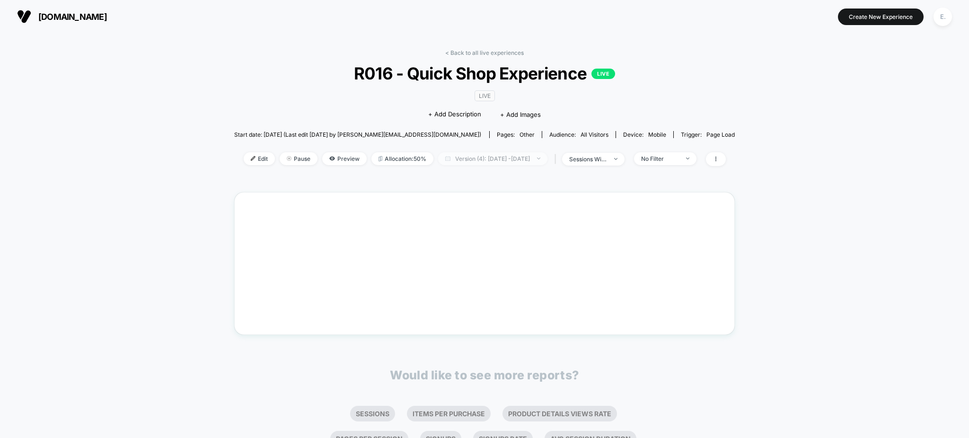
click at [492, 158] on span "Version (4): Jul 31, 2025 - Jul 31, 2025" at bounding box center [492, 158] width 109 height 13
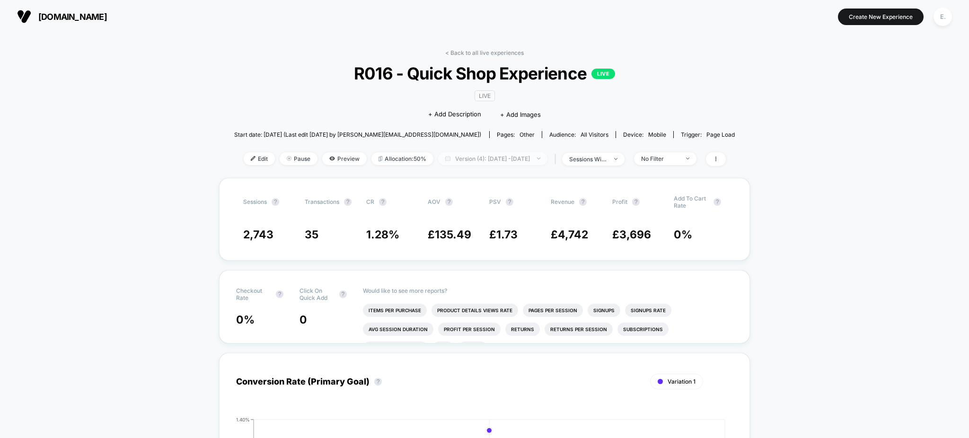
click at [456, 162] on span "Version (4): Jul 31, 2025 - Jul 31, 2025" at bounding box center [492, 158] width 109 height 13
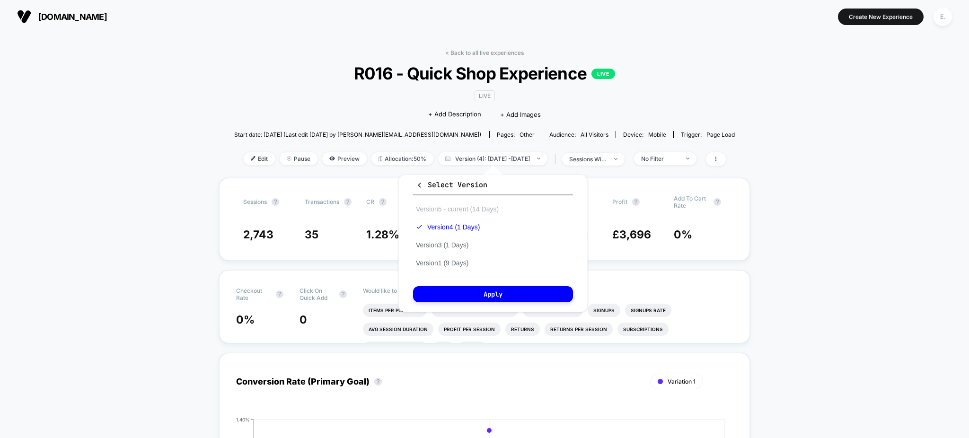
click at [456, 209] on button "Version 5 - current (14 Days)" at bounding box center [457, 209] width 88 height 9
click at [470, 288] on button "Apply" at bounding box center [493, 294] width 160 height 16
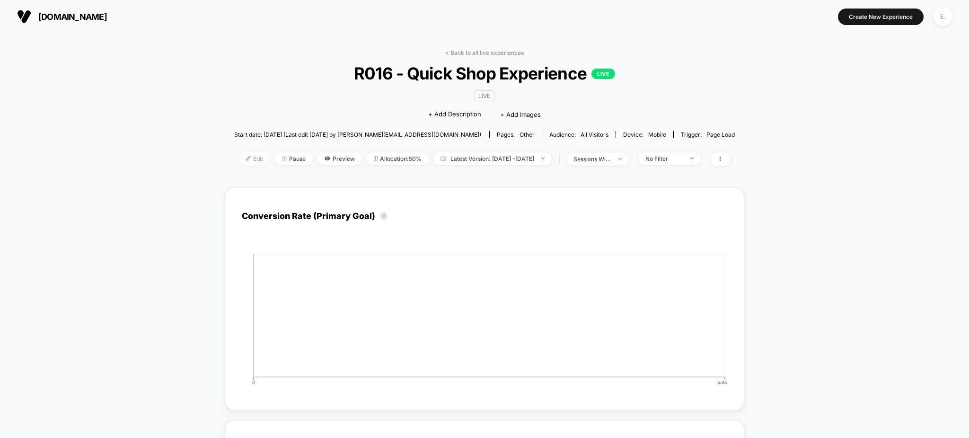
click at [243, 156] on span "Edit" at bounding box center [254, 158] width 31 height 13
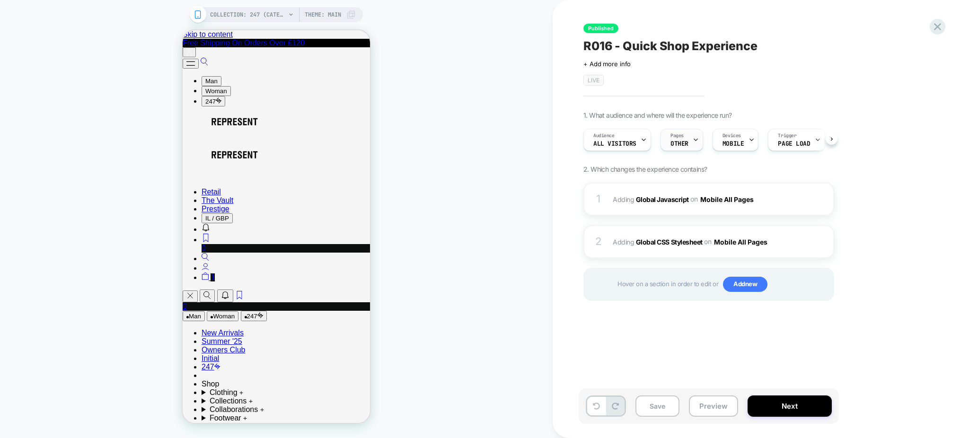
click at [686, 139] on div "Pages OTHER" at bounding box center [679, 139] width 37 height 21
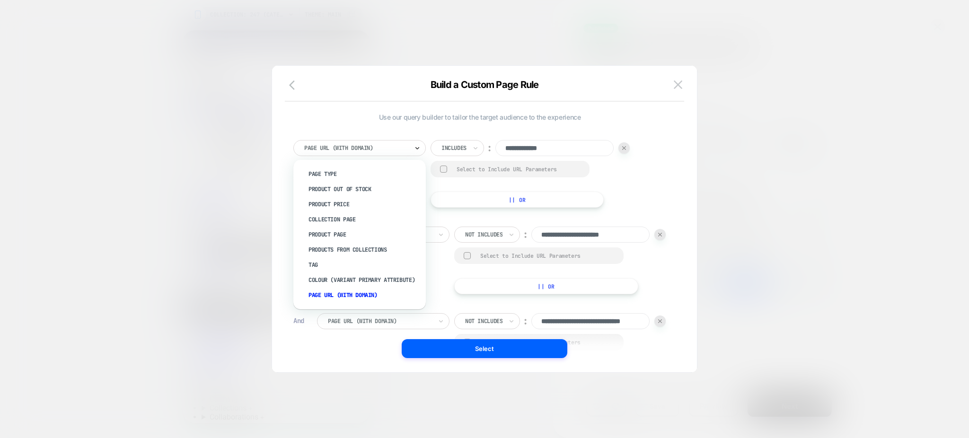
click at [416, 150] on icon at bounding box center [417, 147] width 7 height 9
click at [343, 172] on div "Page Type" at bounding box center [364, 174] width 123 height 15
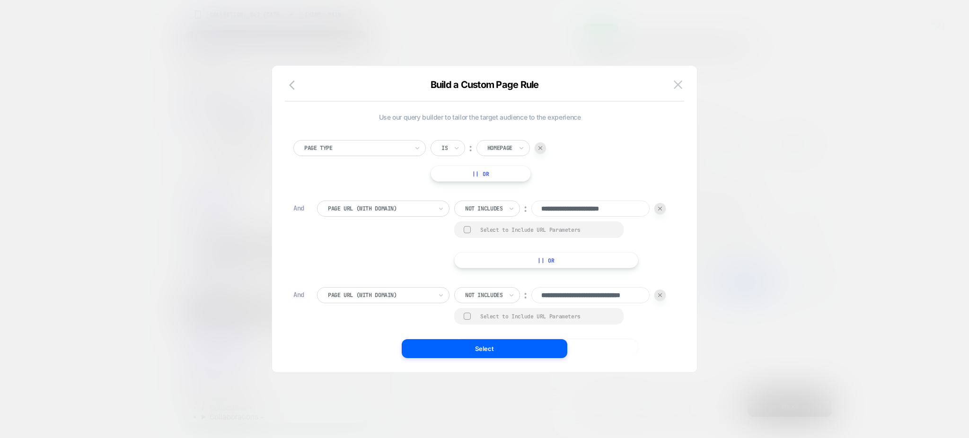
click at [495, 153] on div "Homepage" at bounding box center [503, 148] width 53 height 16
click at [526, 216] on div "Collection" at bounding box center [518, 219] width 62 height 15
click at [349, 212] on div at bounding box center [380, 208] width 104 height 9
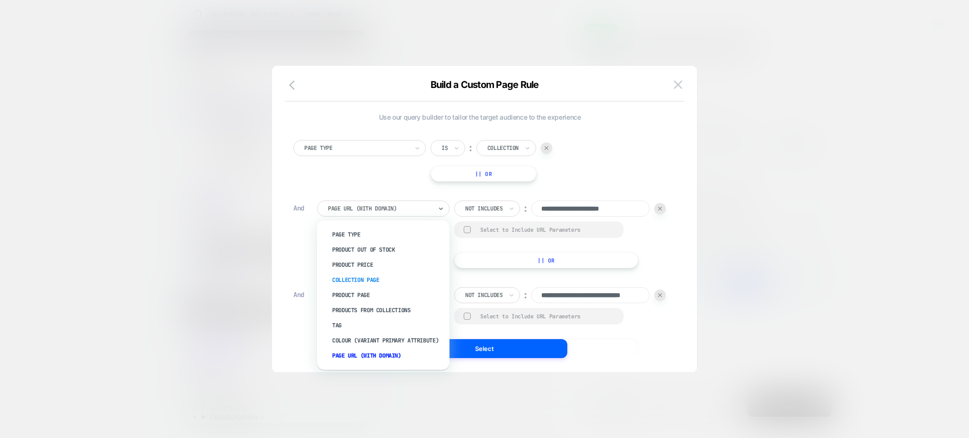
click at [368, 281] on div "Collection Page" at bounding box center [388, 280] width 123 height 15
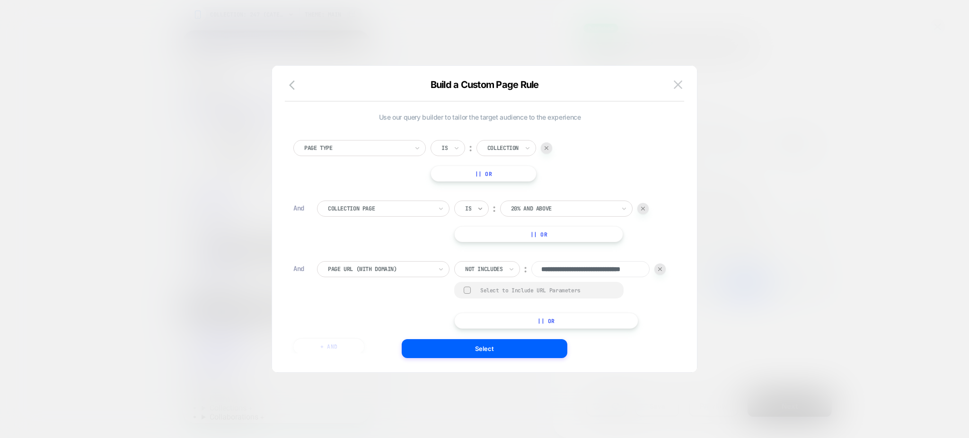
click at [483, 209] on icon at bounding box center [480, 208] width 7 height 9
drag, startPoint x: 491, startPoint y: 245, endPoint x: 503, endPoint y: 235, distance: 15.4
click at [491, 245] on div "Is not" at bounding box center [495, 249] width 62 height 15
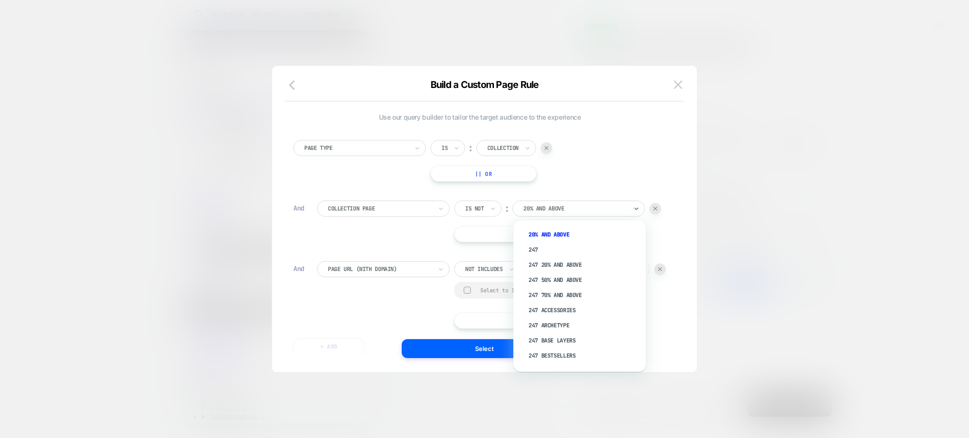
click at [546, 204] on div at bounding box center [575, 208] width 104 height 9
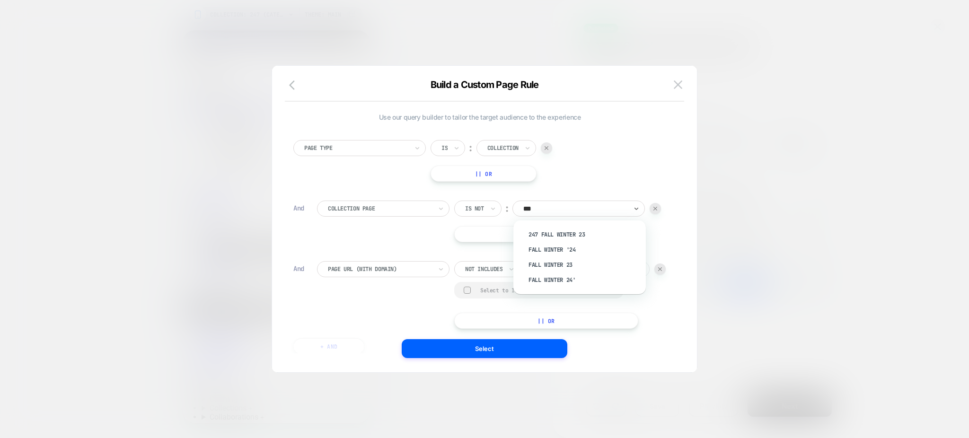
type input "****"
click at [356, 241] on div "Collection Page Is not ︰ option 247 Fall Winter 23 focused, 1 of 4. 4 results a…" at bounding box center [491, 222] width 349 height 42
click at [291, 86] on icon "button" at bounding box center [292, 84] width 6 height 9
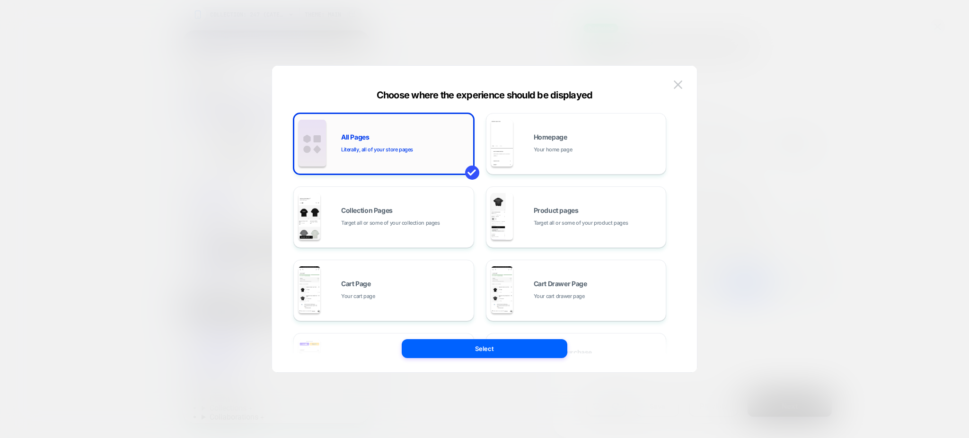
click at [398, 142] on div "All Pages Literally, all of your store pages" at bounding box center [405, 144] width 128 height 20
click at [684, 78] on button at bounding box center [678, 85] width 14 height 14
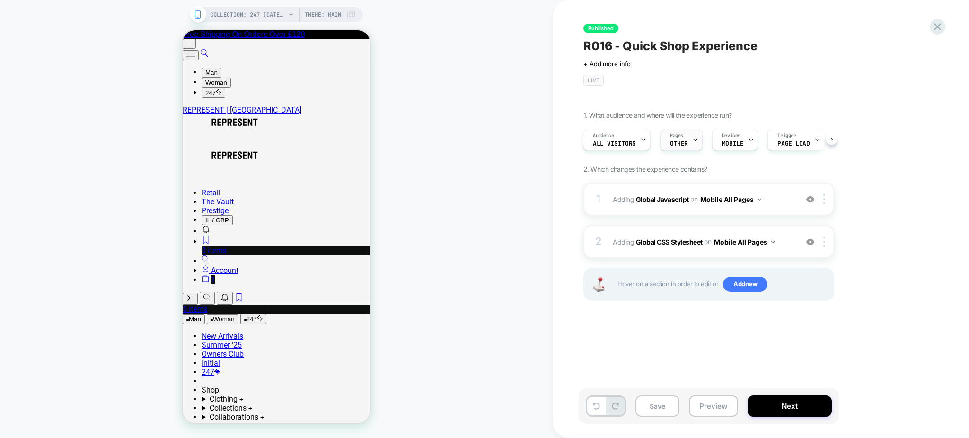
click at [693, 140] on icon at bounding box center [695, 140] width 6 height 6
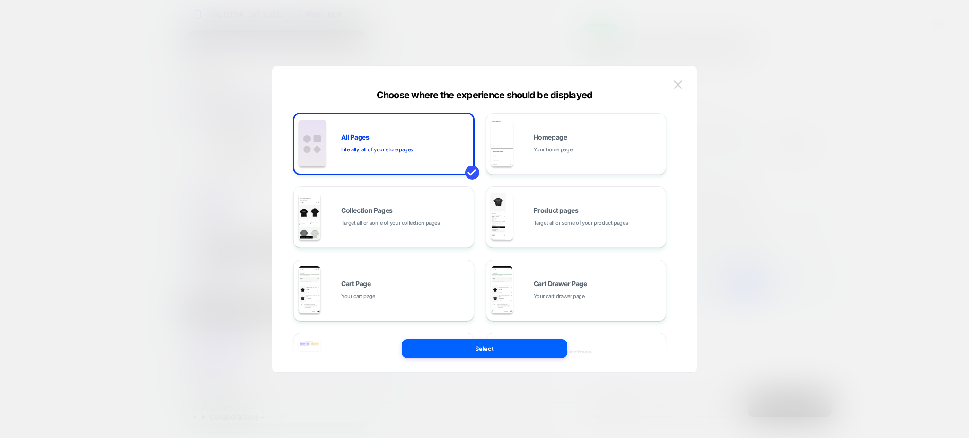
click at [672, 81] on button at bounding box center [678, 85] width 14 height 14
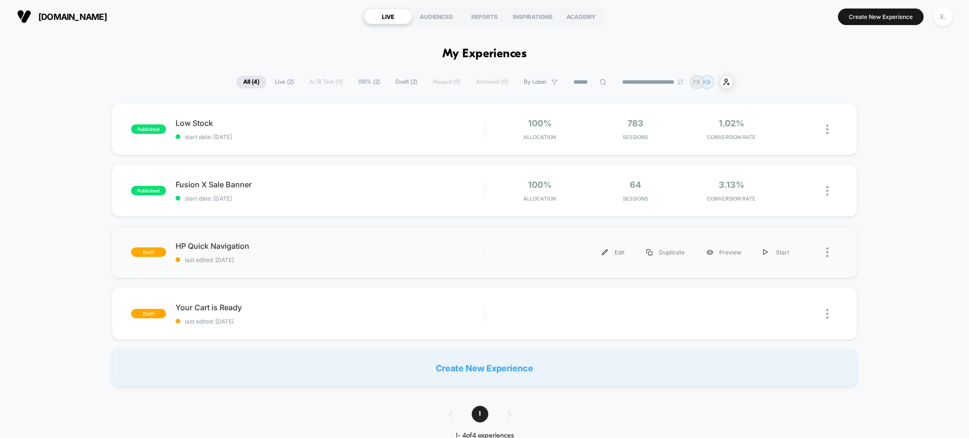
click at [314, 239] on div "draft HP Quick Navigation last edited: [DATE] Edit Duplicate Preview Start" at bounding box center [485, 252] width 746 height 52
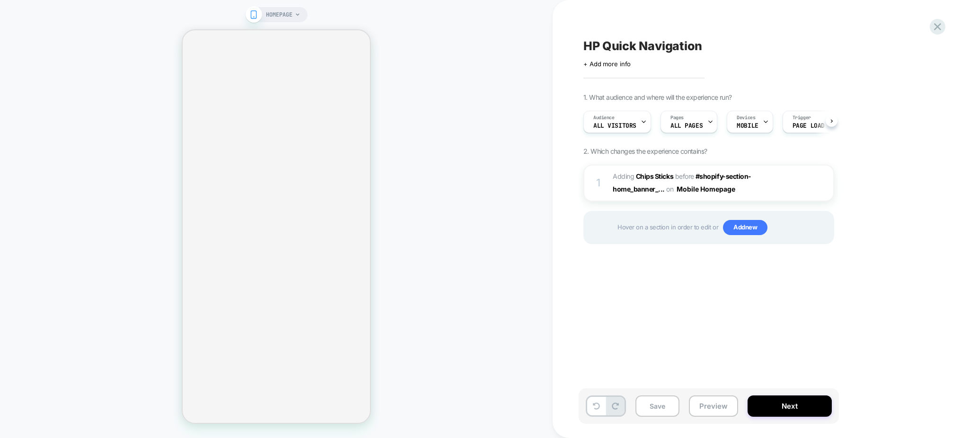
scroll to position [0, 0]
click at [752, 185] on span "#_loomi_addon_1755054090821 Adding Chips Sticks BEFORE #shopify-section-home_ba…" at bounding box center [703, 183] width 180 height 26
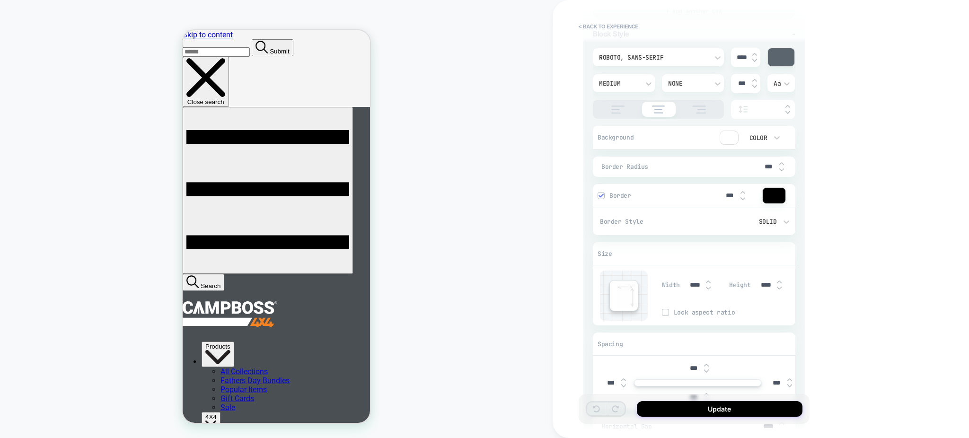
scroll to position [370, 0]
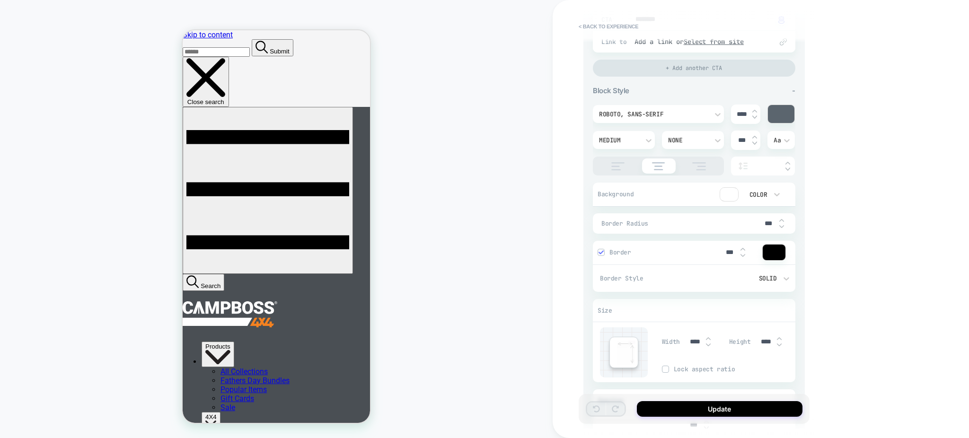
click at [779, 108] on div at bounding box center [781, 114] width 27 height 18
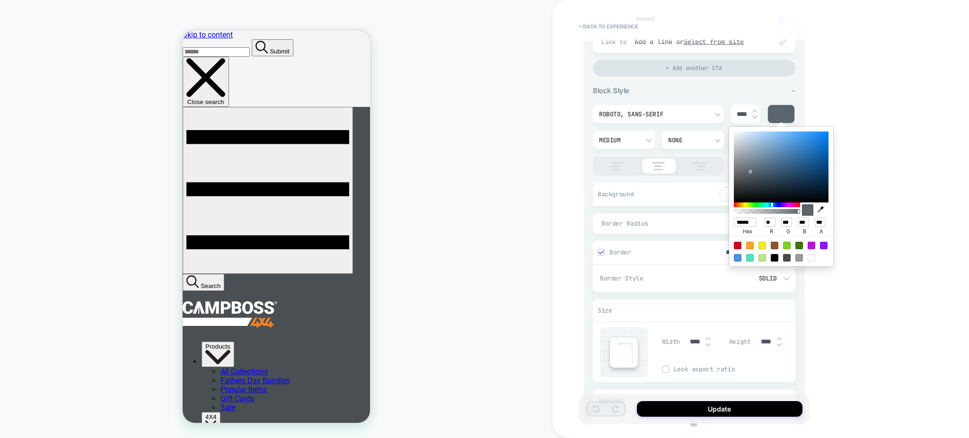
type textarea "*"
type input "******"
type input "**"
type input "***"
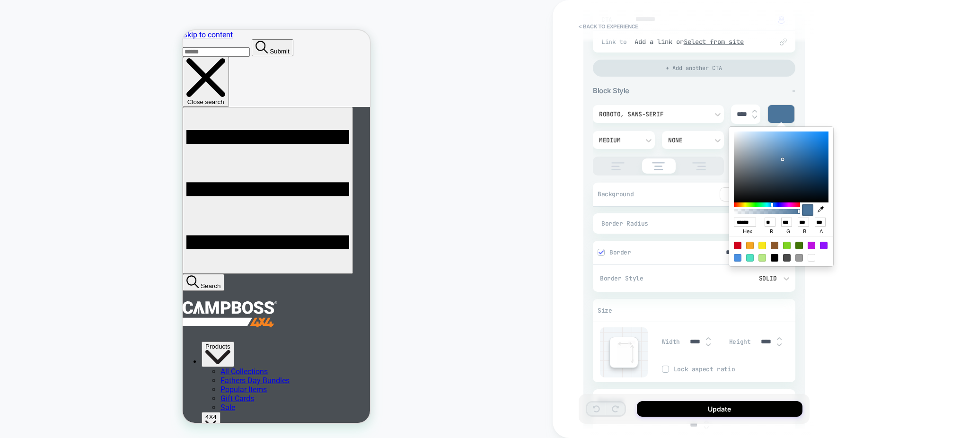
type textarea "*"
type input "******"
type input "**"
type input "***"
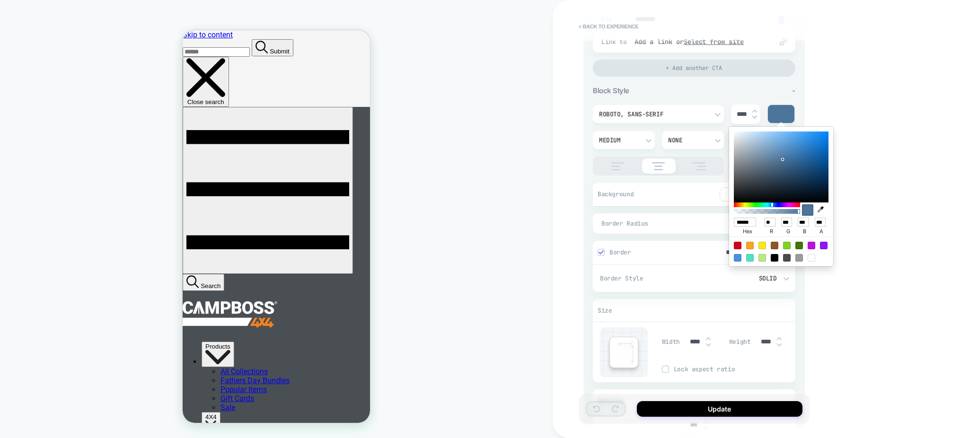
drag, startPoint x: 783, startPoint y: 159, endPoint x: 799, endPoint y: 156, distance: 17.0
click at [799, 156] on div at bounding box center [781, 167] width 95 height 71
type textarea "*"
type input "******"
type input "**"
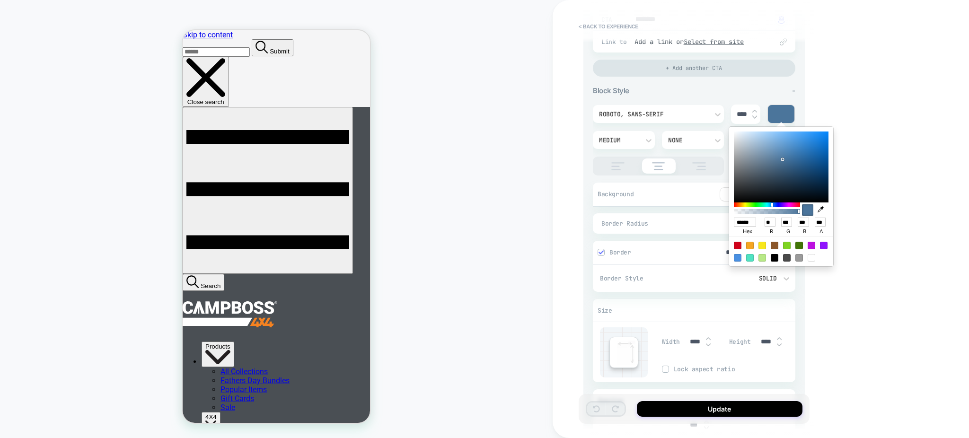
type input "***"
type textarea "*"
type input "******"
type input "**"
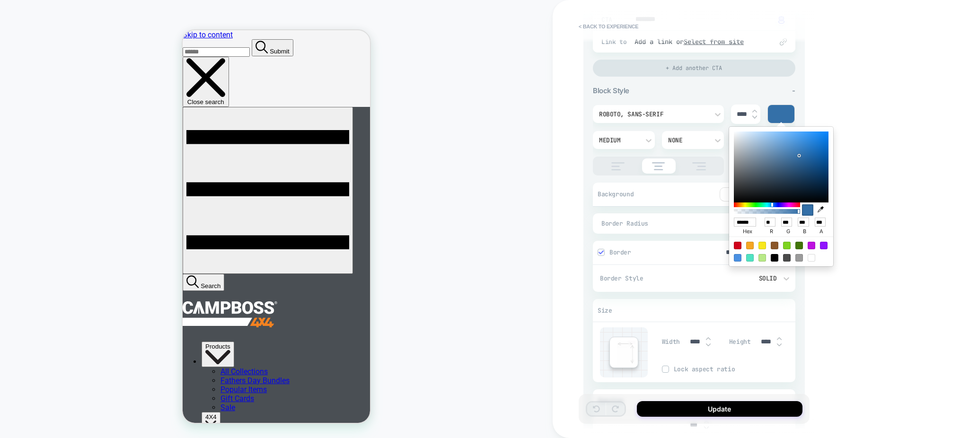
type input "***"
drag, startPoint x: 799, startPoint y: 158, endPoint x: 824, endPoint y: 195, distance: 45.2
click at [849, 169] on body "HOMEPAGE < Back to experience 3. All great, let's customize General Customizati…" at bounding box center [484, 219] width 969 height 438
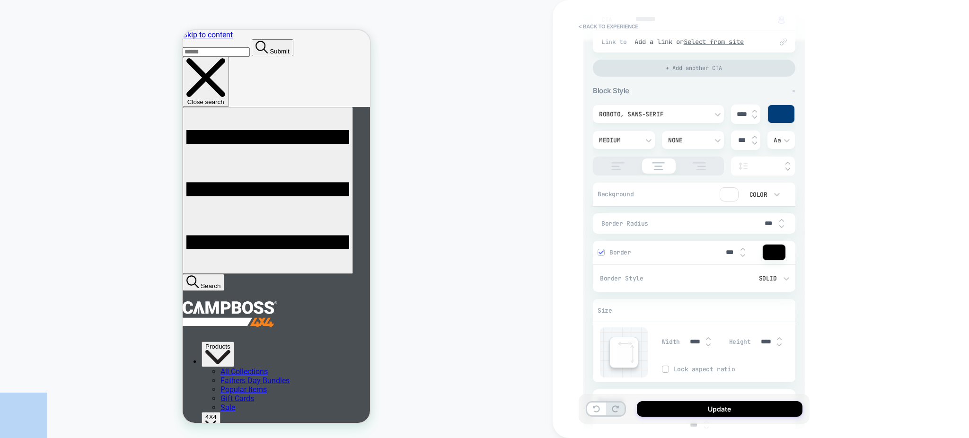
drag, startPoint x: 774, startPoint y: 108, endPoint x: 781, endPoint y: 116, distance: 10.4
click at [775, 108] on div at bounding box center [781, 114] width 27 height 18
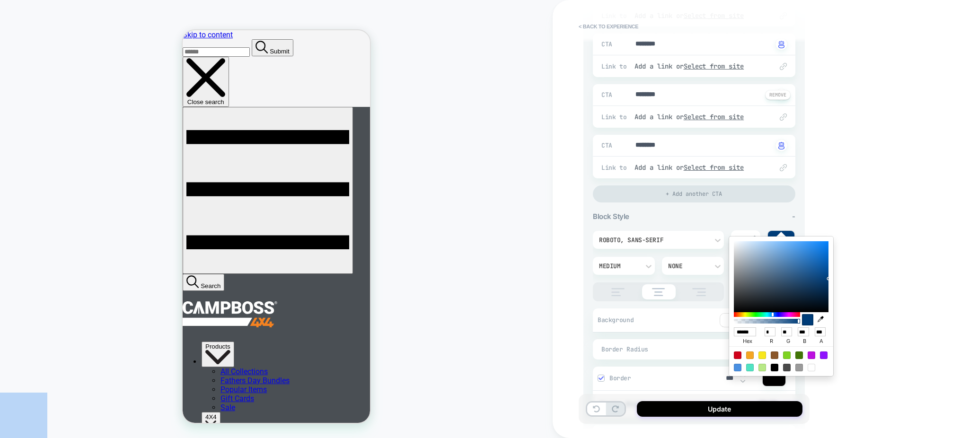
scroll to position [307, 0]
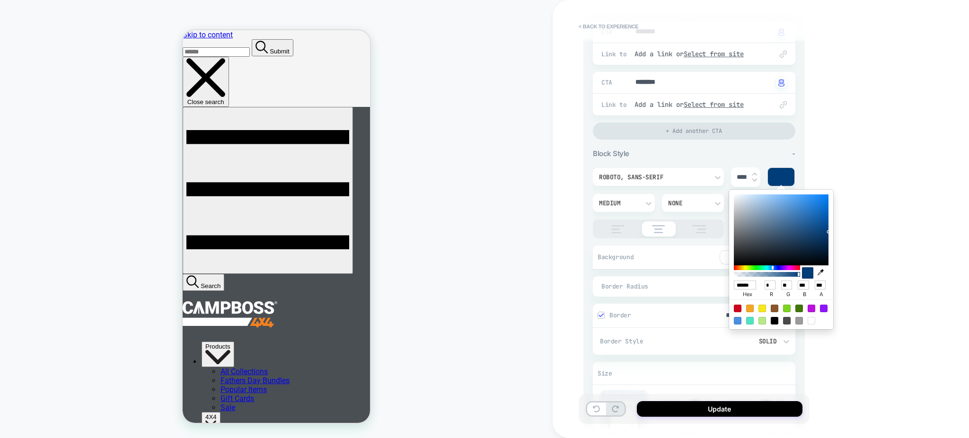
click at [662, 170] on div "Roboto, sans-serif" at bounding box center [658, 177] width 131 height 18
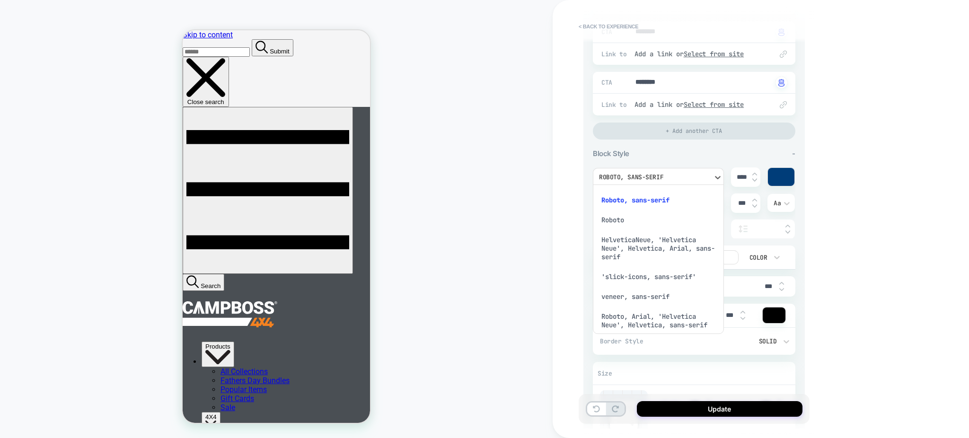
click at [635, 276] on div "'slick-icons, sans-serif'" at bounding box center [659, 277] width 124 height 20
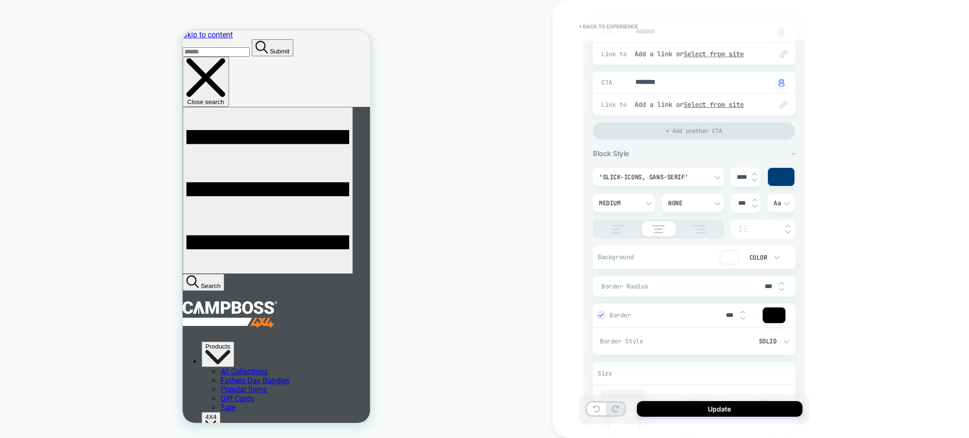
click at [601, 313] on img at bounding box center [601, 315] width 5 height 5
click at [598, 305] on img at bounding box center [596, 307] width 5 height 5
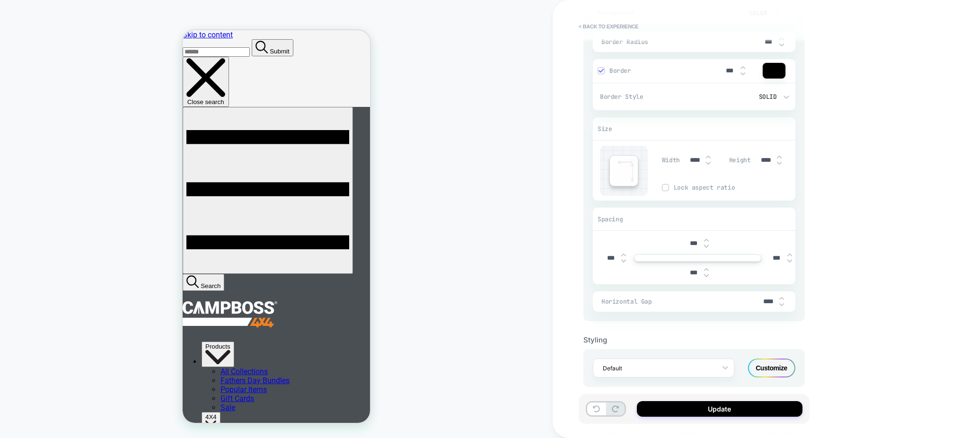
scroll to position [559, 0]
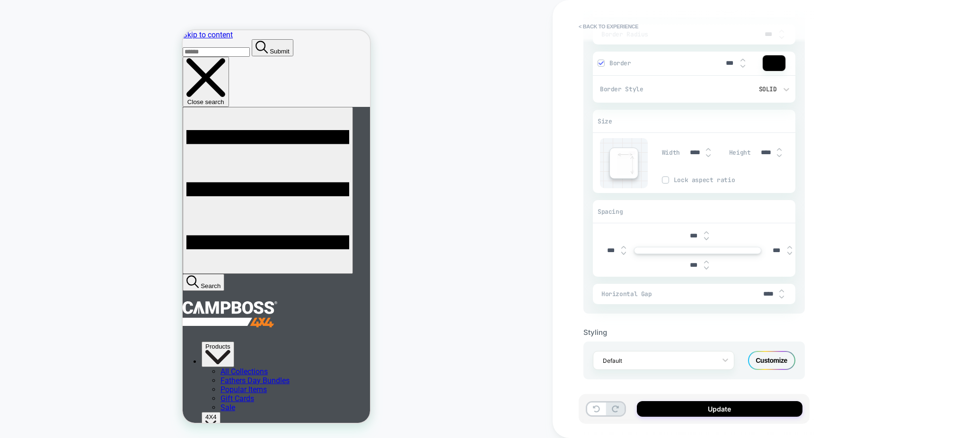
click at [773, 352] on div "Customize" at bounding box center [771, 360] width 47 height 19
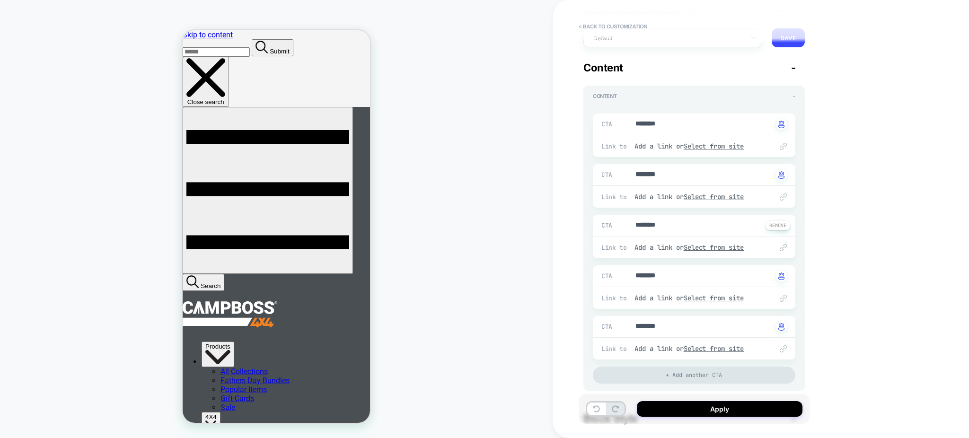
scroll to position [0, 0]
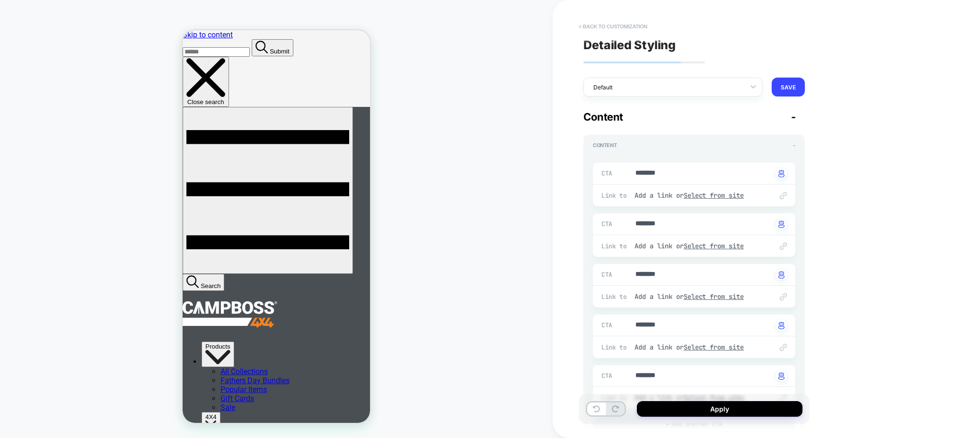
click at [598, 27] on button "< Back to customization" at bounding box center [613, 26] width 78 height 15
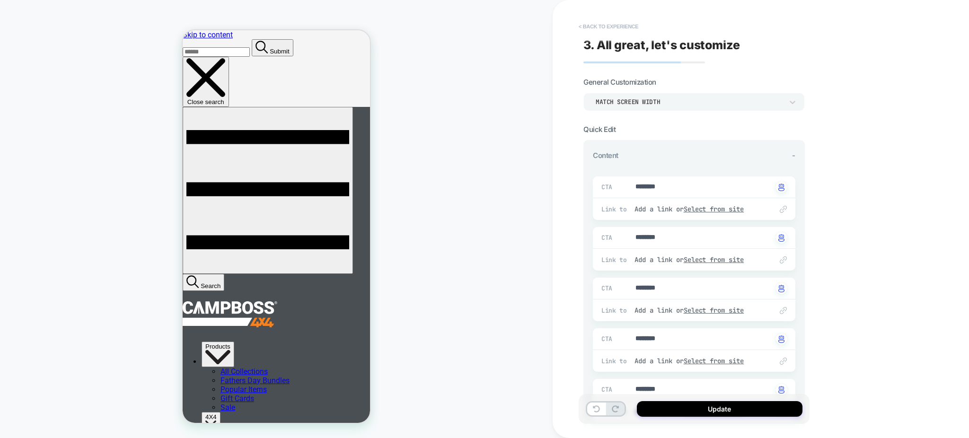
click at [602, 23] on button "< Back to experience" at bounding box center [608, 26] width 69 height 15
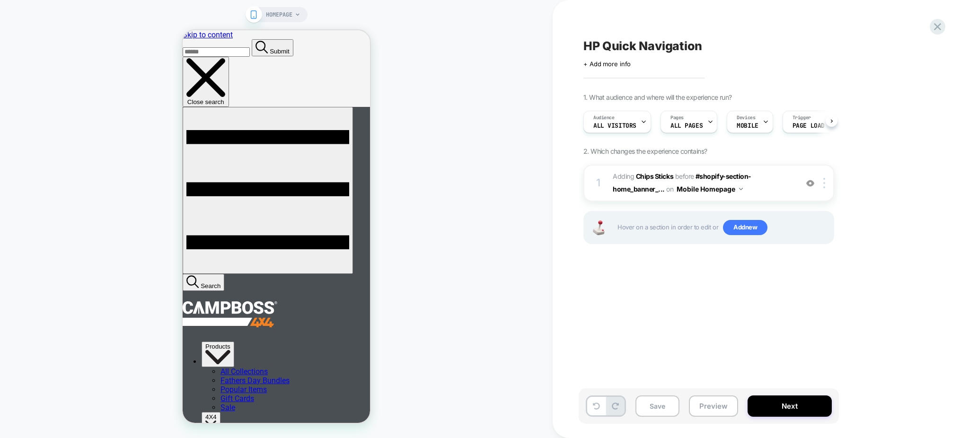
click at [637, 46] on span "HP Quick Navigation" at bounding box center [643, 46] width 119 height 14
click at [637, 46] on textarea "**********" at bounding box center [666, 46] width 164 height 15
click at [769, 189] on span "#_loomi_addon_1755054090821 Adding Chips Sticks BEFORE #shopify-section-home_ba…" at bounding box center [703, 184] width 180 height 26
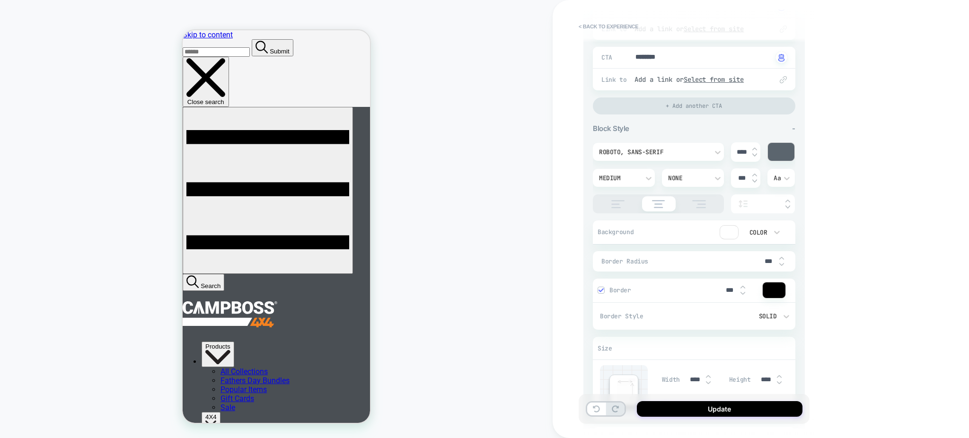
scroll to position [315, 0]
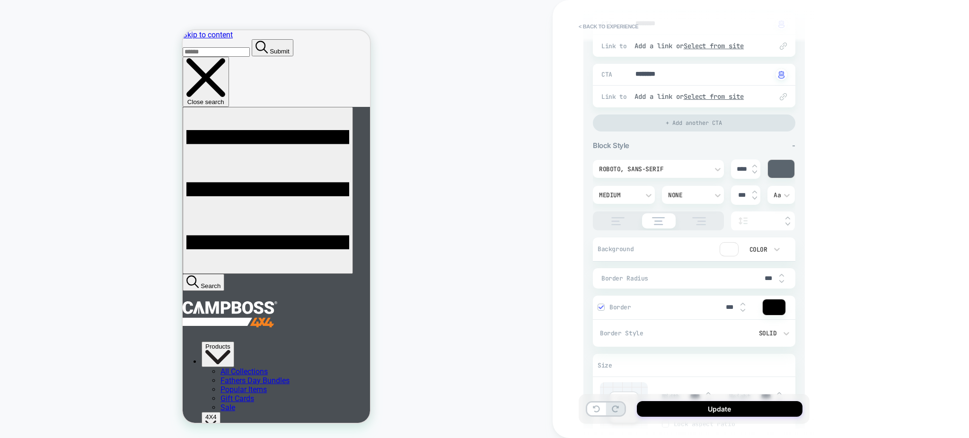
click at [776, 169] on div at bounding box center [781, 169] width 27 height 18
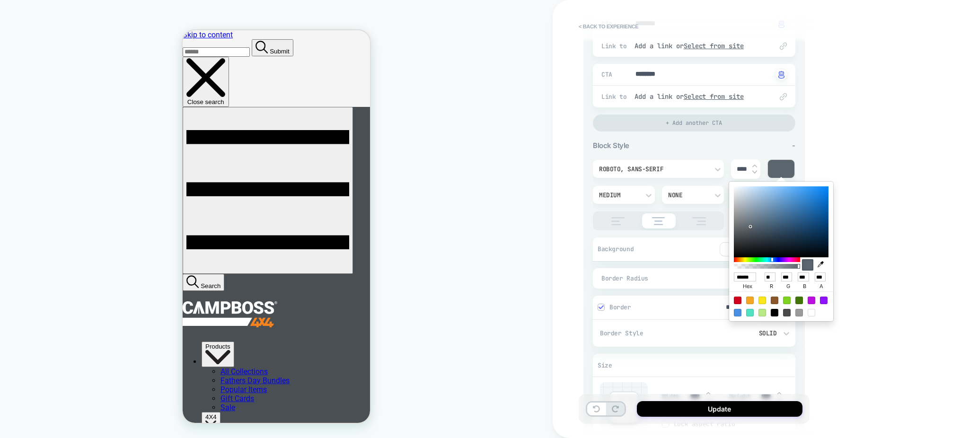
click at [820, 264] on icon "button" at bounding box center [821, 264] width 6 height 6
type textarea "*"
type input "******"
type input "***"
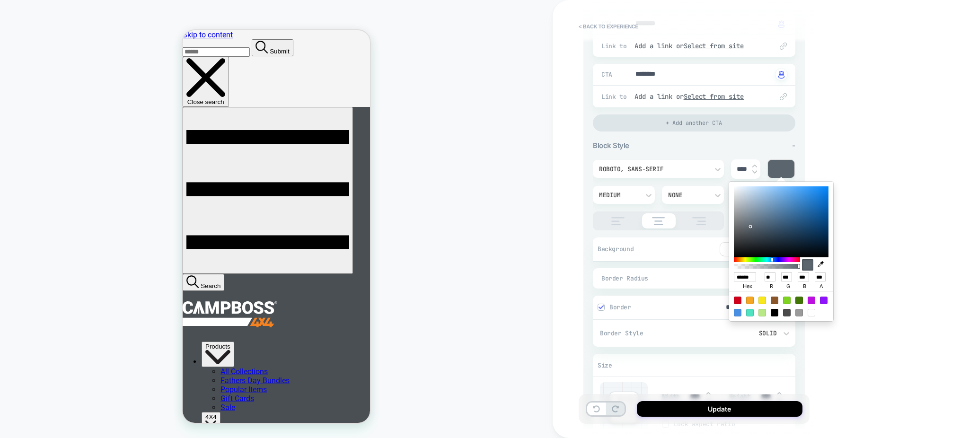
type input "**"
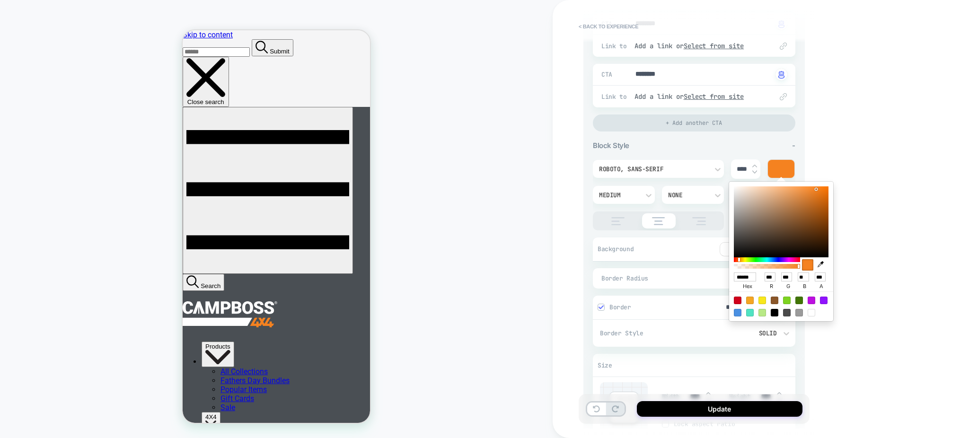
click at [677, 173] on div "Roboto, sans-serif" at bounding box center [658, 169] width 131 height 18
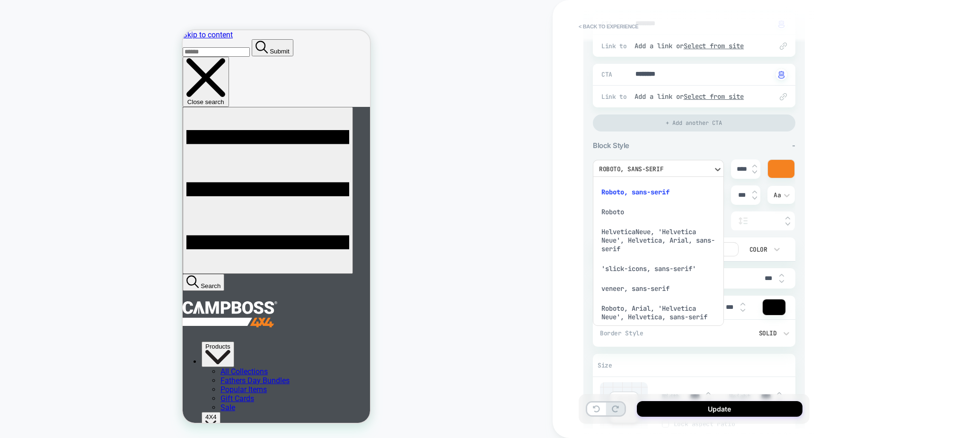
click at [623, 238] on div "HelveticaNeue, 'Helvetica Neue', Helvetica, Arial, sans-serif" at bounding box center [659, 240] width 124 height 37
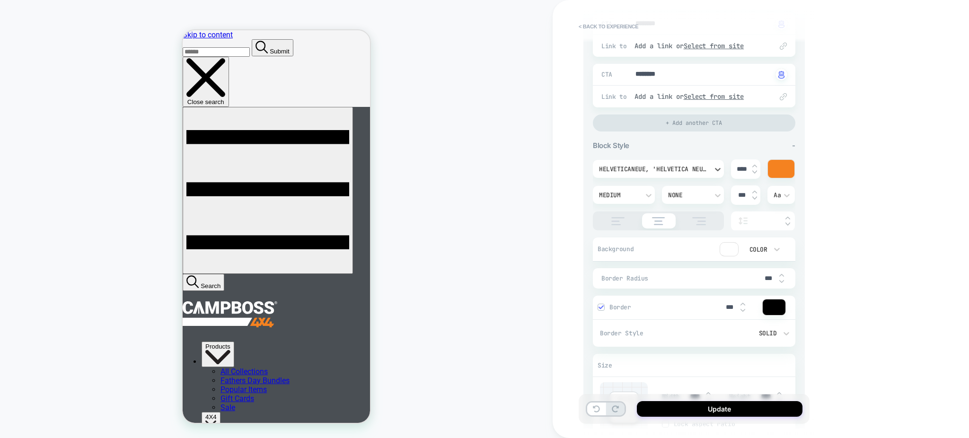
click at [634, 169] on div "HelveticaNeue, 'Helvetica Neue', Helvetica, Arial, sans-serif" at bounding box center [653, 169] width 109 height 8
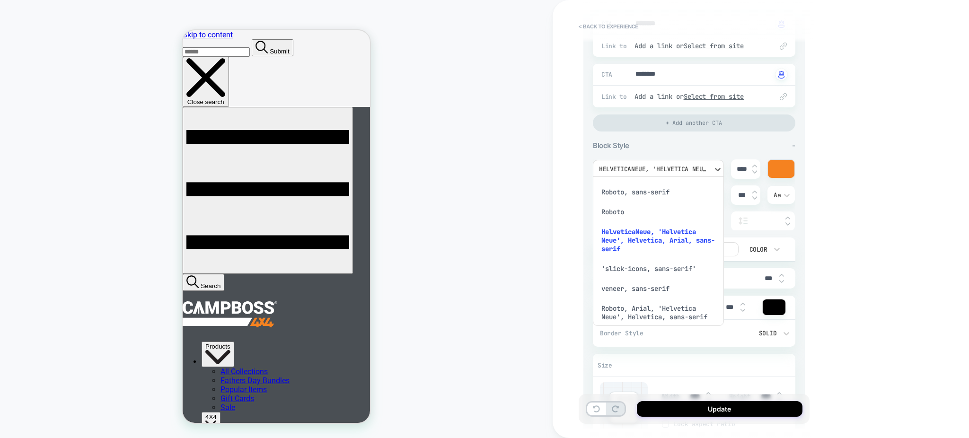
click at [614, 268] on div "'slick-icons, sans-serif'" at bounding box center [659, 269] width 124 height 20
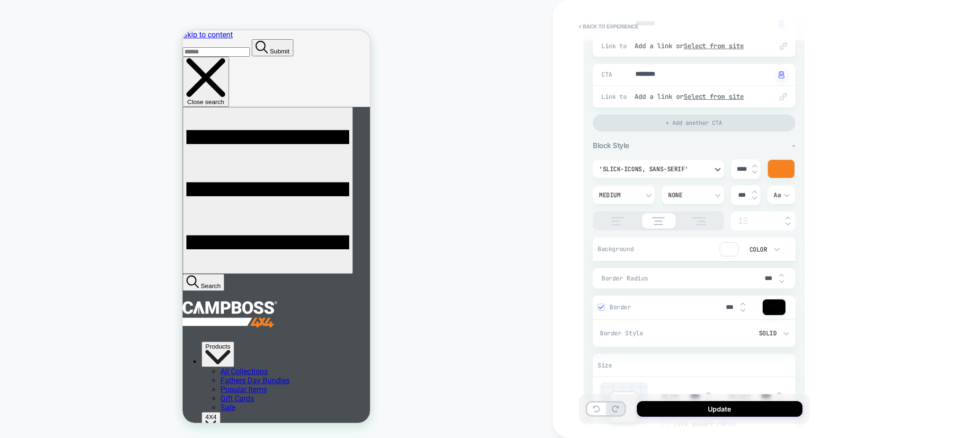
click at [773, 166] on div at bounding box center [781, 169] width 27 height 18
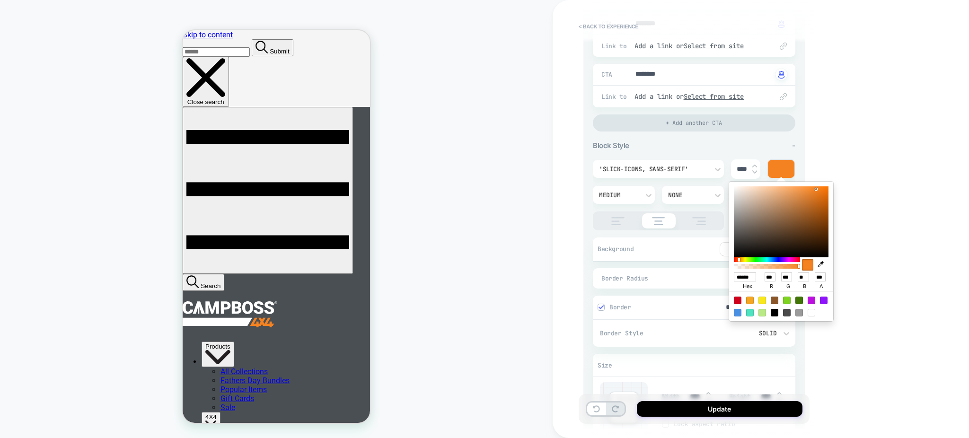
drag, startPoint x: 823, startPoint y: 263, endPoint x: 816, endPoint y: 259, distance: 8.0
click at [820, 262] on icon "button" at bounding box center [821, 264] width 6 height 6
type textarea "*"
type input "******"
type input "**"
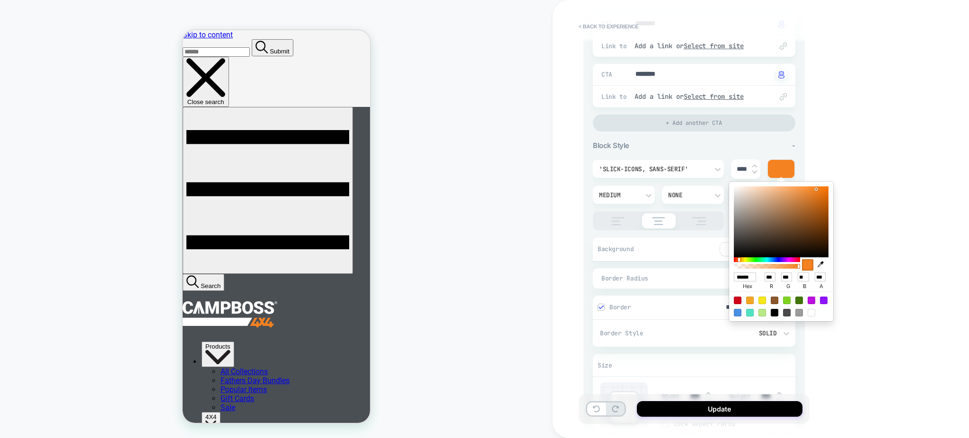
type input "**"
drag, startPoint x: 841, startPoint y: 330, endPoint x: 797, endPoint y: 324, distance: 44.0
click at [837, 330] on div "< Back to experience 3. All great, let's customize General Customization Match …" at bounding box center [761, 219] width 416 height 438
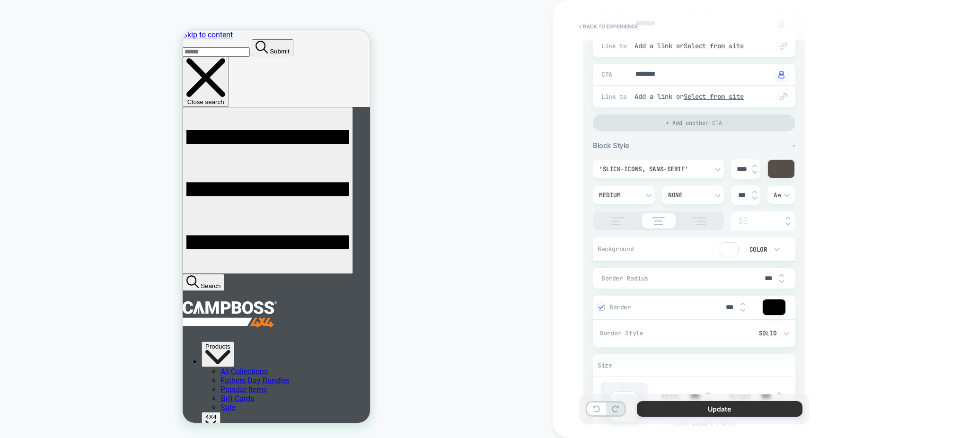
click at [714, 413] on button "Update" at bounding box center [720, 409] width 166 height 16
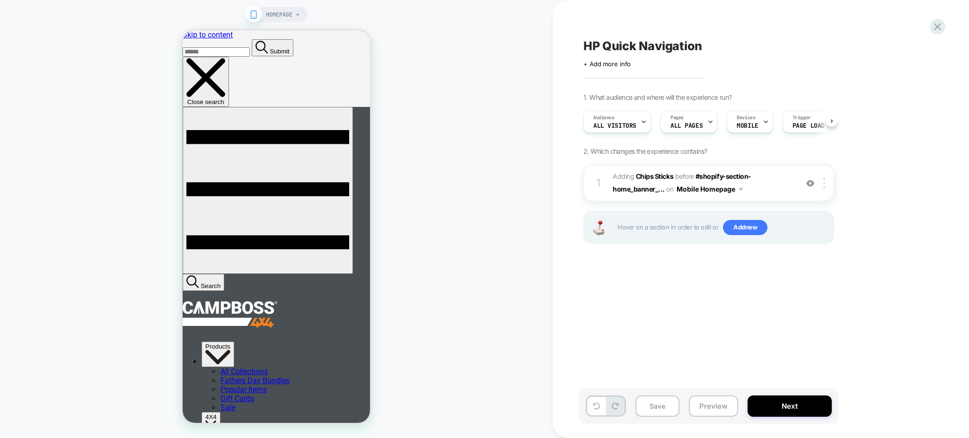
scroll to position [0, 0]
click at [768, 192] on span "#_loomi_addon_1755054090821 Adding Chips Sticks BEFORE #shopify-section-home_ba…" at bounding box center [703, 183] width 180 height 26
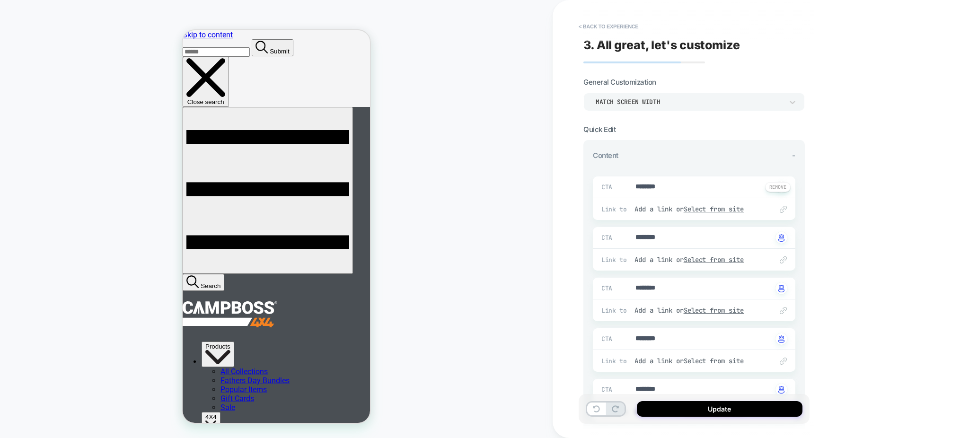
type textarea "*"
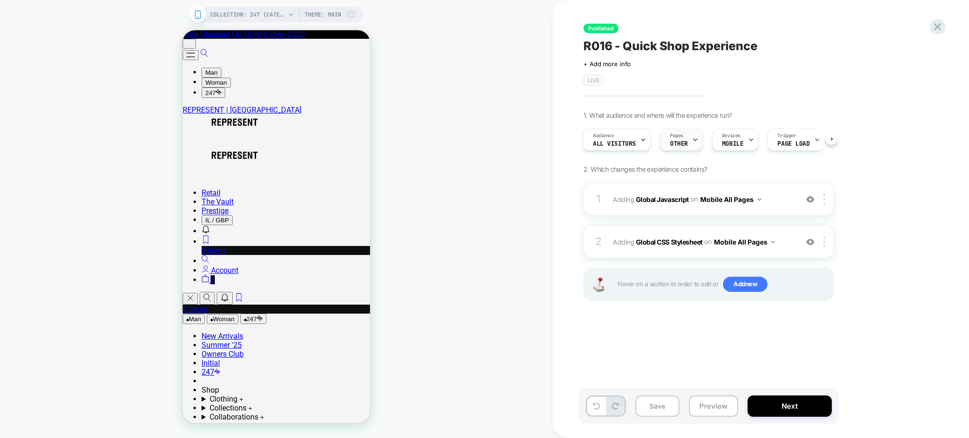
click at [678, 139] on span "Pages" at bounding box center [676, 136] width 13 height 7
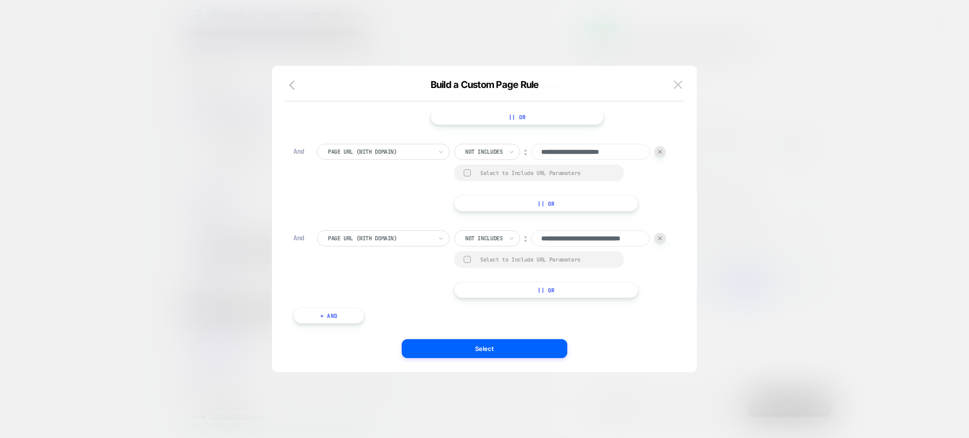
scroll to position [123, 0]
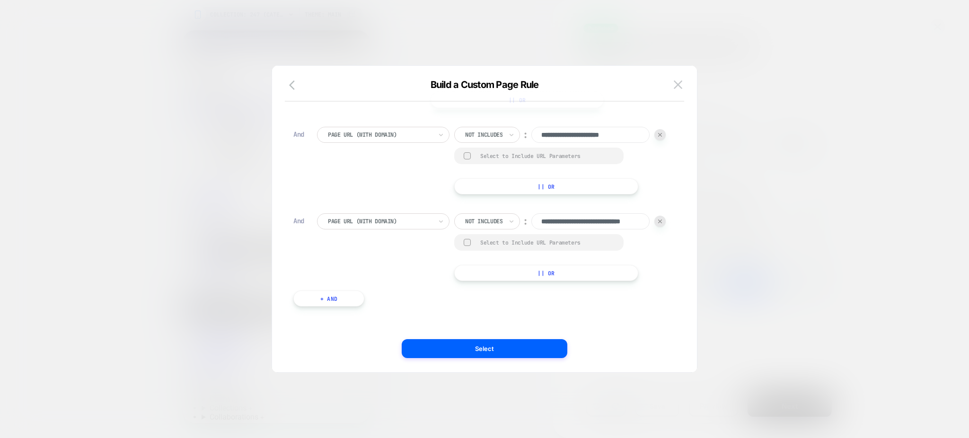
drag, startPoint x: 676, startPoint y: 79, endPoint x: 662, endPoint y: 73, distance: 15.7
click at [676, 83] on button at bounding box center [678, 85] width 14 height 14
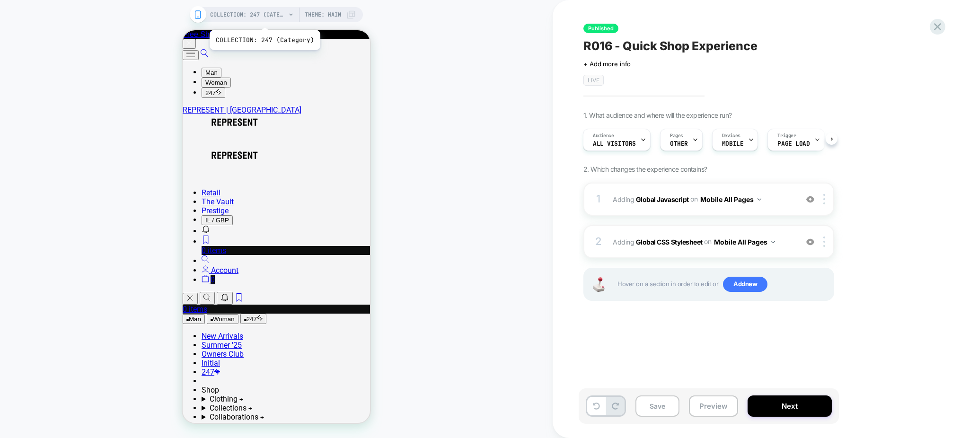
click at [261, 20] on span "COLLECTION: 247 (Category)" at bounding box center [248, 14] width 76 height 15
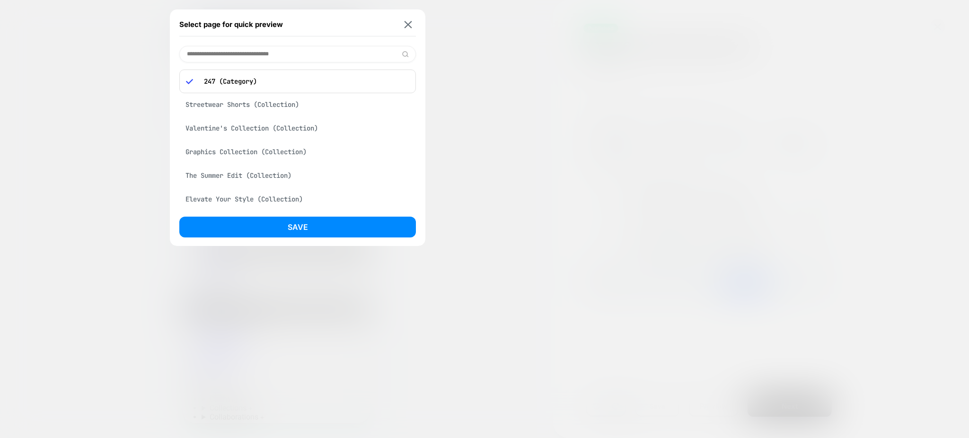
click at [258, 49] on input at bounding box center [297, 54] width 237 height 17
type input "********"
click at [257, 71] on div "Represent x Belstaff (Collection)" at bounding box center [297, 79] width 237 height 18
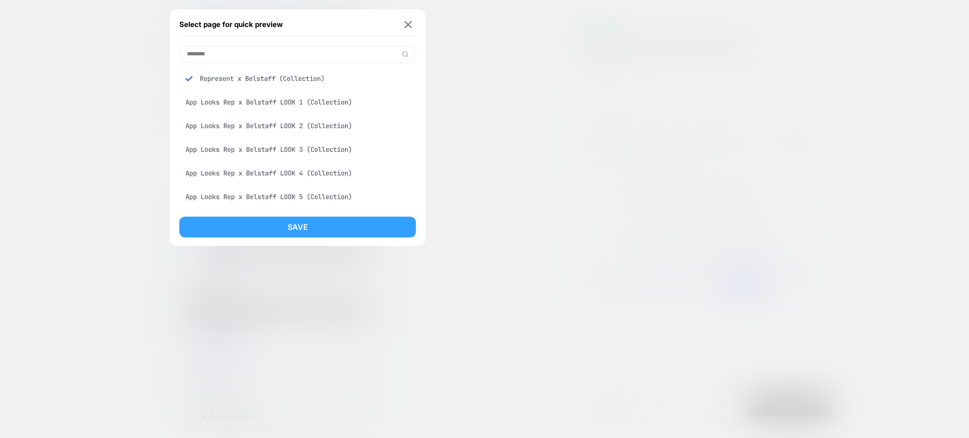
click at [293, 220] on button "Save" at bounding box center [297, 227] width 237 height 21
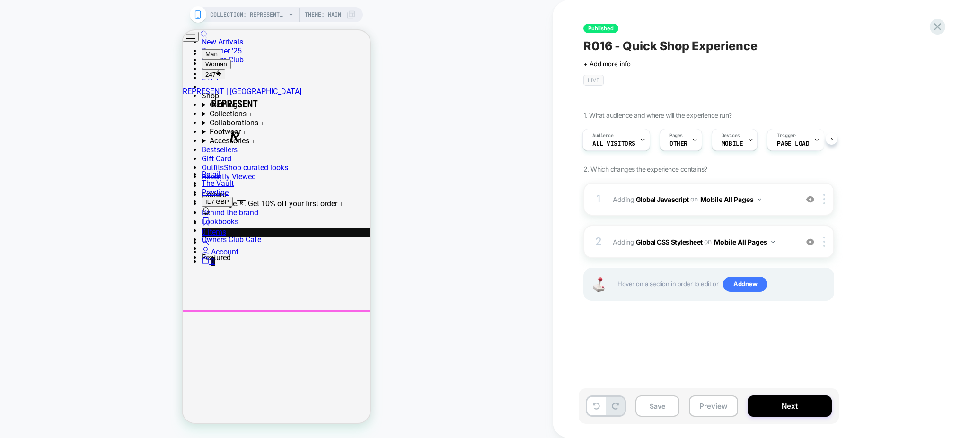
scroll to position [315, 0]
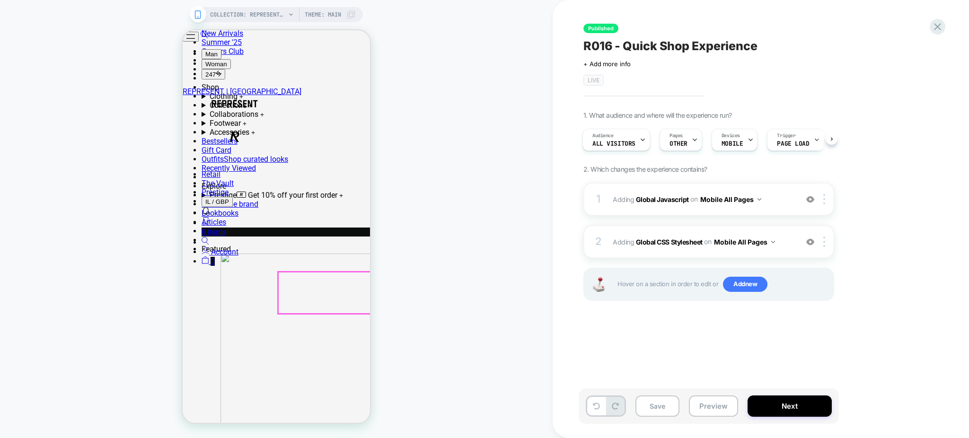
scroll to position [0, 0]
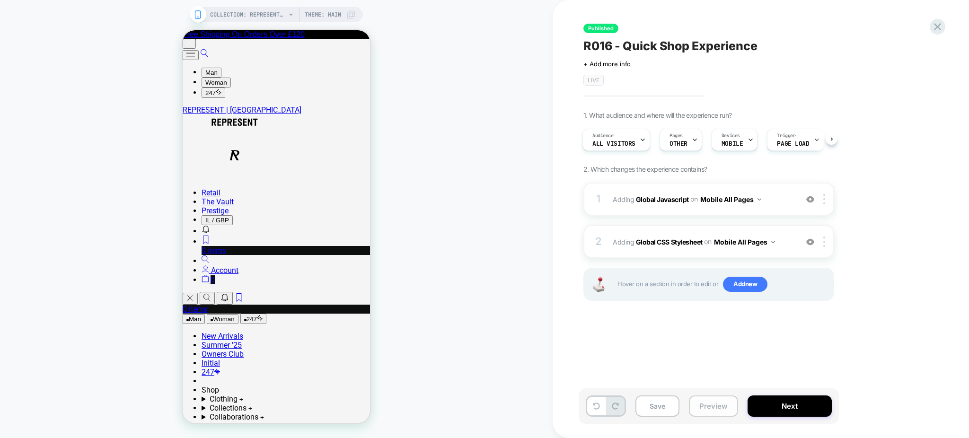
click at [707, 402] on button "Preview" at bounding box center [713, 406] width 49 height 21
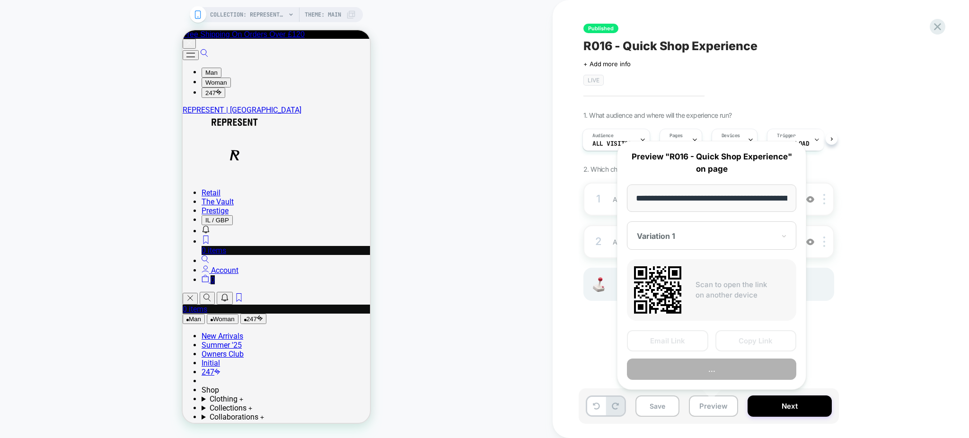
scroll to position [0, 147]
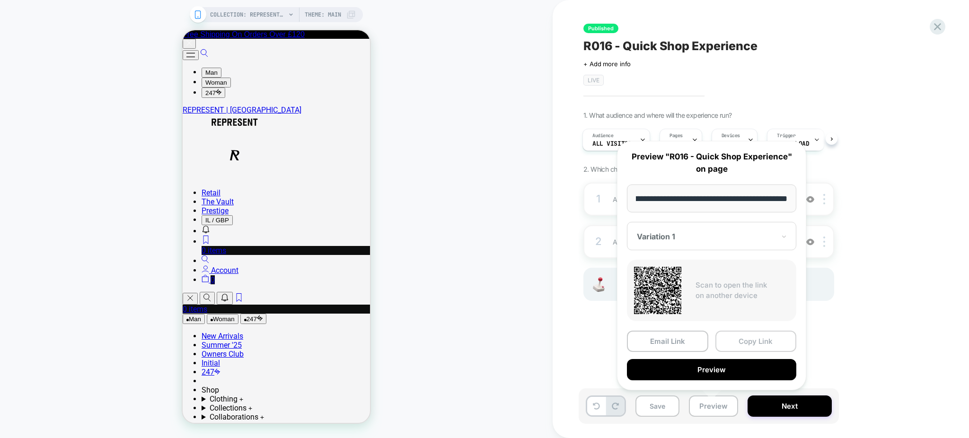
click at [744, 338] on button "Copy Link" at bounding box center [756, 341] width 81 height 21
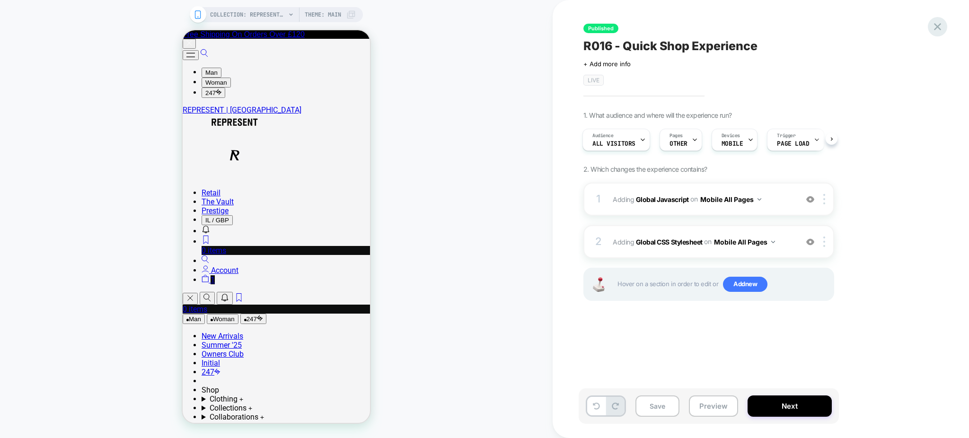
click at [937, 26] on icon at bounding box center [937, 26] width 7 height 7
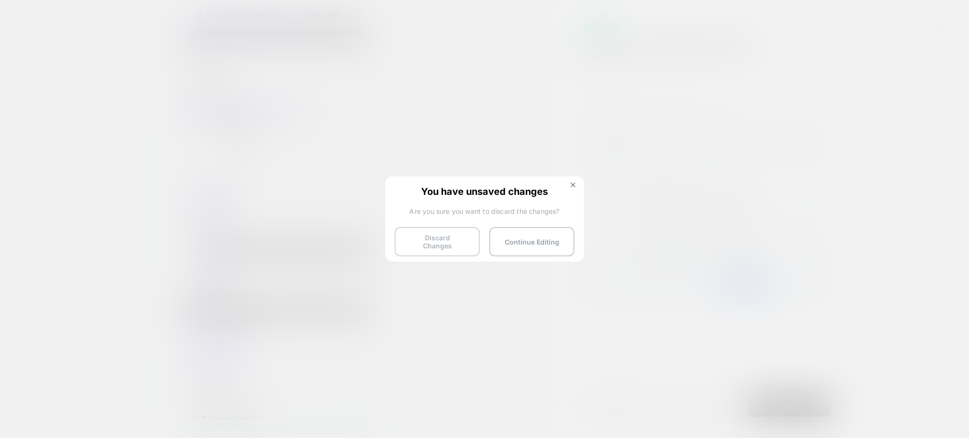
click at [443, 232] on button "Discard Changes" at bounding box center [437, 241] width 85 height 29
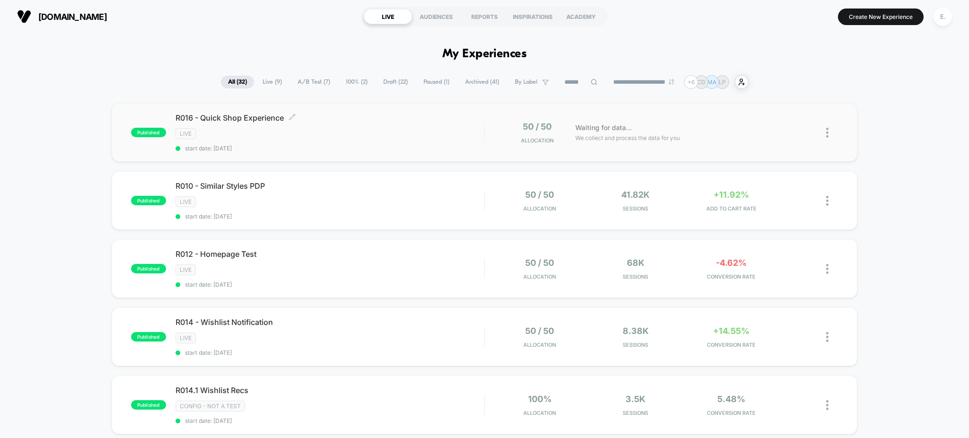
click at [440, 142] on div "R016 - Quick Shop Experience Click to edit experience details Click to edit exp…" at bounding box center [330, 132] width 309 height 39
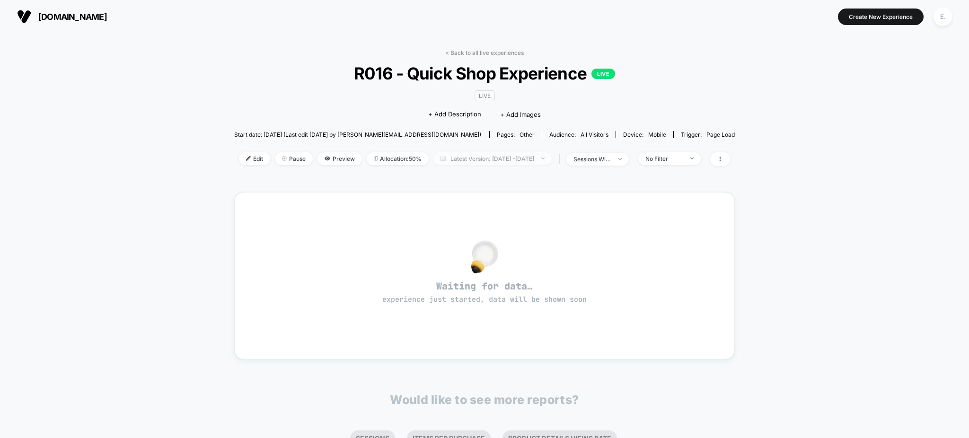
click at [505, 159] on span "Latest Version: Jul 31, 2025 - Aug 13, 2025" at bounding box center [492, 158] width 118 height 13
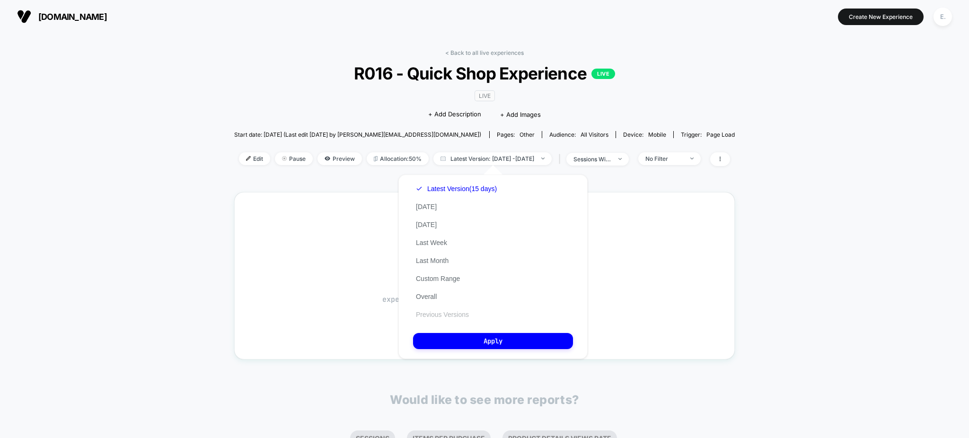
click at [446, 318] on button "Previous Versions" at bounding box center [442, 314] width 59 height 9
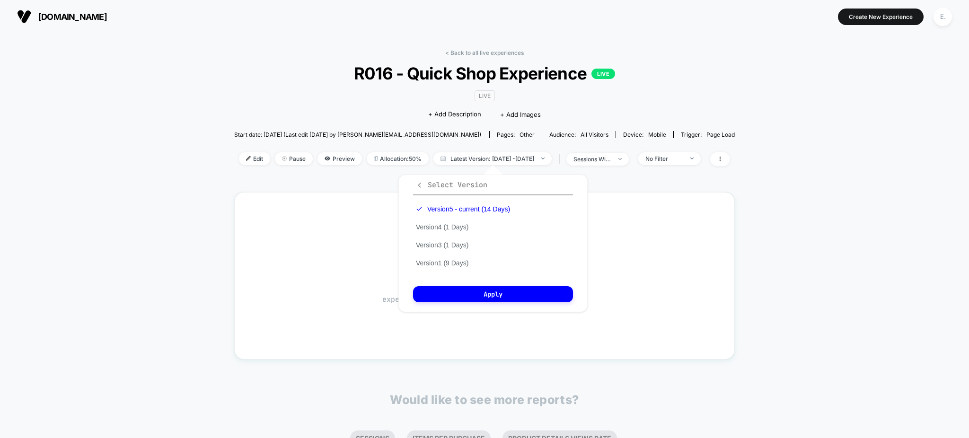
click at [419, 186] on icon "button" at bounding box center [419, 185] width 3 height 5
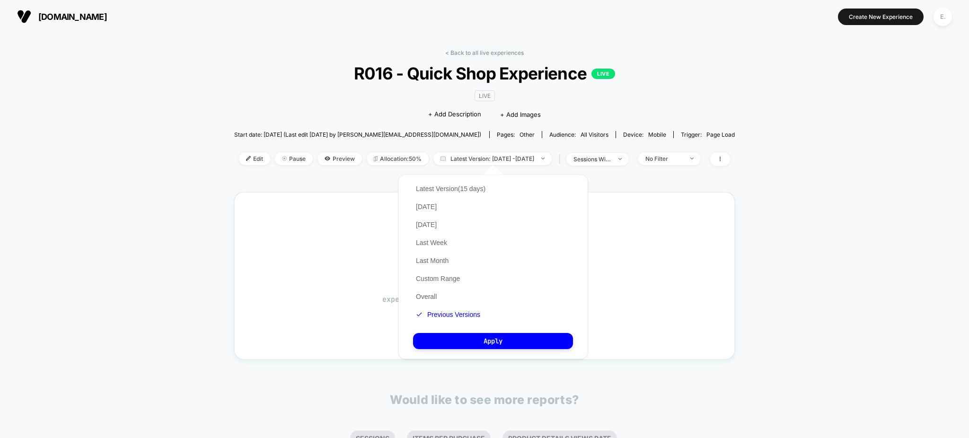
click at [443, 72] on span "R016 - Quick Shop Experience LIVE" at bounding box center [484, 73] width 451 height 20
click at [439, 75] on span "R016 - Quick Shop Experience LIVE" at bounding box center [484, 73] width 451 height 20
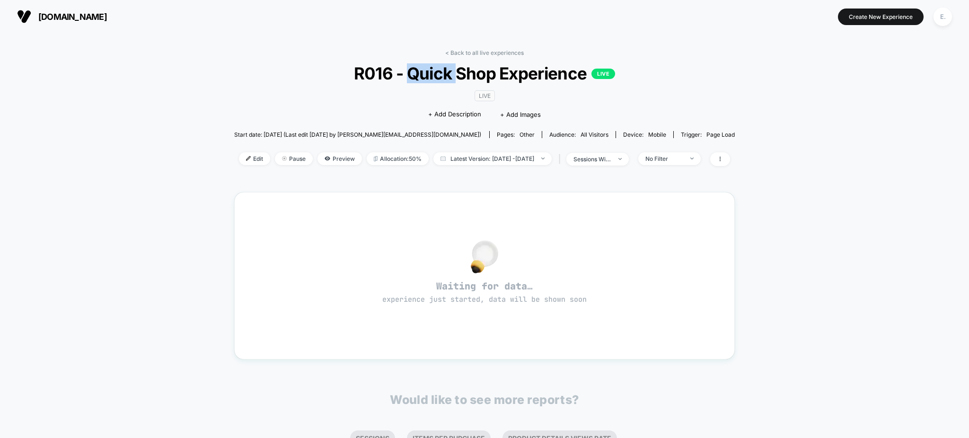
click at [438, 75] on span "R016 - Quick Shop Experience LIVE" at bounding box center [484, 73] width 451 height 20
copy span "R016 - Quick Shop Experience"
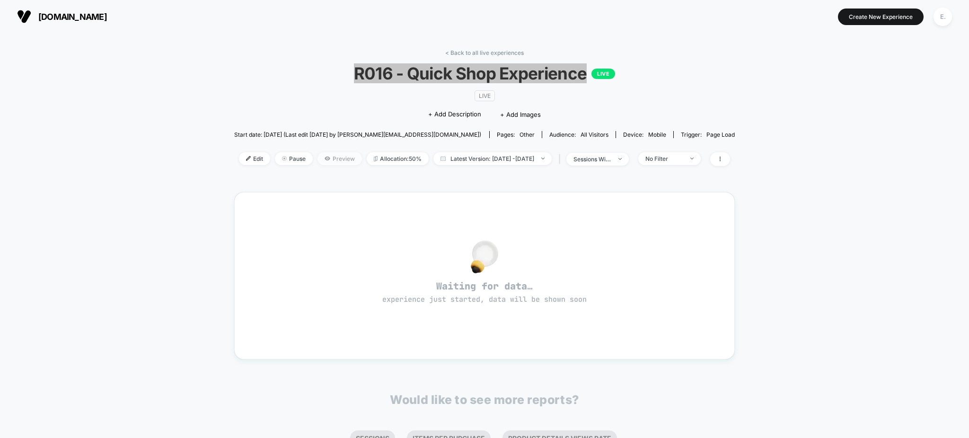
click at [318, 157] on span "Preview" at bounding box center [340, 158] width 44 height 13
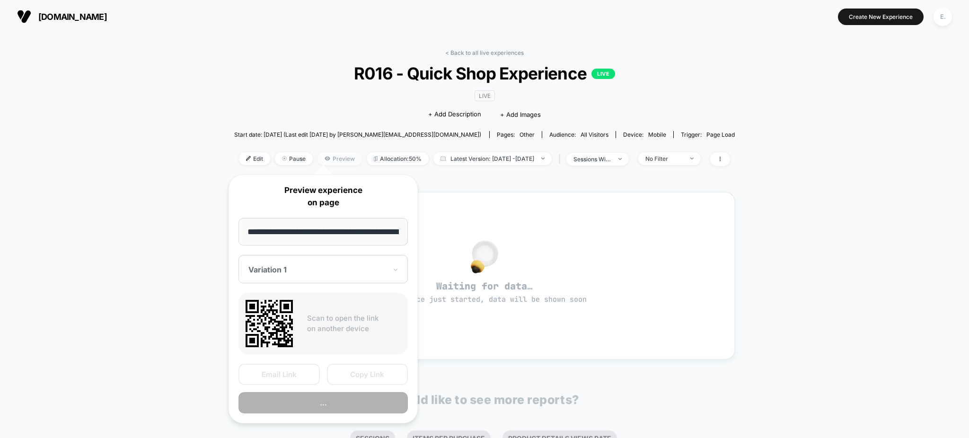
scroll to position [0, 33]
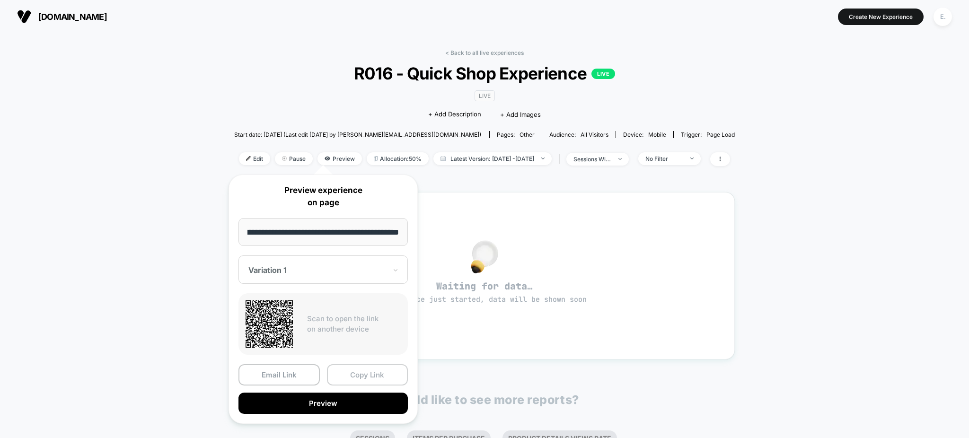
click at [376, 369] on button "Copy Link" at bounding box center [367, 374] width 81 height 21
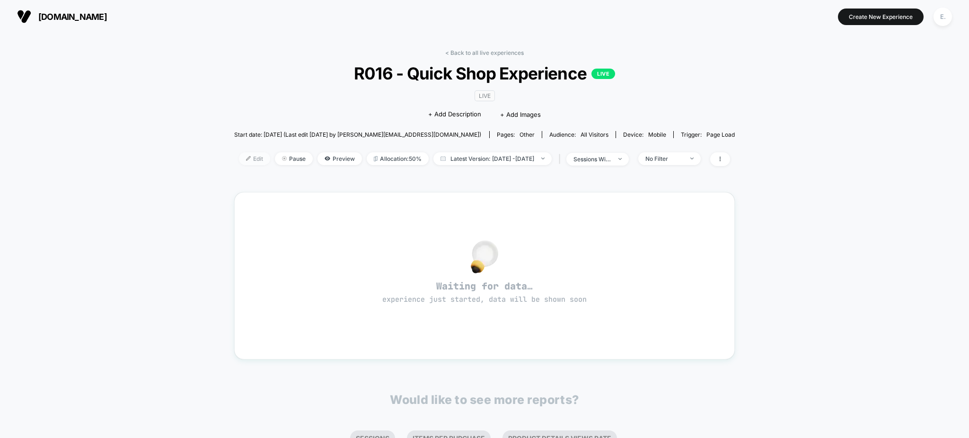
click at [239, 158] on span "Edit" at bounding box center [254, 158] width 31 height 13
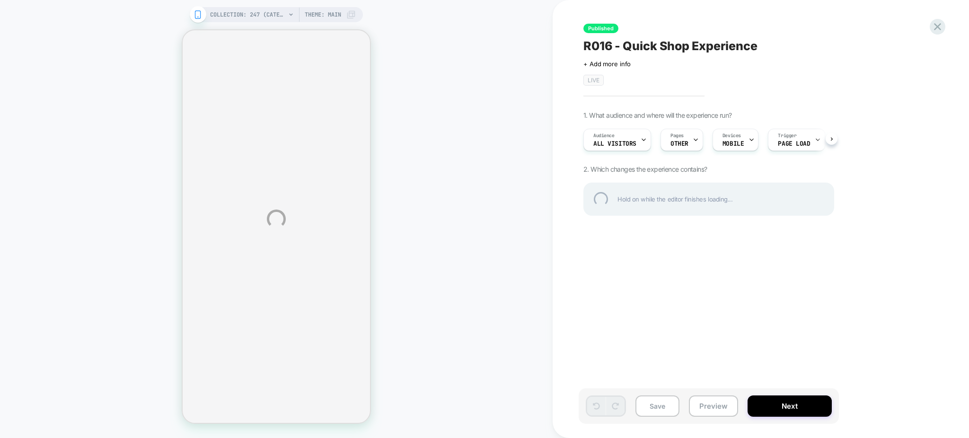
click at [683, 142] on div "COLLECTION: 247 (Category) COLLECTION: 247 (Category) Theme: MAIN Published R01…" at bounding box center [484, 219] width 969 height 438
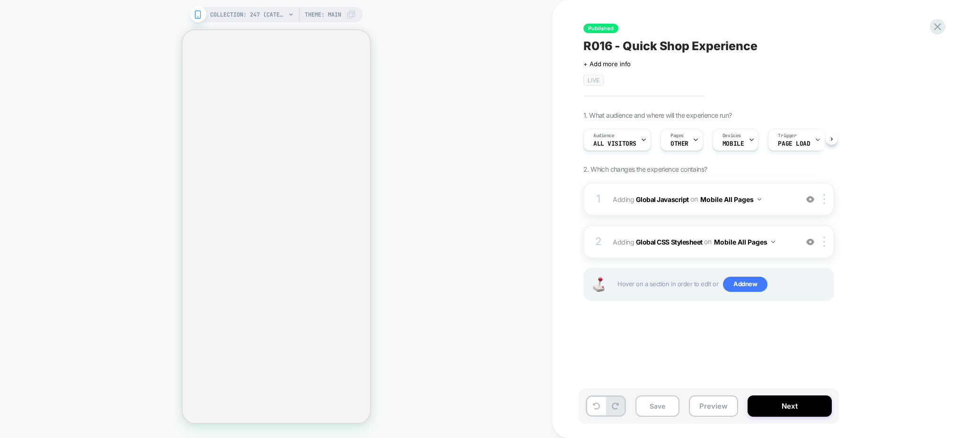
scroll to position [0, 0]
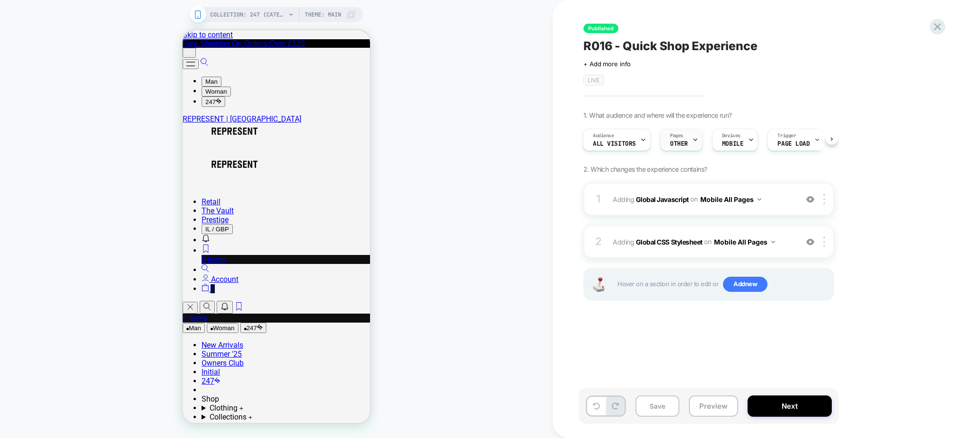
click at [694, 142] on icon at bounding box center [695, 140] width 6 height 6
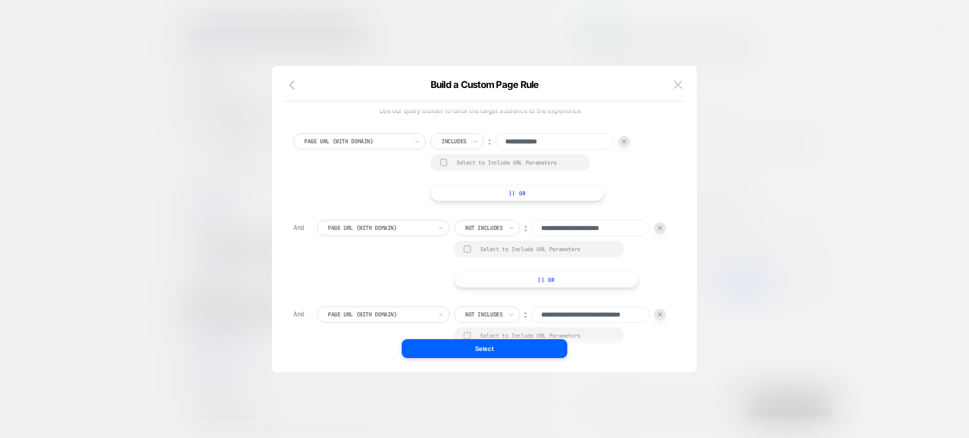
scroll to position [0, 33]
click at [678, 84] on img at bounding box center [678, 84] width 9 height 8
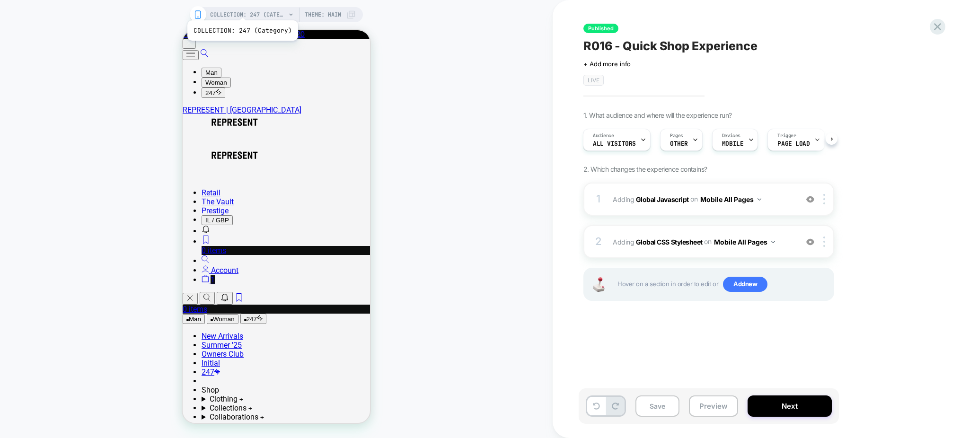
click at [241, 9] on span "COLLECTION: 247 (Category)" at bounding box center [248, 14] width 76 height 15
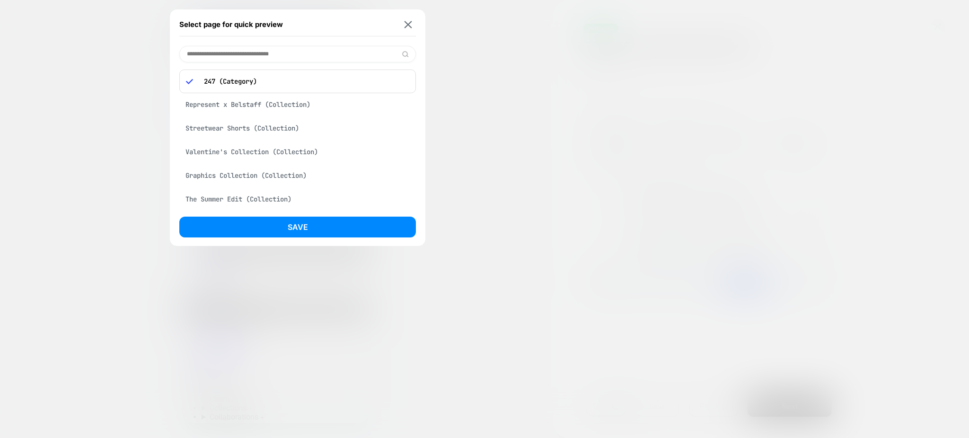
click at [270, 102] on div "Represent x Belstaff (Collection)" at bounding box center [297, 105] width 237 height 18
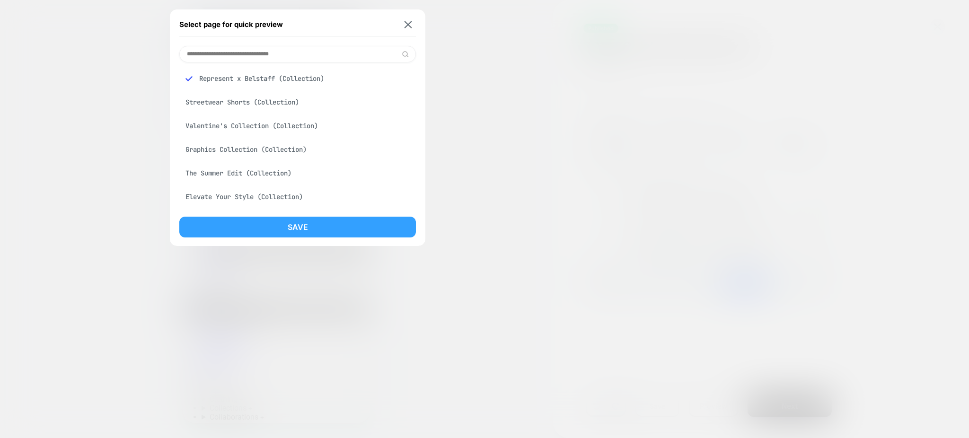
click at [291, 225] on button "Save" at bounding box center [297, 227] width 237 height 21
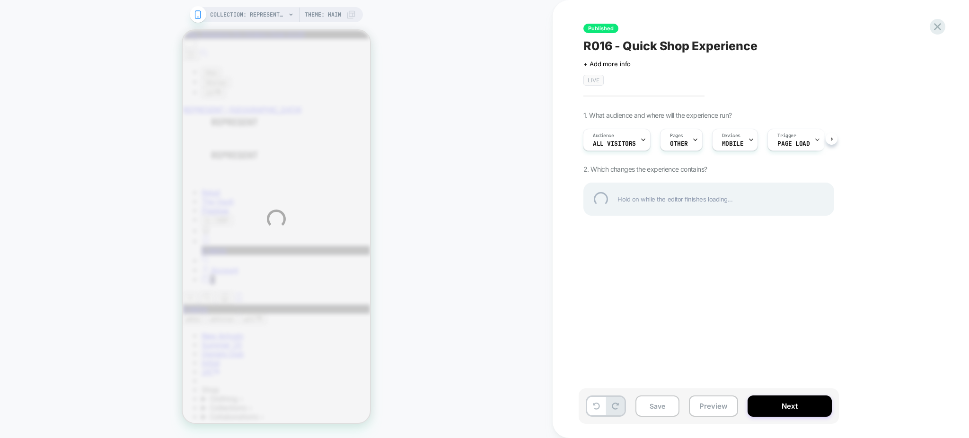
click at [710, 406] on div "COLLECTION: Represent x Belstaff (Category) COLLECTION: Represent x Belstaff (C…" at bounding box center [484, 219] width 969 height 438
click at [709, 406] on div "COLLECTION: Represent x Belstaff (Category) COLLECTION: Represent x Belstaff (C…" at bounding box center [484, 219] width 969 height 438
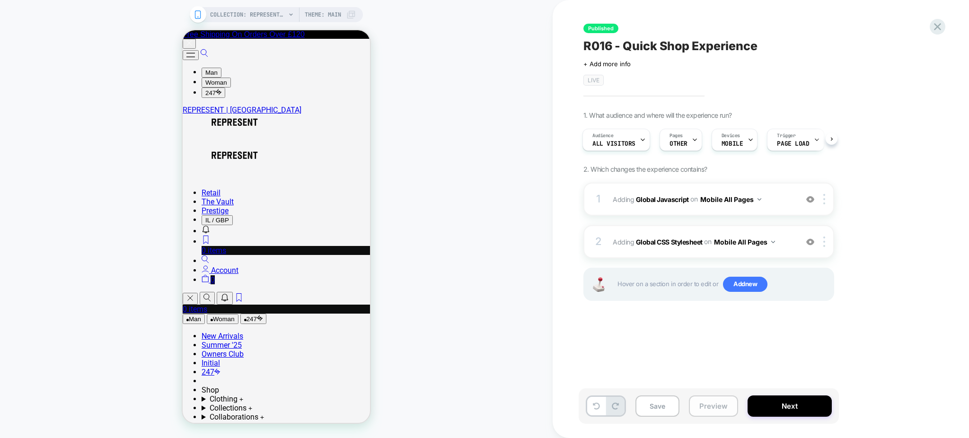
drag, startPoint x: 716, startPoint y: 394, endPoint x: 716, endPoint y: 401, distance: 7.1
click at [716, 394] on div "Save Preview Next" at bounding box center [709, 406] width 260 height 35
click at [713, 412] on button "Preview" at bounding box center [713, 406] width 49 height 21
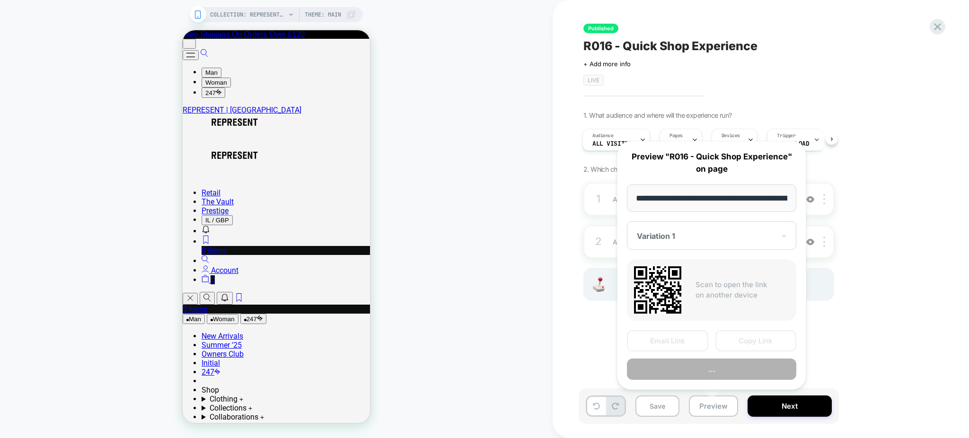
scroll to position [0, 147]
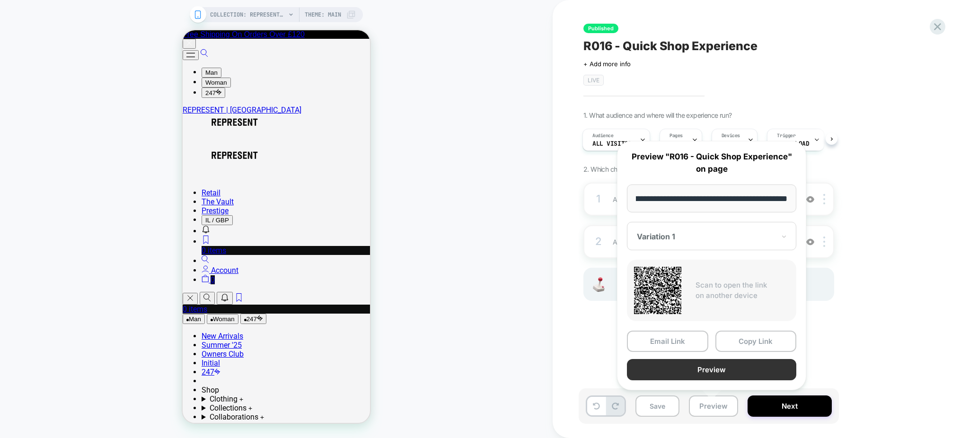
click at [714, 368] on button "Preview" at bounding box center [711, 369] width 169 height 21
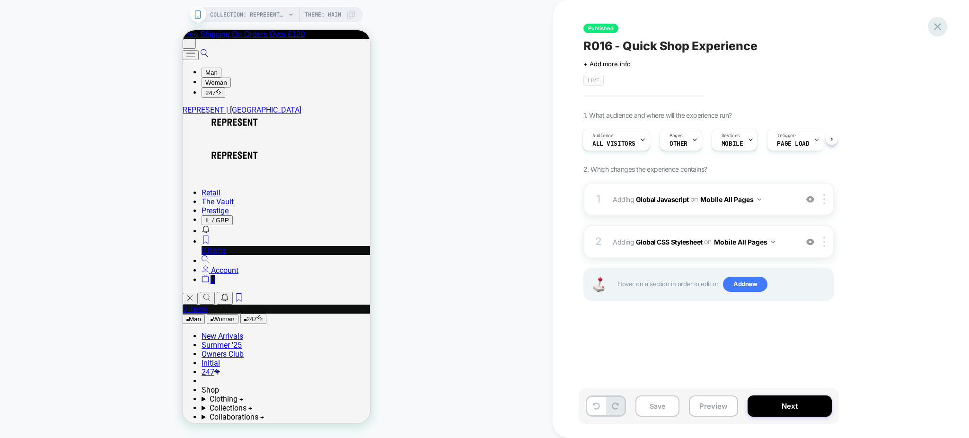
click at [941, 27] on icon at bounding box center [937, 26] width 13 height 13
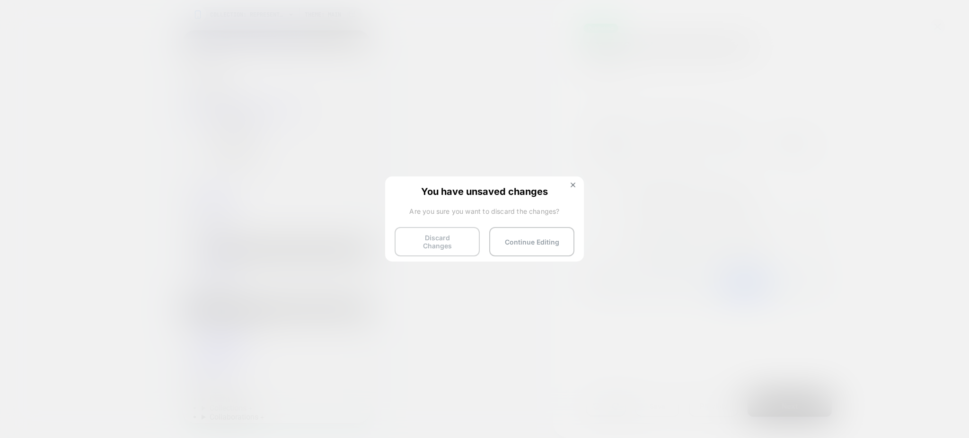
click at [435, 242] on button "Discard Changes" at bounding box center [437, 241] width 85 height 29
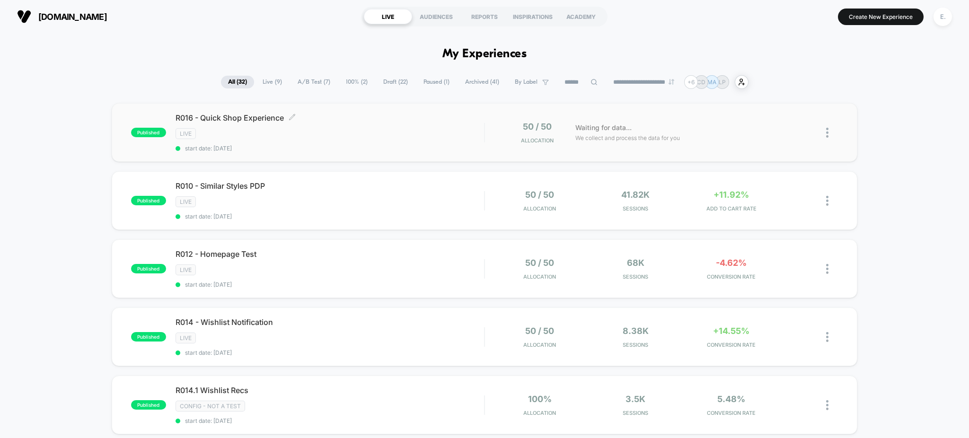
click at [407, 122] on span "R016 - Quick Shop Experience Click to edit experience details" at bounding box center [330, 117] width 309 height 9
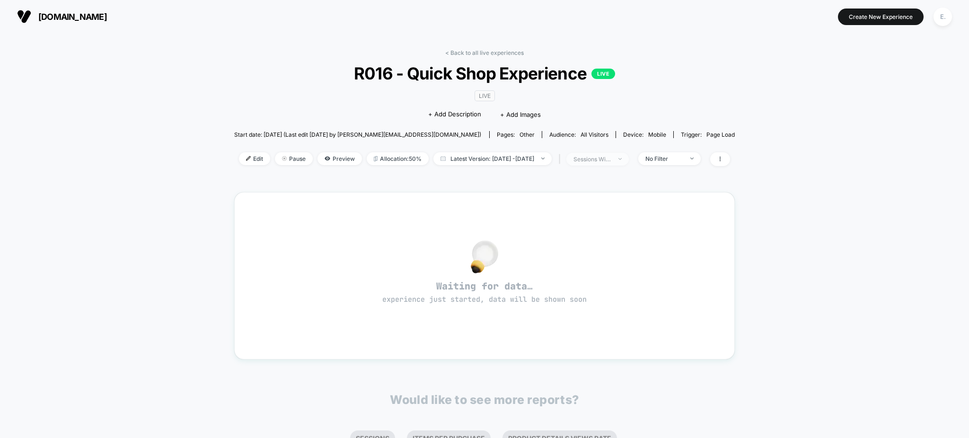
click at [629, 153] on span "sessions with impression" at bounding box center [597, 159] width 62 height 13
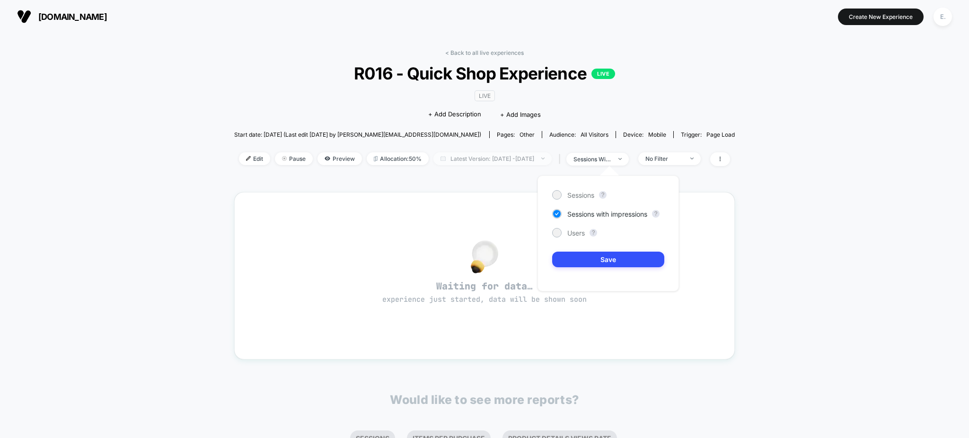
click at [487, 160] on span "Latest Version: Jul 31, 2025 - Aug 13, 2025" at bounding box center [492, 158] width 118 height 13
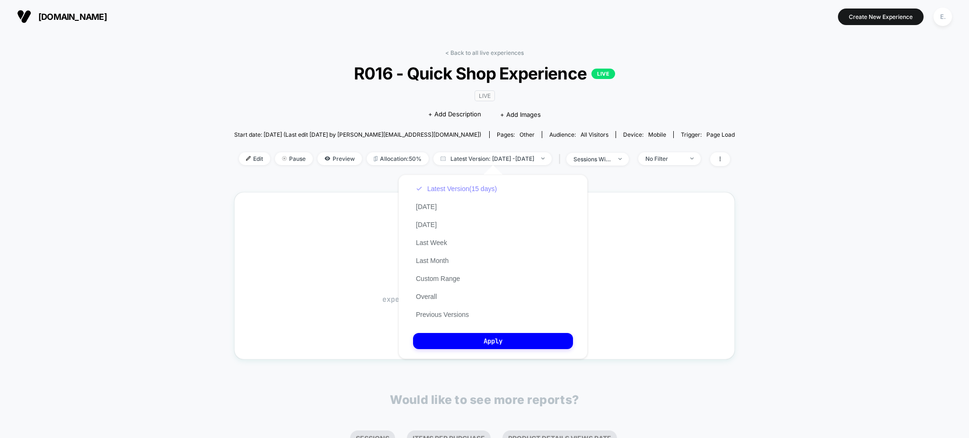
click at [478, 190] on button "Latest Version (15 days)" at bounding box center [456, 189] width 87 height 9
click at [427, 210] on button "Today" at bounding box center [426, 207] width 27 height 9
click at [495, 340] on button "Apply" at bounding box center [493, 341] width 160 height 16
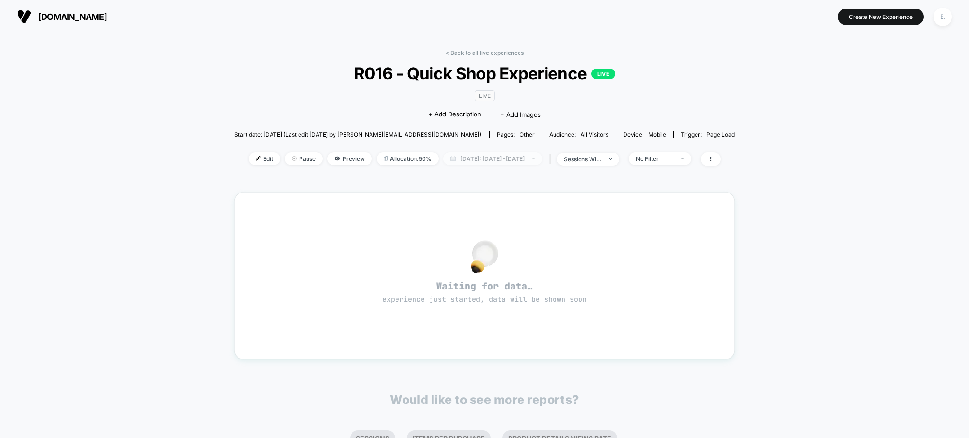
click at [529, 156] on span "Today: Aug 13, 2025 - Aug 13, 2025" at bounding box center [492, 158] width 99 height 13
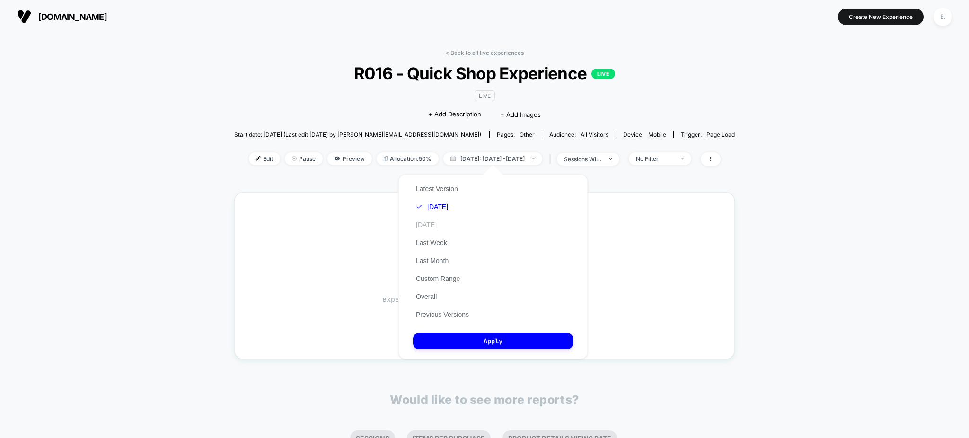
click at [435, 227] on button "Yesterday" at bounding box center [426, 225] width 27 height 9
click at [480, 339] on button "Apply" at bounding box center [493, 341] width 160 height 16
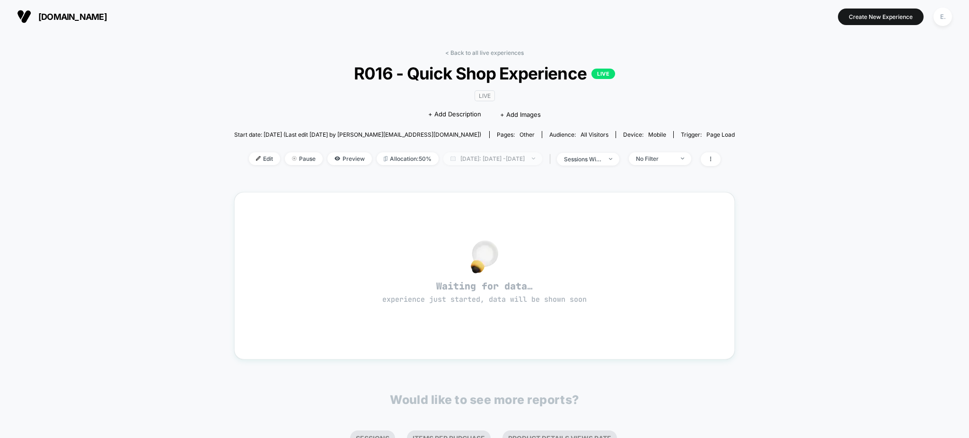
click at [518, 163] on span "Yesterday: Aug 12, 2025 - Aug 12, 2025" at bounding box center [492, 158] width 99 height 13
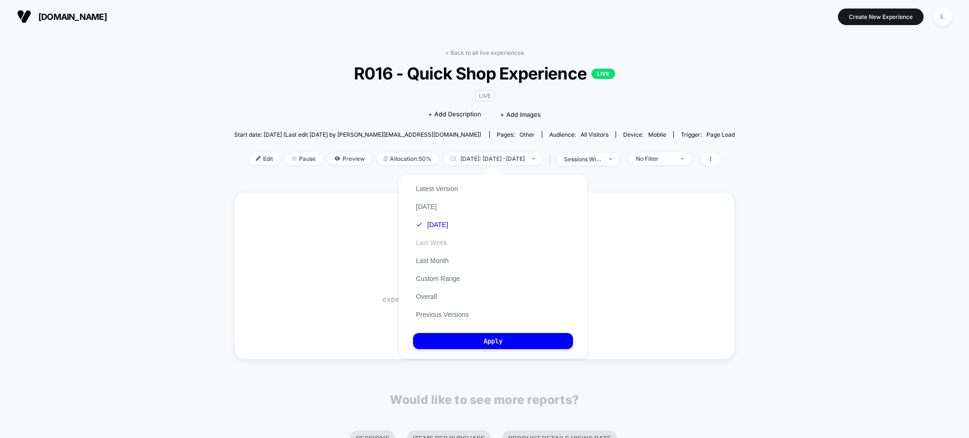
click at [434, 244] on button "Last Week" at bounding box center [431, 243] width 37 height 9
click at [484, 334] on button "Apply" at bounding box center [493, 341] width 160 height 16
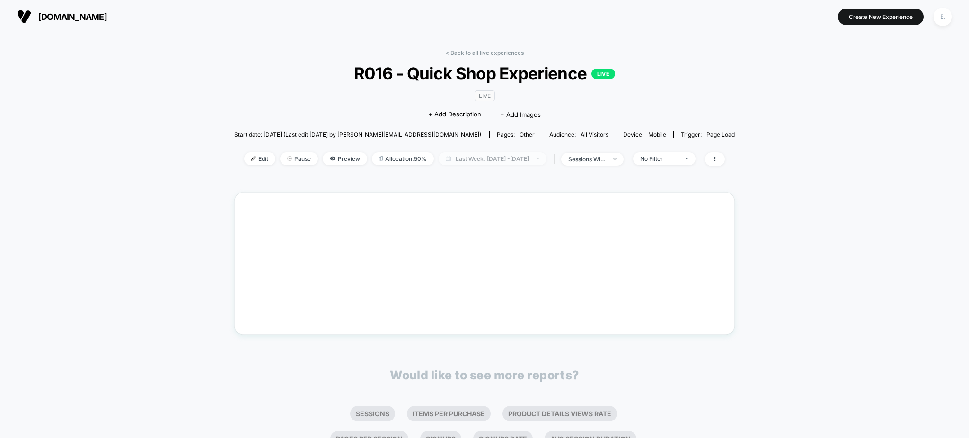
click at [518, 158] on span "Last Week: Aug 6, 2025 - Aug 13, 2025" at bounding box center [493, 158] width 108 height 13
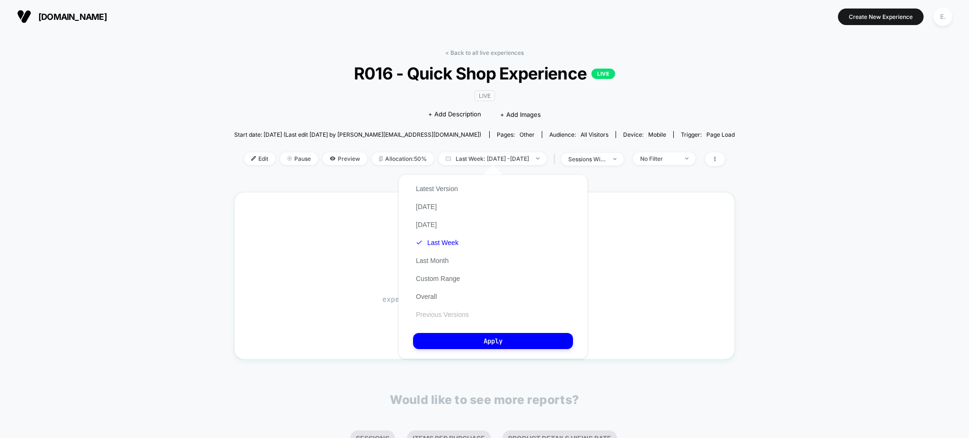
click at [447, 313] on button "Previous Versions" at bounding box center [442, 314] width 59 height 9
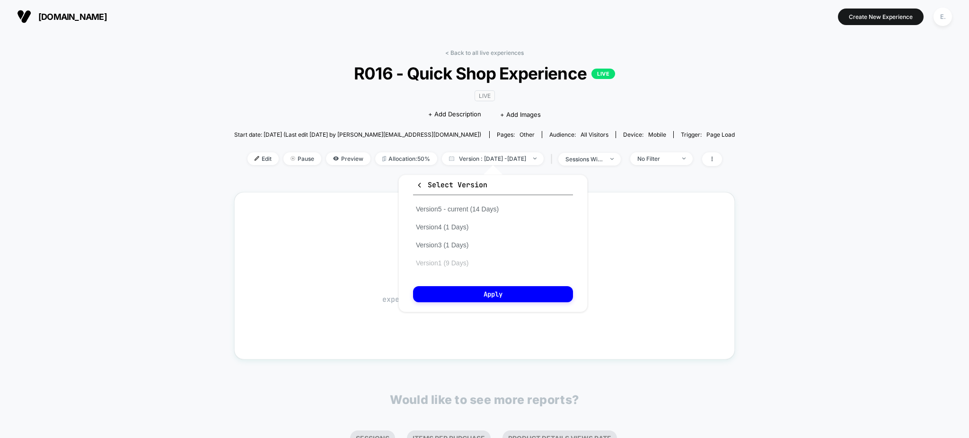
click at [449, 264] on button "Version 1 (9 Days)" at bounding box center [442, 263] width 58 height 9
click at [482, 311] on div "Custom Aug 6, 2025 - Aug 13, 2025 ******* ******** ***** ***** *** **** **** **…" at bounding box center [493, 243] width 208 height 157
click at [478, 299] on button "Apply" at bounding box center [493, 294] width 160 height 16
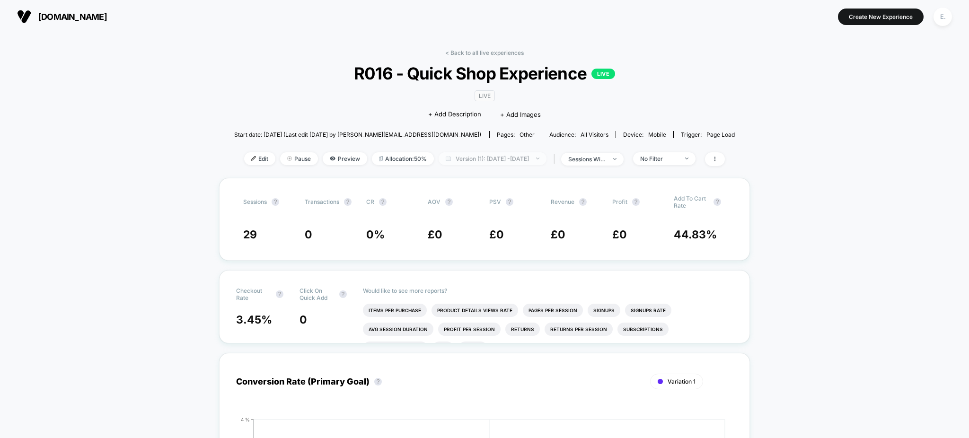
click at [511, 156] on span "Version (1): Jul 22, 2025 - Jul 30, 2025" at bounding box center [493, 158] width 108 height 13
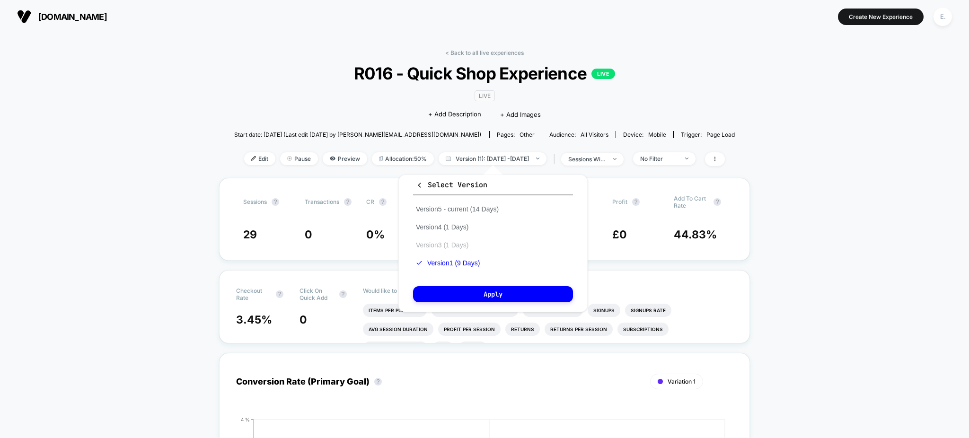
click at [456, 245] on button "Version 3 (1 Days)" at bounding box center [442, 245] width 58 height 9
click at [463, 286] on button "Apply" at bounding box center [493, 294] width 160 height 16
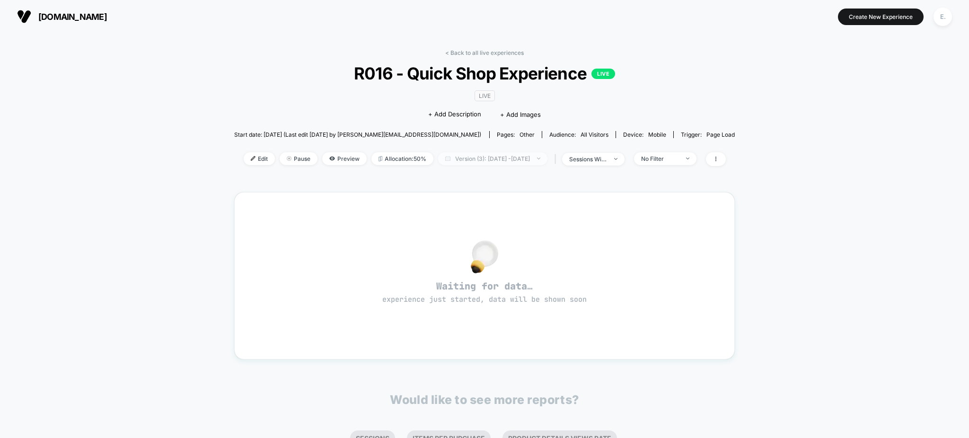
click at [539, 157] on span "Version (3): Jul 31, 2025 - Jul 31, 2025" at bounding box center [492, 158] width 109 height 13
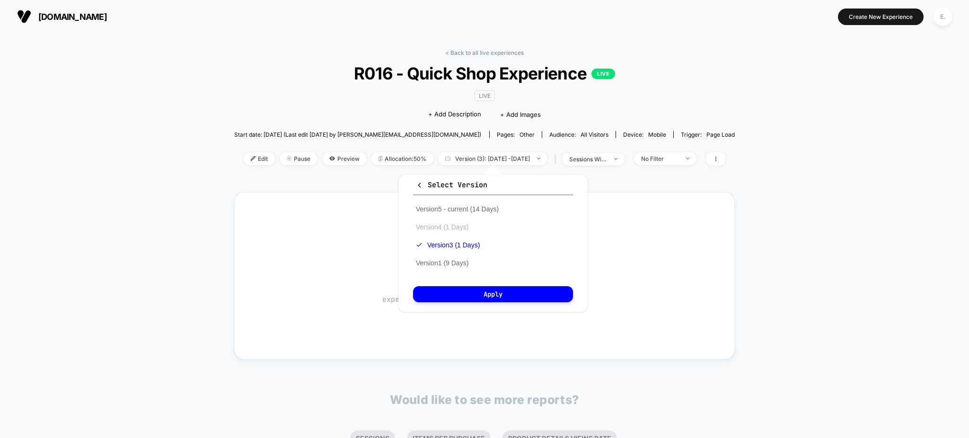
click at [467, 224] on button "Version 4 (1 Days)" at bounding box center [442, 227] width 58 height 9
click at [480, 287] on button "Apply" at bounding box center [493, 294] width 160 height 16
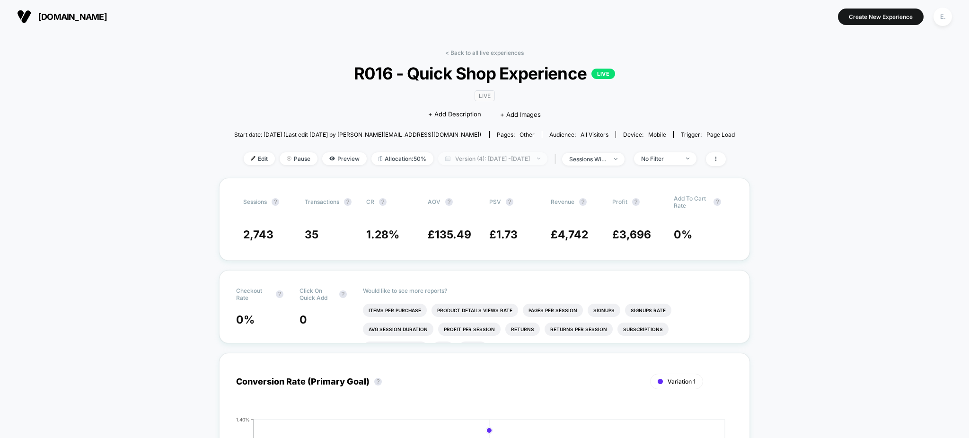
click at [526, 161] on span "Version (4): Jul 31, 2025 - Jul 31, 2025" at bounding box center [492, 158] width 109 height 13
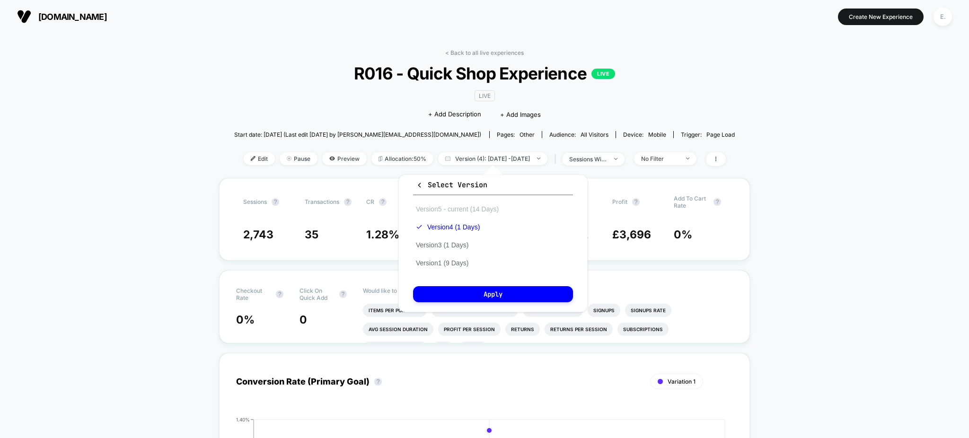
click at [490, 208] on button "Version 5 - current (14 Days)" at bounding box center [457, 209] width 88 height 9
click at [499, 291] on button "Apply" at bounding box center [493, 294] width 160 height 16
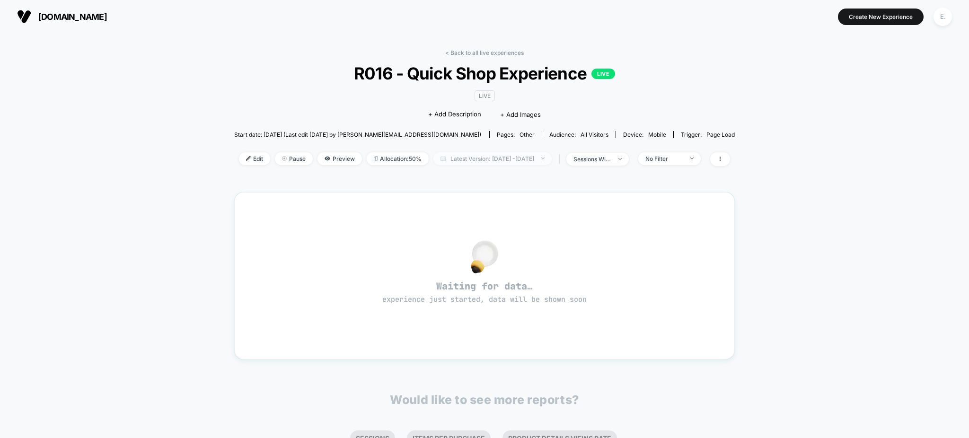
click at [511, 156] on div "< Back to all live experiences R016 - Quick Shop Experience LIVE LIVE Click to …" at bounding box center [484, 113] width 501 height 129
click at [510, 157] on span "Latest Version: Jul 31, 2025 - Aug 13, 2025" at bounding box center [492, 158] width 118 height 13
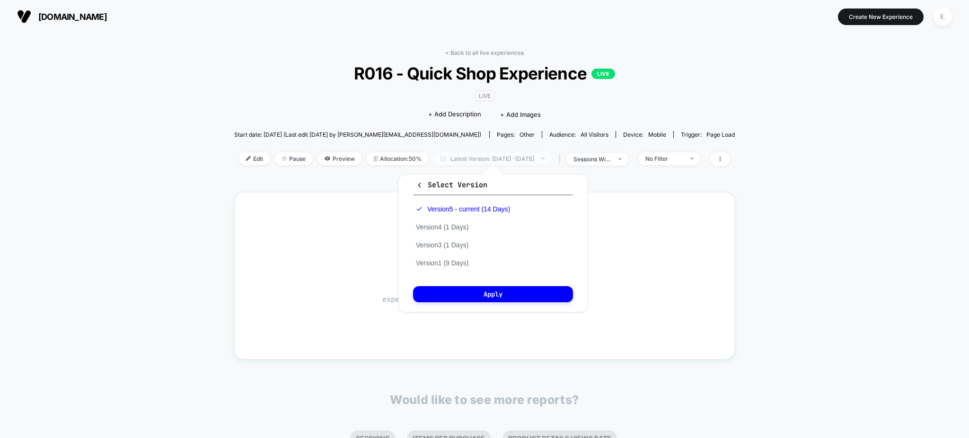
click at [510, 157] on span "Latest Version: Jul 31, 2025 - Aug 13, 2025" at bounding box center [492, 158] width 118 height 13
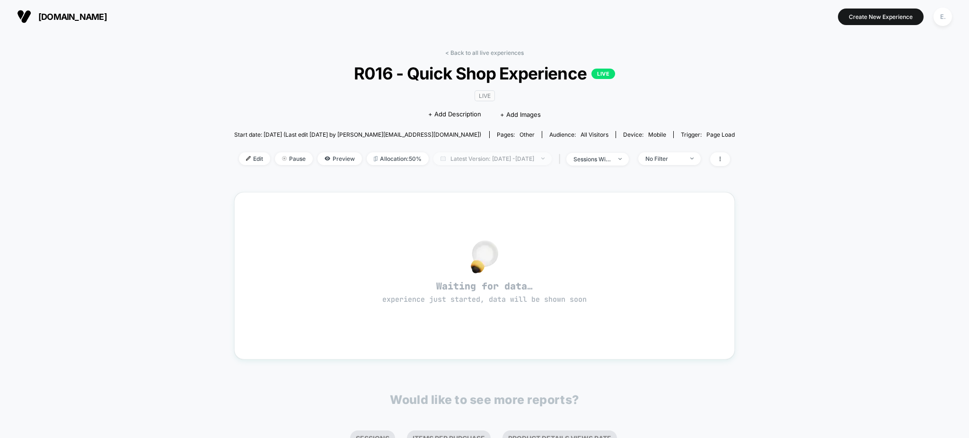
click at [510, 157] on span "Latest Version: Jul 31, 2025 - Aug 13, 2025" at bounding box center [492, 158] width 118 height 13
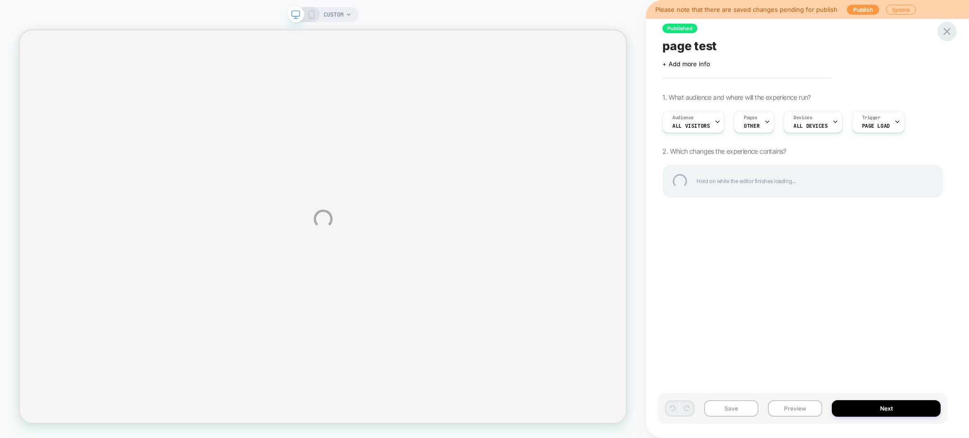
click at [948, 34] on div at bounding box center [947, 31] width 19 height 19
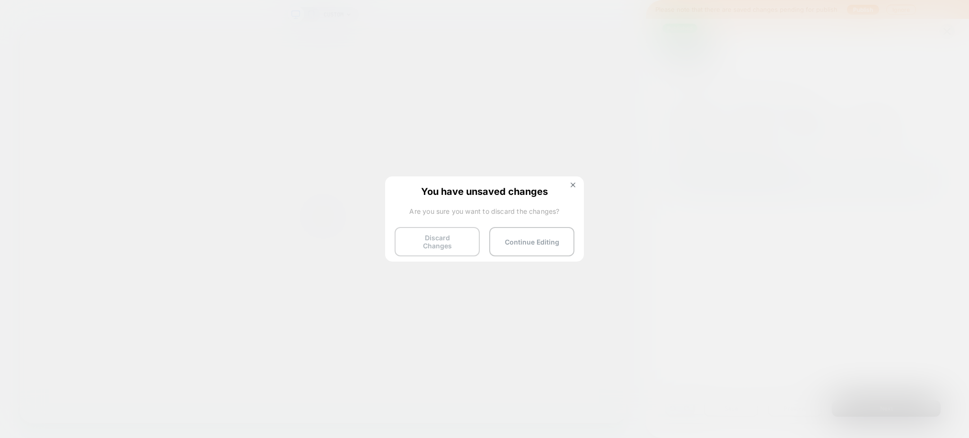
click at [436, 238] on button "Discard Changes" at bounding box center [437, 241] width 85 height 29
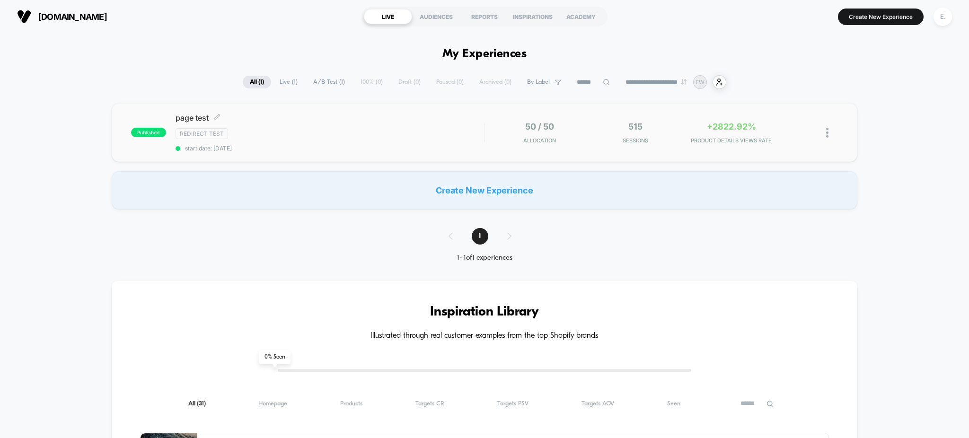
click at [372, 133] on div "Redirect Test" at bounding box center [330, 133] width 309 height 11
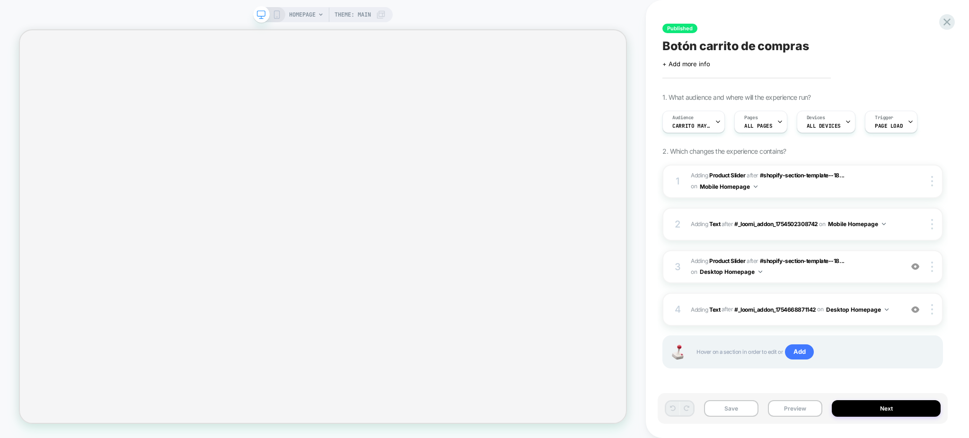
scroll to position [0, 0]
click at [857, 269] on span "#_loomi_addon_1754668871142 Adding Product Slider AFTER #shopify-section-templa…" at bounding box center [794, 267] width 207 height 22
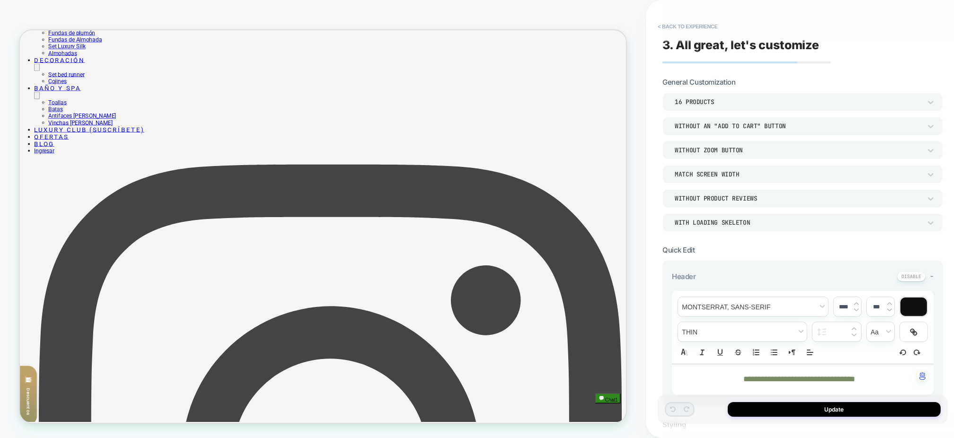
scroll to position [325, 0]
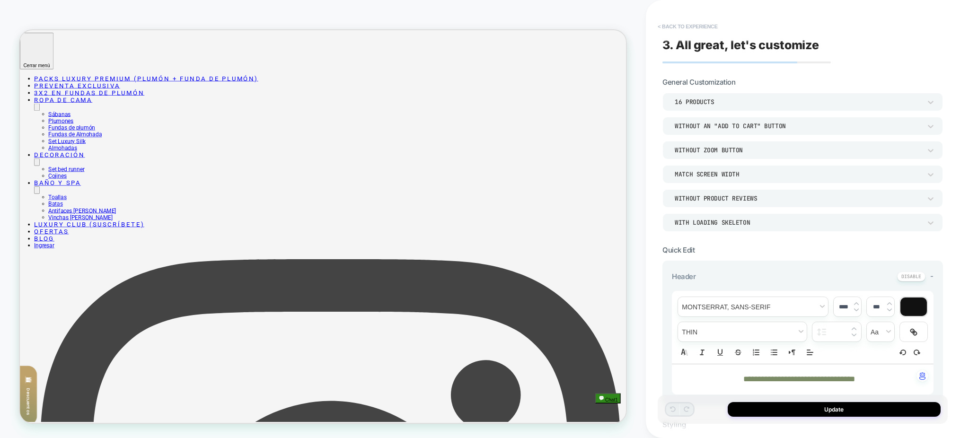
click at [698, 31] on button "< Back to experience" at bounding box center [687, 26] width 69 height 15
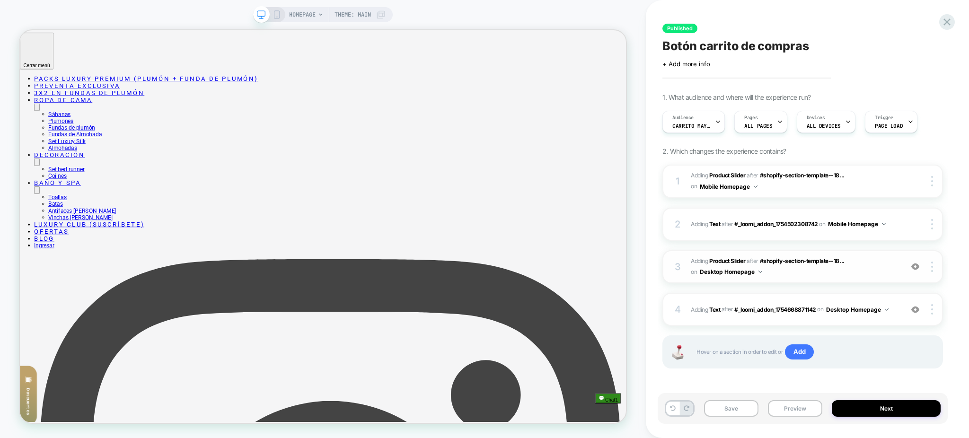
scroll to position [0, 0]
click at [911, 270] on img at bounding box center [915, 267] width 8 height 8
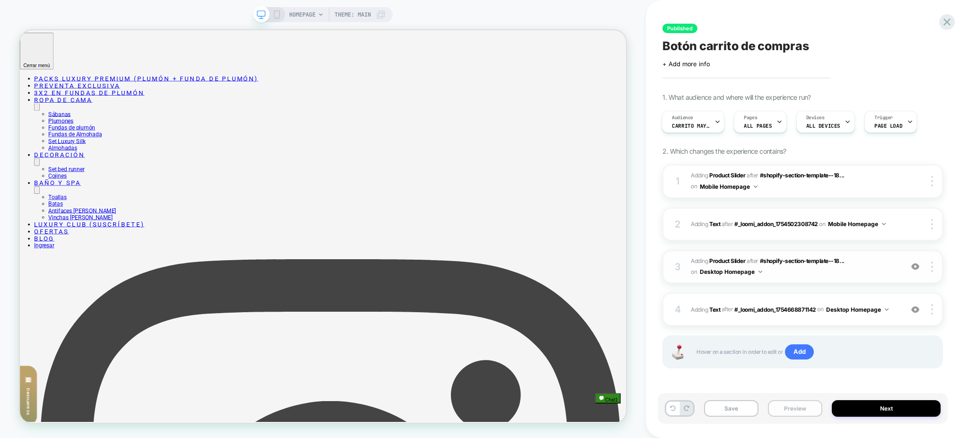
click at [794, 414] on button "Preview" at bounding box center [795, 408] width 54 height 17
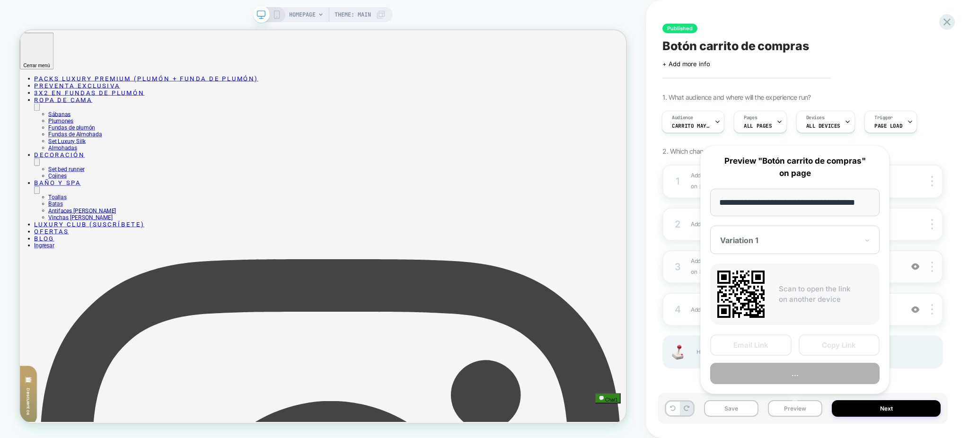
scroll to position [0, 16]
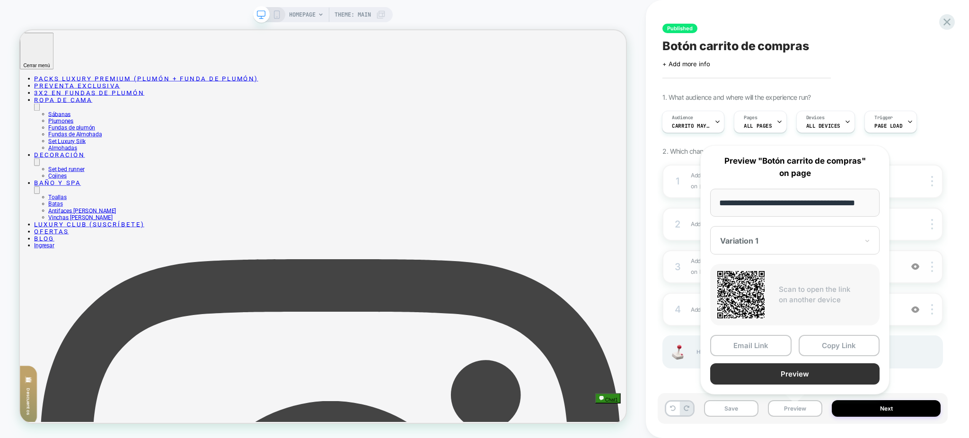
click at [745, 376] on button "Preview" at bounding box center [794, 373] width 169 height 21
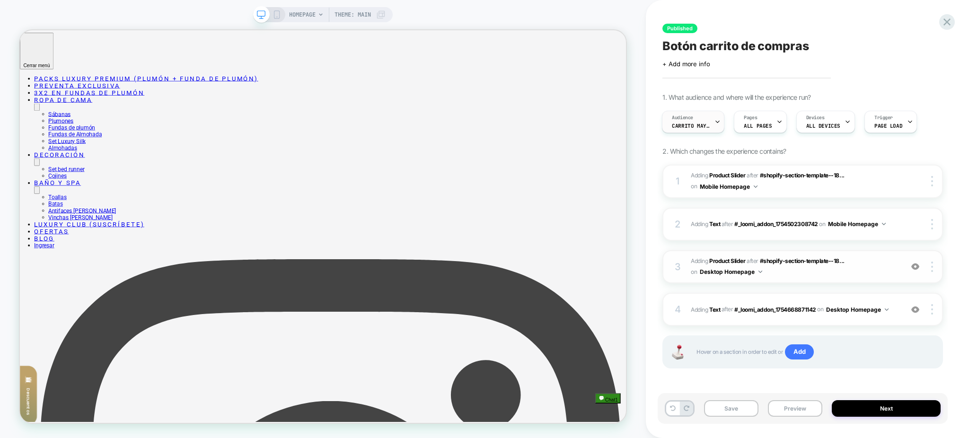
click at [709, 128] on span "Carrito mayor a 1" at bounding box center [691, 126] width 38 height 7
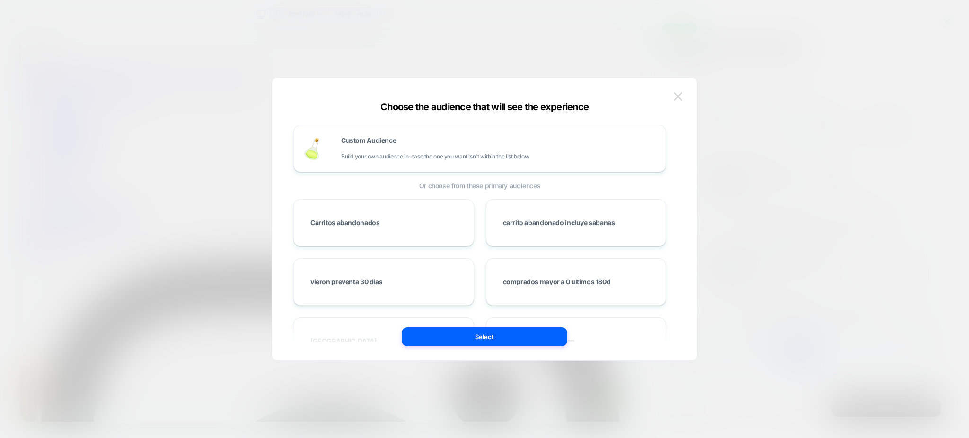
click at [671, 96] on div "Choose the audience that will see the experience Custom Audience Build your own…" at bounding box center [484, 224] width 425 height 274
click at [675, 97] on img at bounding box center [678, 96] width 9 height 8
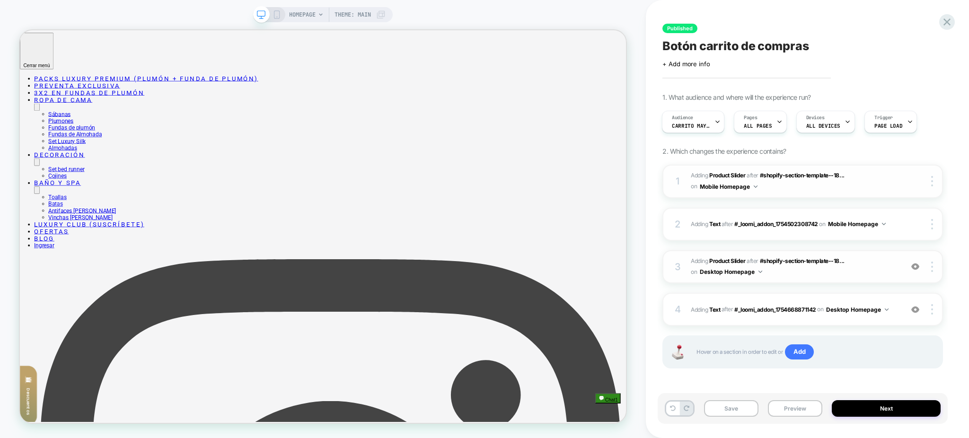
scroll to position [1, 0]
click at [846, 269] on span "#_loomi_addon_1754668871142 Adding Product Slider AFTER #shopify-section-templa…" at bounding box center [794, 266] width 207 height 22
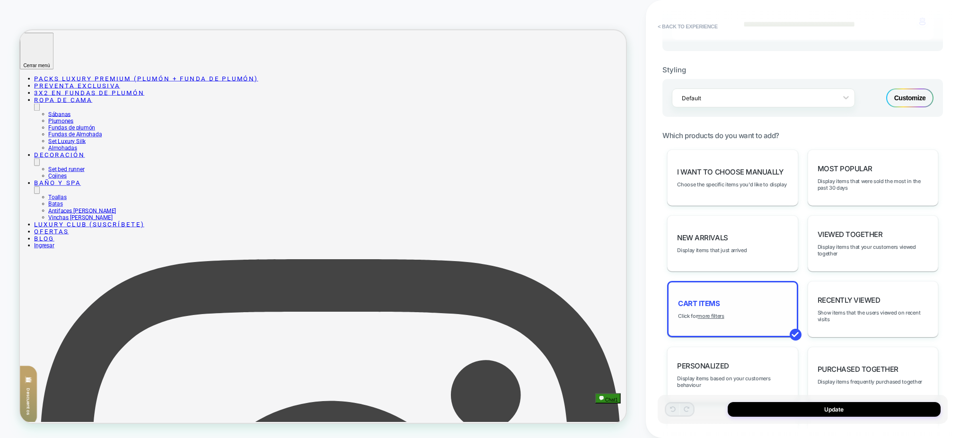
scroll to position [252, 0]
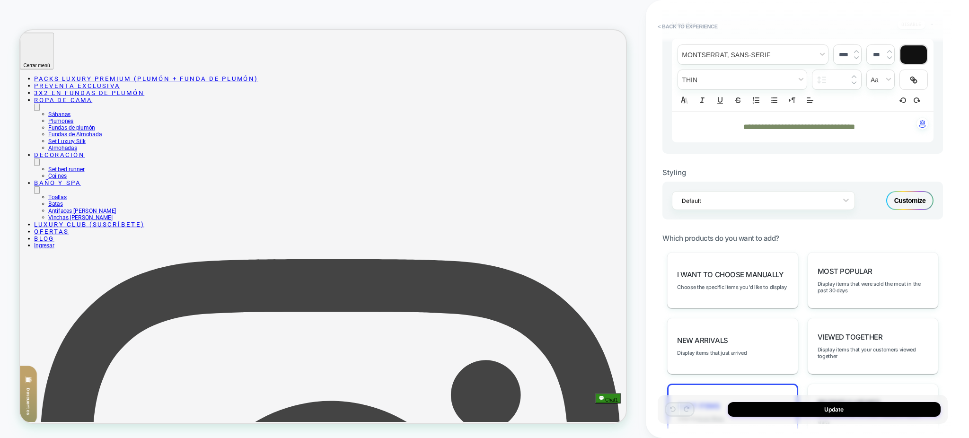
click at [900, 196] on div "Customize" at bounding box center [909, 200] width 47 height 19
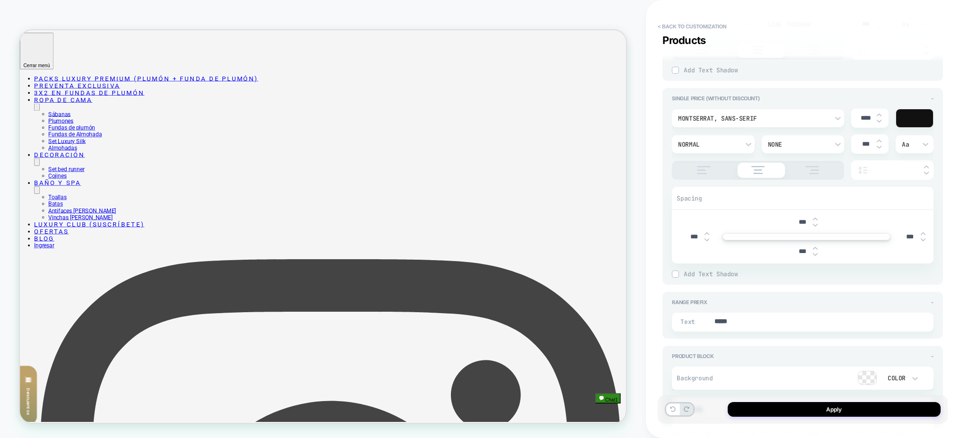
scroll to position [1199, 0]
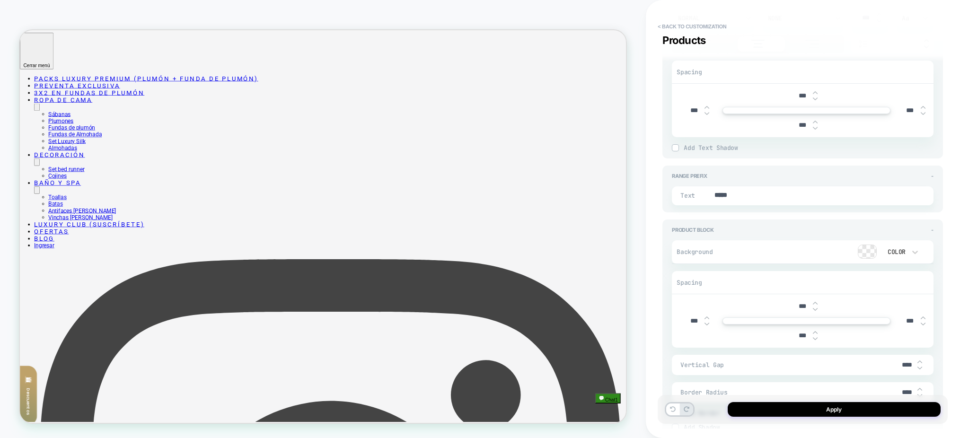
type textarea "*"
click at [768, 191] on textarea "*****" at bounding box center [812, 196] width 197 height 10
type textarea "*"
click at [728, 23] on button "< Back to customization" at bounding box center [692, 26] width 78 height 15
type textarea "*"
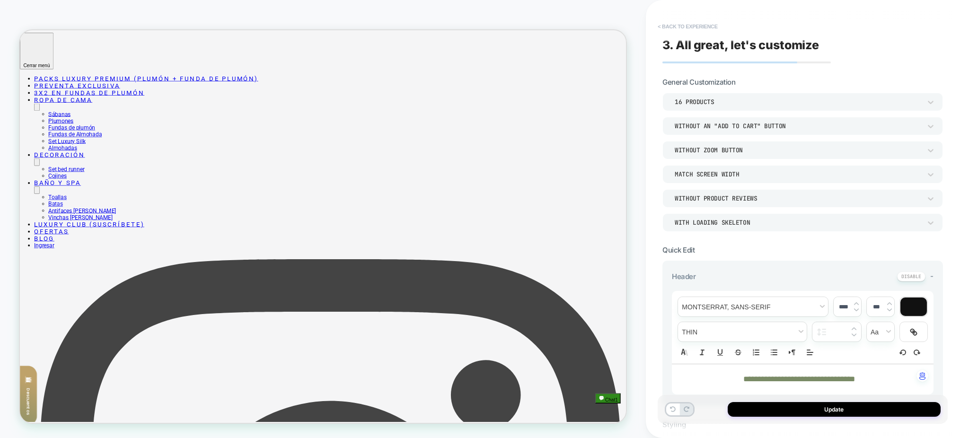
click at [703, 30] on button "< Back to experience" at bounding box center [687, 26] width 69 height 15
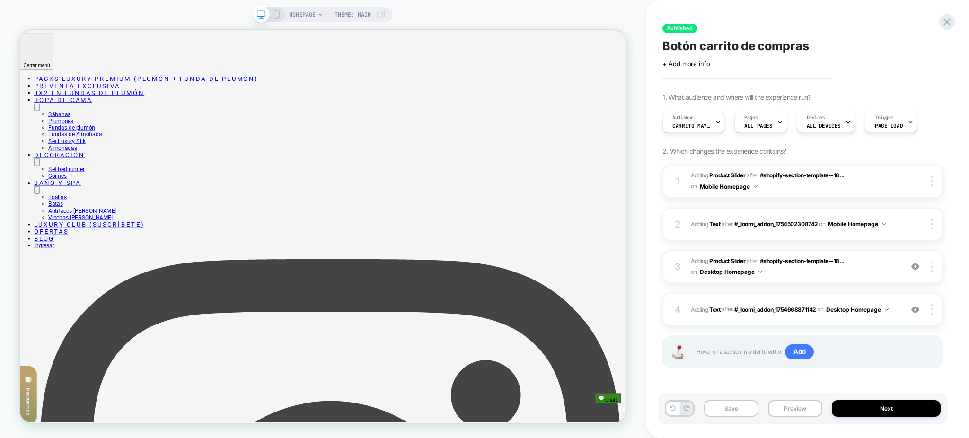
click at [752, 49] on span "Botón carrito de compras" at bounding box center [736, 46] width 146 height 14
click at [752, 49] on textarea "**********" at bounding box center [765, 46] width 204 height 15
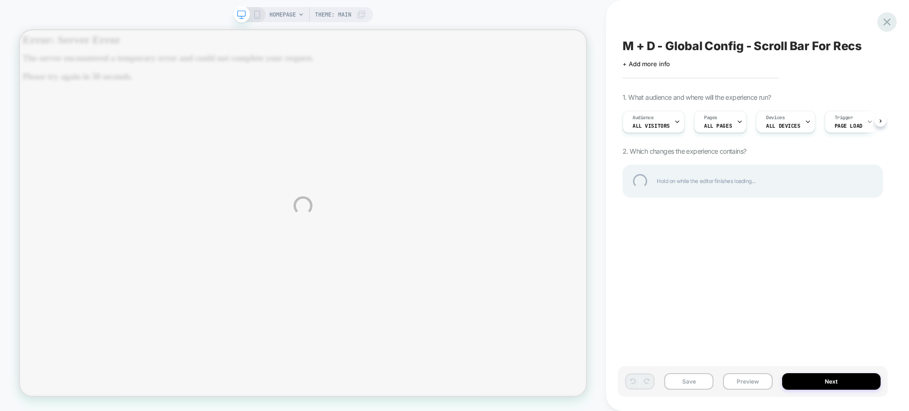
click at [887, 22] on div at bounding box center [886, 21] width 19 height 19
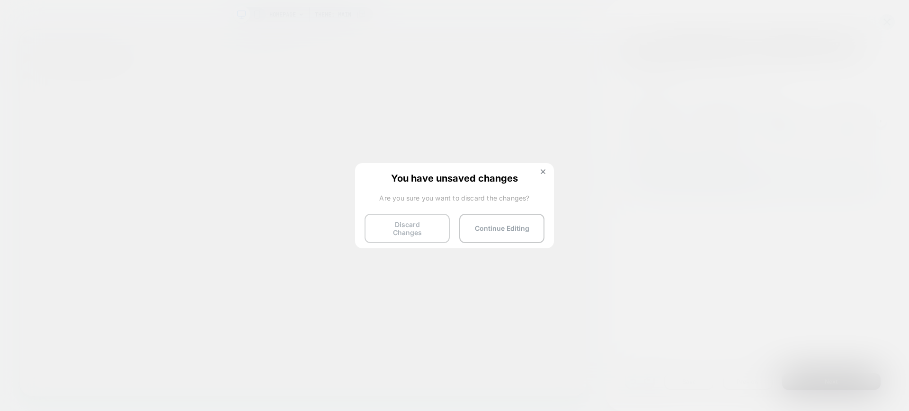
click at [391, 224] on button "Discard Changes" at bounding box center [406, 228] width 85 height 29
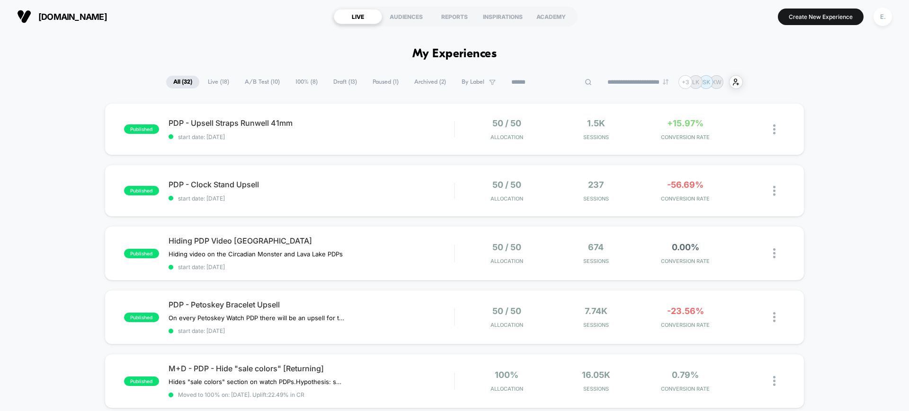
click at [540, 81] on input at bounding box center [551, 82] width 95 height 11
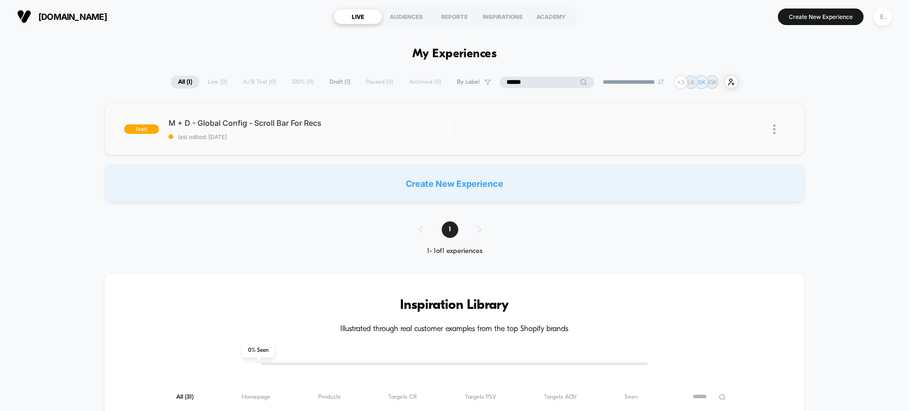
type input "******"
click at [375, 134] on span "last edited: [DATE]" at bounding box center [310, 136] width 285 height 7
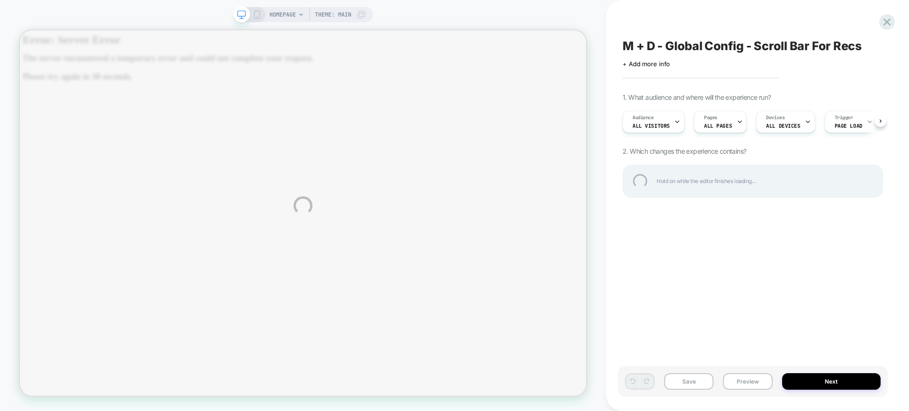
click at [282, 17] on div "HOMEPAGE Theme: MAIN M + D - Global Config - Scroll Bar For Recs Click to edit …" at bounding box center [454, 205] width 909 height 411
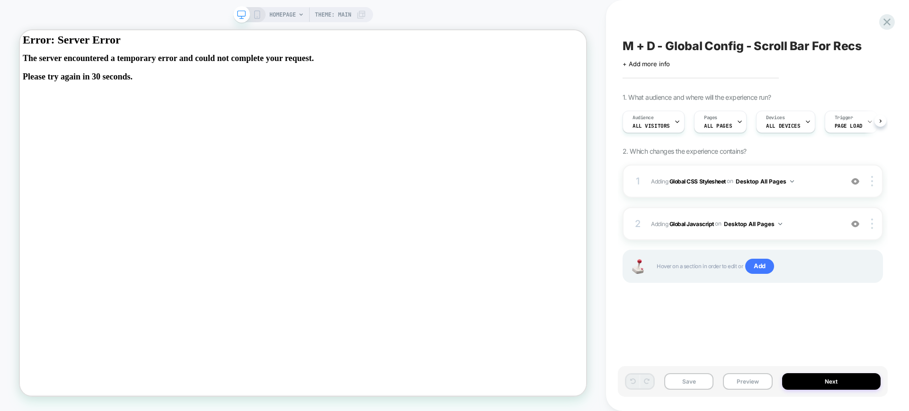
scroll to position [0, 0]
click at [885, 23] on icon at bounding box center [886, 21] width 7 height 7
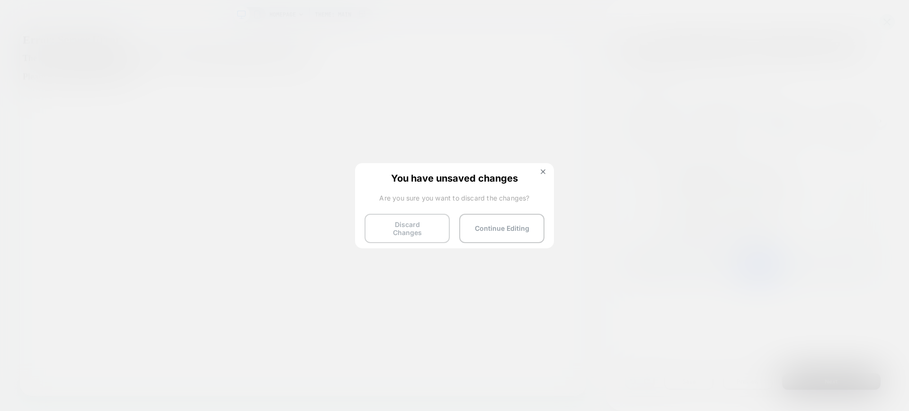
click at [403, 222] on button "Discard Changes" at bounding box center [406, 228] width 85 height 29
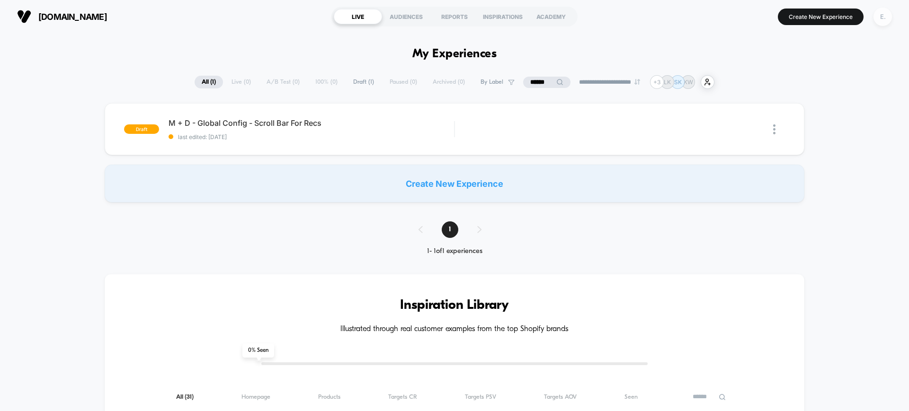
click at [879, 16] on div "E." at bounding box center [882, 17] width 18 height 18
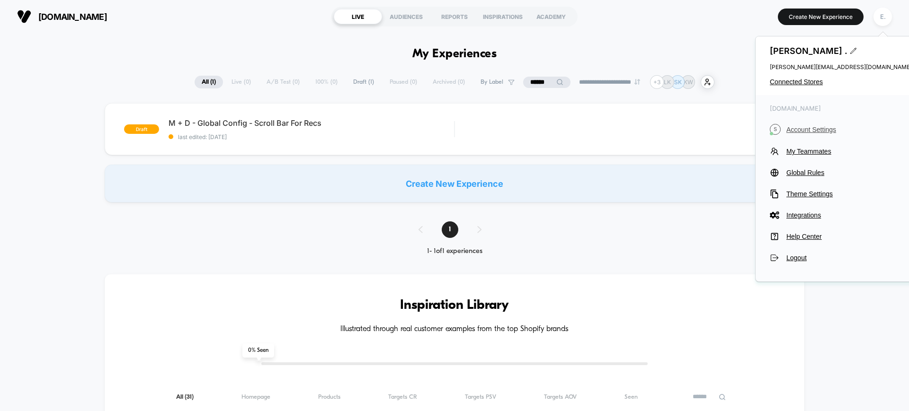
click at [802, 128] on span "Account Settings" at bounding box center [848, 130] width 125 height 8
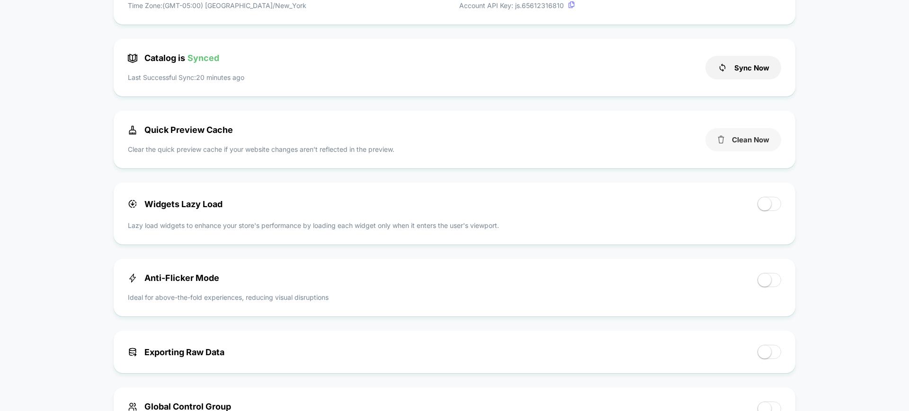
scroll to position [355, 0]
click at [748, 146] on button "Clean Now" at bounding box center [743, 139] width 76 height 23
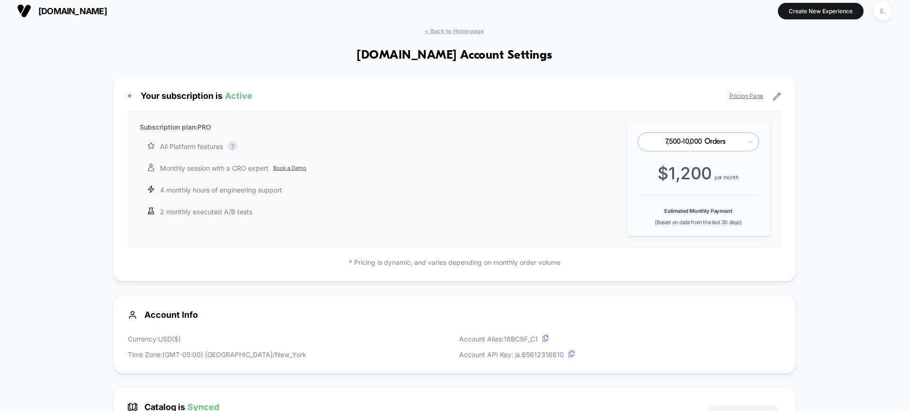
scroll to position [0, 0]
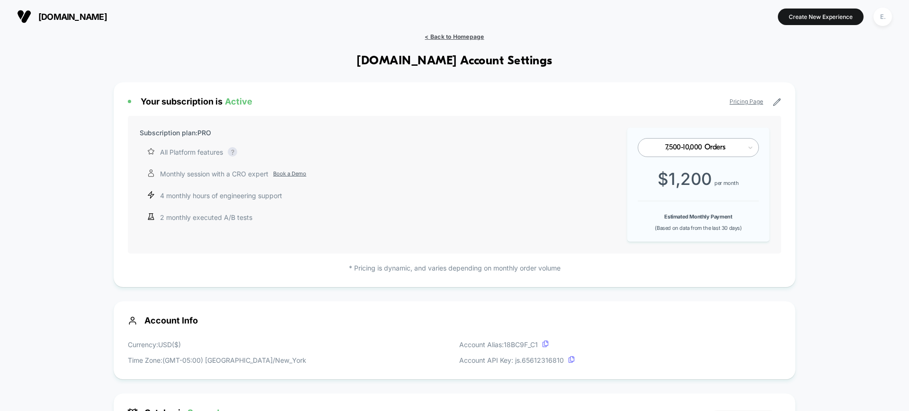
click at [464, 34] on span "< Back to Homepage" at bounding box center [454, 36] width 59 height 7
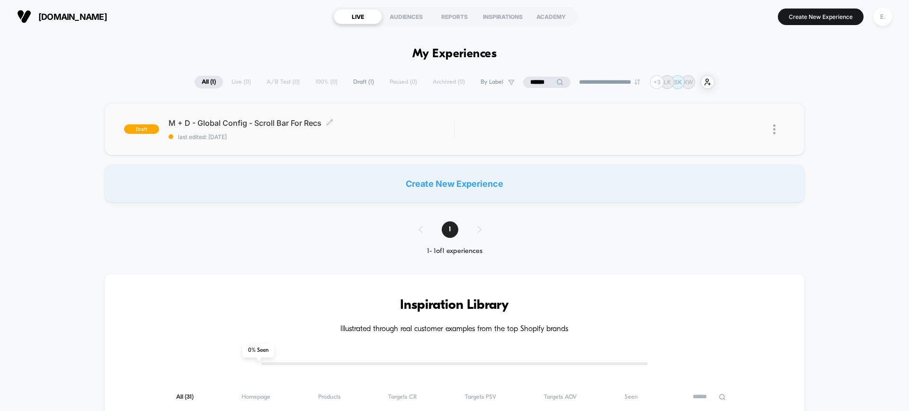
click at [400, 127] on div "M + D - Global Config - Scroll Bar For Recs Click to edit experience details Cl…" at bounding box center [310, 129] width 285 height 22
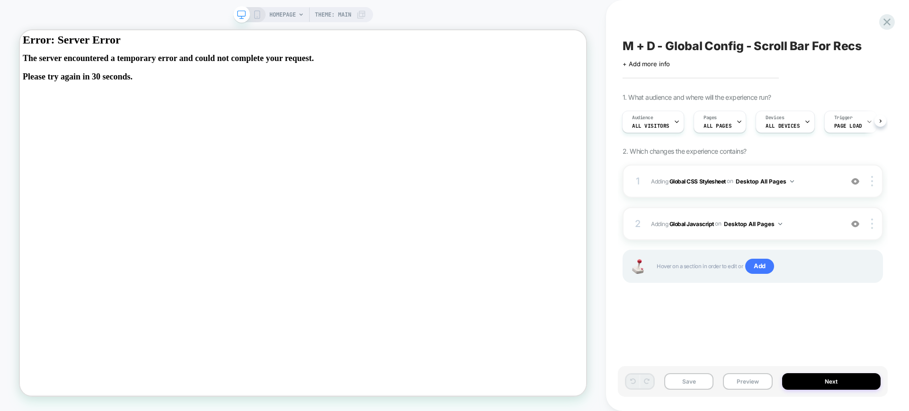
click at [298, 16] on icon at bounding box center [301, 15] width 6 height 6
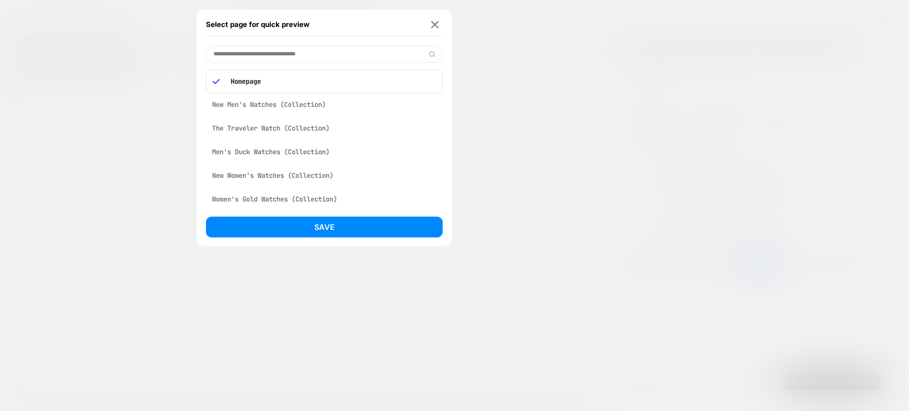
click at [265, 110] on div "New Men's Watches (Collection)" at bounding box center [324, 105] width 237 height 18
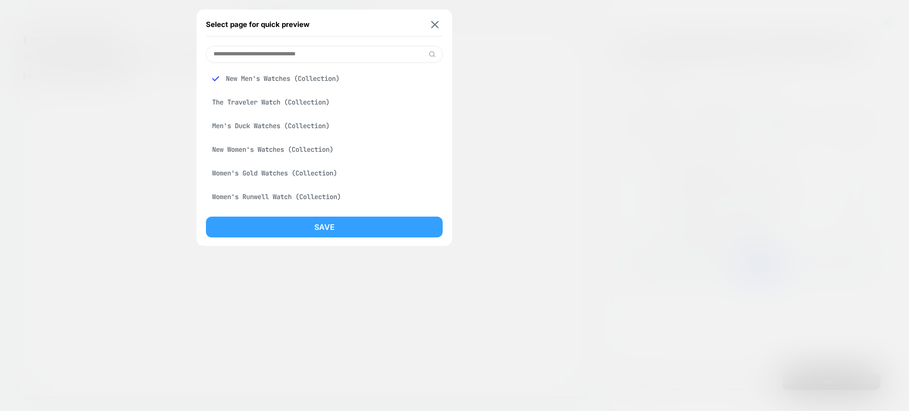
click at [286, 228] on button "Save" at bounding box center [324, 227] width 237 height 21
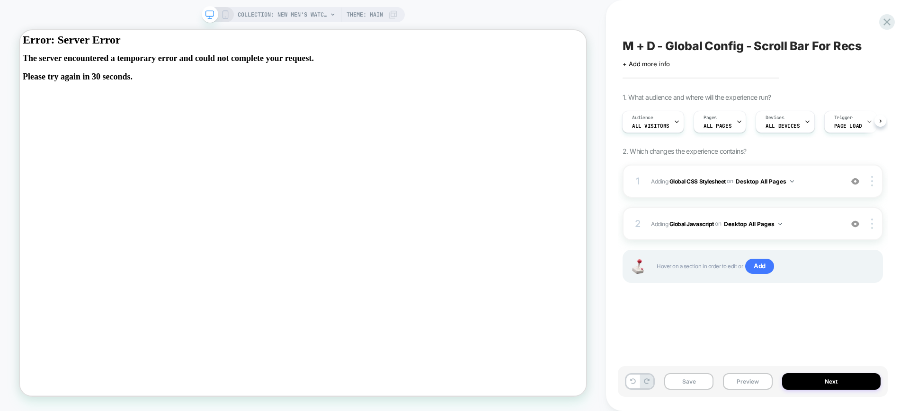
scroll to position [0, 1]
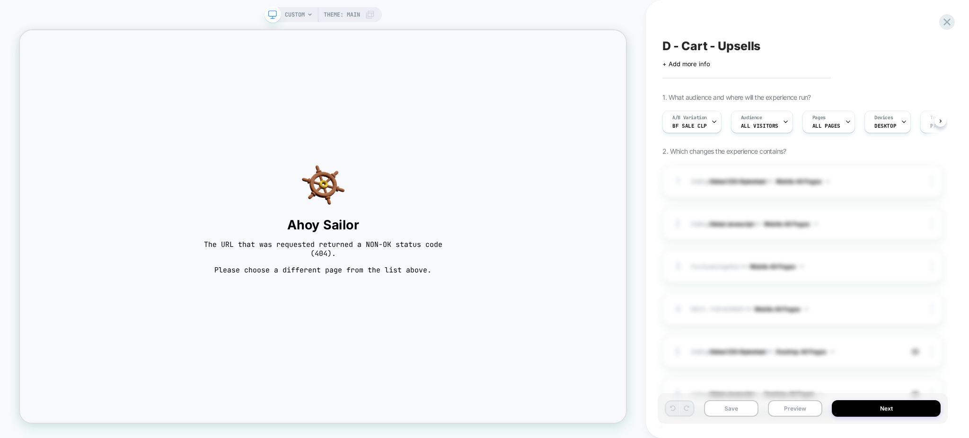
scroll to position [0, 0]
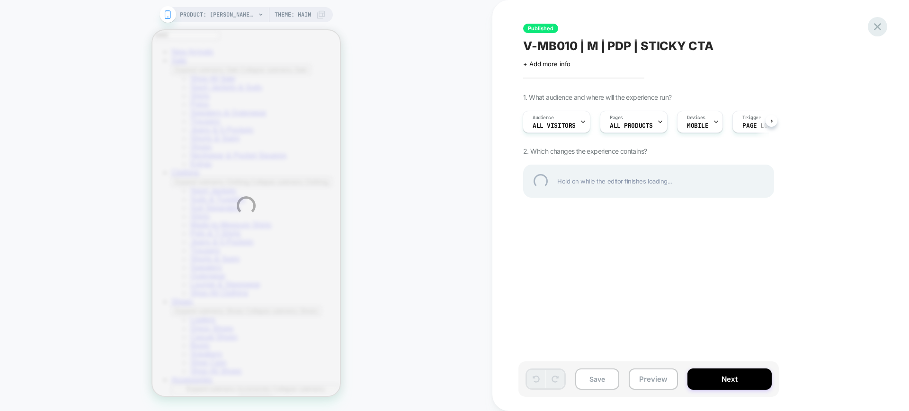
click at [877, 29] on div at bounding box center [876, 26] width 19 height 19
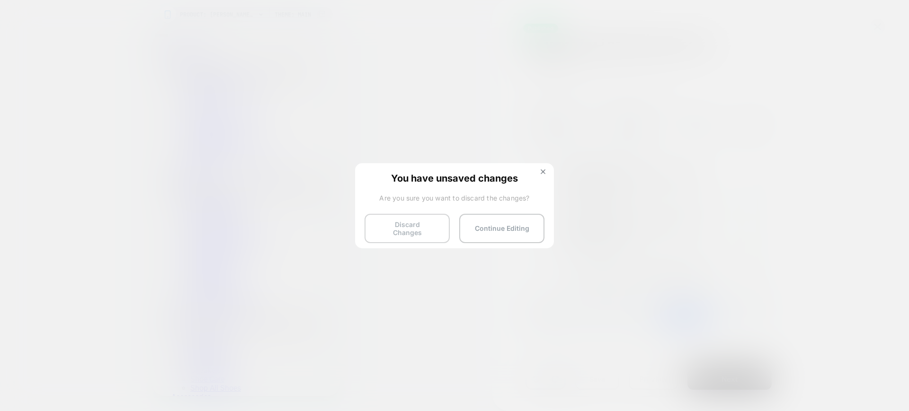
scroll to position [0, 1]
click at [389, 229] on button "Discard Changes" at bounding box center [406, 228] width 85 height 29
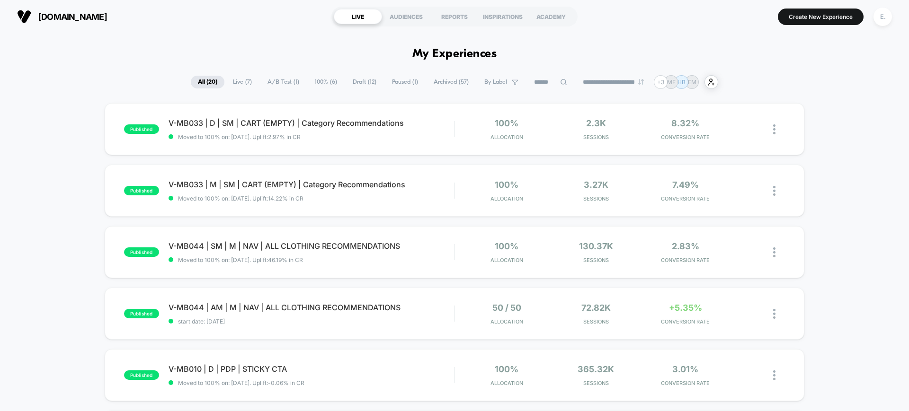
click at [539, 88] on input at bounding box center [550, 82] width 47 height 11
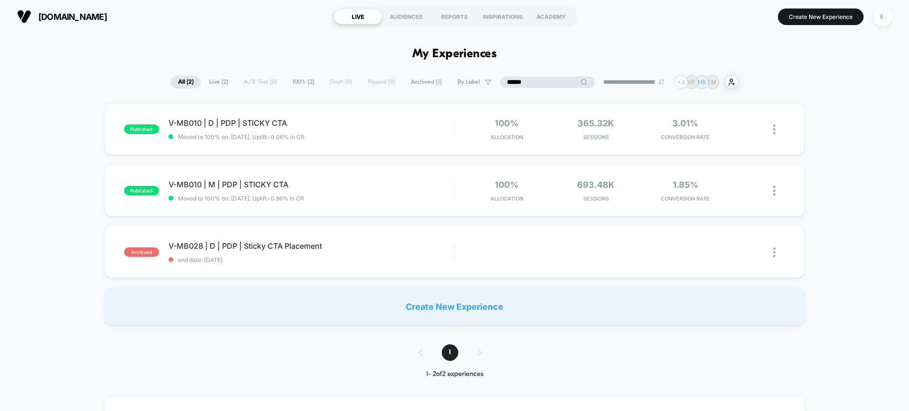
type input "******"
